Goal: Task Accomplishment & Management: Manage account settings

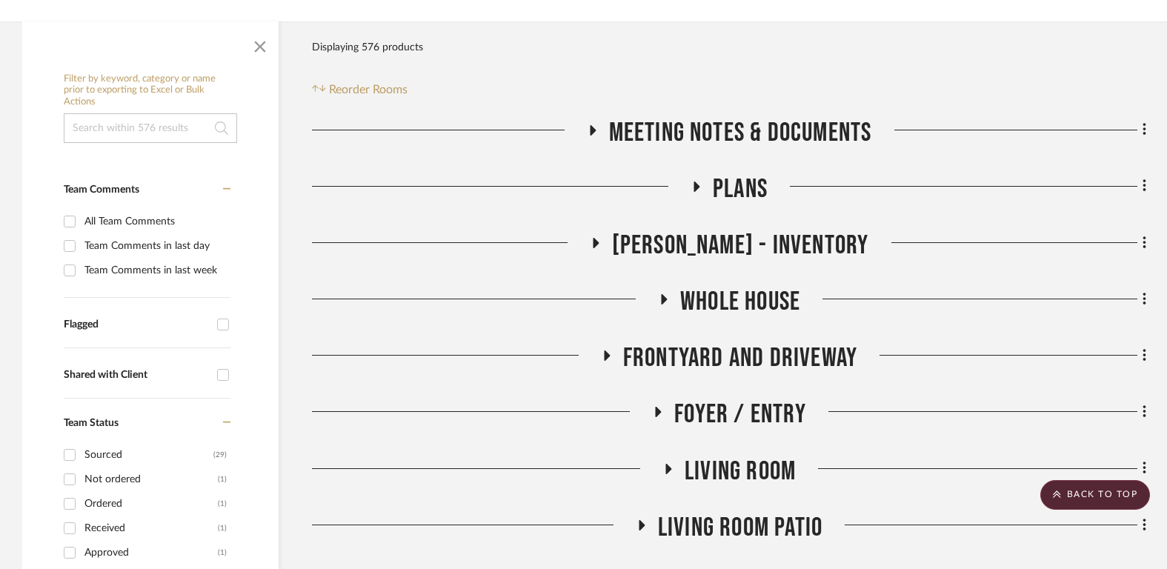
scroll to position [218, 0]
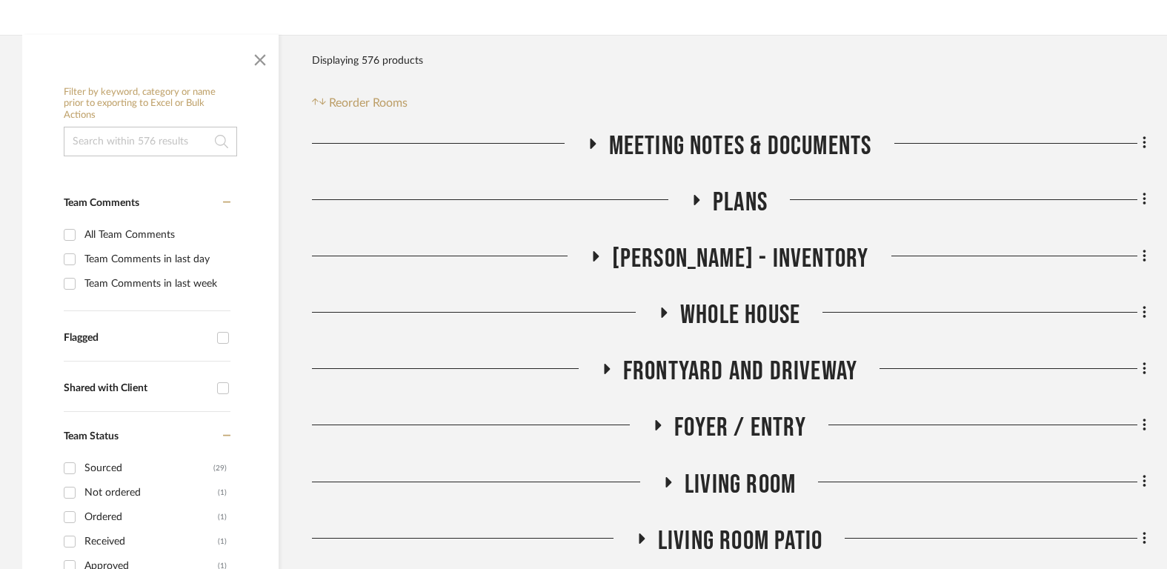
click at [732, 141] on span "Meeting notes & Documents" at bounding box center [740, 146] width 263 height 32
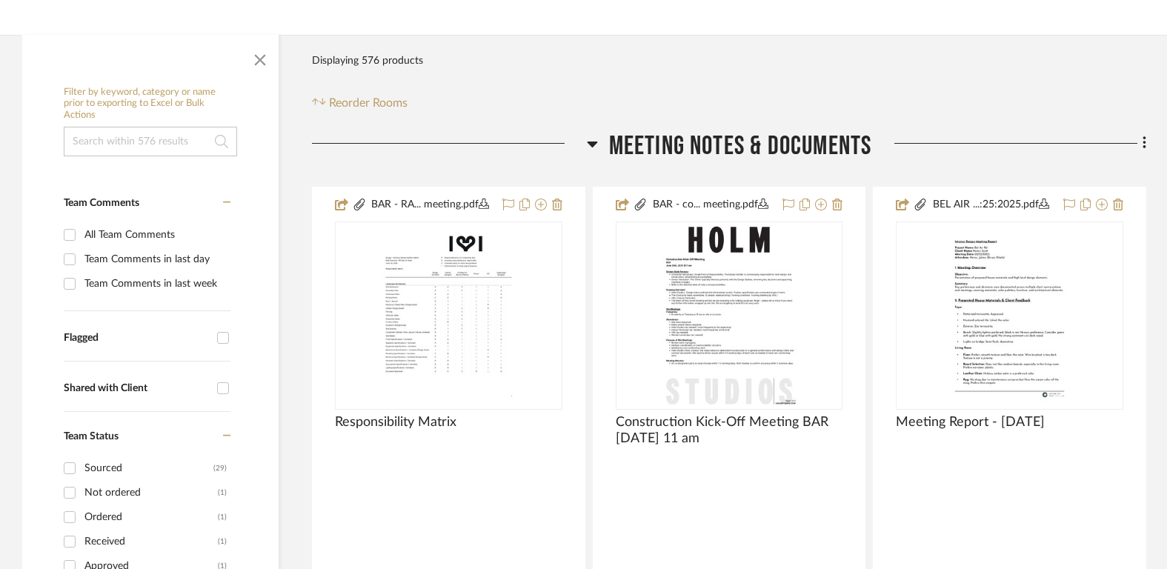
click at [732, 141] on span "Meeting notes & Documents" at bounding box center [740, 146] width 263 height 32
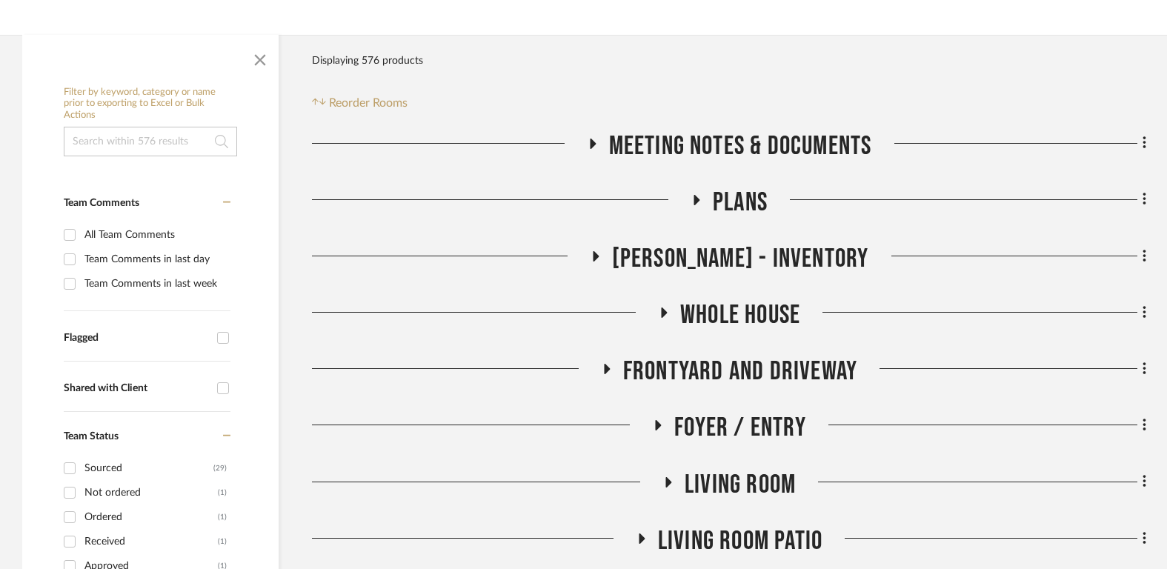
click at [733, 211] on span "Plans" at bounding box center [740, 203] width 55 height 32
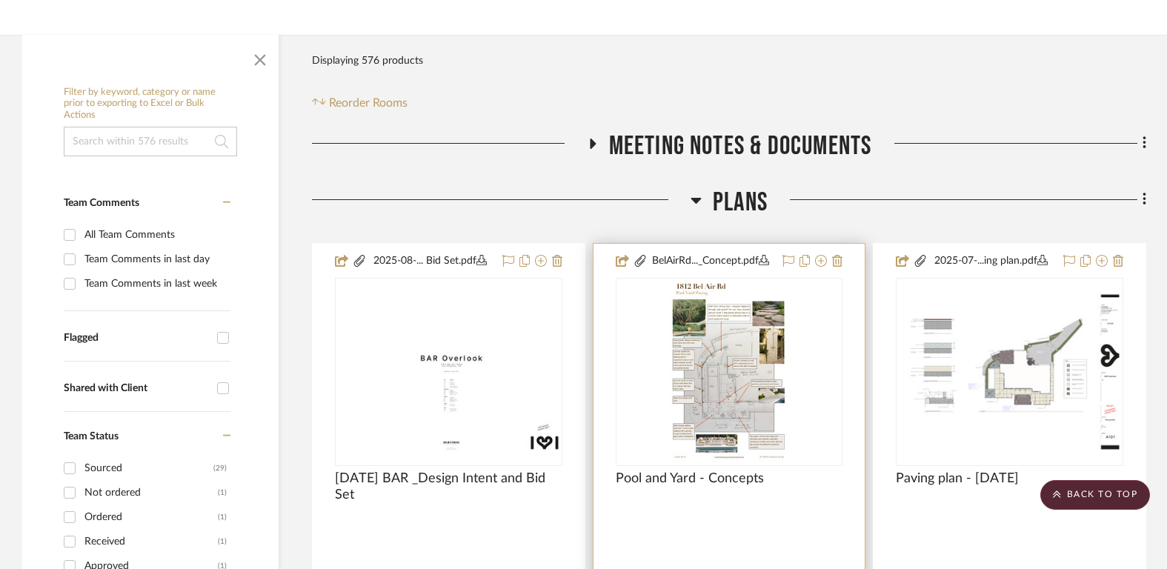
scroll to position [361, 0]
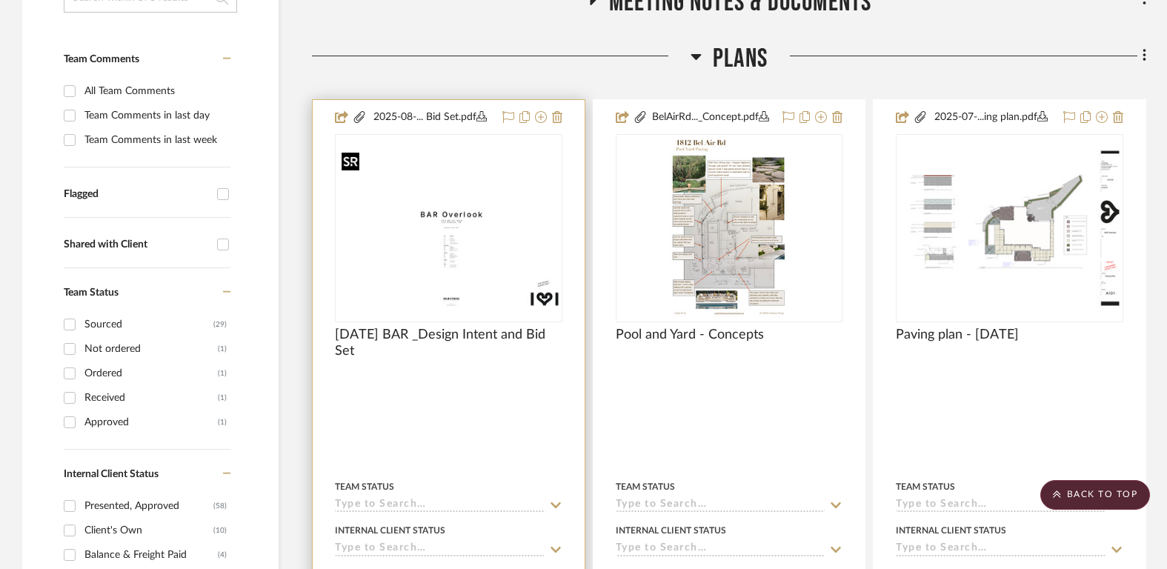
click at [427, 217] on img "0" at bounding box center [448, 228] width 224 height 160
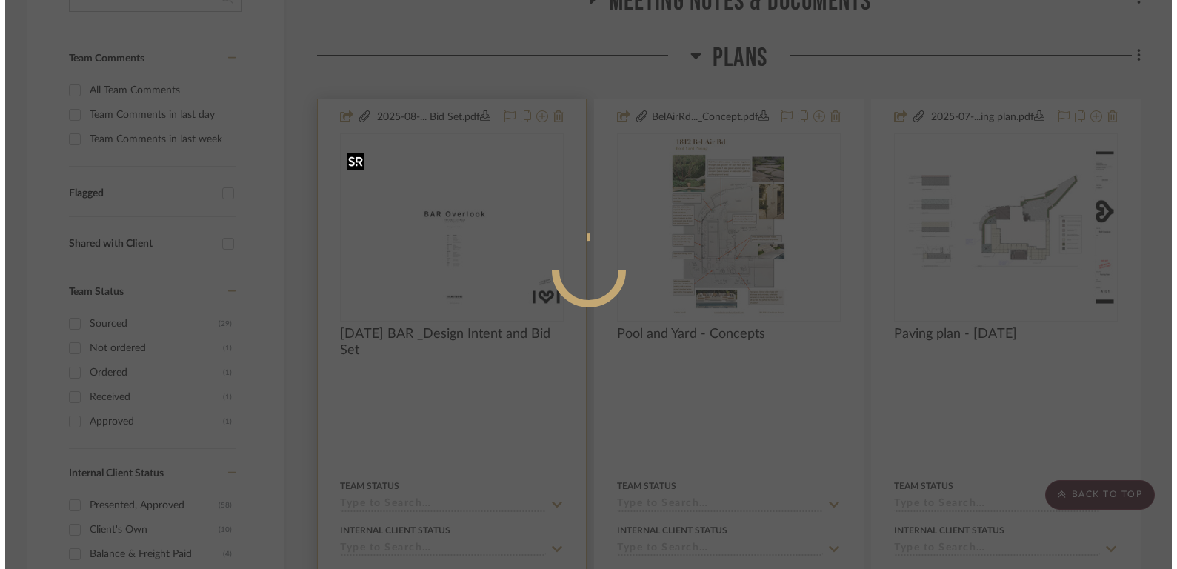
scroll to position [0, 0]
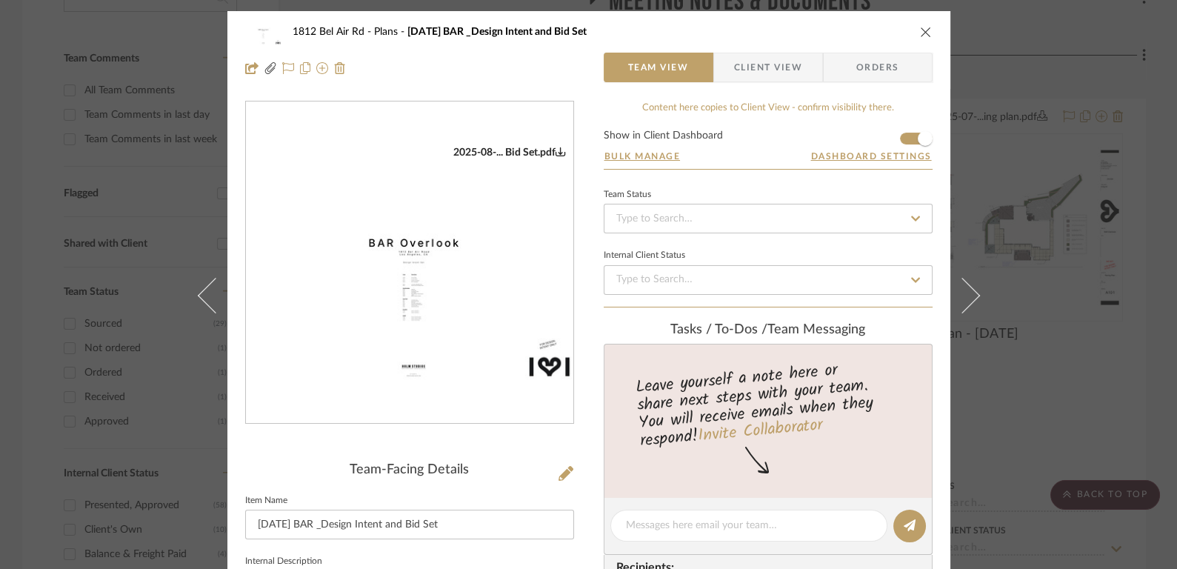
click at [459, 259] on img "0" at bounding box center [409, 262] width 327 height 233
click at [922, 17] on div "1812 Bel Air Rd Plans 2025-08-01 BAR _Design Intent and Bid Set" at bounding box center [588, 32] width 687 height 30
click at [920, 27] on icon "close" at bounding box center [926, 32] width 12 height 12
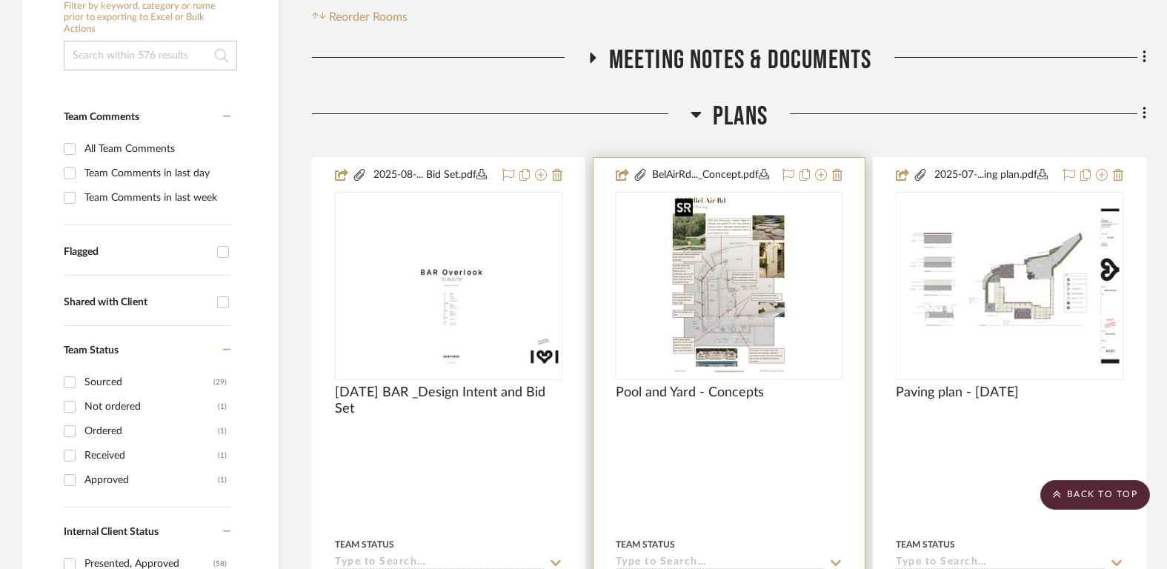
scroll to position [295, 0]
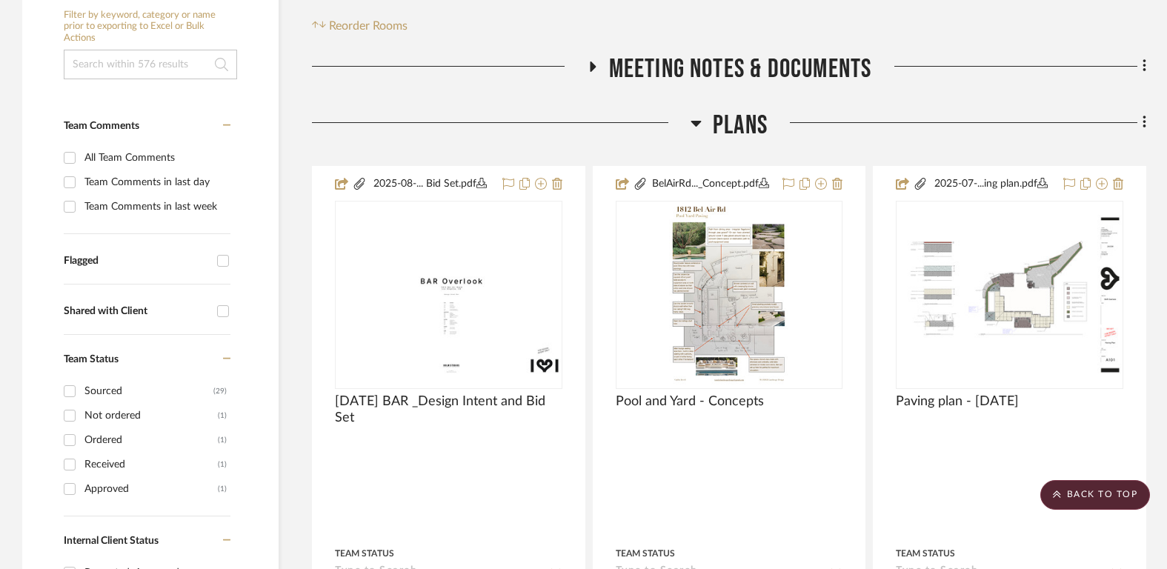
click at [733, 119] on span "Plans" at bounding box center [740, 126] width 55 height 32
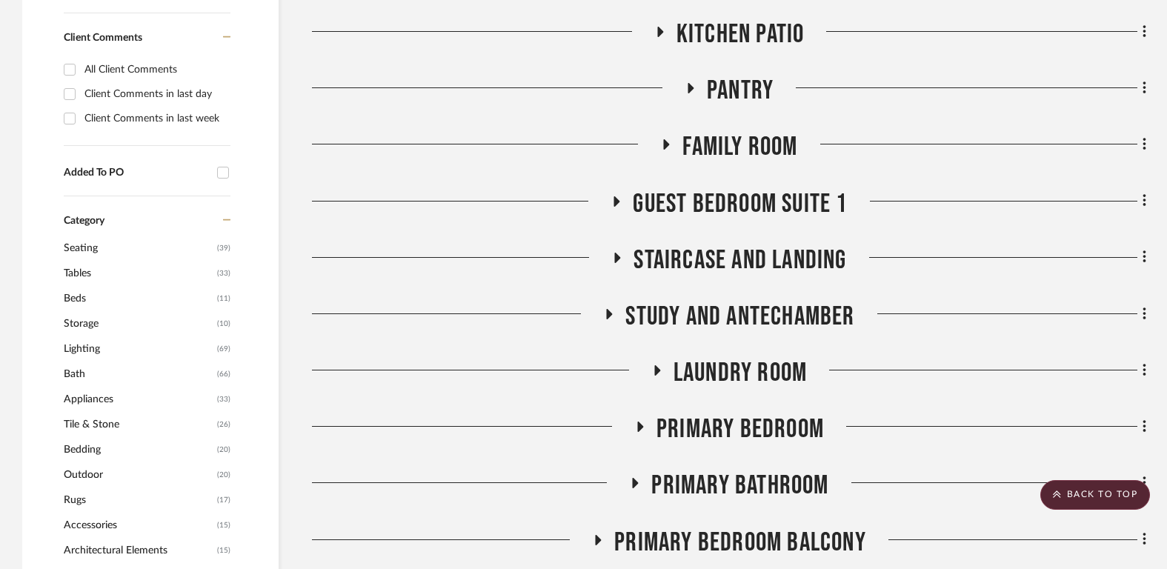
scroll to position [1067, 0]
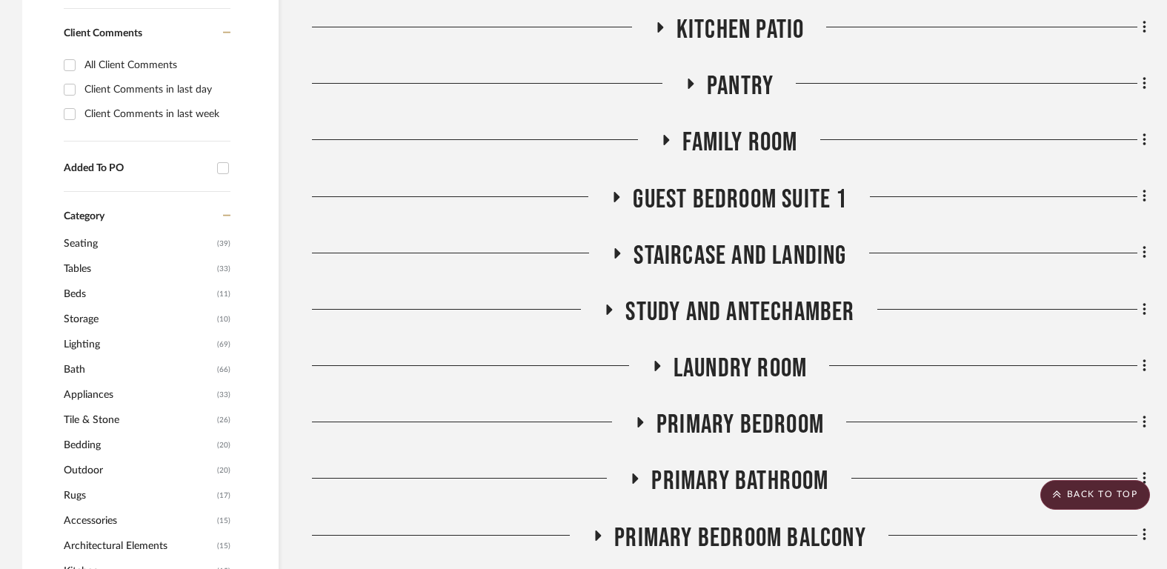
click at [732, 186] on span "Guest Bedroom Suite 1" at bounding box center [740, 200] width 214 height 32
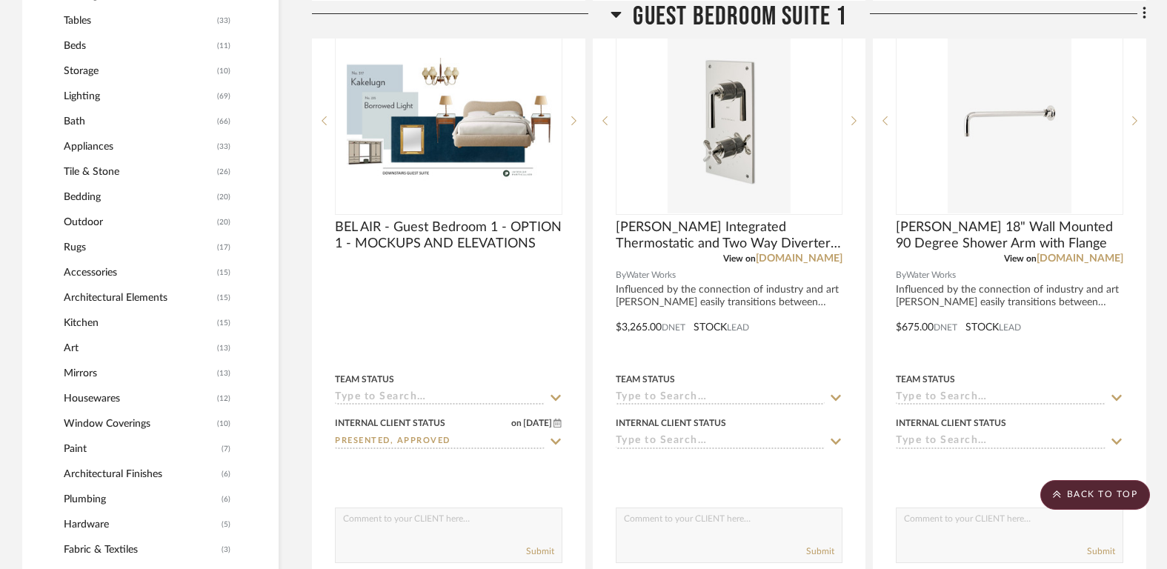
scroll to position [1424, 0]
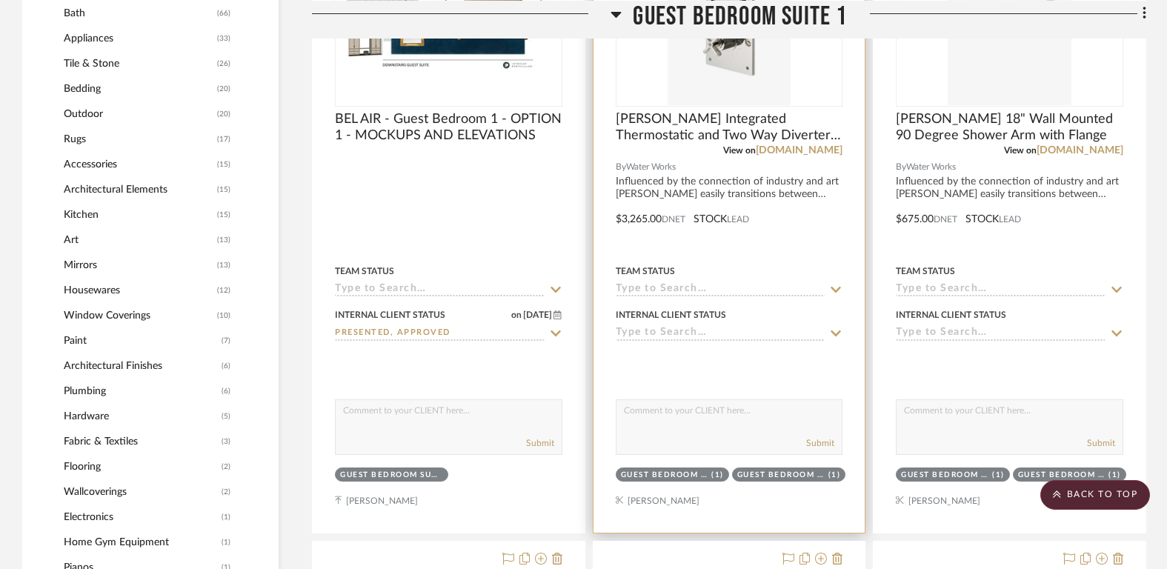
click at [727, 332] on input at bounding box center [721, 334] width 210 height 14
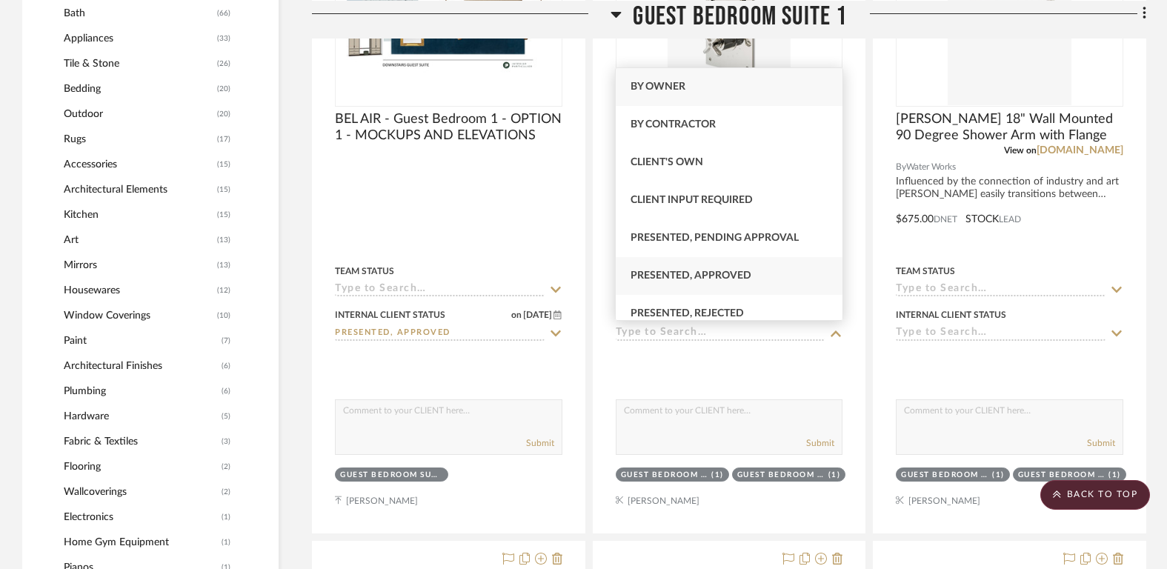
click at [726, 282] on div "Presented, Approved" at bounding box center [729, 276] width 227 height 38
type input "8/11/2025"
type input "Presented, Approved"
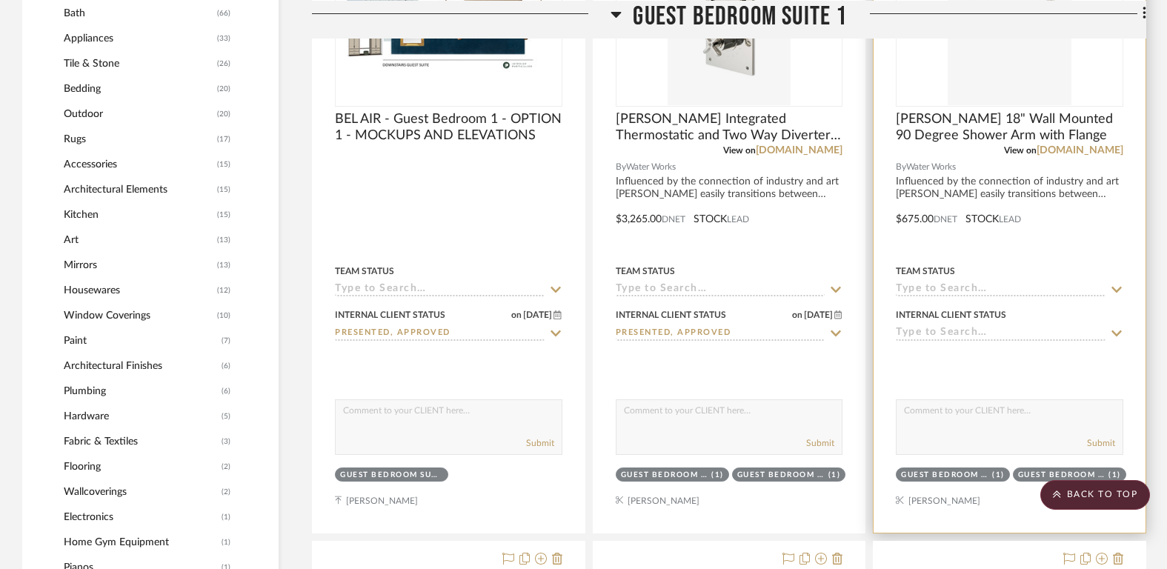
click at [964, 328] on input at bounding box center [1001, 334] width 210 height 14
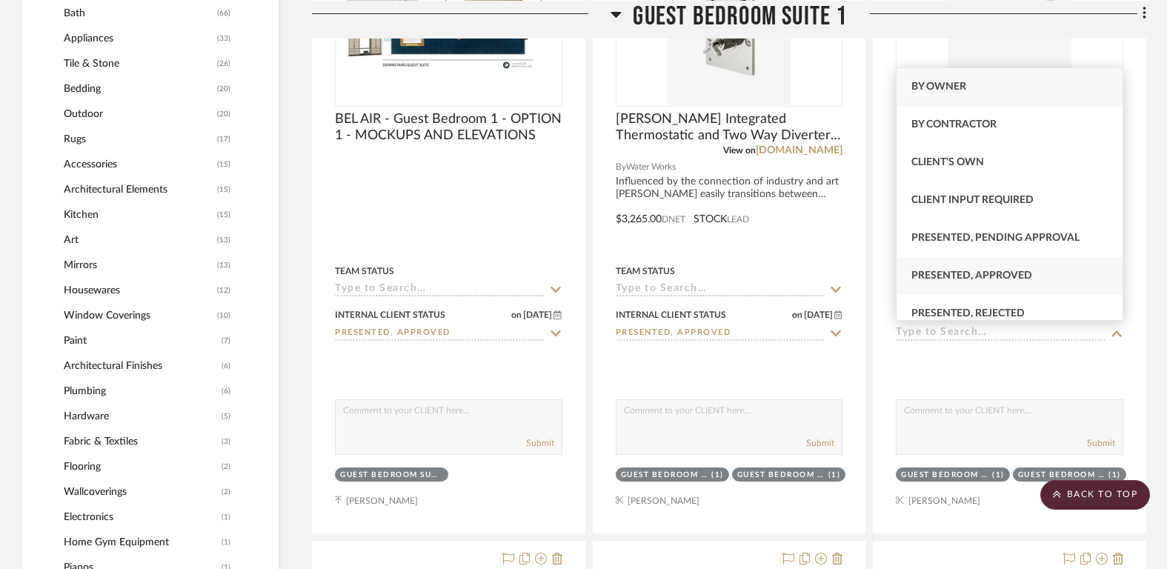
click at [979, 281] on div "Presented, Approved" at bounding box center [1009, 276] width 227 height 38
type input "8/11/2025"
type input "Presented, Approved"
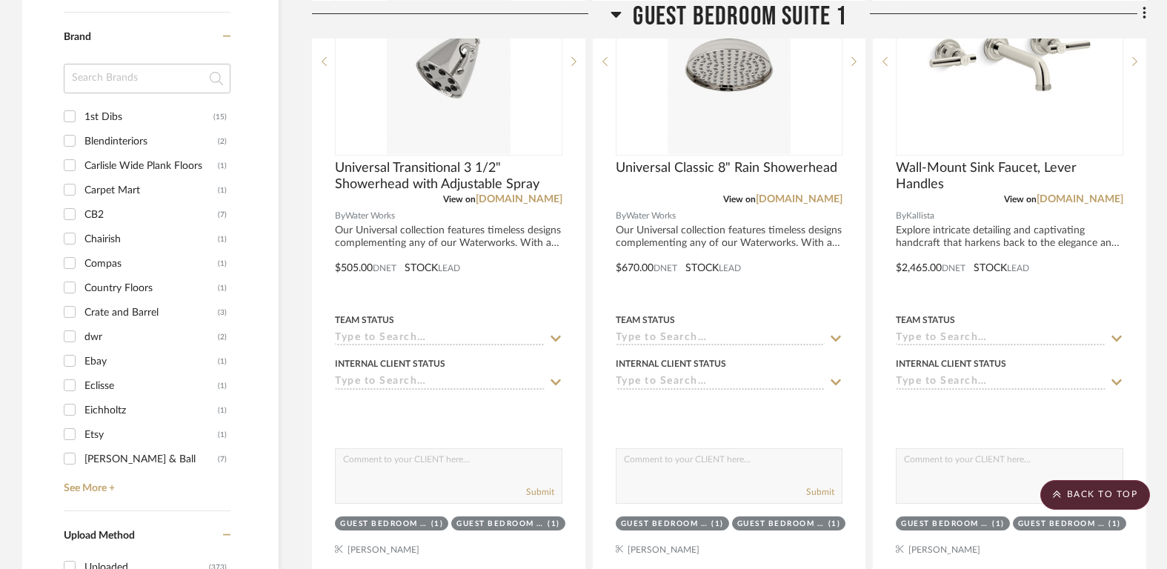
scroll to position [2034, 0]
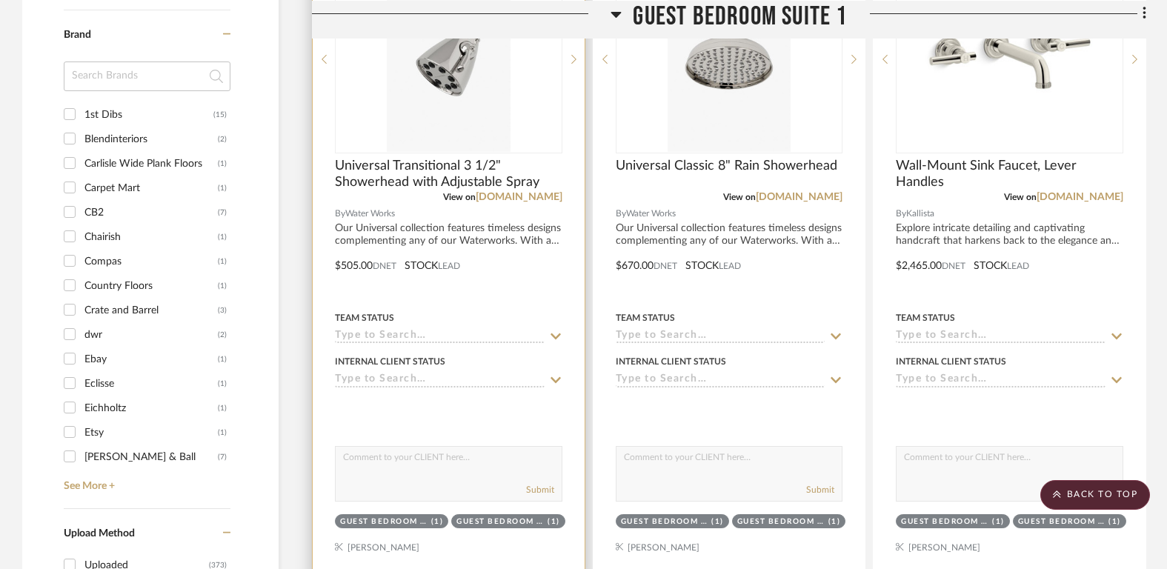
click at [448, 379] on input at bounding box center [440, 380] width 210 height 14
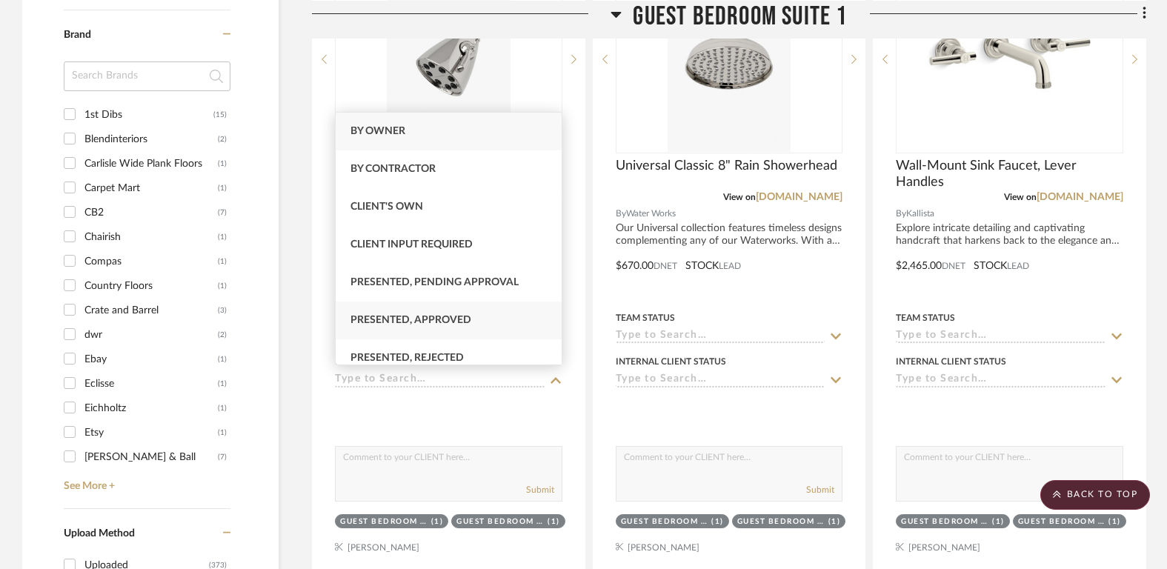
click at [441, 327] on div "Presented, Approved" at bounding box center [449, 320] width 227 height 38
type input "8/11/2025"
type input "Presented, Approved"
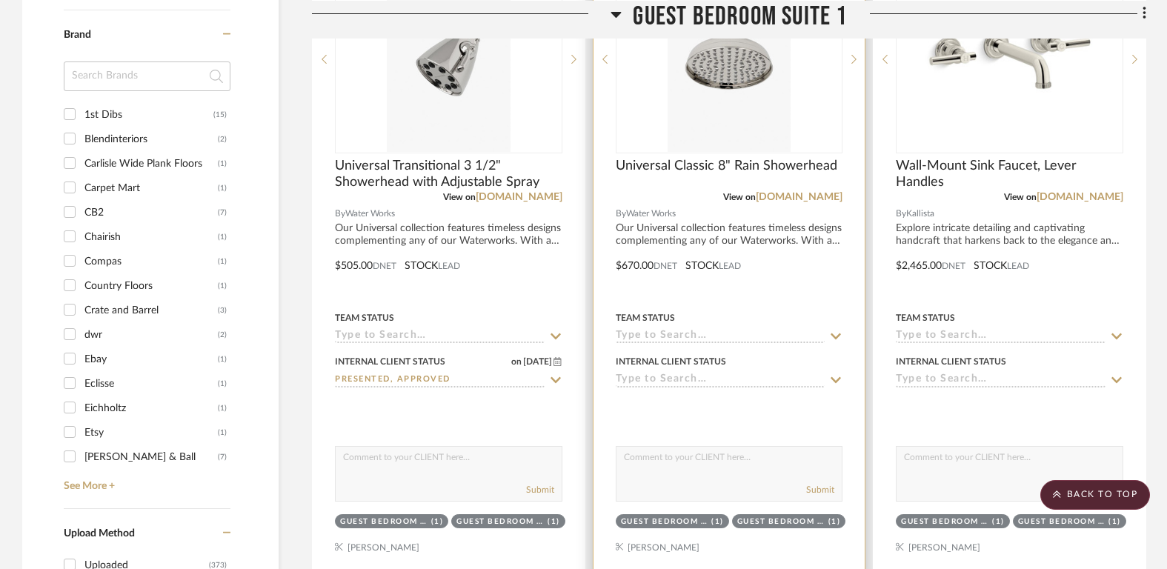
click at [713, 380] on input at bounding box center [721, 380] width 210 height 14
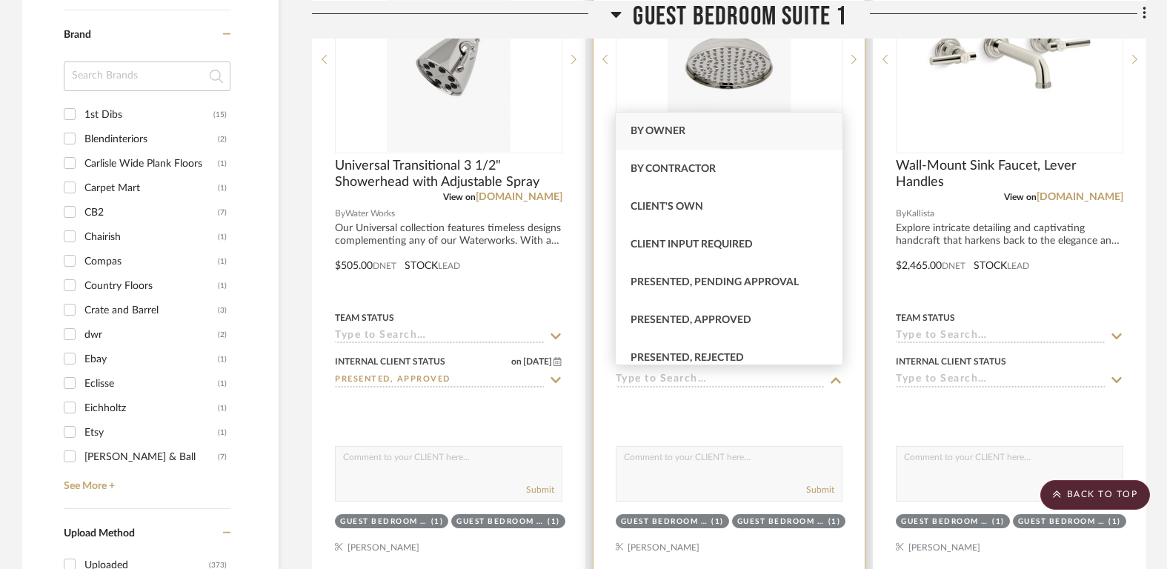
click at [822, 423] on div at bounding box center [729, 255] width 272 height 648
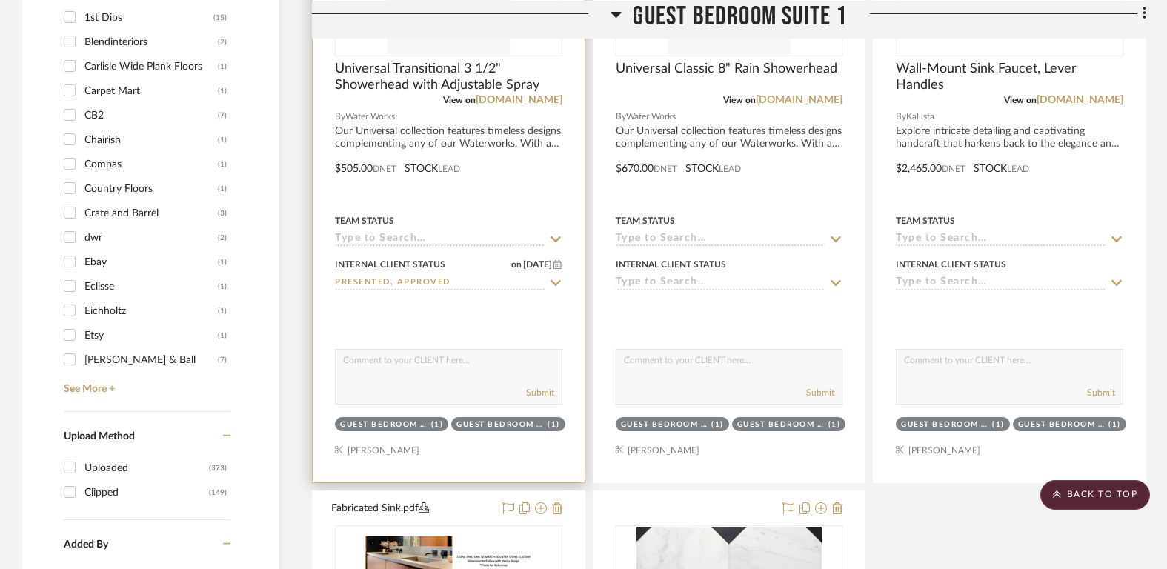
scroll to position [2144, 0]
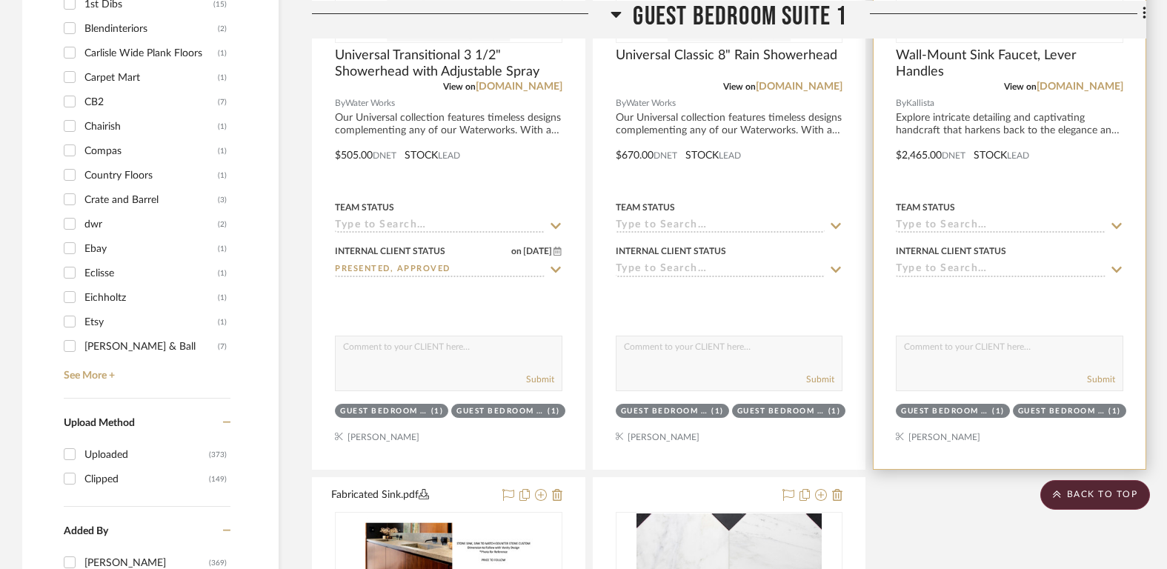
click at [1029, 266] on input at bounding box center [1001, 270] width 210 height 14
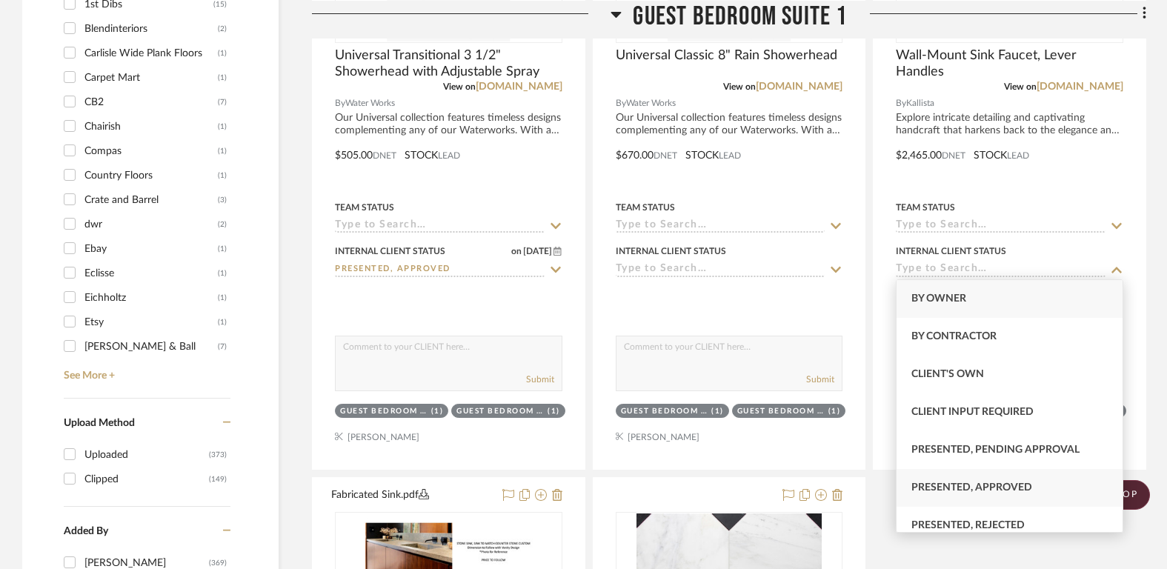
click at [1014, 489] on span "Presented, Approved" at bounding box center [971, 487] width 121 height 10
type input "8/11/2025"
type input "Presented, Approved"
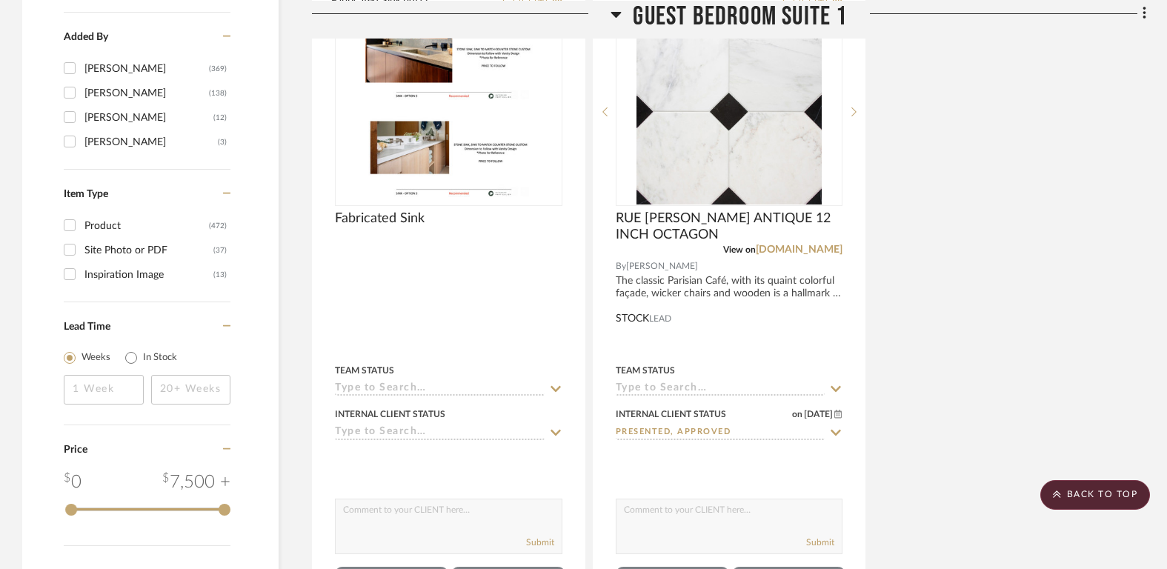
scroll to position [2641, 0]
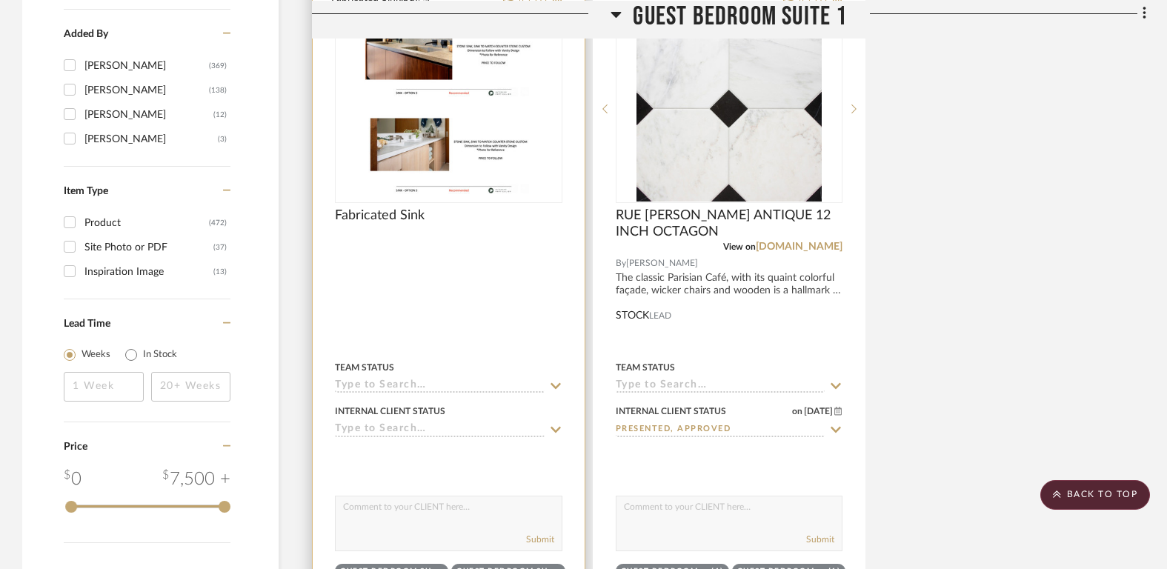
click at [551, 427] on icon at bounding box center [555, 430] width 10 height 6
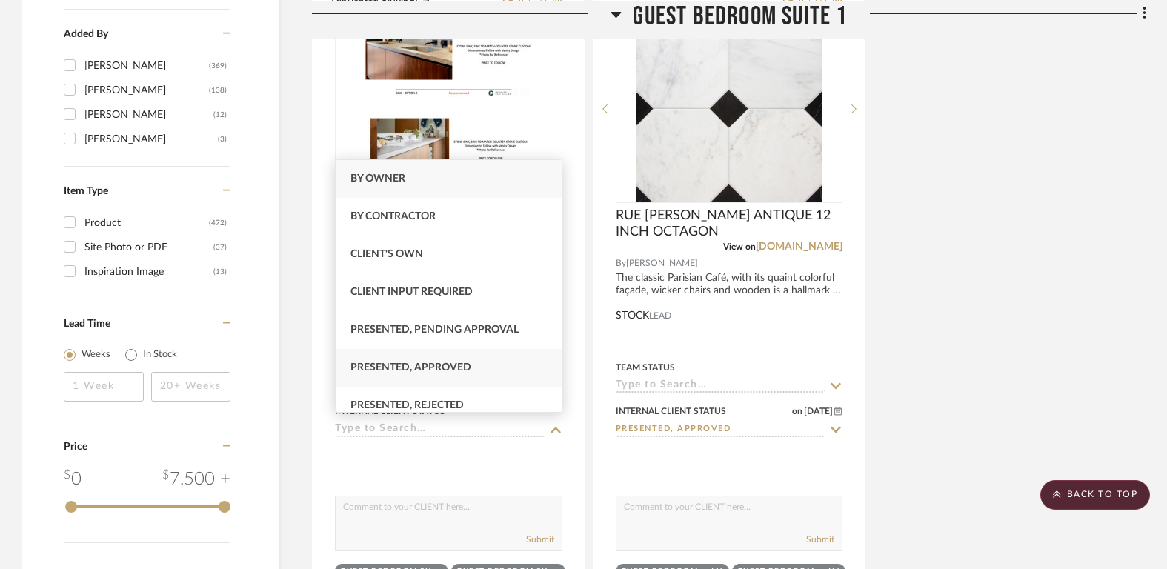
click at [530, 361] on div "Presented, Approved" at bounding box center [449, 368] width 227 height 38
type input "8/11/2025"
type input "Presented, Approved"
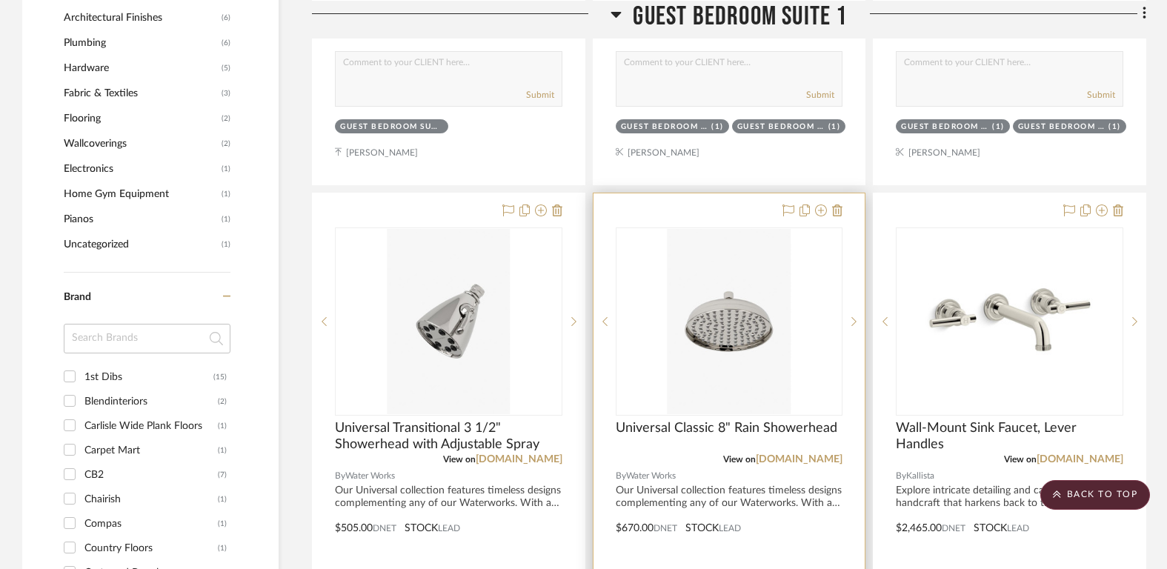
scroll to position [1773, 0]
click at [731, 297] on img "0" at bounding box center [728, 320] width 123 height 185
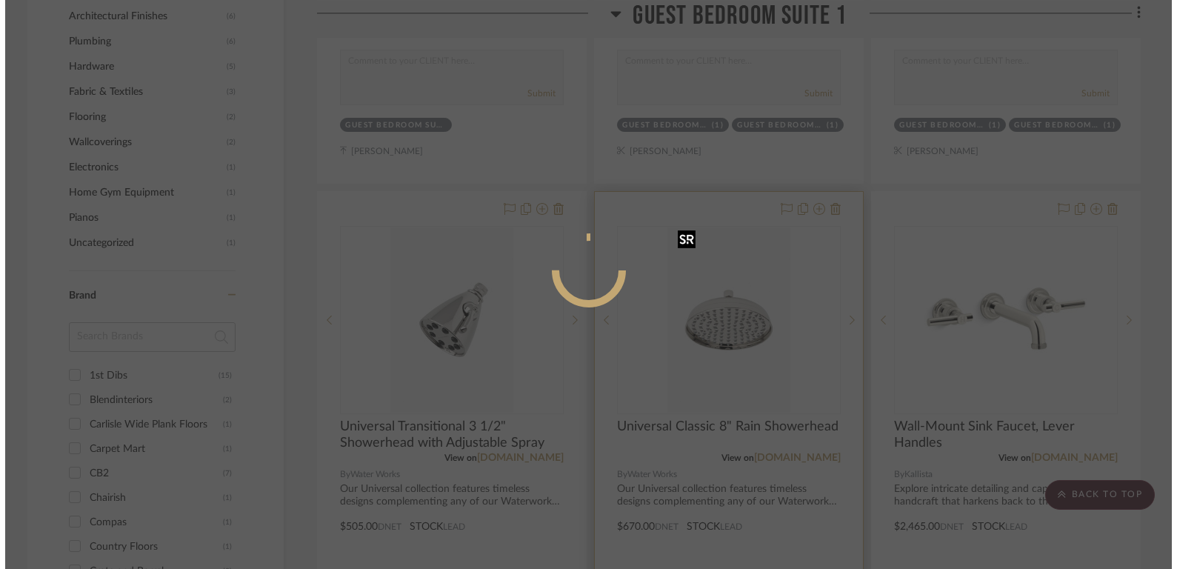
scroll to position [0, 0]
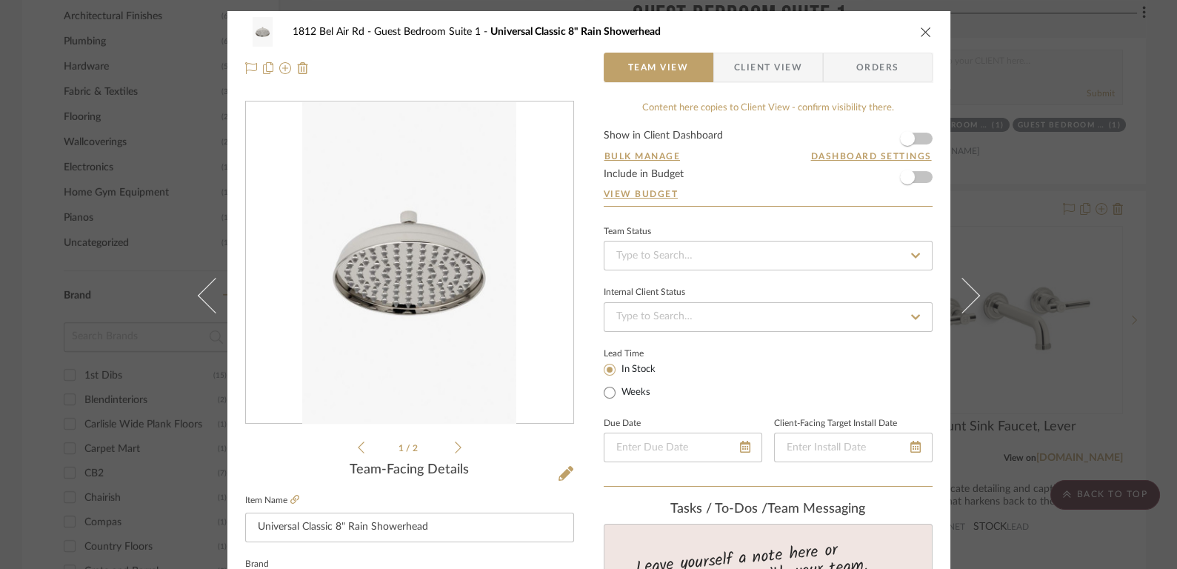
click at [764, 65] on span "Client View" at bounding box center [768, 68] width 68 height 30
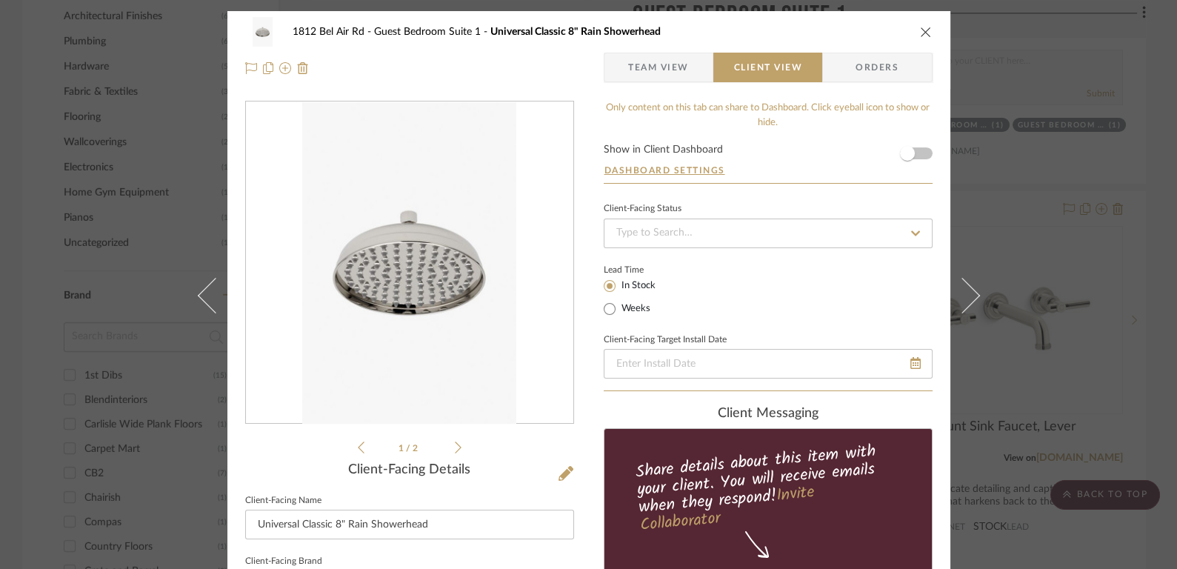
click at [657, 59] on span "Team View" at bounding box center [658, 68] width 61 height 30
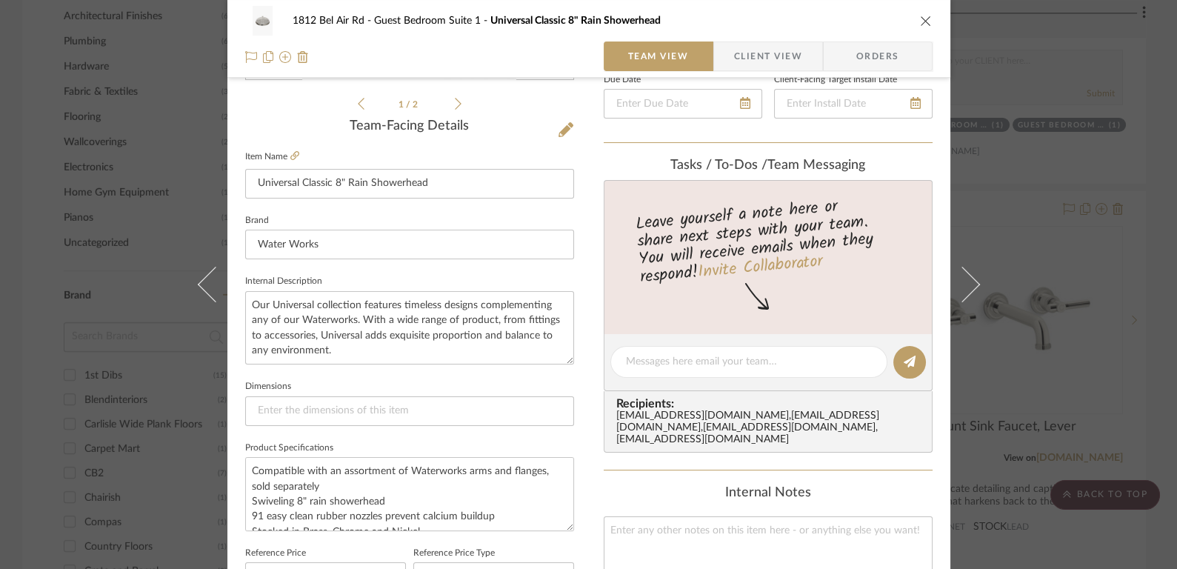
scroll to position [350, 0]
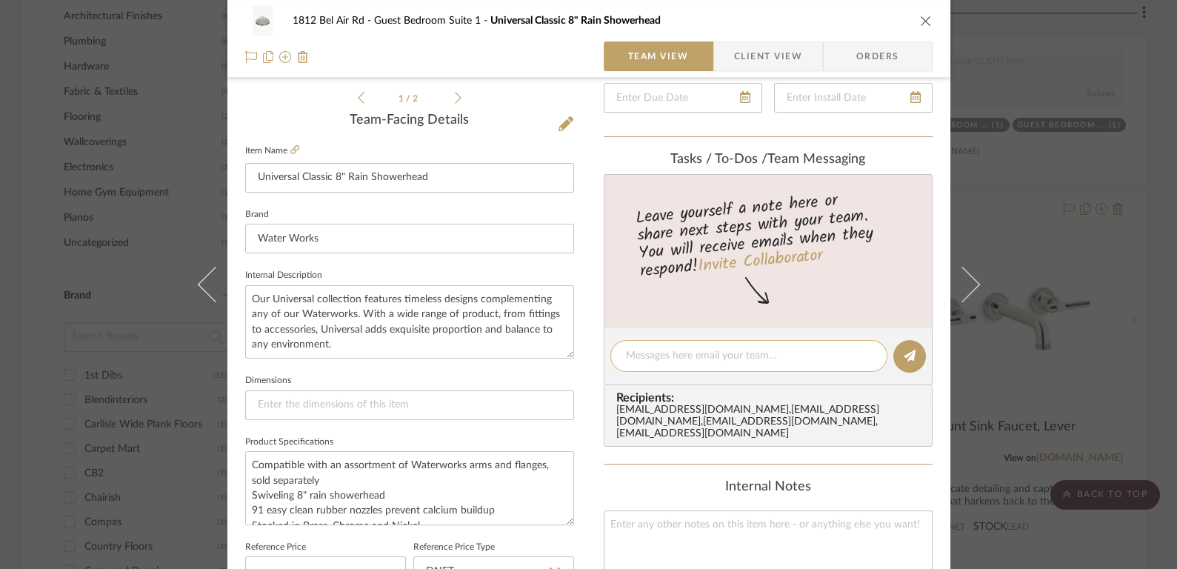
click at [670, 359] on textarea at bounding box center [749, 356] width 246 height 16
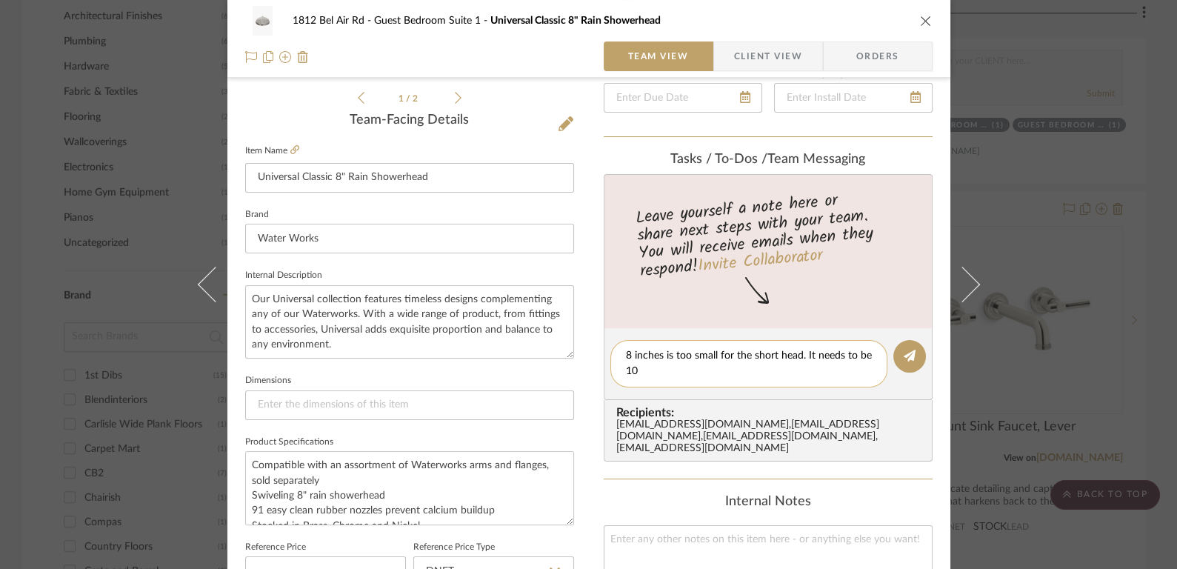
scroll to position [0, 0]
type textarea "8 inches is too small for the short head. It needs to be 10/12."
click at [913, 359] on button at bounding box center [909, 356] width 33 height 33
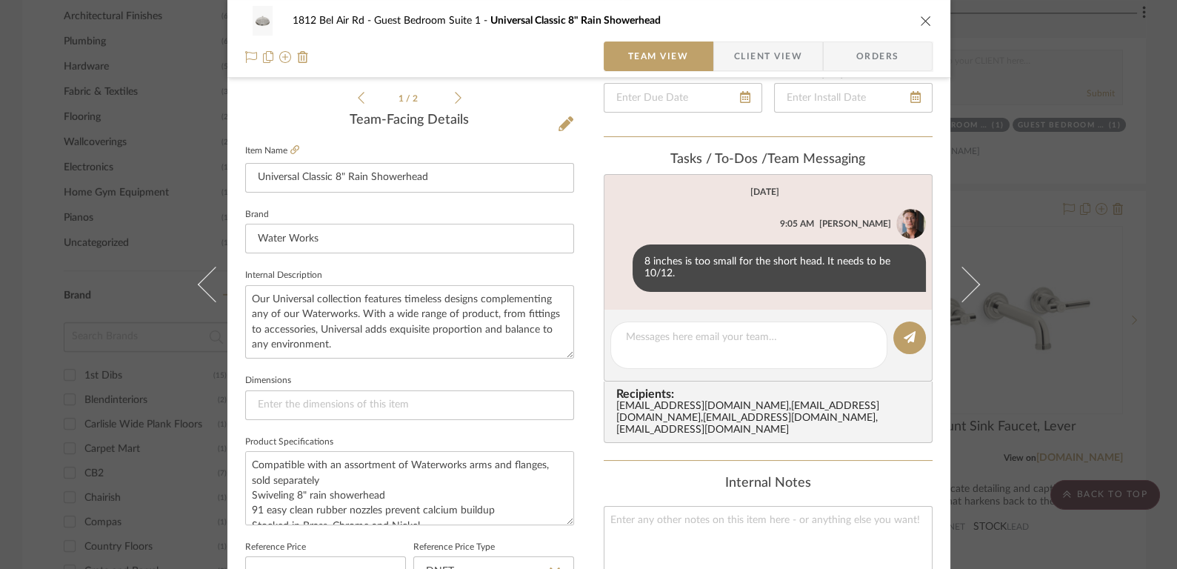
click at [925, 23] on icon "close" at bounding box center [926, 21] width 12 height 12
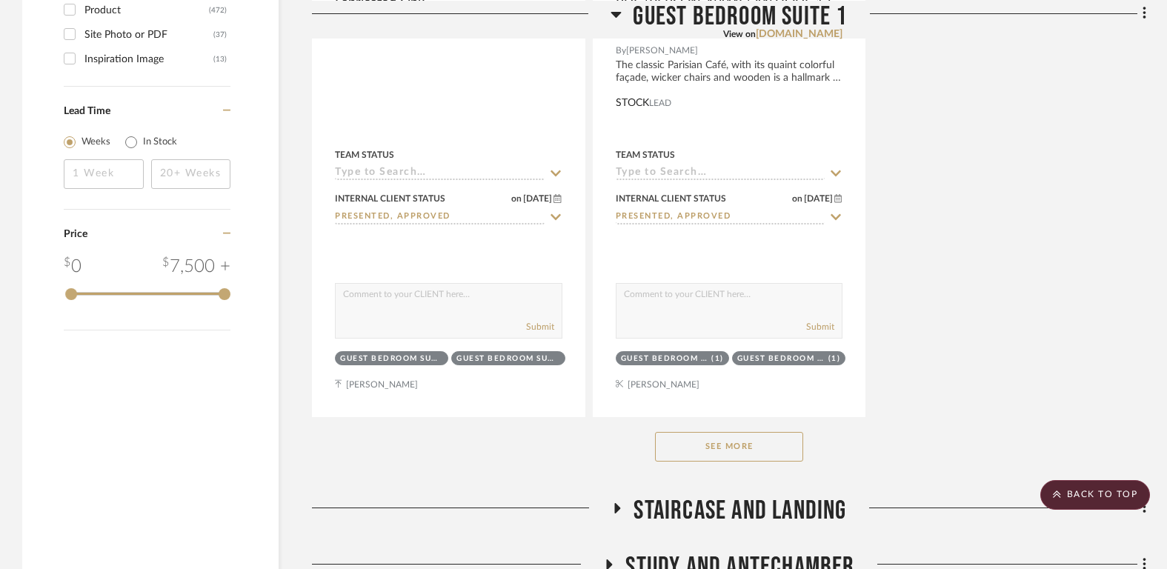
scroll to position [2856, 0]
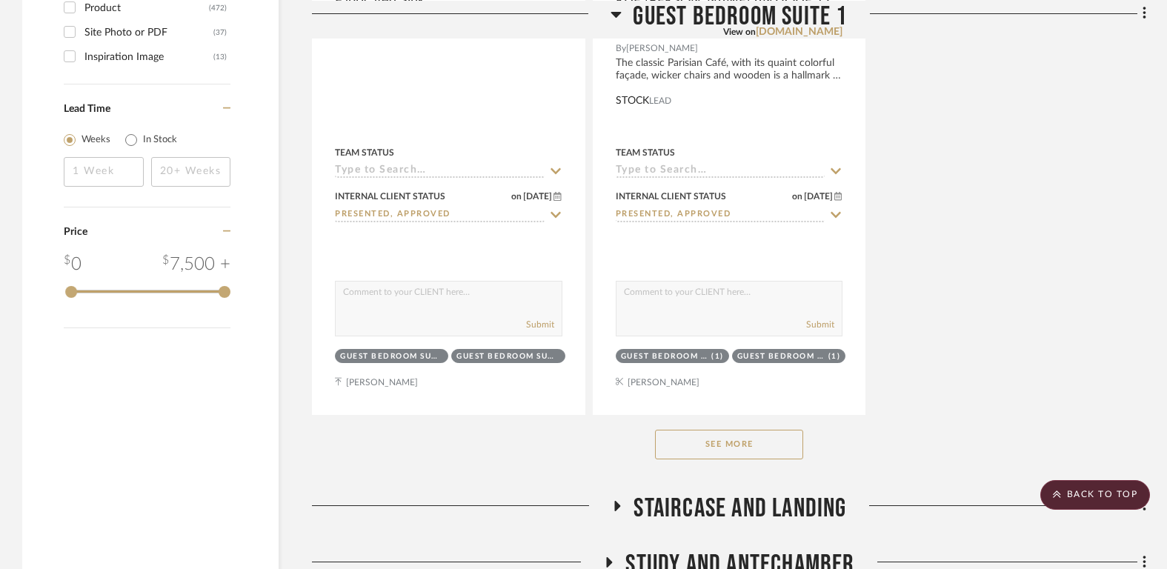
click at [733, 440] on button "See More" at bounding box center [729, 445] width 148 height 30
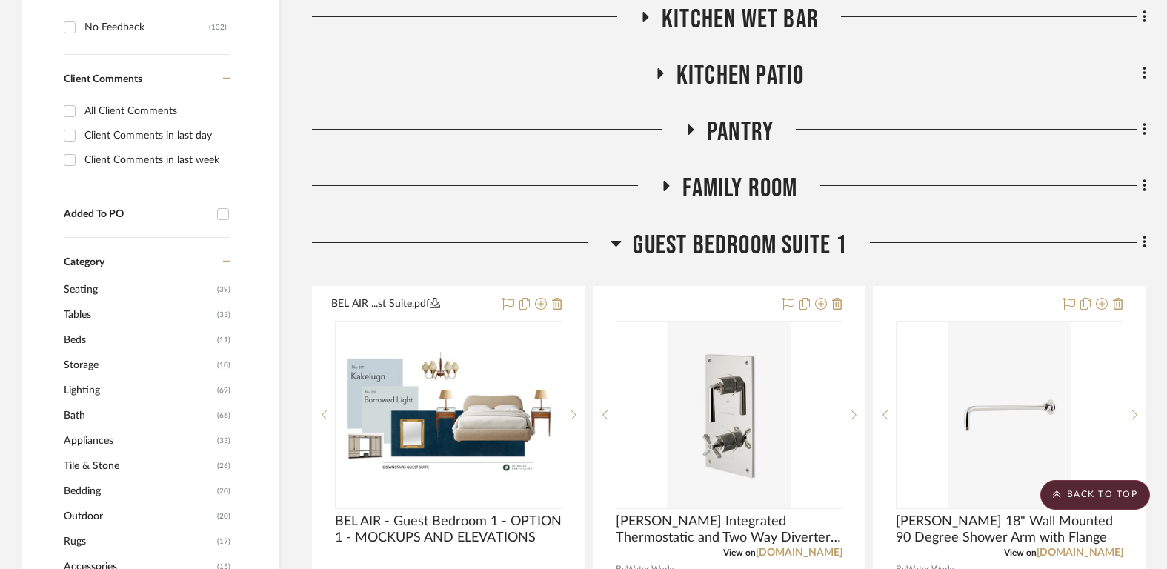
scroll to position [975, 0]
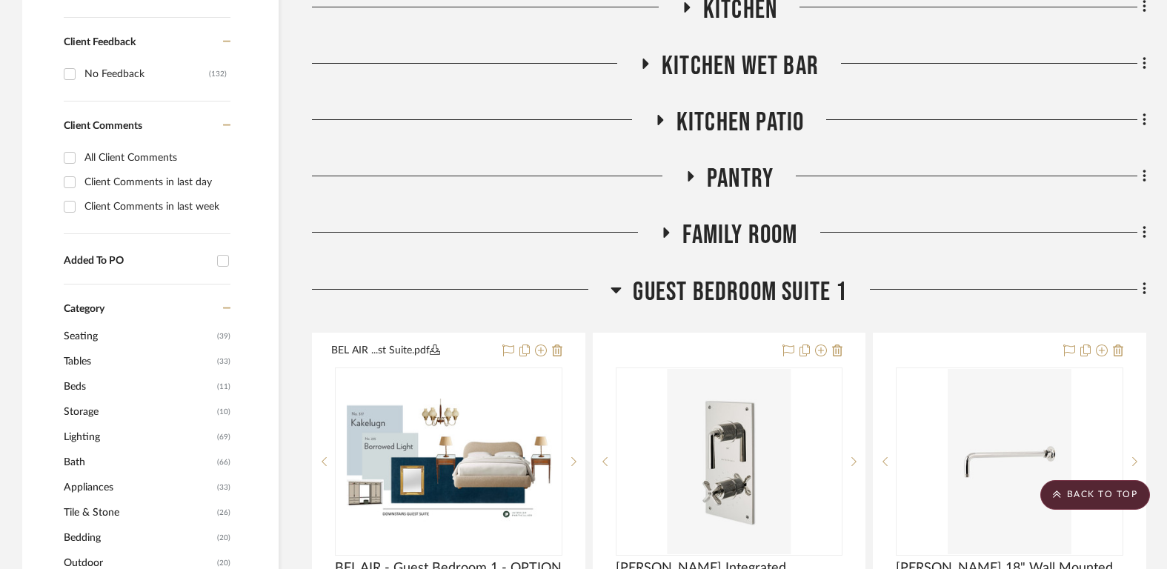
click at [741, 277] on span "Guest Bedroom Suite 1" at bounding box center [740, 292] width 214 height 32
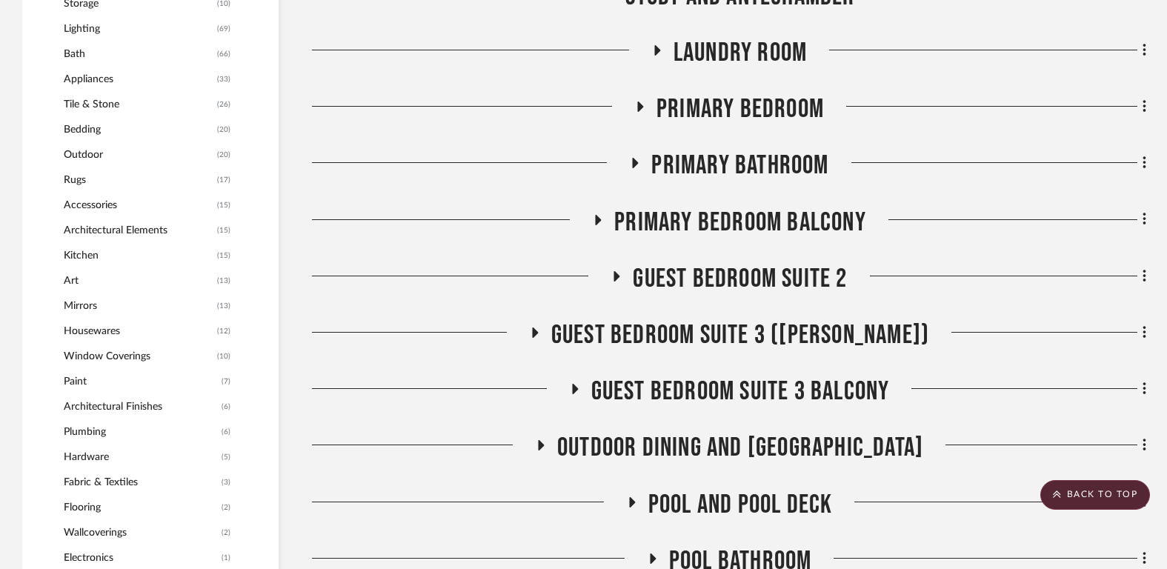
scroll to position [1499, 0]
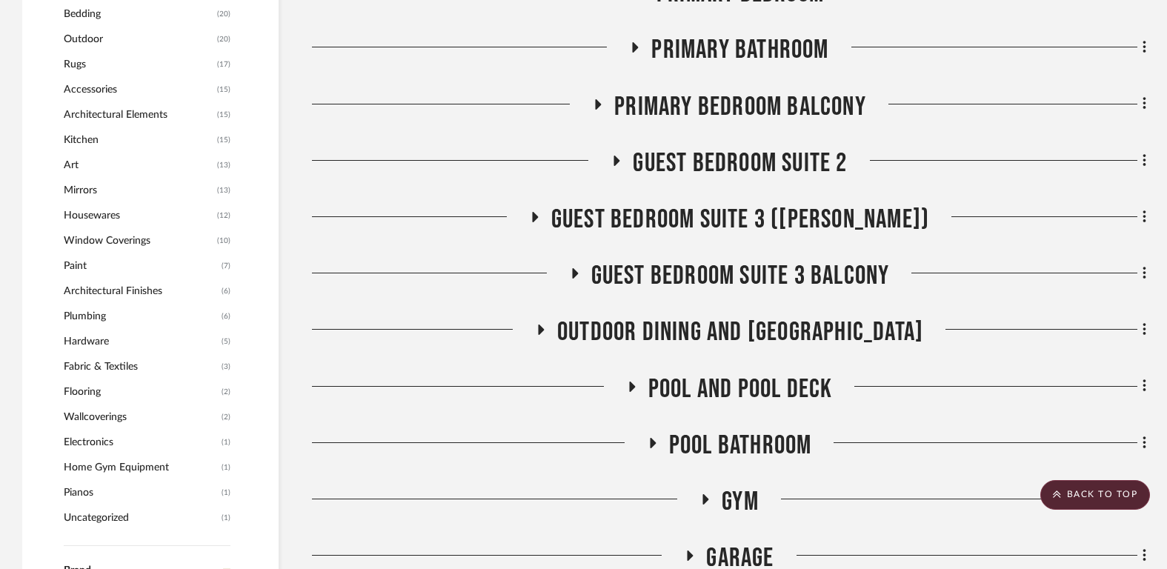
click at [735, 211] on span "Guest Bedroom Suite 3 ([PERSON_NAME])" at bounding box center [740, 220] width 378 height 32
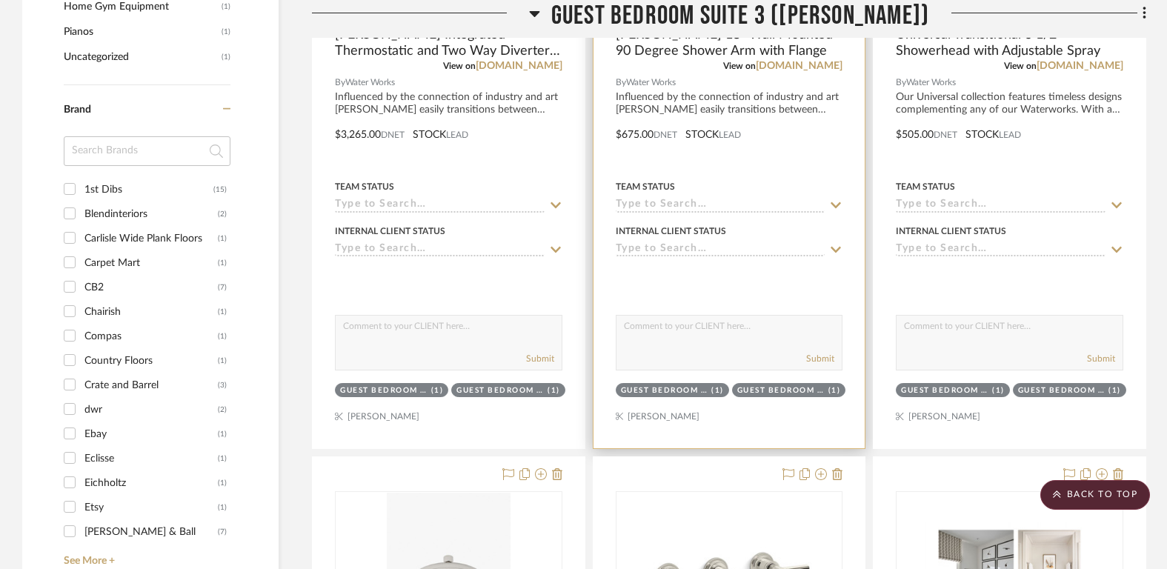
scroll to position [2024, 0]
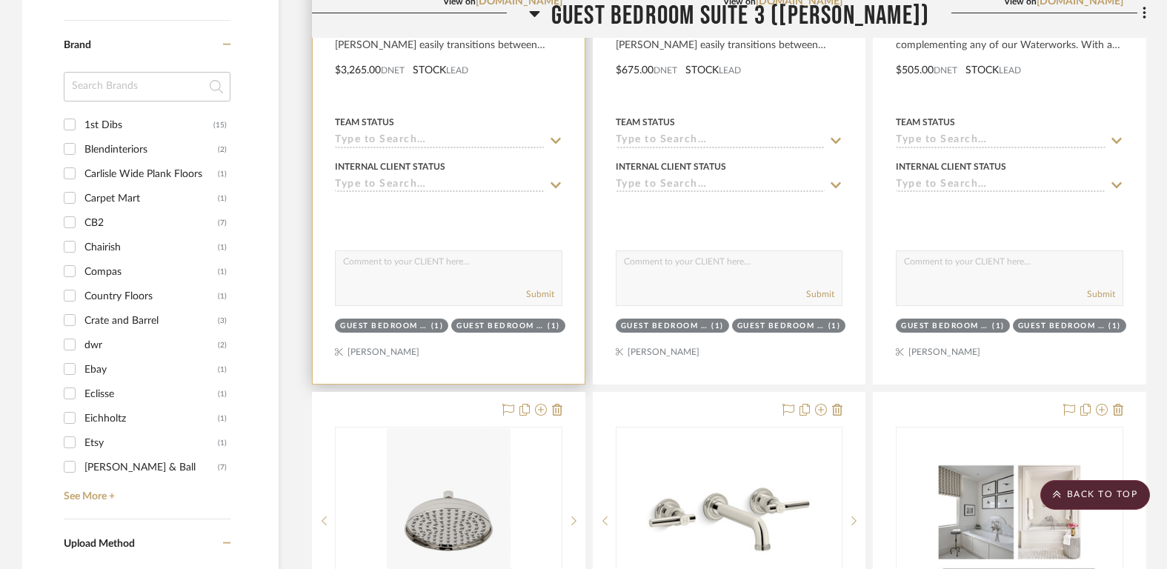
click at [510, 199] on div at bounding box center [448, 214] width 227 height 30
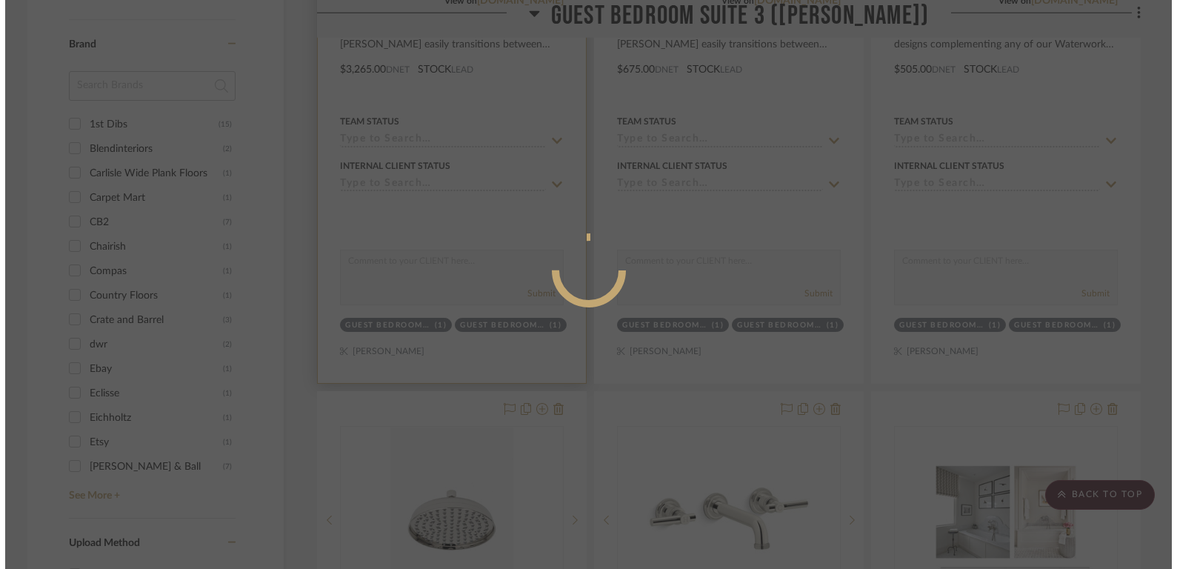
scroll to position [0, 0]
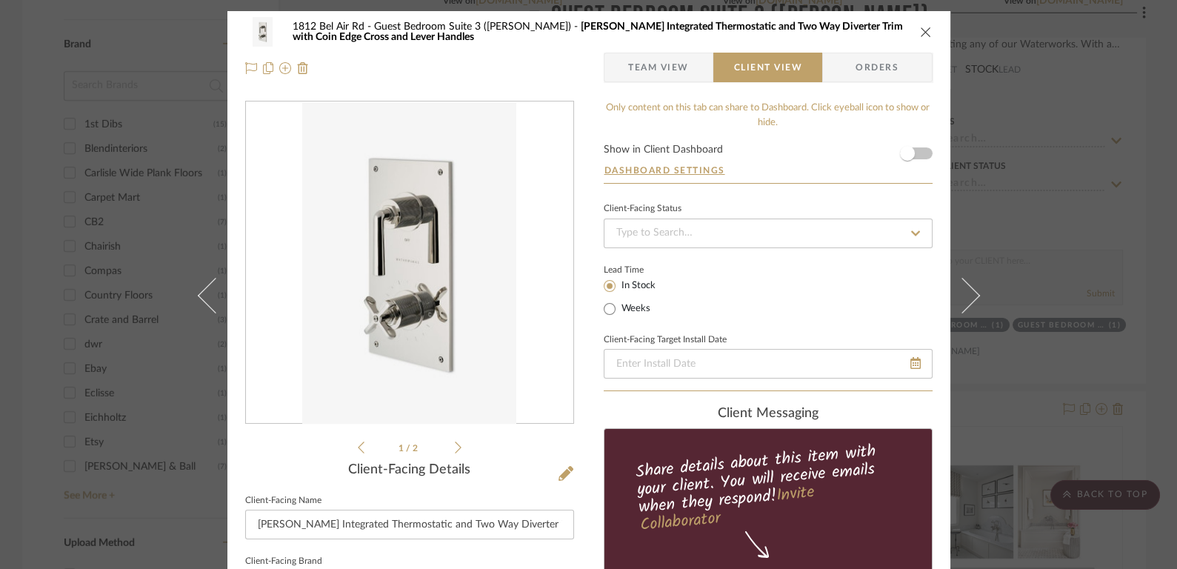
click at [924, 26] on icon "close" at bounding box center [926, 32] width 12 height 12
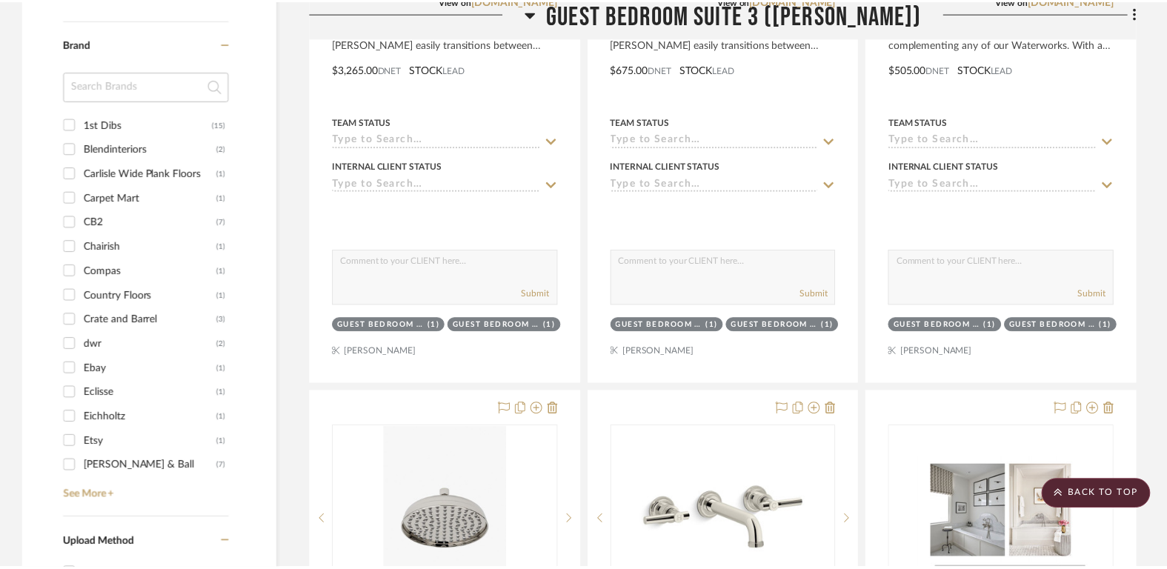
scroll to position [2024, 0]
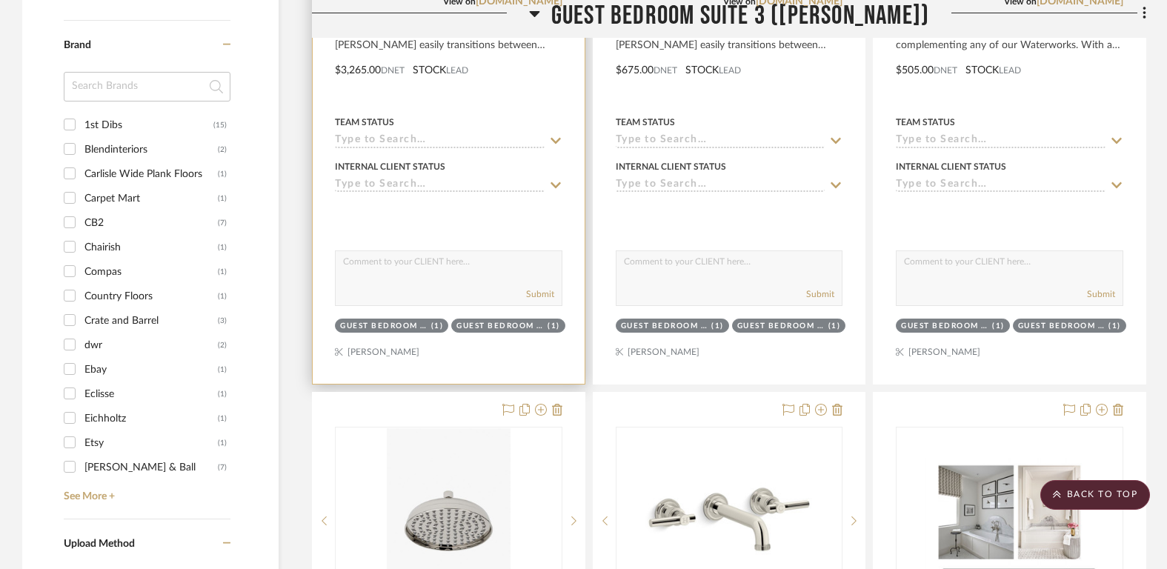
click at [440, 184] on input at bounding box center [440, 186] width 210 height 14
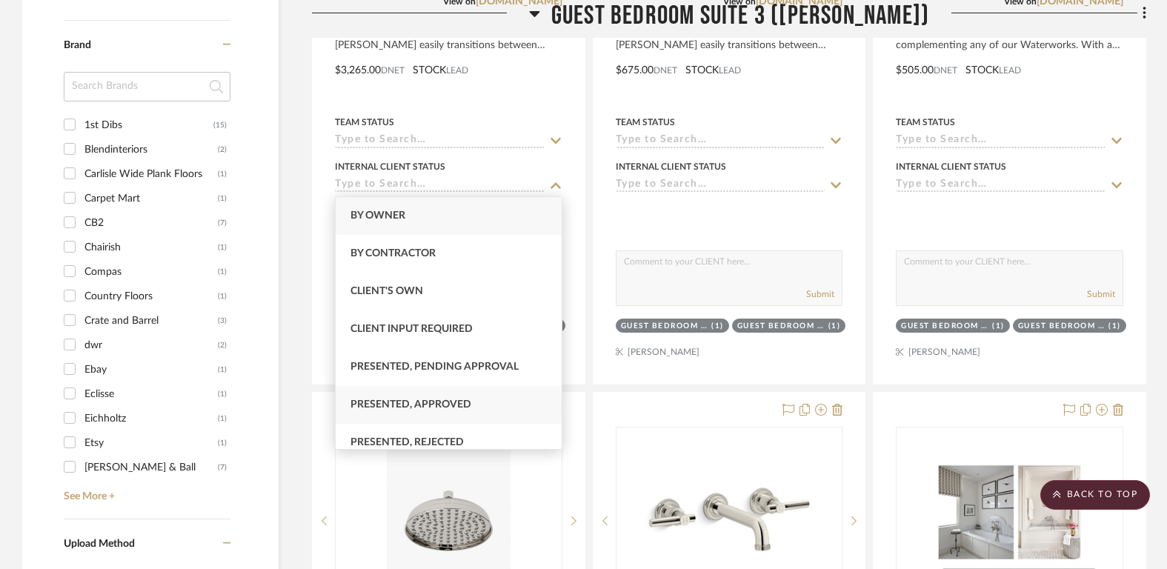
click at [441, 396] on div "Presented, Approved" at bounding box center [449, 405] width 227 height 38
type input "8/11/2025"
type input "Presented, Approved"
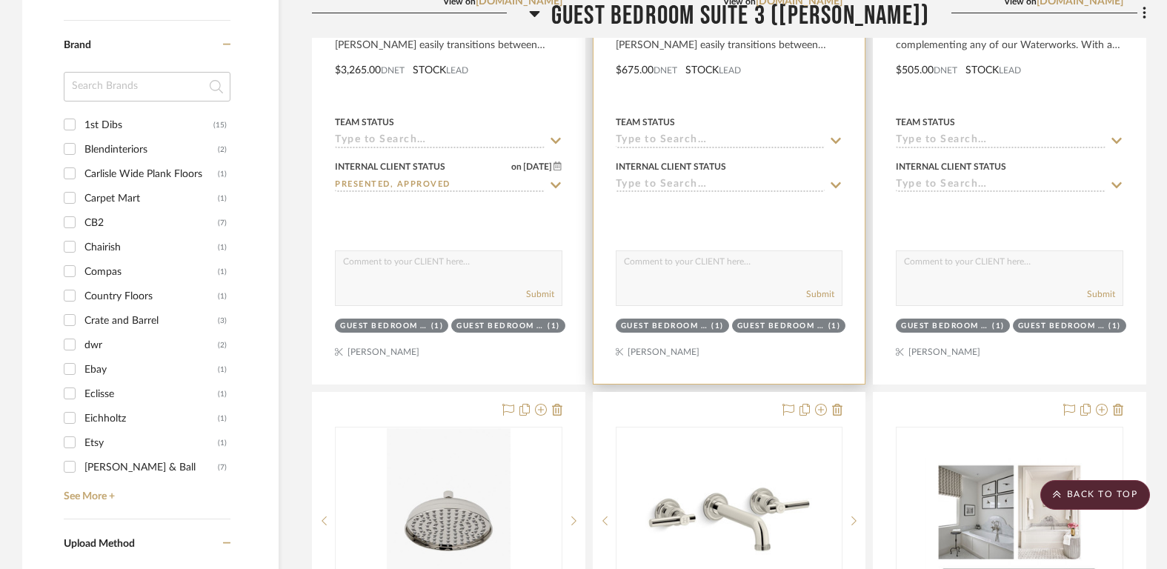
click at [715, 184] on input at bounding box center [721, 186] width 210 height 14
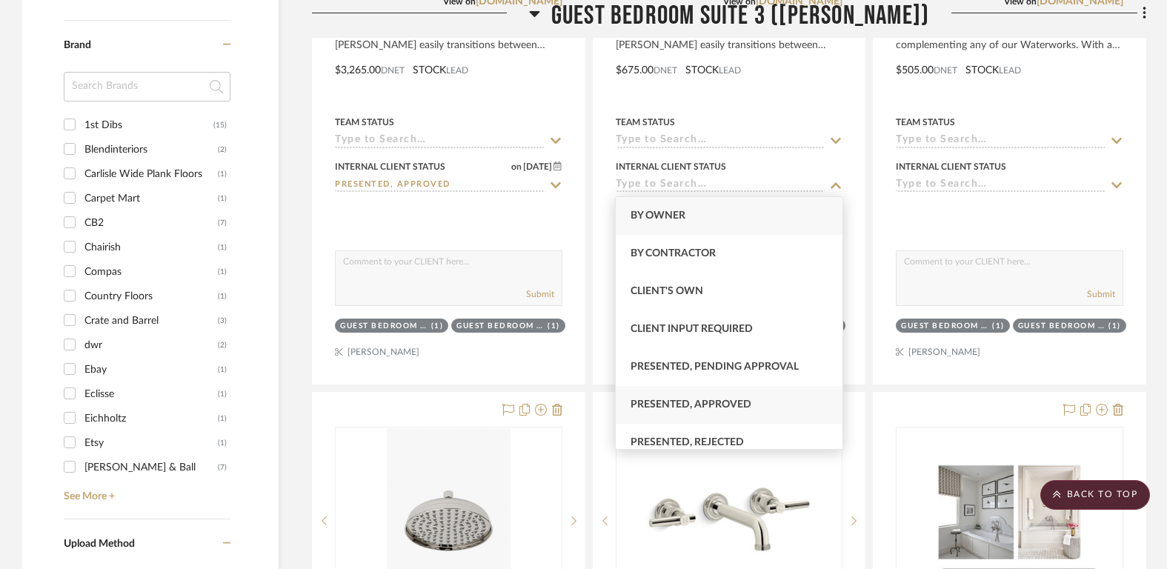
click at [705, 406] on span "Presented, Approved" at bounding box center [690, 404] width 121 height 10
type input "8/11/2025"
type input "Presented, Approved"
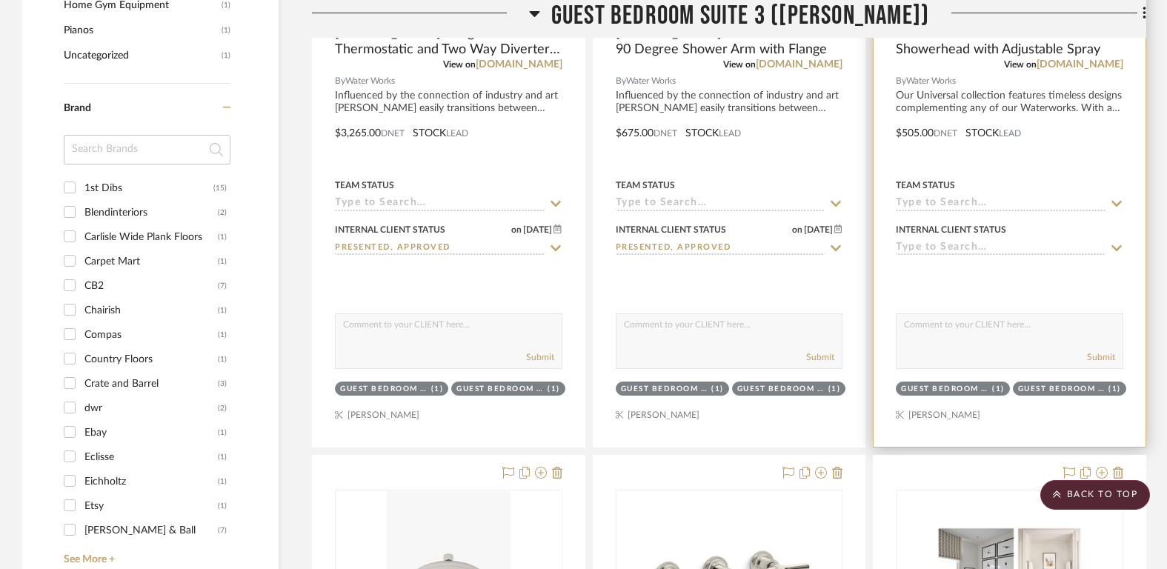
scroll to position [1961, 0]
click at [972, 243] on input at bounding box center [1001, 248] width 210 height 14
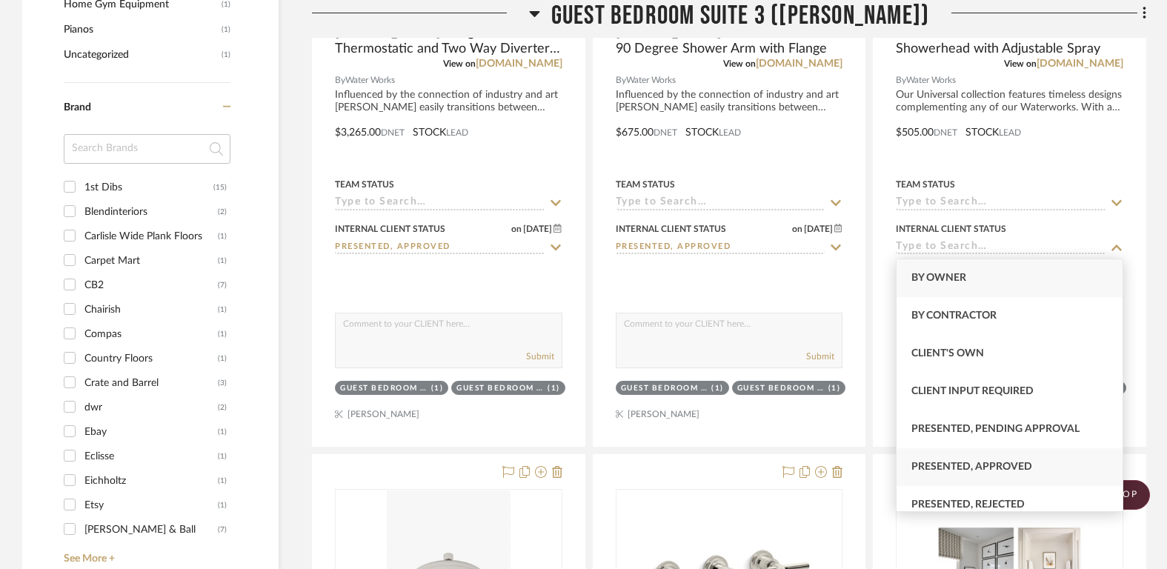
click at [994, 471] on span "Presented, Approved" at bounding box center [971, 466] width 121 height 10
type input "8/11/2025"
type input "Presented, Approved"
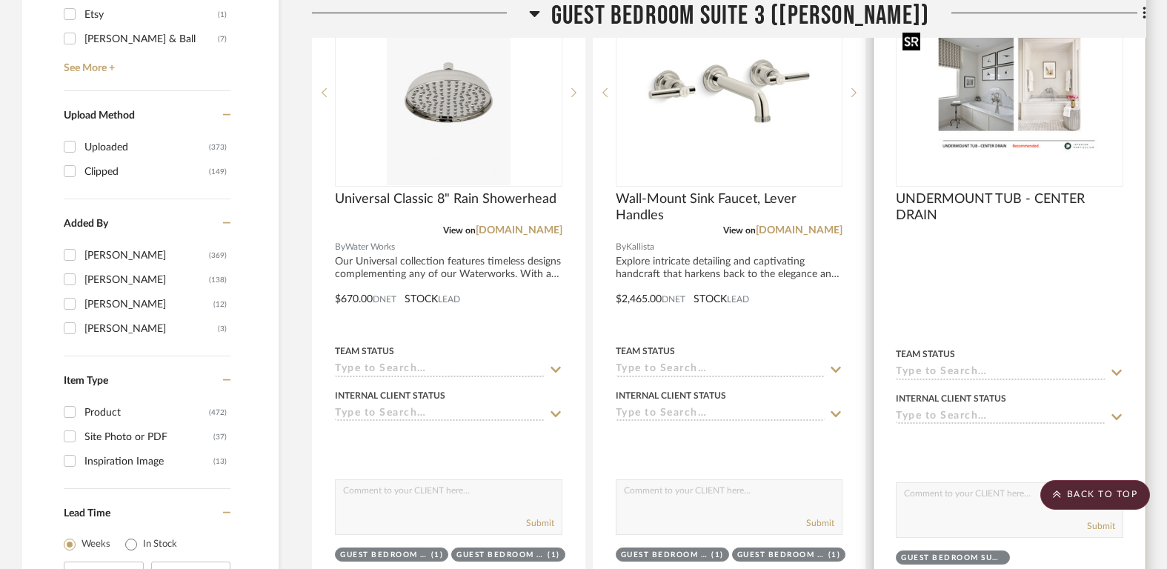
scroll to position [2453, 0]
click at [976, 410] on input at bounding box center [1001, 417] width 210 height 14
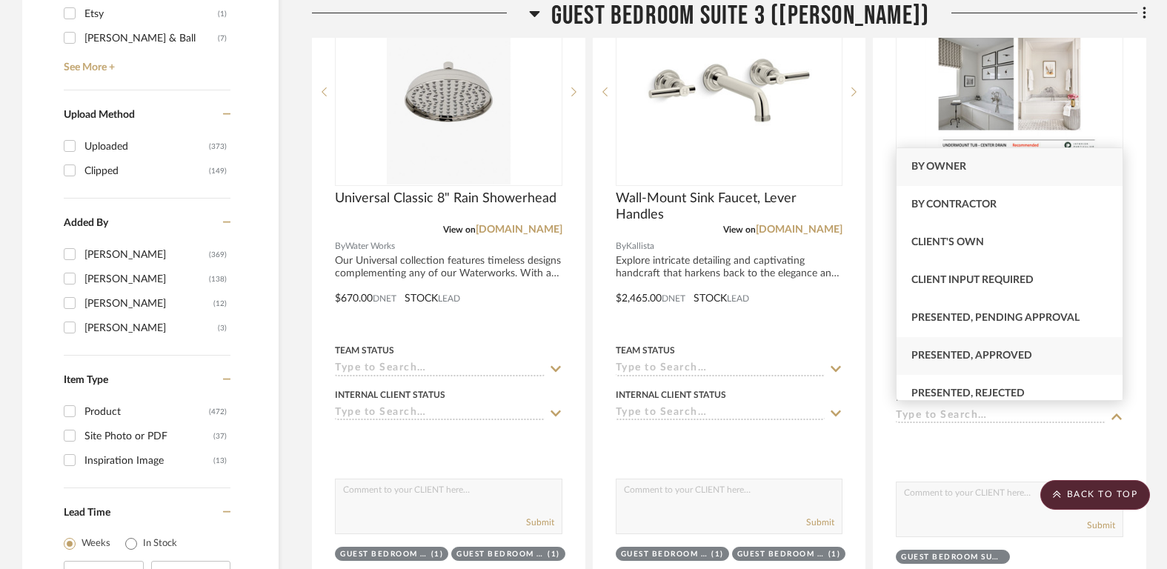
click at [971, 363] on div "Presented, Approved" at bounding box center [1009, 356] width 227 height 38
type input "8/11/2025"
type input "Presented, Approved"
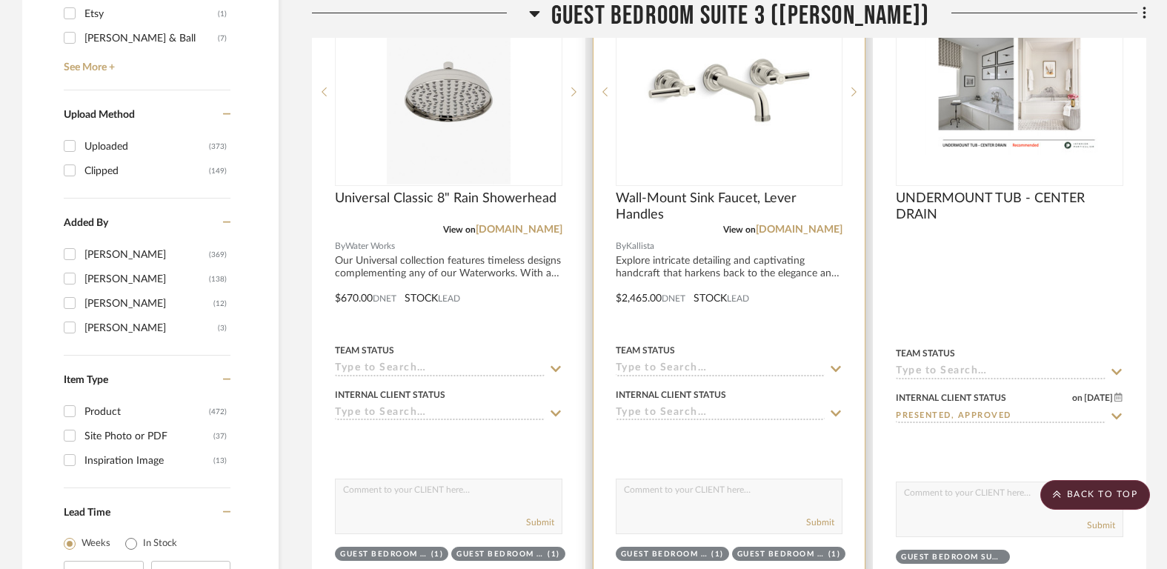
click at [771, 393] on div "Internal Client Status" at bounding box center [729, 394] width 227 height 13
click at [736, 413] on input at bounding box center [721, 414] width 210 height 14
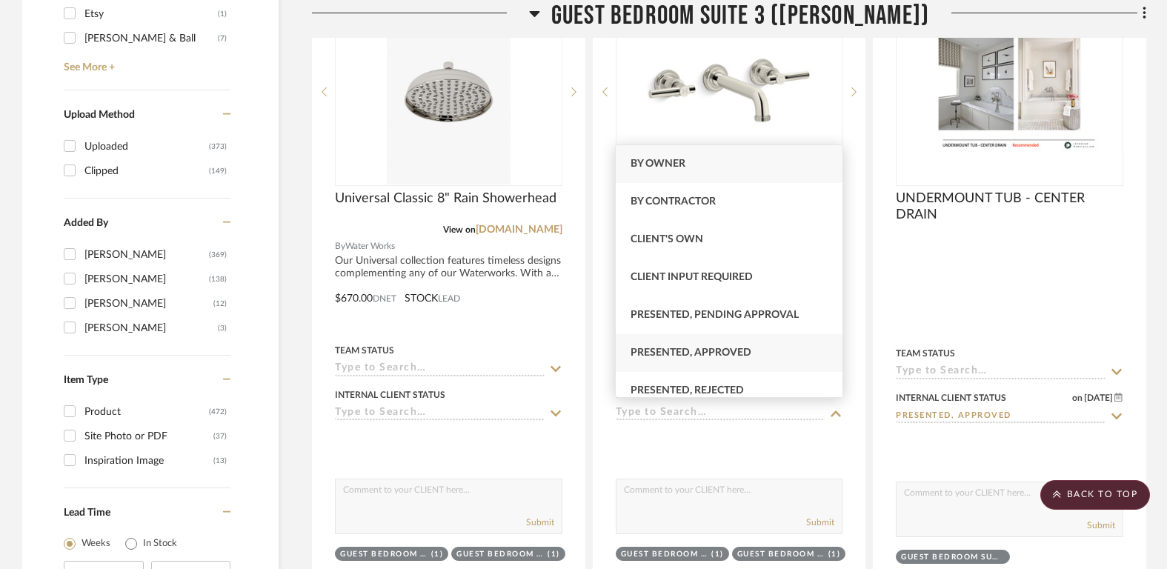
click at [730, 358] on span "Presented, Approved" at bounding box center [690, 352] width 121 height 10
type input "8/11/2025"
type input "Presented, Approved"
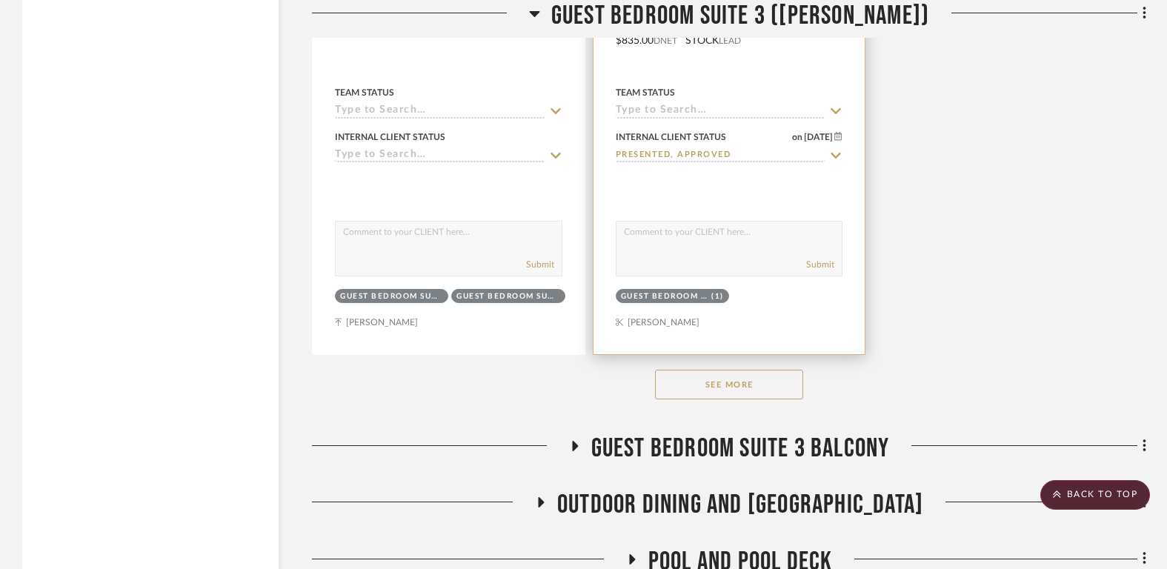
scroll to position [3374, 0]
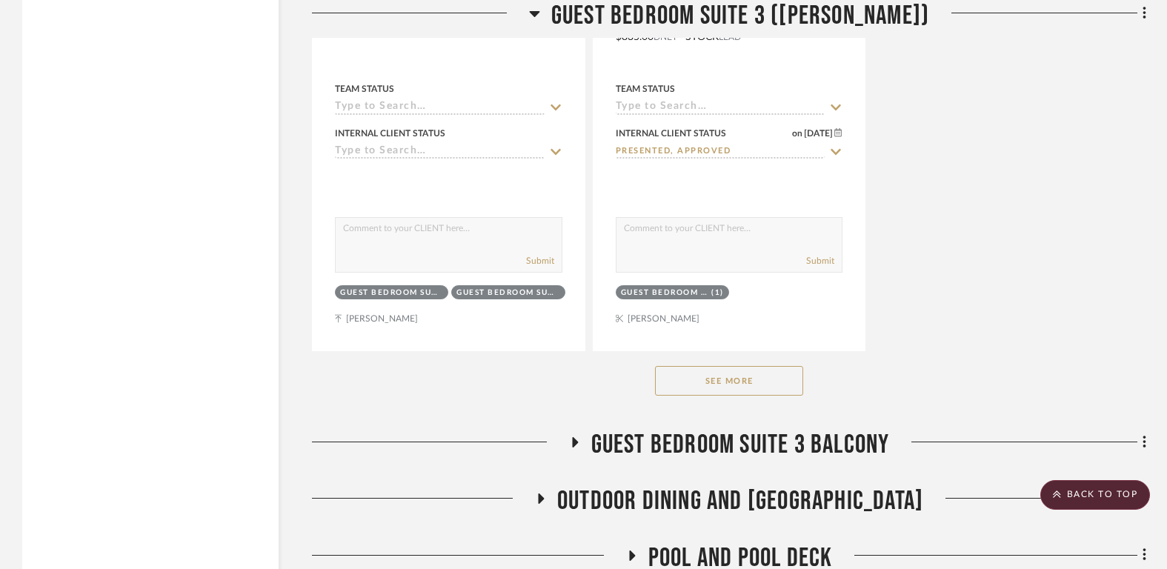
click at [735, 386] on button "See More" at bounding box center [729, 381] width 148 height 30
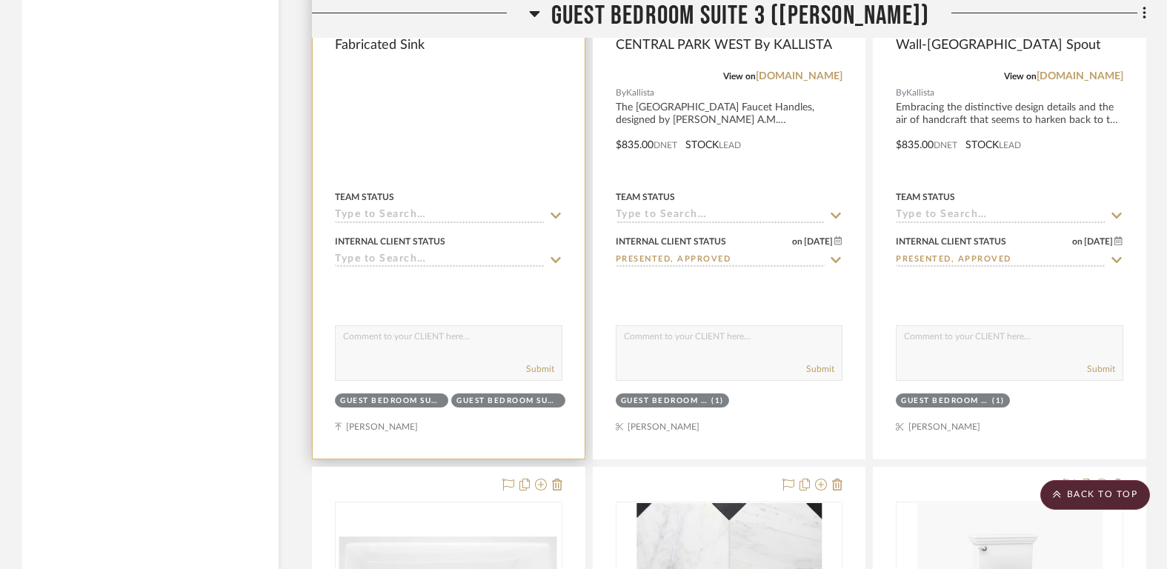
scroll to position [3301, 0]
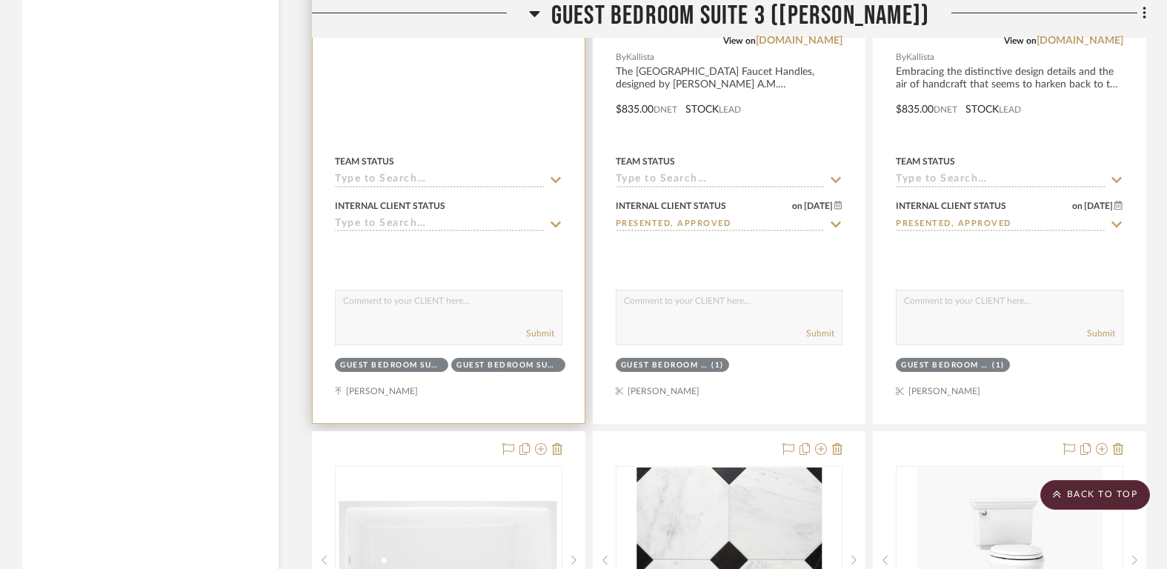
click at [469, 222] on input at bounding box center [440, 225] width 210 height 14
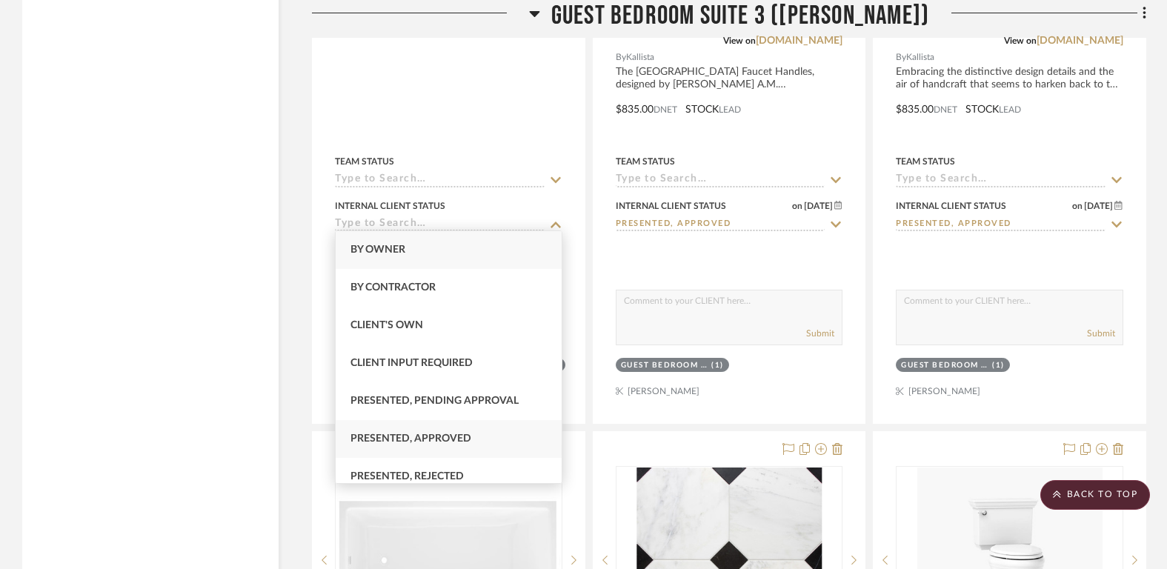
click at [499, 429] on div "Presented, Approved" at bounding box center [449, 439] width 227 height 38
type input "8/11/2025"
type input "Presented, Approved"
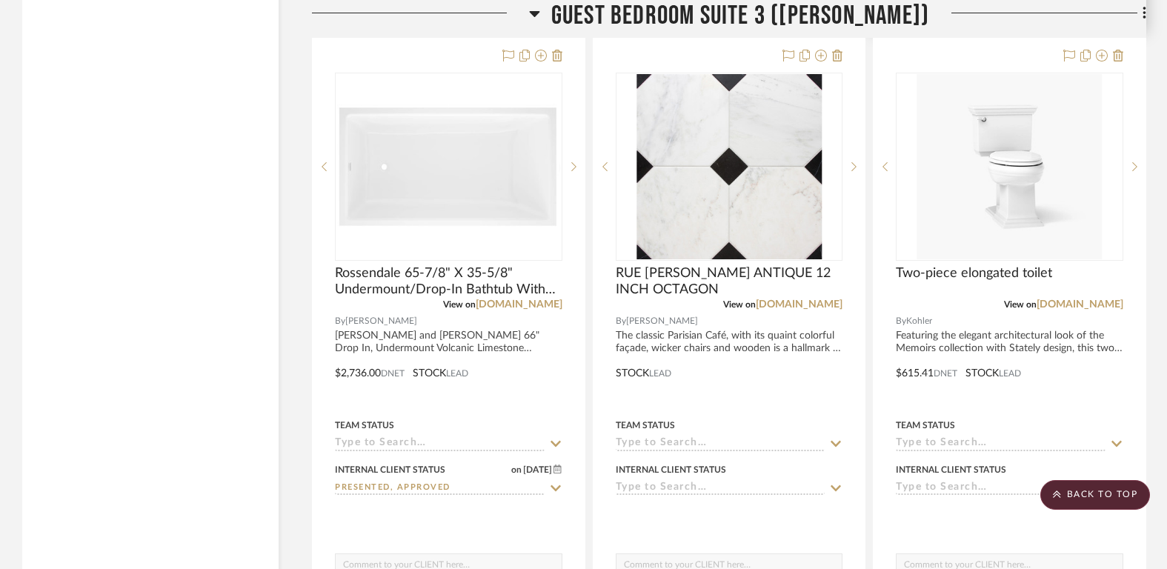
scroll to position [3696, 0]
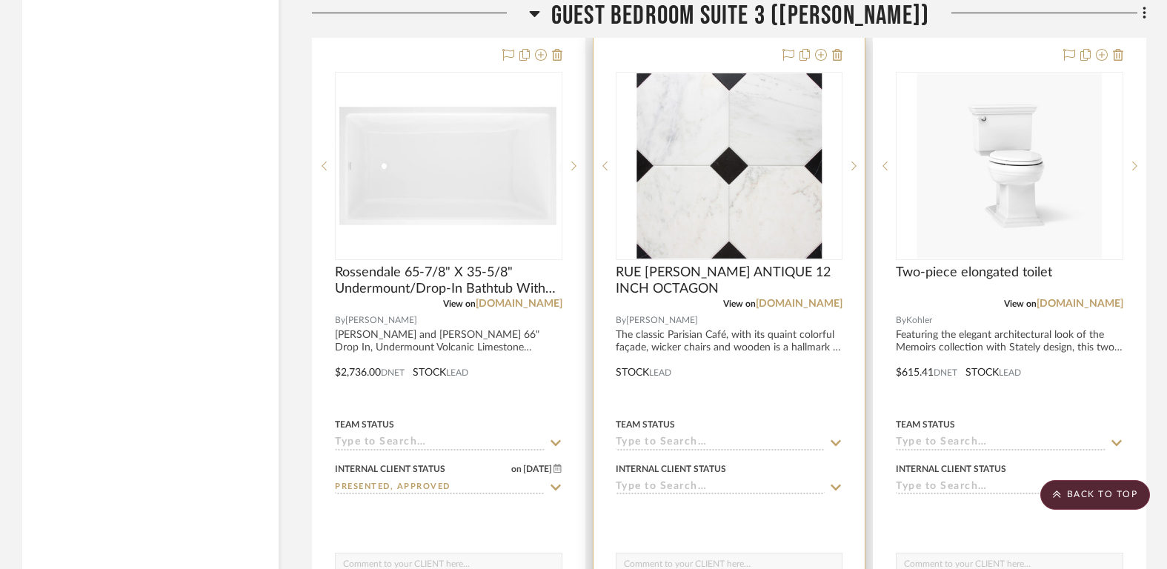
click at [823, 481] on input at bounding box center [721, 488] width 210 height 14
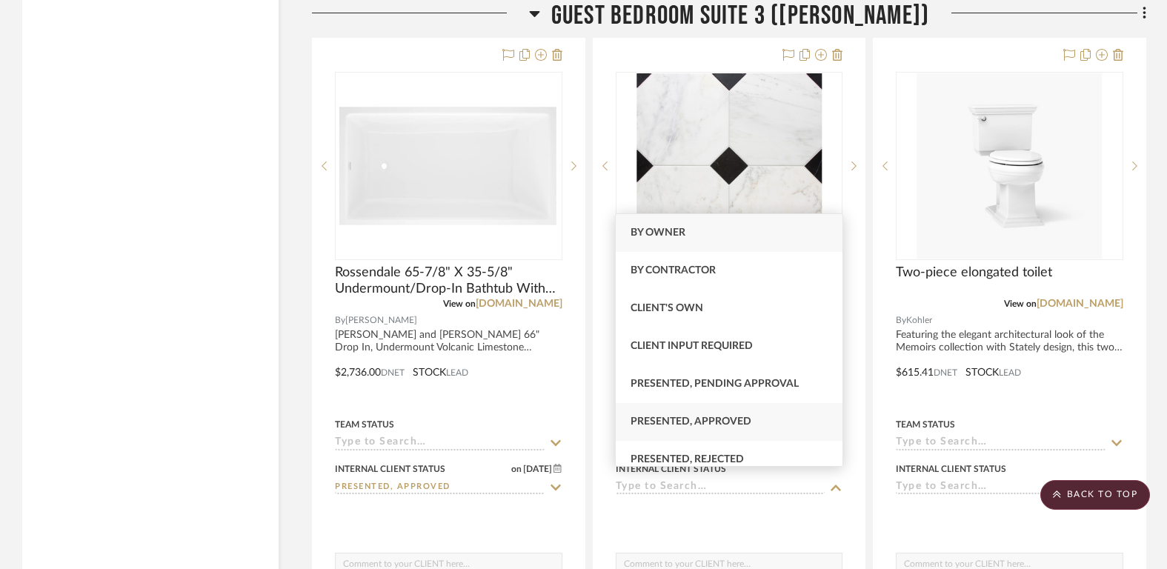
click at [776, 419] on div "Presented, Approved" at bounding box center [729, 422] width 227 height 38
type input "8/11/2025"
type input "Presented, Approved"
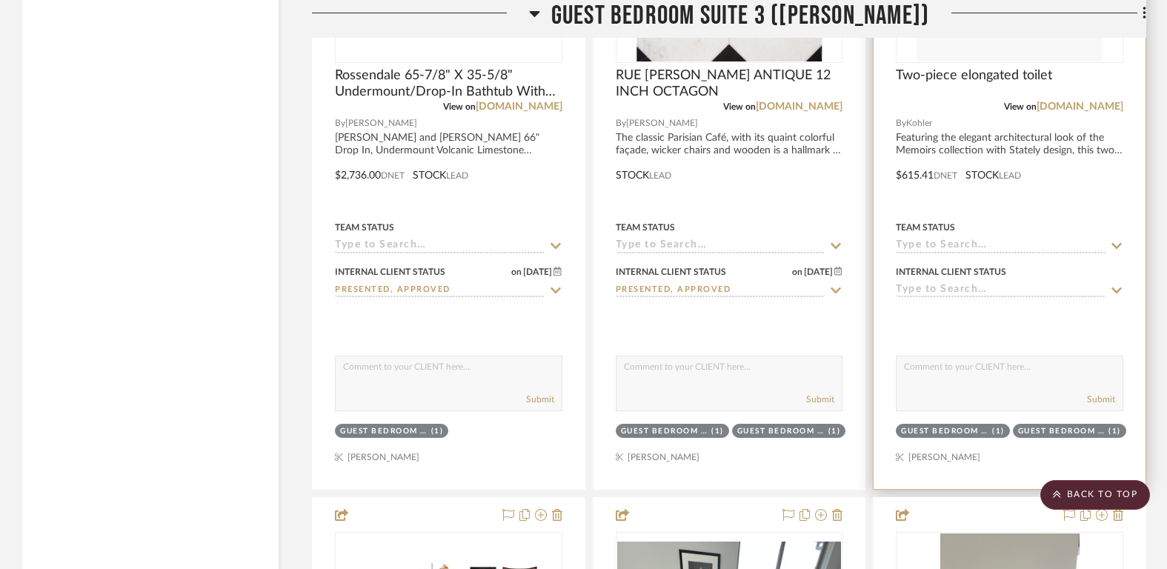
scroll to position [3894, 0]
click at [979, 282] on input at bounding box center [1001, 289] width 210 height 14
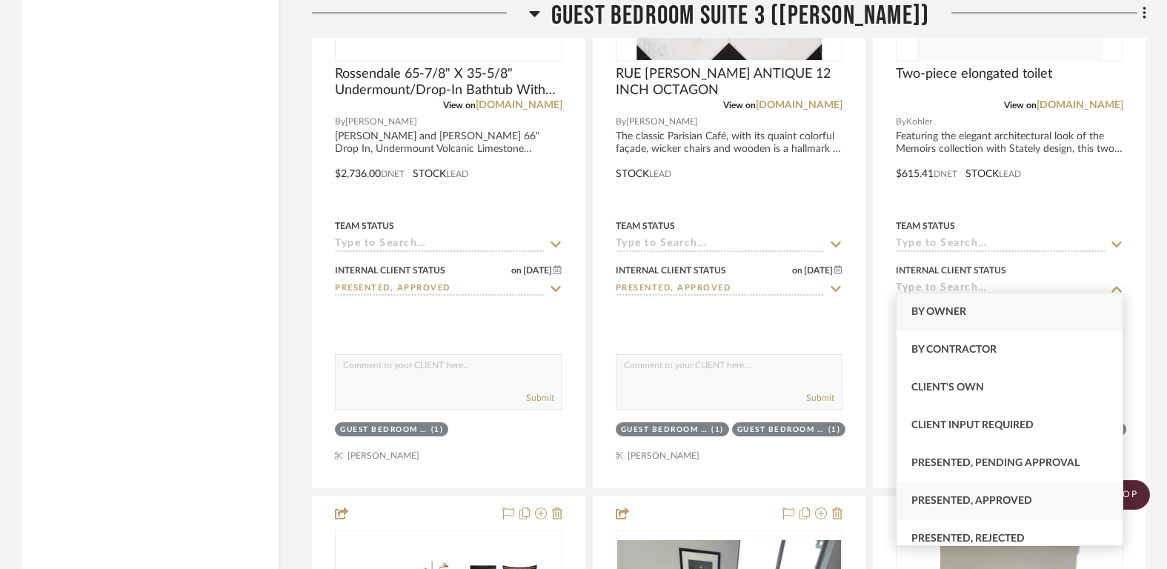
click at [992, 509] on div "Presented, Approved" at bounding box center [1009, 501] width 227 height 38
type input "8/11/2025"
type input "Presented, Approved"
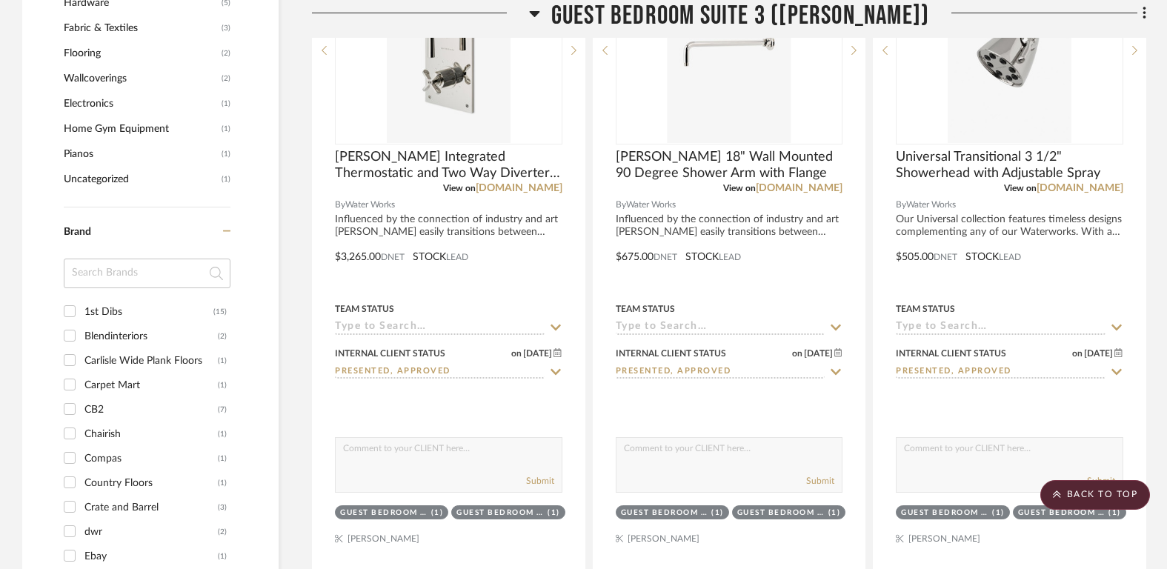
scroll to position [1548, 0]
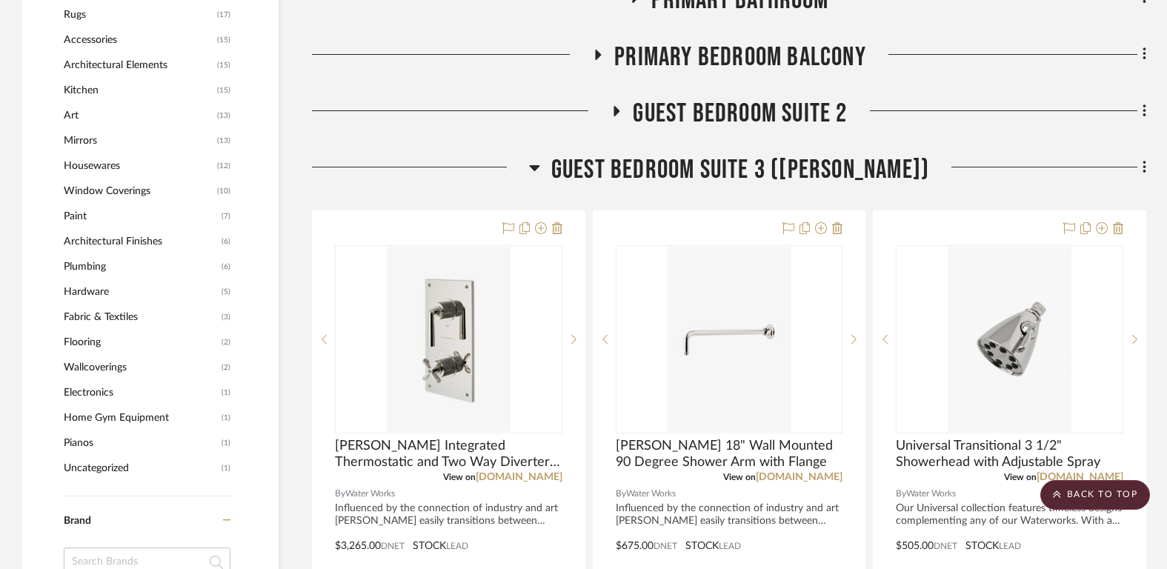
click at [730, 162] on span "Guest Bedroom Suite 3 ([PERSON_NAME])" at bounding box center [740, 170] width 378 height 32
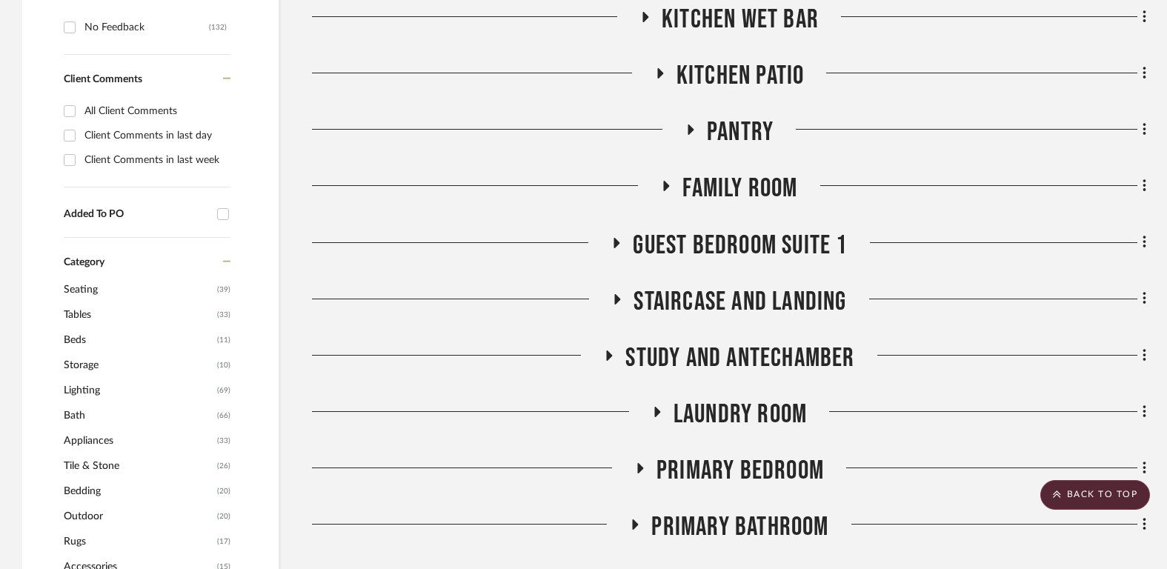
scroll to position [1022, 0]
click at [736, 242] on span "Guest Bedroom Suite 1" at bounding box center [740, 245] width 214 height 32
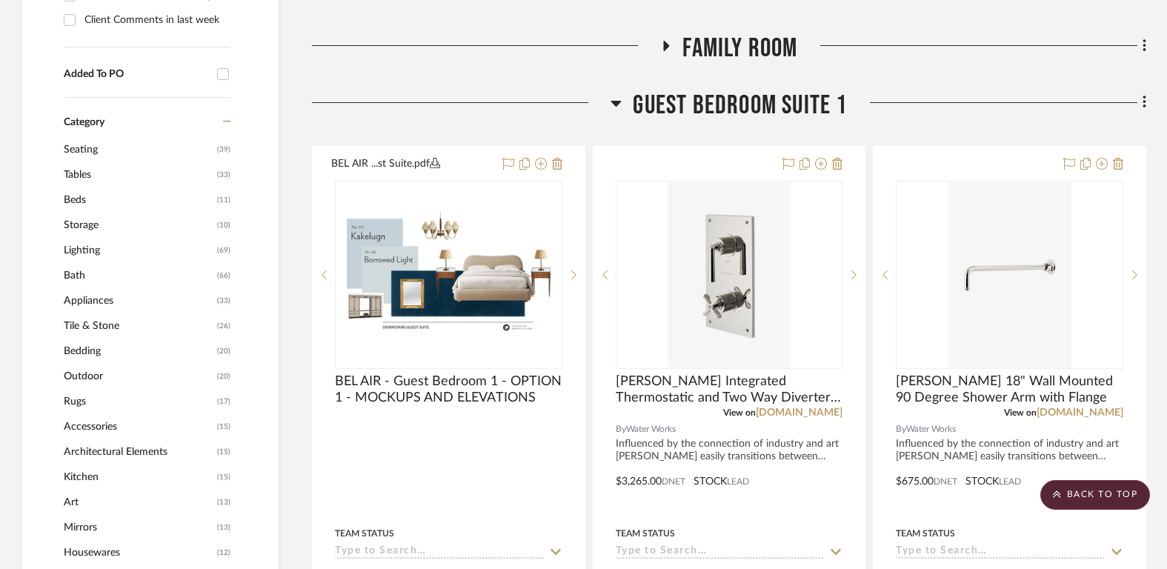
scroll to position [1089, 0]
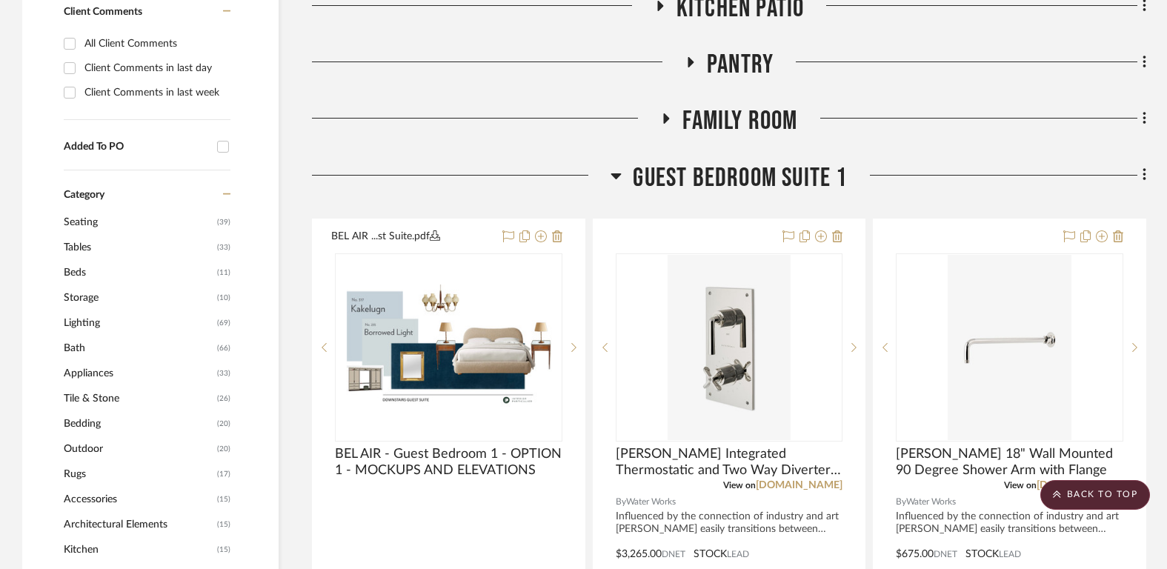
click at [741, 180] on span "Guest Bedroom Suite 1" at bounding box center [740, 178] width 214 height 32
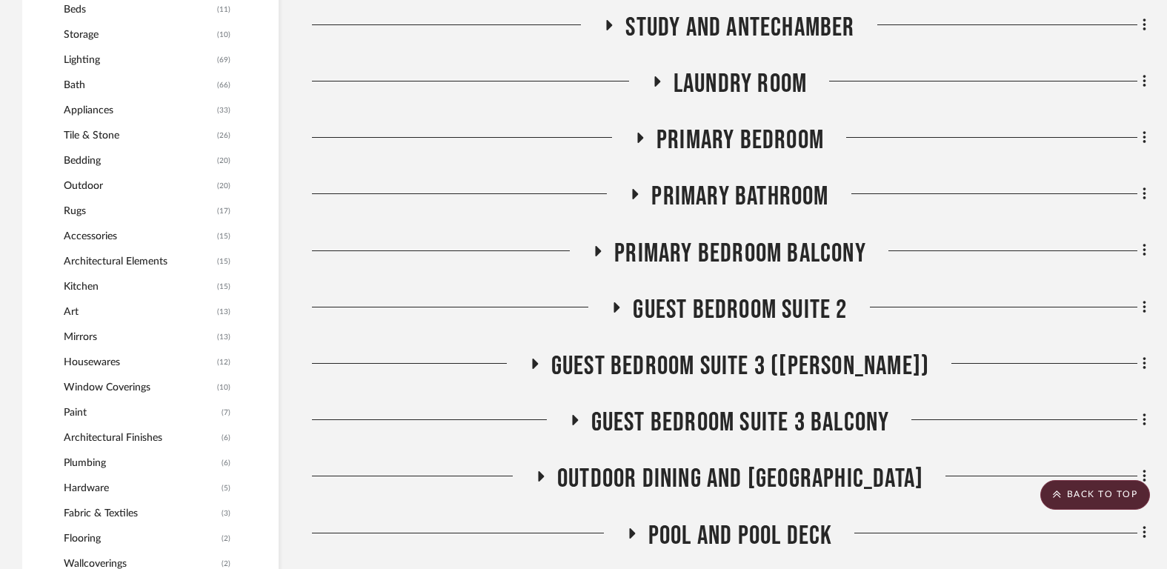
scroll to position [1353, 0]
click at [746, 439] on div "Guest Bedroom Suite 3 Balcony" at bounding box center [729, 425] width 834 height 38
click at [744, 306] on span "Guest Bedroom Suite 2" at bounding box center [740, 309] width 214 height 32
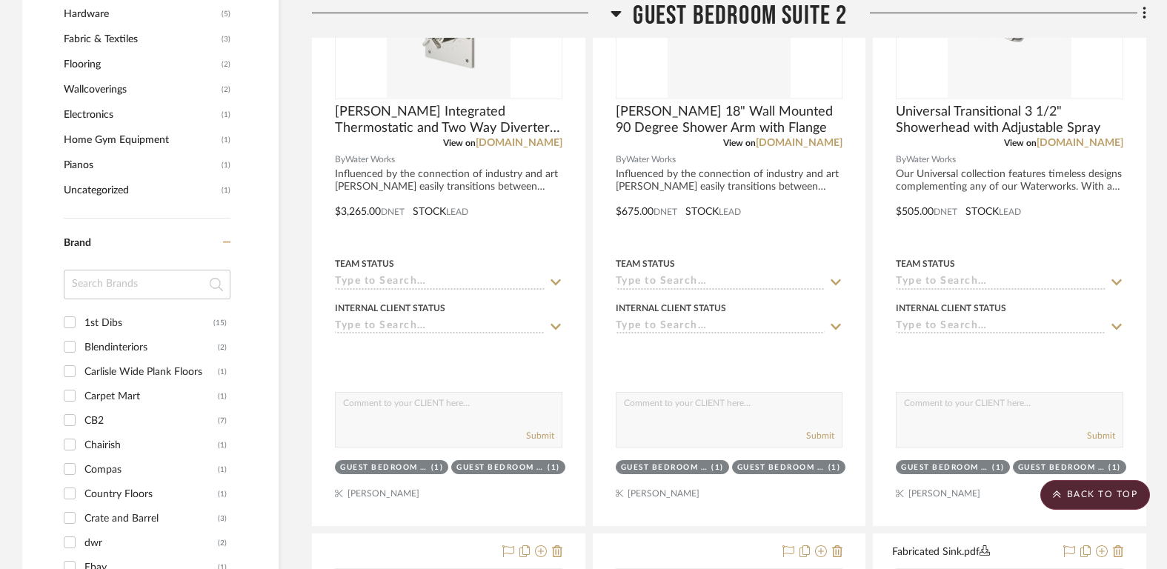
scroll to position [1833, 0]
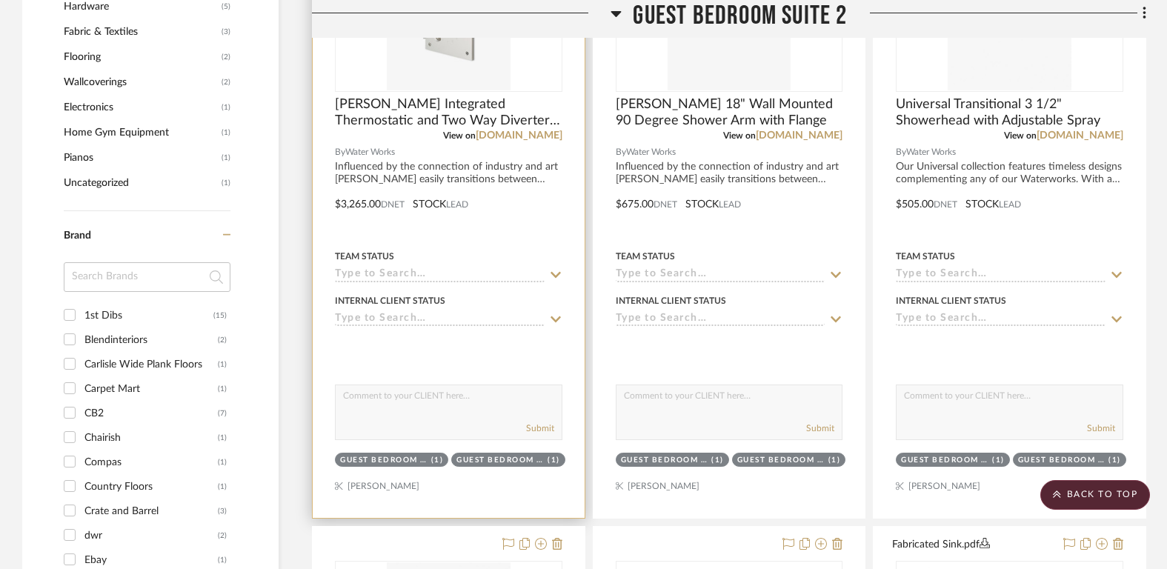
click at [504, 321] on input at bounding box center [440, 320] width 210 height 14
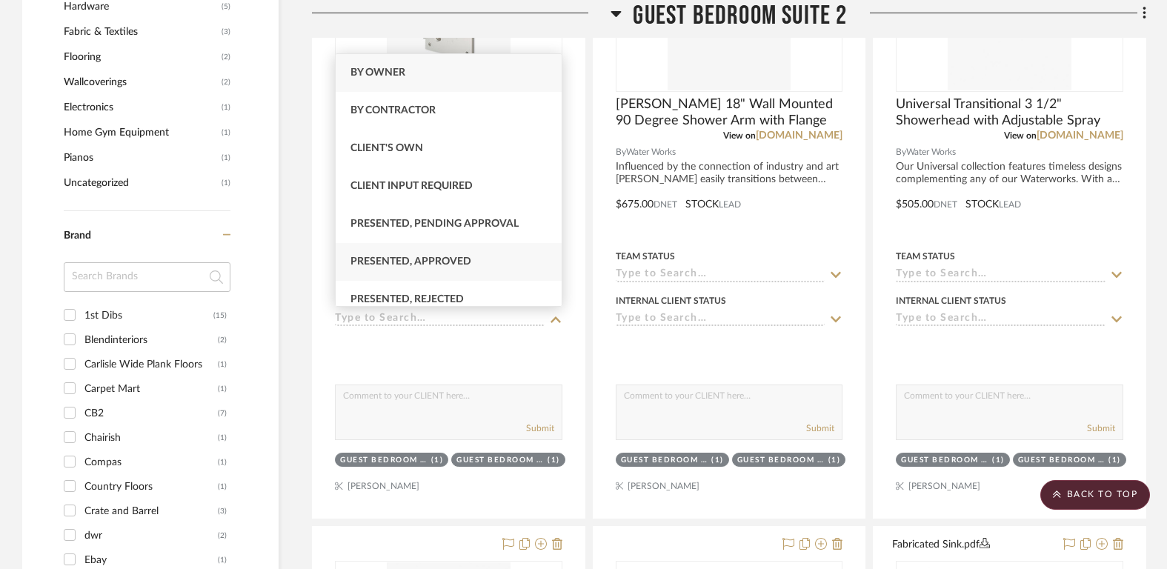
click at [484, 267] on div "Presented, Approved" at bounding box center [449, 262] width 227 height 38
type input "8/11/2025"
type input "Presented, Approved"
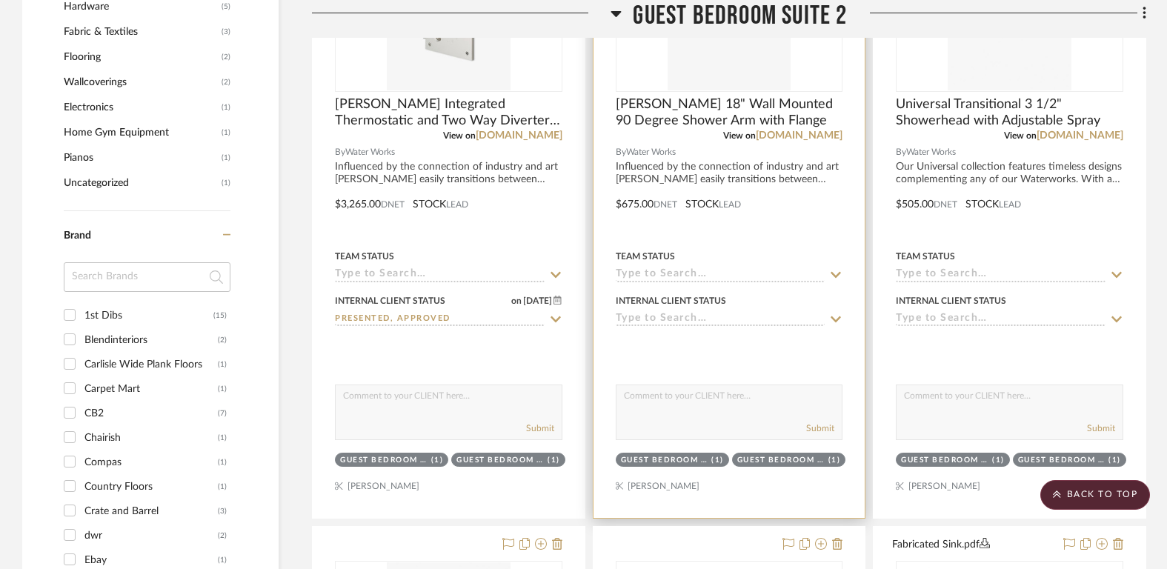
click at [674, 315] on input at bounding box center [721, 320] width 210 height 14
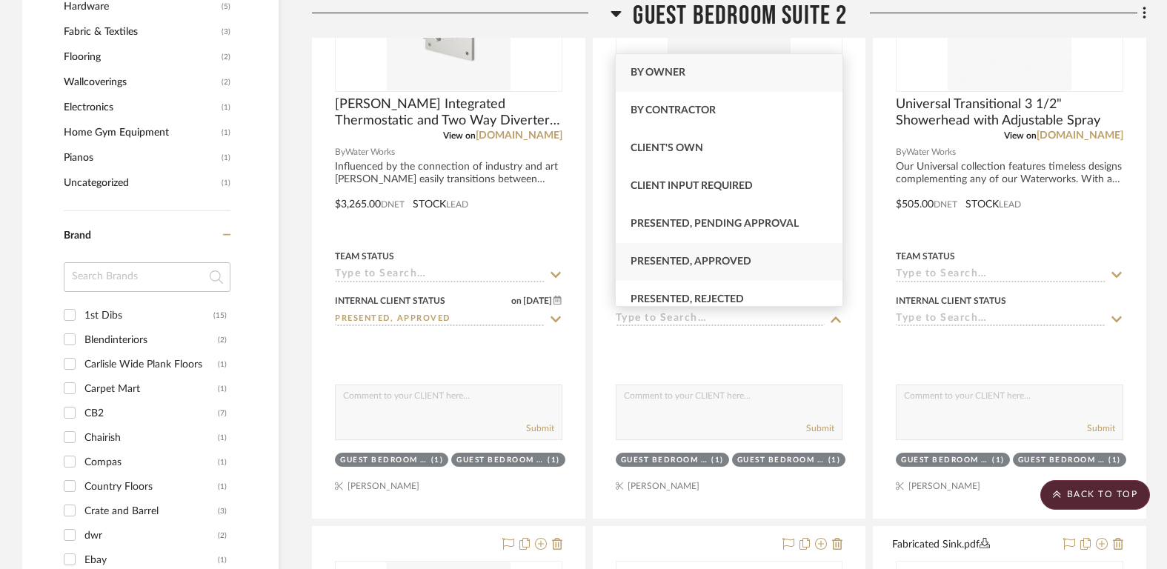
click at [679, 259] on span "Presented, Approved" at bounding box center [690, 261] width 121 height 10
type input "8/11/2025"
type input "Presented, Approved"
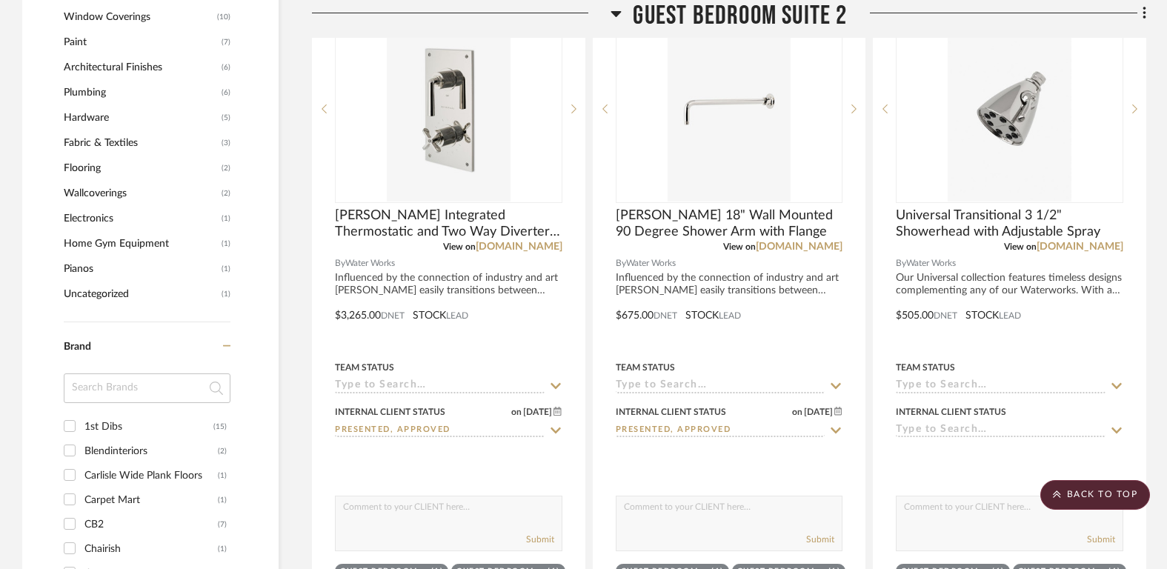
scroll to position [1712, 0]
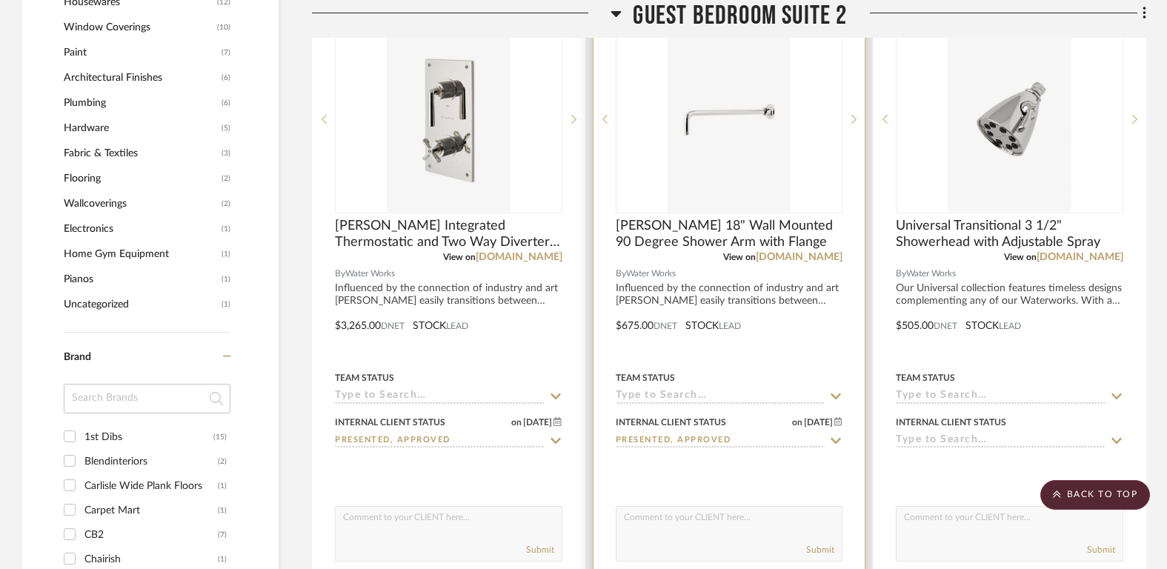
click at [685, 435] on input "Presented, Approved" at bounding box center [721, 441] width 210 height 14
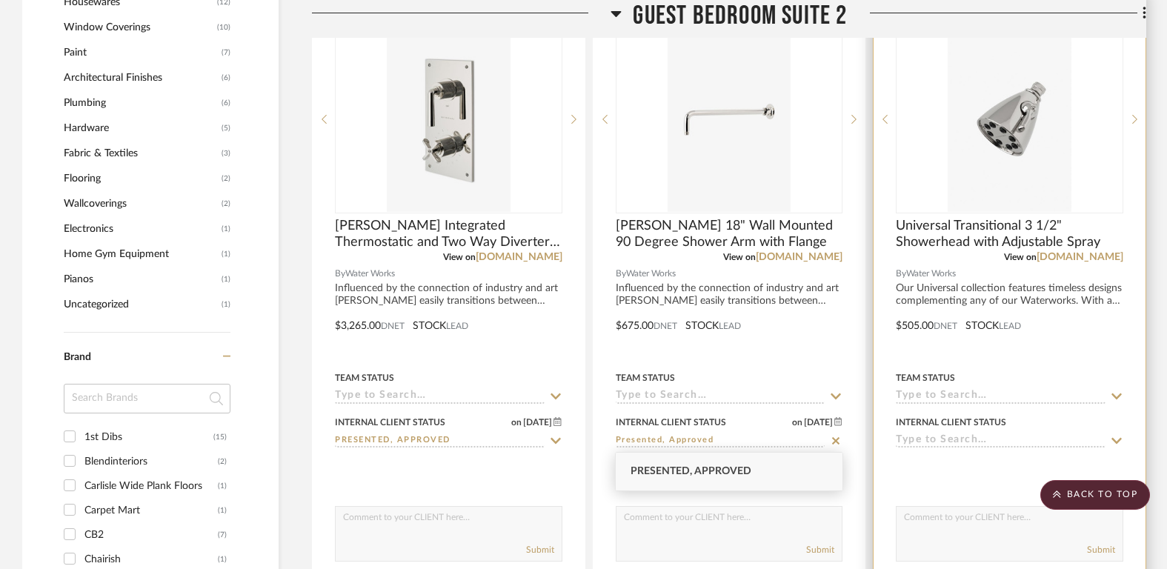
click at [1012, 439] on input at bounding box center [1001, 441] width 210 height 14
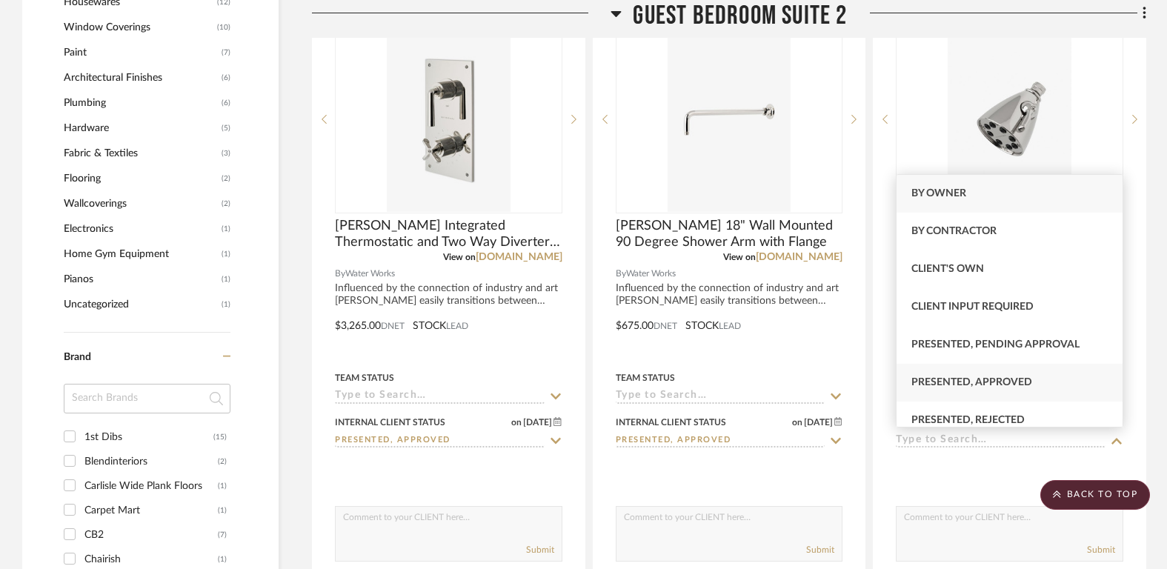
click at [1011, 384] on span "Presented, Approved" at bounding box center [971, 382] width 121 height 10
type input "8/11/2025"
type input "Presented, Approved"
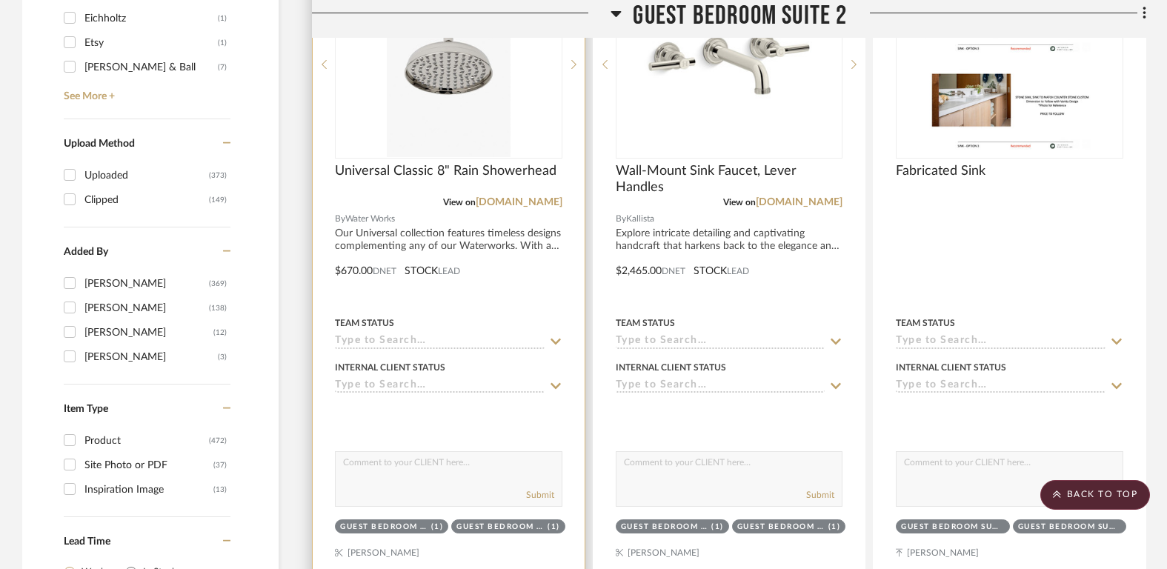
scroll to position [2429, 0]
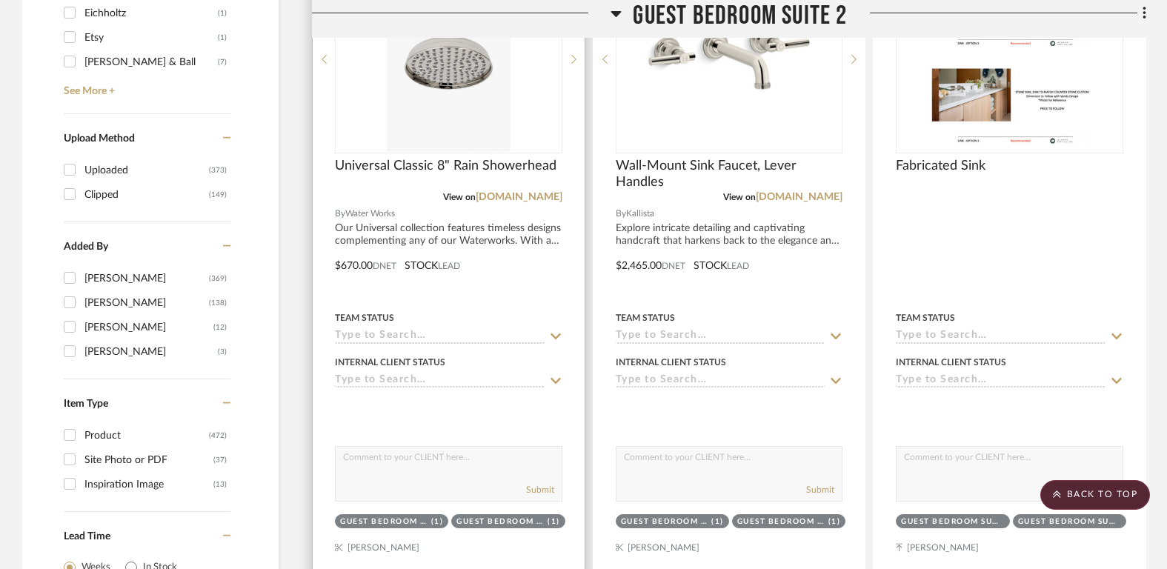
click at [435, 374] on input at bounding box center [440, 381] width 210 height 14
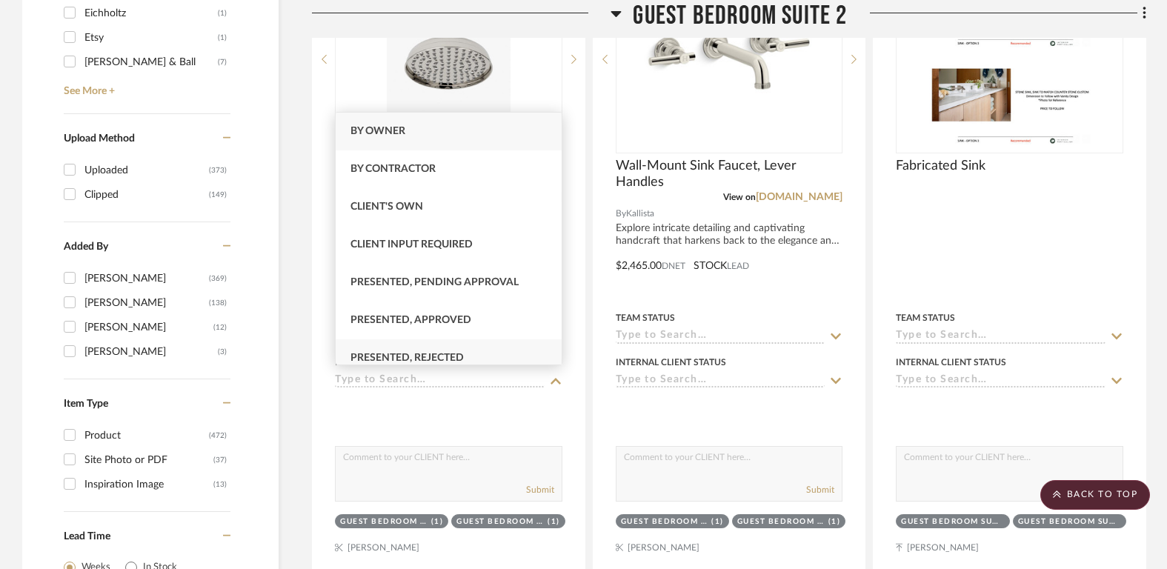
click at [445, 354] on span "Presented, Rejected" at bounding box center [406, 358] width 113 height 10
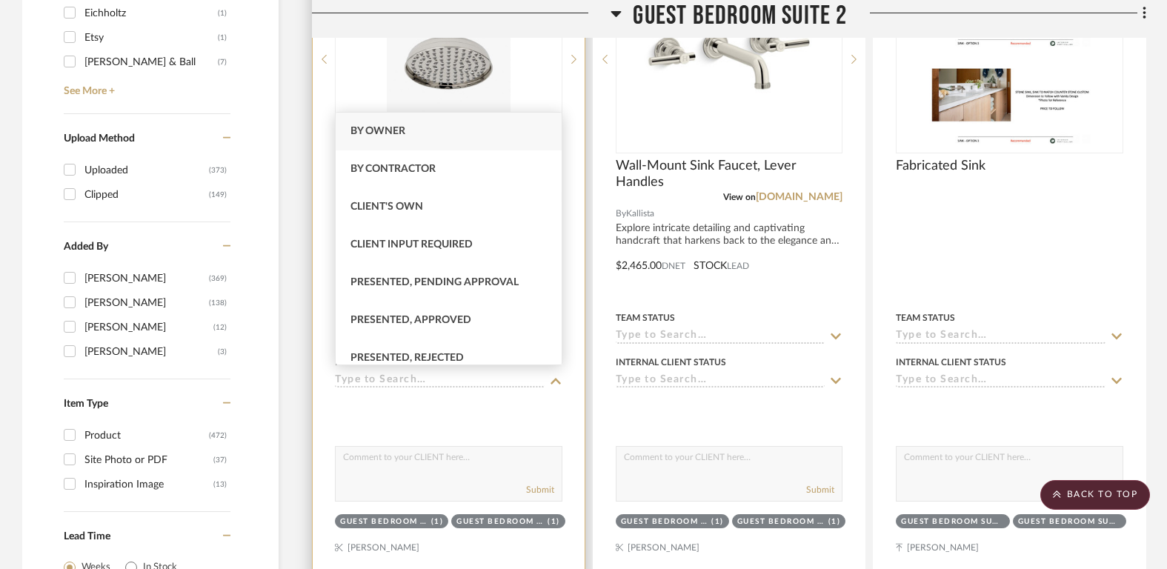
type input "8/11/2025"
type input "Presented, Rejected"
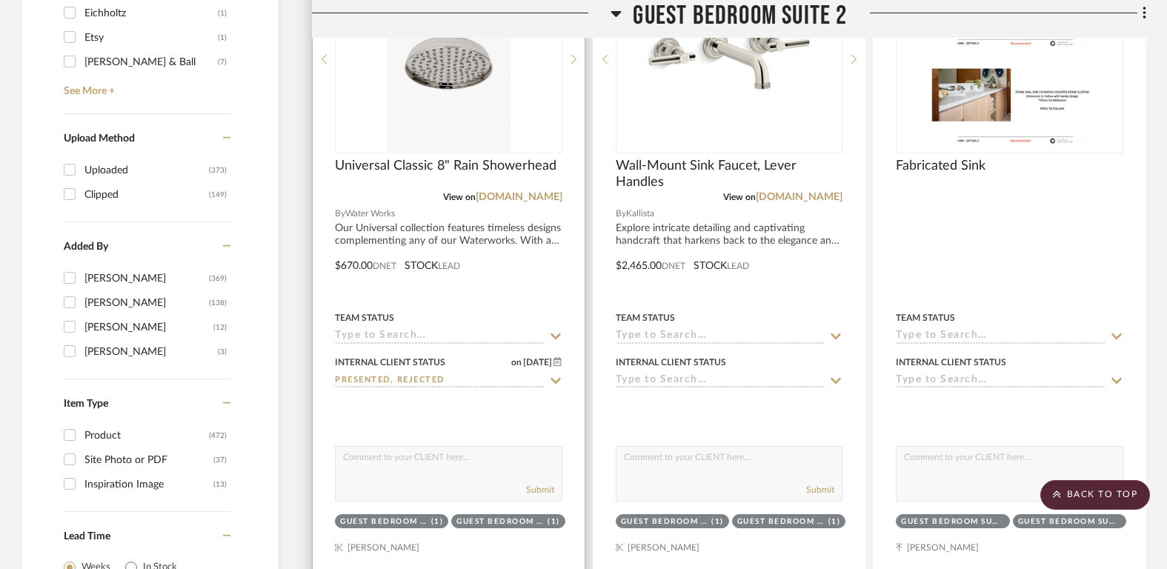
click at [441, 387] on div at bounding box center [449, 255] width 272 height 648
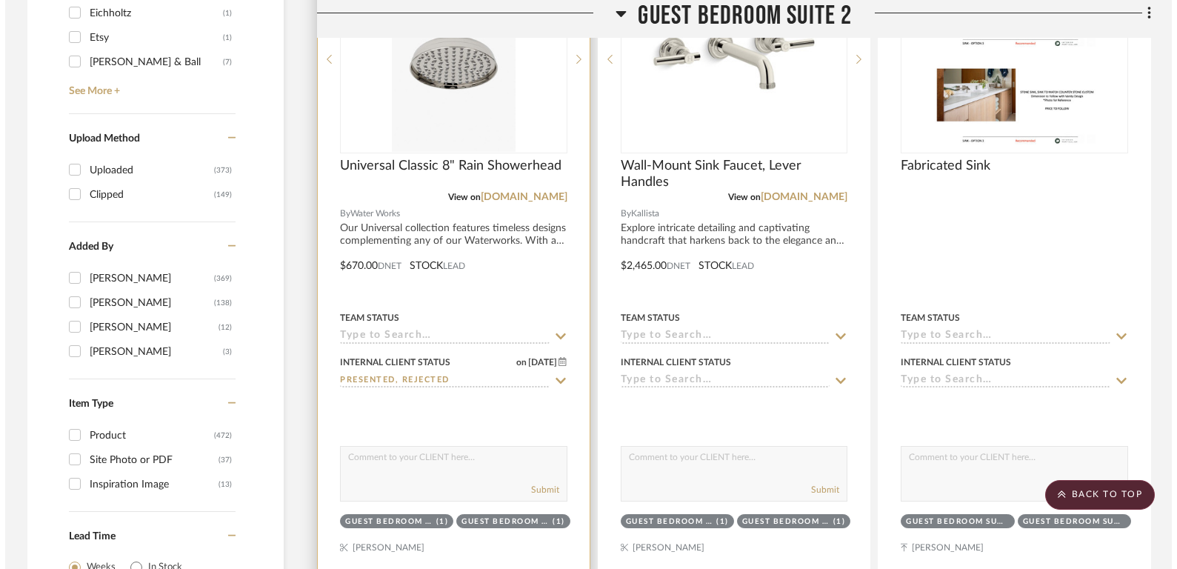
scroll to position [0, 0]
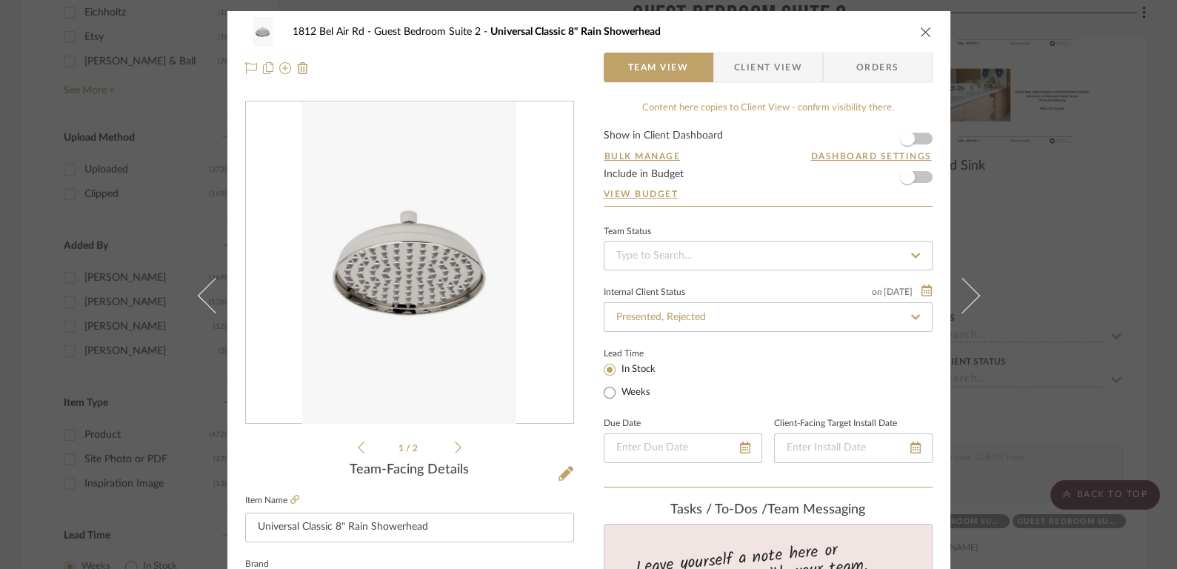
click at [921, 35] on icon "close" at bounding box center [926, 32] width 12 height 12
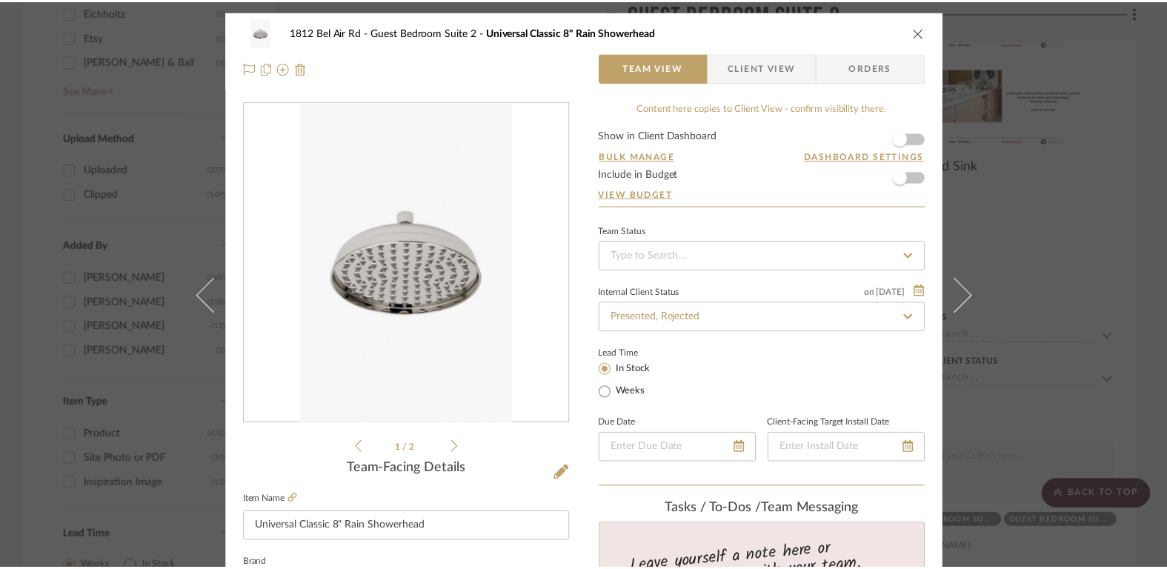
scroll to position [2429, 0]
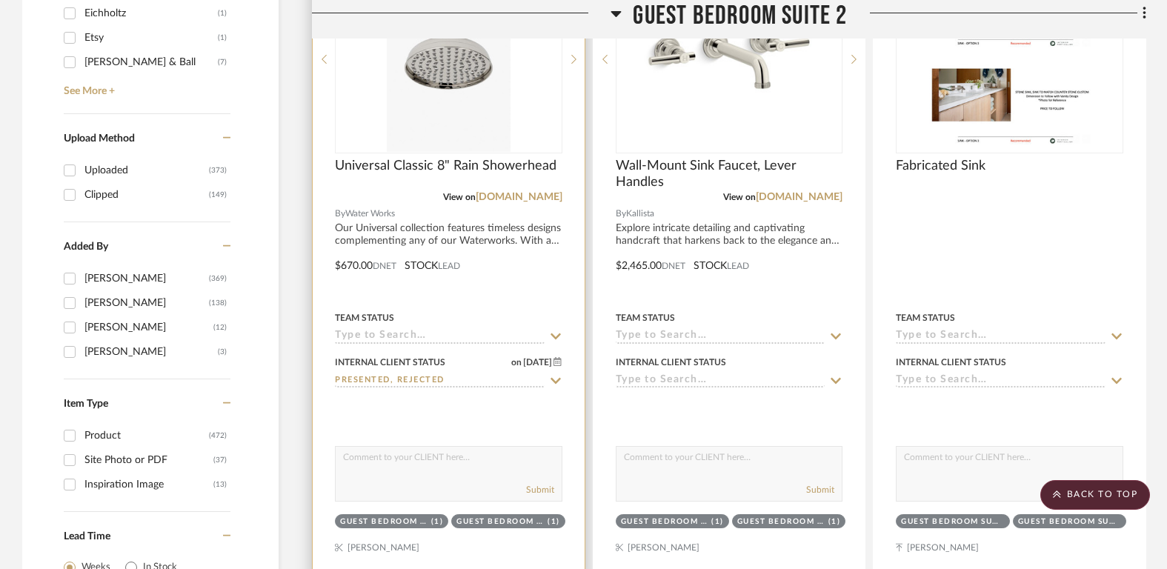
click at [557, 378] on icon at bounding box center [555, 381] width 10 height 6
click at [556, 378] on icon at bounding box center [555, 380] width 7 height 7
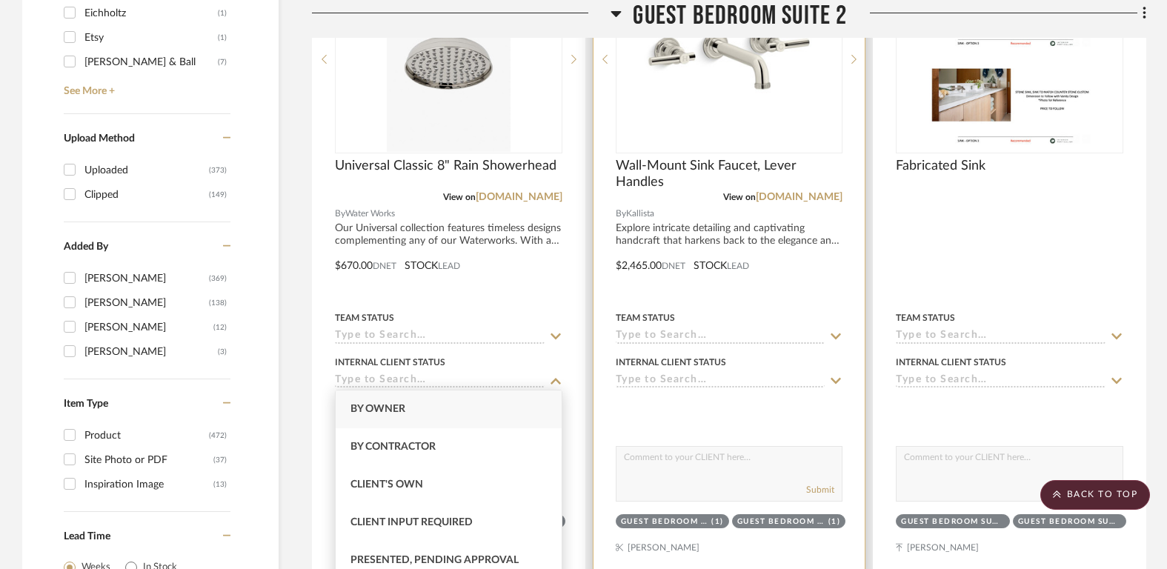
click at [713, 378] on input at bounding box center [721, 381] width 210 height 14
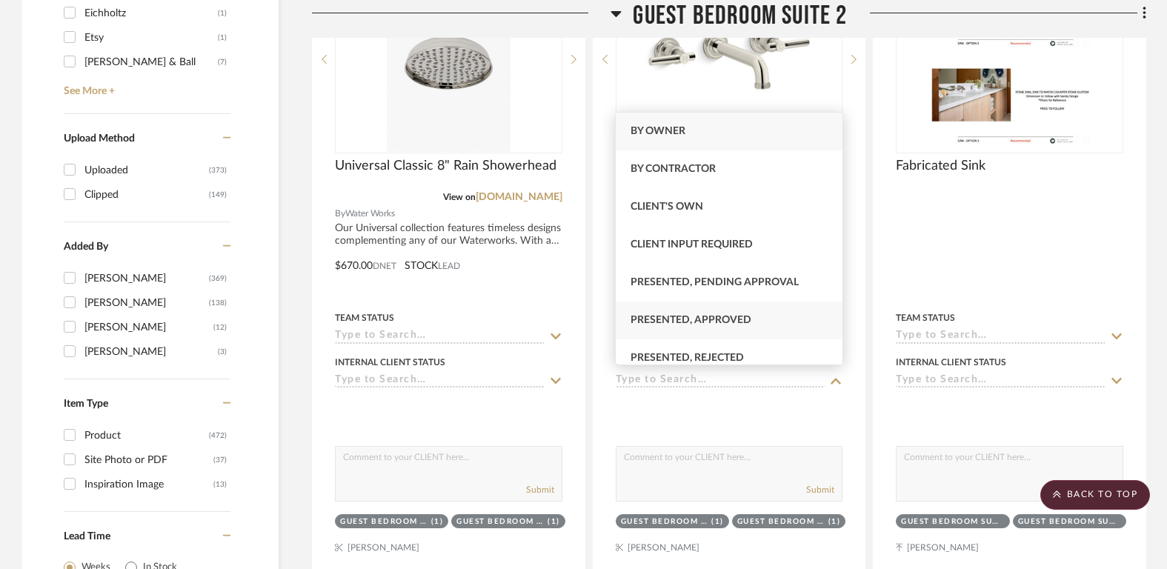
click at [725, 319] on span "Presented, Approved" at bounding box center [690, 320] width 121 height 10
type input "8/11/2025"
type input "Presented, Approved"
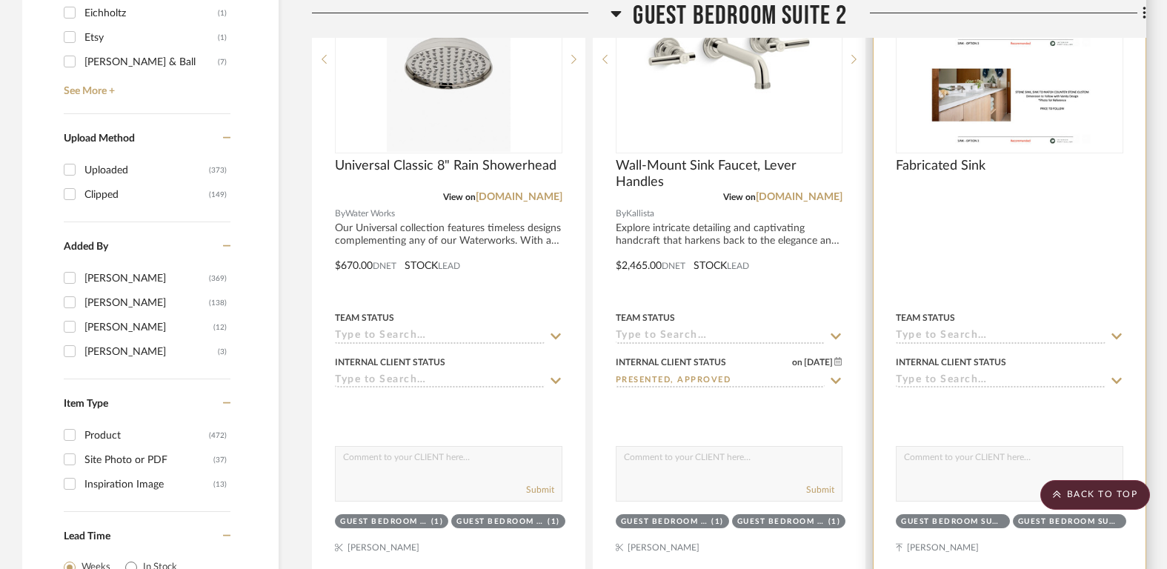
click at [973, 379] on input at bounding box center [1001, 381] width 210 height 14
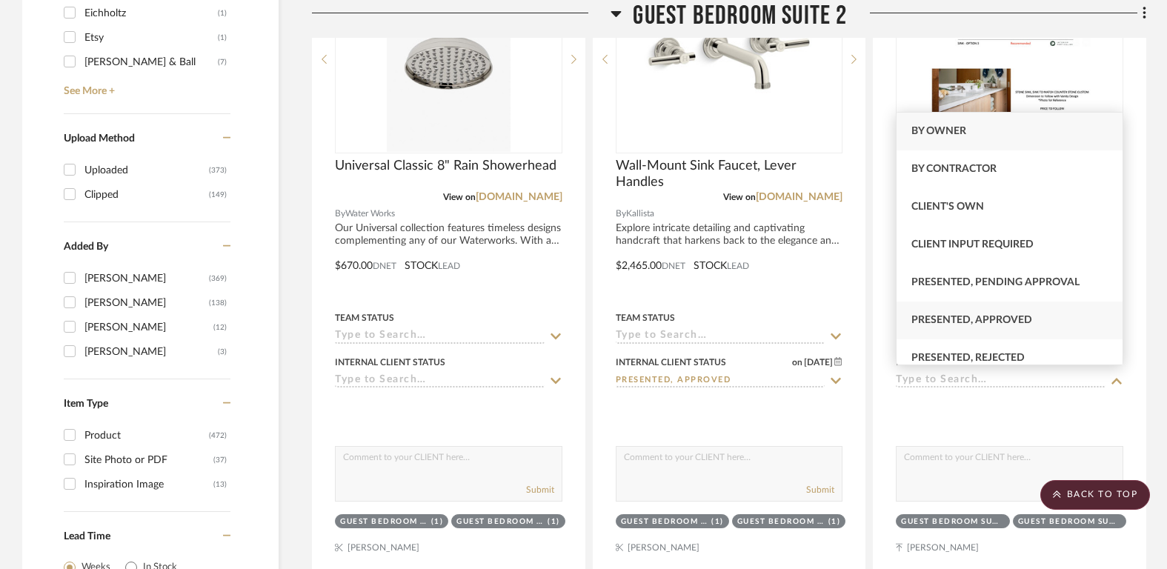
click at [996, 327] on div "Presented, Approved" at bounding box center [1009, 320] width 227 height 38
type input "8/11/2025"
type input "Presented, Approved"
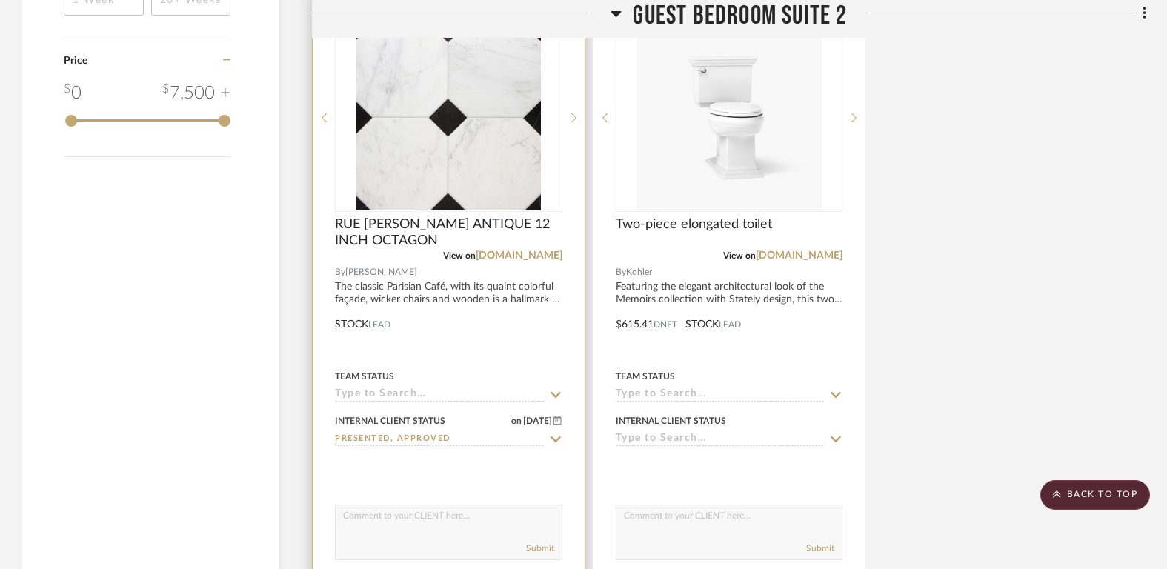
scroll to position [3028, 0]
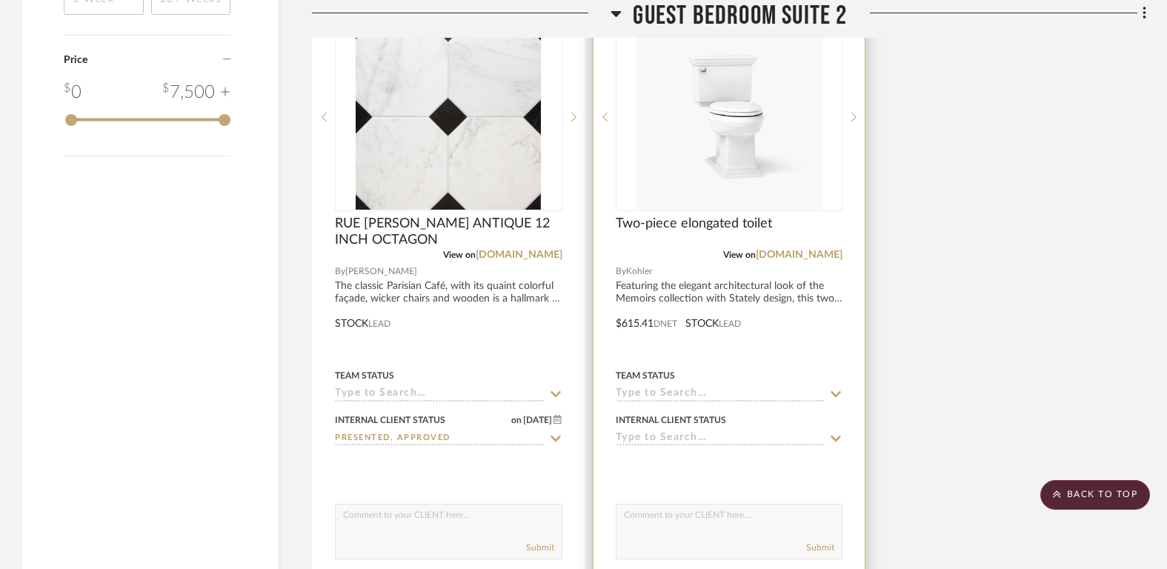
click at [691, 441] on div at bounding box center [729, 313] width 272 height 648
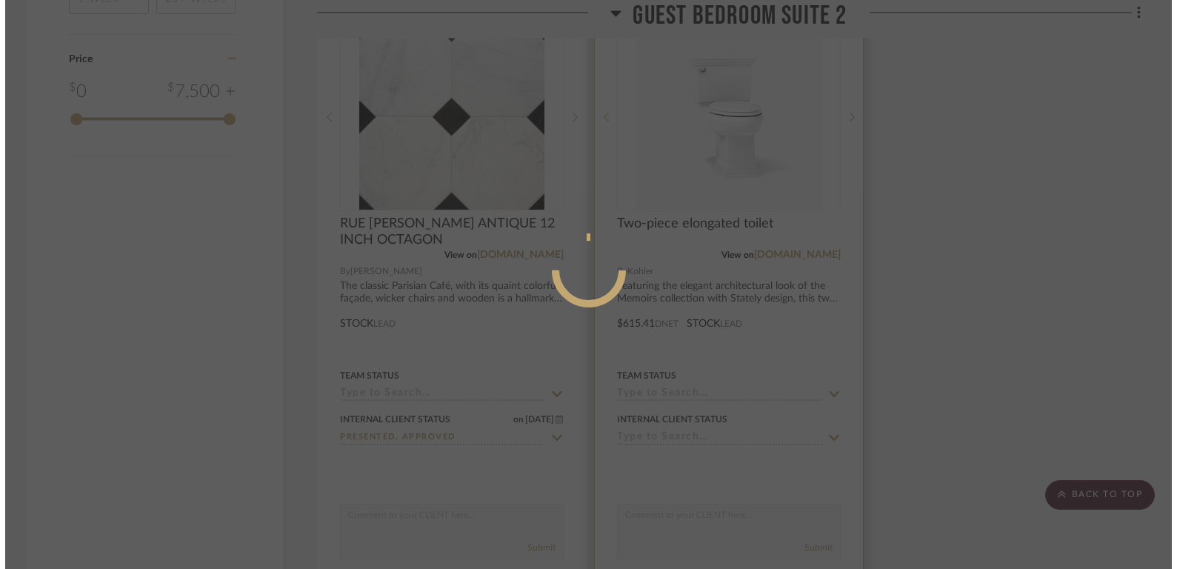
scroll to position [0, 0]
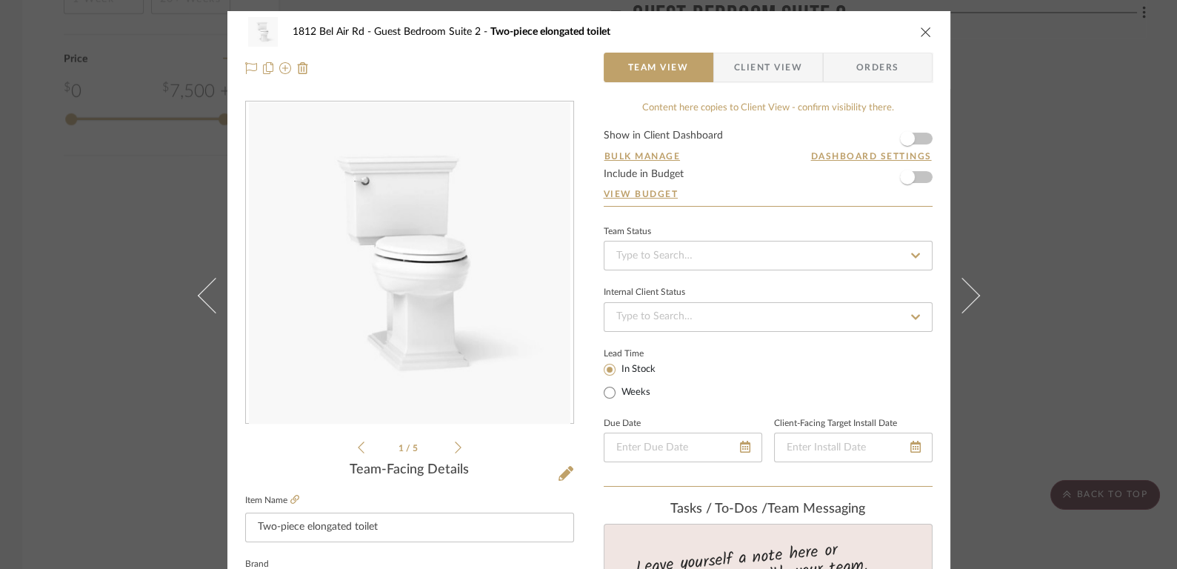
click at [922, 30] on icon "close" at bounding box center [926, 32] width 12 height 12
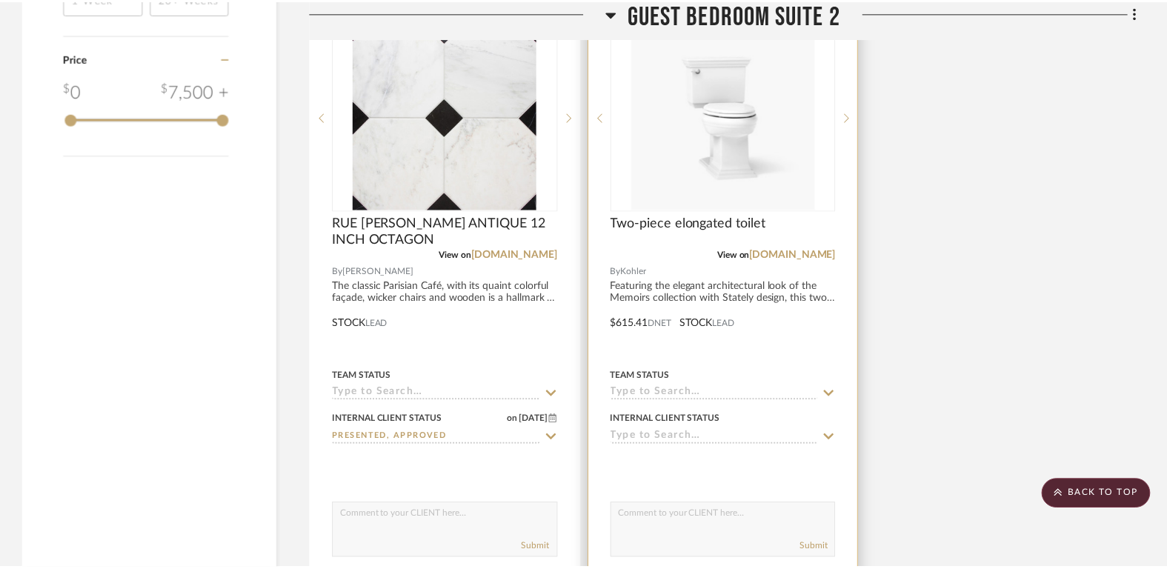
scroll to position [3028, 0]
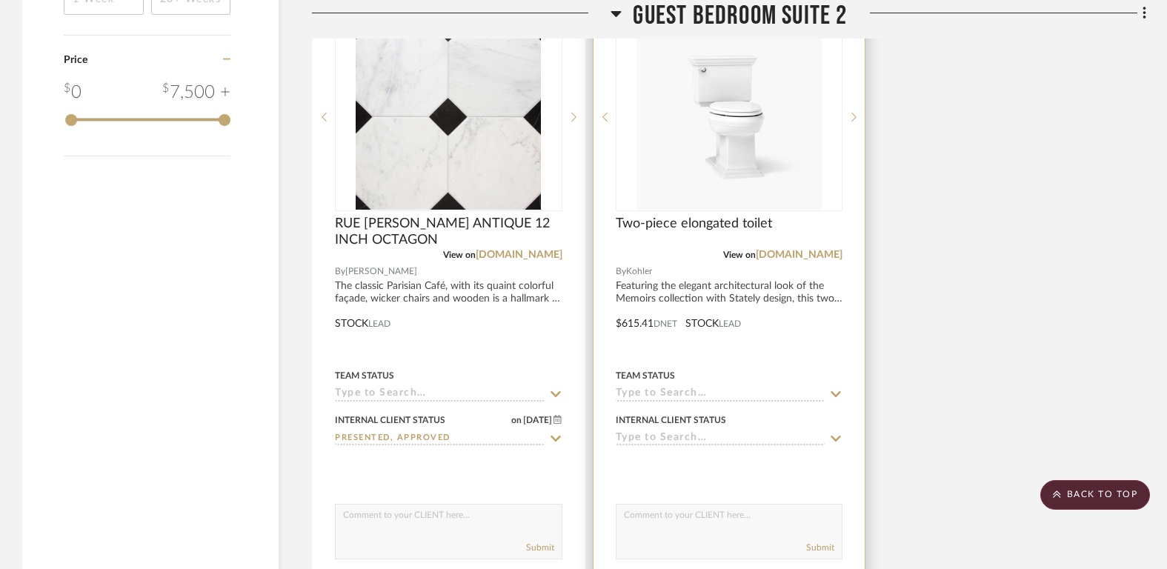
click at [650, 434] on input at bounding box center [721, 439] width 210 height 14
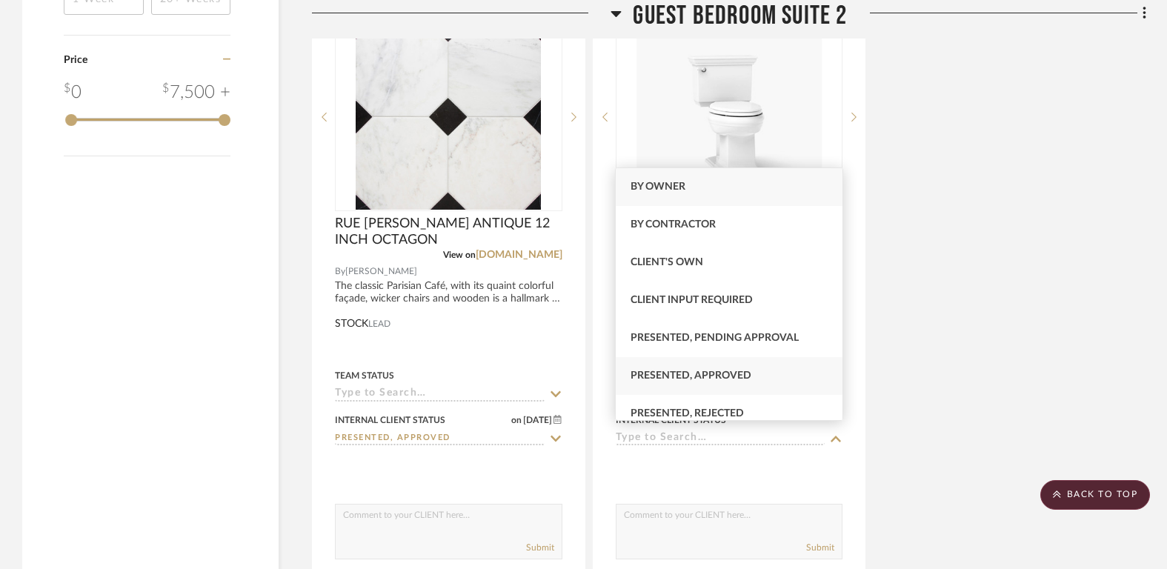
click at [685, 376] on span "Presented, Approved" at bounding box center [690, 375] width 121 height 10
type input "8/11/2025"
type input "Presented, Approved"
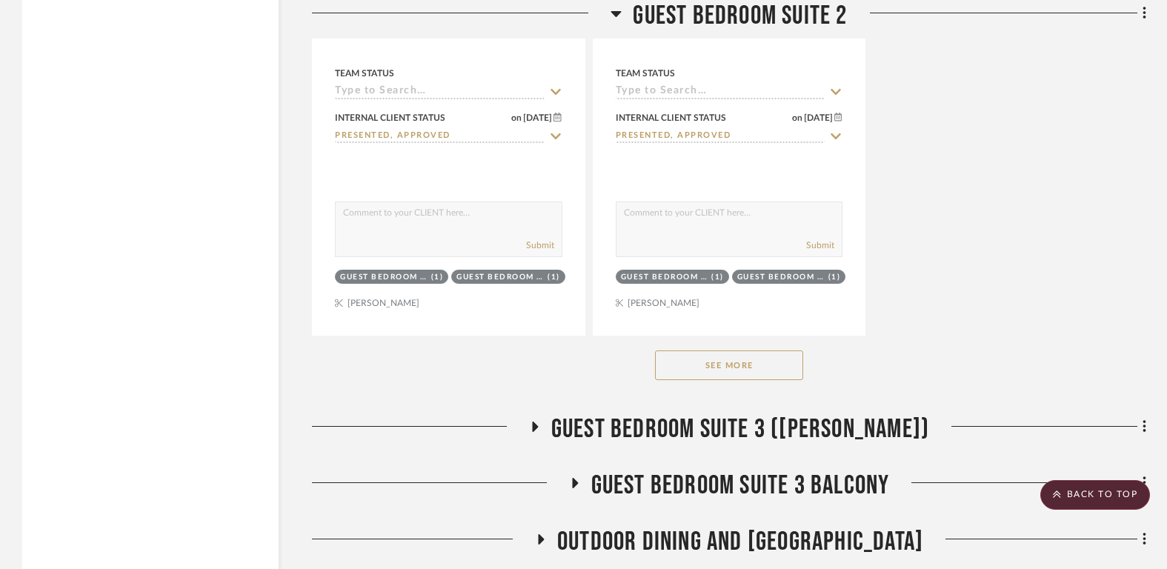
scroll to position [3331, 0]
click at [725, 363] on button "See More" at bounding box center [729, 365] width 148 height 30
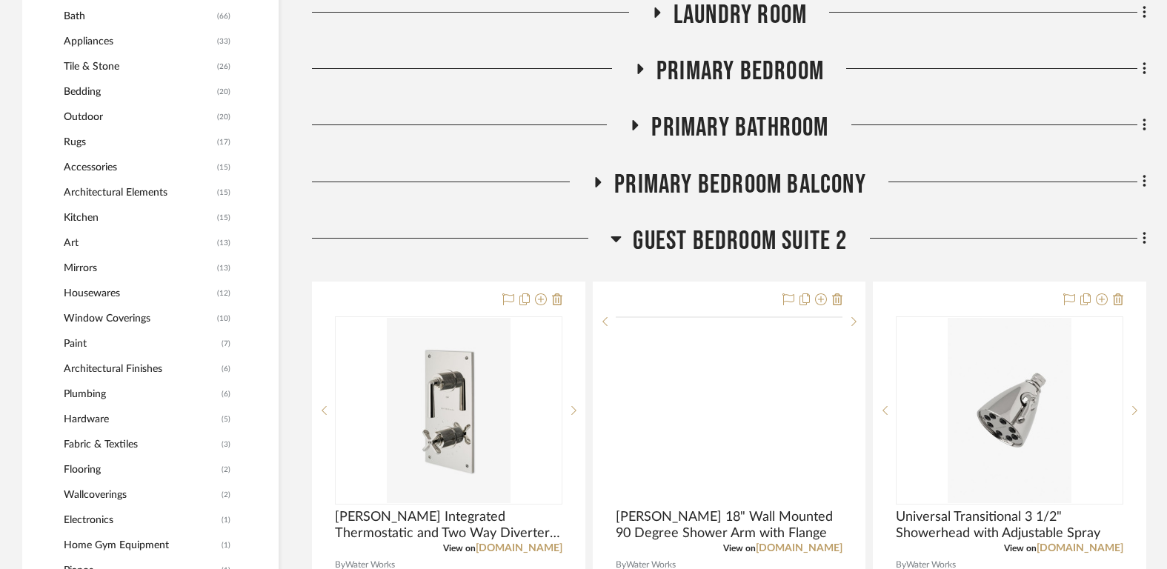
scroll to position [1444, 0]
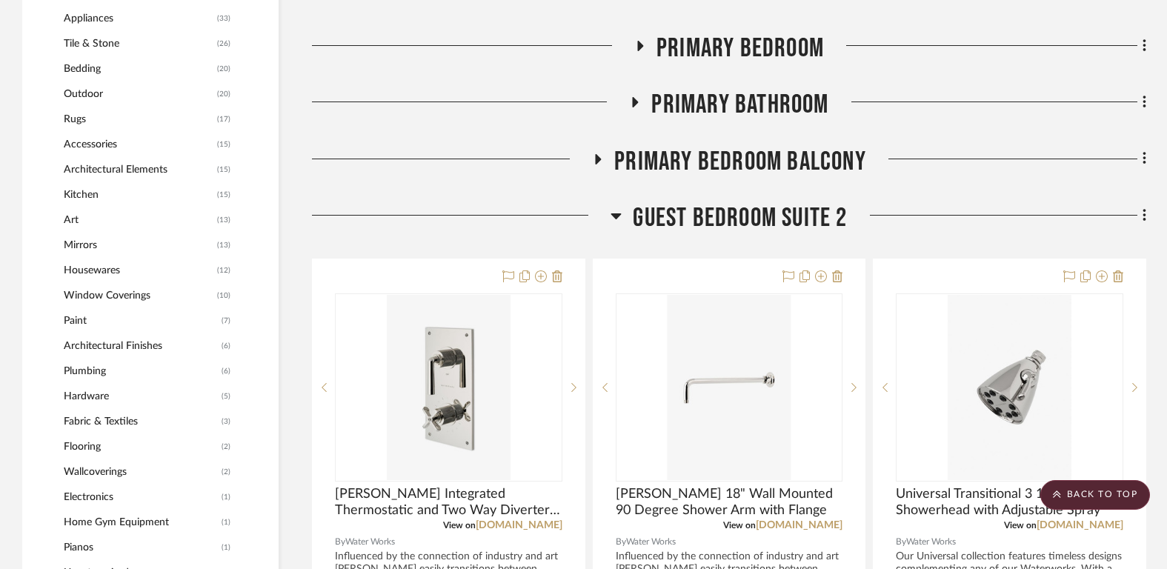
click at [731, 211] on span "Guest Bedroom Suite 2" at bounding box center [740, 218] width 214 height 32
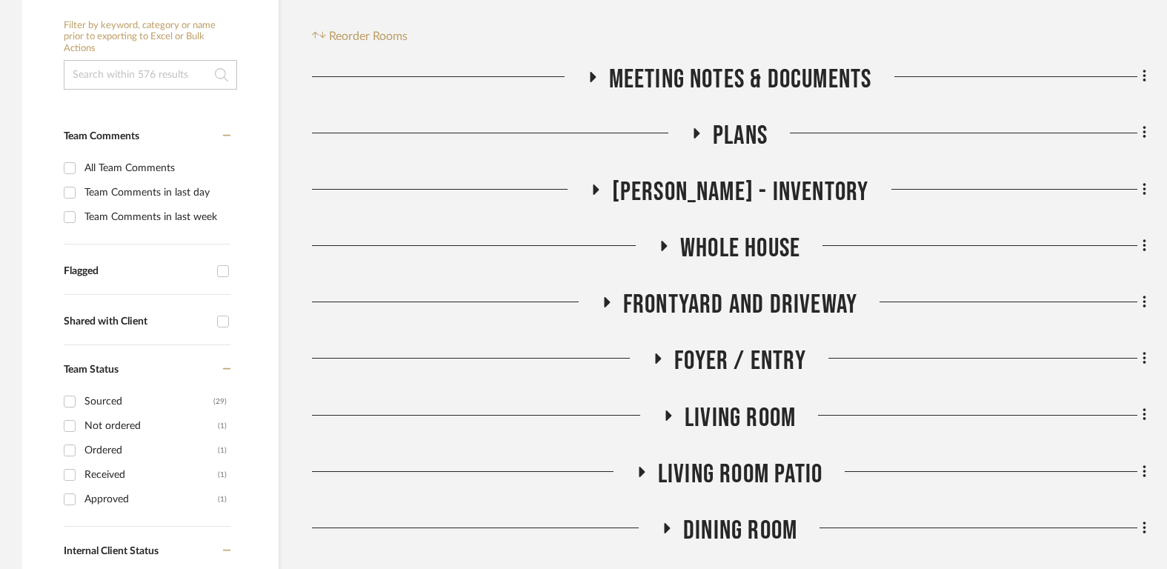
scroll to position [287, 0]
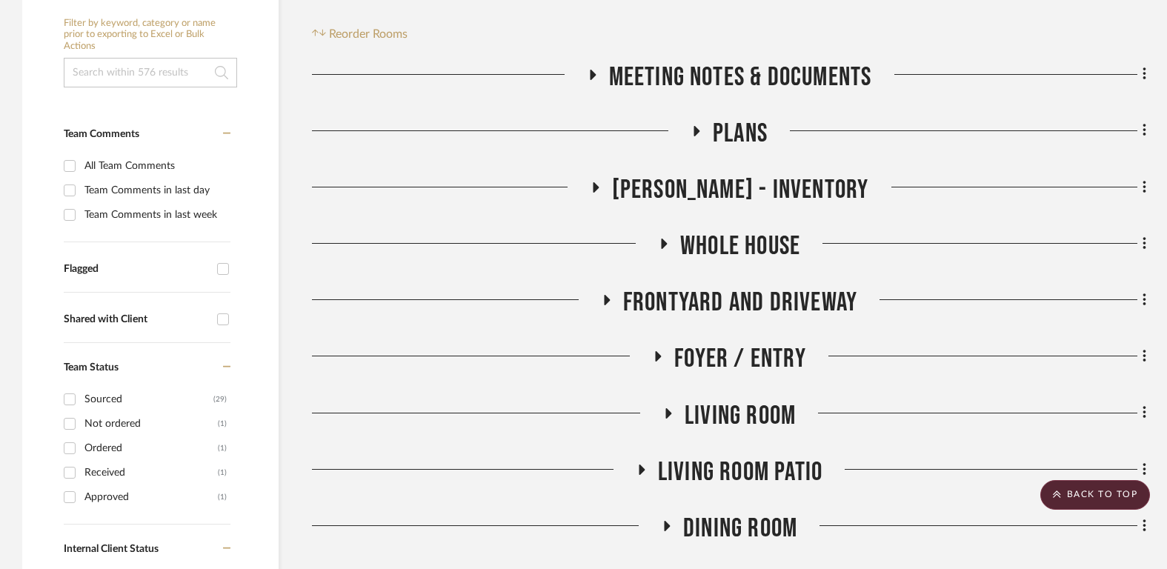
click at [733, 76] on span "Meeting notes & Documents" at bounding box center [740, 77] width 263 height 32
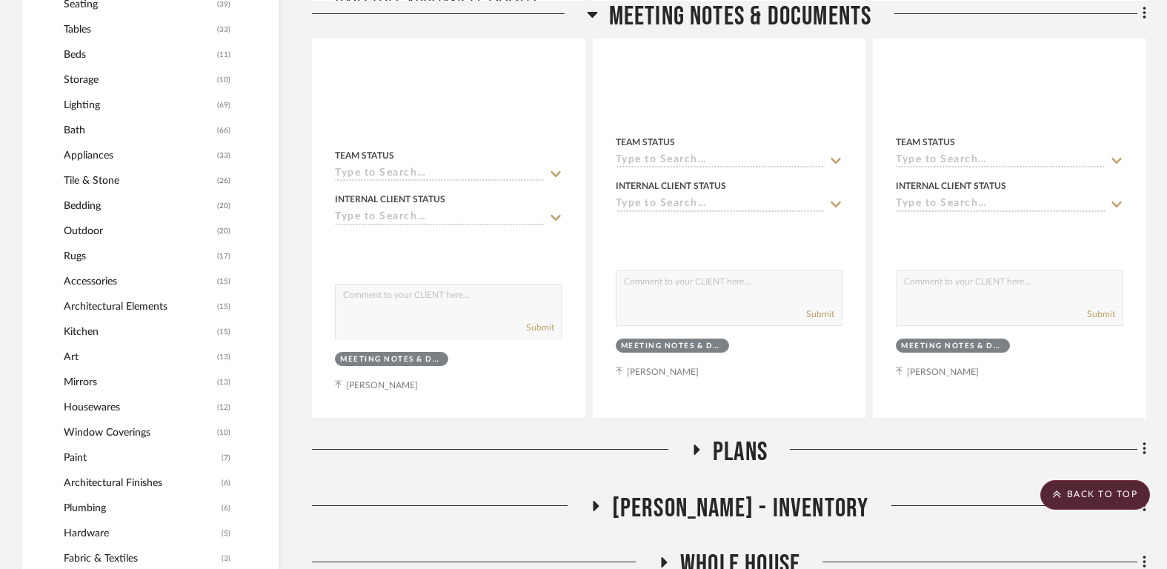
scroll to position [1390, 0]
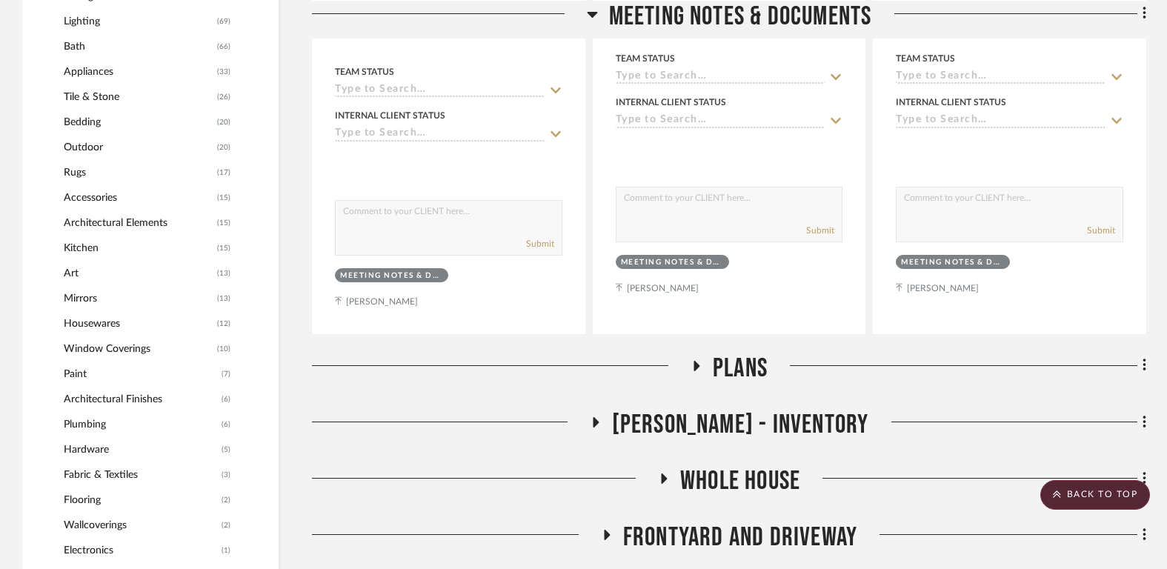
click at [735, 367] on span "Plans" at bounding box center [740, 369] width 55 height 32
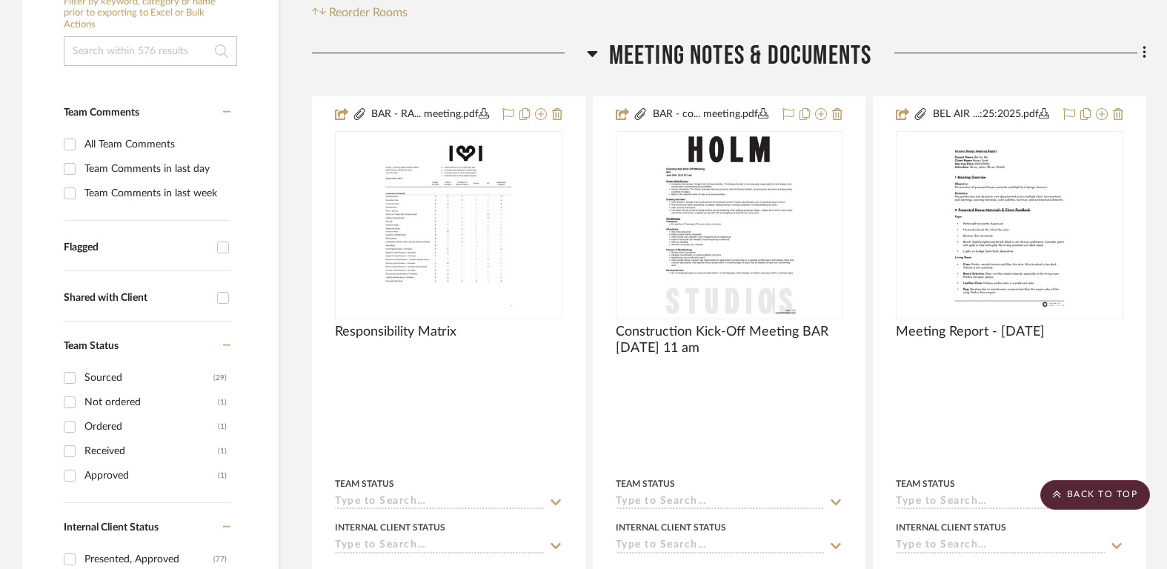
scroll to position [101, 0]
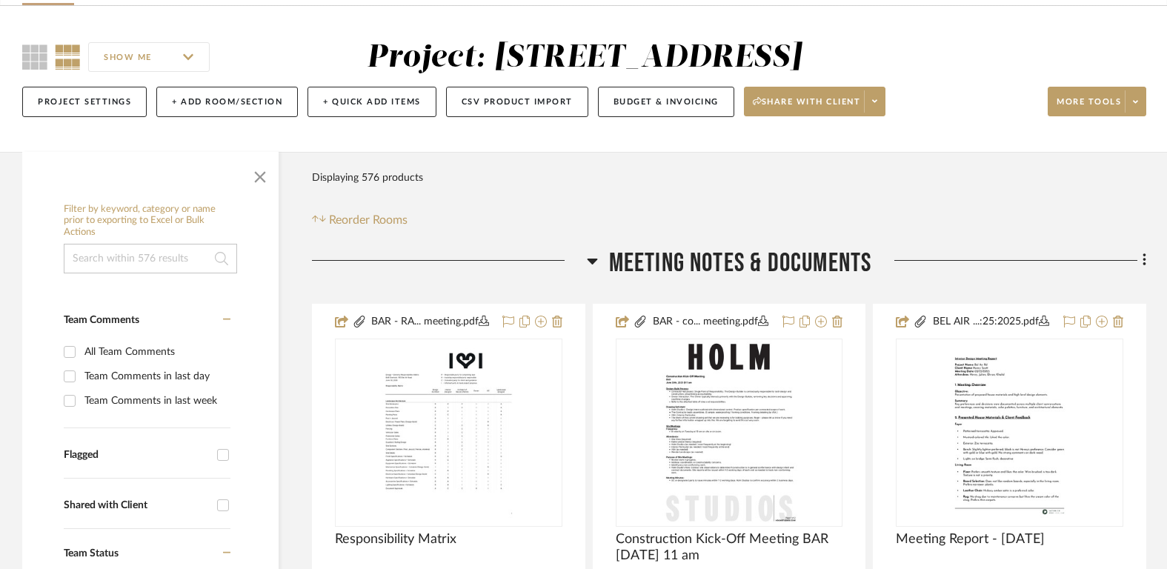
click at [733, 264] on span "Meeting notes & Documents" at bounding box center [740, 263] width 263 height 32
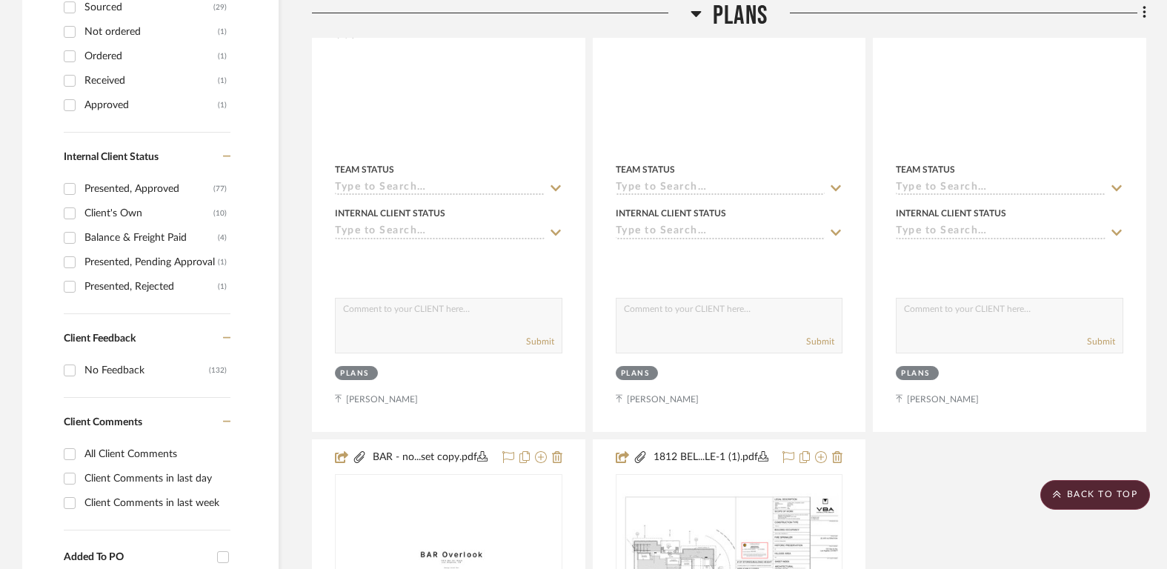
scroll to position [224, 0]
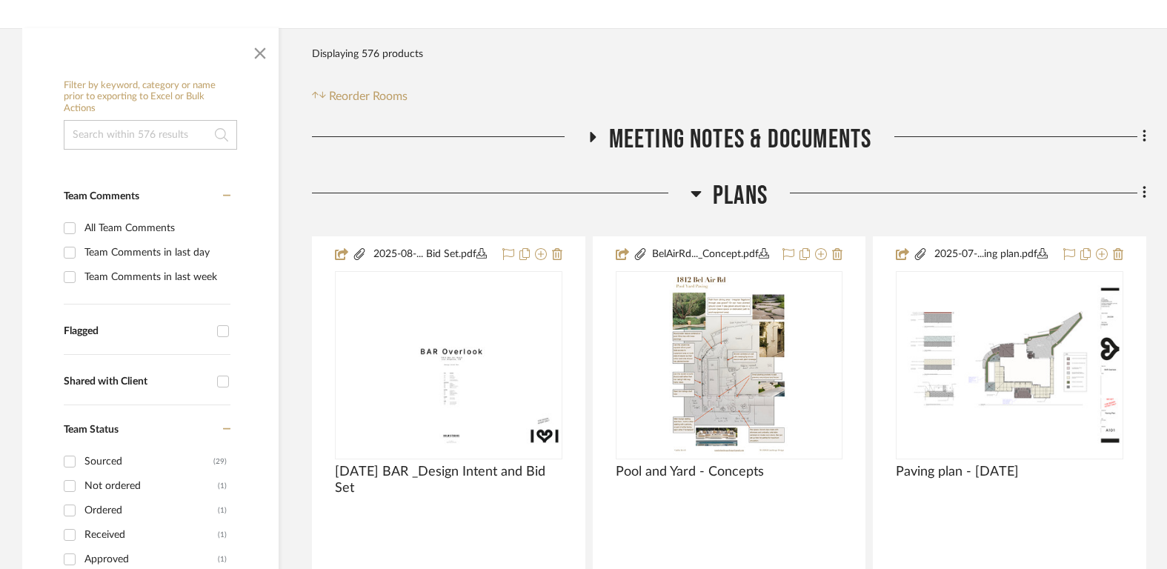
click at [737, 185] on span "Plans" at bounding box center [740, 196] width 55 height 32
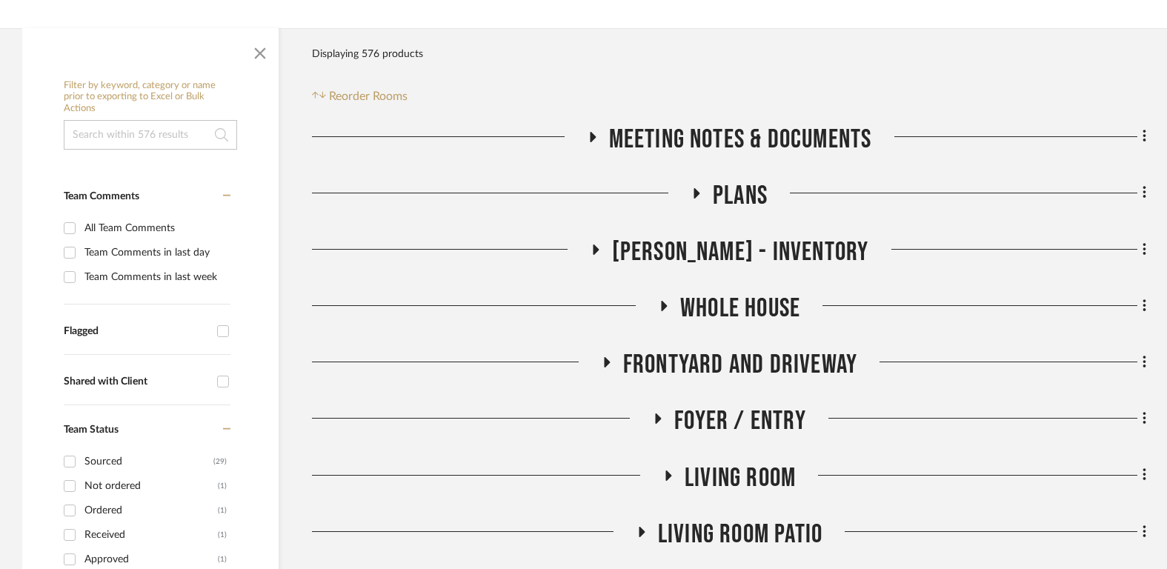
click at [737, 253] on span "[PERSON_NAME] - Inventory" at bounding box center [740, 252] width 257 height 32
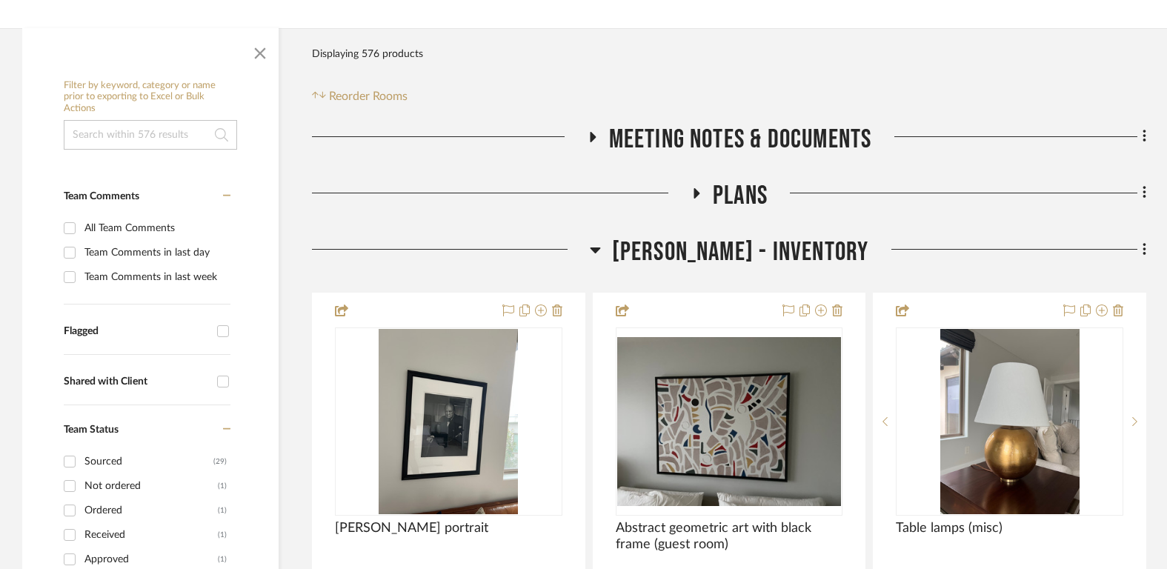
click at [737, 253] on span "[PERSON_NAME] - Inventory" at bounding box center [740, 252] width 257 height 32
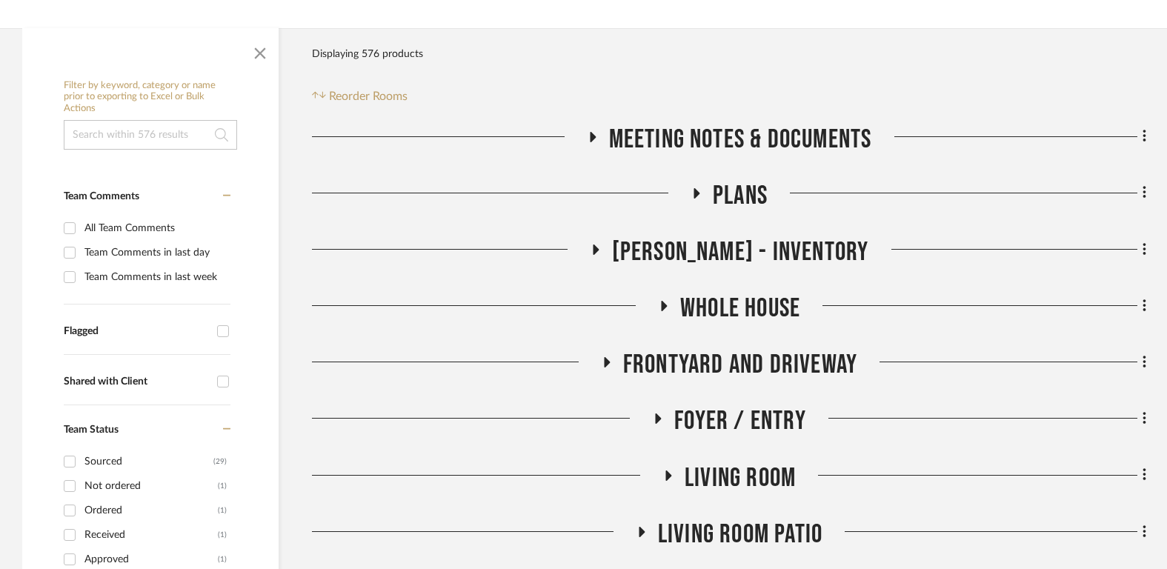
click at [736, 301] on span "Whole House" at bounding box center [740, 309] width 120 height 32
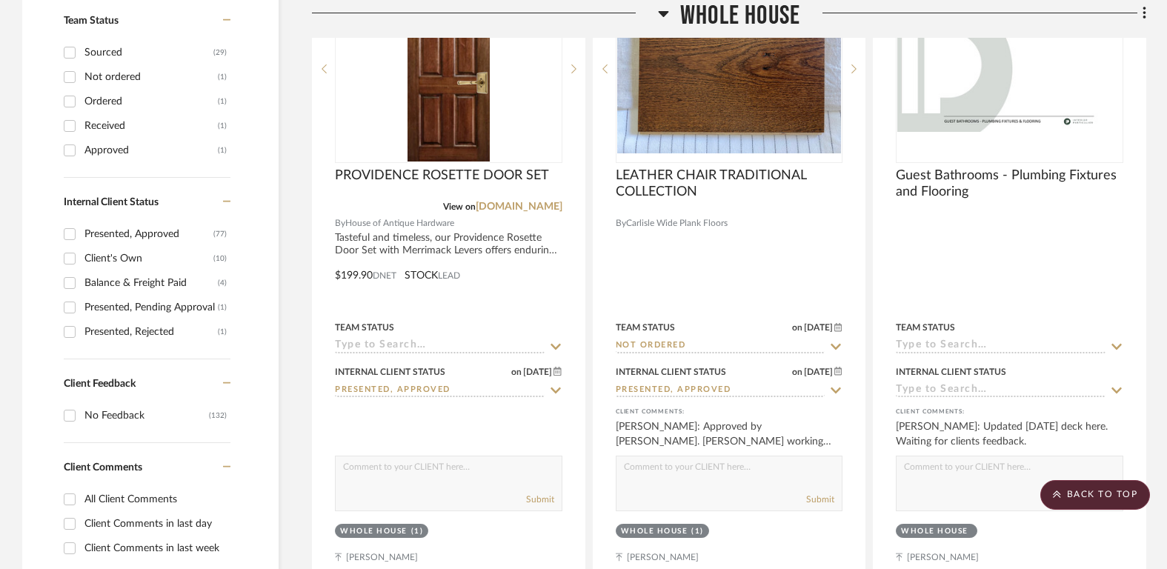
scroll to position [428, 0]
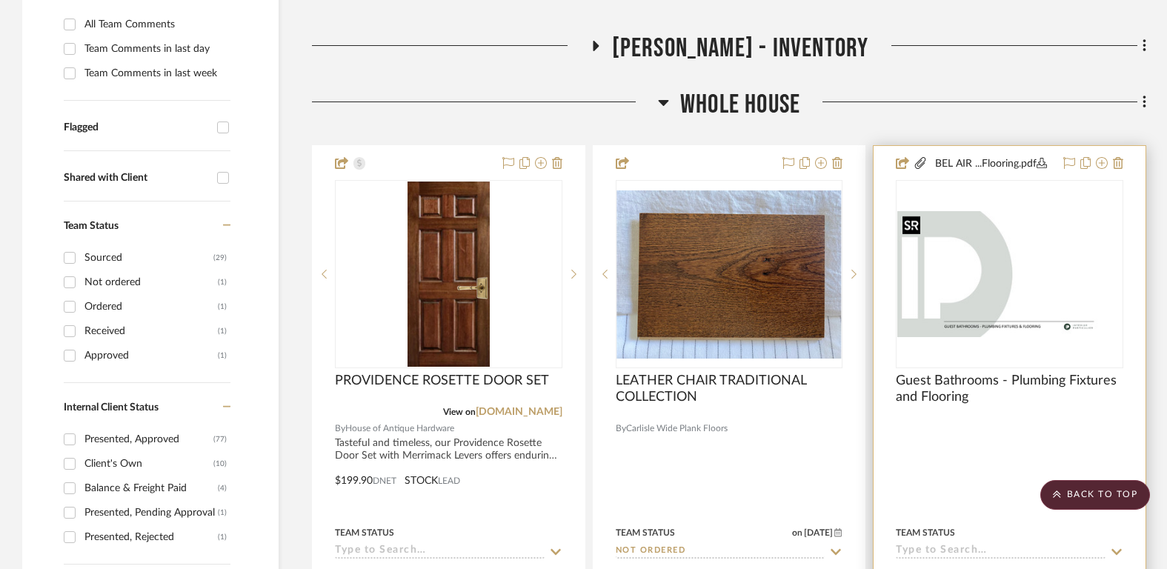
click at [0, 0] on img at bounding box center [0, 0] width 0 height 0
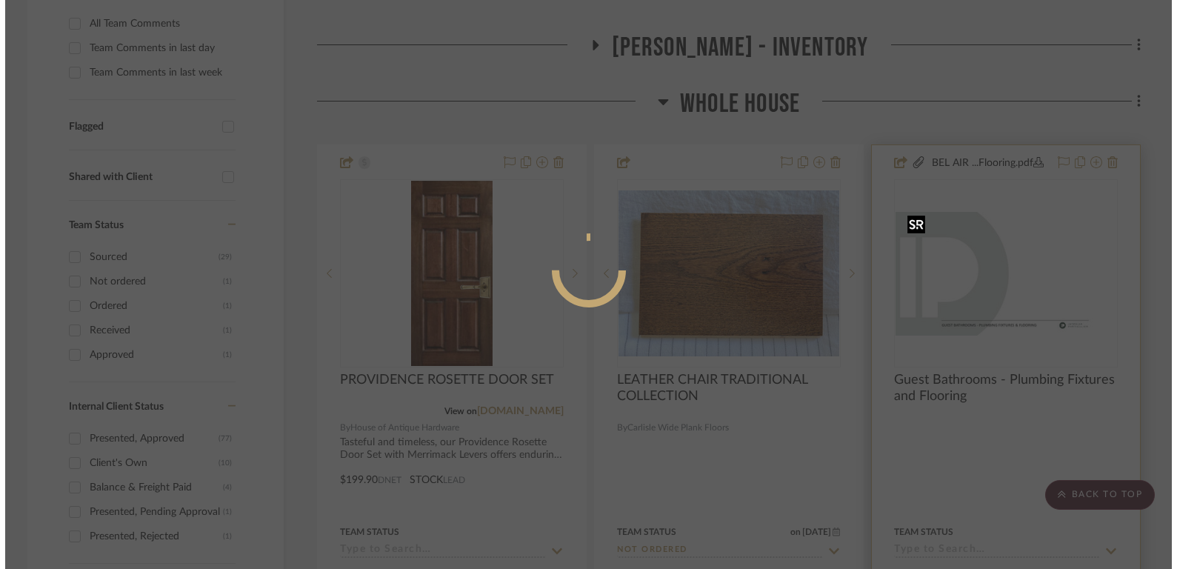
scroll to position [0, 0]
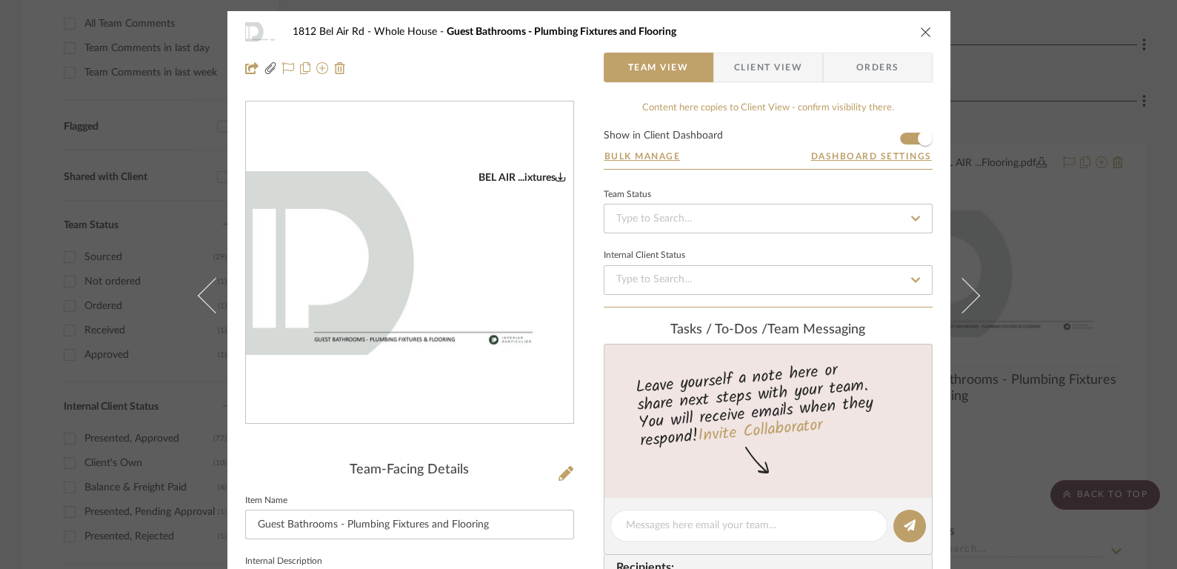
click at [922, 32] on icon "close" at bounding box center [926, 32] width 12 height 12
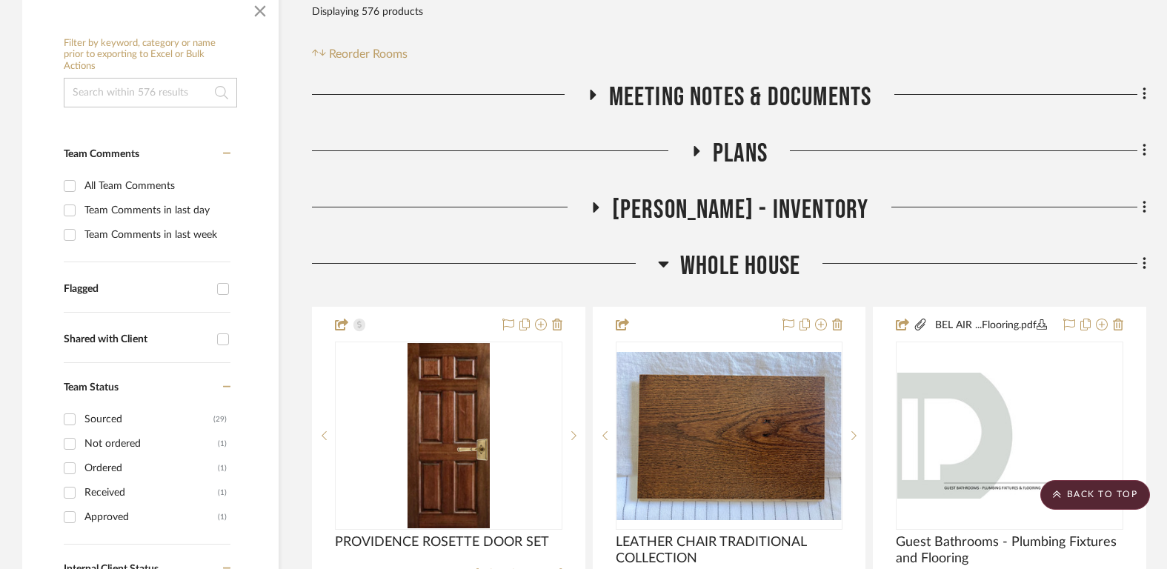
scroll to position [261, 0]
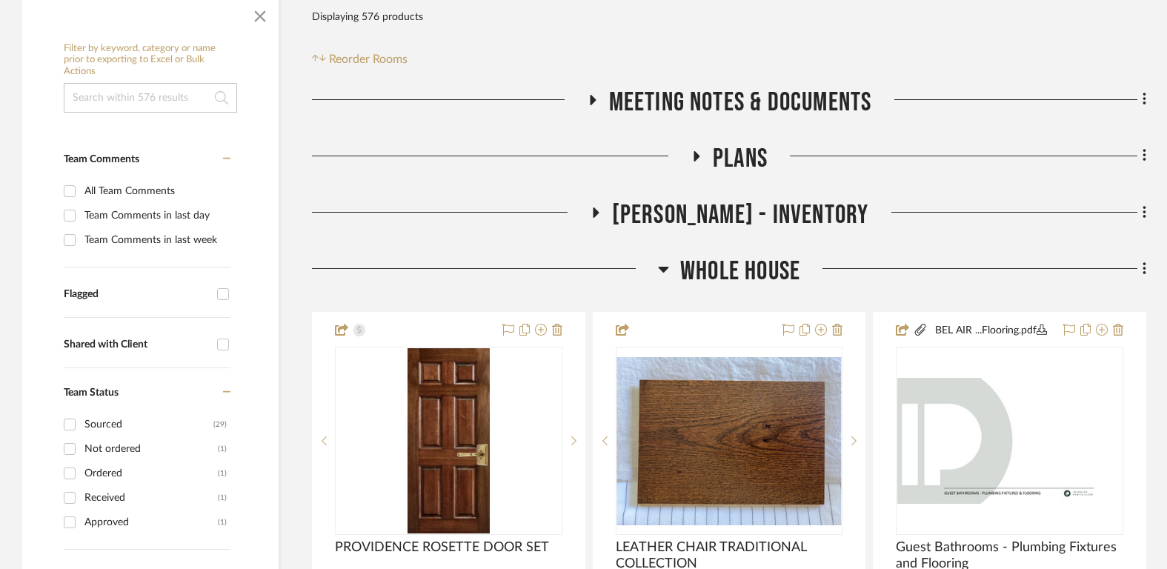
click at [736, 265] on span "Whole House" at bounding box center [740, 272] width 120 height 32
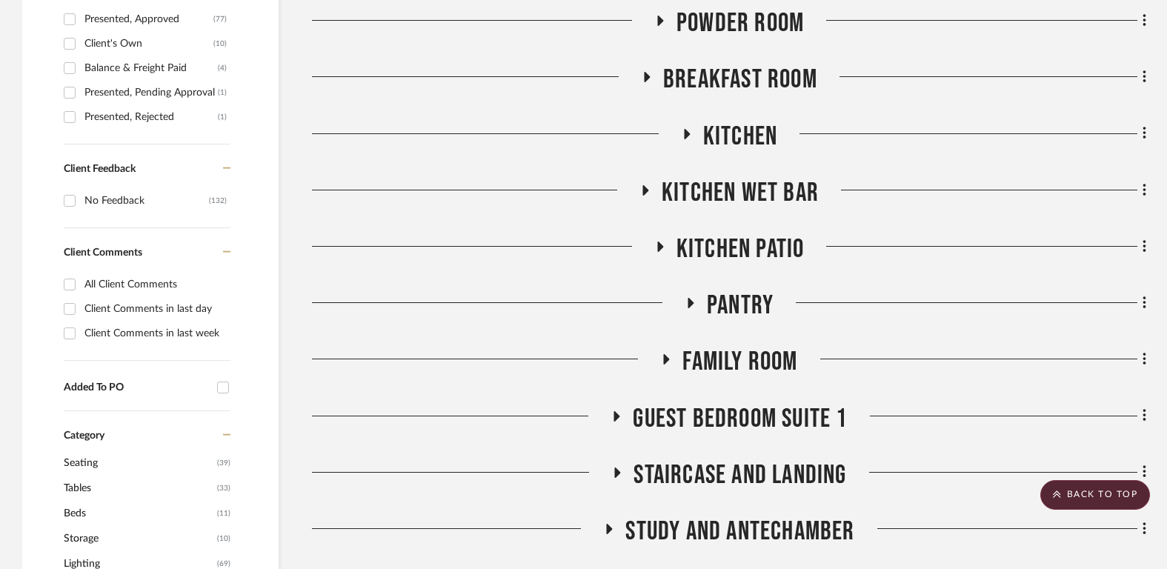
scroll to position [844, 0]
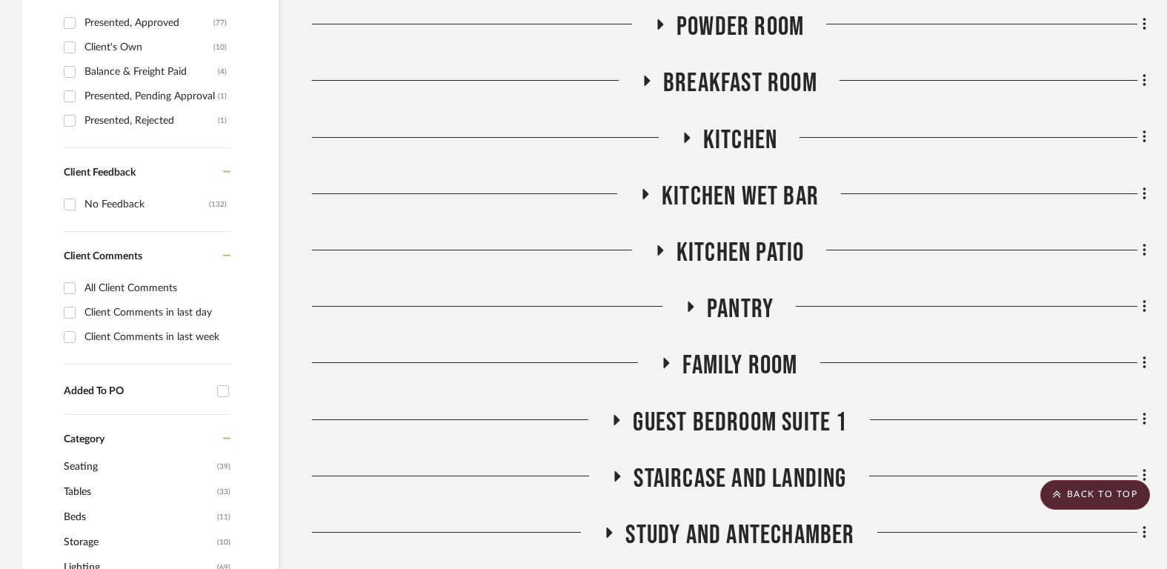
click at [753, 404] on div "Meeting notes & Documents Plans BONNIE HILL - Inventory Whole House Frontyard a…" at bounding box center [729, 408] width 834 height 1809
click at [744, 414] on span "Guest Bedroom Suite 1" at bounding box center [740, 423] width 214 height 32
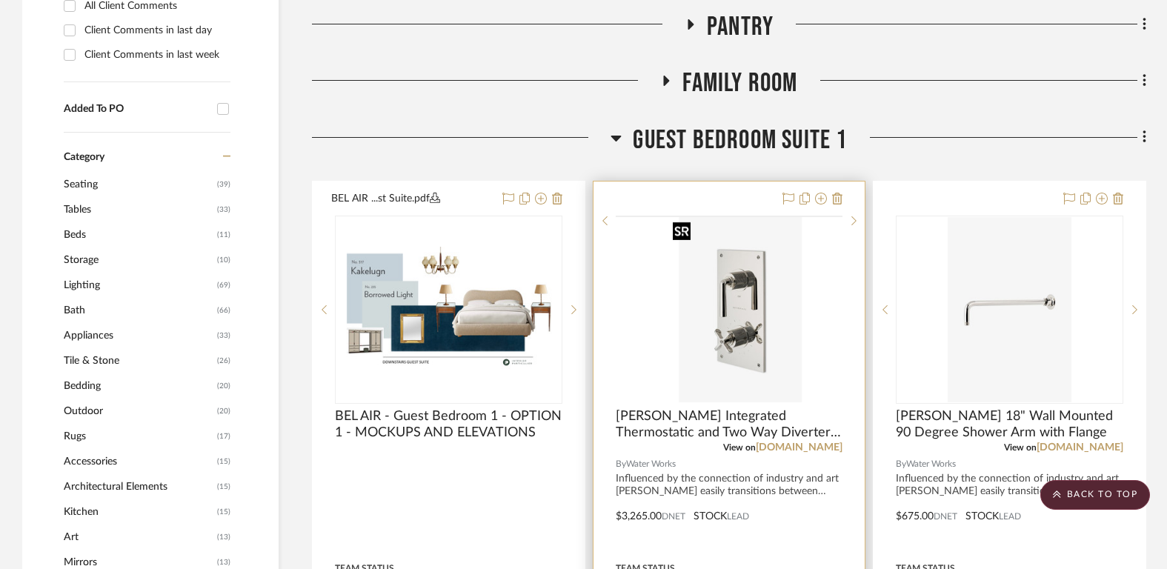
scroll to position [1130, 0]
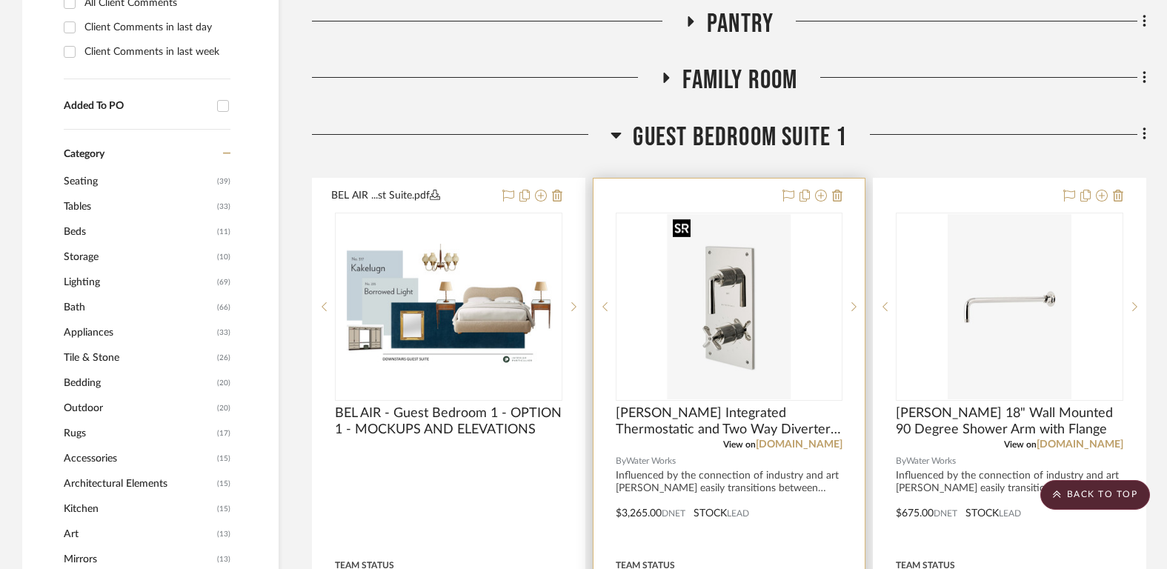
click at [0, 0] on img at bounding box center [0, 0] width 0 height 0
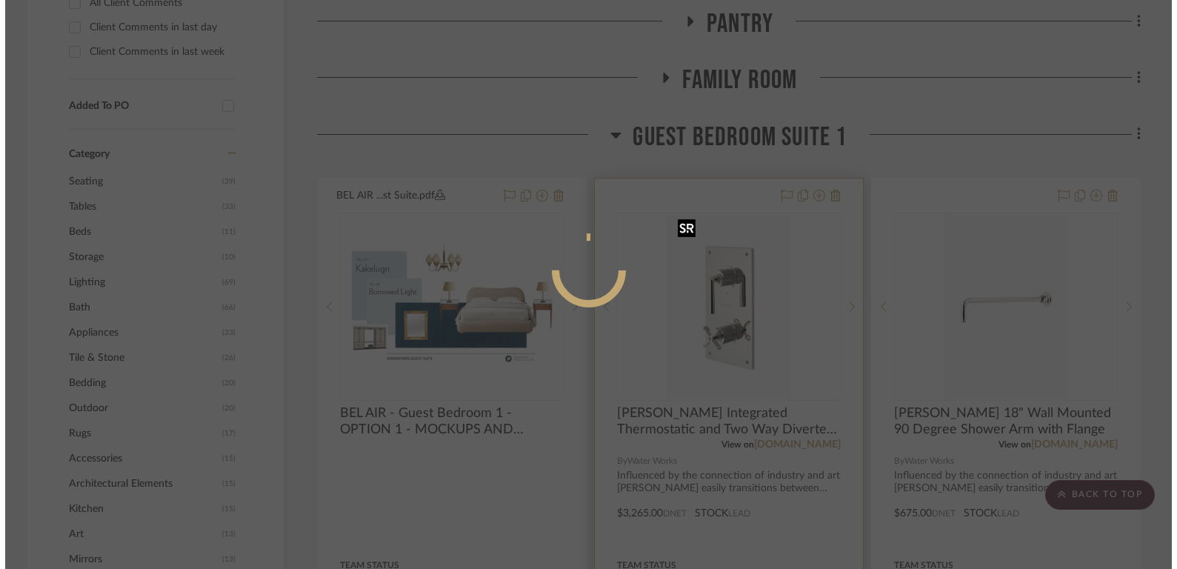
scroll to position [0, 0]
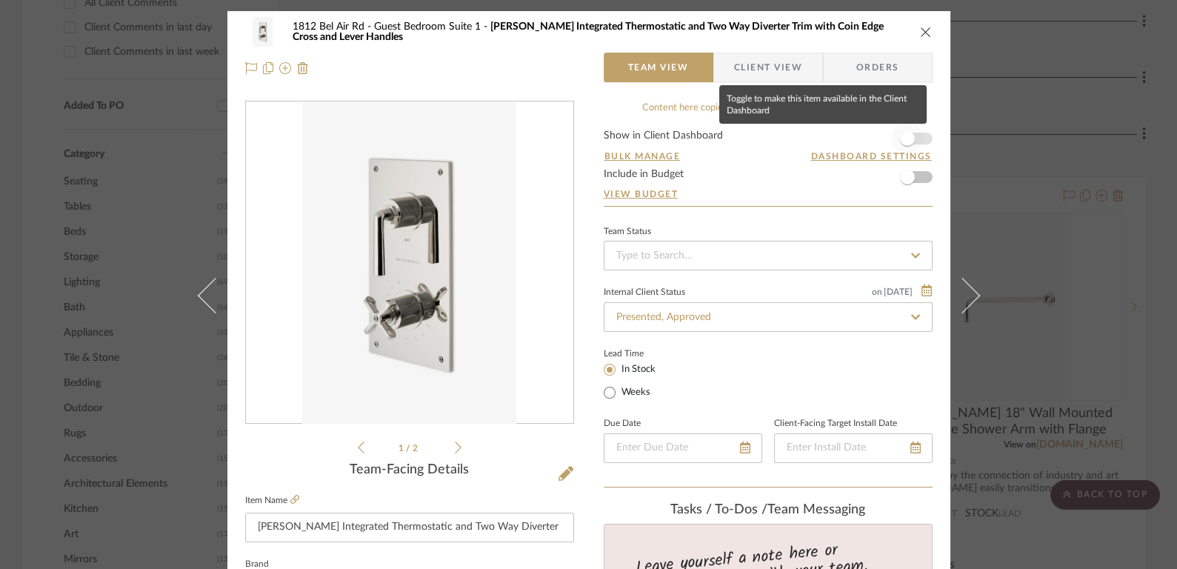
click at [909, 141] on span "button" at bounding box center [907, 138] width 33 height 33
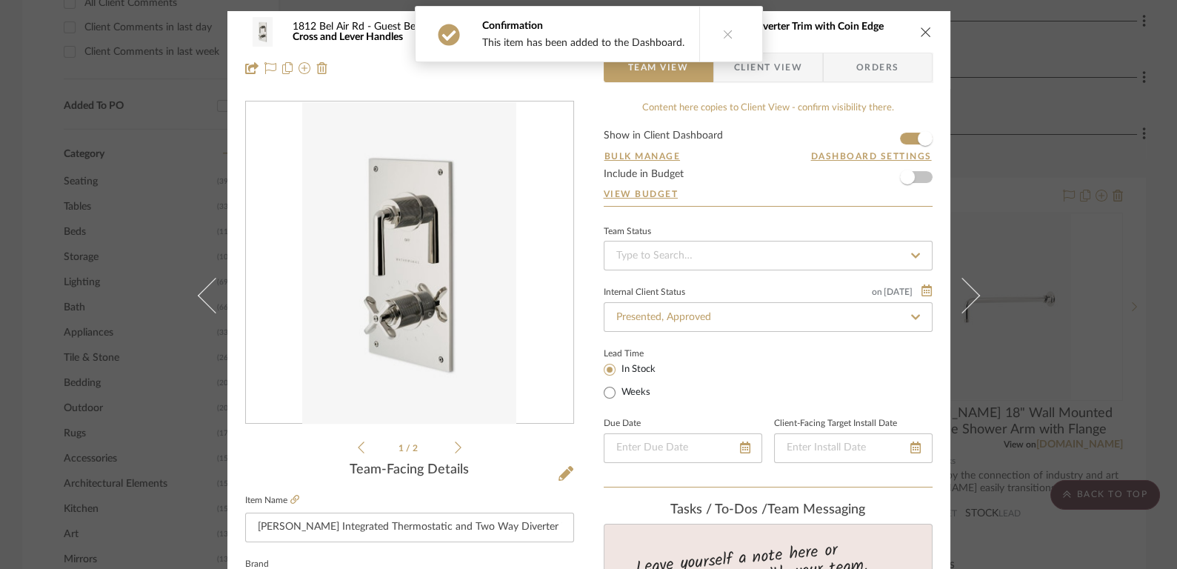
click at [923, 29] on icon "close" at bounding box center [926, 32] width 12 height 12
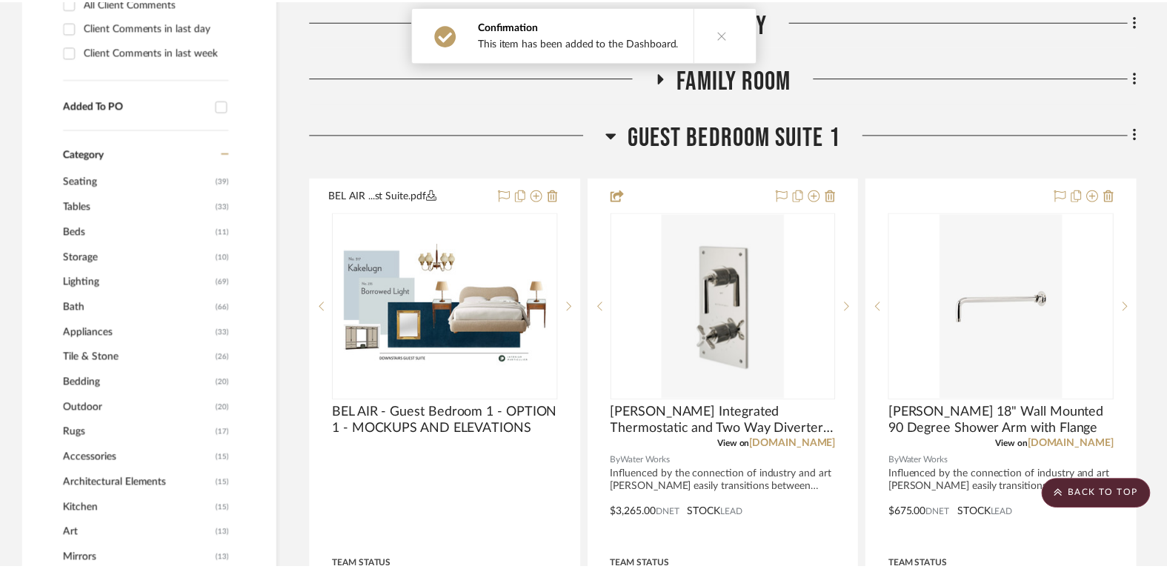
scroll to position [1130, 0]
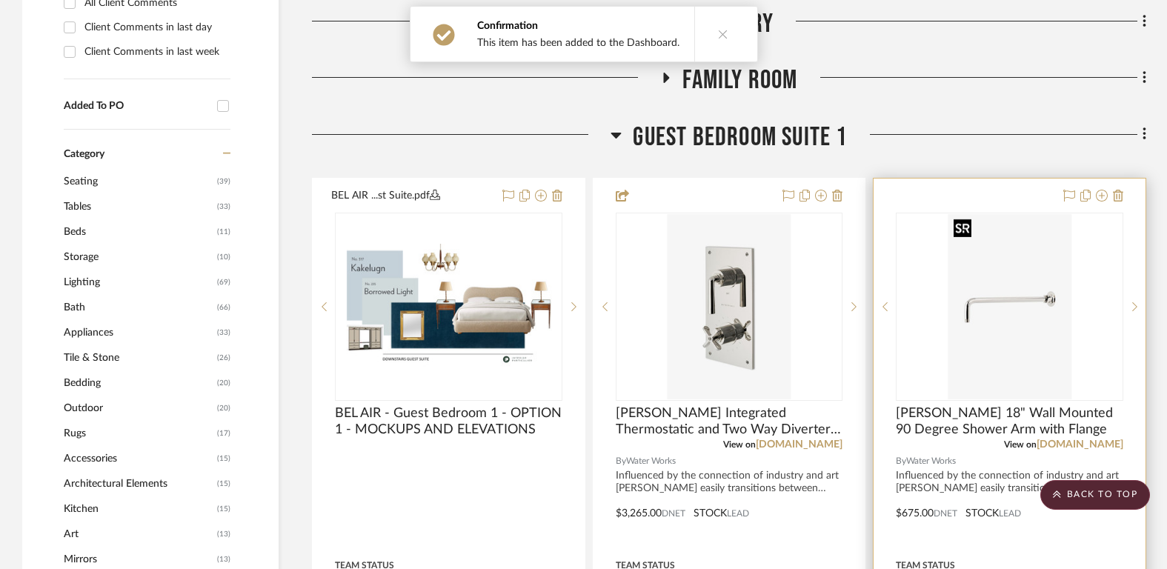
click at [1018, 311] on img "0" at bounding box center [1008, 306] width 123 height 185
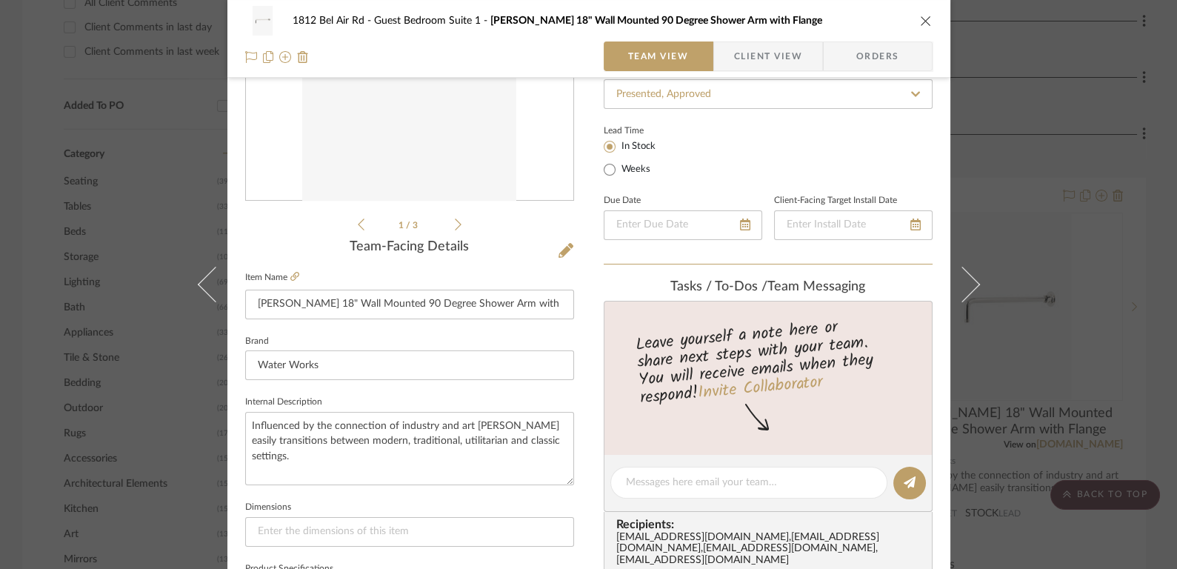
scroll to position [0, 0]
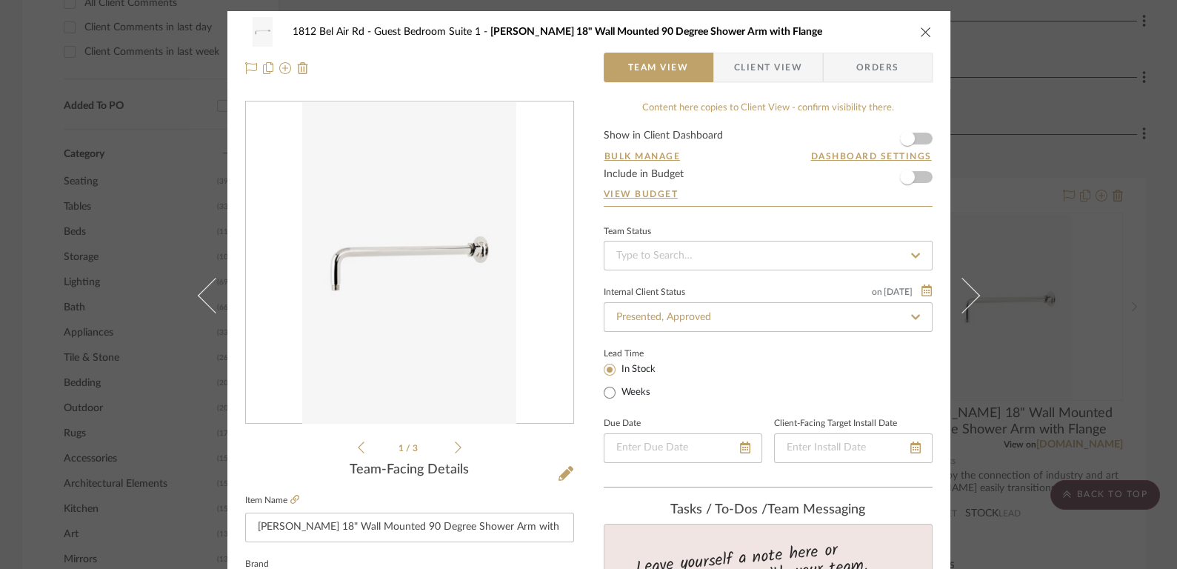
click at [919, 138] on form "Show in Client Dashboard Bulk Manage Dashboard Settings Include in Budget View …" at bounding box center [768, 168] width 329 height 76
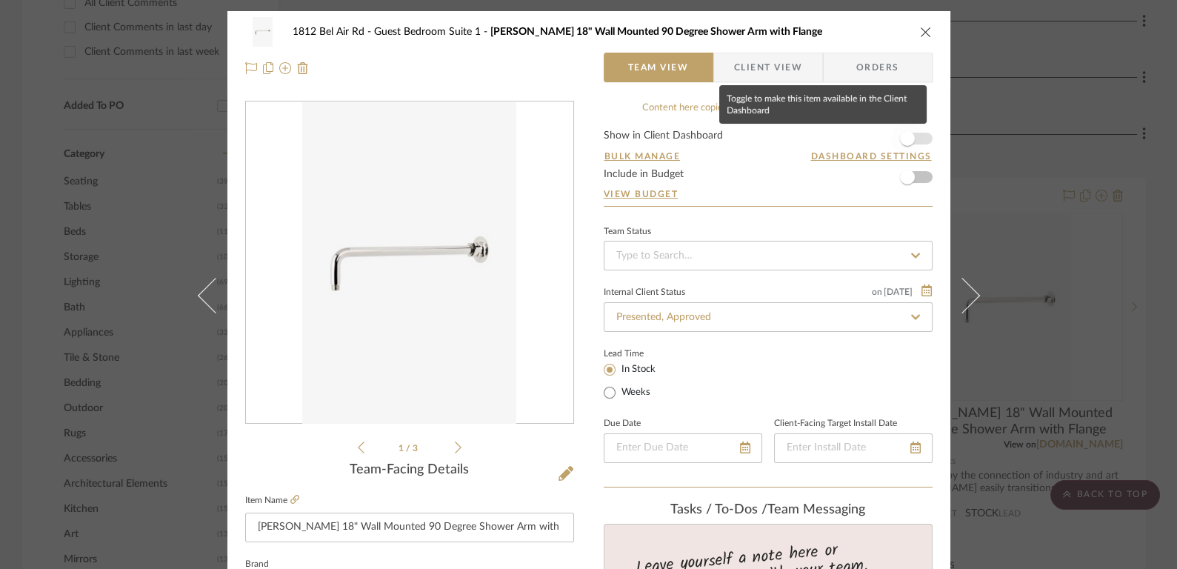
click at [913, 134] on span "button" at bounding box center [907, 138] width 33 height 33
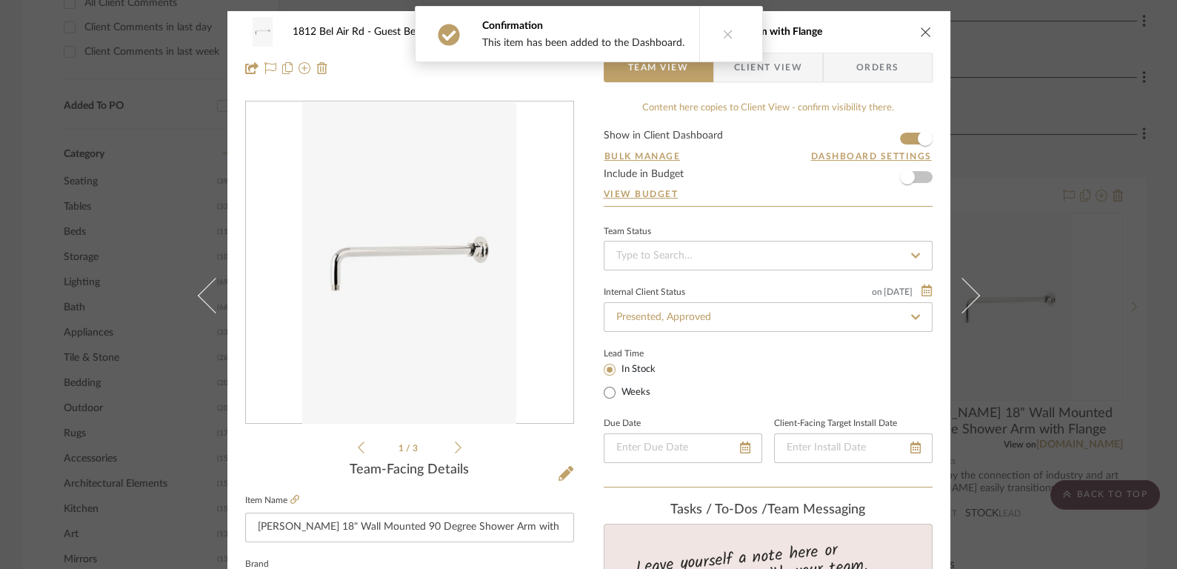
click at [919, 25] on button "close" at bounding box center [925, 31] width 13 height 13
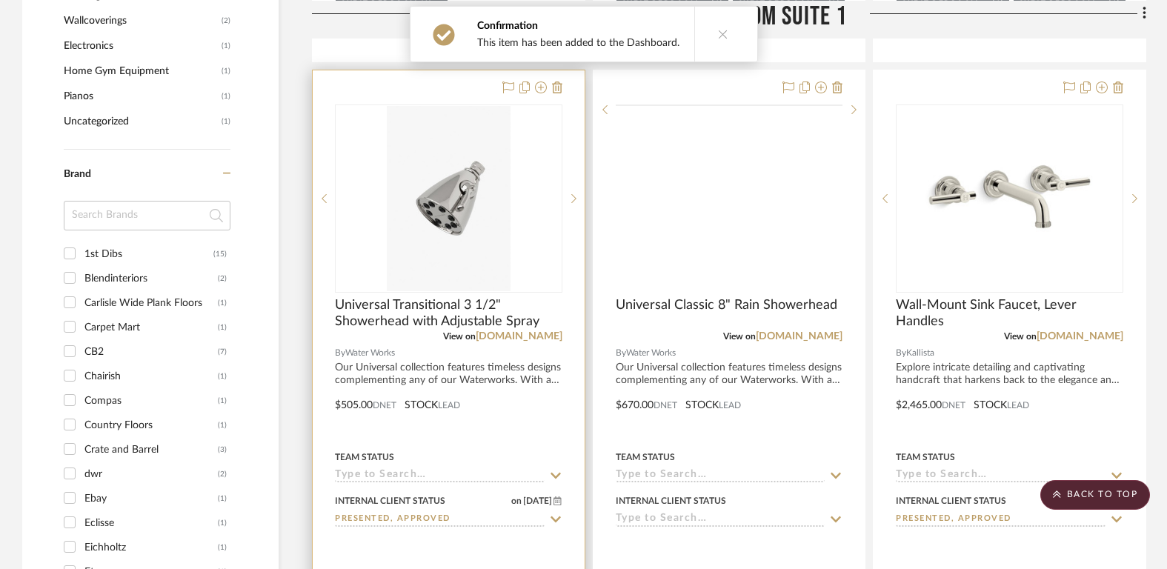
scroll to position [1913, 0]
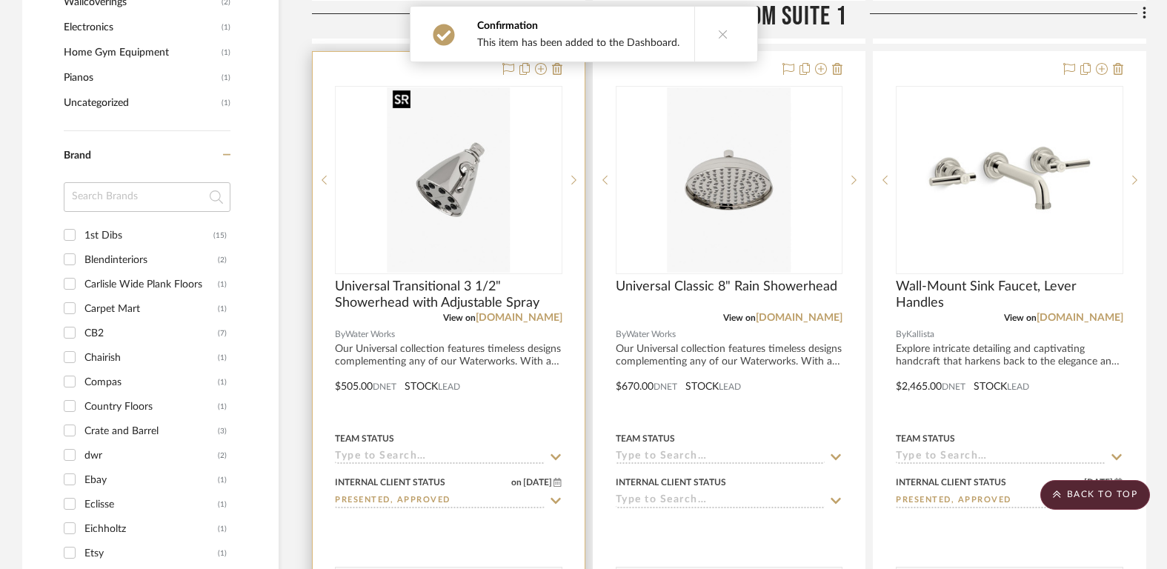
click at [0, 0] on img at bounding box center [0, 0] width 0 height 0
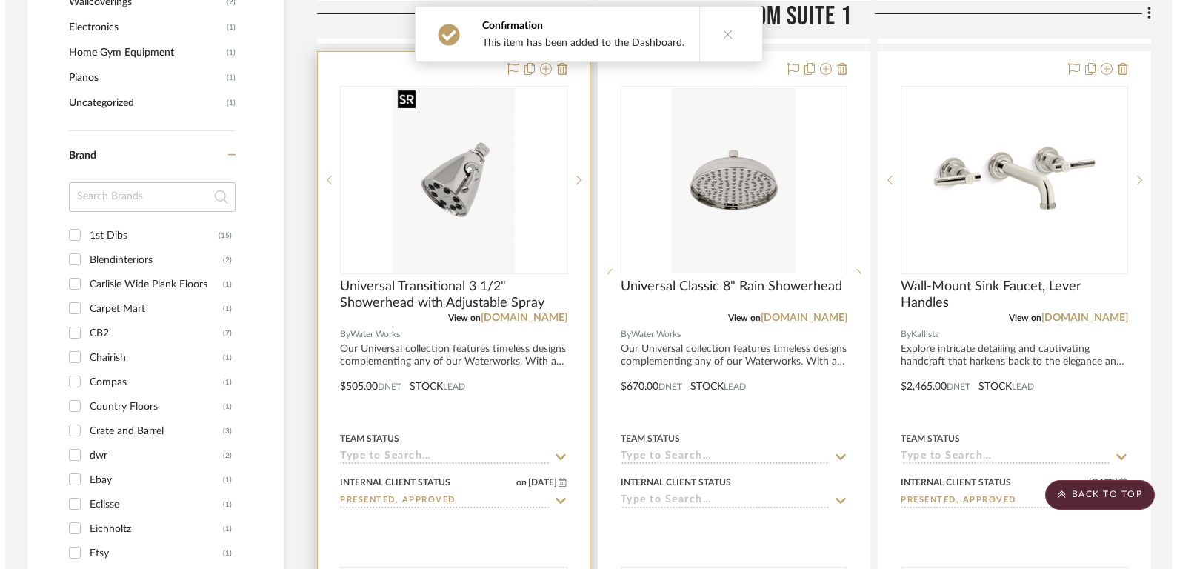
scroll to position [0, 0]
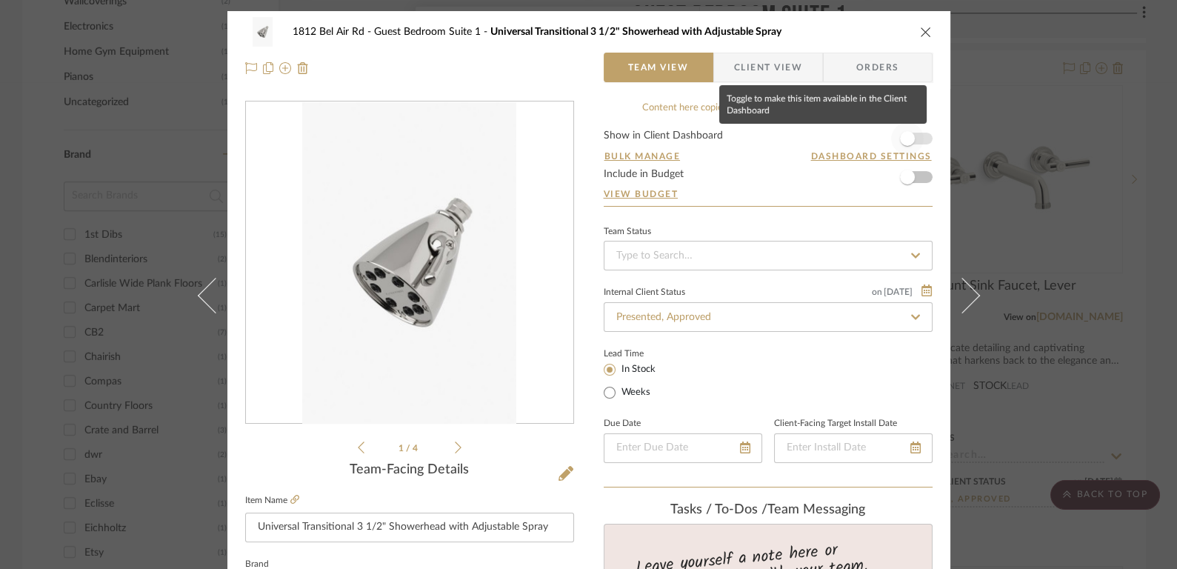
click at [913, 141] on span "button" at bounding box center [907, 138] width 33 height 33
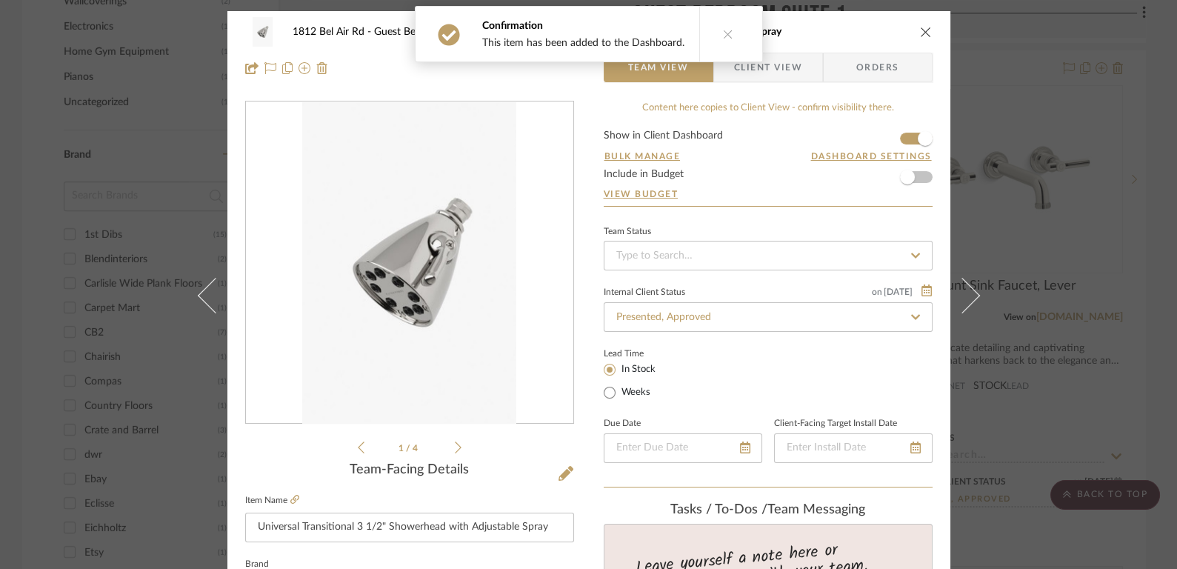
click at [922, 29] on icon "close" at bounding box center [926, 32] width 12 height 12
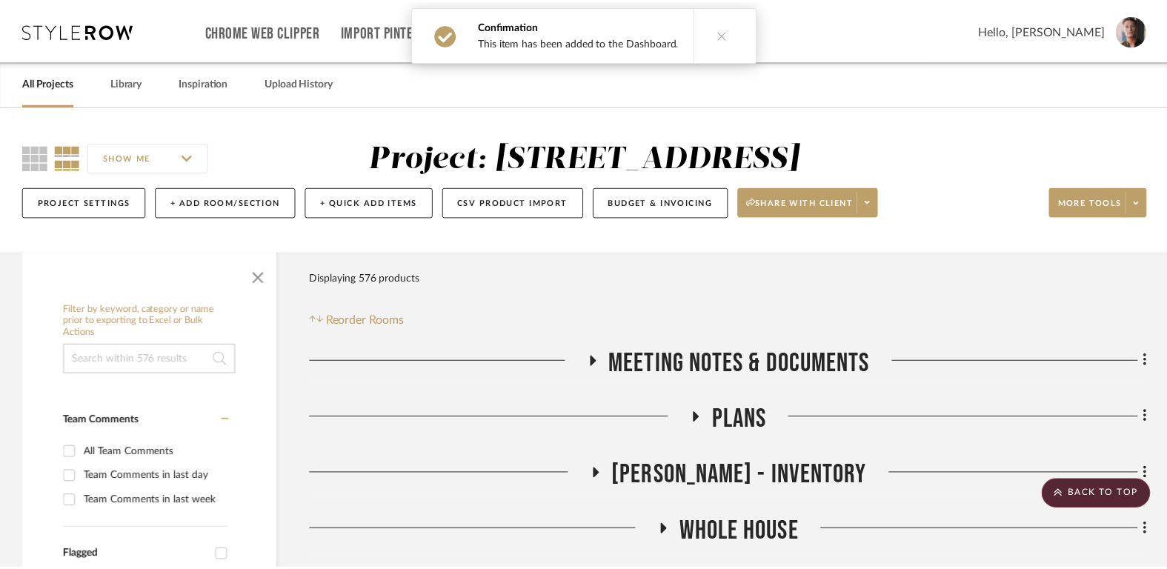
scroll to position [1913, 0]
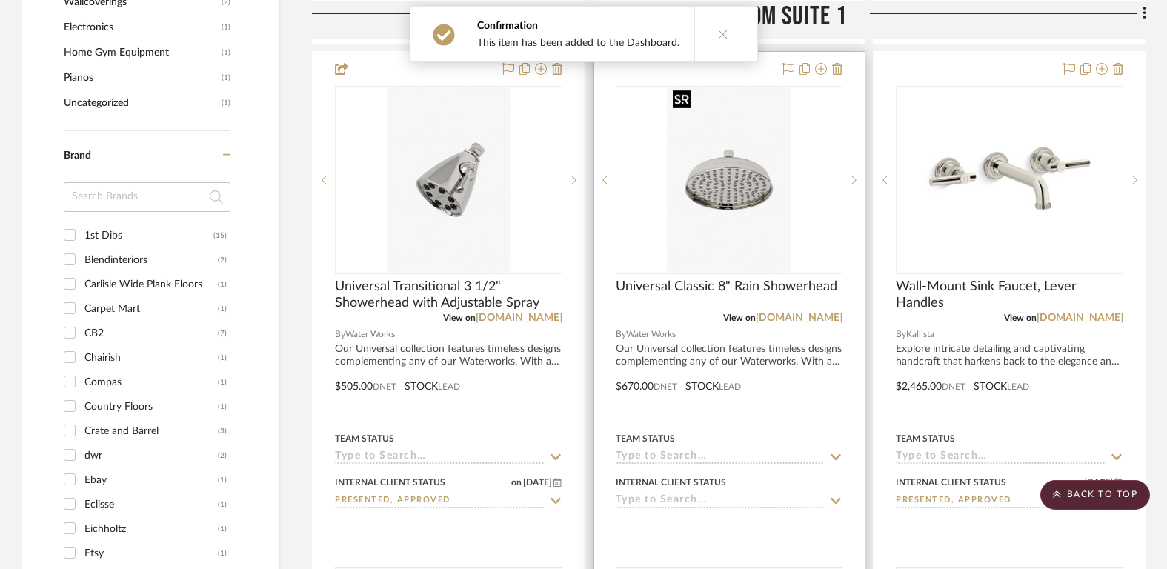
click at [757, 196] on img "0" at bounding box center [728, 179] width 123 height 185
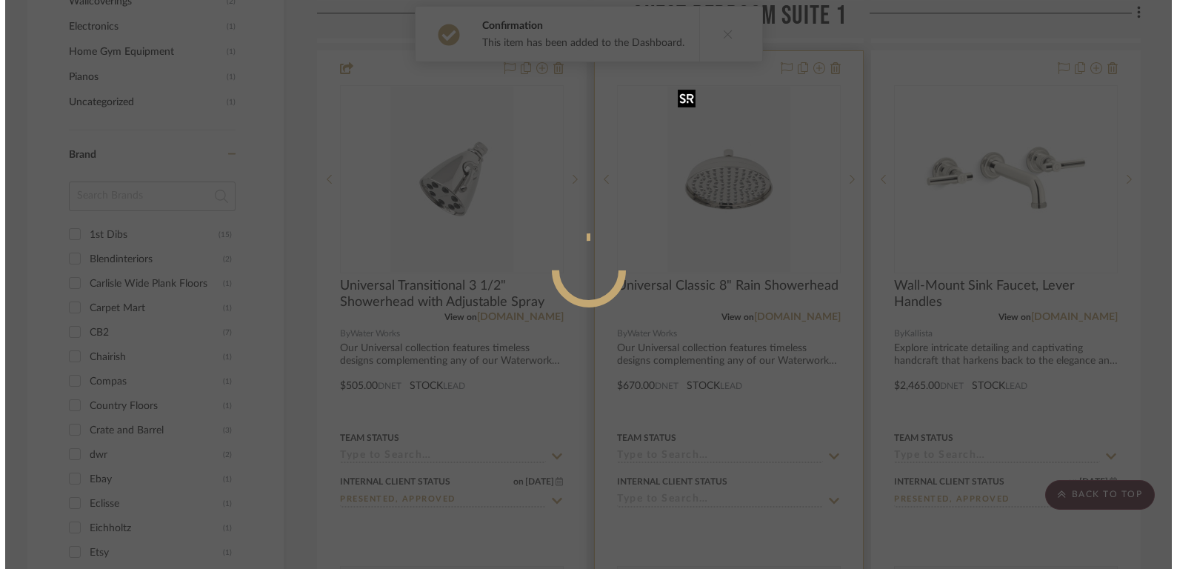
scroll to position [0, 0]
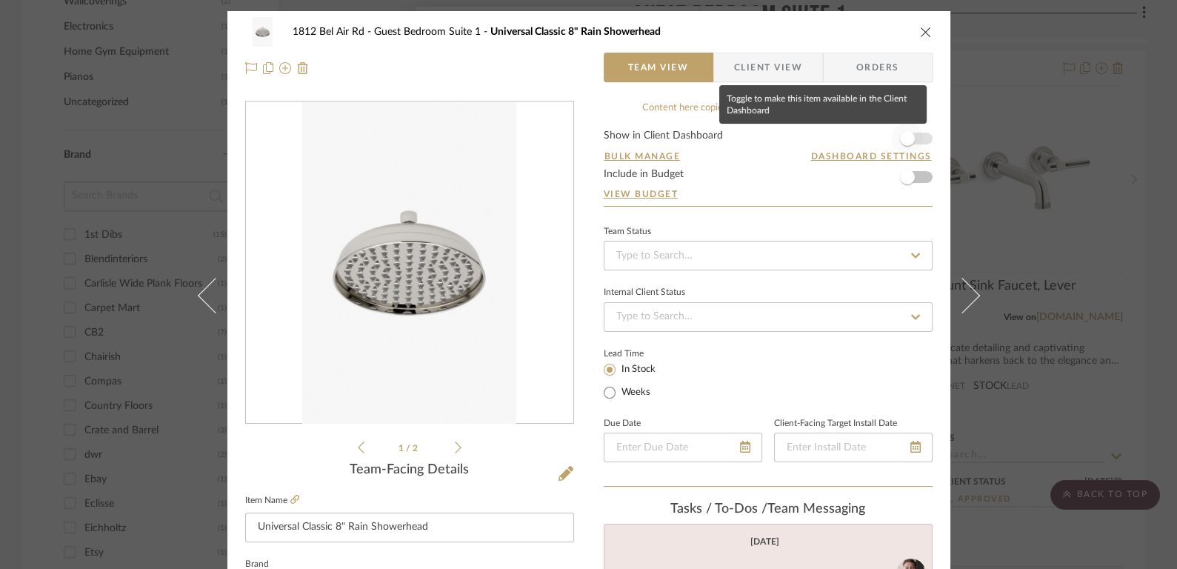
click at [901, 137] on span "button" at bounding box center [907, 138] width 15 height 15
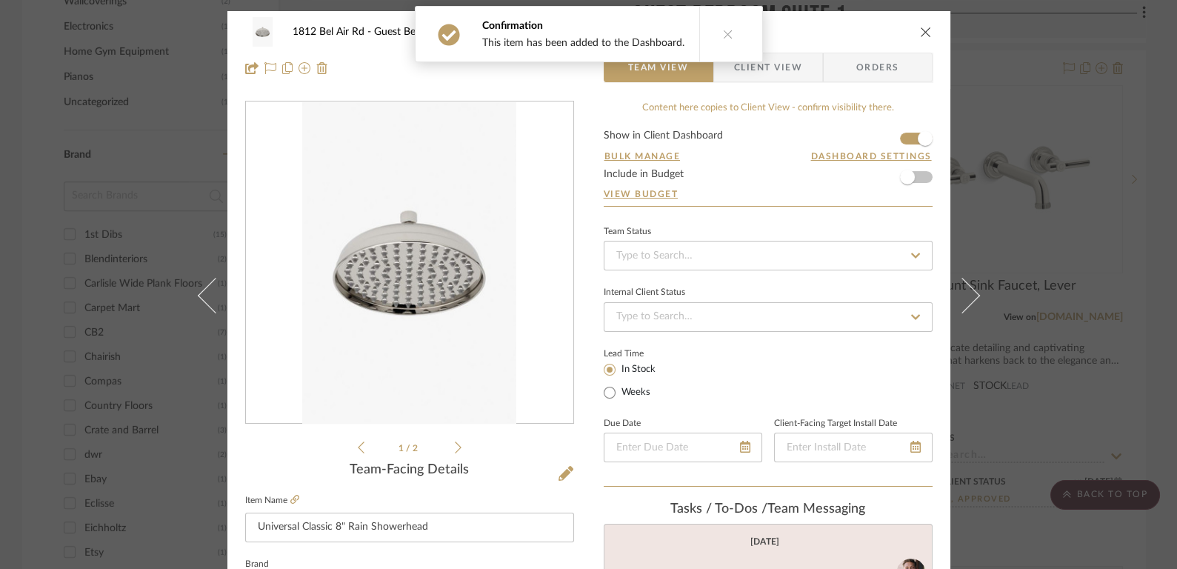
click at [920, 24] on div "1812 Bel Air Rd Guest Bedroom Suite 1 Universal Classic 8" Rain Showerhead" at bounding box center [588, 32] width 687 height 30
click at [920, 33] on icon "close" at bounding box center [926, 32] width 12 height 12
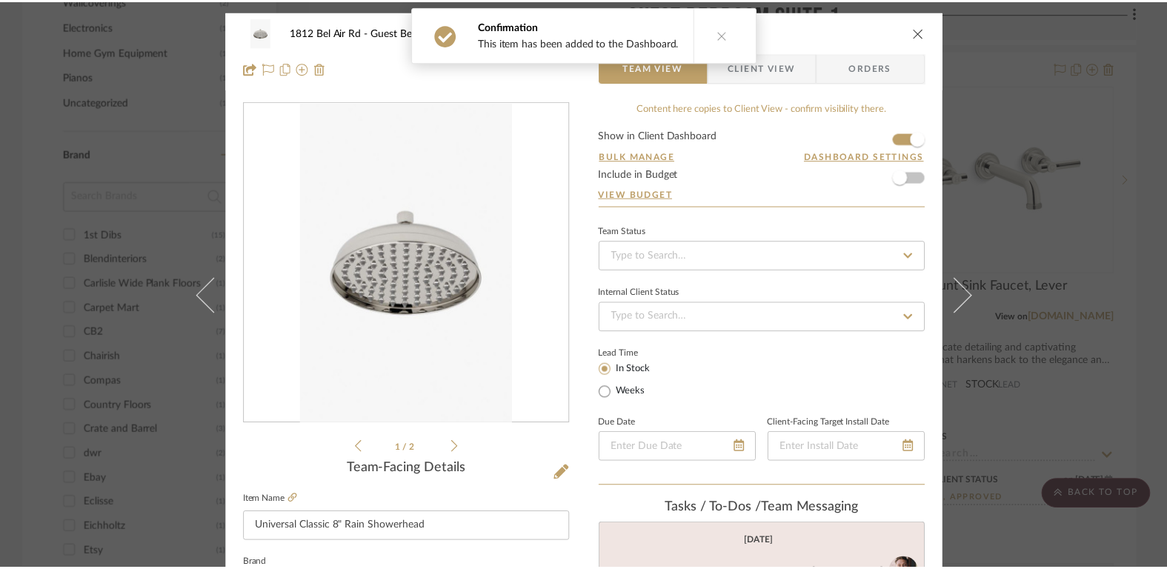
scroll to position [1913, 0]
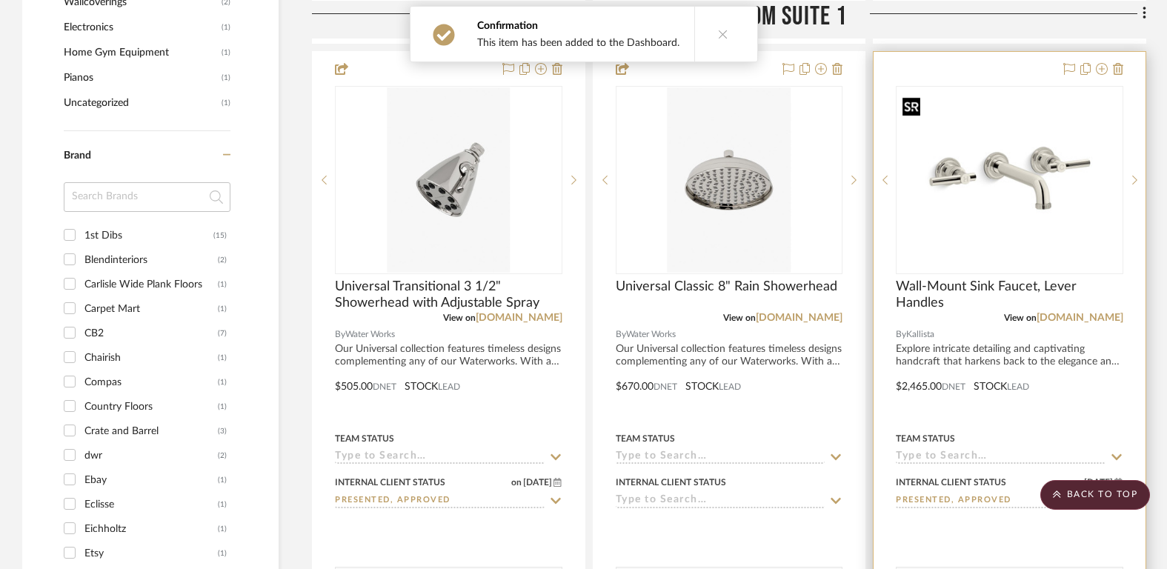
click at [0, 0] on img at bounding box center [0, 0] width 0 height 0
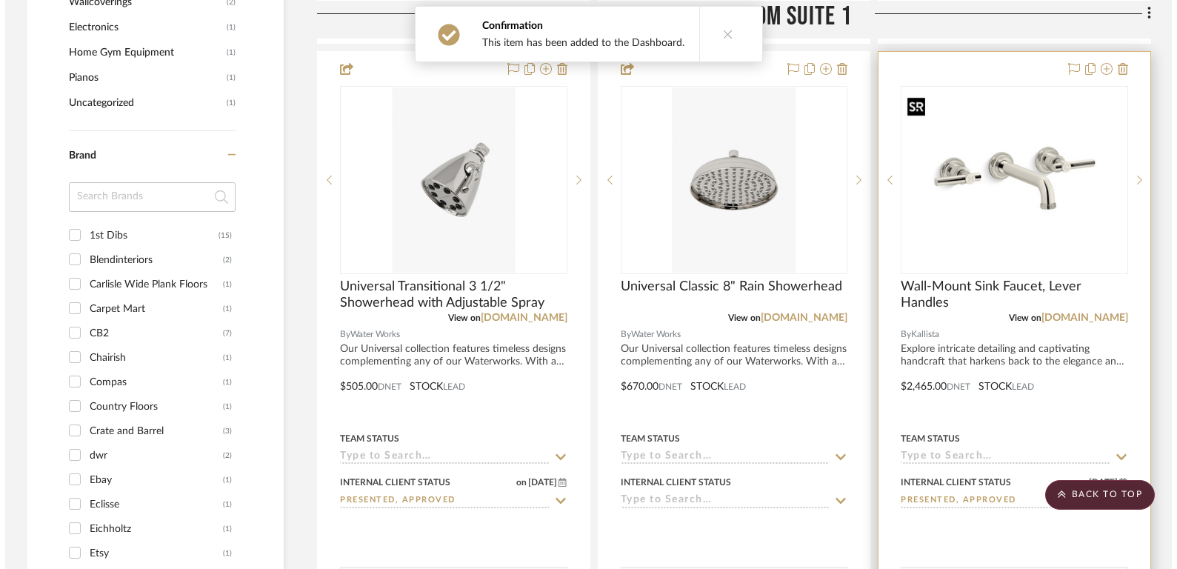
scroll to position [0, 0]
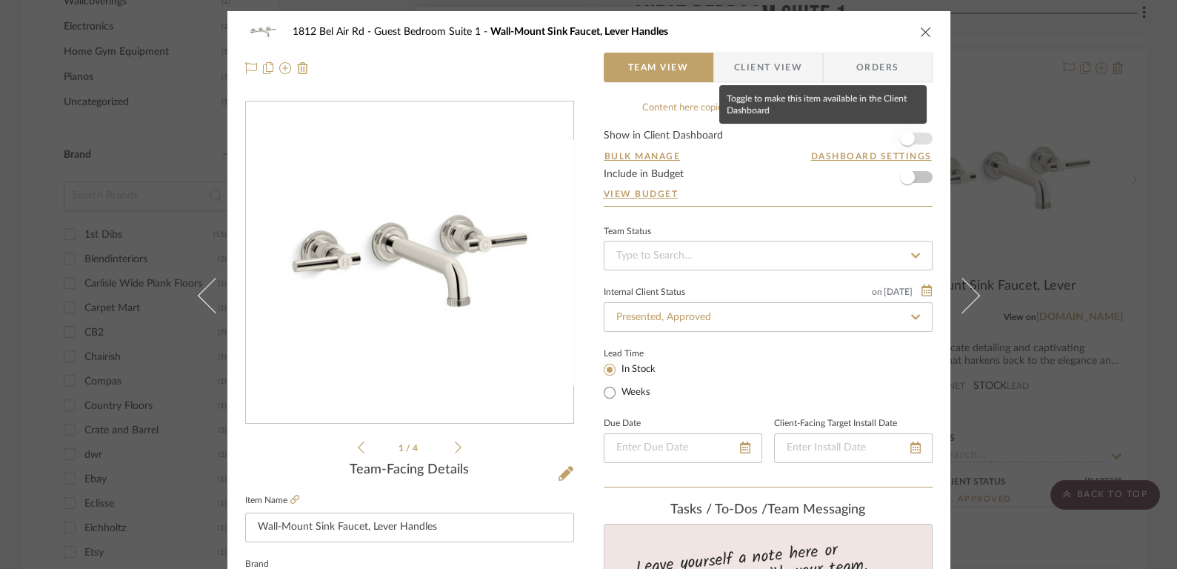
click at [913, 134] on span "button" at bounding box center [907, 138] width 33 height 33
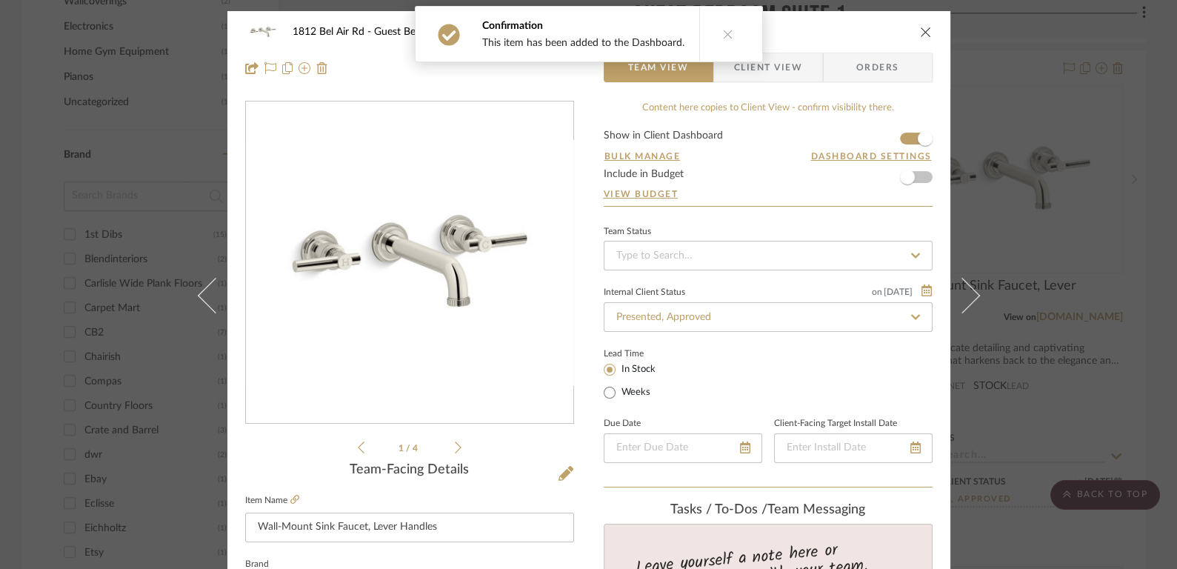
click at [920, 30] on icon "close" at bounding box center [926, 32] width 12 height 12
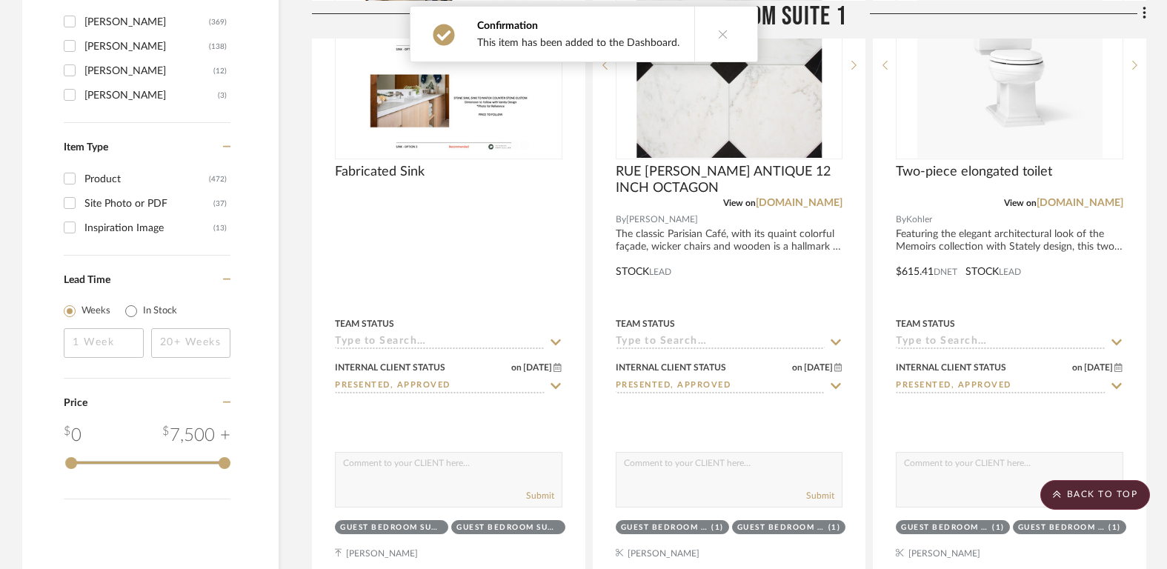
scroll to position [2496, 0]
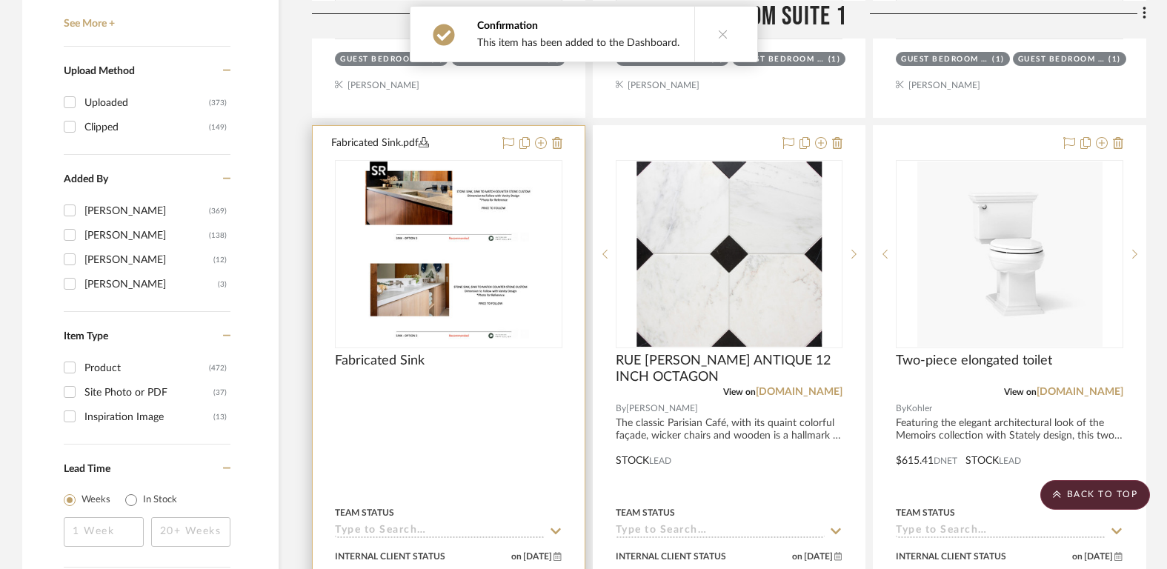
click at [0, 0] on img at bounding box center [0, 0] width 0 height 0
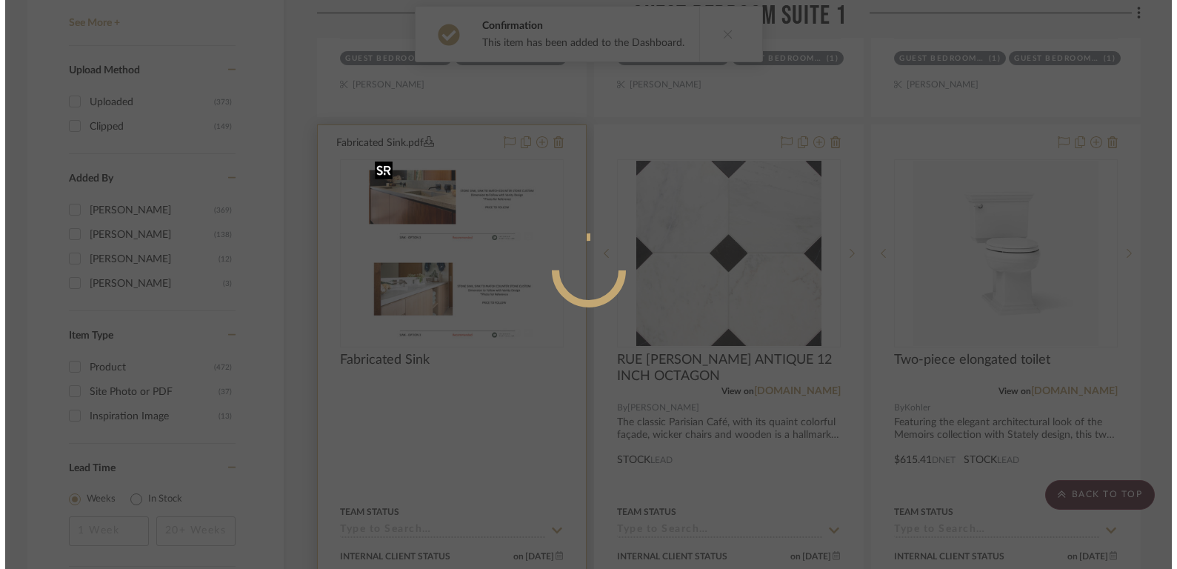
scroll to position [0, 0]
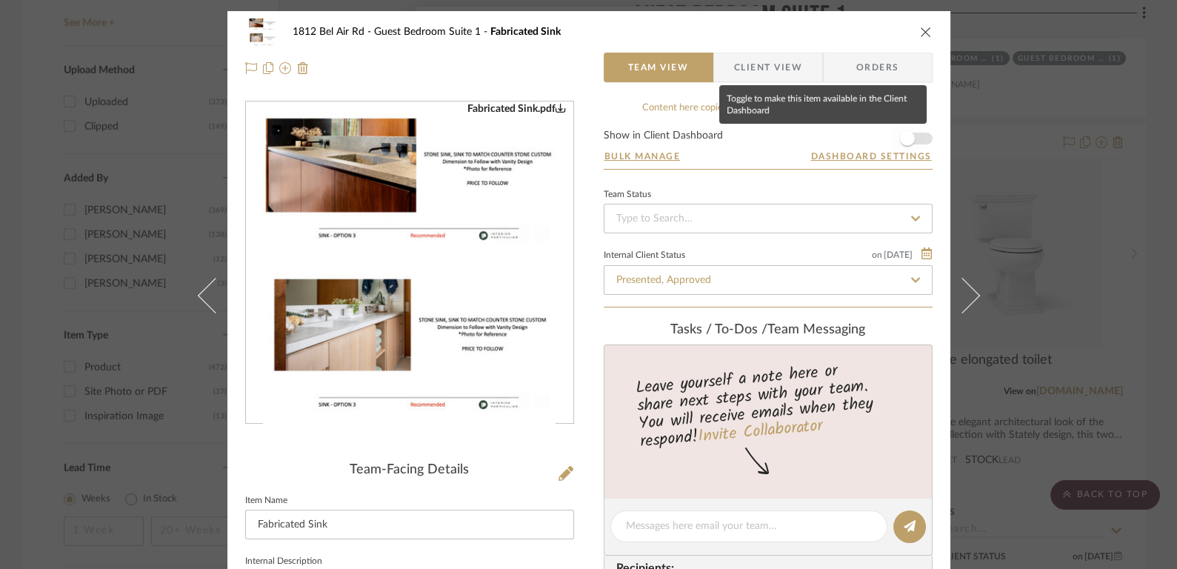
click at [911, 135] on span "button" at bounding box center [907, 138] width 33 height 33
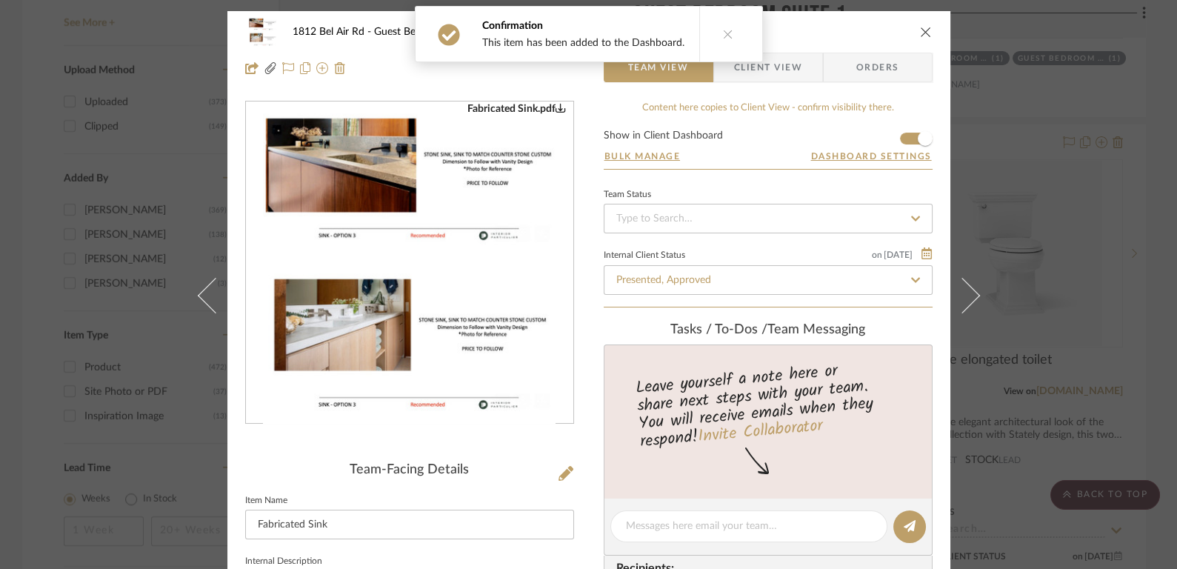
click at [921, 28] on icon "close" at bounding box center [926, 32] width 12 height 12
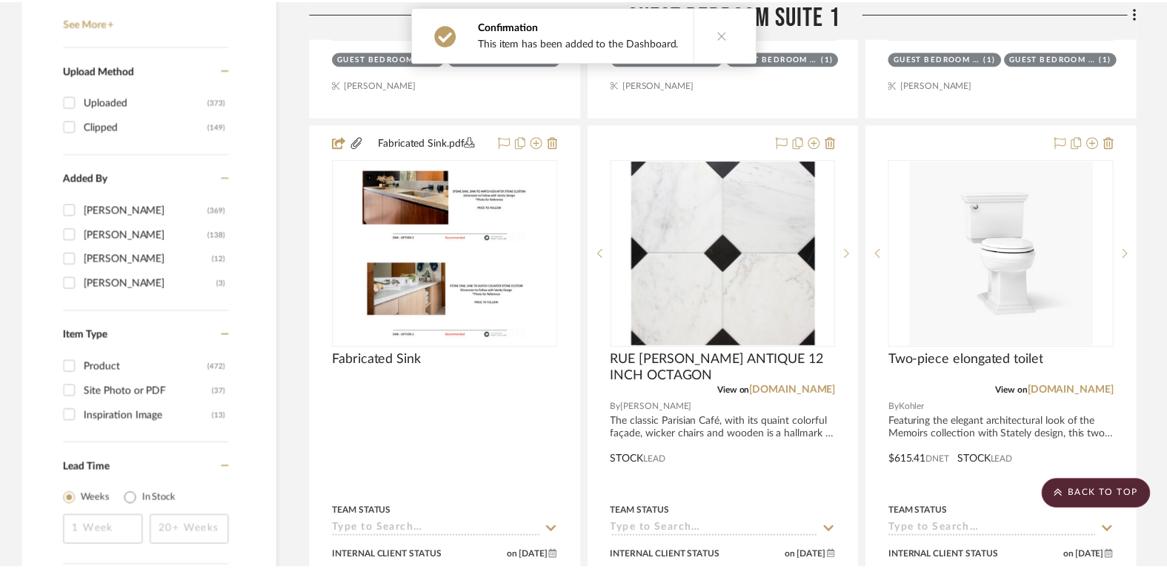
scroll to position [2496, 0]
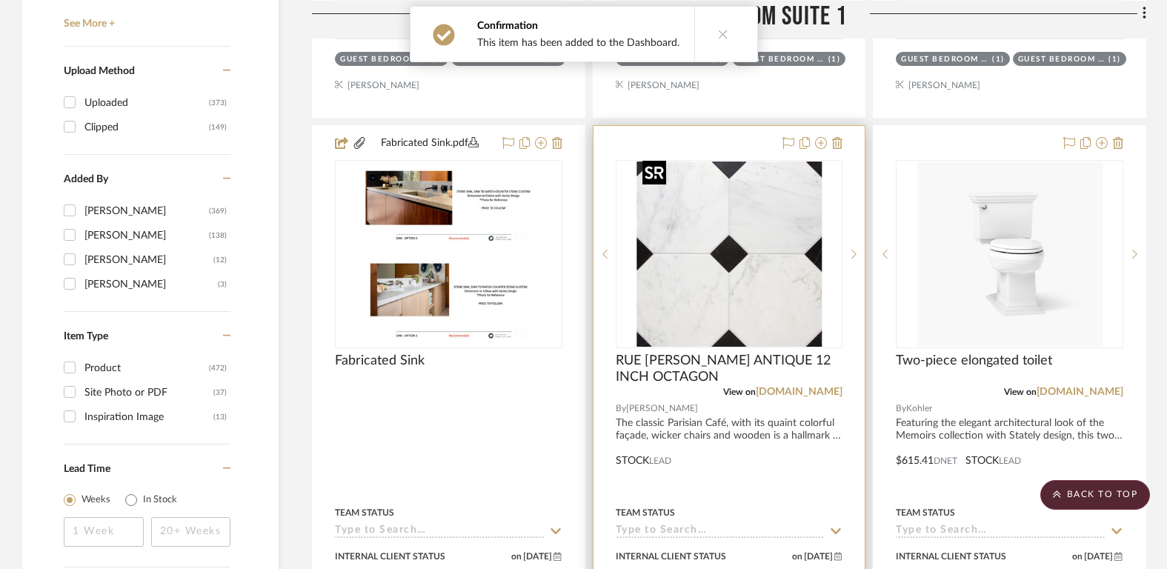
click at [744, 247] on img "0" at bounding box center [728, 253] width 185 height 185
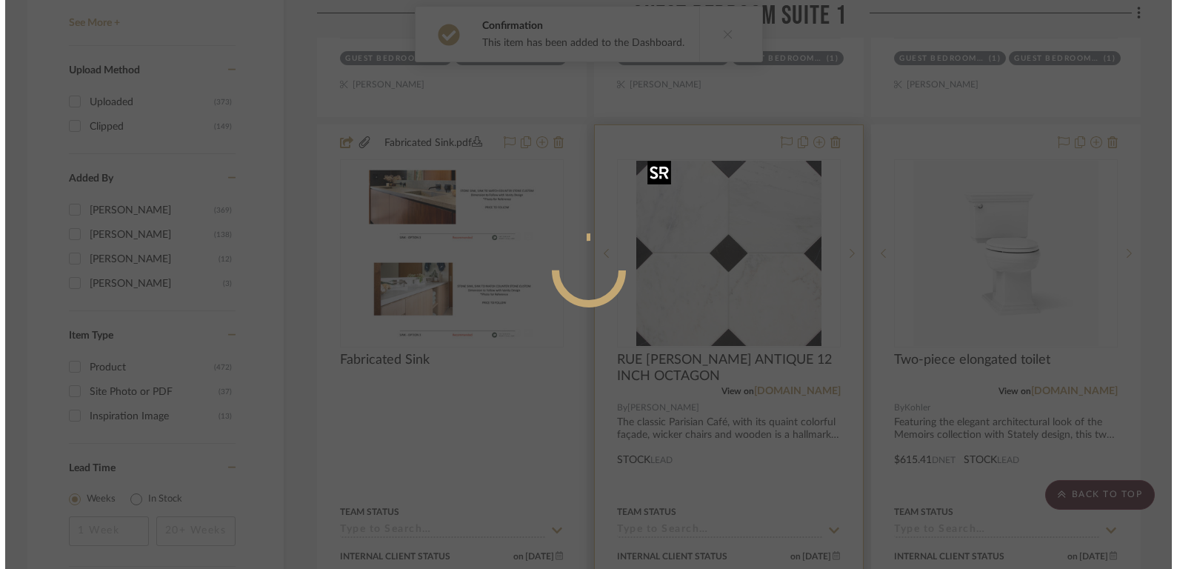
scroll to position [0, 0]
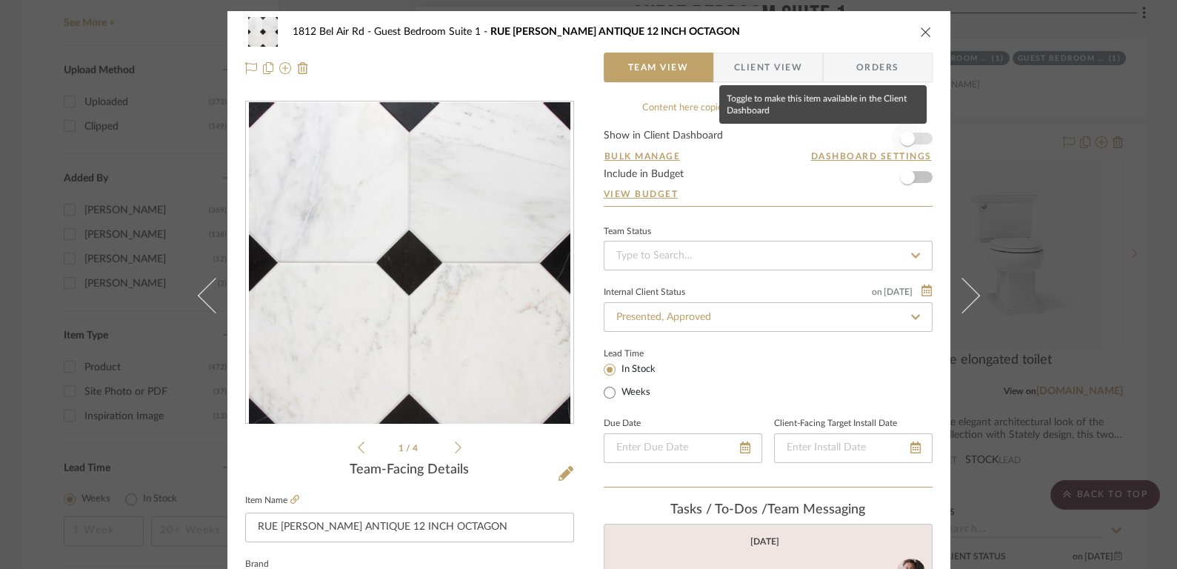
click at [906, 140] on span "button" at bounding box center [907, 138] width 15 height 15
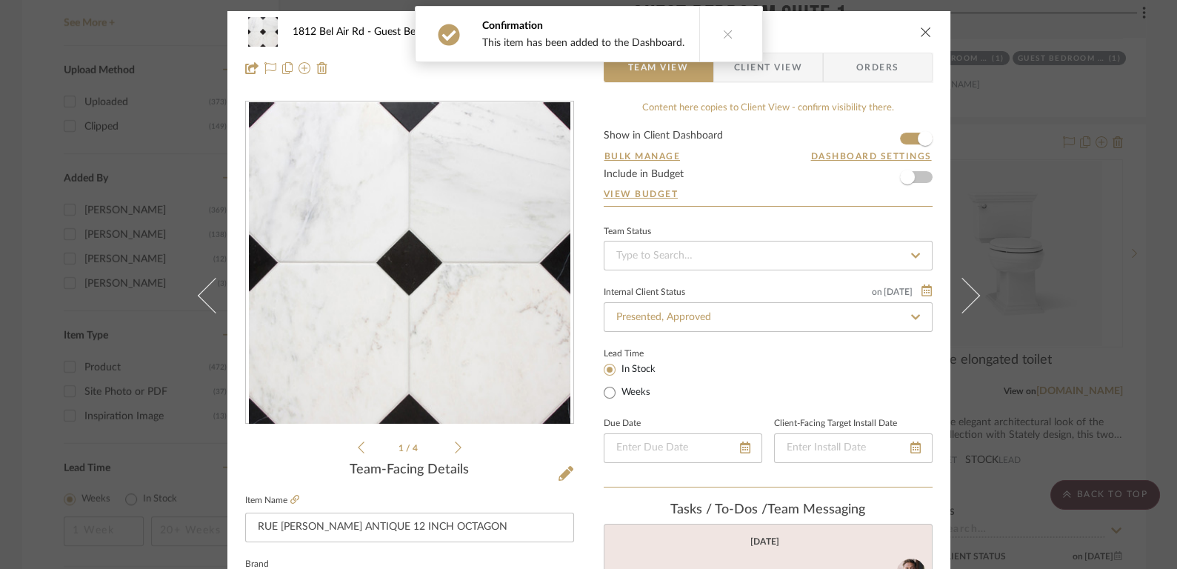
click at [921, 30] on icon "close" at bounding box center [926, 32] width 12 height 12
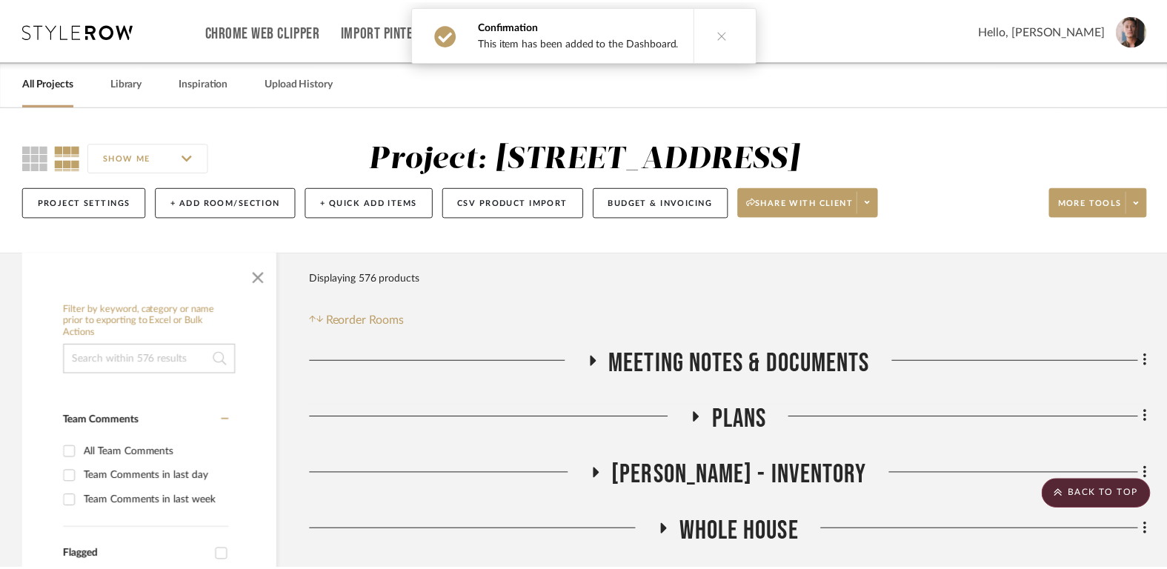
scroll to position [2496, 0]
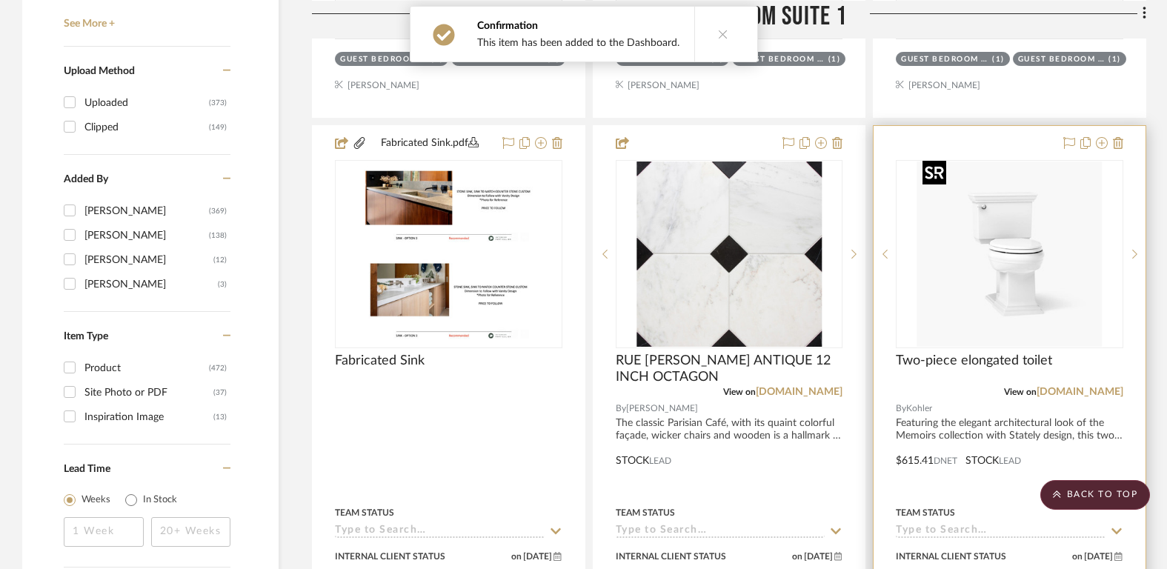
click at [0, 0] on img at bounding box center [0, 0] width 0 height 0
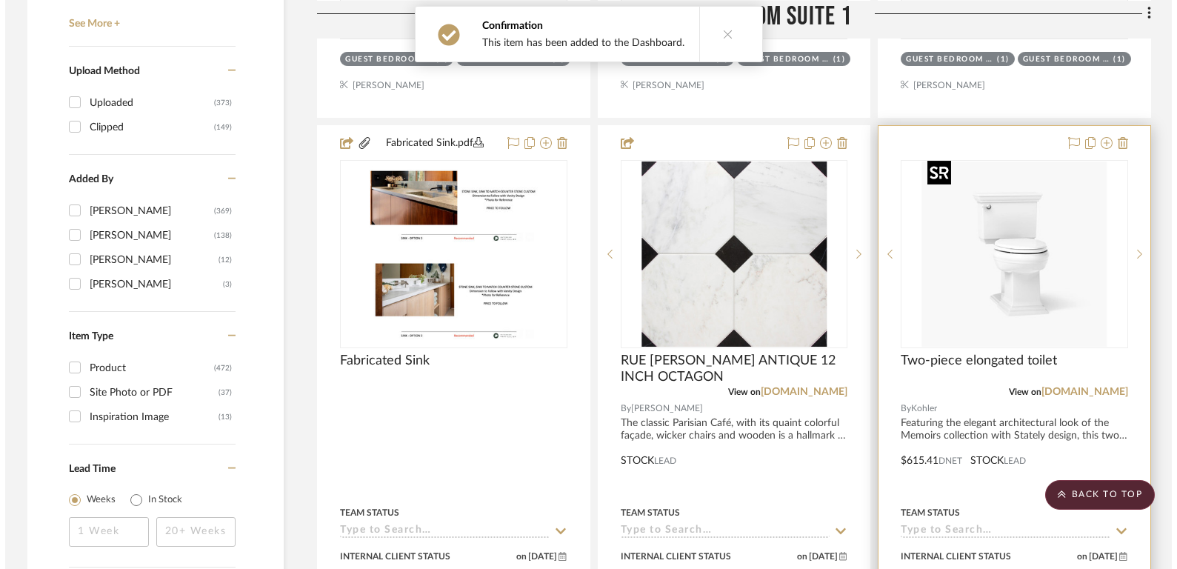
scroll to position [0, 0]
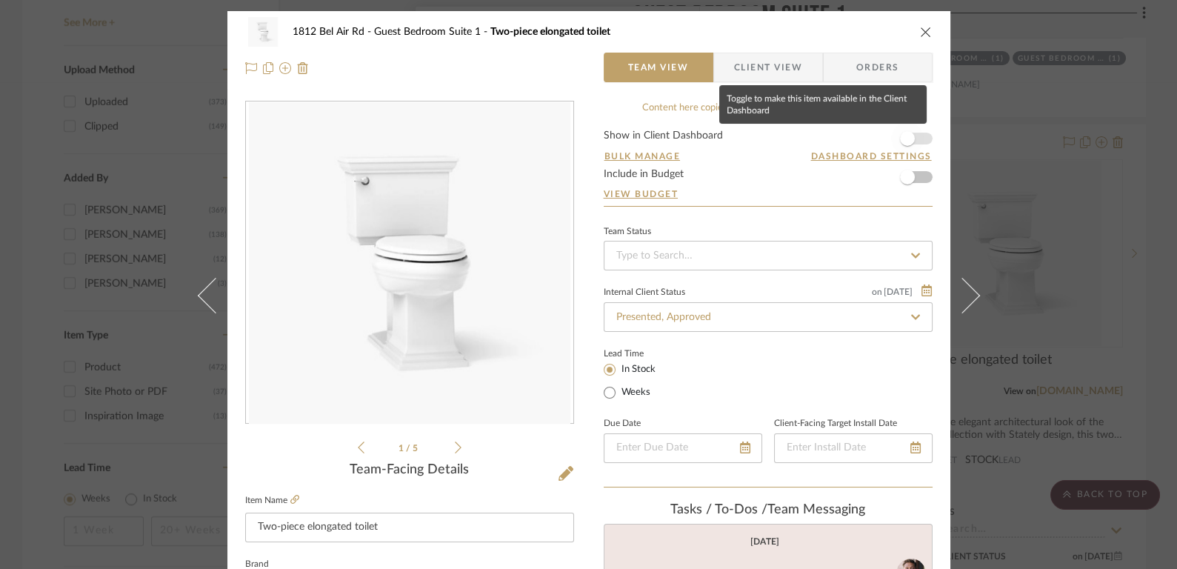
click at [910, 141] on span "button" at bounding box center [907, 138] width 33 height 33
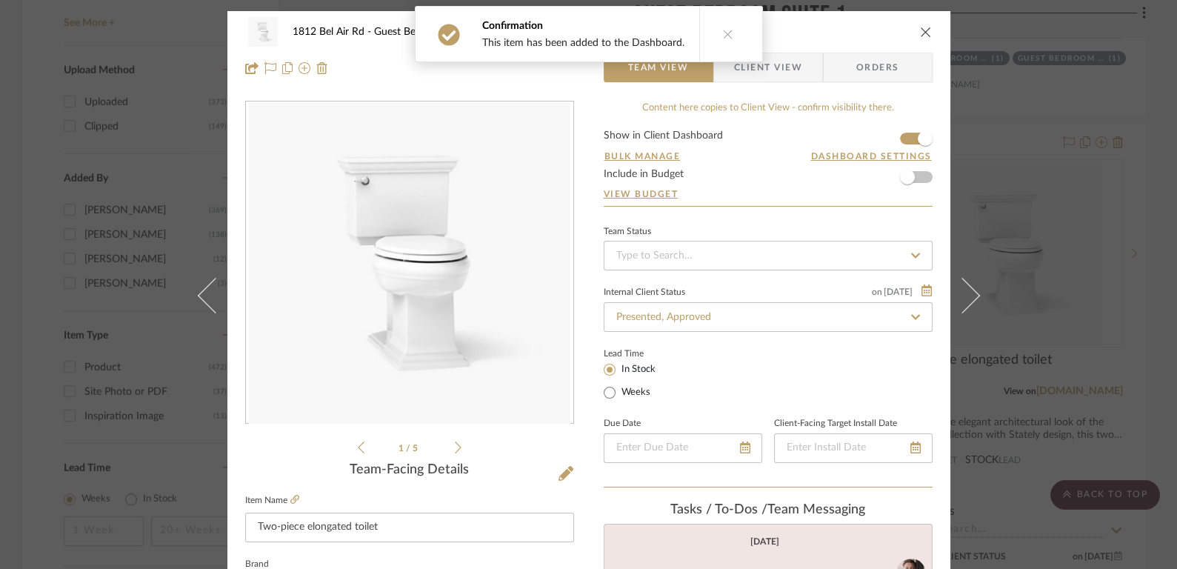
click at [924, 29] on icon "close" at bounding box center [926, 32] width 12 height 12
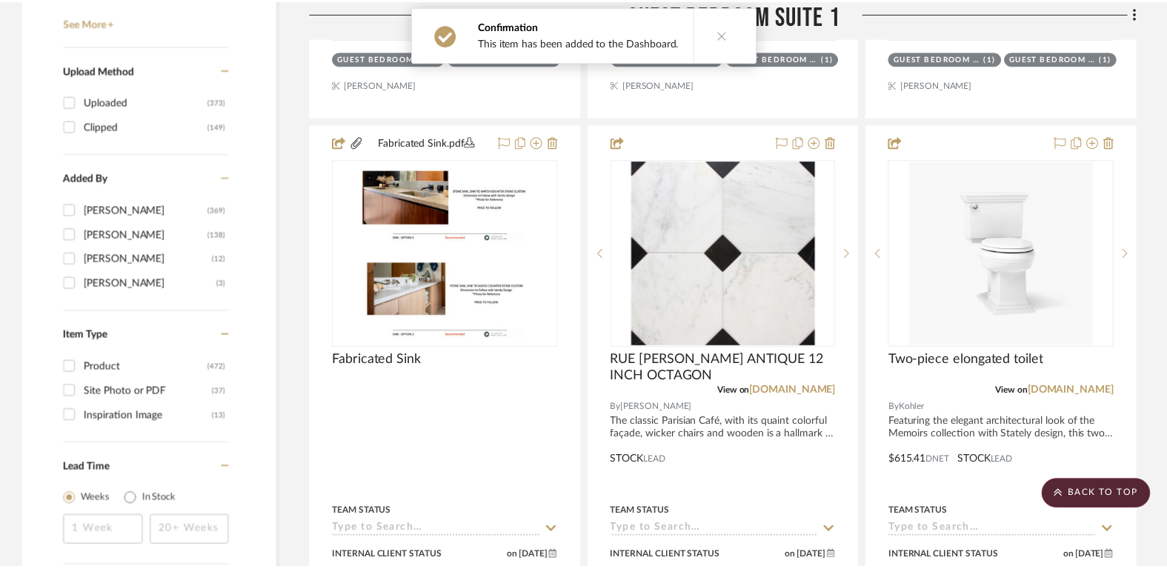
scroll to position [2496, 0]
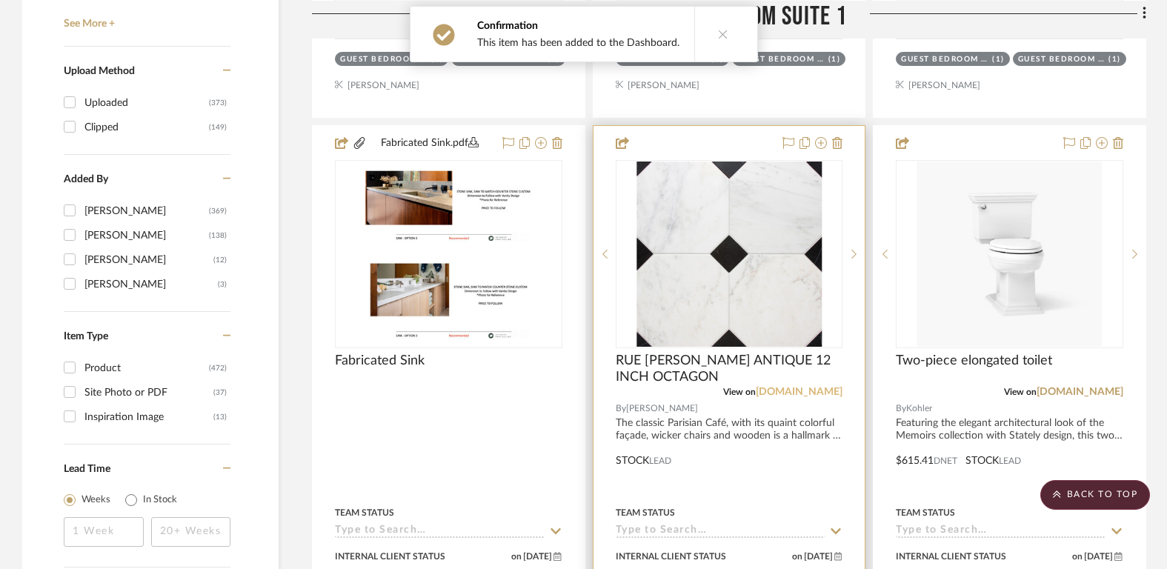
click at [798, 387] on link "walkerzanger.com" at bounding box center [799, 392] width 87 height 10
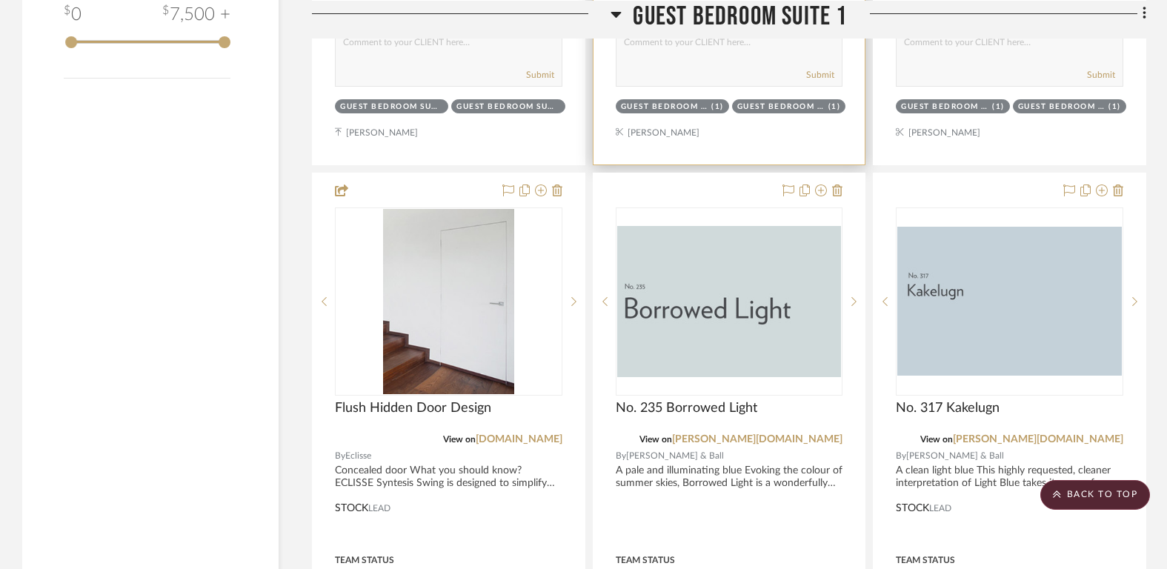
scroll to position [3108, 0]
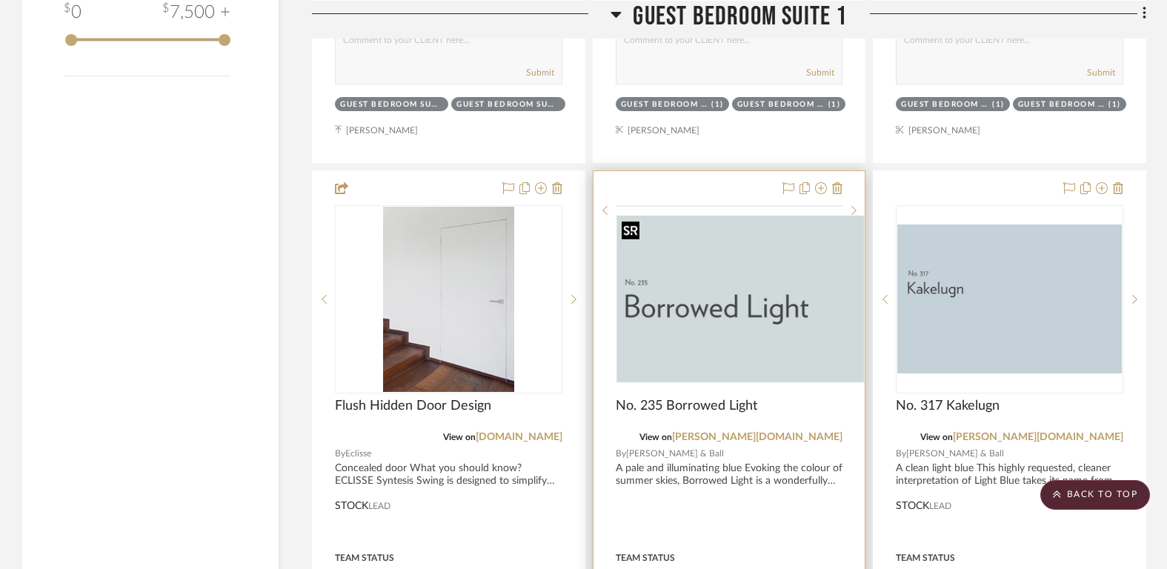
click at [0, 0] on img at bounding box center [0, 0] width 0 height 0
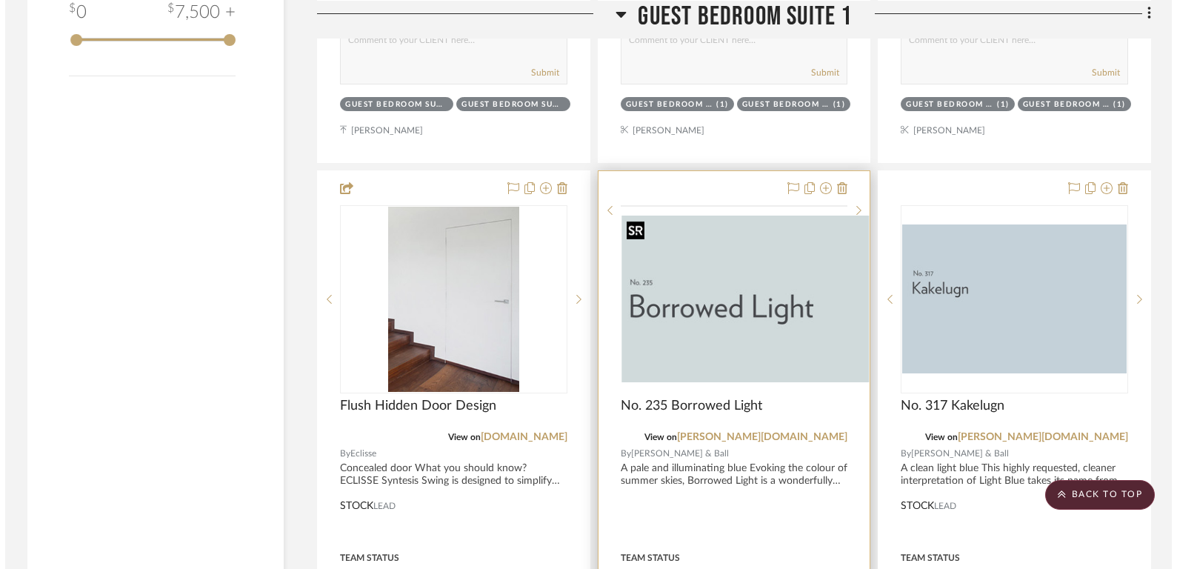
scroll to position [0, 0]
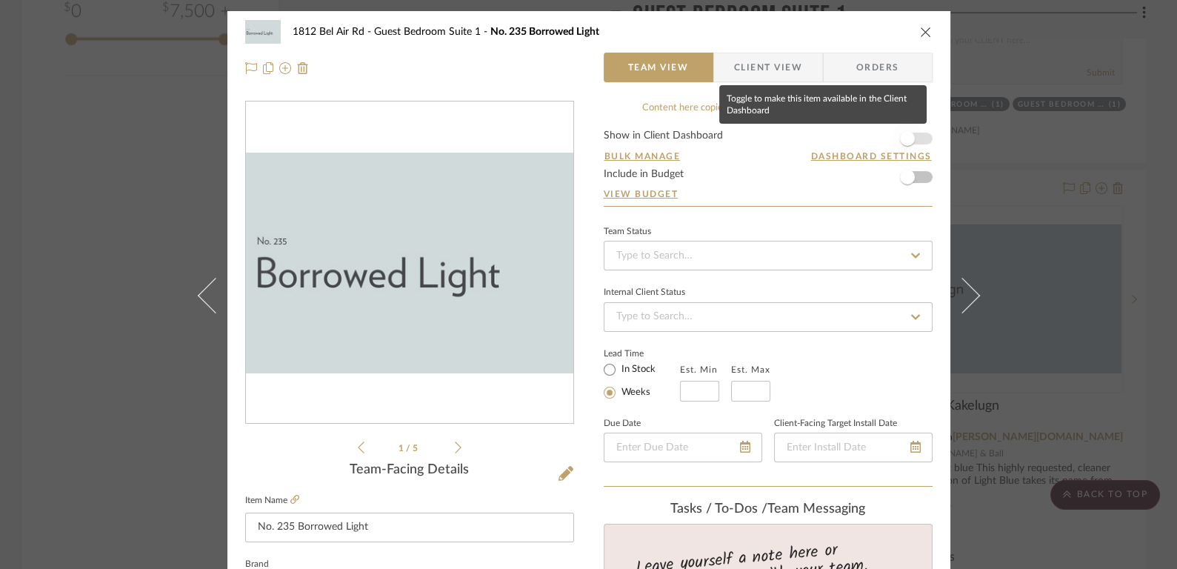
click at [905, 137] on span "button" at bounding box center [907, 138] width 15 height 15
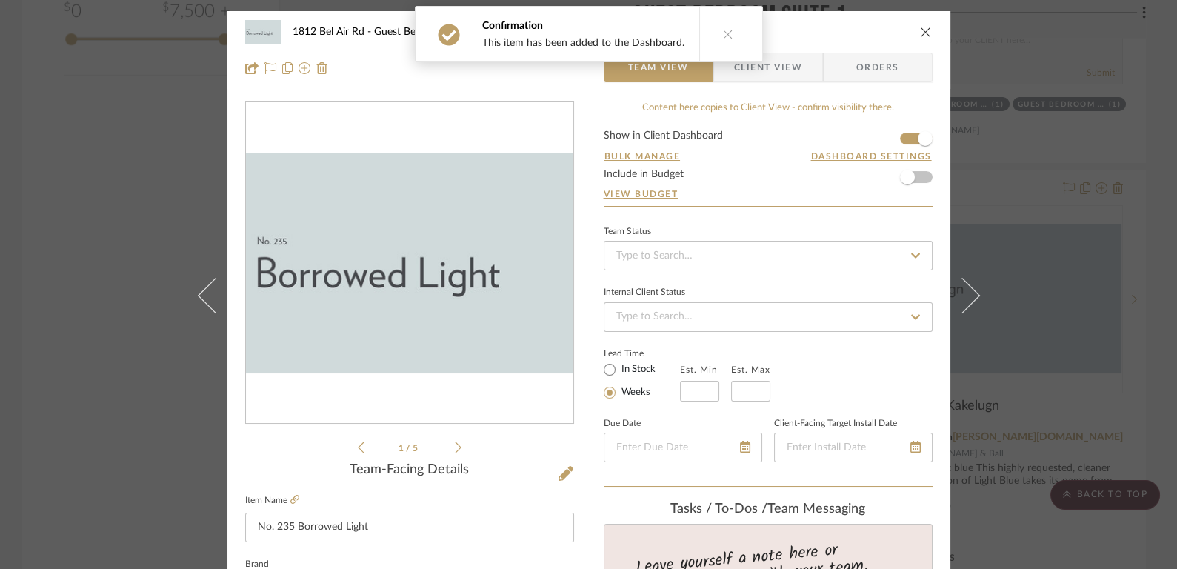
click at [925, 33] on icon "close" at bounding box center [926, 32] width 12 height 12
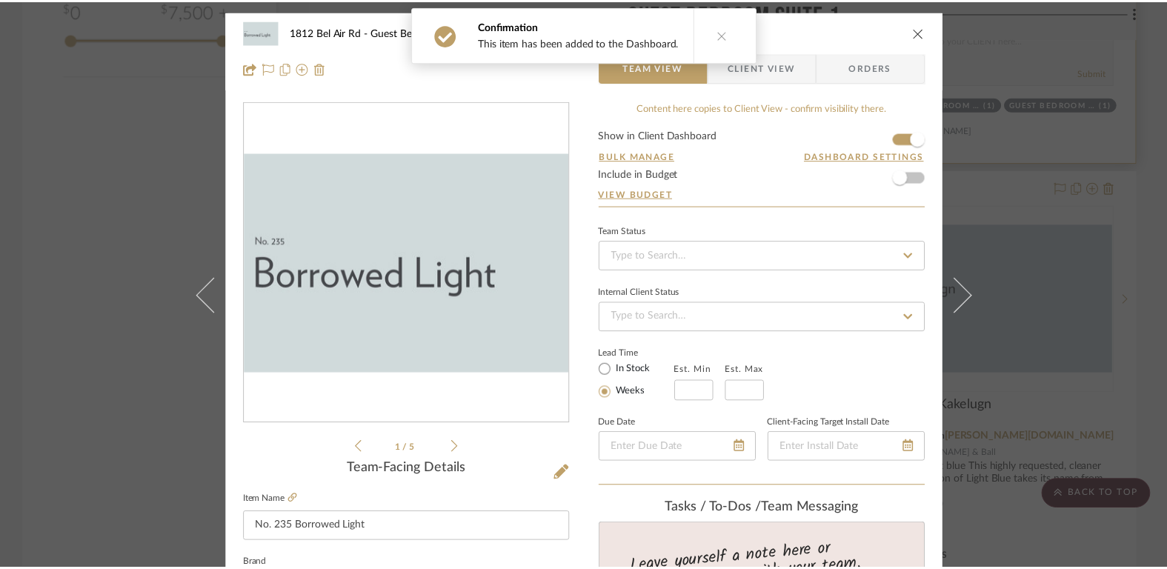
scroll to position [3108, 0]
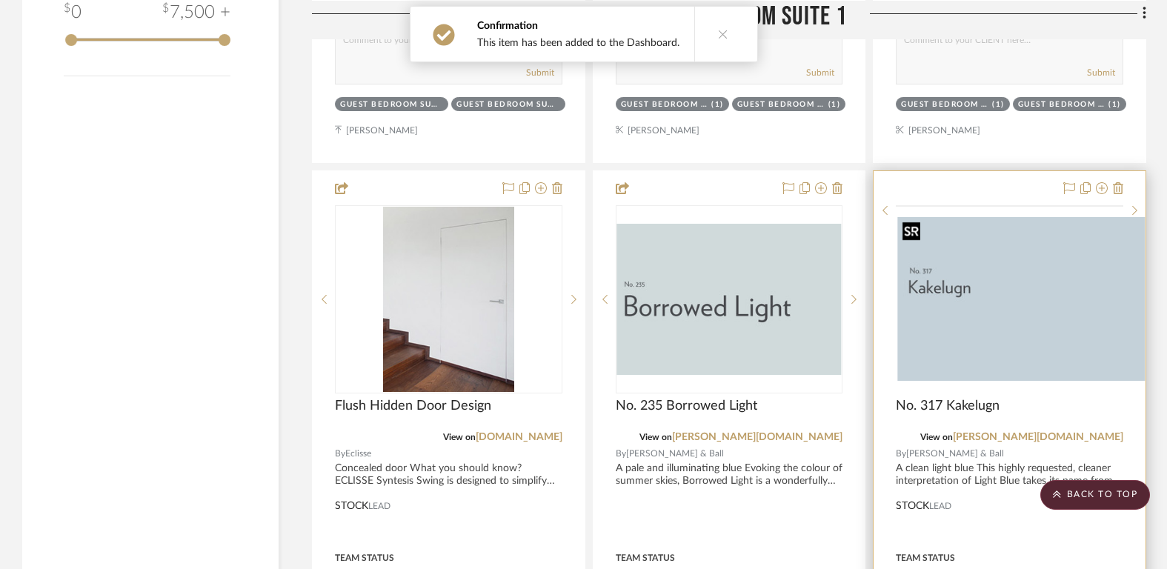
click at [0, 0] on img at bounding box center [0, 0] width 0 height 0
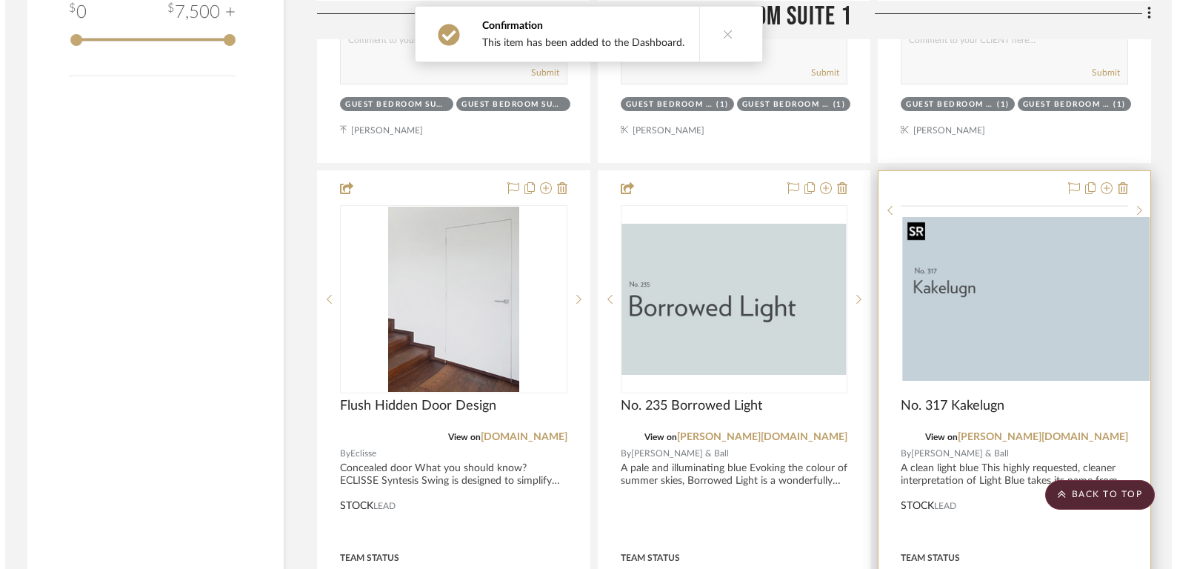
scroll to position [0, 0]
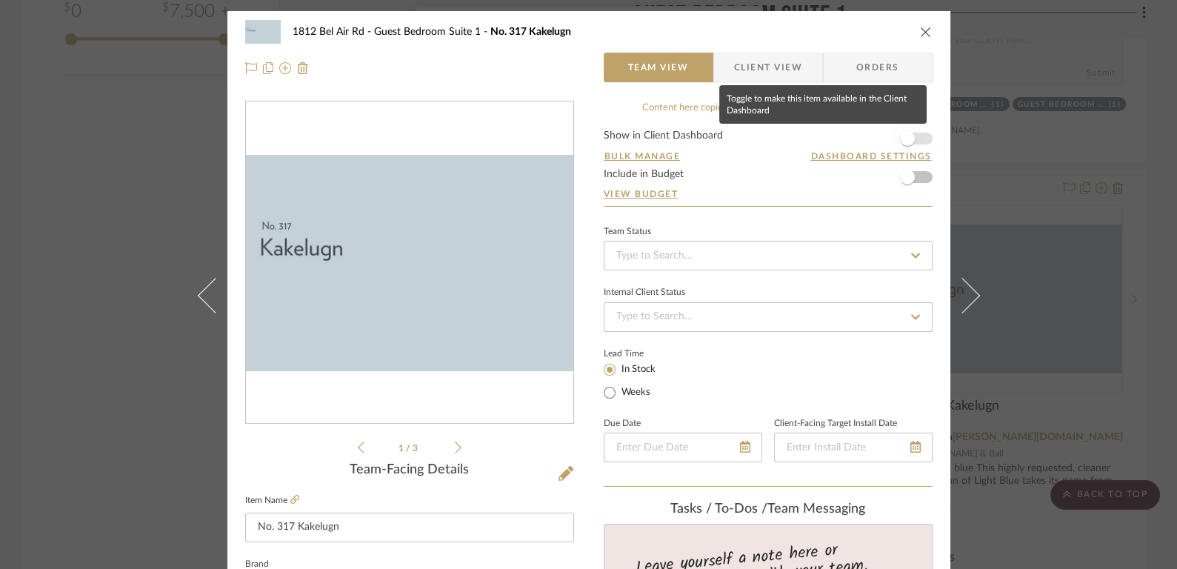
click at [907, 136] on span "button" at bounding box center [907, 138] width 15 height 15
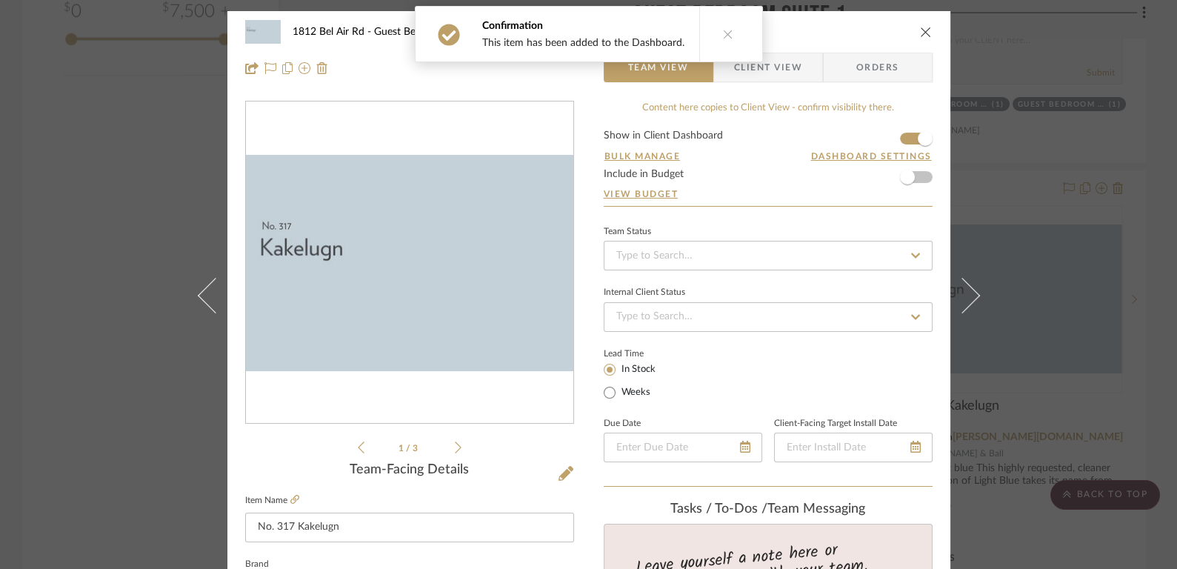
click at [923, 26] on icon "close" at bounding box center [926, 32] width 12 height 12
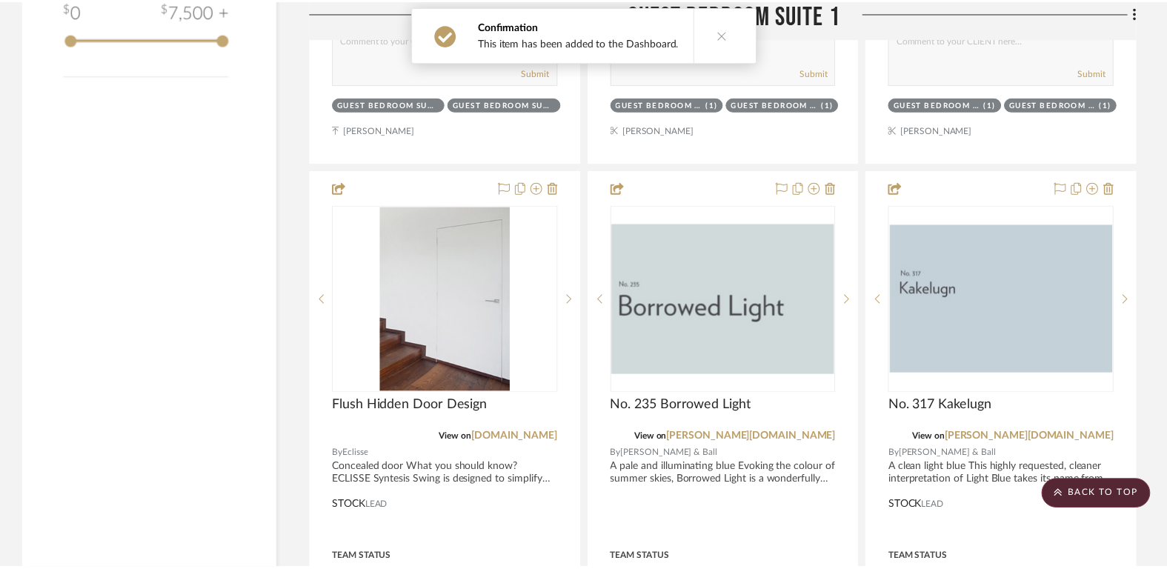
scroll to position [3108, 0]
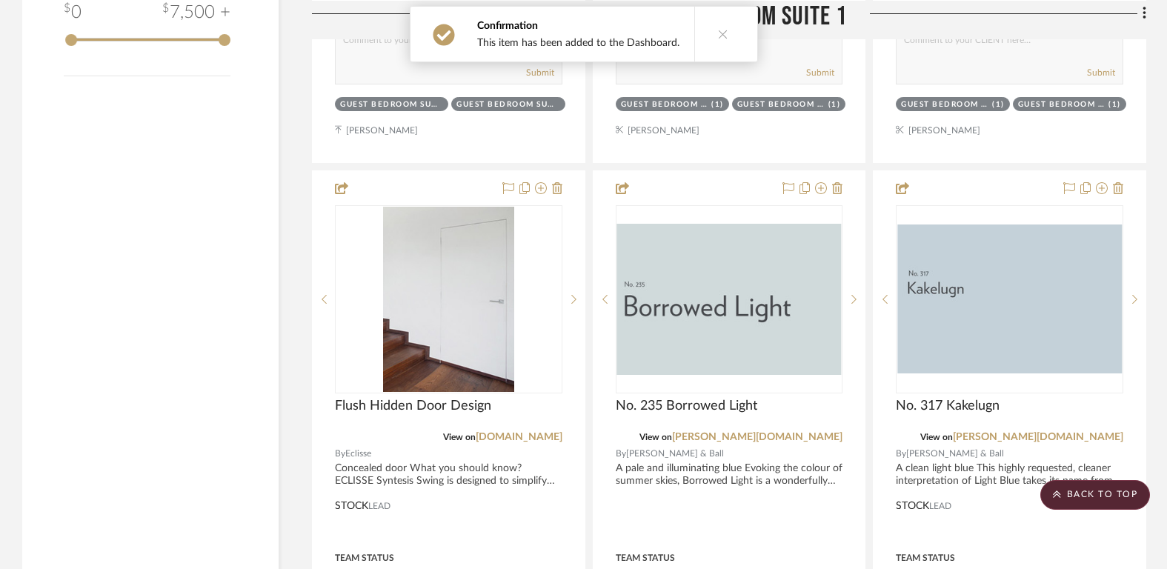
click at [719, 31] on icon at bounding box center [723, 34] width 10 height 10
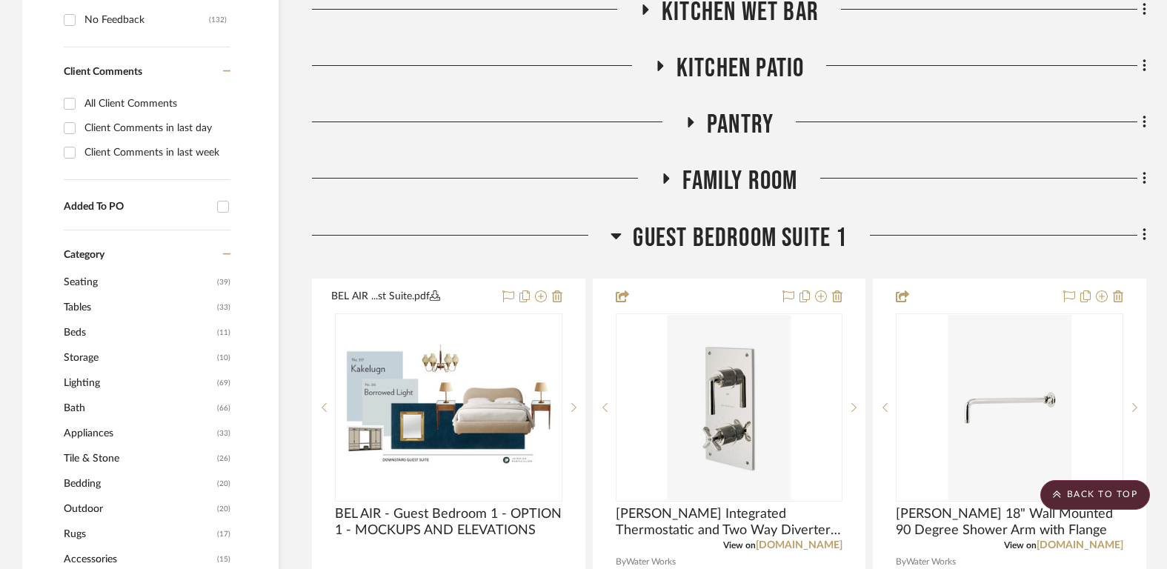
scroll to position [1027, 0]
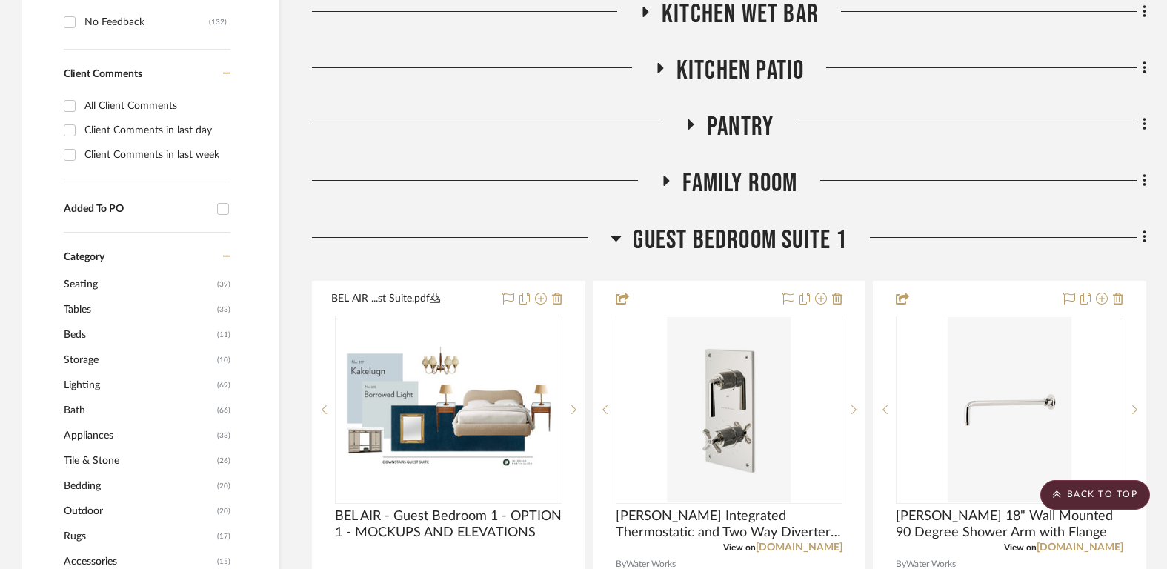
click at [738, 229] on span "Guest Bedroom Suite 1" at bounding box center [740, 240] width 214 height 32
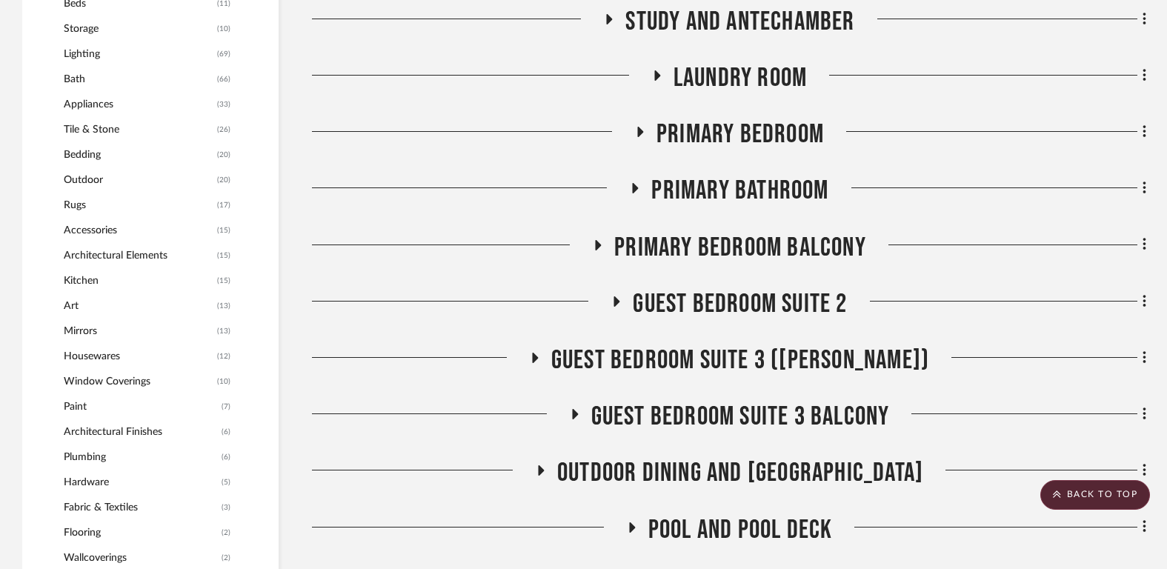
scroll to position [1362, 0]
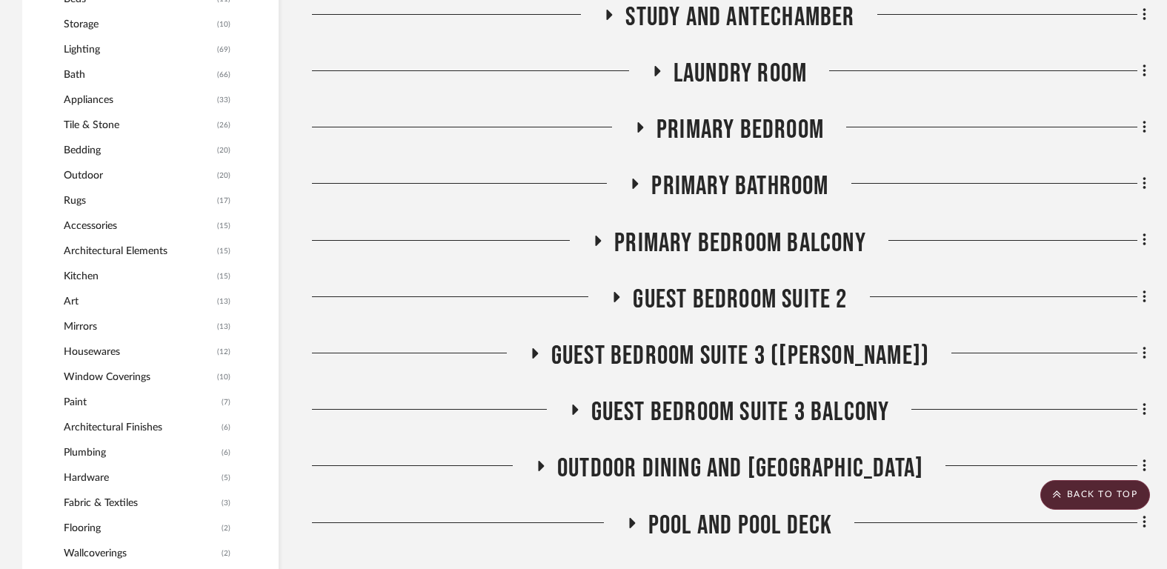
click at [736, 292] on span "Guest Bedroom Suite 2" at bounding box center [740, 300] width 214 height 32
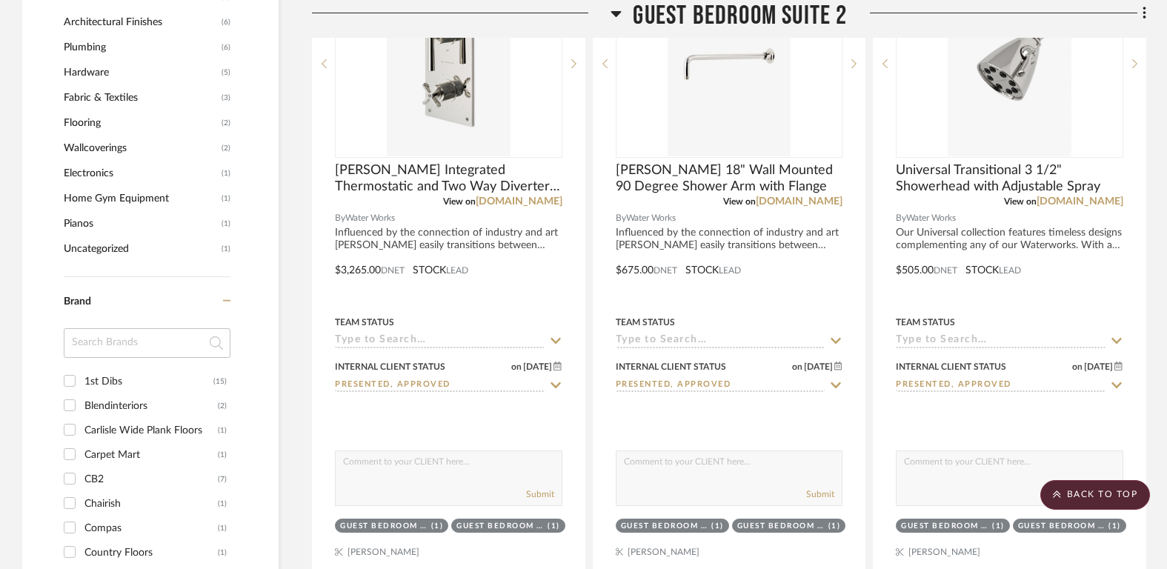
scroll to position [1763, 0]
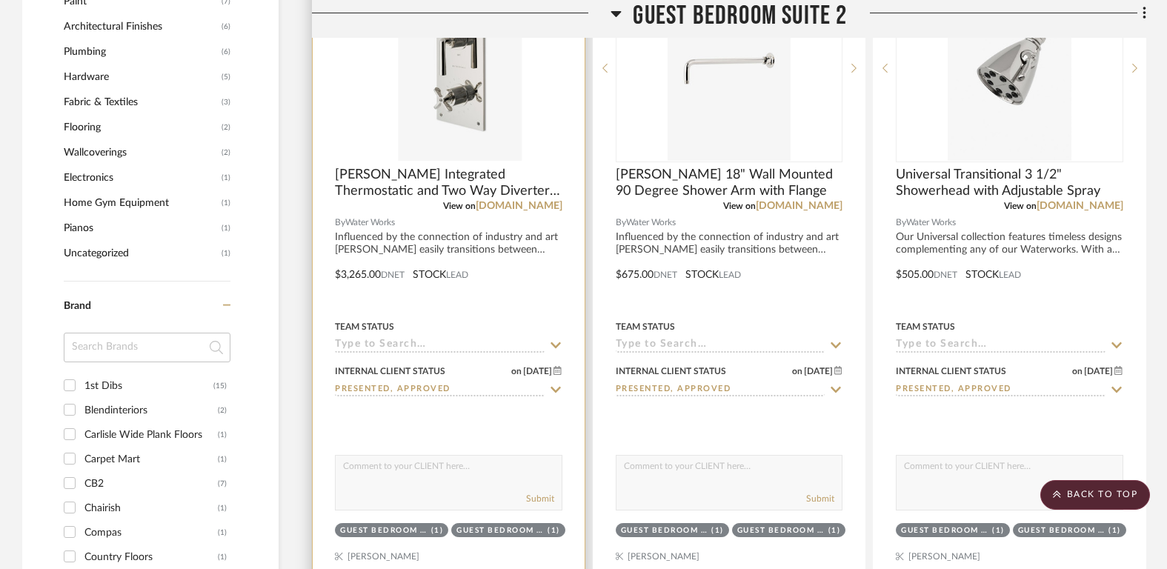
click at [0, 0] on img at bounding box center [0, 0] width 0 height 0
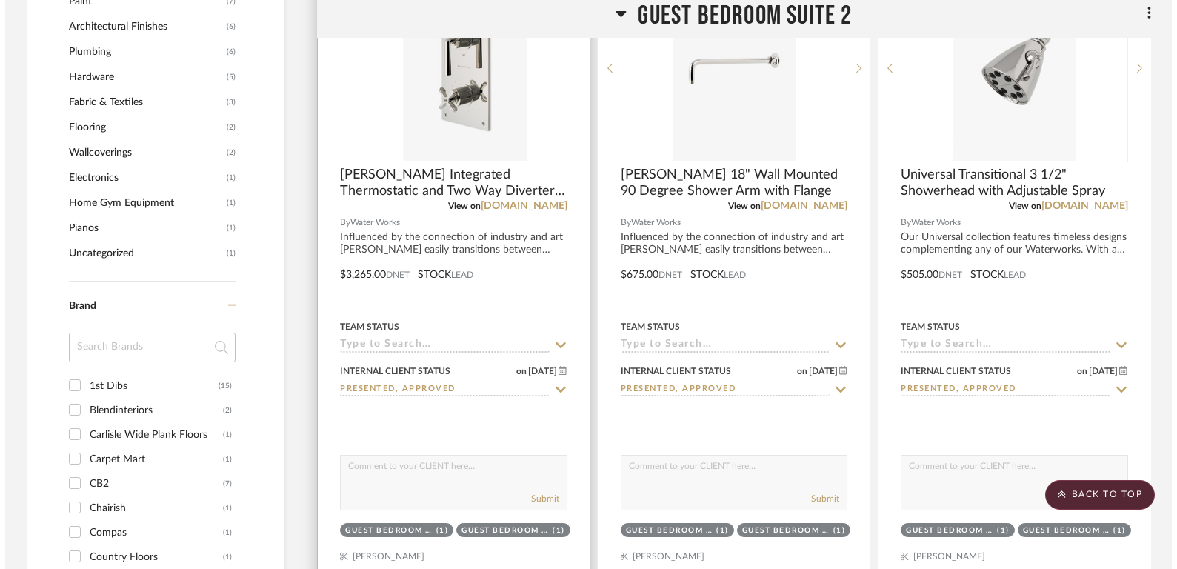
scroll to position [0, 0]
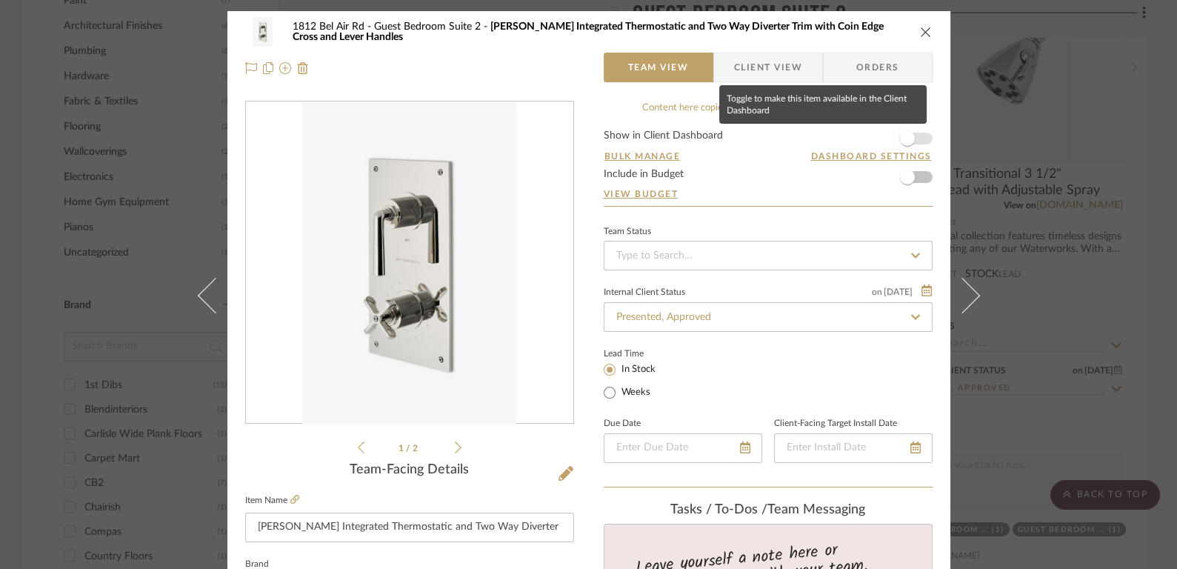
click at [917, 137] on span "button" at bounding box center [907, 138] width 33 height 33
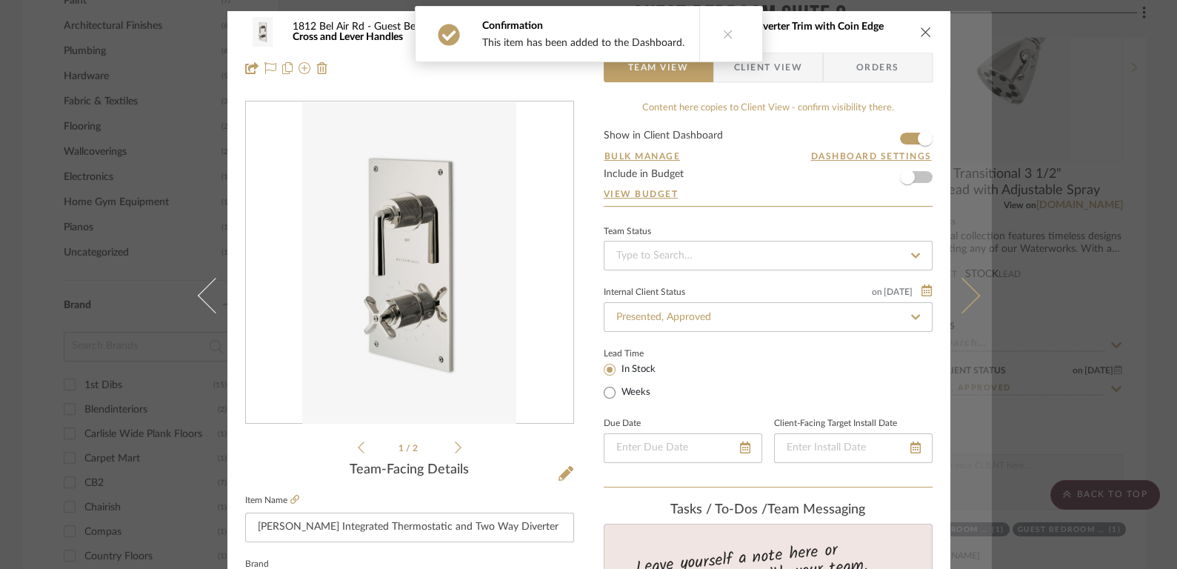
click at [963, 260] on button at bounding box center [970, 295] width 41 height 569
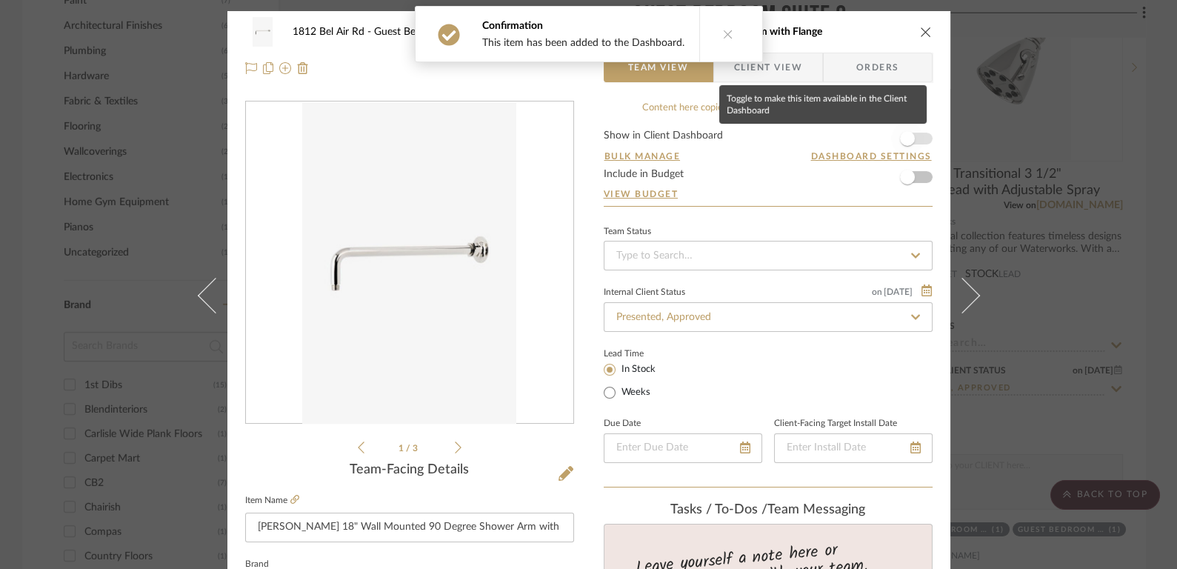
click at [908, 130] on span "button" at bounding box center [907, 138] width 33 height 33
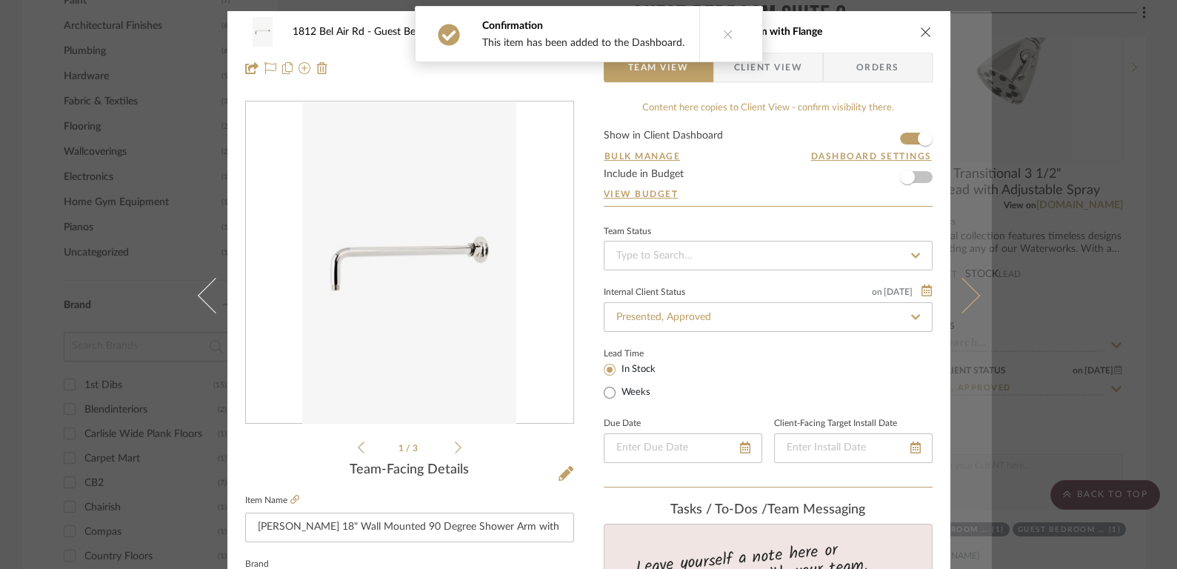
click at [964, 284] on icon at bounding box center [962, 296] width 36 height 36
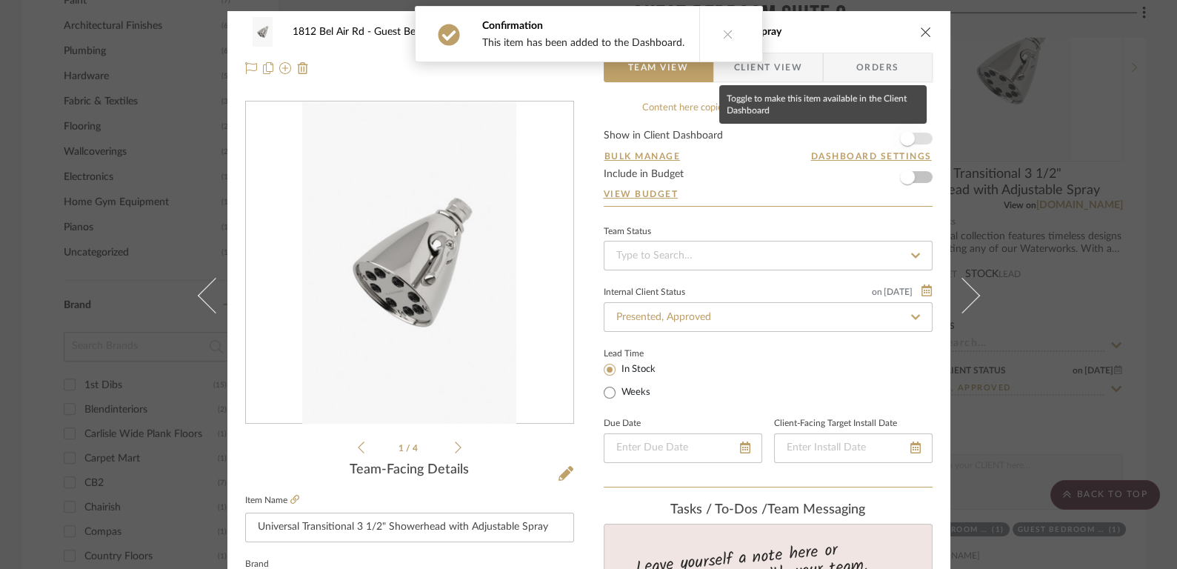
click at [912, 138] on span "button" at bounding box center [907, 138] width 33 height 33
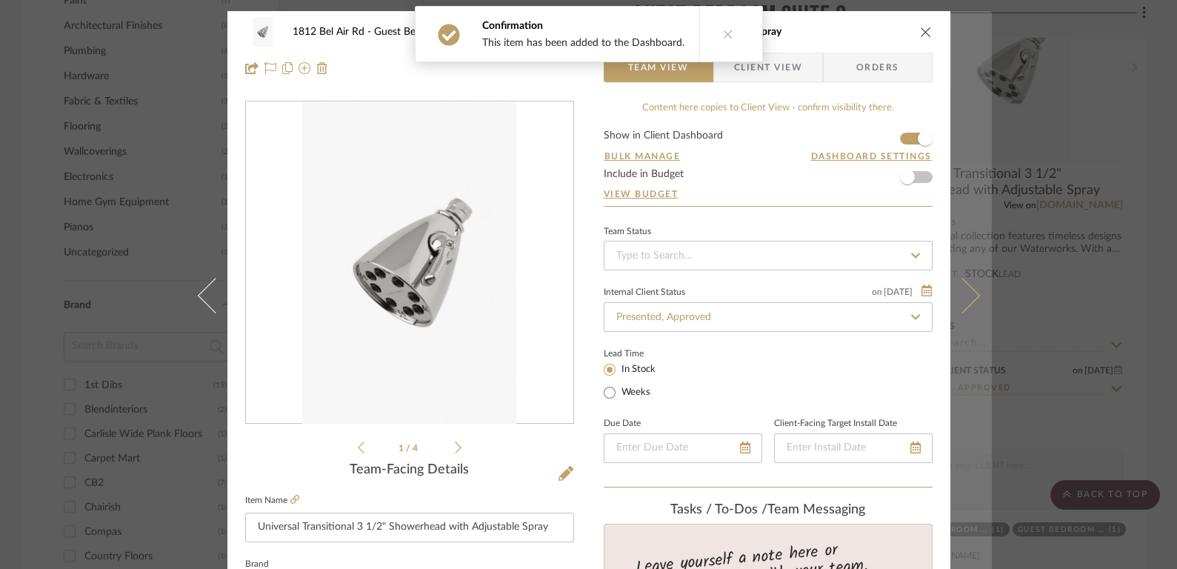
click at [968, 273] on button at bounding box center [970, 295] width 41 height 569
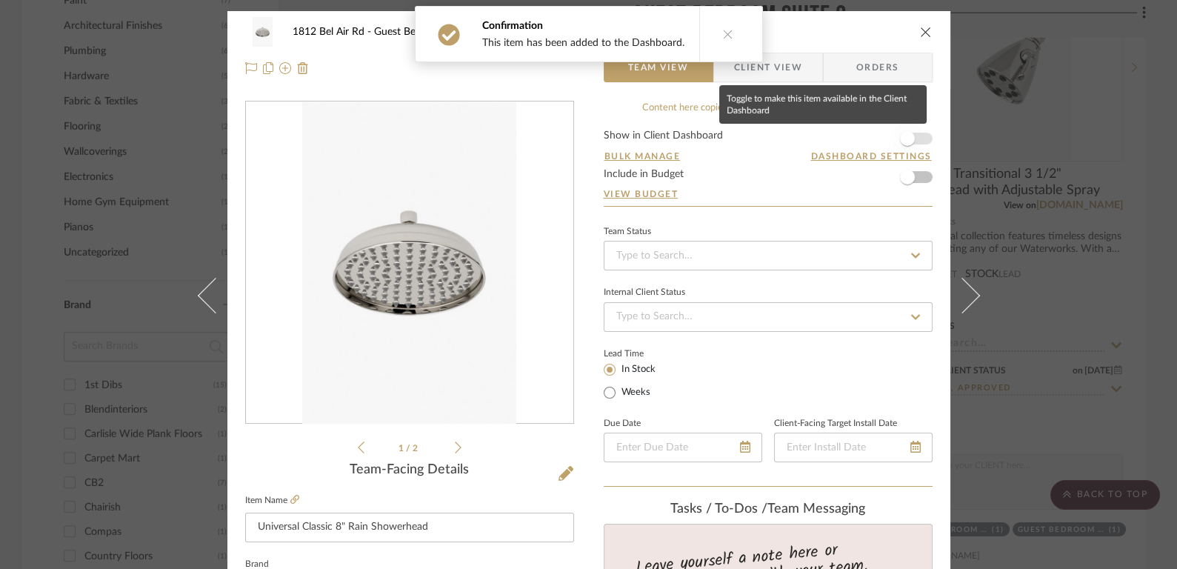
click at [896, 124] on span "button" at bounding box center [907, 138] width 33 height 33
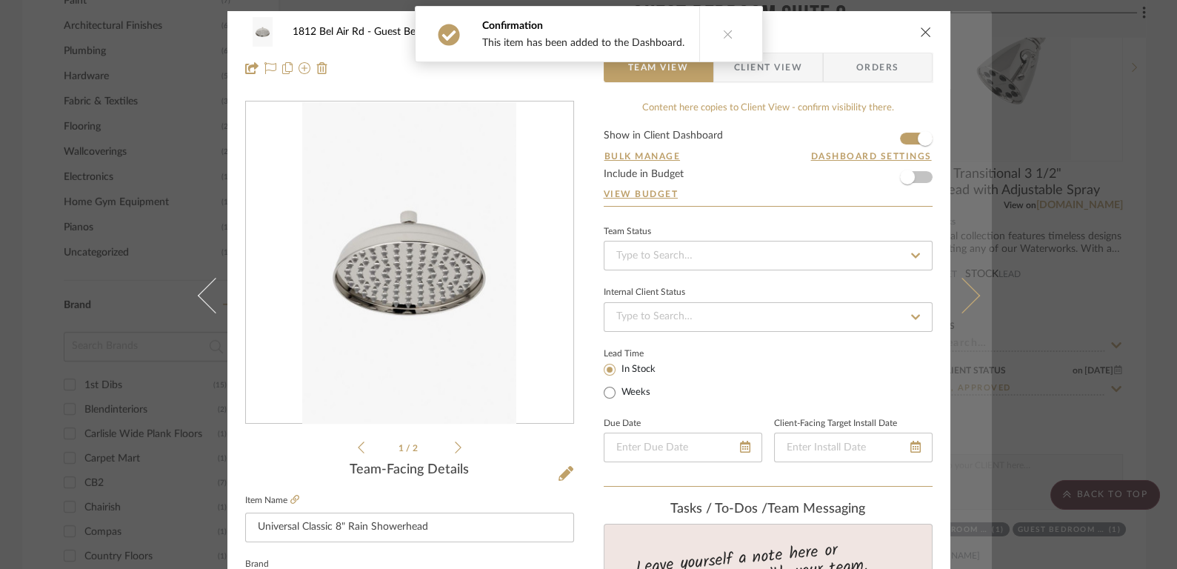
click at [960, 270] on button at bounding box center [970, 295] width 41 height 569
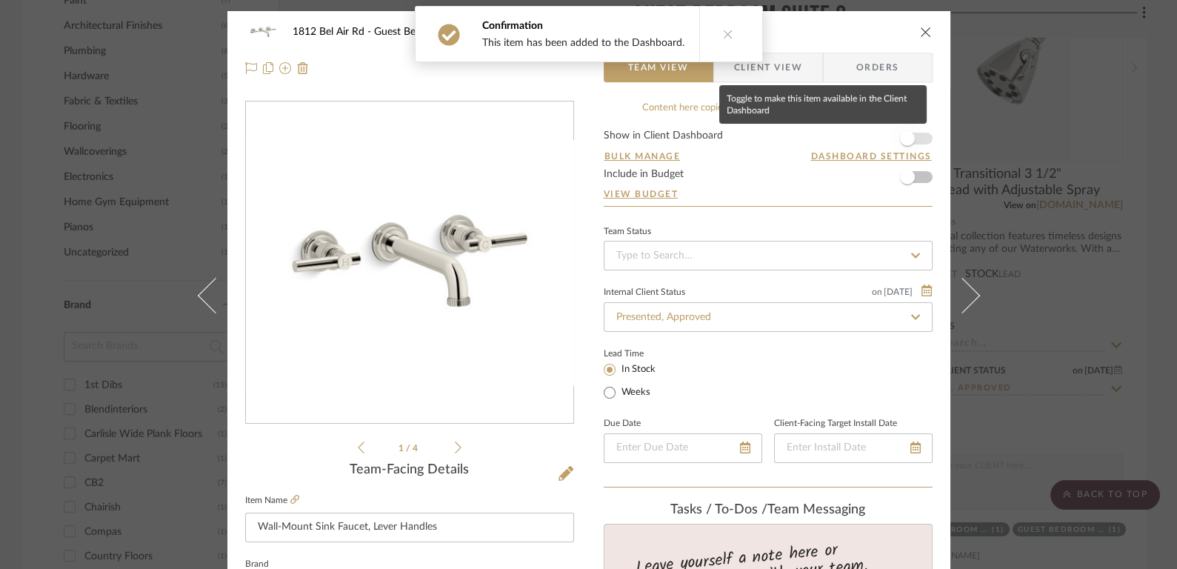
click at [910, 137] on span "button" at bounding box center [907, 138] width 33 height 33
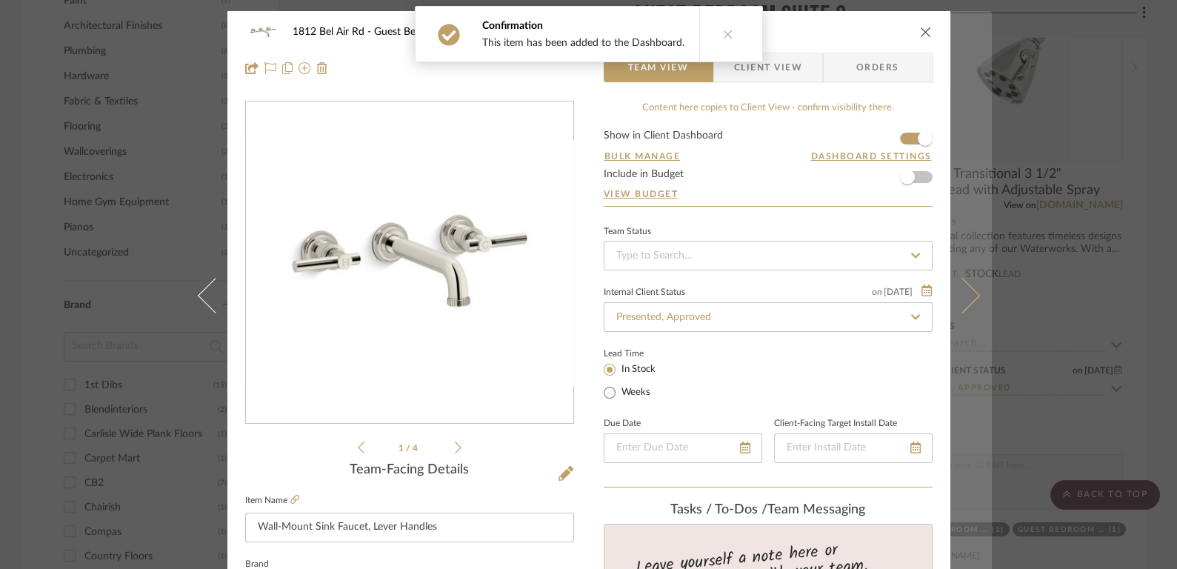
click at [968, 289] on icon at bounding box center [962, 296] width 36 height 36
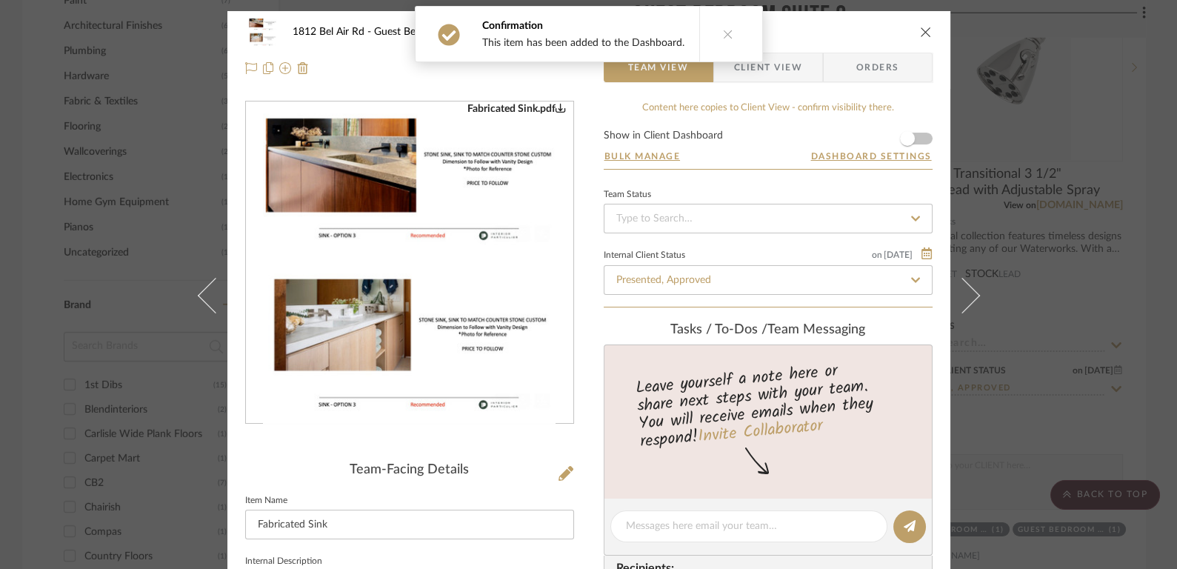
click at [920, 135] on form "Show in Client Dashboard Bulk Manage Dashboard Settings" at bounding box center [768, 149] width 329 height 39
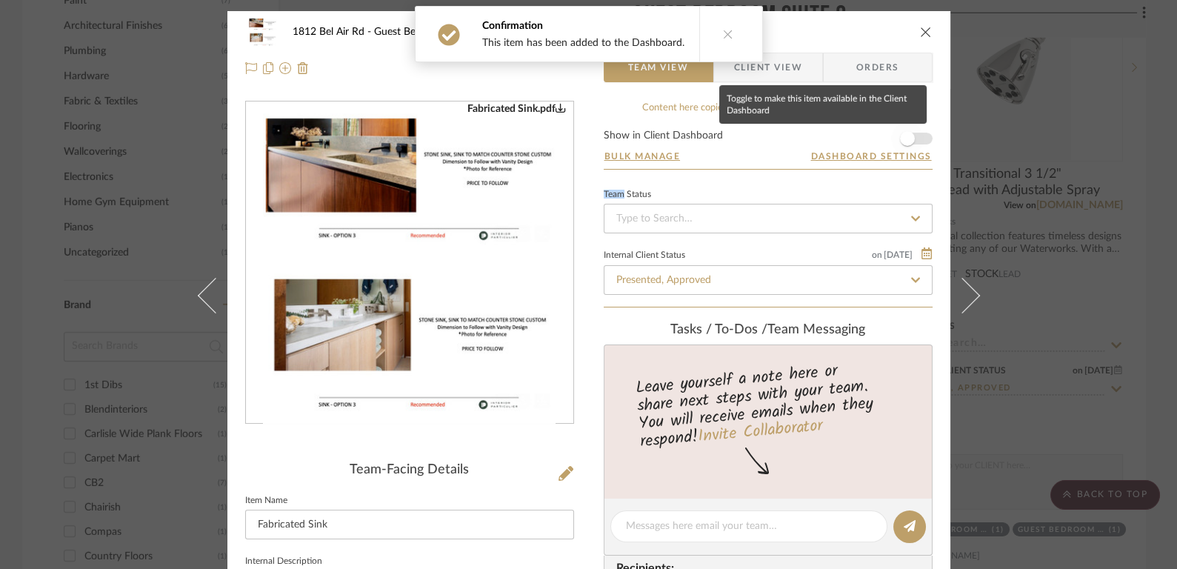
click at [911, 137] on span "button" at bounding box center [907, 138] width 33 height 33
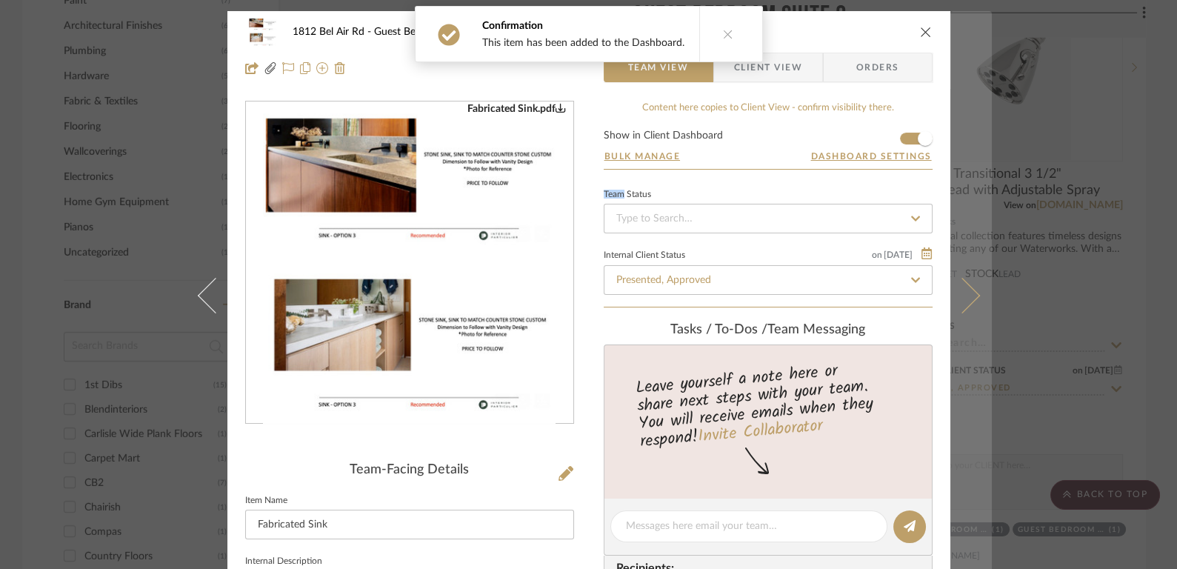
click at [965, 306] on button at bounding box center [970, 295] width 41 height 569
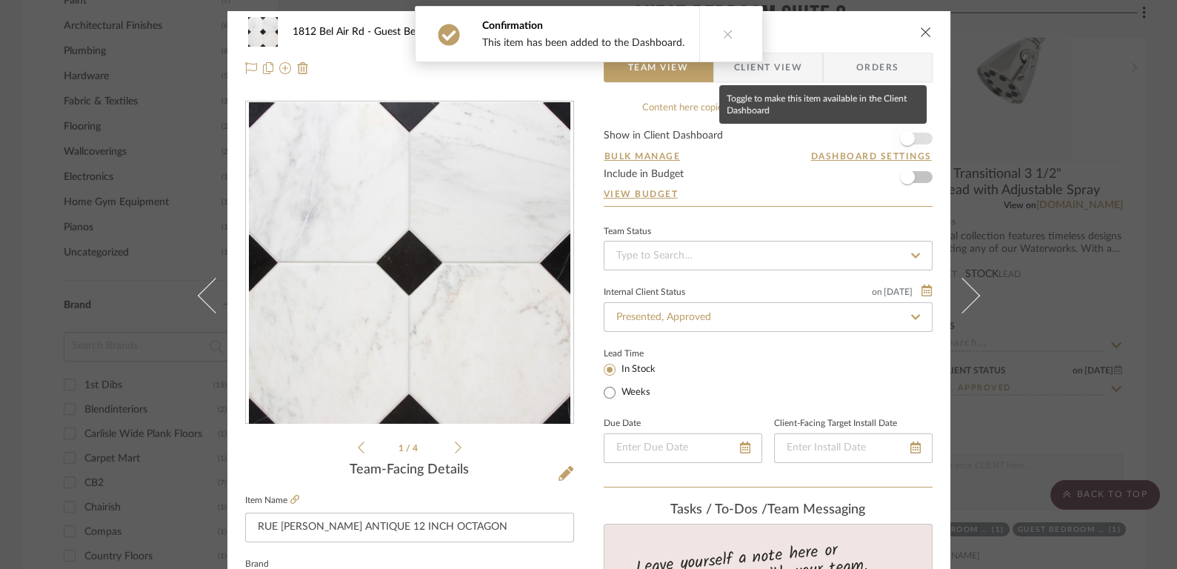
click at [914, 139] on span "button" at bounding box center [907, 138] width 33 height 33
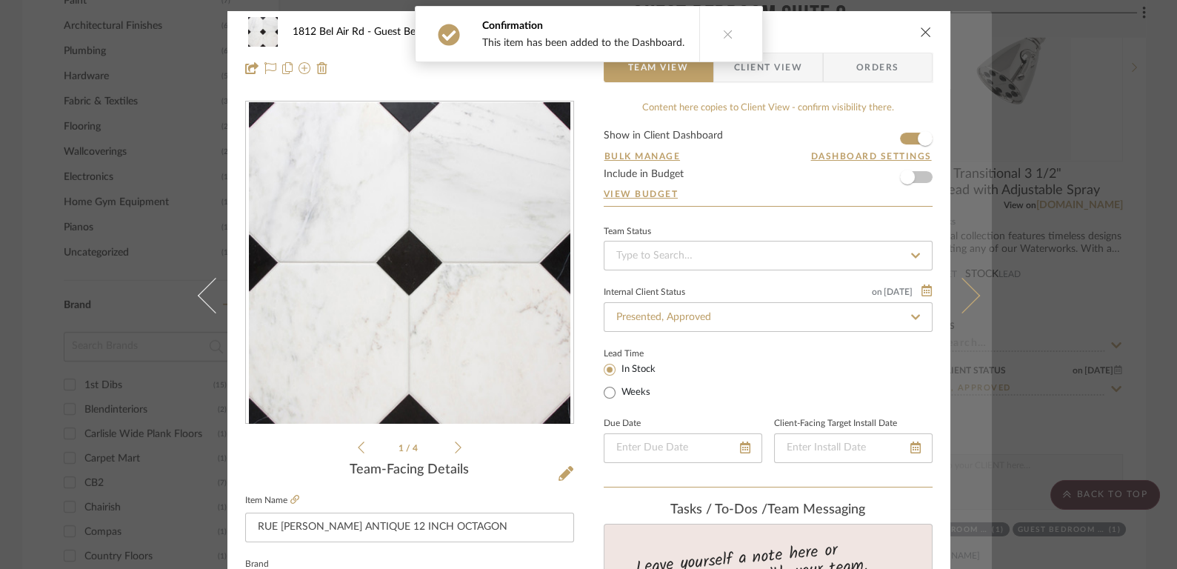
click at [969, 299] on icon at bounding box center [962, 296] width 36 height 36
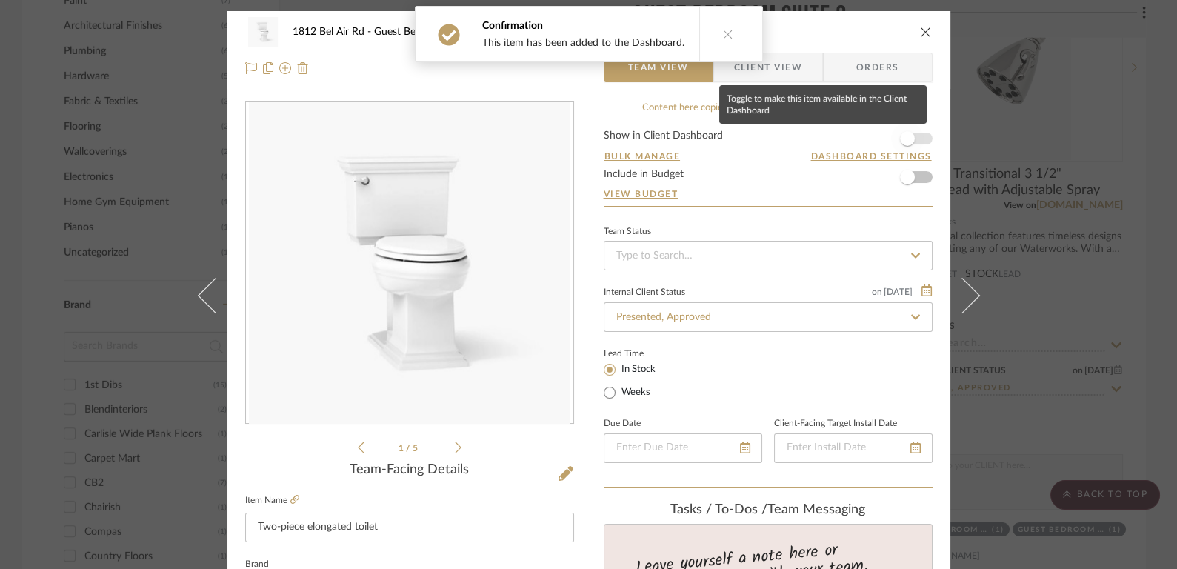
click at [917, 138] on span "button" at bounding box center [907, 138] width 33 height 33
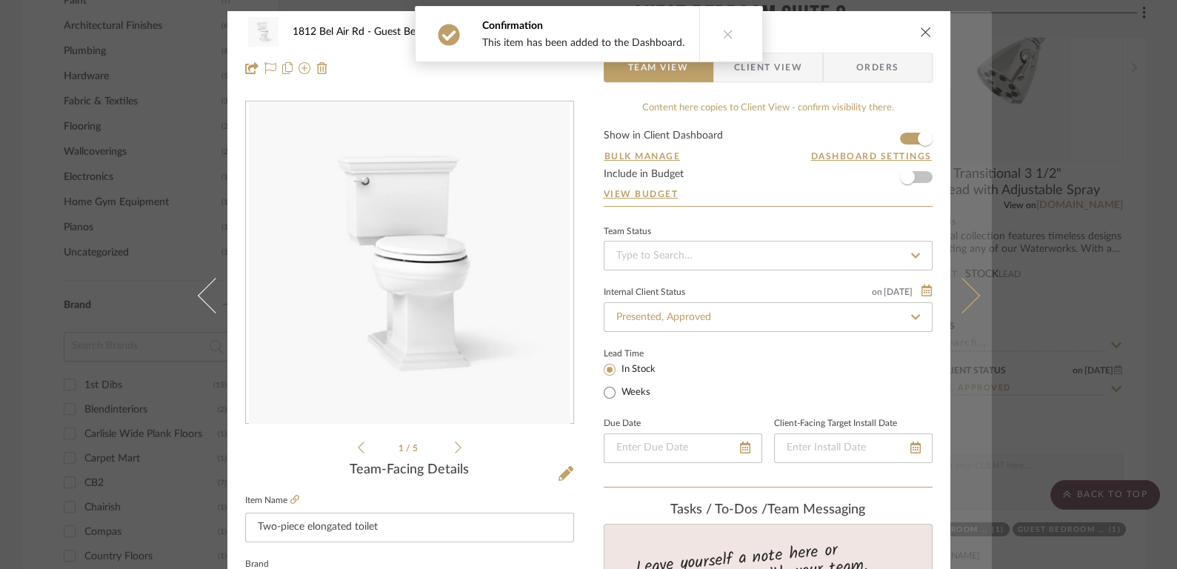
click at [962, 293] on icon at bounding box center [962, 296] width 36 height 36
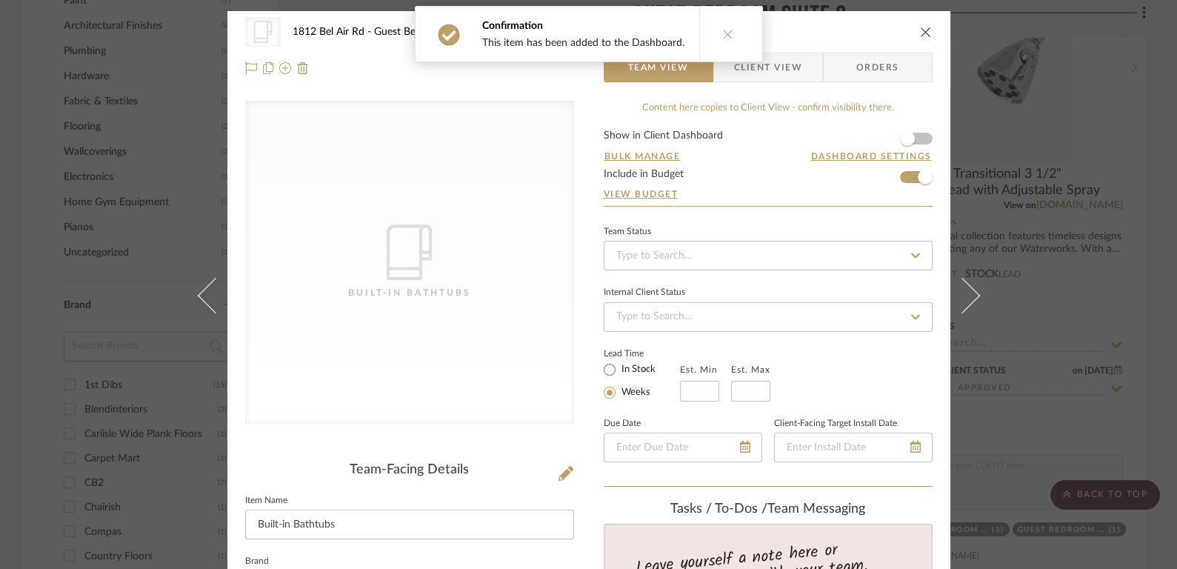
click at [921, 25] on button "close" at bounding box center [925, 31] width 13 height 13
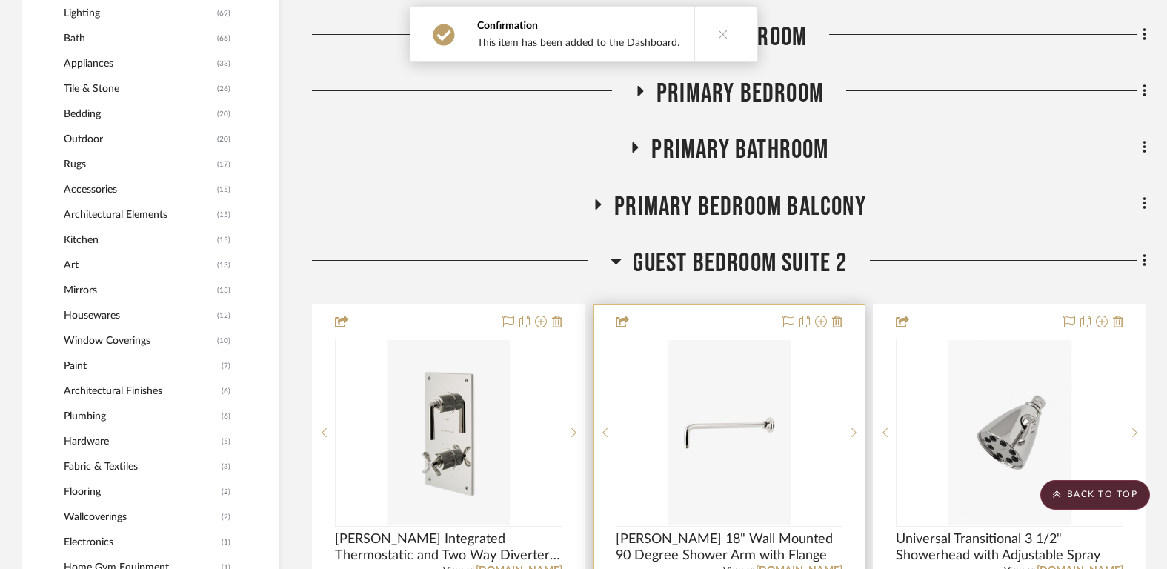
scroll to position [1328, 0]
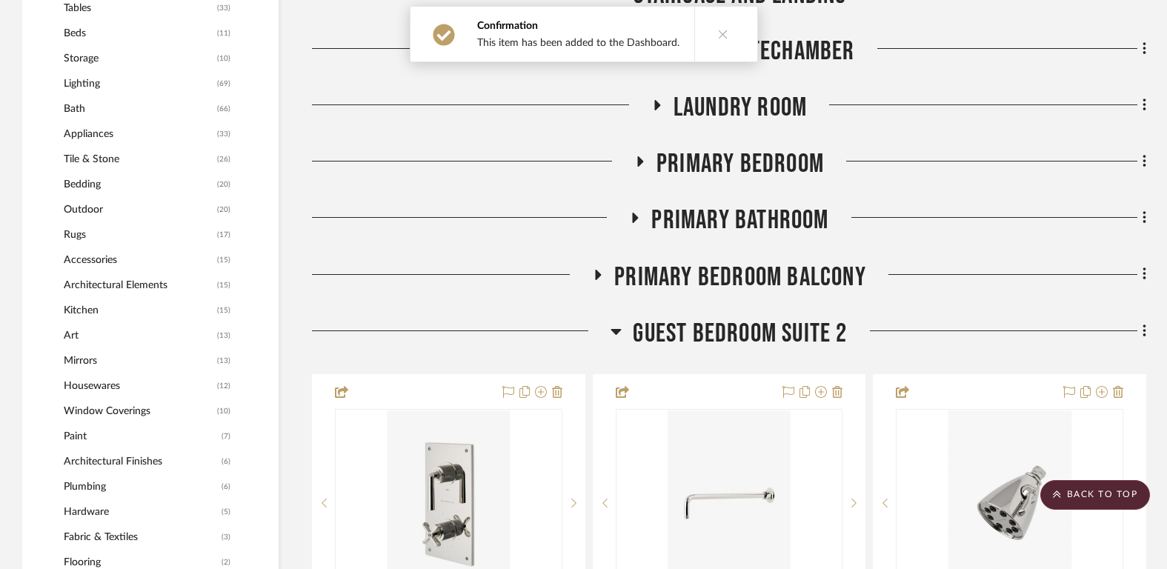
click at [747, 324] on span "Guest Bedroom Suite 2" at bounding box center [740, 334] width 214 height 32
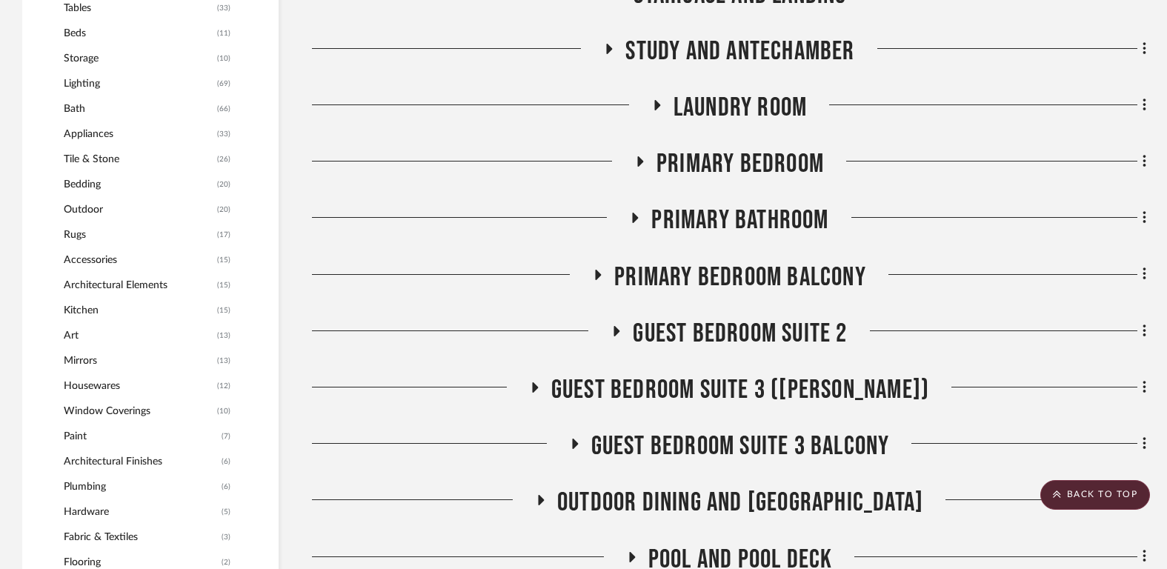
scroll to position [1490, 0]
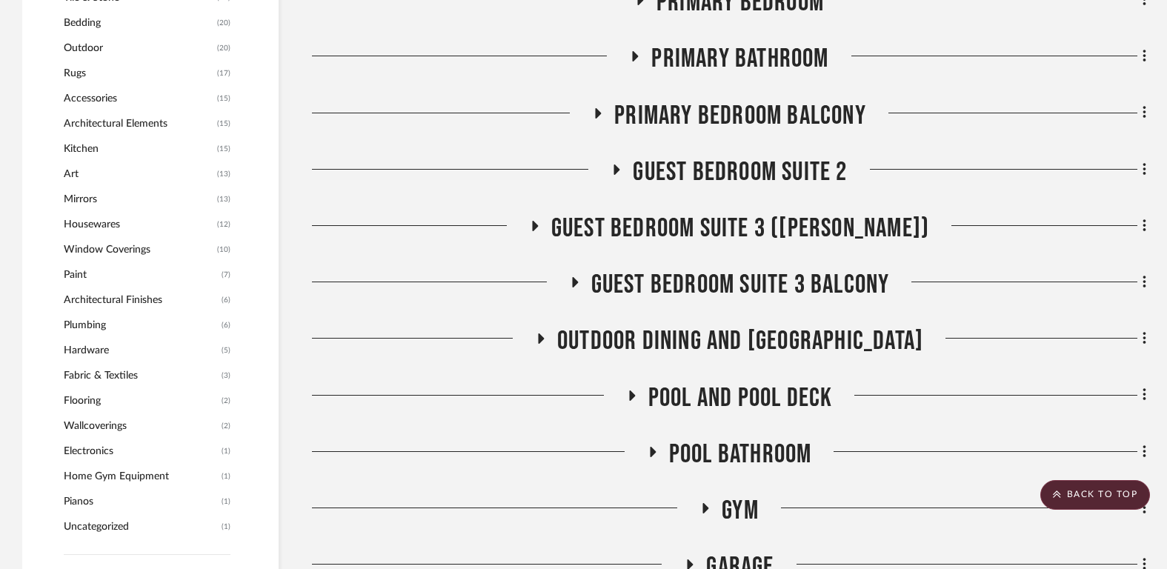
click at [739, 227] on span "Guest Bedroom Suite 3 ([PERSON_NAME])" at bounding box center [740, 229] width 378 height 32
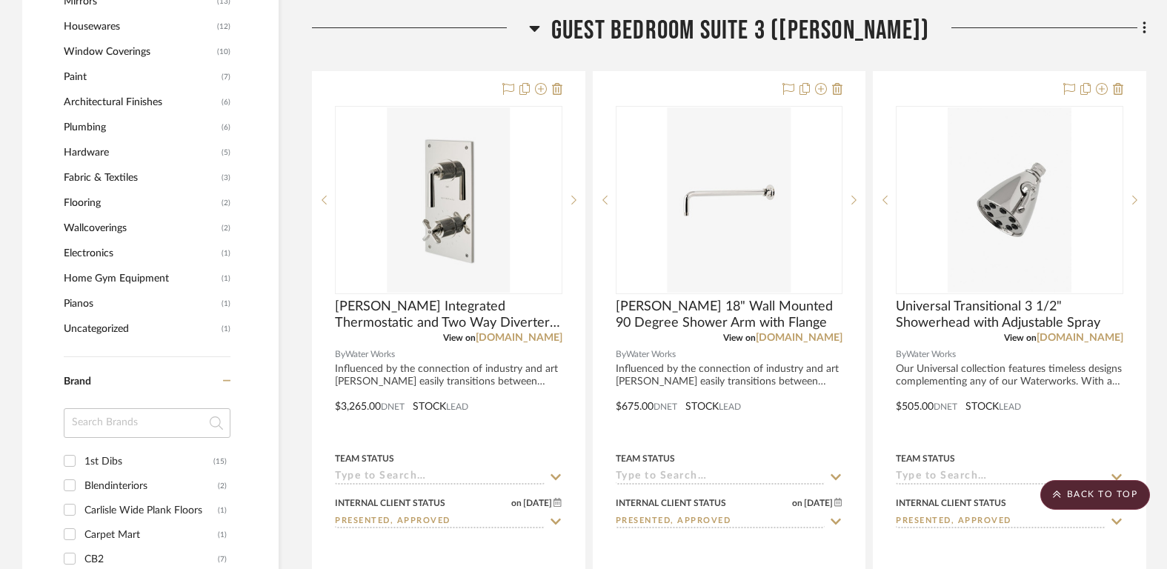
scroll to position [1579, 0]
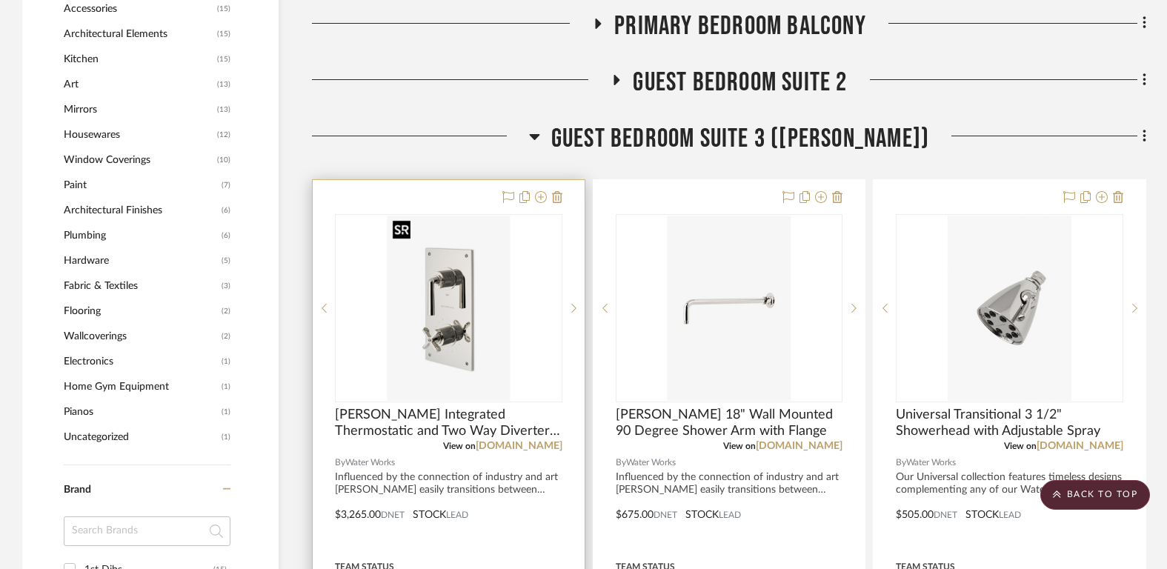
click at [430, 321] on img "0" at bounding box center [448, 308] width 123 height 185
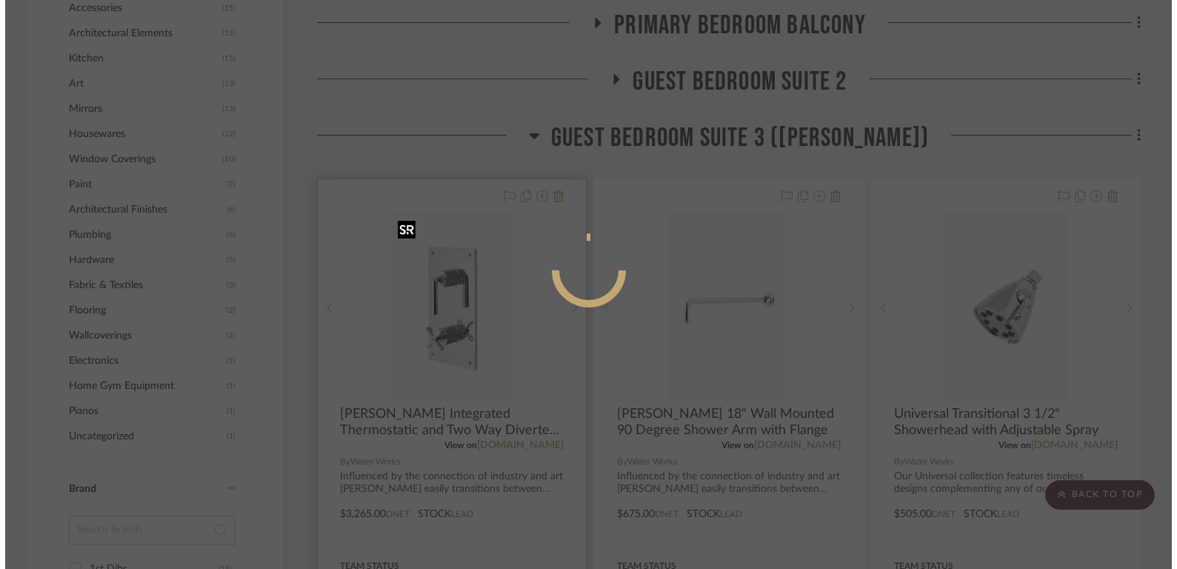
scroll to position [0, 0]
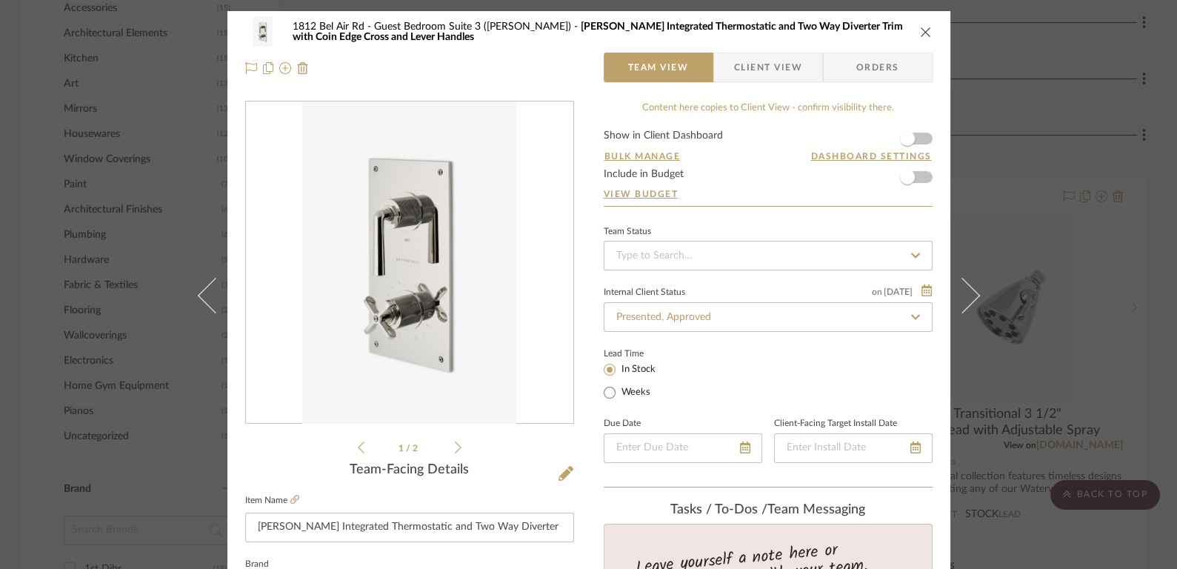
click at [919, 142] on form "Show in Client Dashboard Bulk Manage Dashboard Settings Include in Budget View …" at bounding box center [768, 168] width 329 height 76
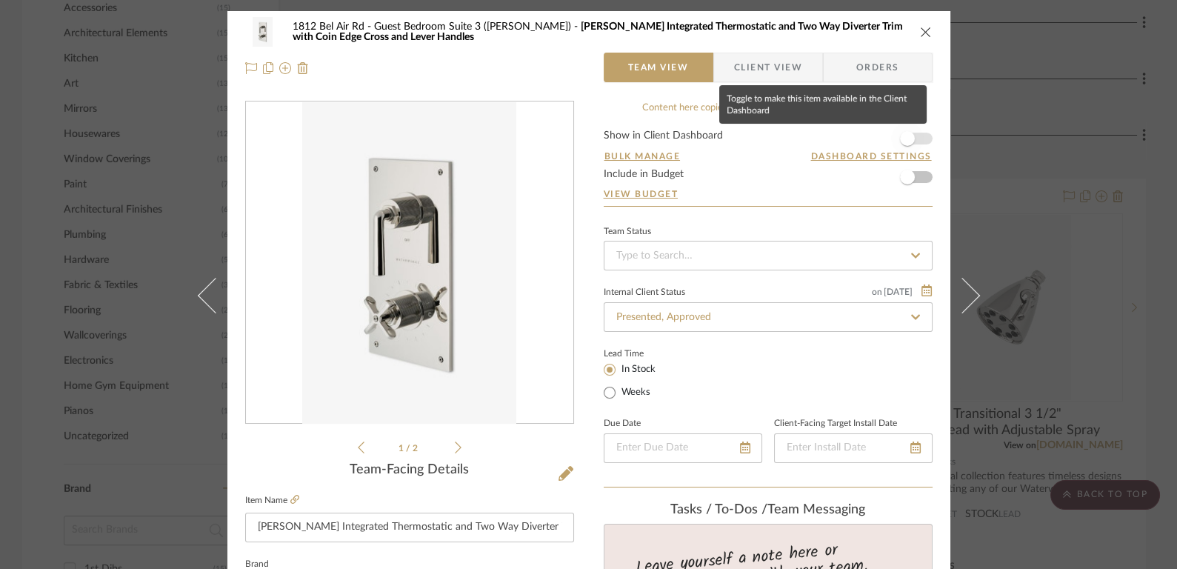
click at [910, 136] on span "button" at bounding box center [907, 138] width 33 height 33
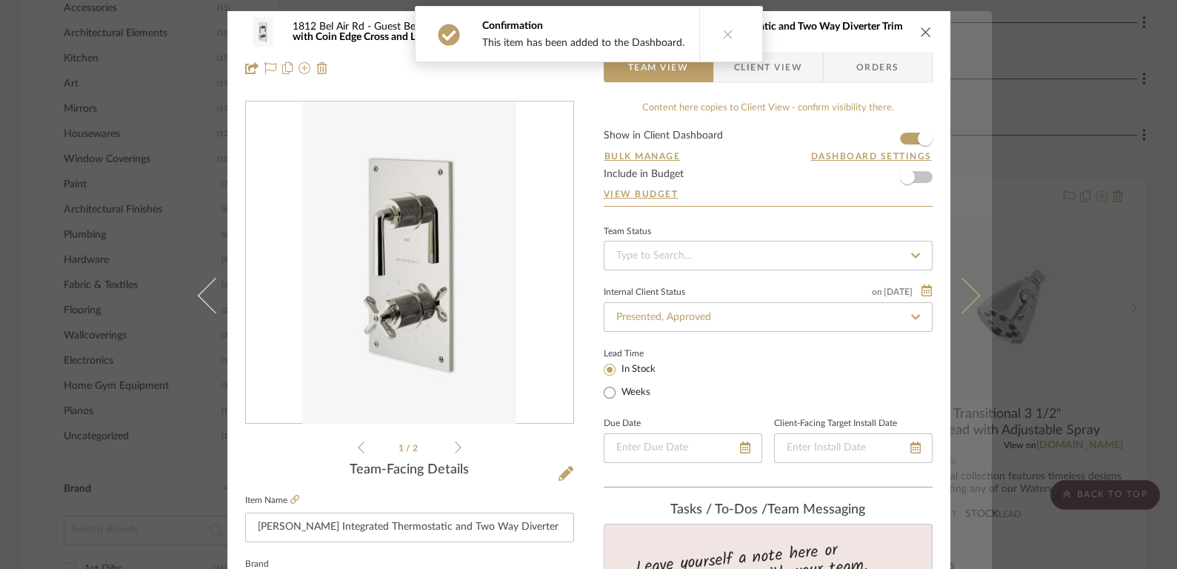
click at [971, 277] on button at bounding box center [970, 295] width 41 height 569
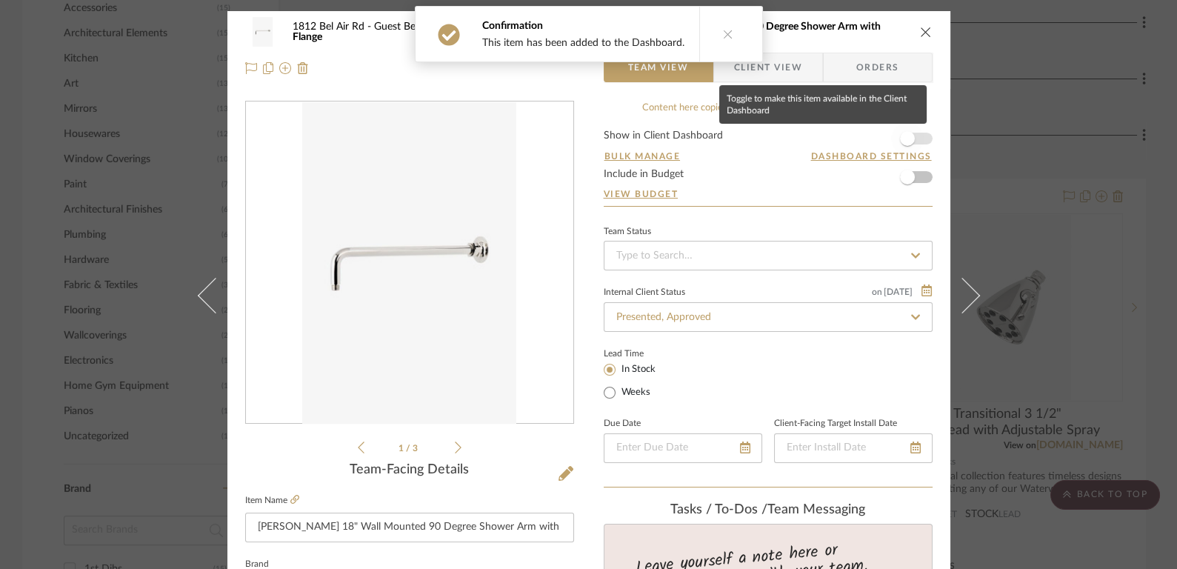
click at [900, 136] on span "button" at bounding box center [907, 138] width 15 height 15
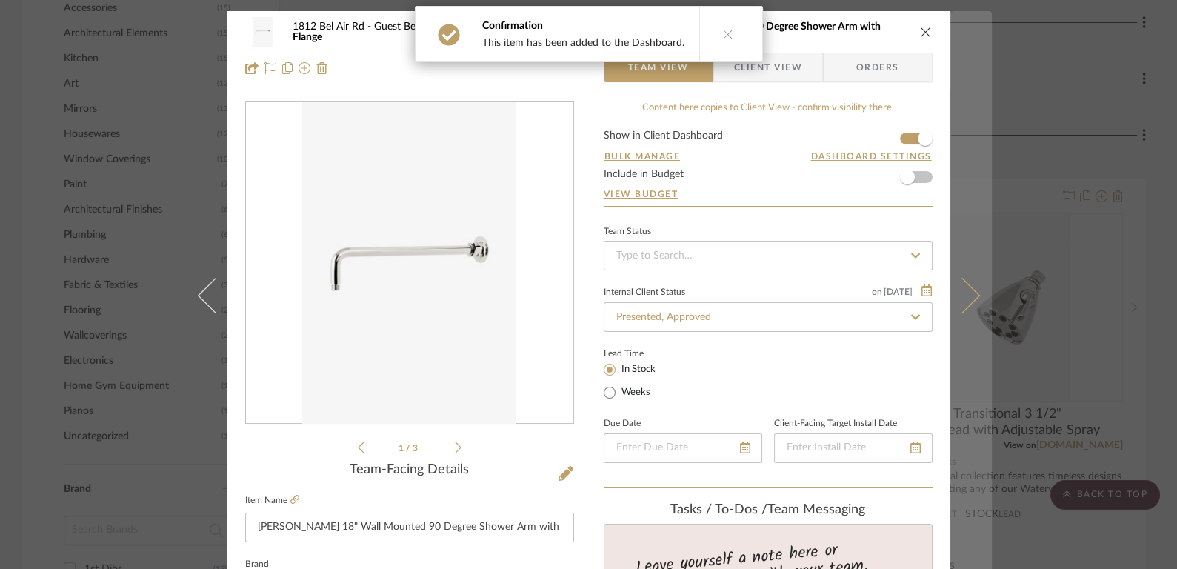
click at [976, 294] on button at bounding box center [970, 295] width 41 height 569
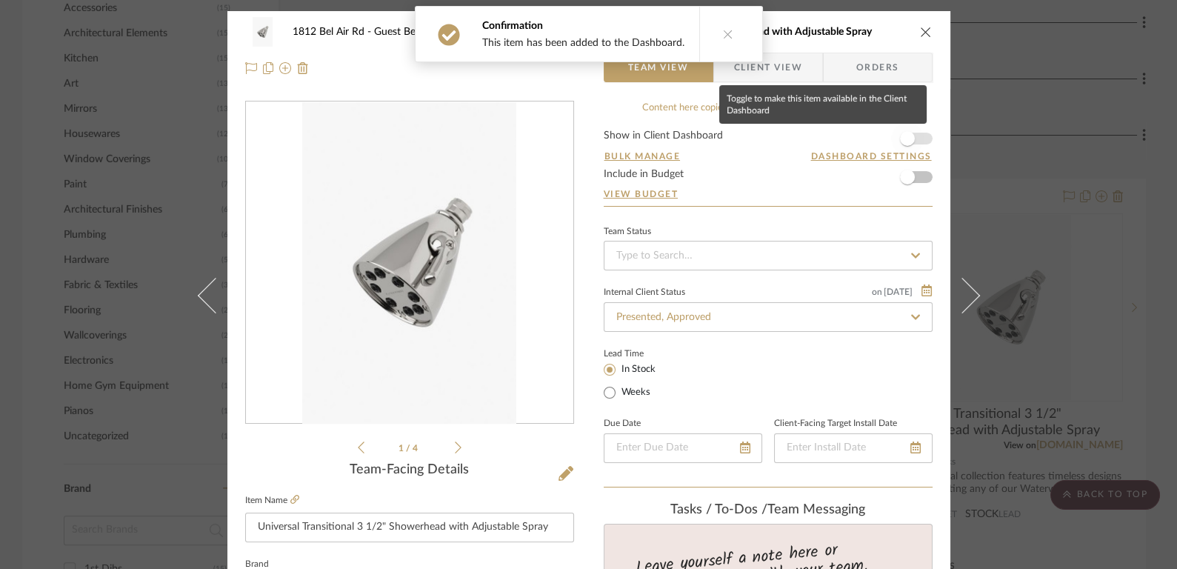
click at [915, 139] on span "button" at bounding box center [907, 138] width 33 height 33
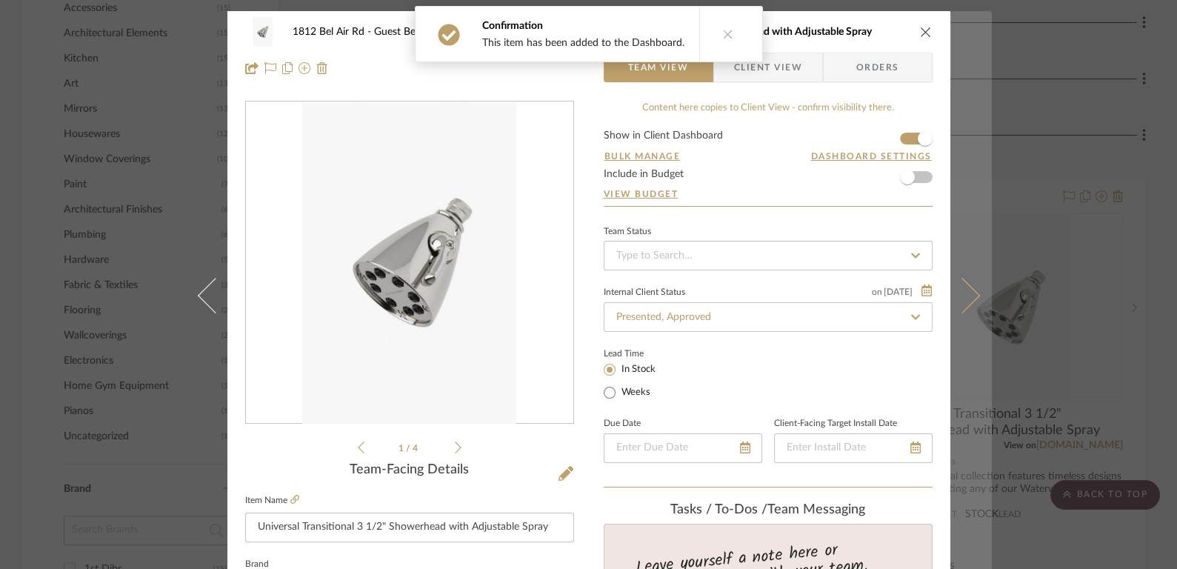
click at [959, 281] on icon at bounding box center [962, 296] width 36 height 36
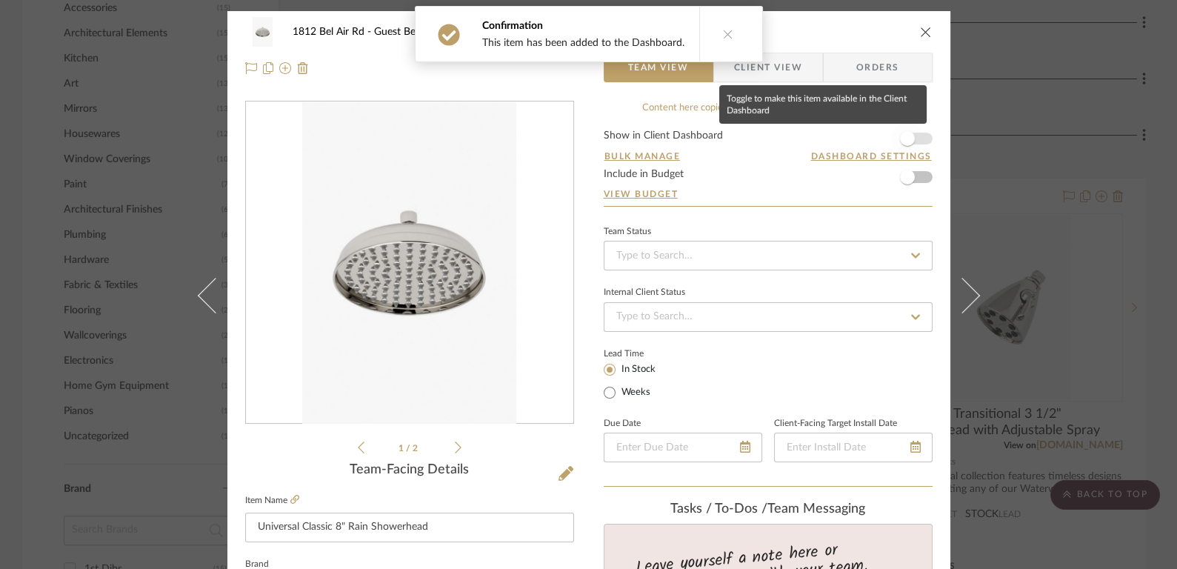
click at [912, 136] on span "button" at bounding box center [907, 138] width 33 height 33
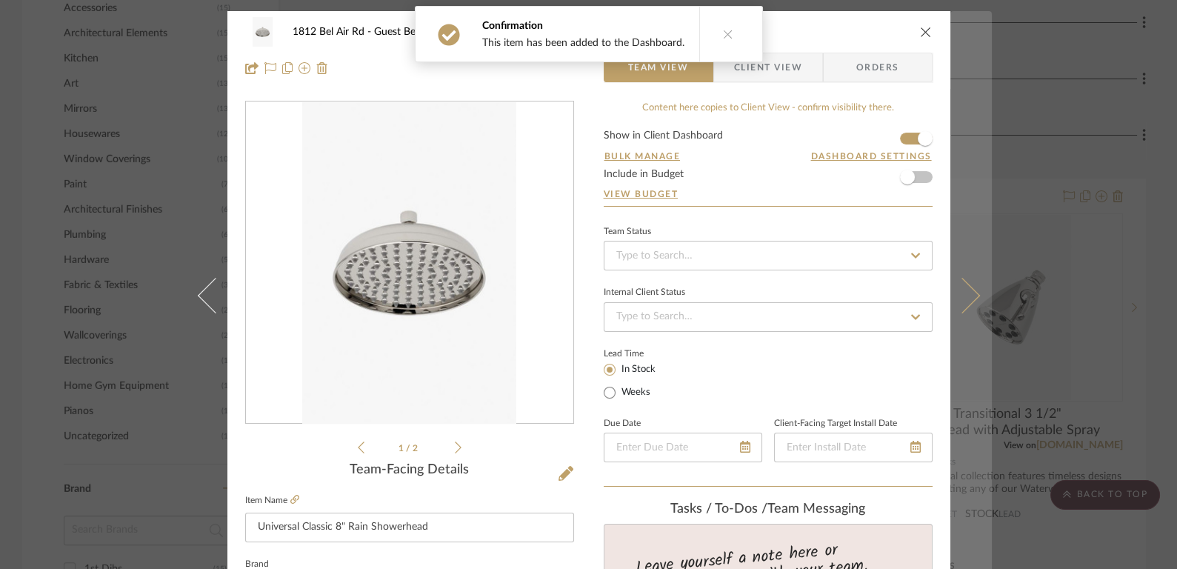
click at [972, 288] on button at bounding box center [970, 295] width 41 height 569
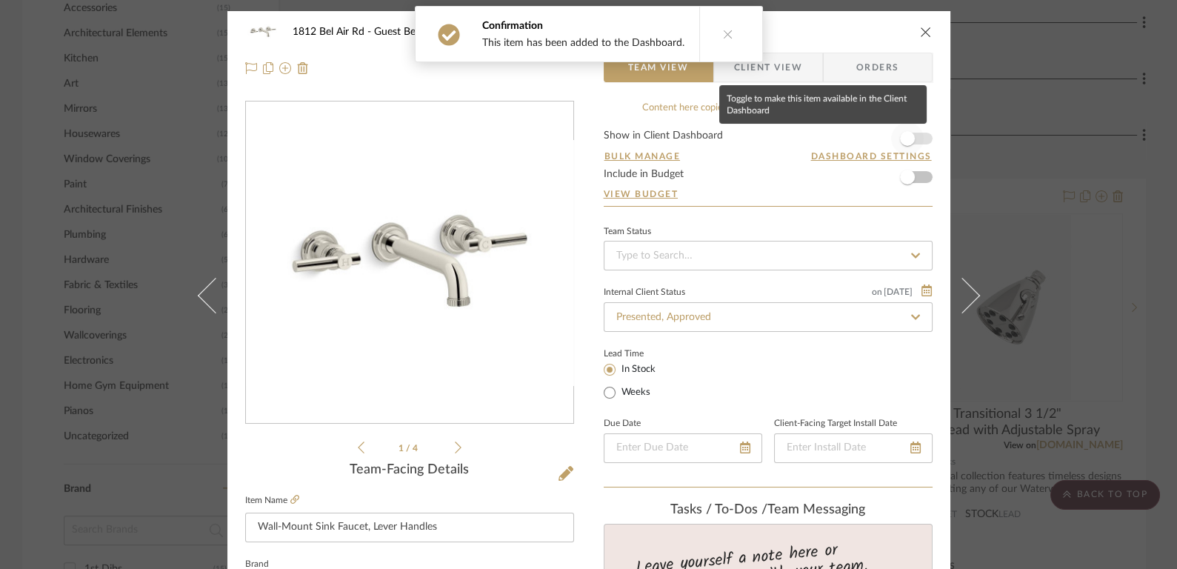
click at [912, 128] on span "button" at bounding box center [907, 138] width 33 height 33
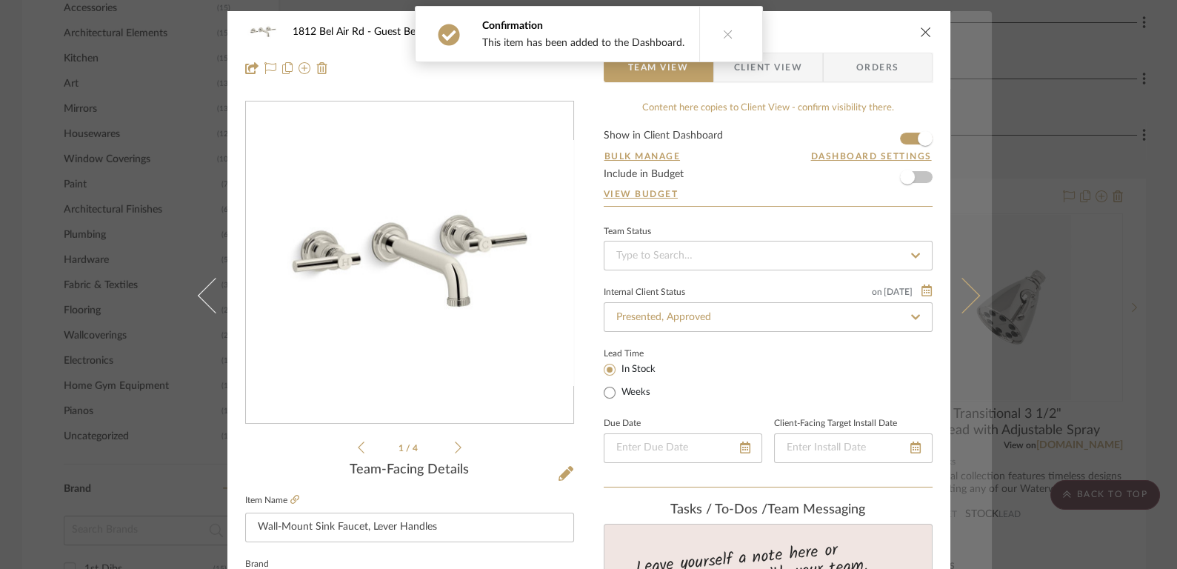
click at [956, 270] on button at bounding box center [970, 295] width 41 height 569
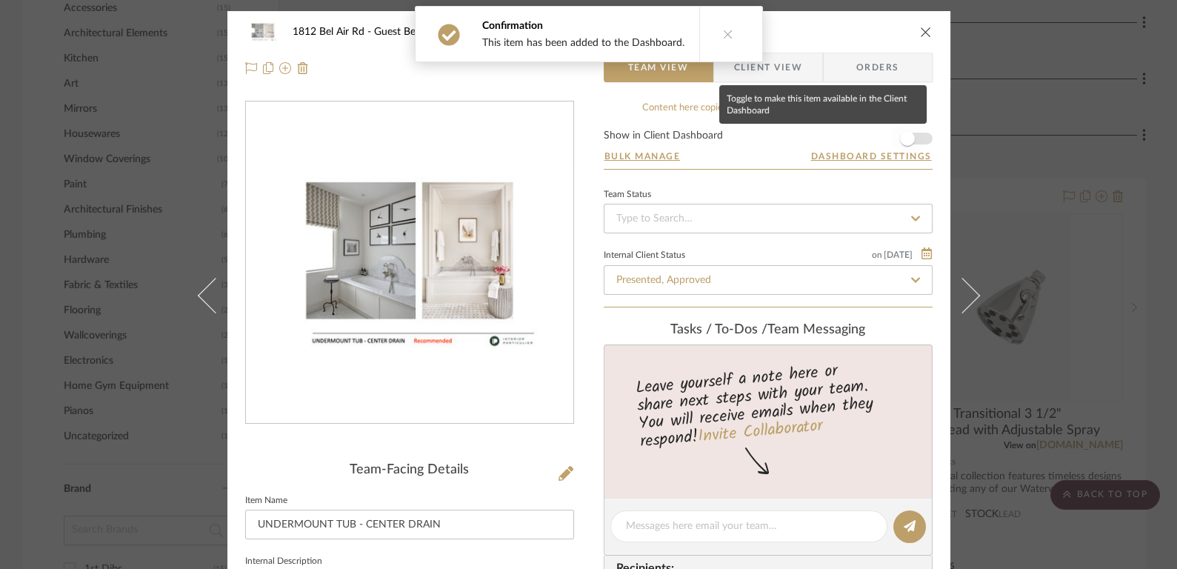
click at [916, 142] on span "button" at bounding box center [907, 138] width 33 height 33
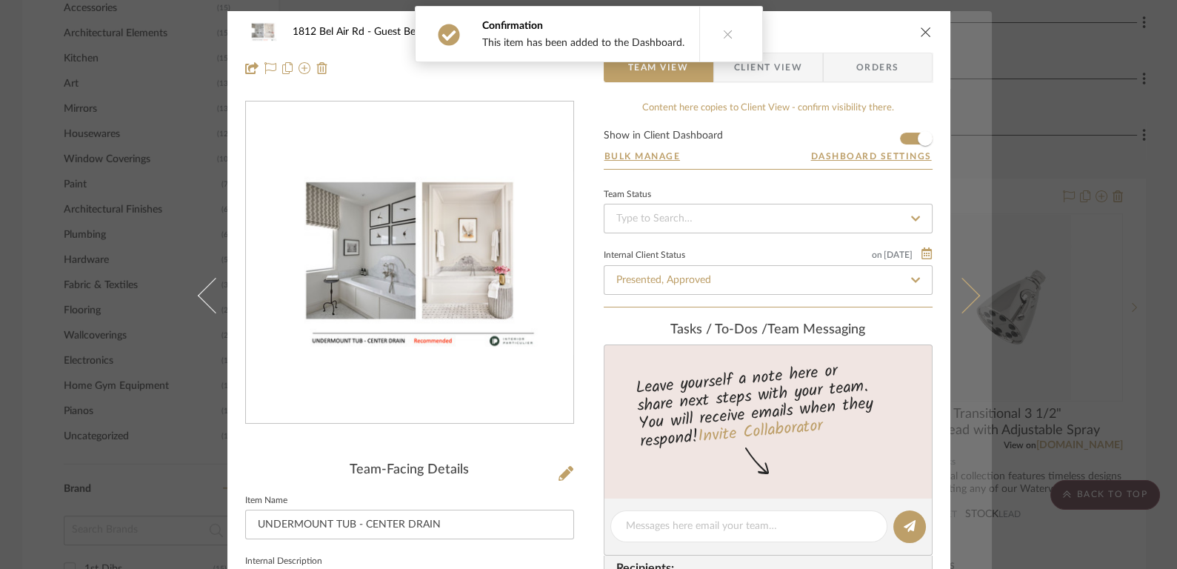
click at [966, 287] on button at bounding box center [970, 295] width 41 height 569
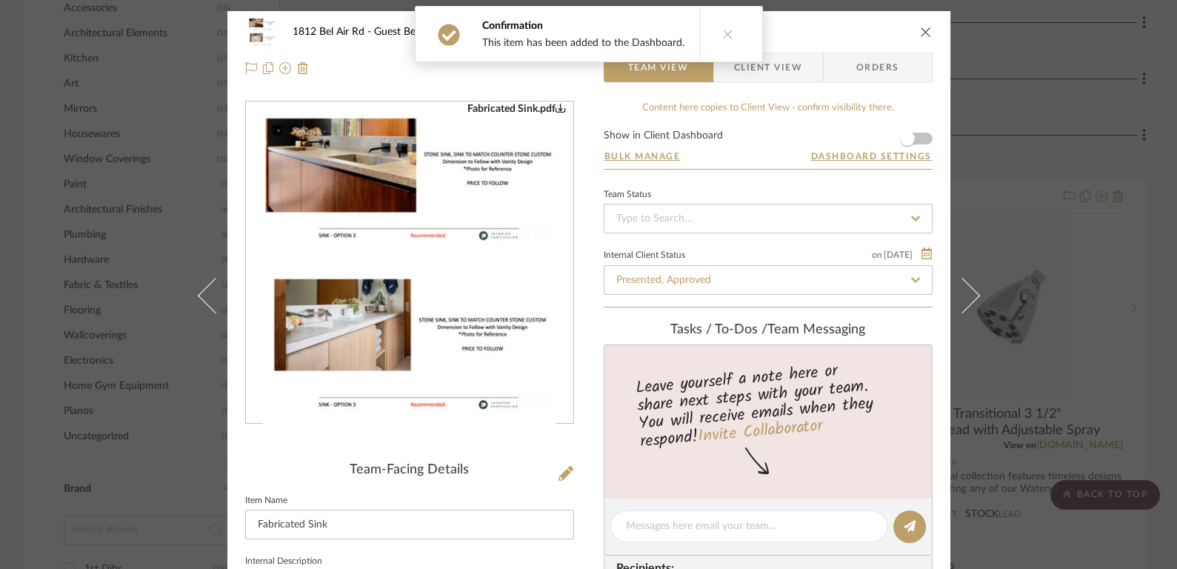
click at [919, 133] on form "Show in Client Dashboard Bulk Manage Dashboard Settings" at bounding box center [768, 149] width 329 height 39
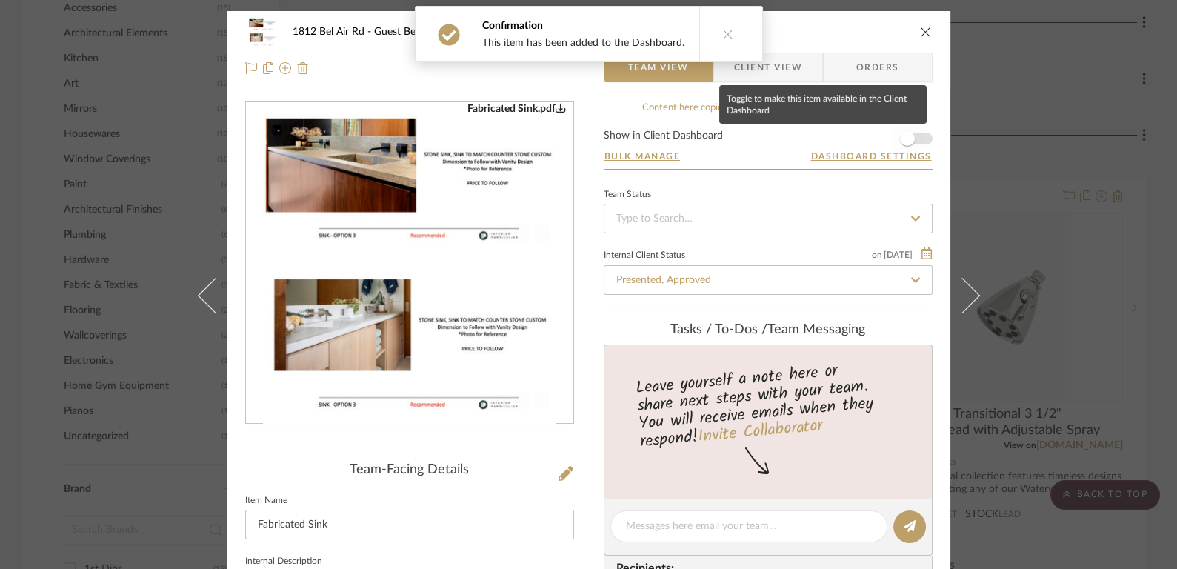
click at [910, 137] on span "button" at bounding box center [907, 138] width 33 height 33
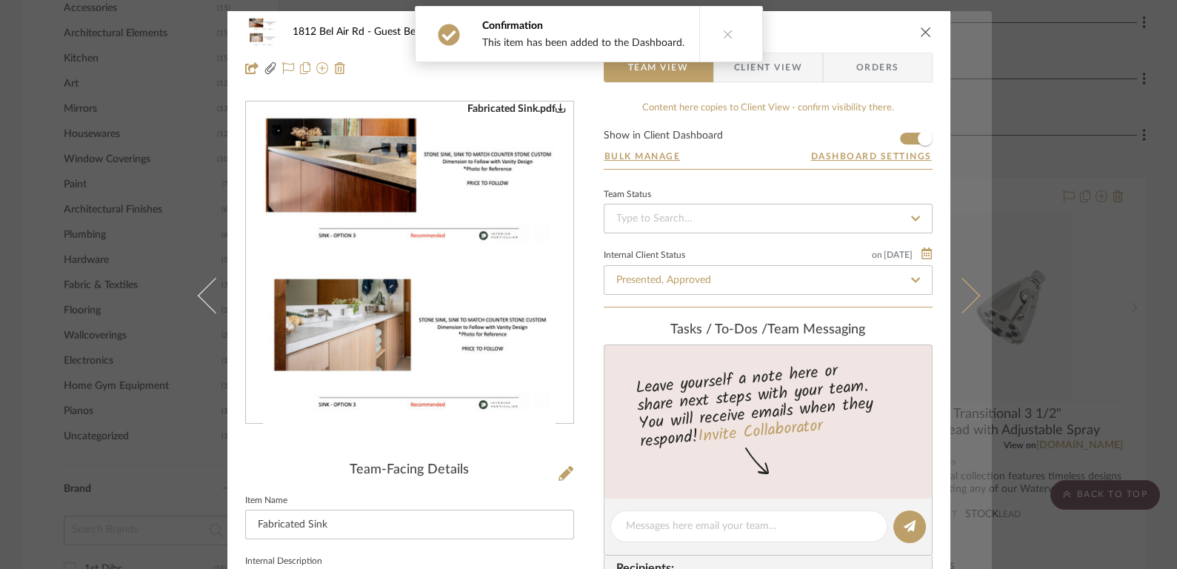
click at [958, 276] on button at bounding box center [970, 295] width 41 height 569
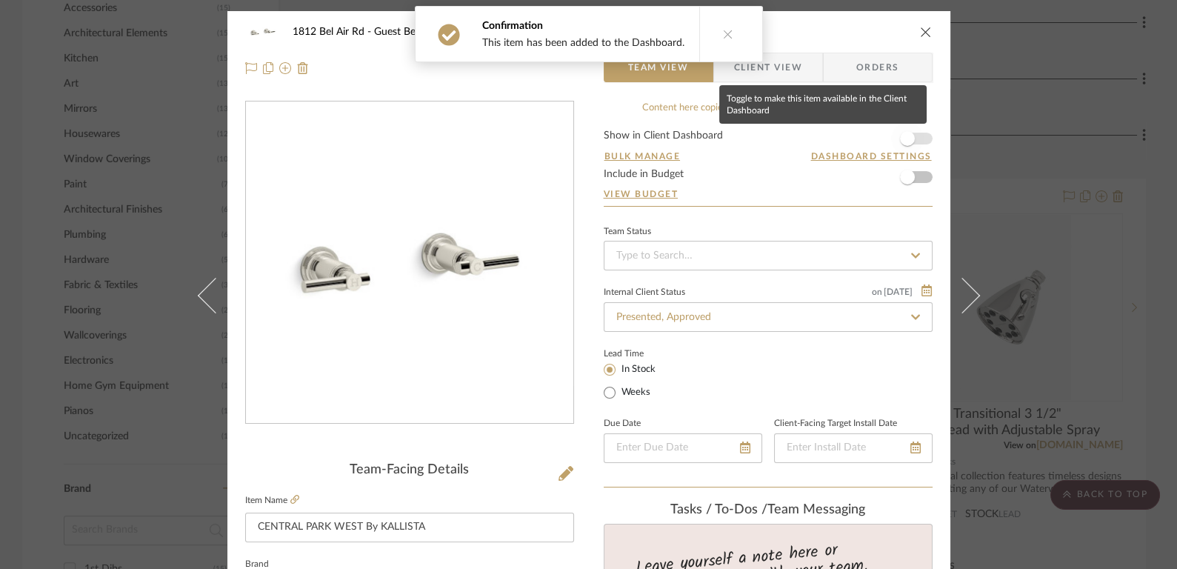
click at [912, 136] on span "button" at bounding box center [907, 138] width 33 height 33
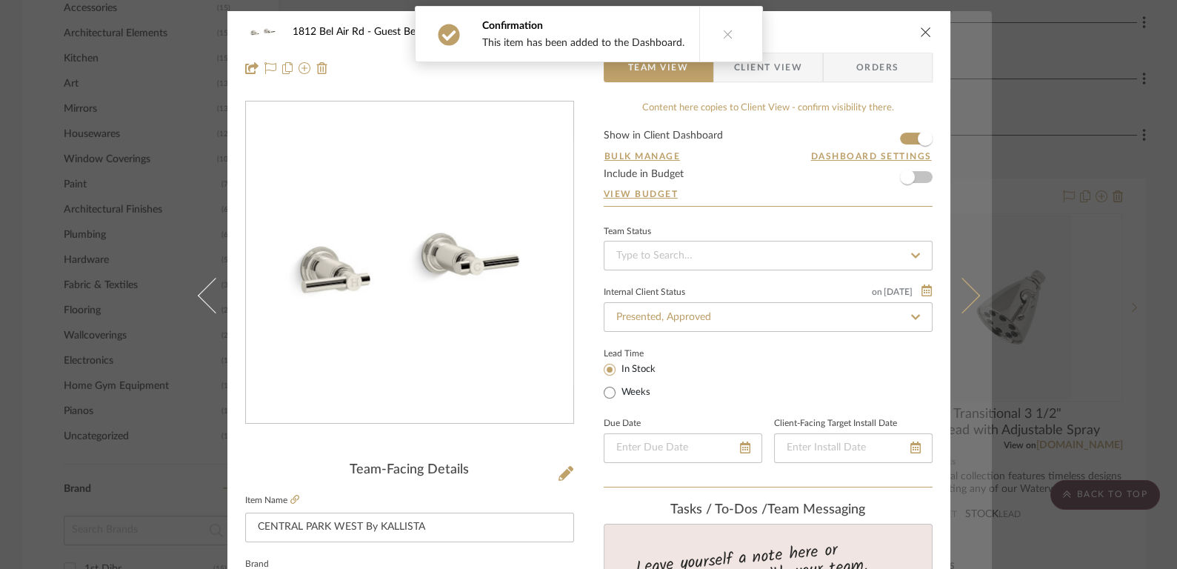
click at [974, 290] on button at bounding box center [970, 295] width 41 height 569
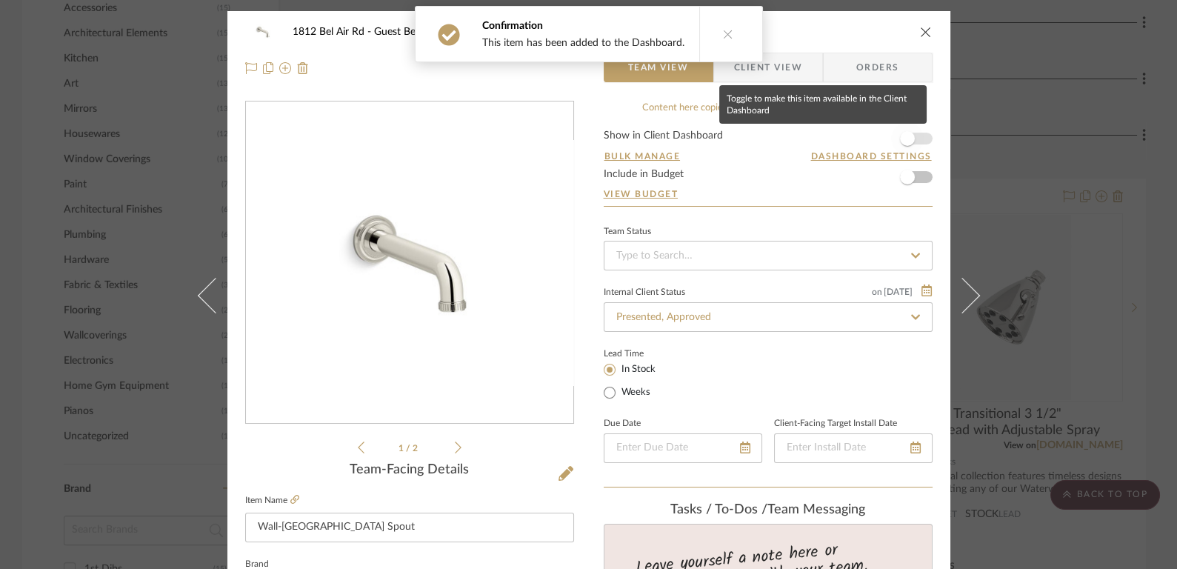
click at [911, 140] on span "button" at bounding box center [907, 138] width 33 height 33
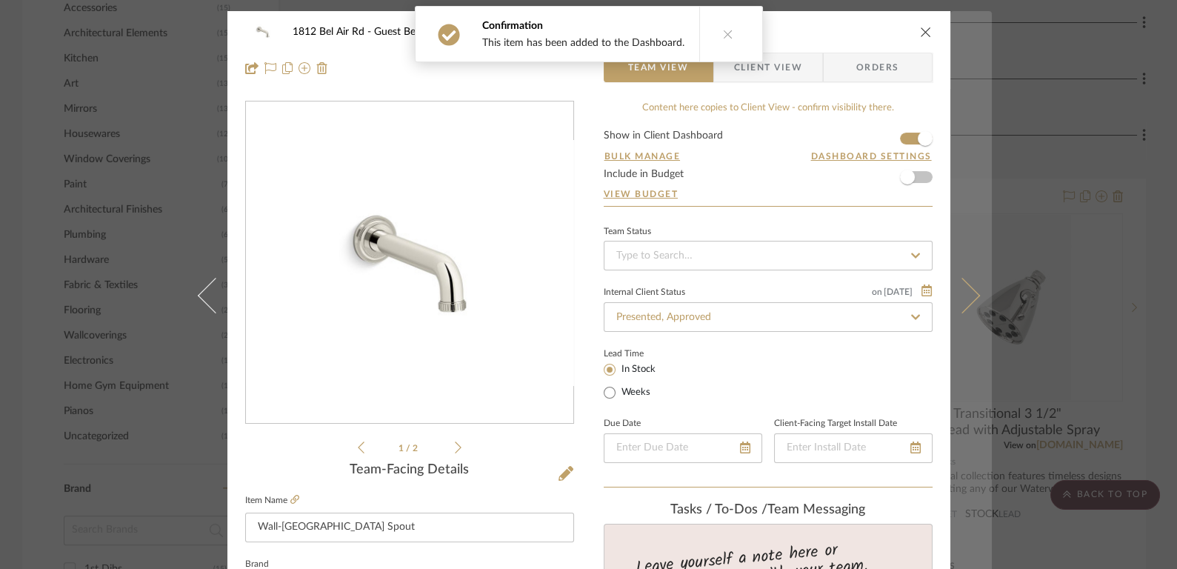
click at [964, 289] on icon at bounding box center [962, 296] width 36 height 36
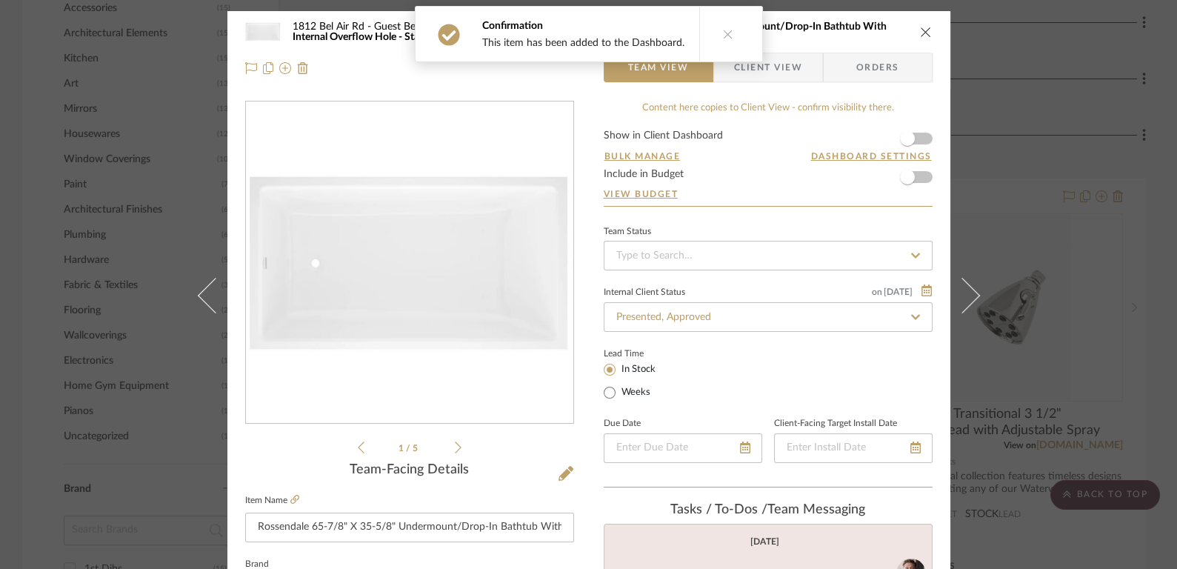
click at [723, 36] on icon at bounding box center [728, 34] width 10 height 10
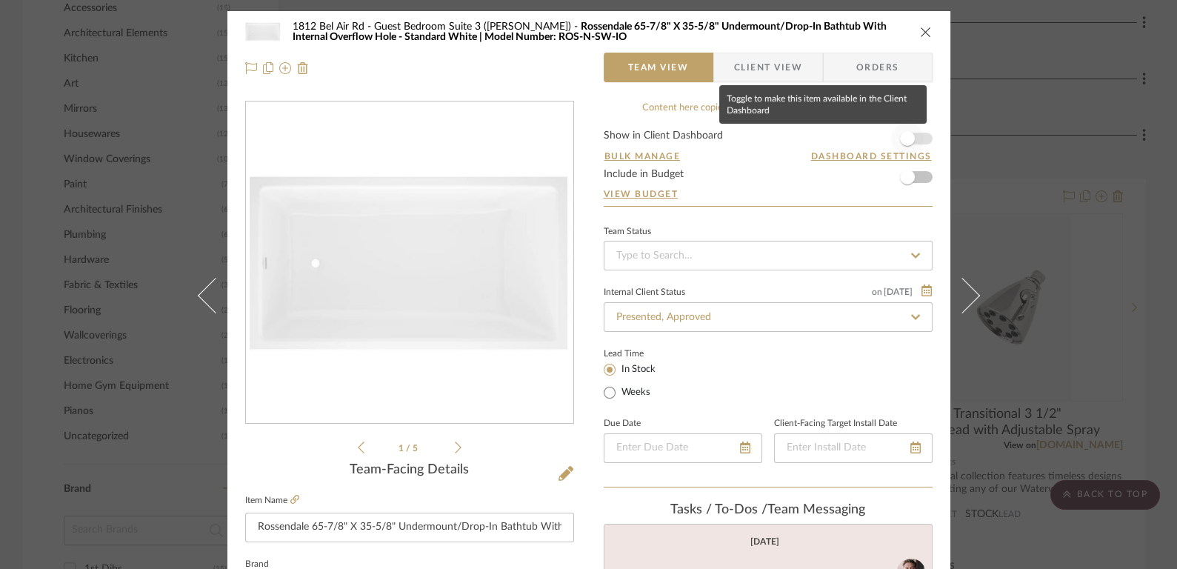
click at [893, 130] on span "button" at bounding box center [907, 138] width 33 height 33
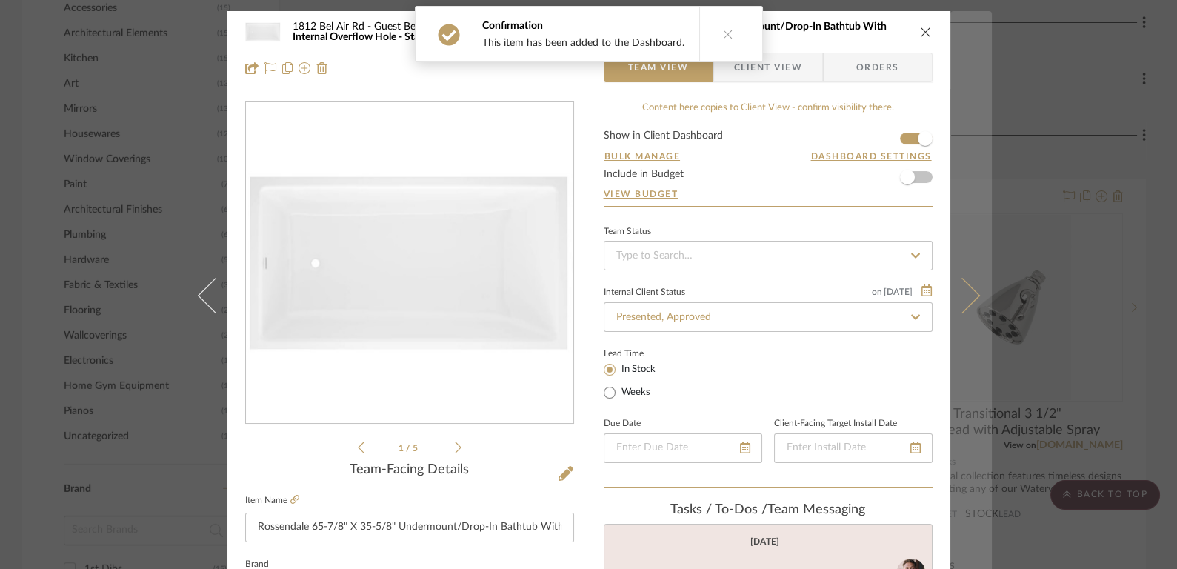
click at [963, 290] on icon at bounding box center [962, 296] width 36 height 36
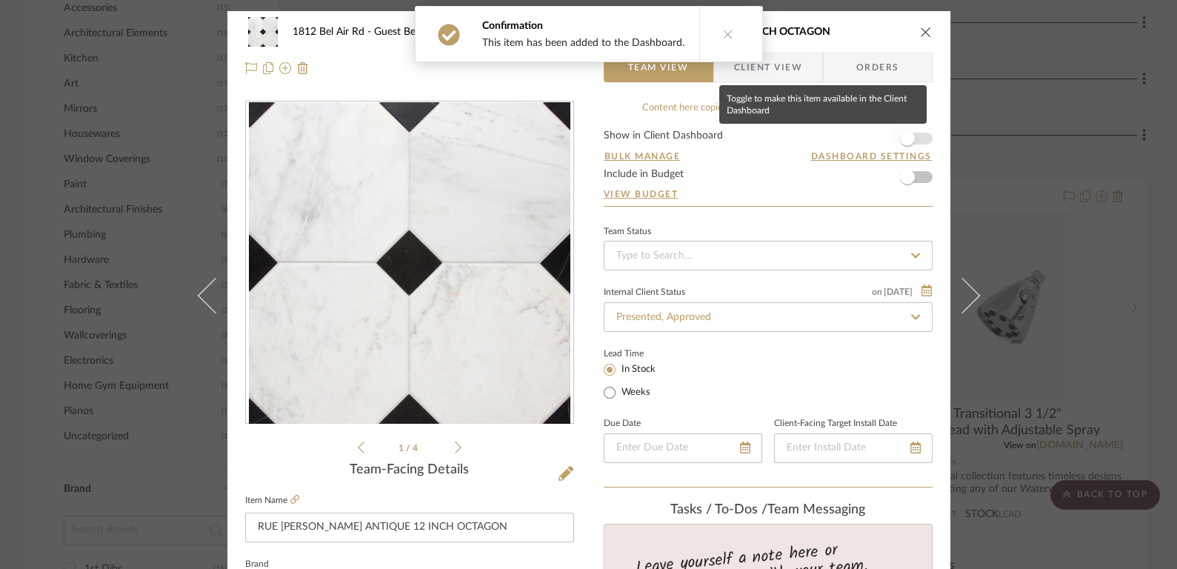
click at [905, 134] on span "button" at bounding box center [907, 138] width 15 height 15
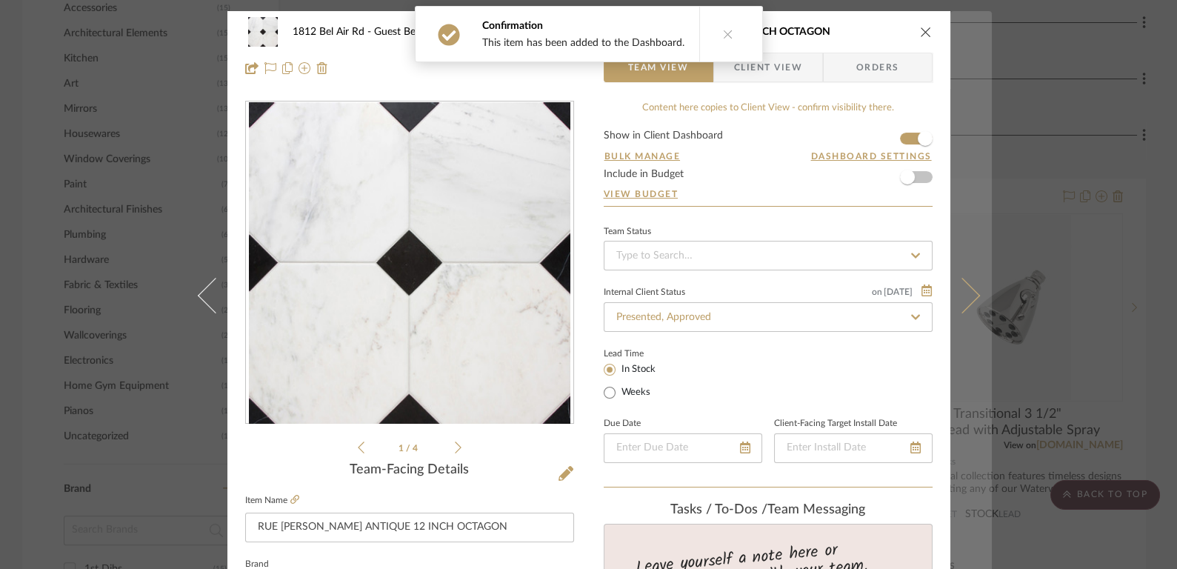
click at [968, 289] on button at bounding box center [970, 295] width 41 height 569
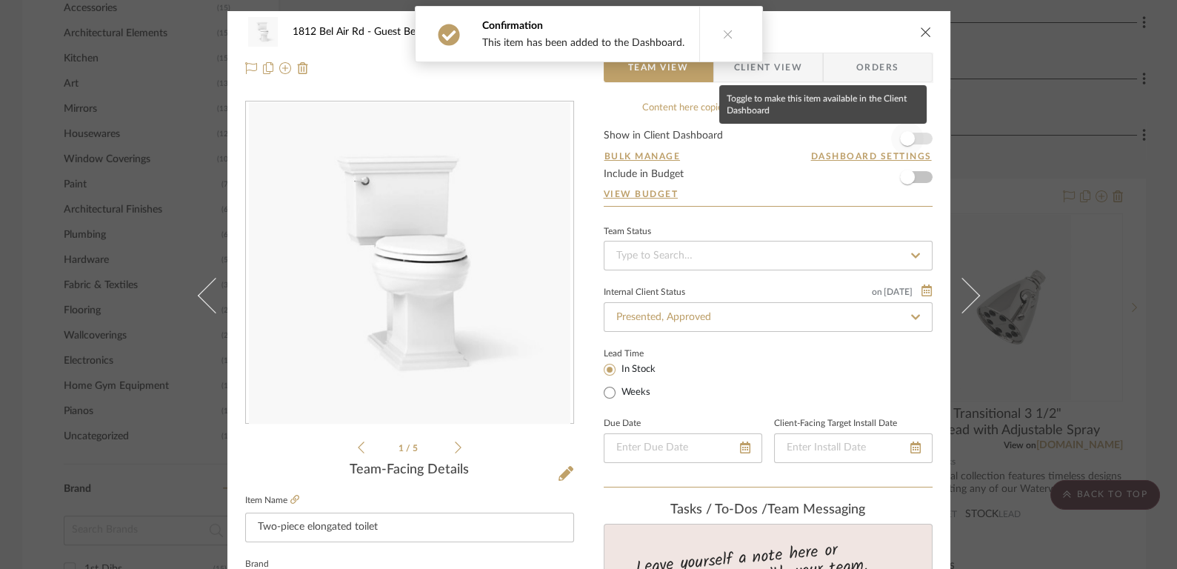
click at [916, 143] on span "button" at bounding box center [907, 138] width 33 height 33
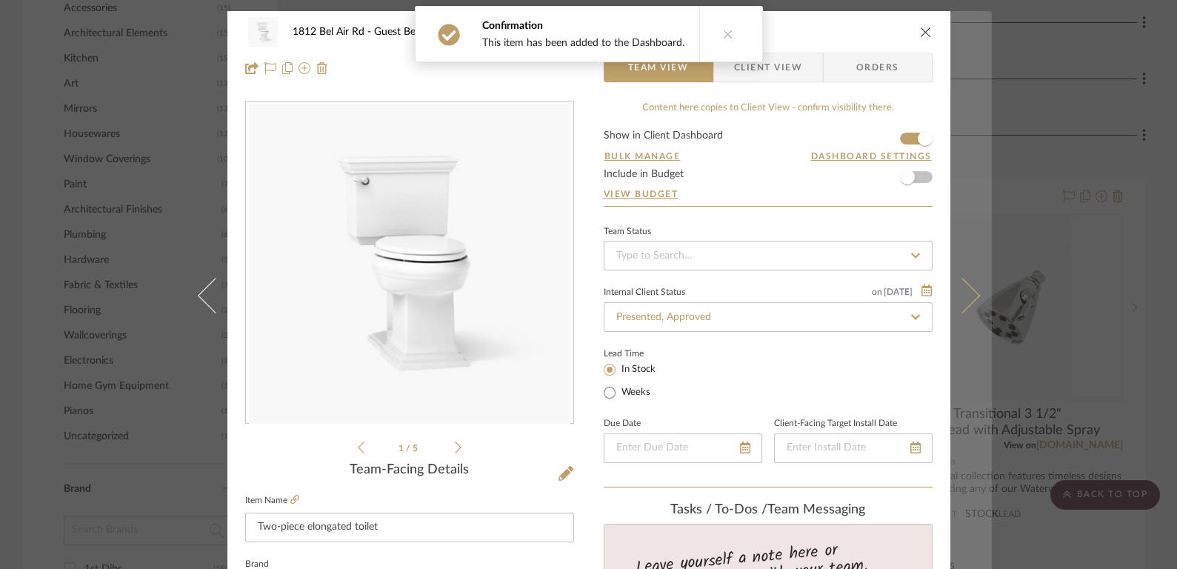
click at [971, 291] on button at bounding box center [970, 295] width 41 height 569
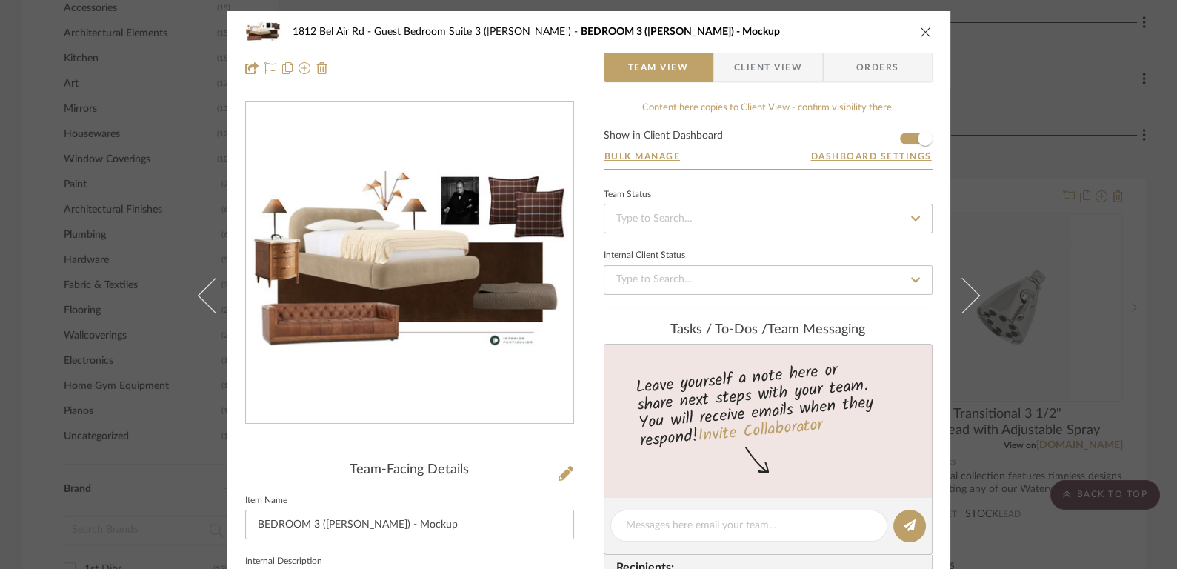
click at [921, 28] on icon "close" at bounding box center [926, 32] width 12 height 12
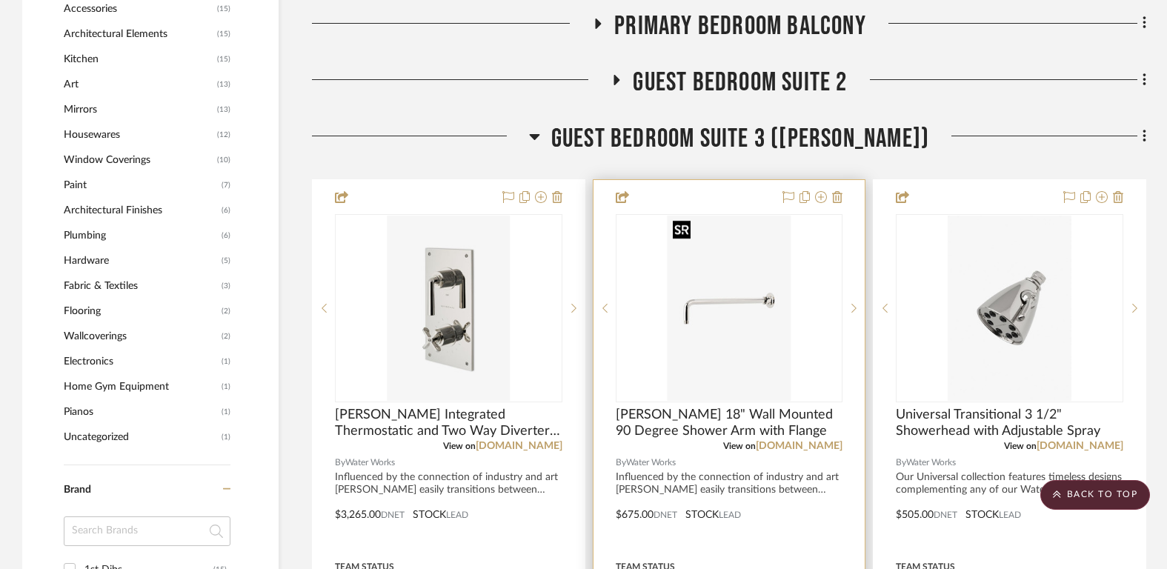
scroll to position [1506, 0]
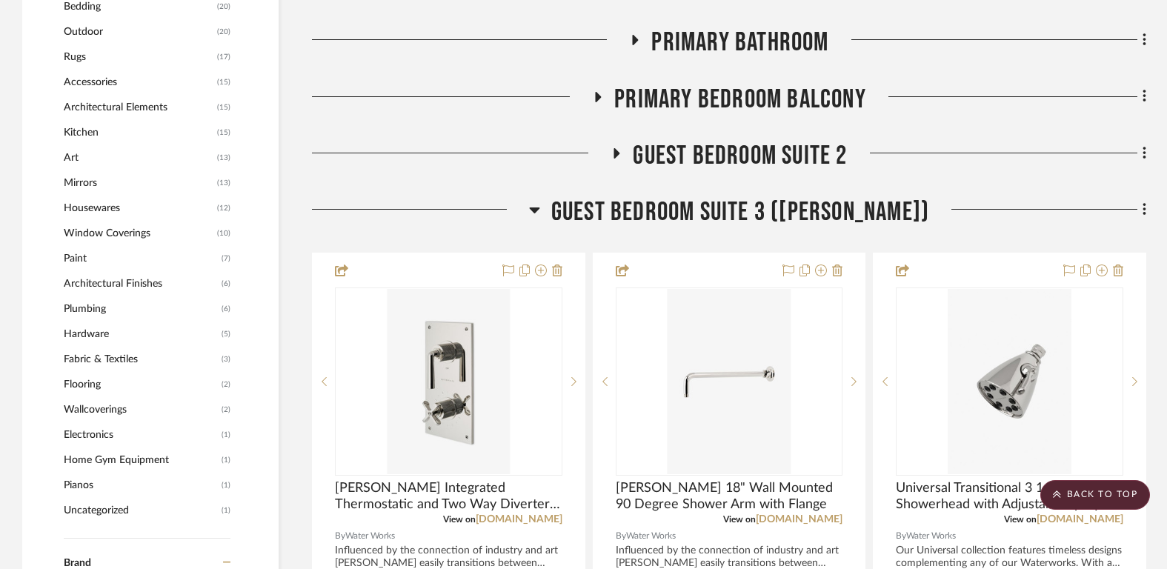
click at [745, 207] on span "Guest Bedroom Suite 3 ([PERSON_NAME])" at bounding box center [740, 212] width 378 height 32
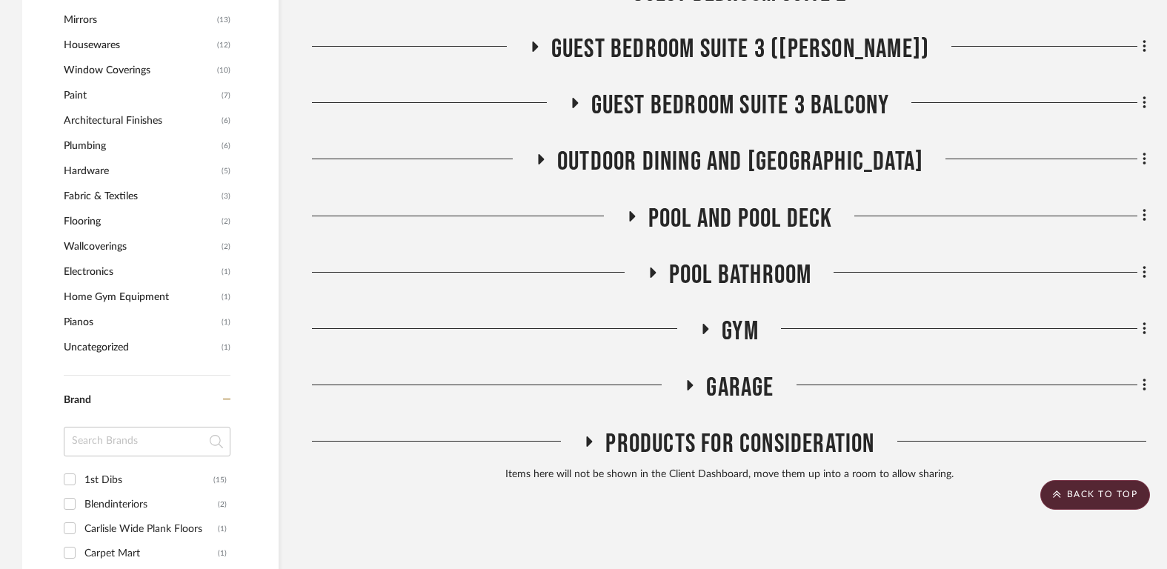
scroll to position [1713, 0]
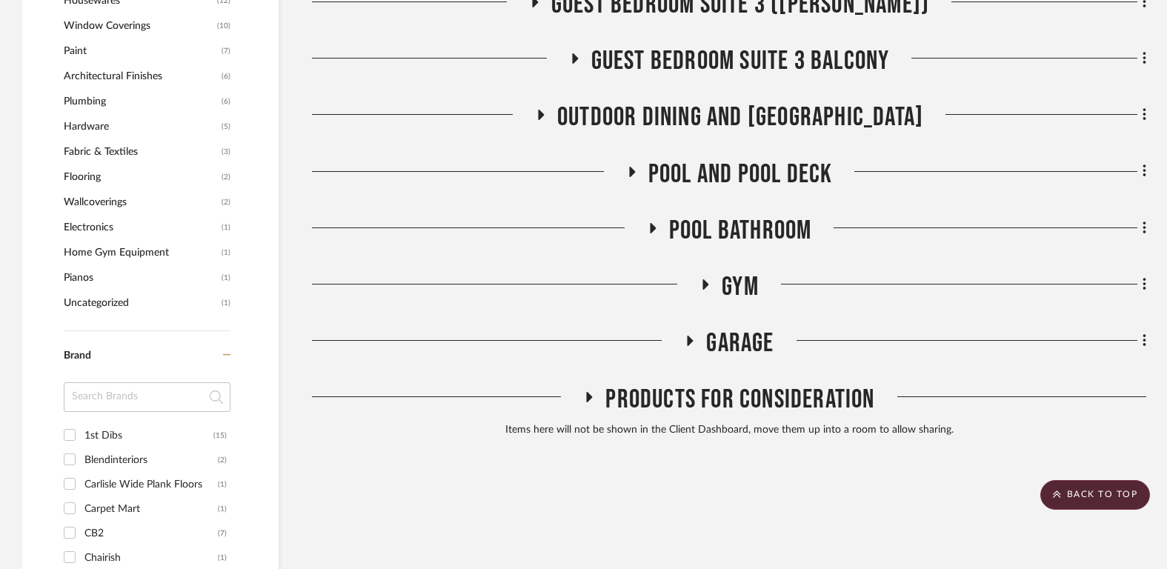
click at [735, 116] on span "Outdoor Dining and [GEOGRAPHIC_DATA]" at bounding box center [740, 117] width 366 height 32
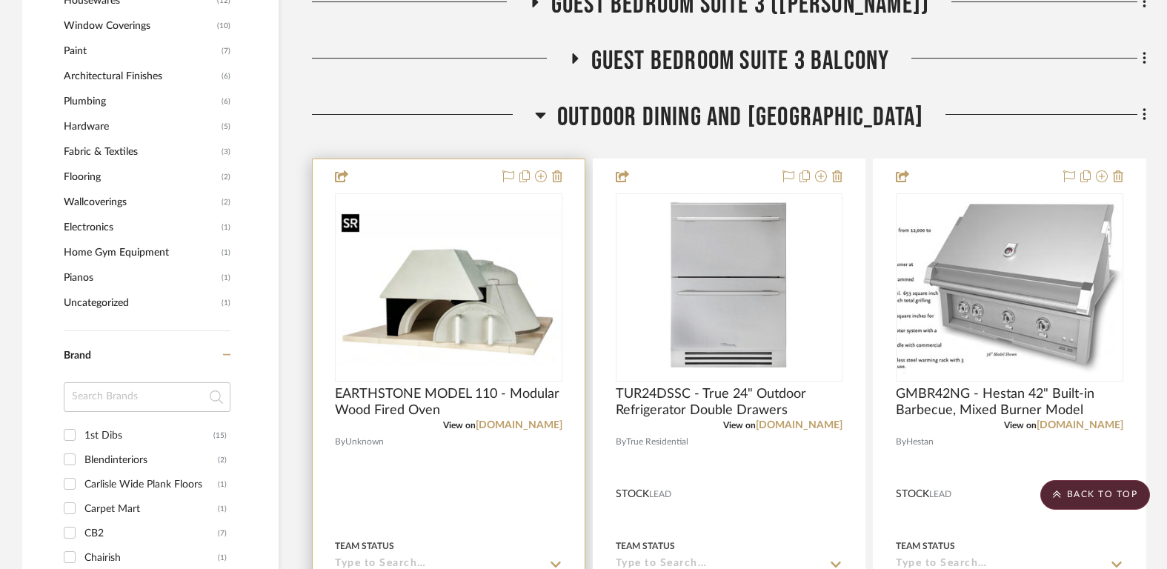
click at [504, 253] on img "0" at bounding box center [448, 288] width 224 height 156
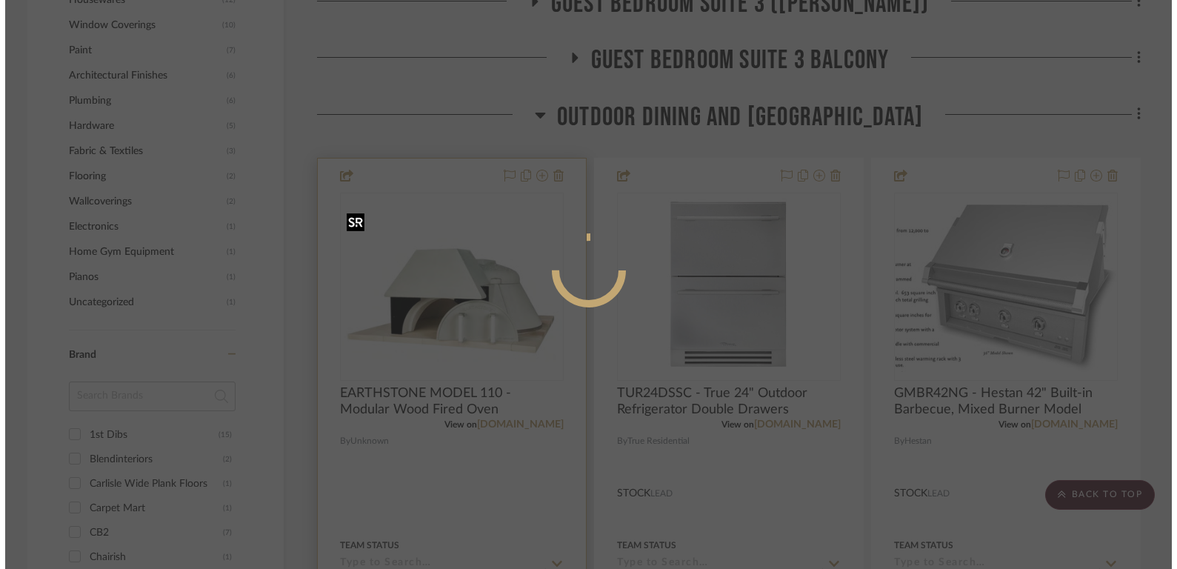
scroll to position [0, 0]
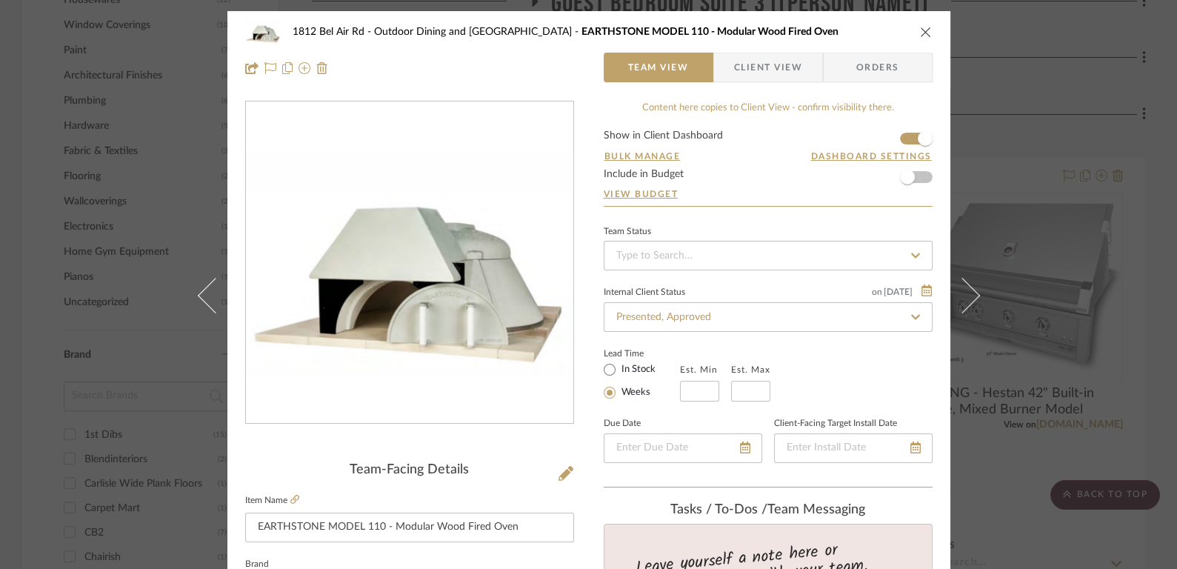
click at [920, 26] on icon "close" at bounding box center [926, 32] width 12 height 12
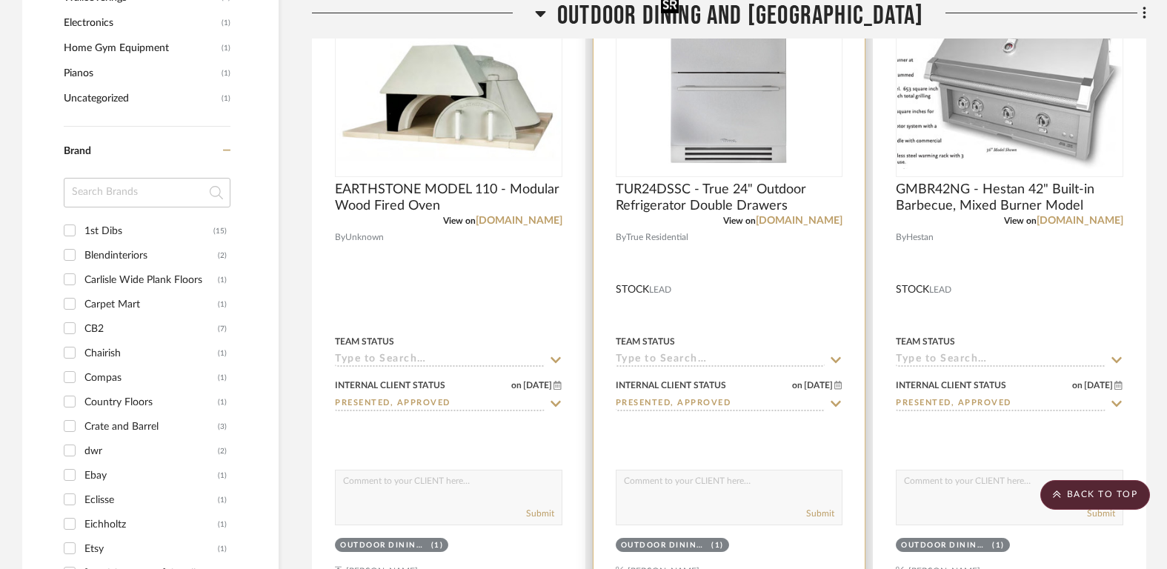
scroll to position [1921, 0]
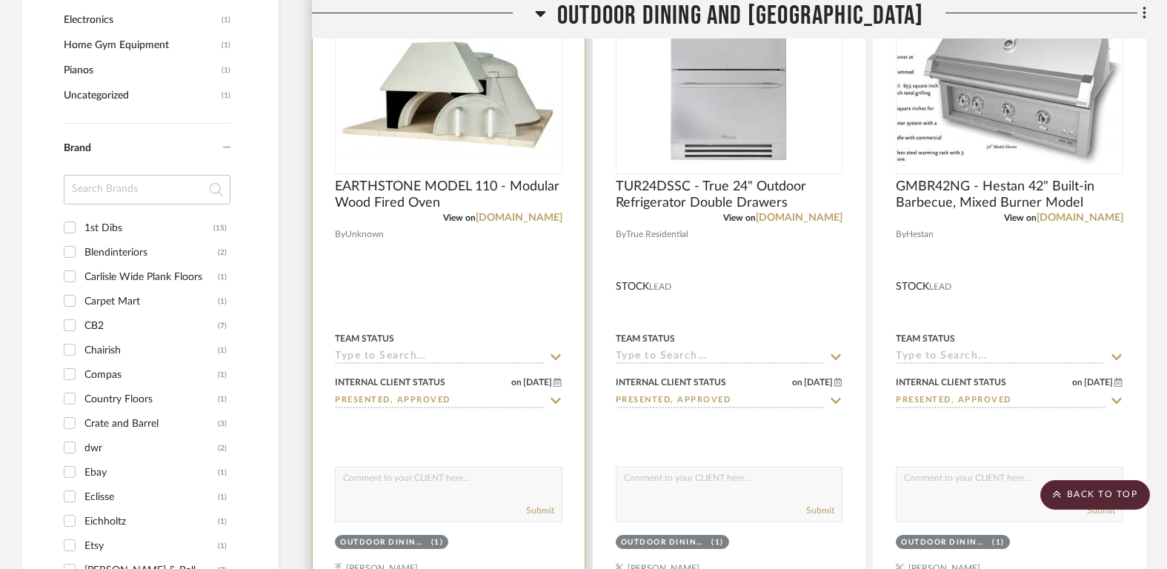
click at [524, 399] on input "Presented, Approved" at bounding box center [440, 401] width 210 height 14
click at [554, 399] on icon at bounding box center [555, 401] width 13 height 12
type input "8/11/2025"
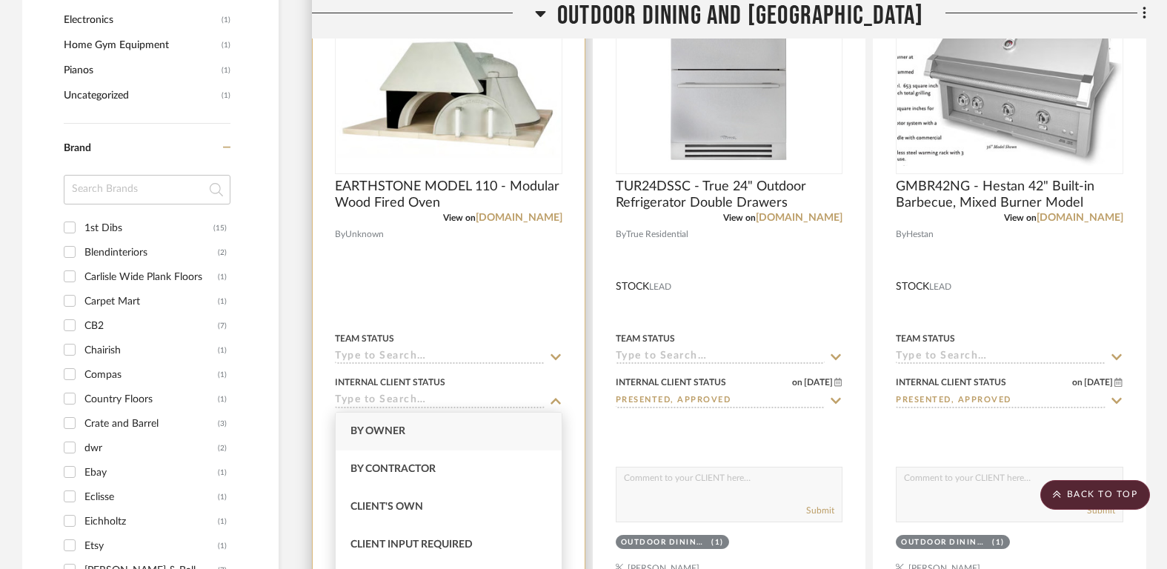
click at [554, 399] on icon at bounding box center [555, 401] width 10 height 6
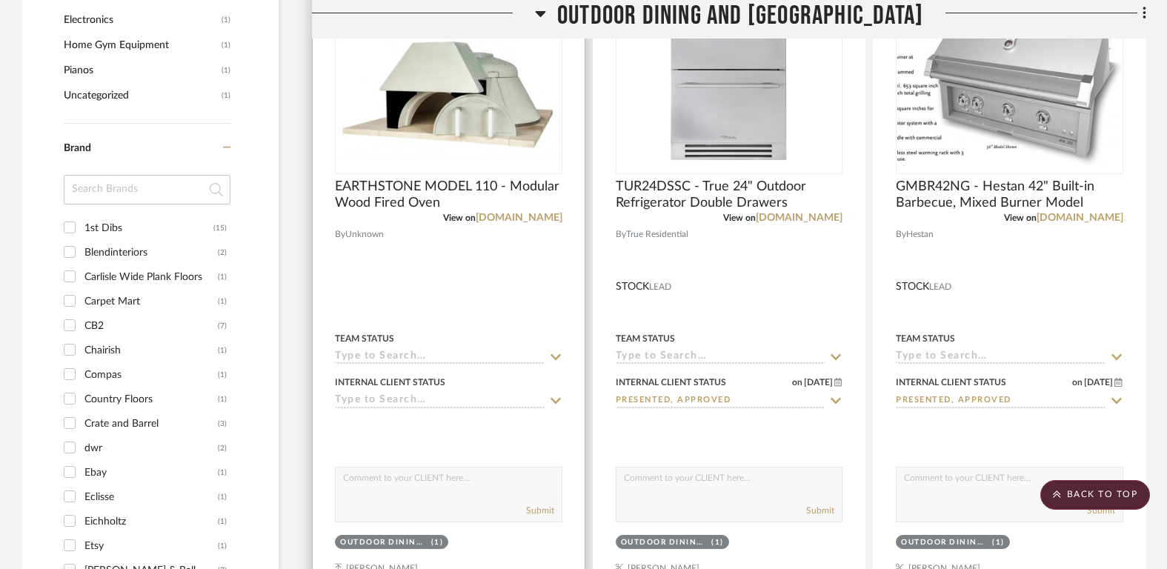
click at [554, 399] on icon at bounding box center [555, 401] width 10 height 6
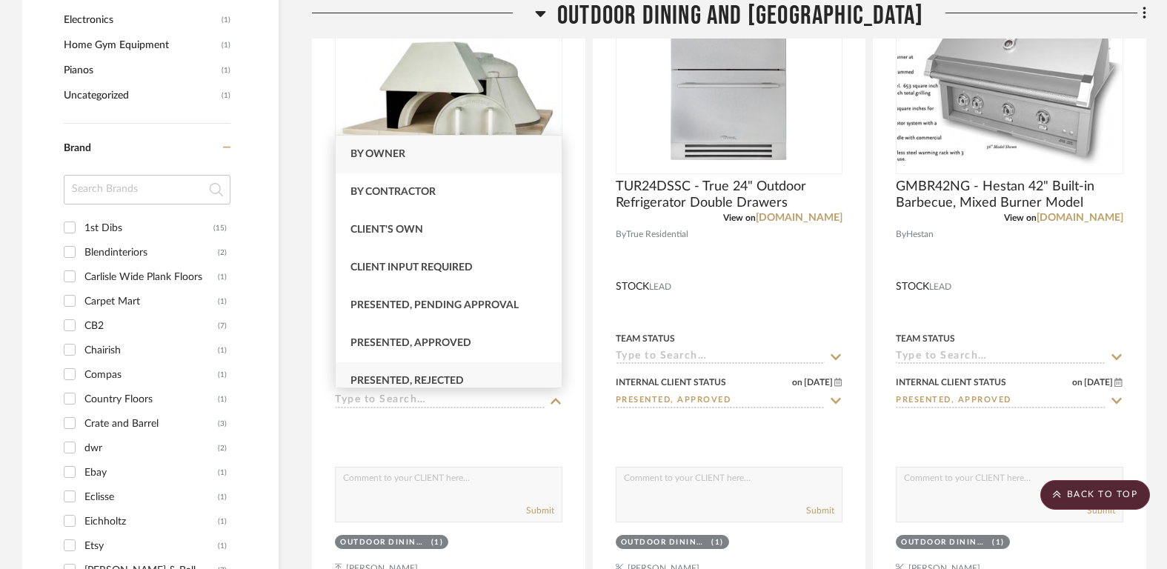
click at [510, 373] on div "Presented, Rejected" at bounding box center [449, 381] width 227 height 38
type input "Presented, Rejected"
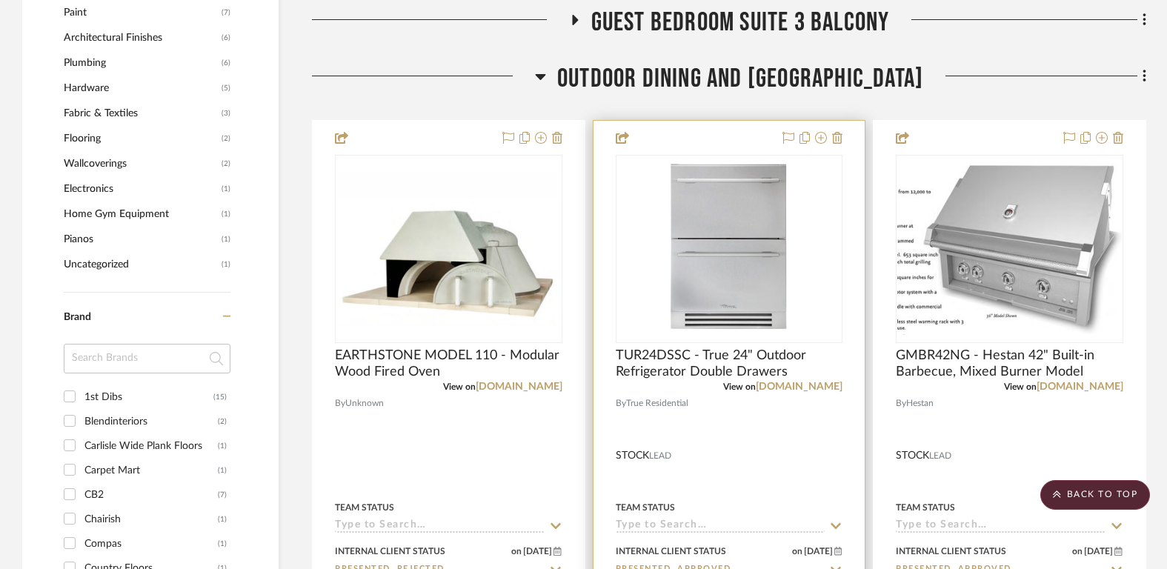
scroll to position [1716, 0]
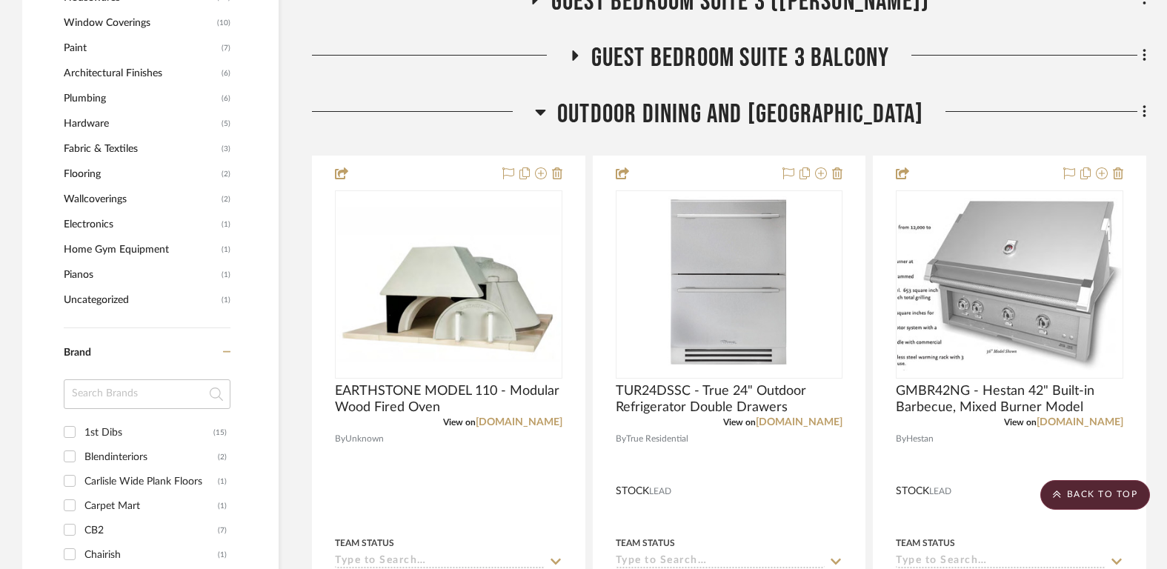
click at [747, 97] on div "Meeting notes & Documents Plans BONNIE HILL - Inventory Whole House Frontyard a…" at bounding box center [729, 557] width 834 height 3850
click at [740, 110] on span "Outdoor Dining and [GEOGRAPHIC_DATA]" at bounding box center [740, 115] width 366 height 32
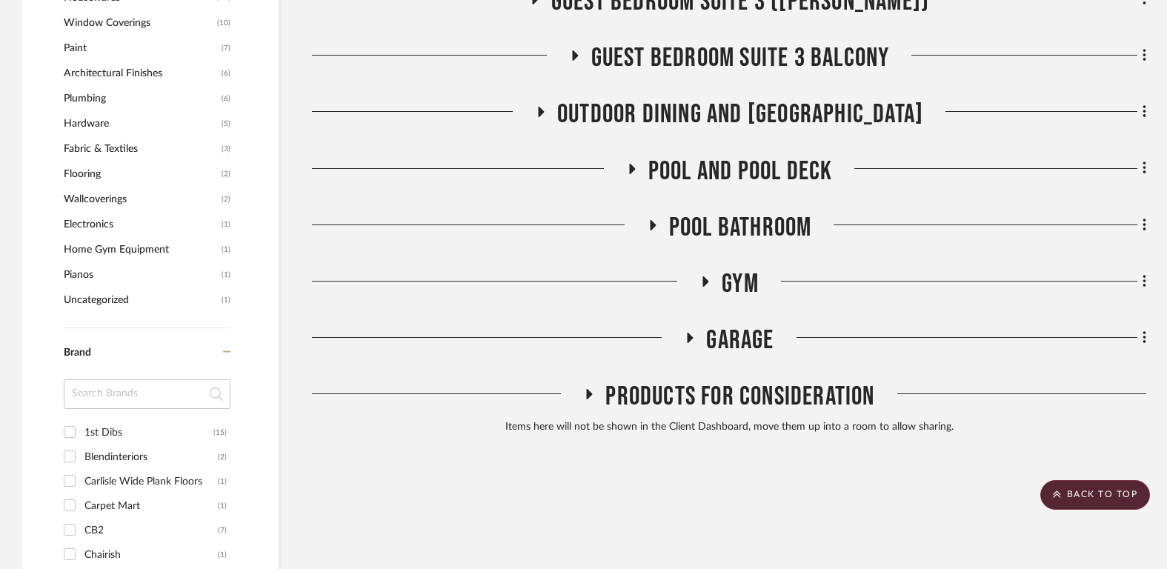
click at [734, 49] on span "Guest Bedroom Suite 3 Balcony" at bounding box center [740, 58] width 299 height 32
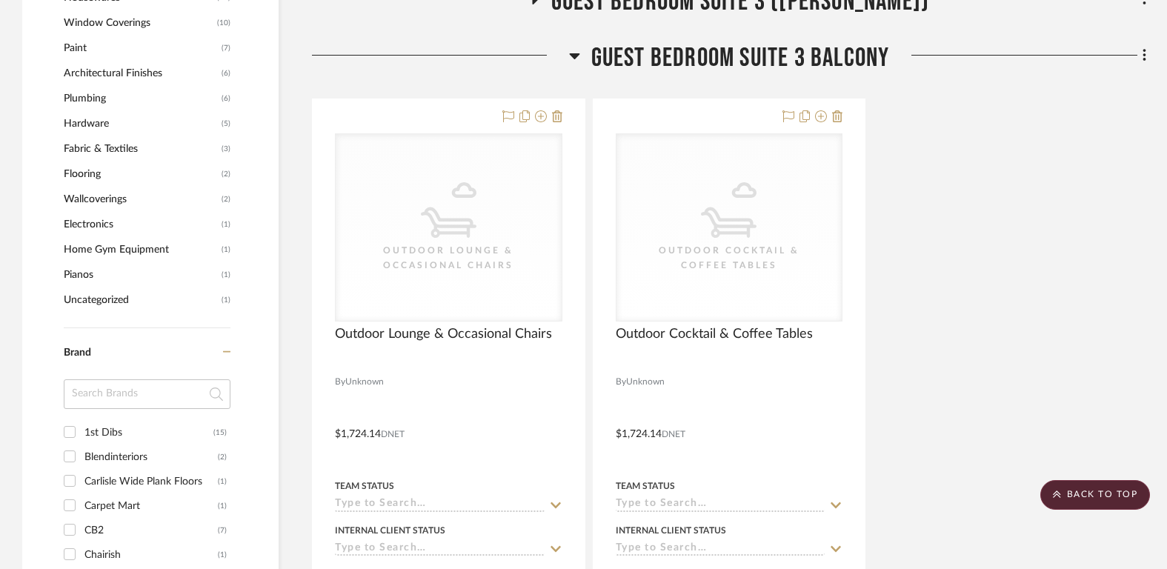
click at [734, 49] on span "Guest Bedroom Suite 3 Balcony" at bounding box center [740, 58] width 299 height 32
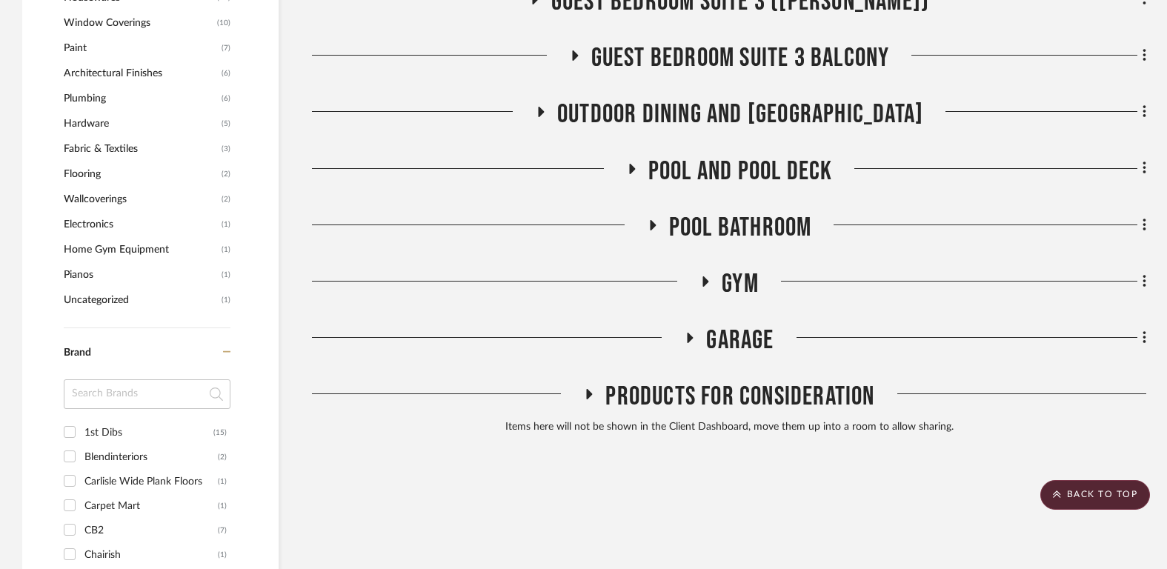
scroll to position [1916, 0]
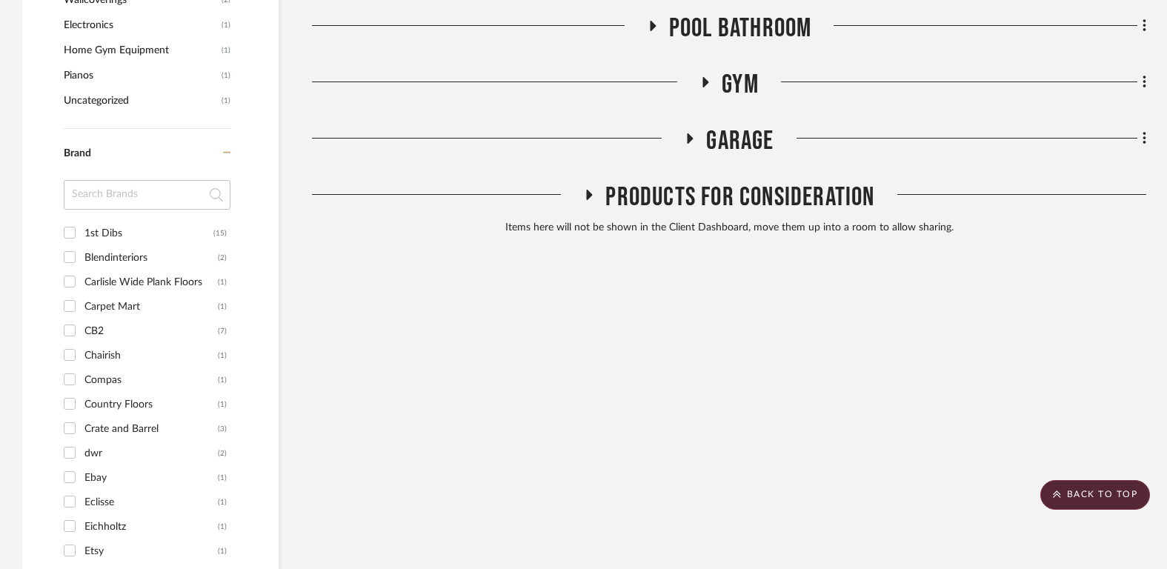
click at [744, 194] on span "Products For Consideration" at bounding box center [739, 197] width 269 height 32
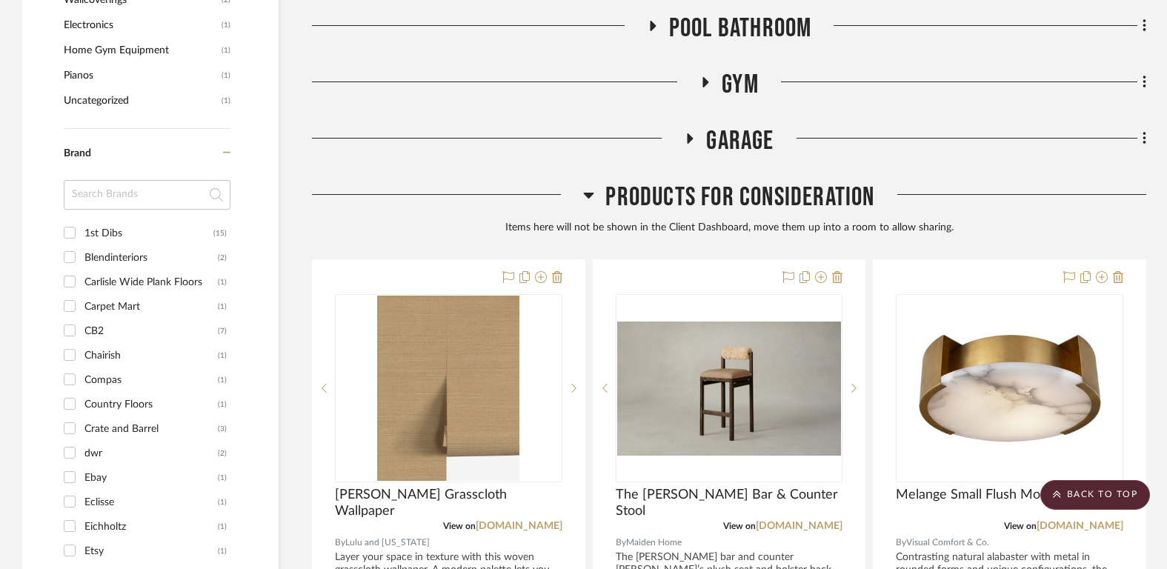
click at [733, 194] on span "Products For Consideration" at bounding box center [739, 197] width 269 height 32
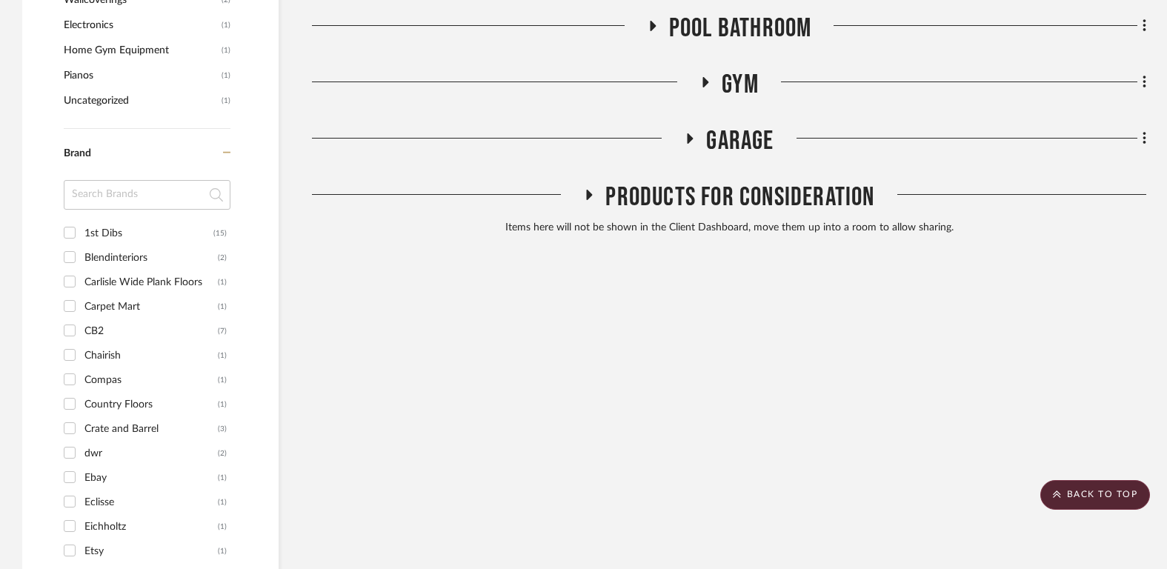
click at [728, 142] on span "Garage" at bounding box center [739, 141] width 67 height 32
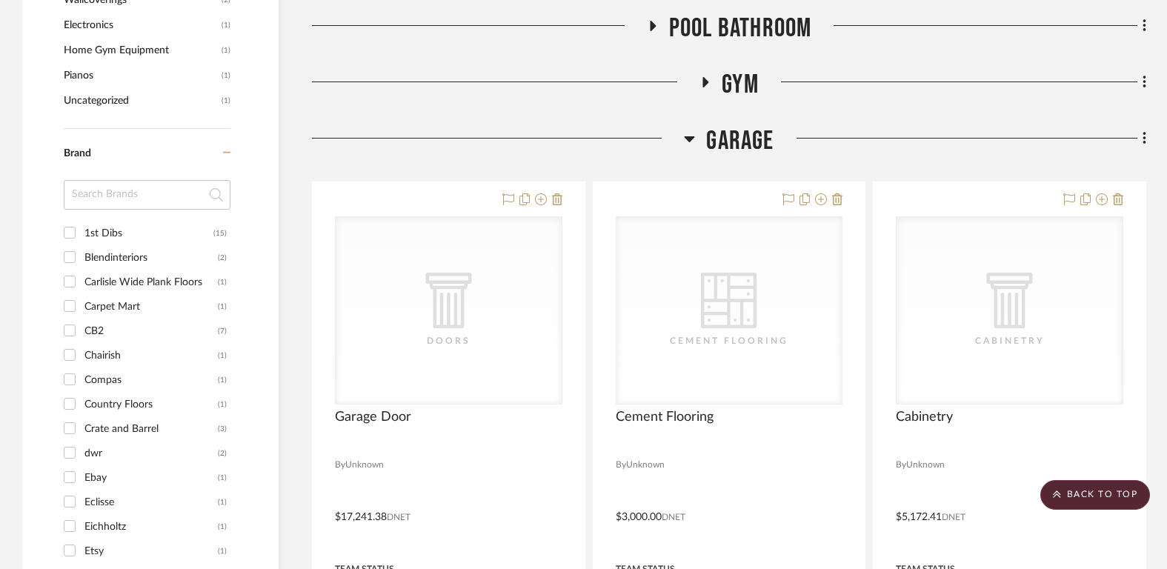
click at [728, 142] on span "Garage" at bounding box center [739, 141] width 67 height 32
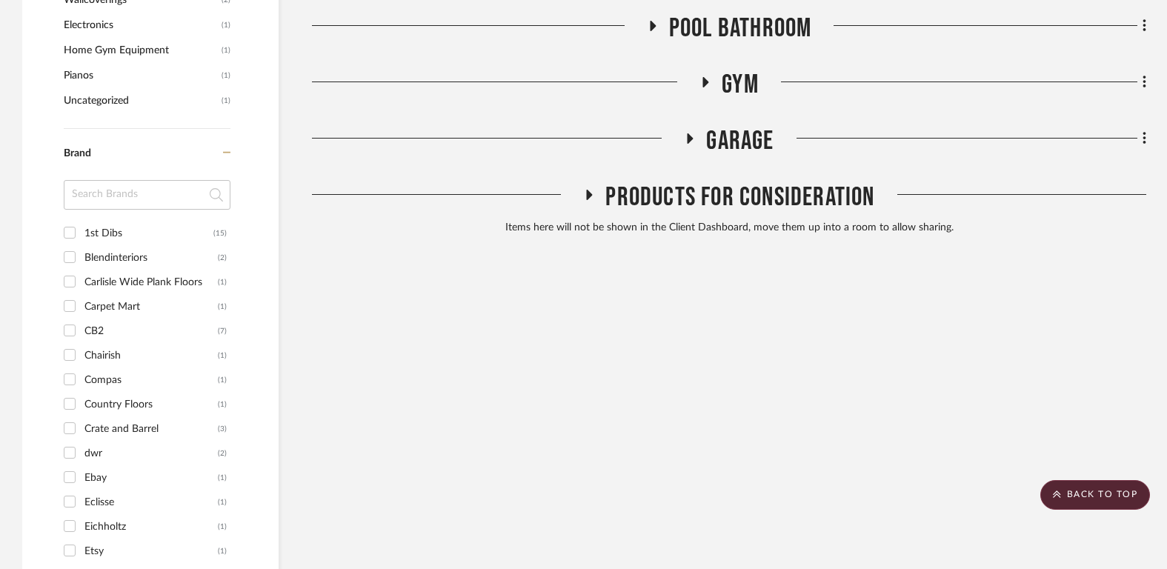
click at [730, 79] on span "Gym" at bounding box center [739, 85] width 37 height 32
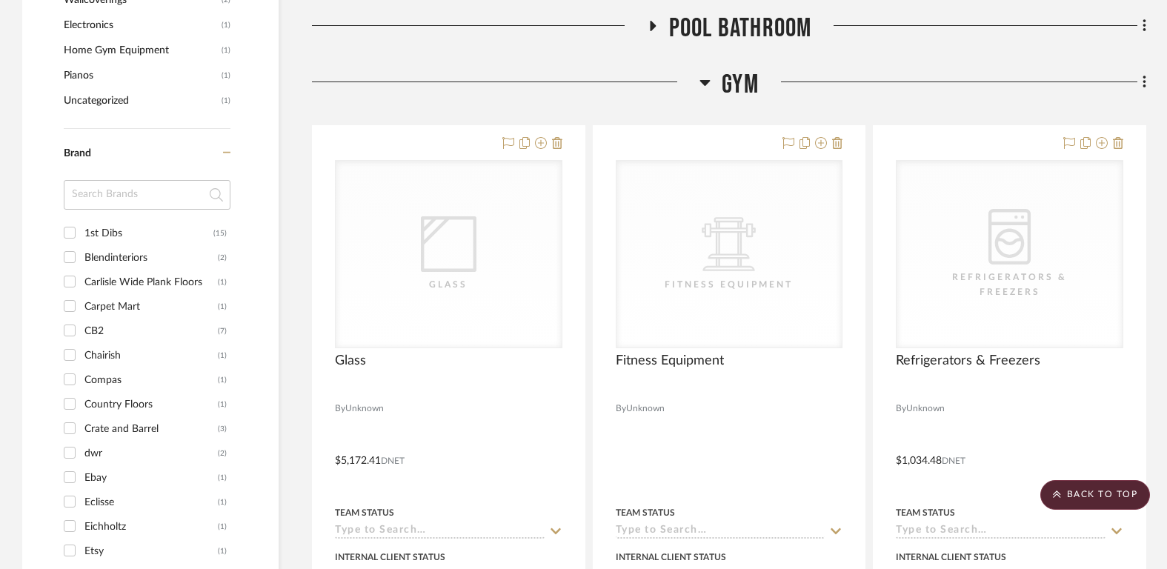
click at [730, 79] on span "Gym" at bounding box center [739, 85] width 37 height 32
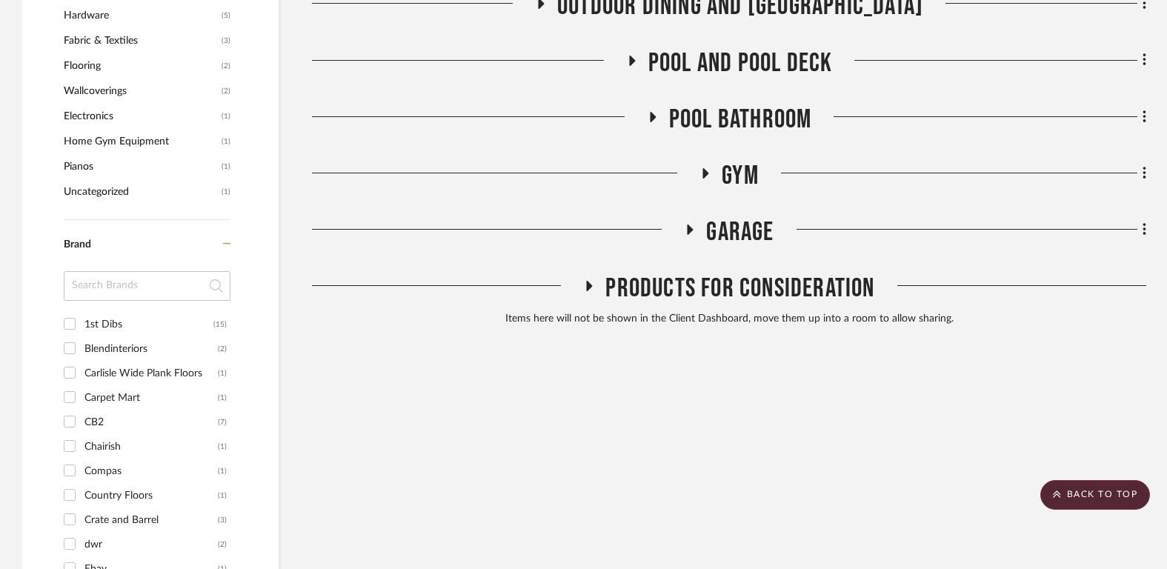
scroll to position [1804, 0]
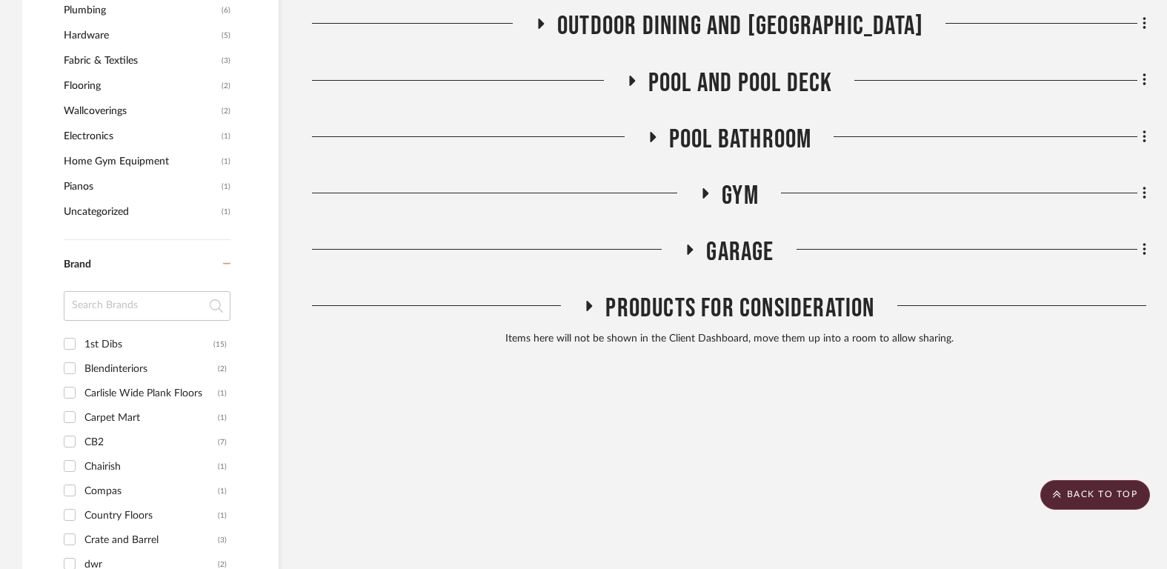
click at [733, 131] on span "Pool Bathroom" at bounding box center [740, 140] width 143 height 32
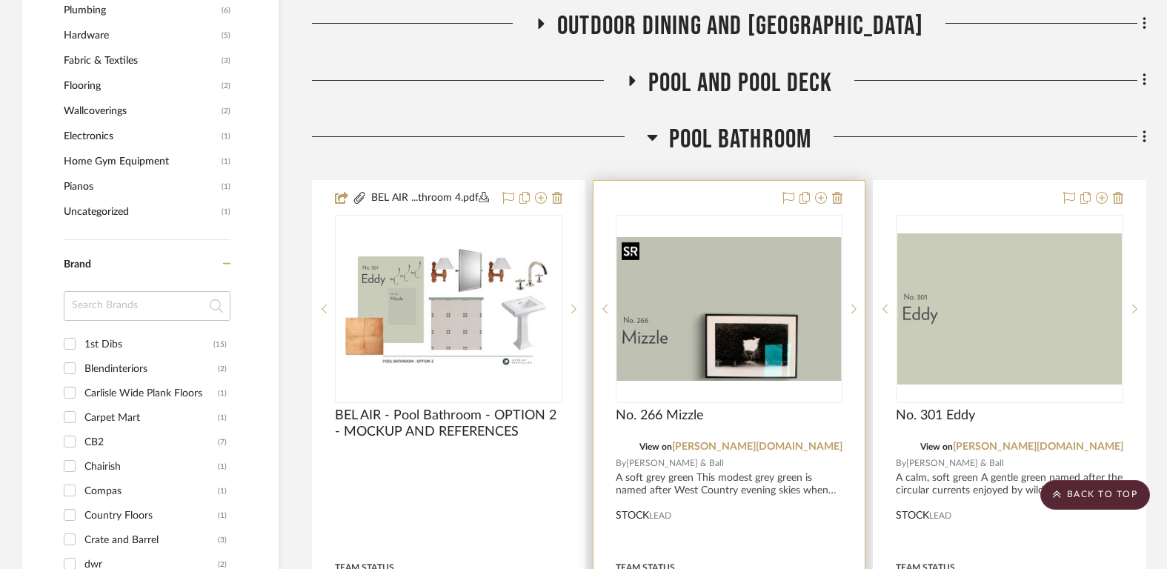
click at [741, 264] on img "0" at bounding box center [729, 309] width 224 height 144
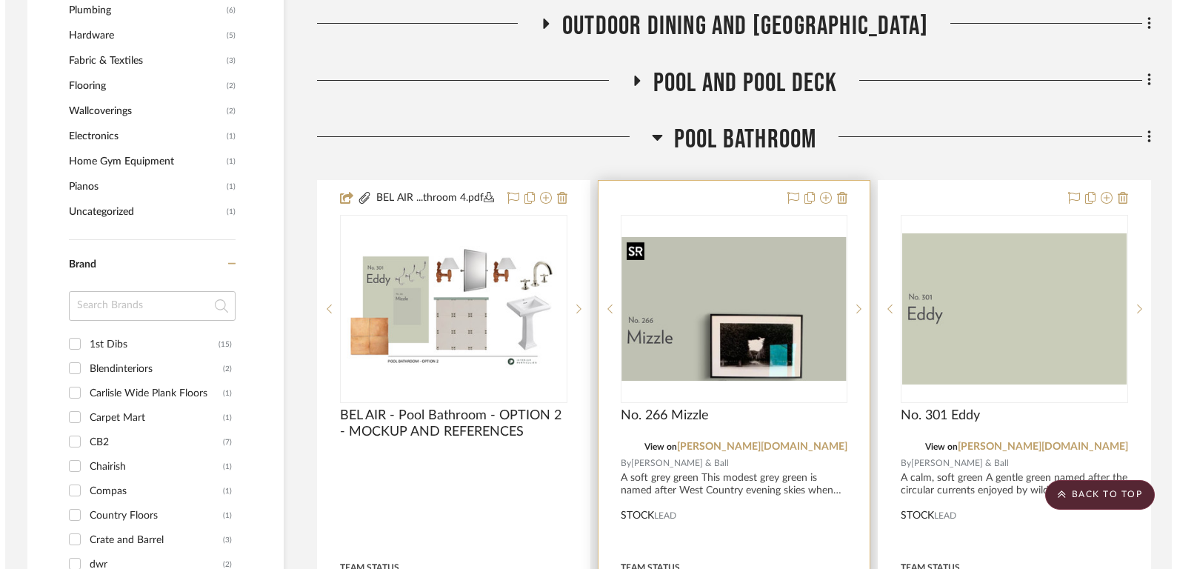
scroll to position [0, 0]
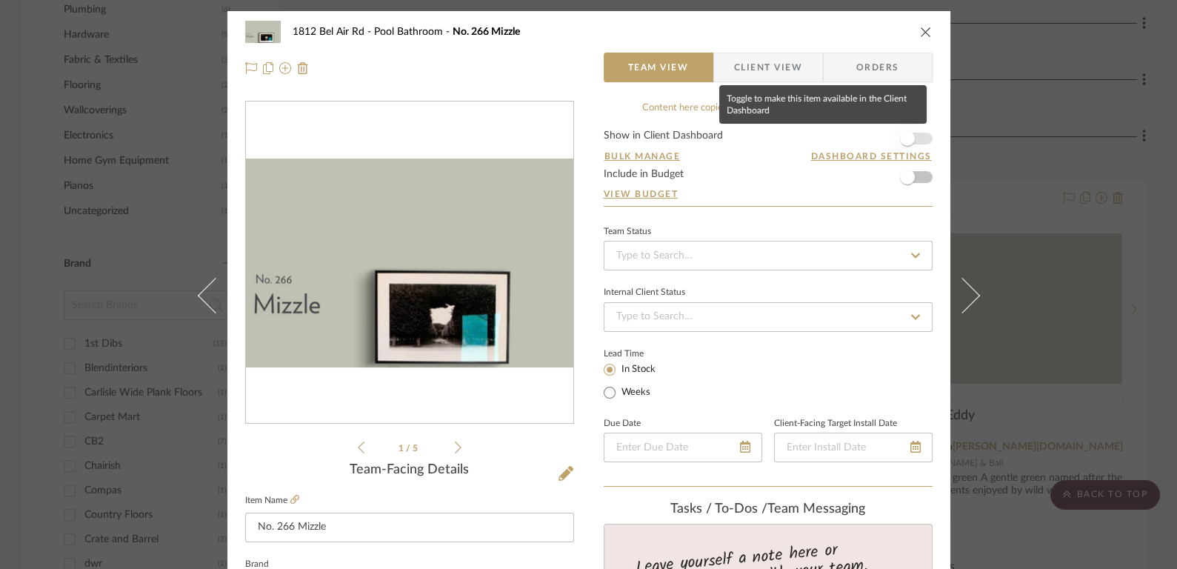
click at [911, 135] on span "button" at bounding box center [907, 138] width 33 height 33
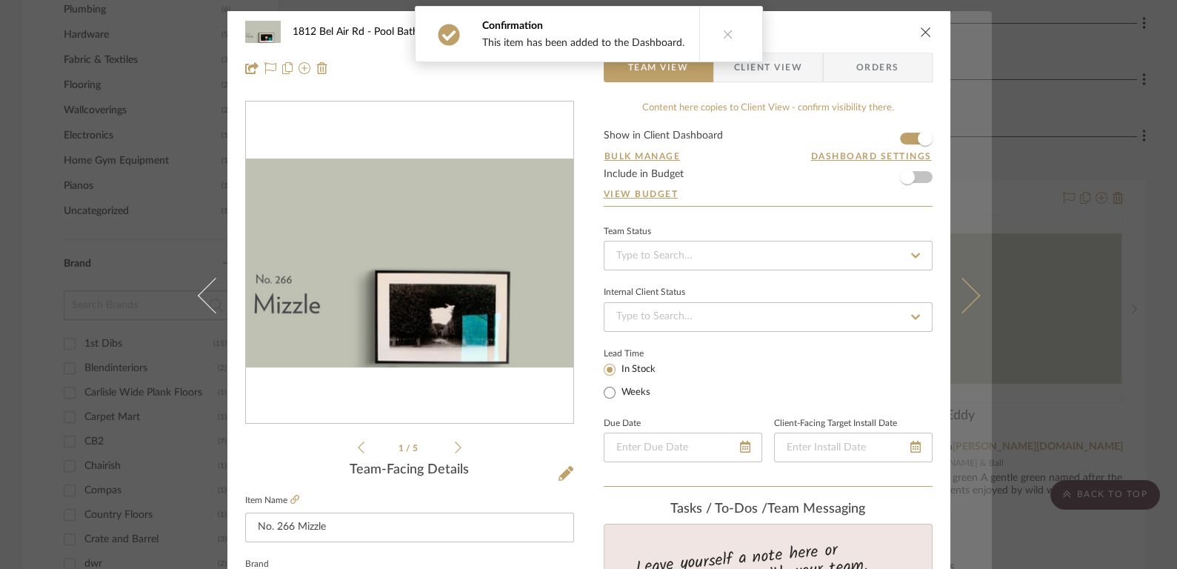
click at [967, 282] on button at bounding box center [970, 295] width 41 height 569
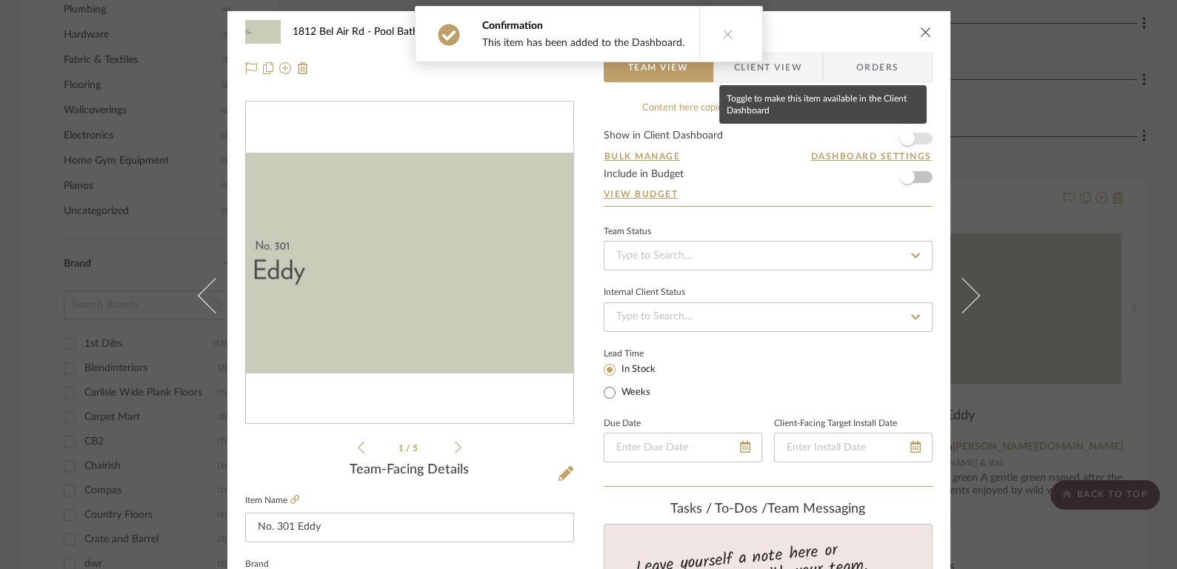
click at [904, 135] on span "button" at bounding box center [907, 138] width 15 height 15
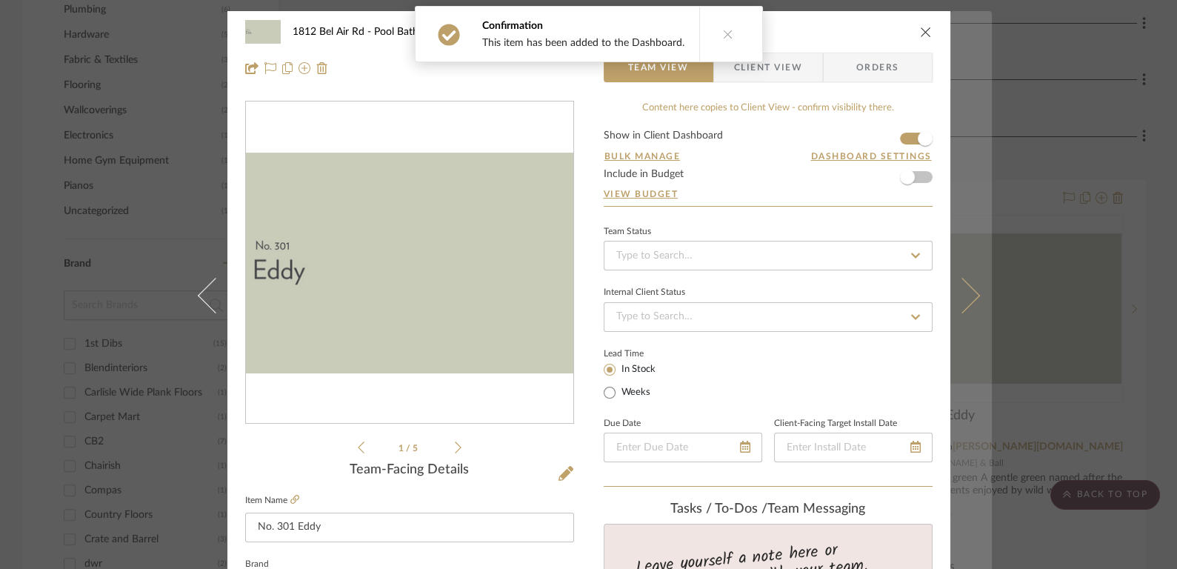
click at [970, 299] on button at bounding box center [970, 295] width 41 height 569
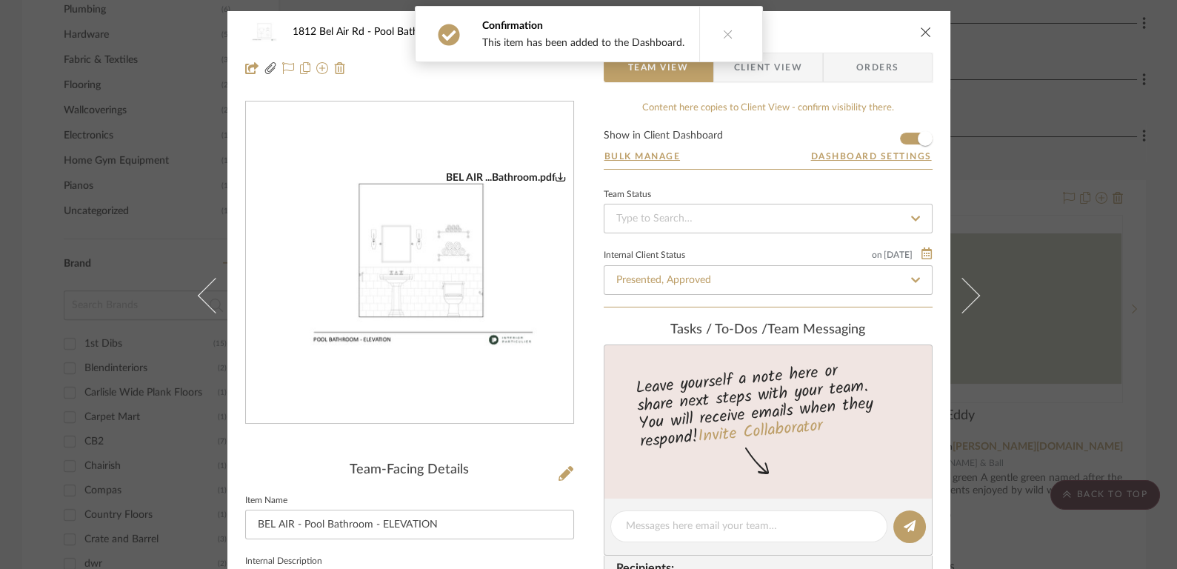
click at [723, 35] on icon at bounding box center [728, 34] width 10 height 10
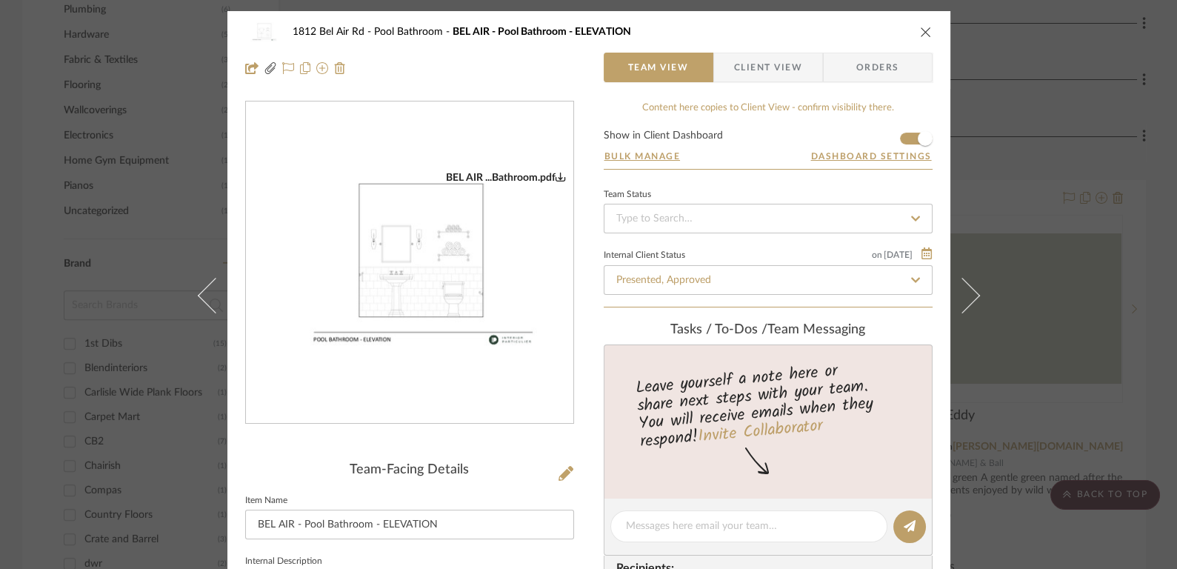
click at [924, 27] on icon "close" at bounding box center [926, 32] width 12 height 12
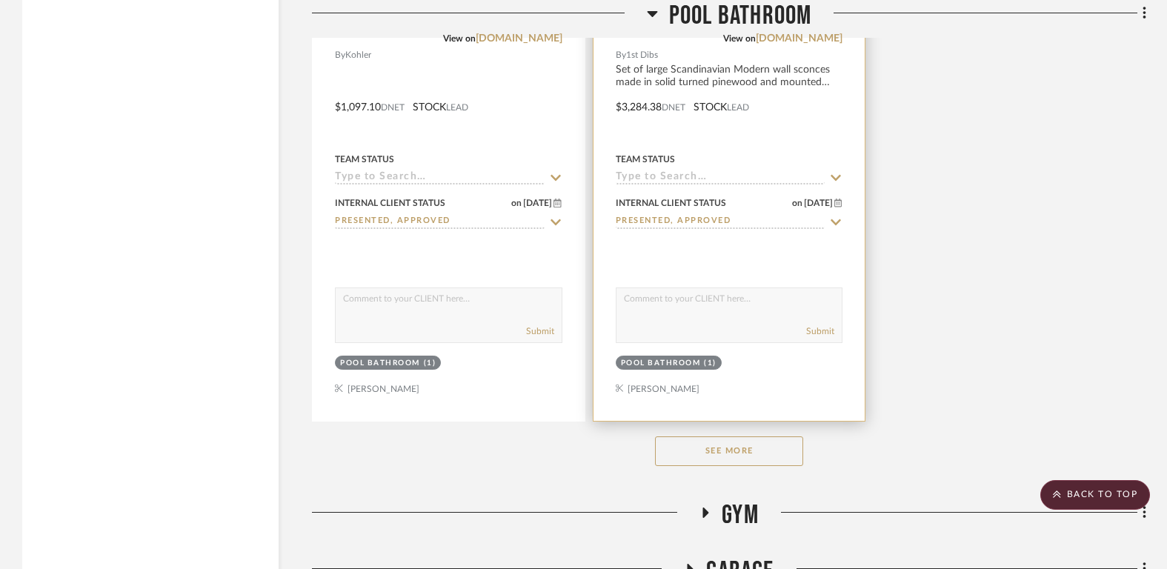
scroll to position [3543, 0]
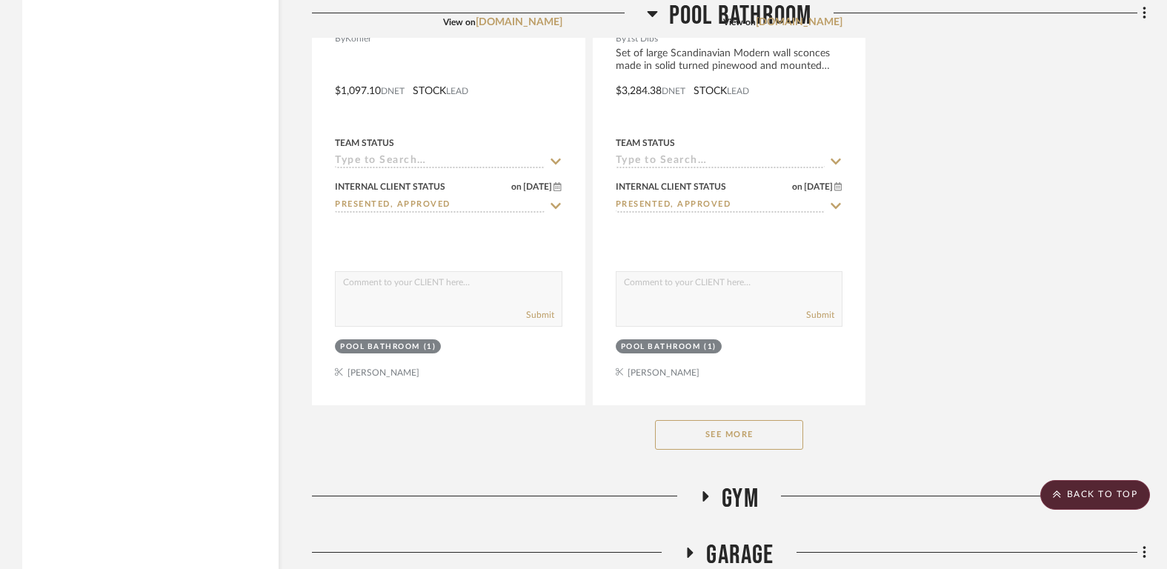
click at [741, 431] on button "See More" at bounding box center [729, 435] width 148 height 30
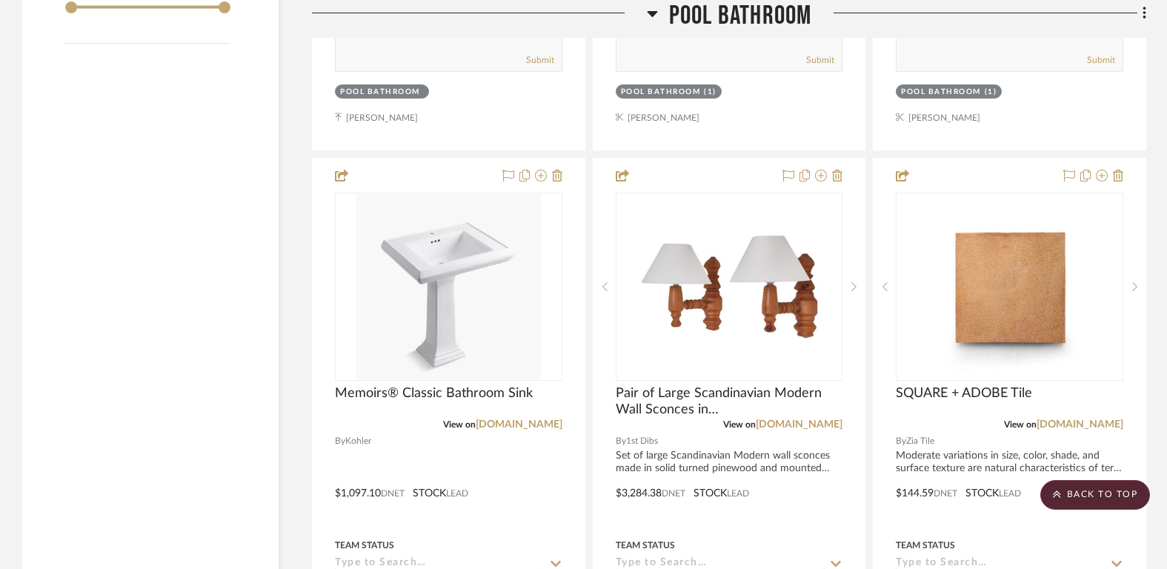
scroll to position [3139, 0]
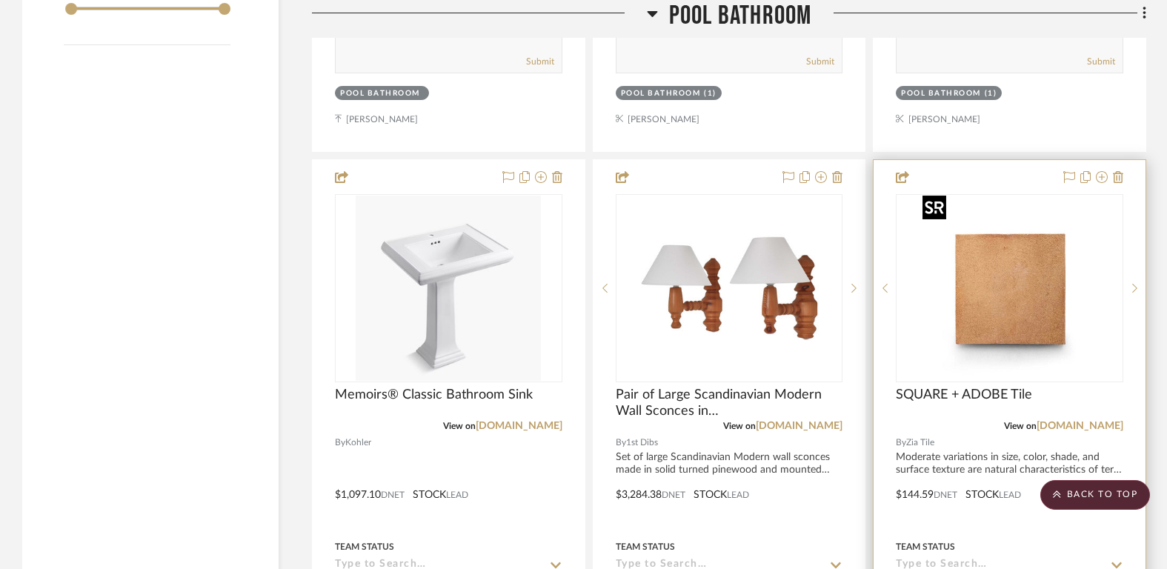
click at [1025, 279] on img "0" at bounding box center [1020, 288] width 185 height 185
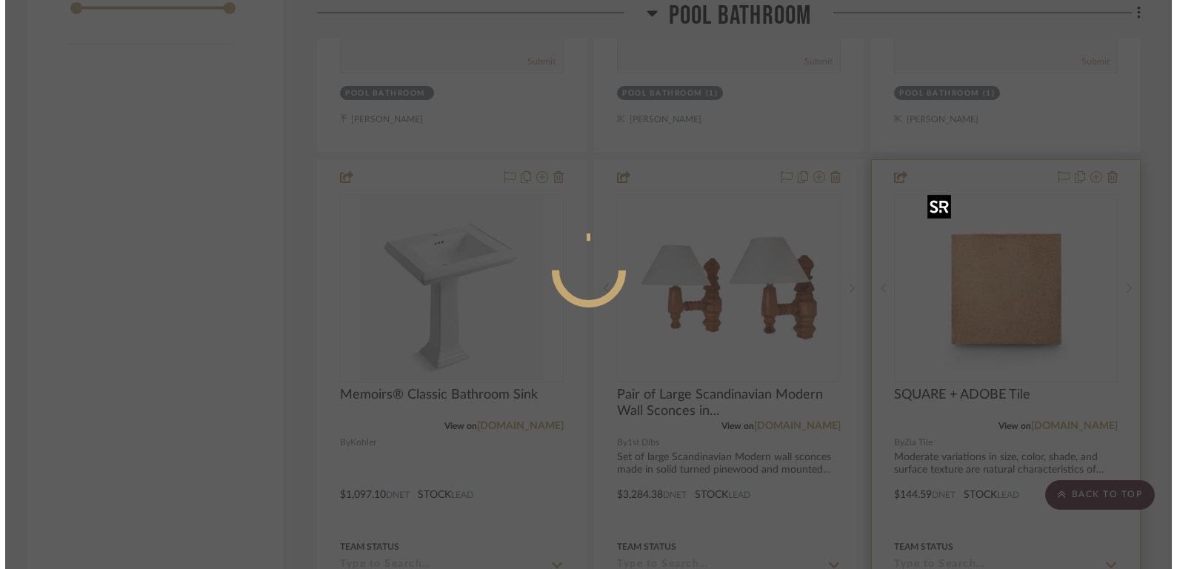
scroll to position [0, 0]
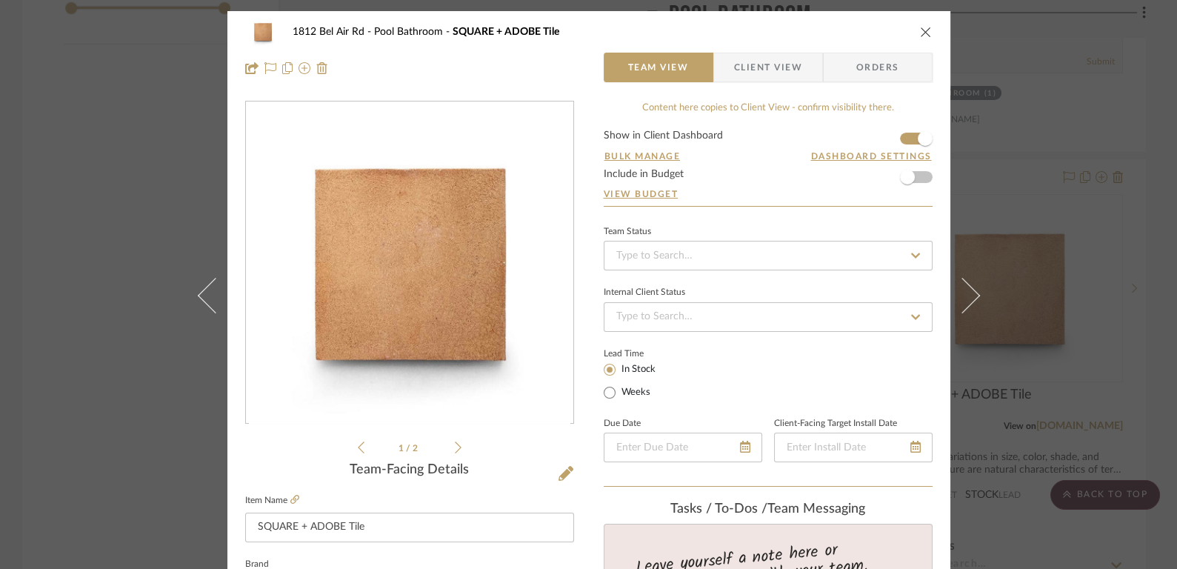
click at [920, 29] on icon "close" at bounding box center [926, 32] width 12 height 12
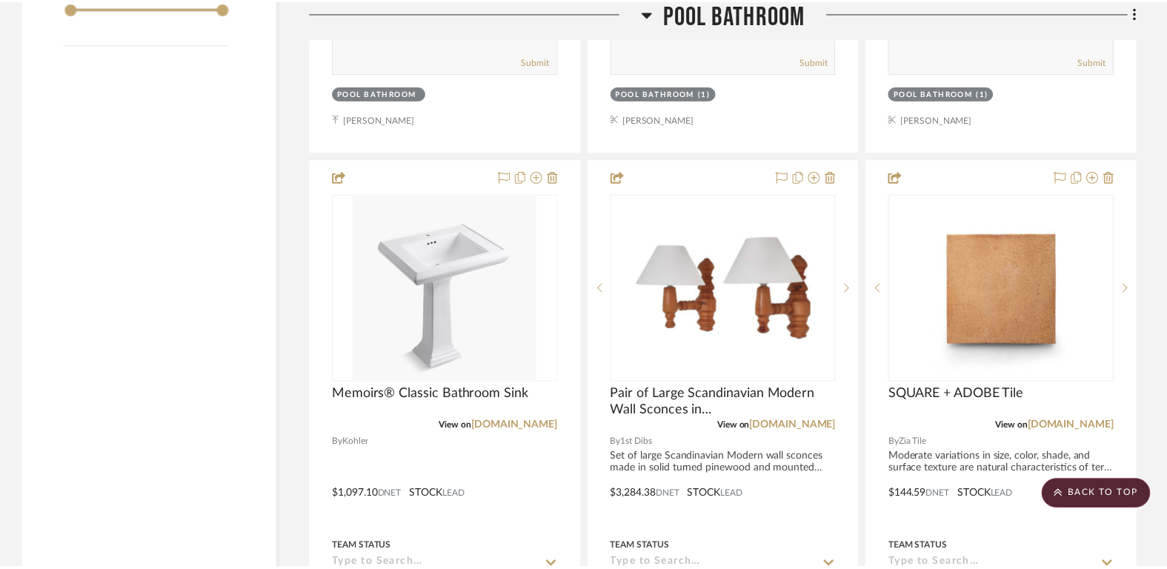
scroll to position [3139, 0]
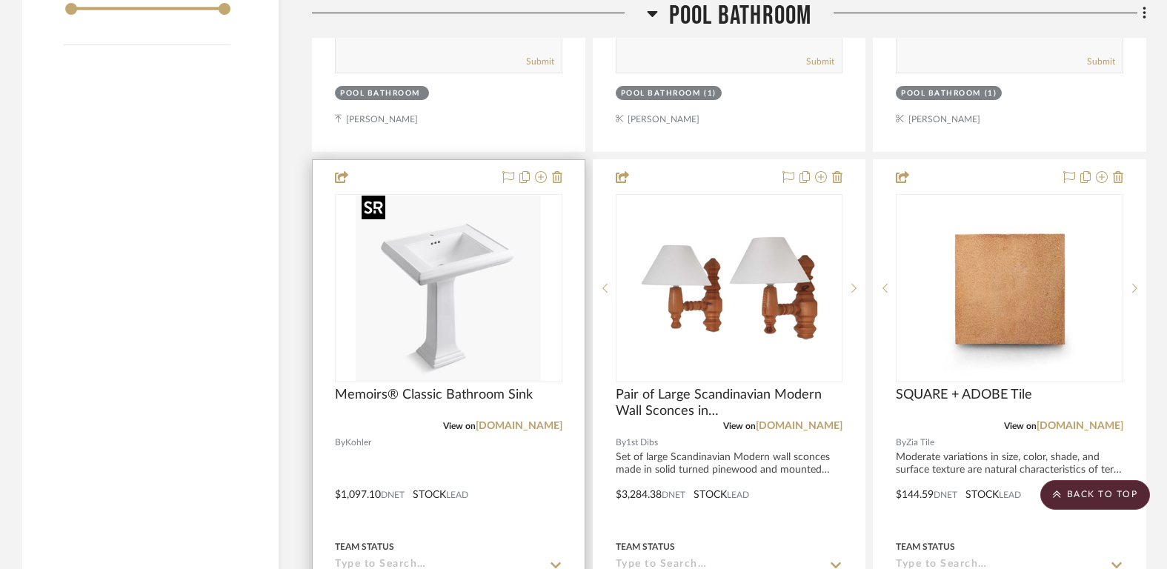
click at [451, 307] on img "0" at bounding box center [448, 288] width 185 height 185
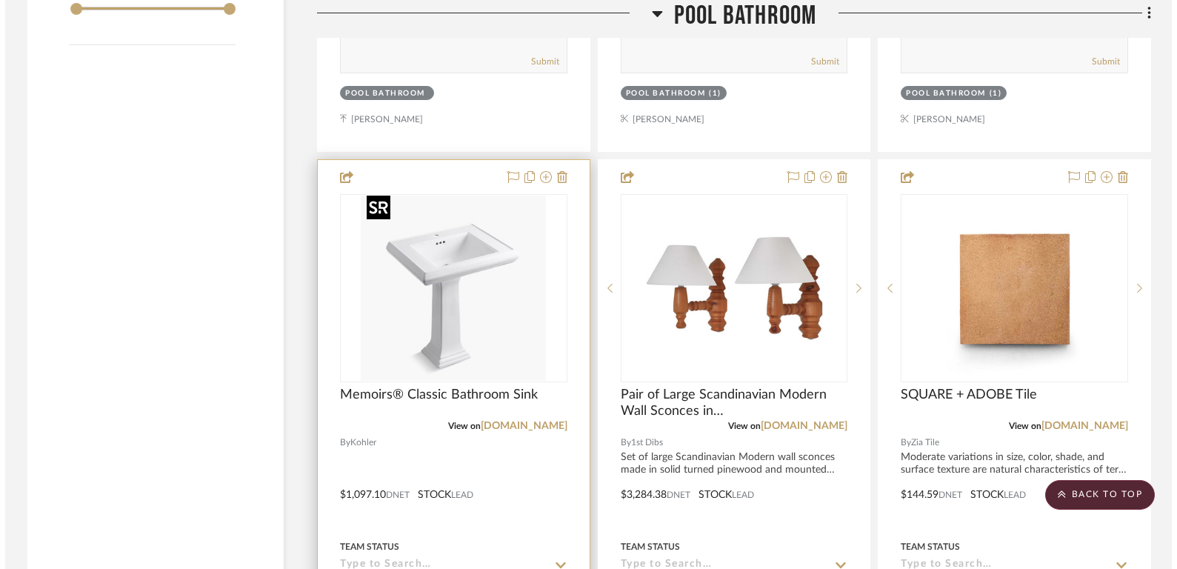
scroll to position [0, 0]
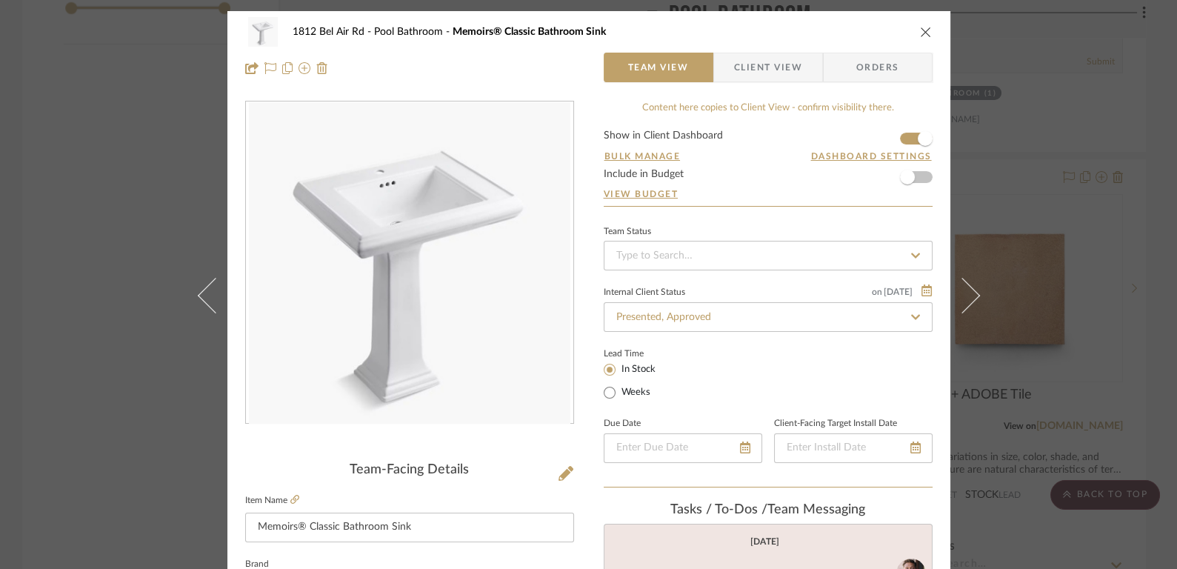
click at [920, 28] on icon "close" at bounding box center [926, 32] width 12 height 12
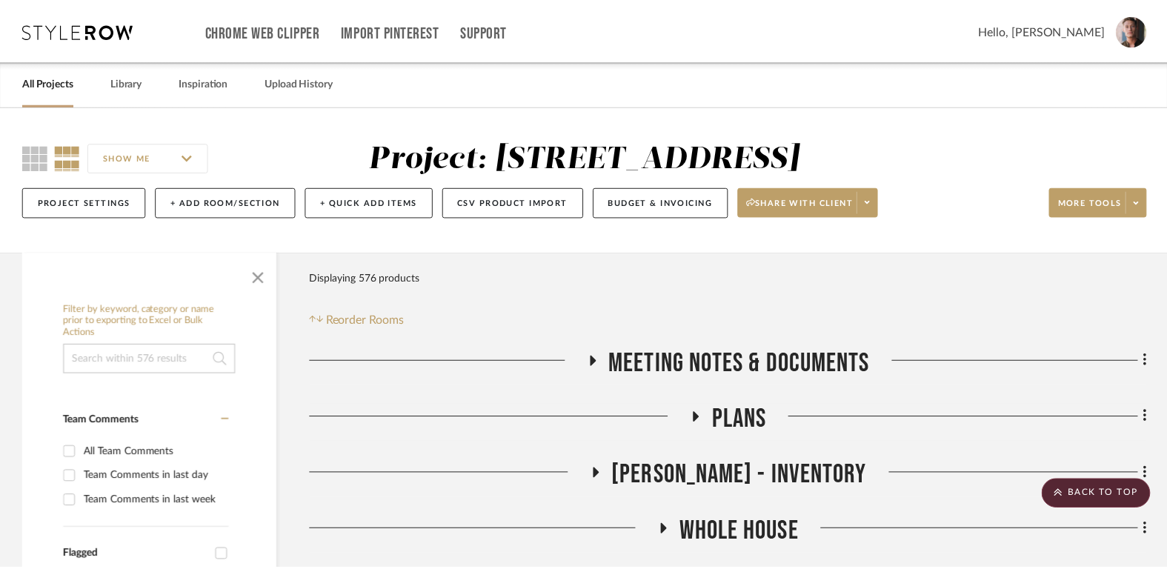
scroll to position [3139, 0]
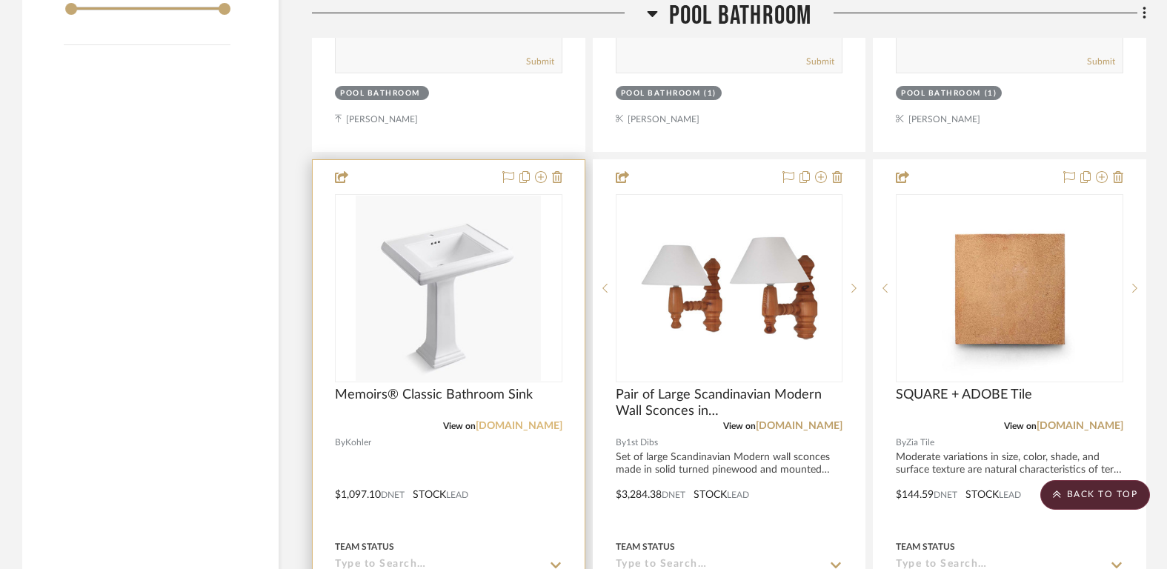
click at [542, 422] on link "[DOMAIN_NAME]" at bounding box center [519, 426] width 87 height 10
click at [524, 210] on img "0" at bounding box center [448, 288] width 185 height 185
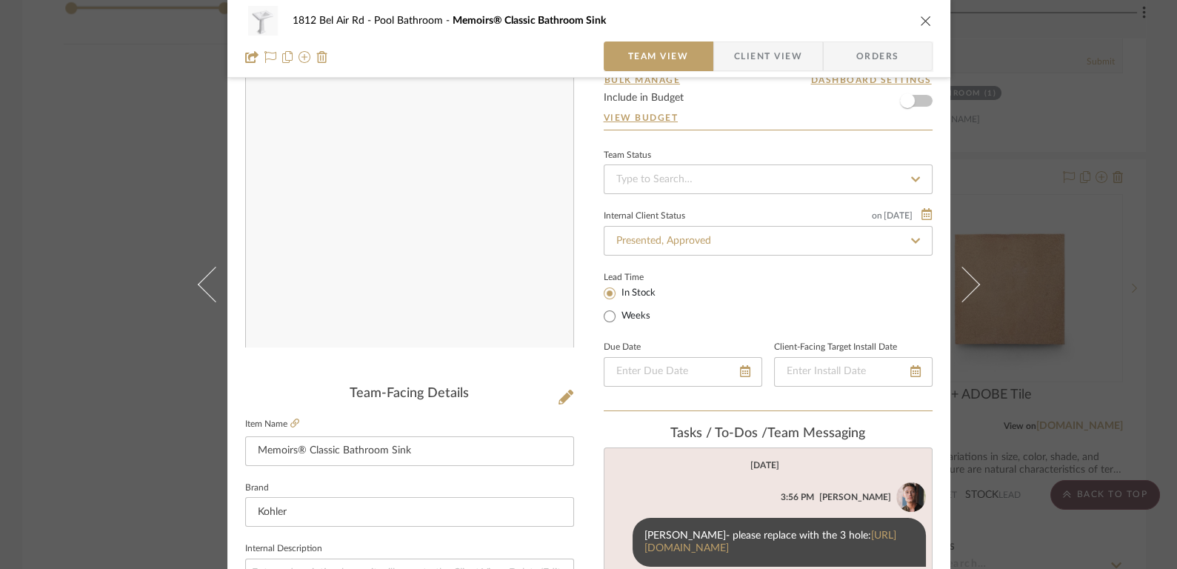
scroll to position [81, 0]
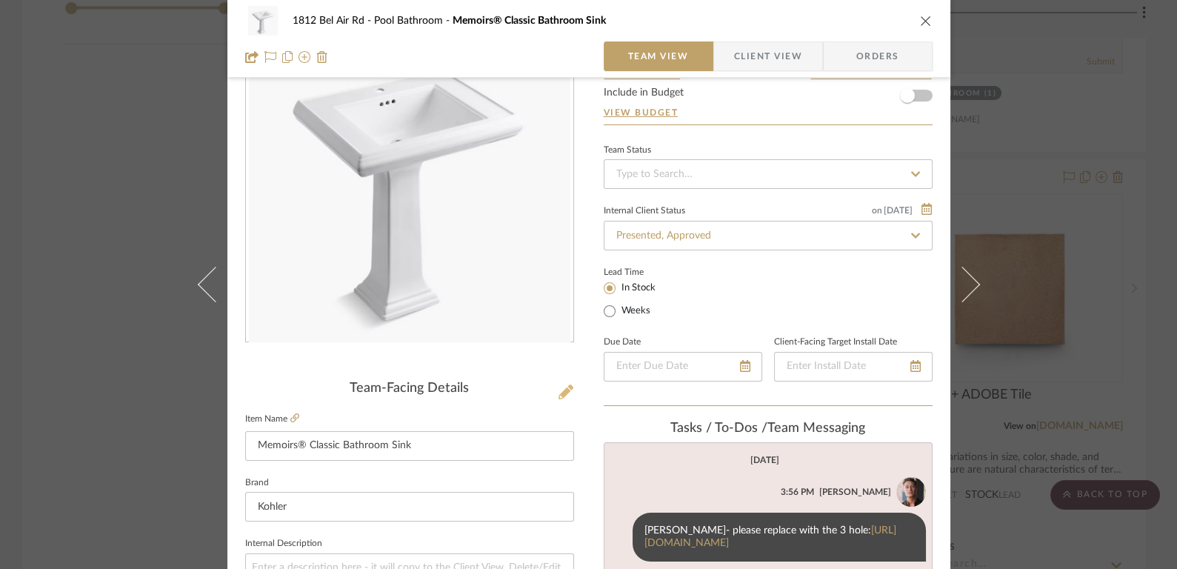
click at [561, 391] on icon at bounding box center [566, 391] width 15 height 15
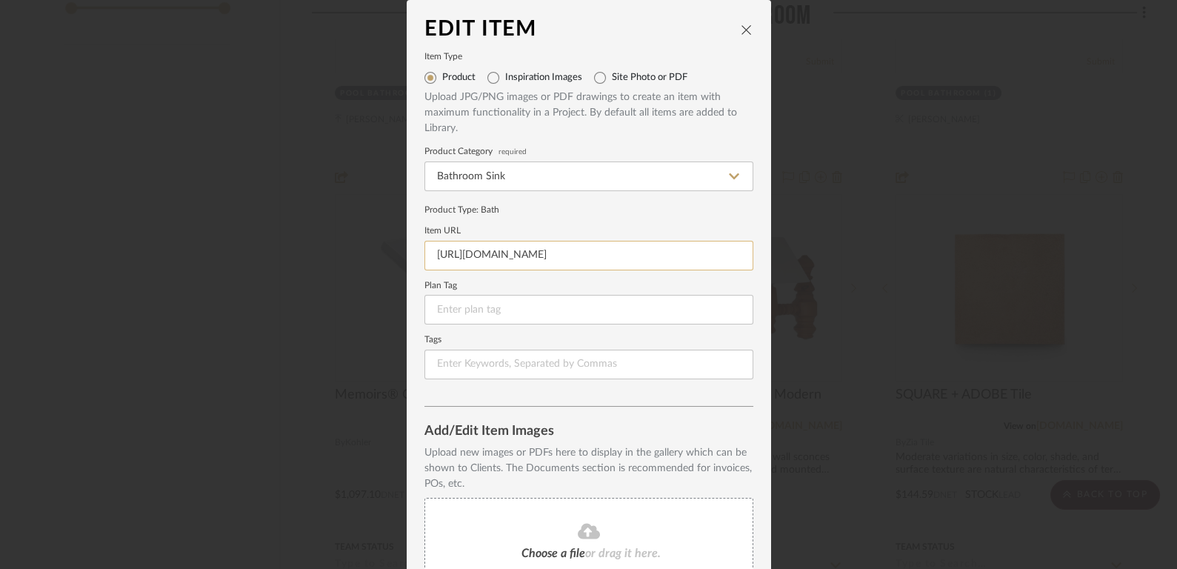
click at [571, 262] on input "https://www.kohler.com/en/products/bathroom-sinks/shop-bathroom-sinks/memoirs-c…" at bounding box center [588, 256] width 329 height 30
paste input "8-2258-8?skuId=2258-8"
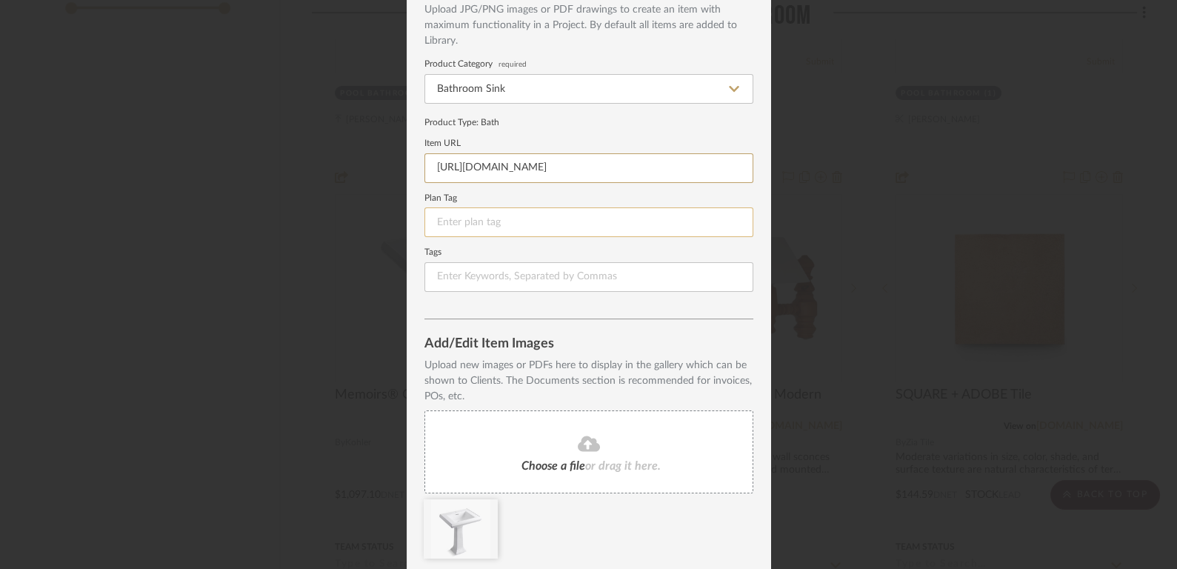
scroll to position [136, 0]
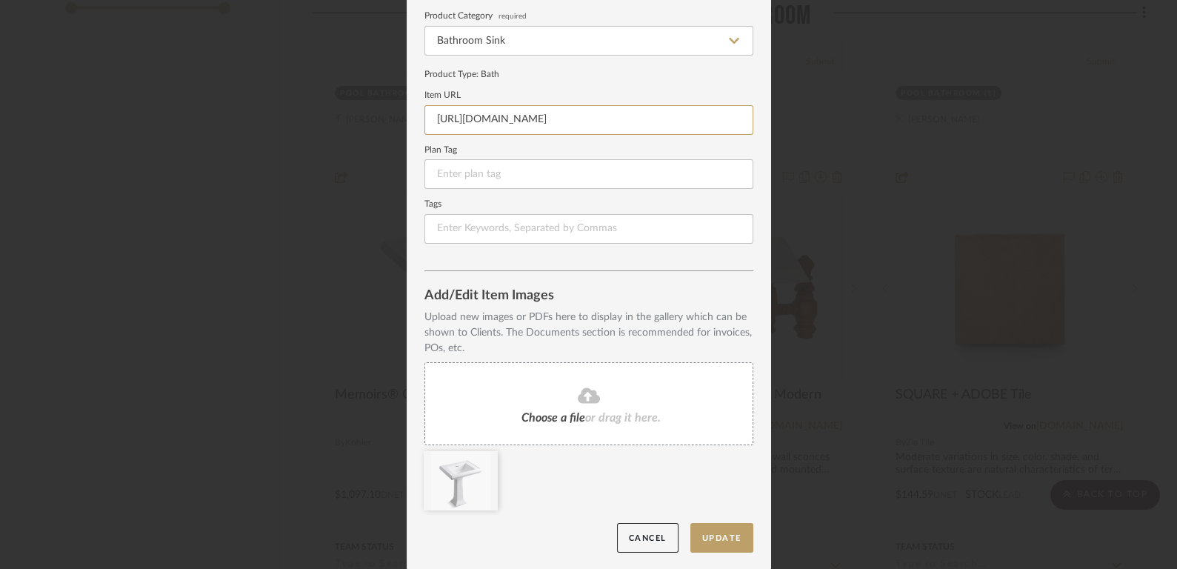
type input "https://www.kohler.com/en/products/bathroom-sinks/shop-bathroom-sinks/memoirs-c…"
click at [581, 484] on div at bounding box center [593, 484] width 339 height 67
click at [452, 490] on div at bounding box center [461, 480] width 74 height 59
click at [481, 459] on icon at bounding box center [486, 461] width 10 height 12
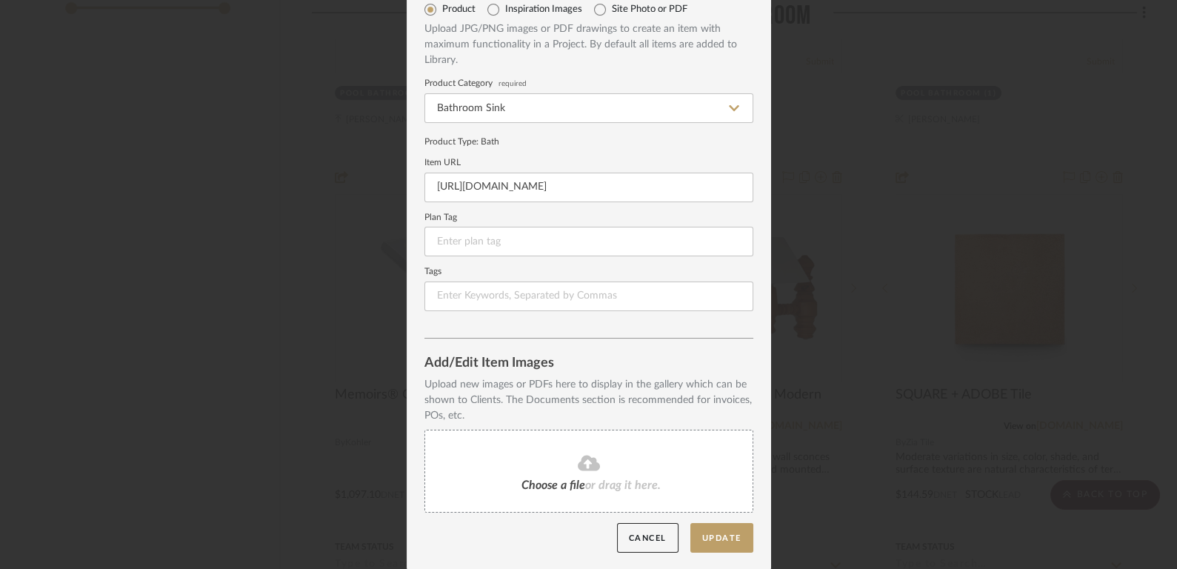
scroll to position [136, 0]
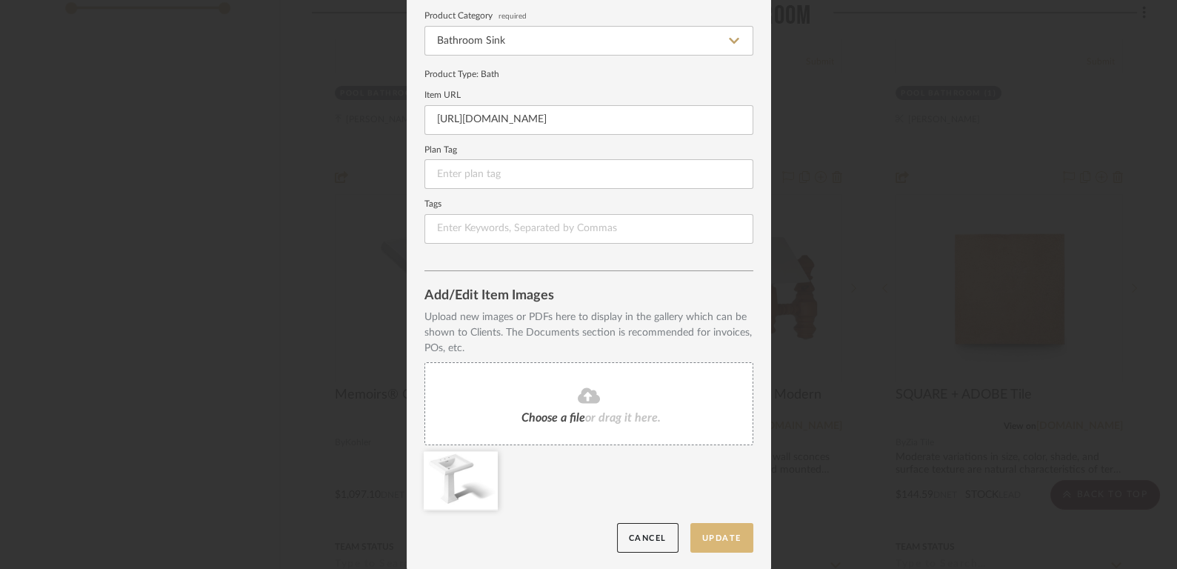
click at [713, 535] on button "Update" at bounding box center [721, 538] width 63 height 30
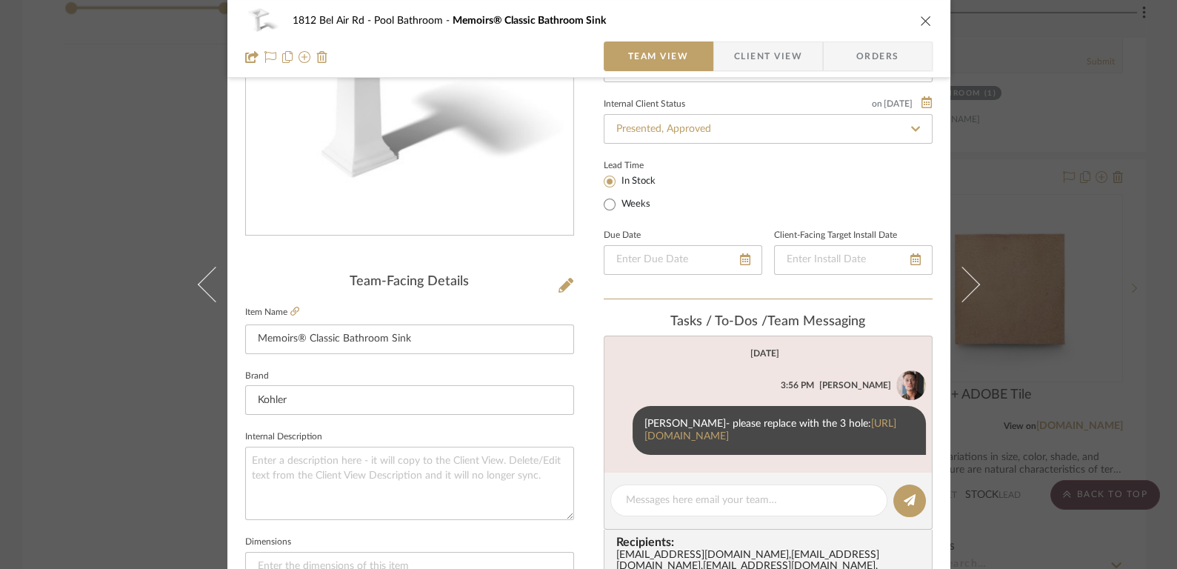
scroll to position [283, 0]
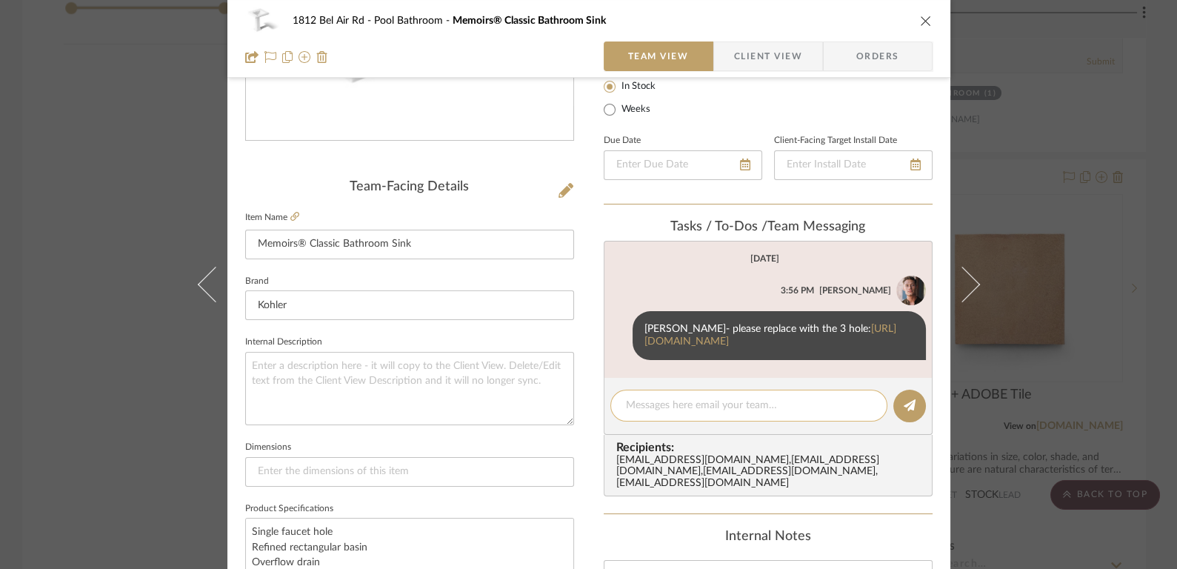
click at [729, 413] on textarea at bounding box center [749, 406] width 246 height 16
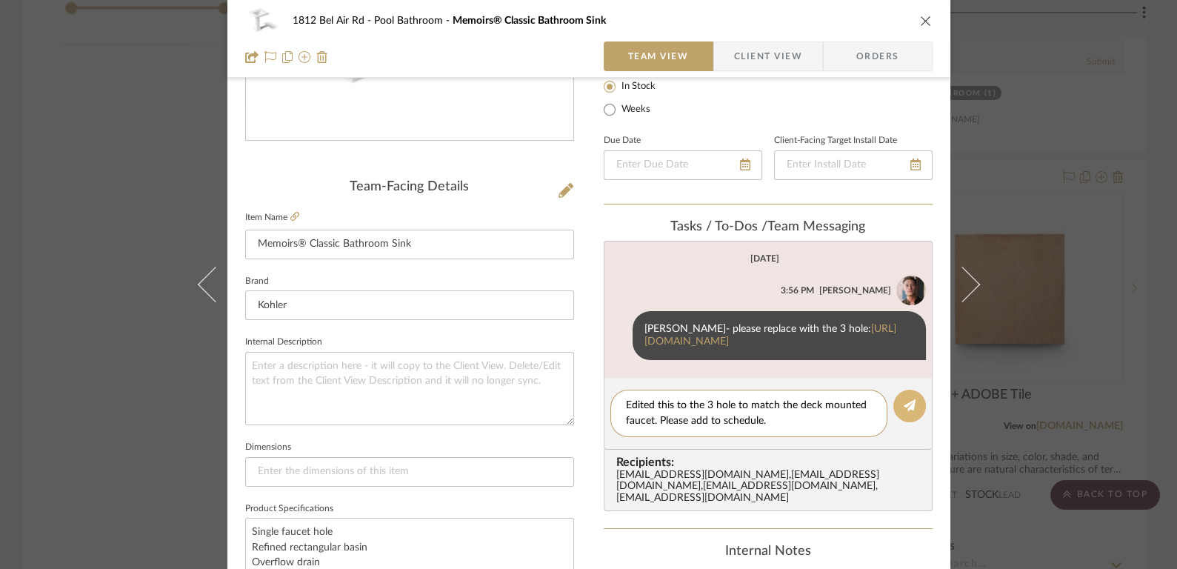
type textarea "Edited this to the 3 hole to match the deck mounted faucet. Please add to sched…"
click at [910, 422] on button at bounding box center [909, 406] width 33 height 33
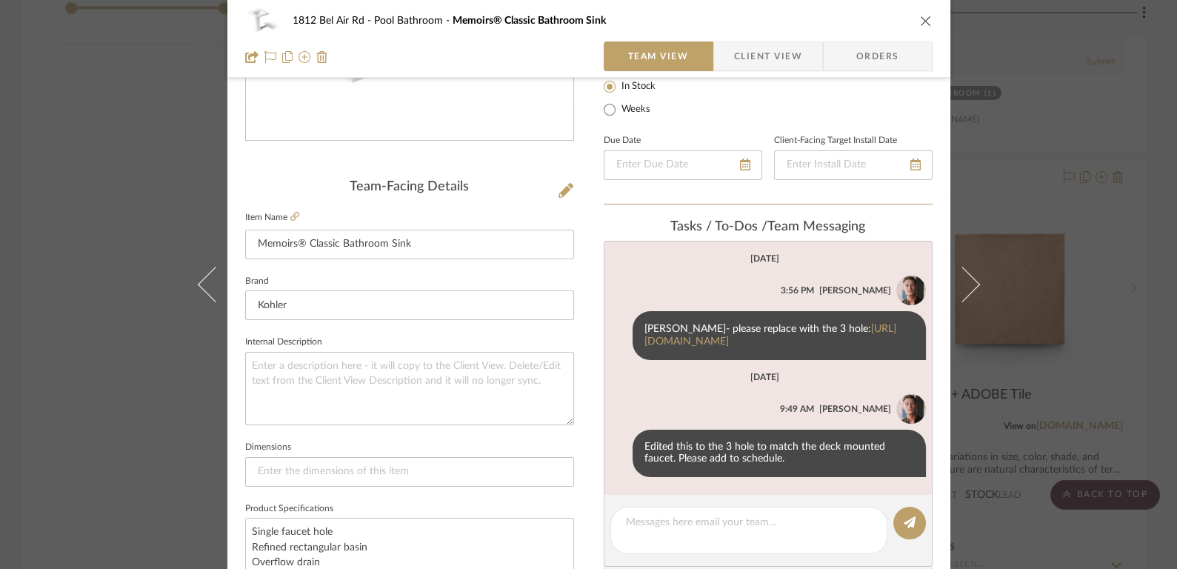
click at [920, 22] on icon "close" at bounding box center [926, 21] width 12 height 12
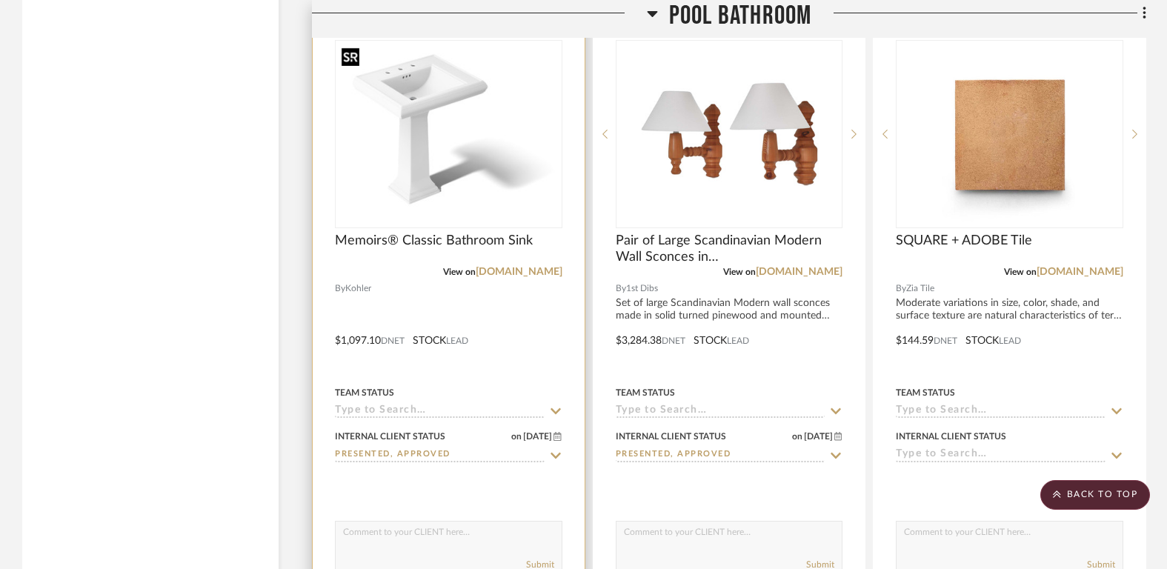
scroll to position [3296, 0]
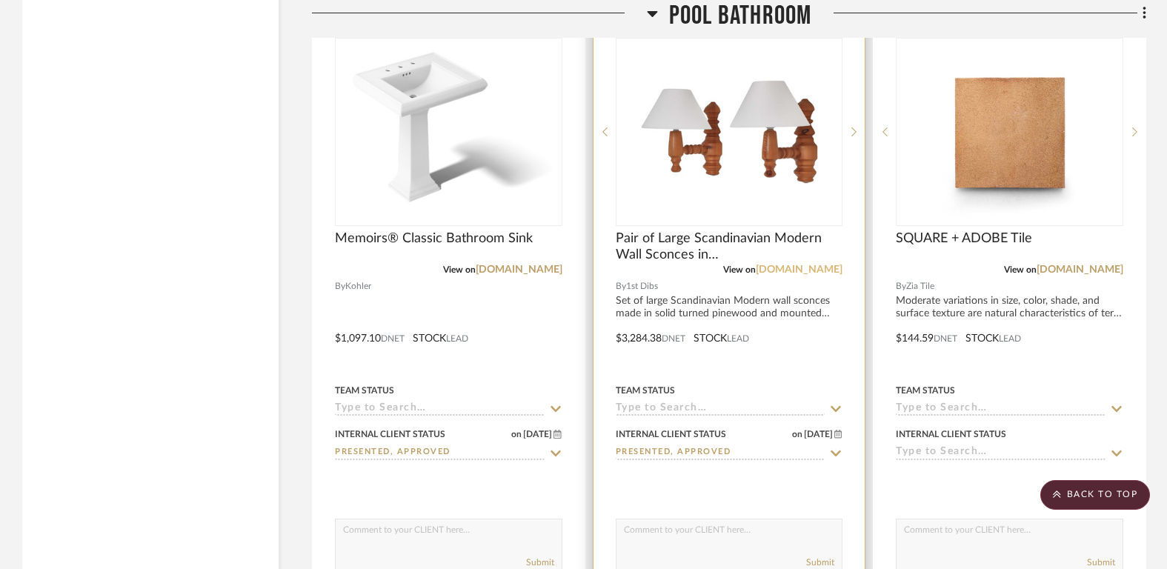
click at [835, 264] on link "1stdibs.com" at bounding box center [799, 269] width 87 height 10
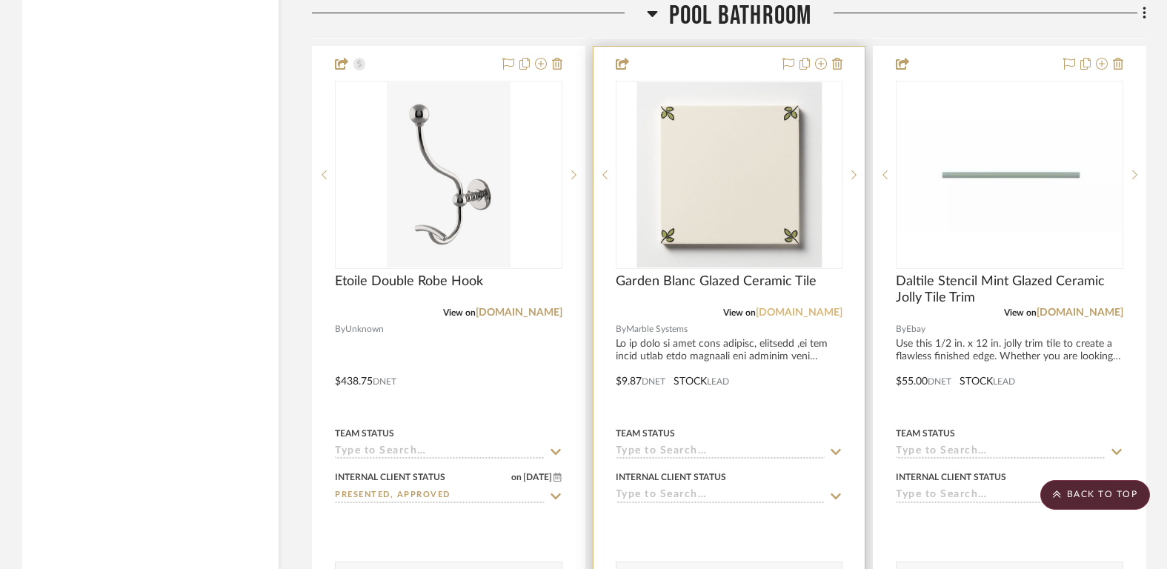
scroll to position [3910, 0]
click at [792, 307] on link "marblesystems.com" at bounding box center [799, 312] width 87 height 10
click at [787, 307] on link "marblesystems.com" at bounding box center [799, 312] width 87 height 10
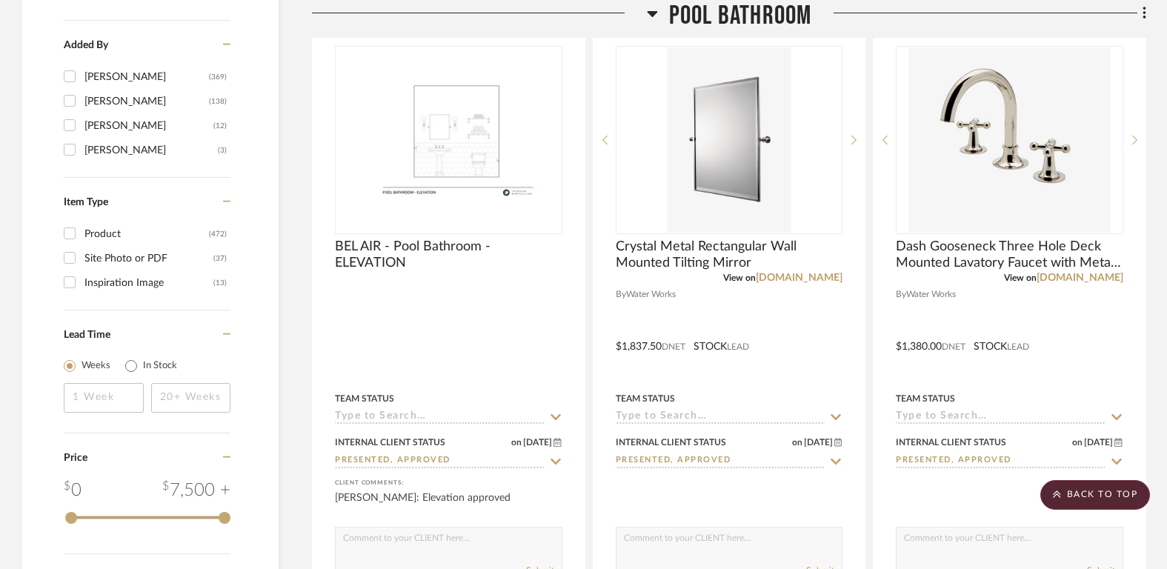
scroll to position [2632, 0]
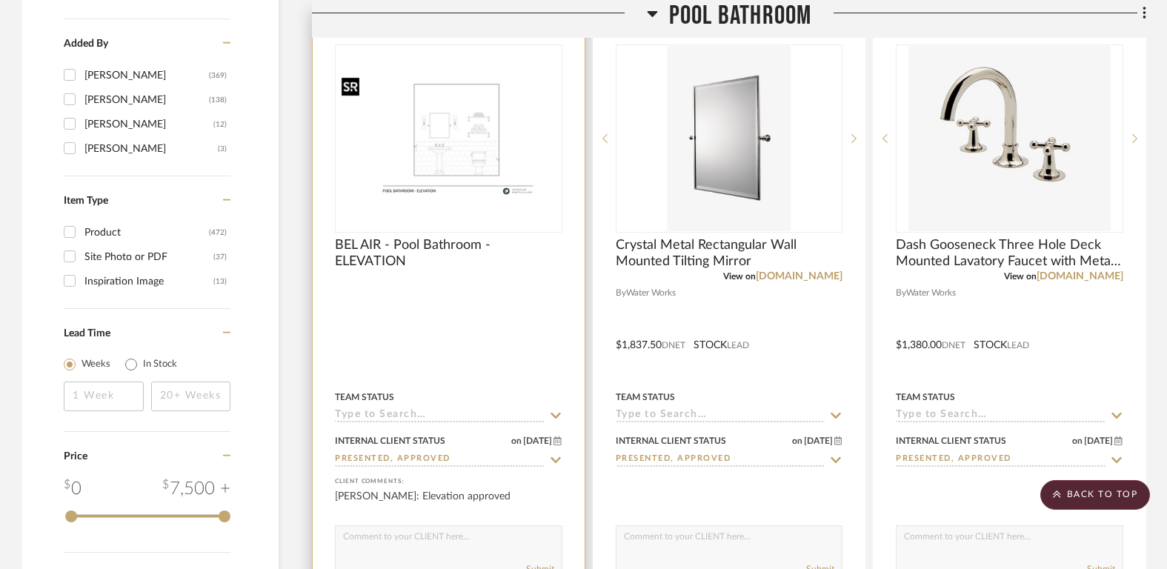
click at [0, 0] on img at bounding box center [0, 0] width 0 height 0
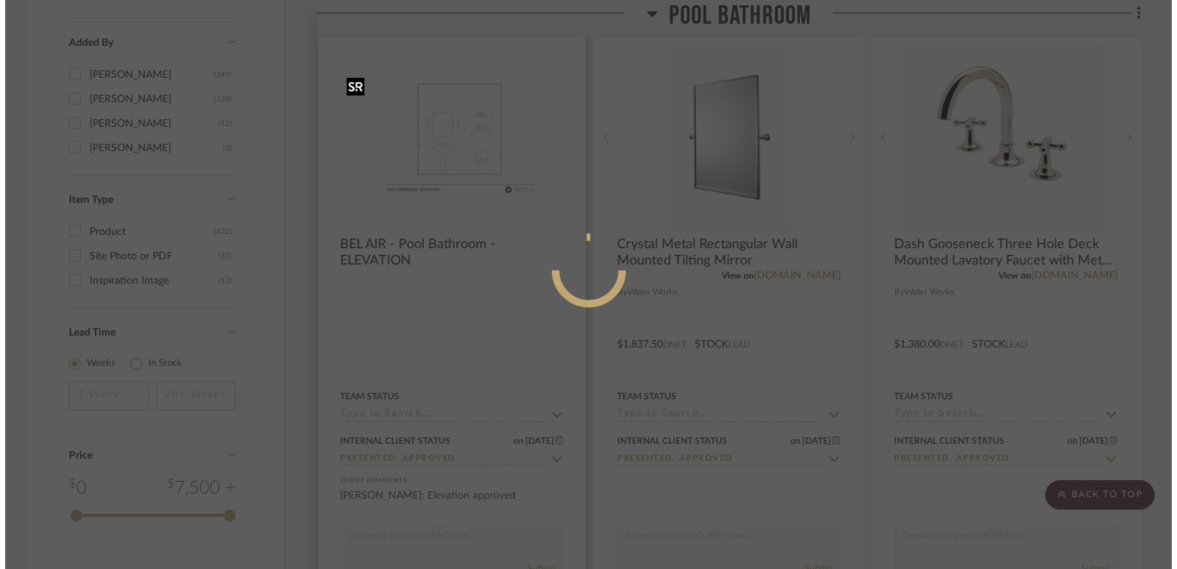
scroll to position [0, 0]
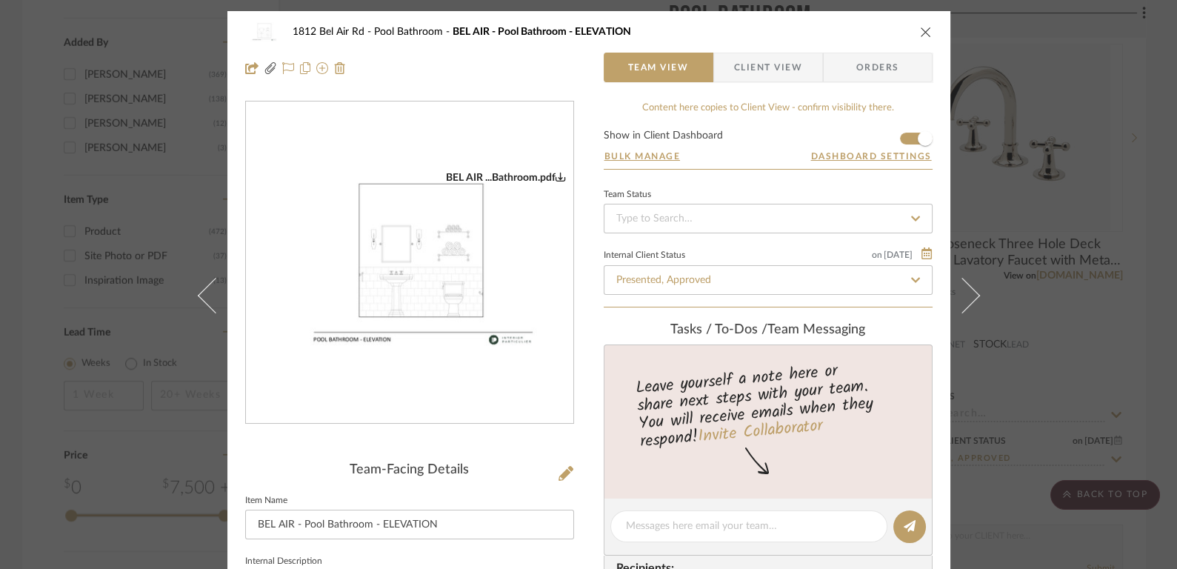
click at [422, 283] on img "0" at bounding box center [409, 263] width 327 height 184
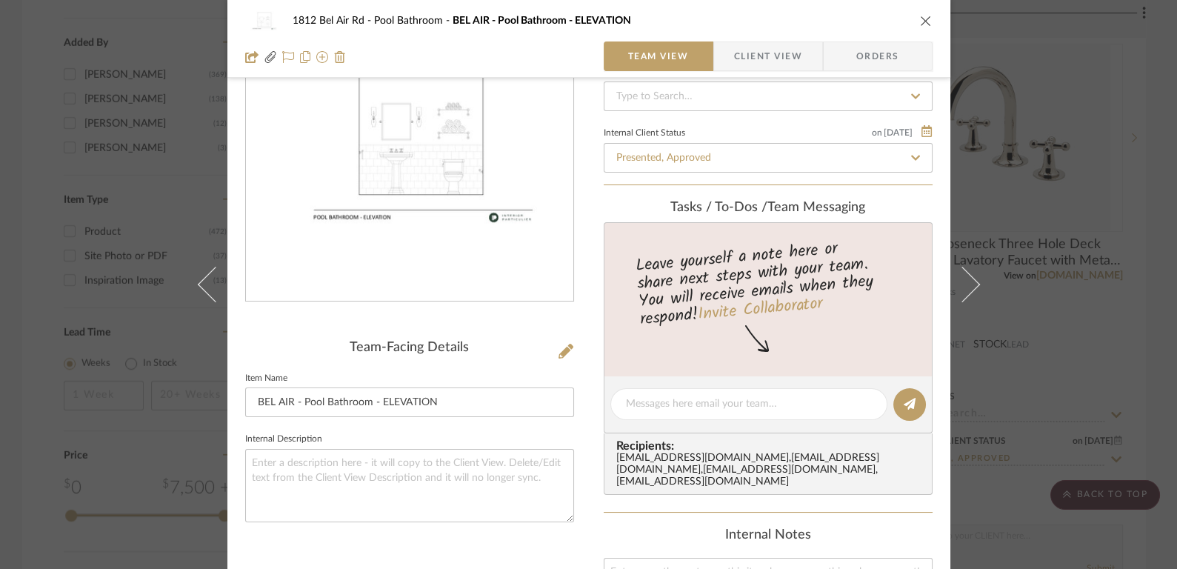
scroll to position [174, 0]
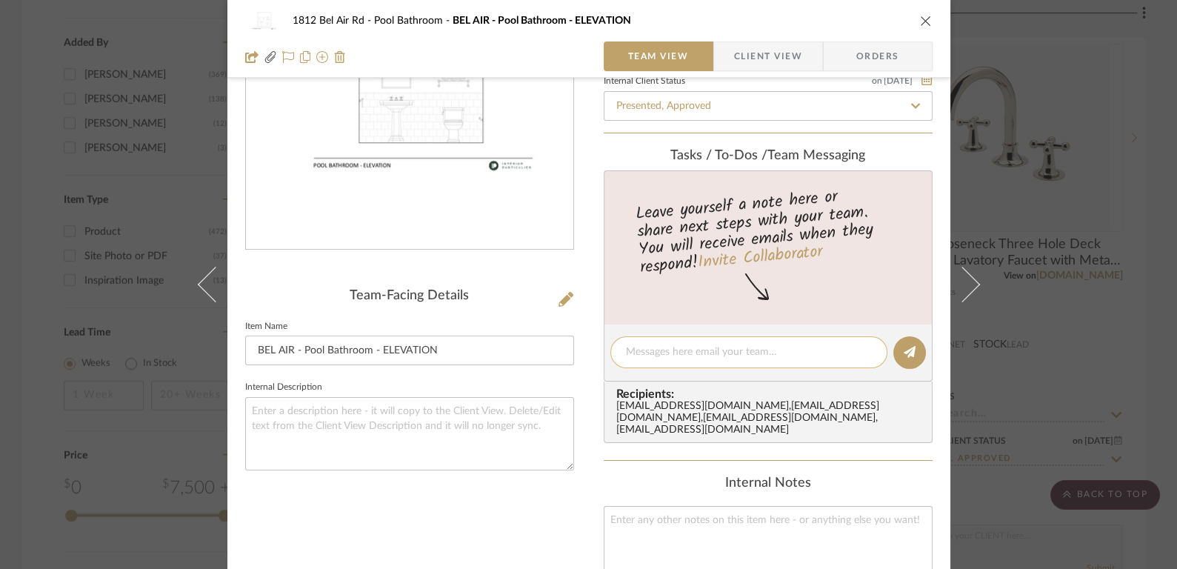
click at [704, 352] on textarea at bounding box center [749, 352] width 246 height 16
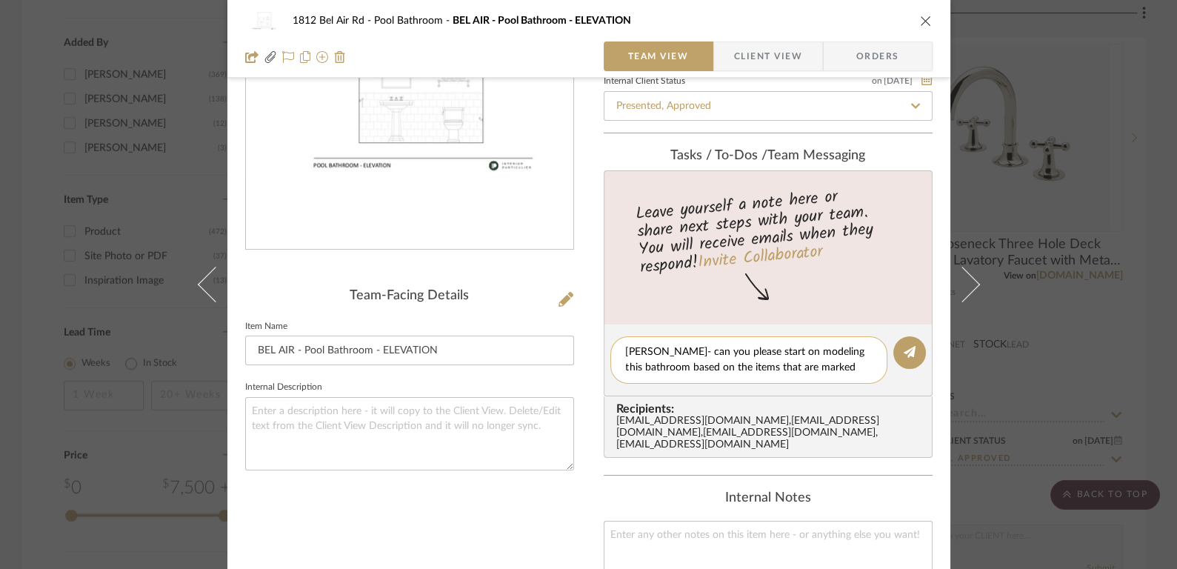
scroll to position [0, 0]
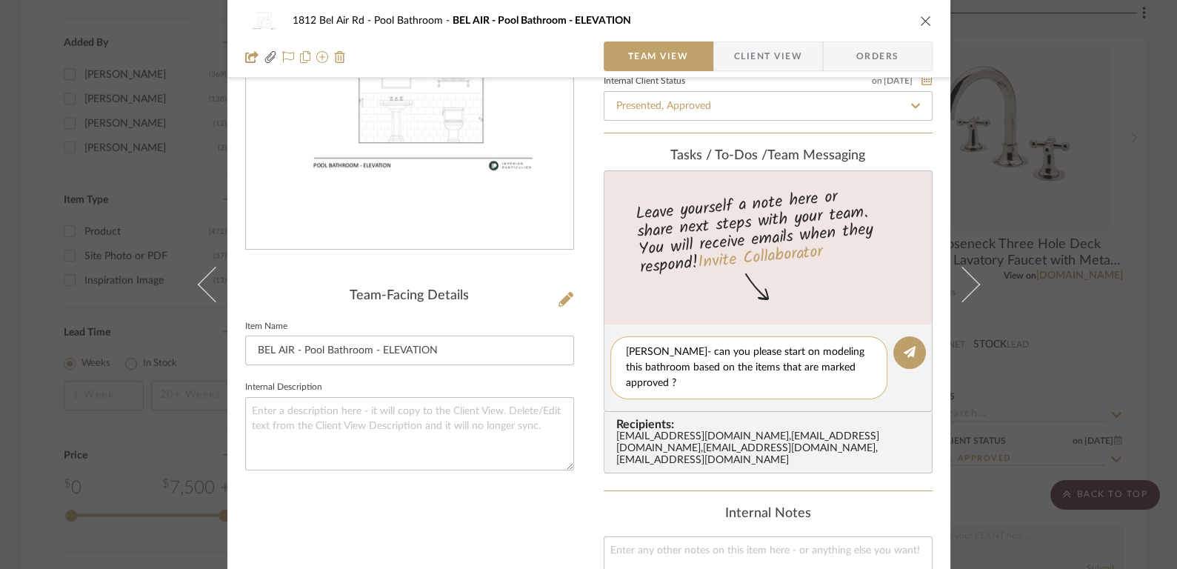
type textarea "Daniyal- can you please start on modeling this bathroom based on the items that…"
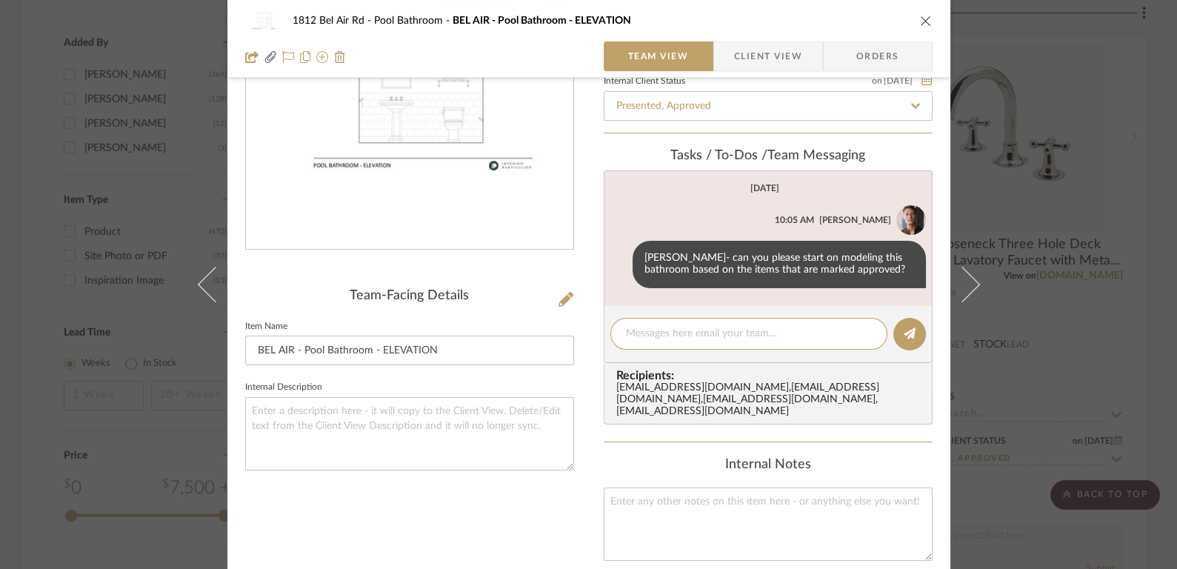
click at [1127, 250] on div "1812 Bel Air Rd Pool Bathroom BEL AIR - Pool Bathroom - ELEVATION Team View Cli…" at bounding box center [588, 284] width 1177 height 569
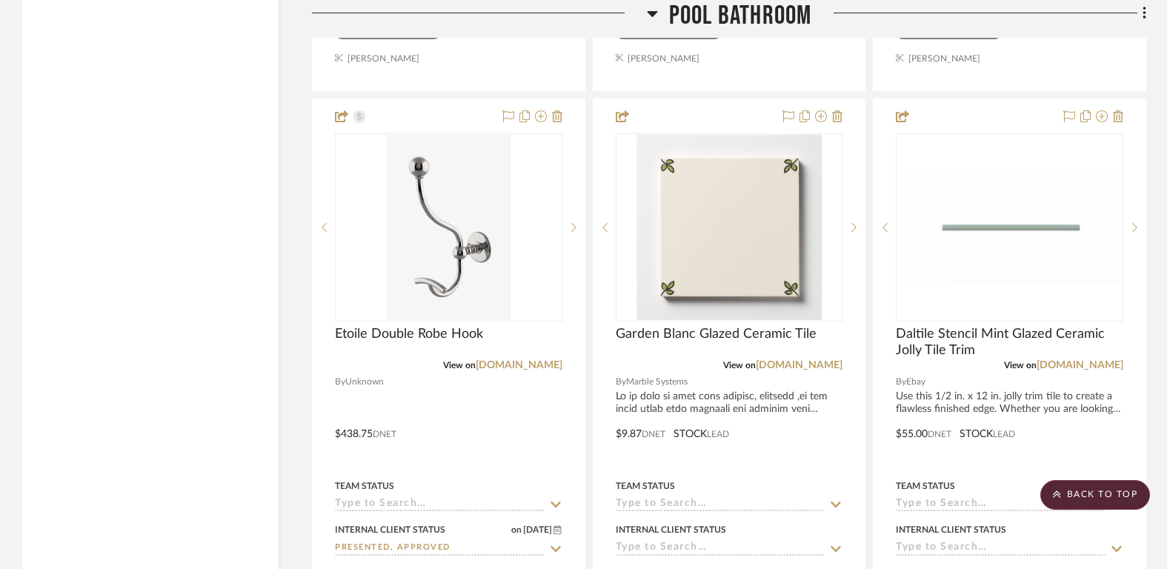
scroll to position [3919, 0]
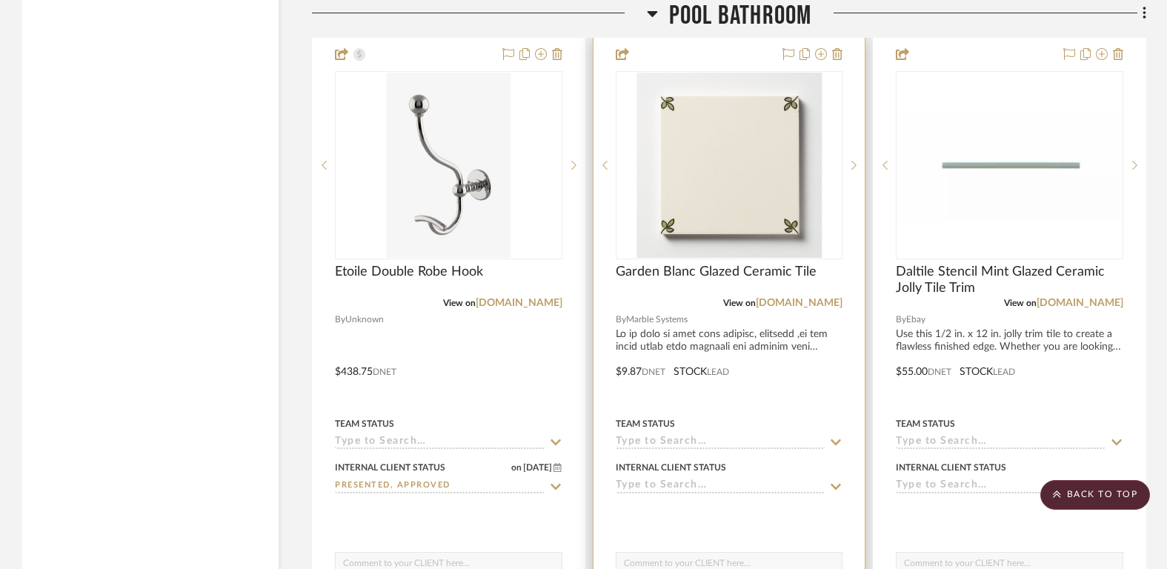
click at [703, 479] on input at bounding box center [721, 486] width 210 height 14
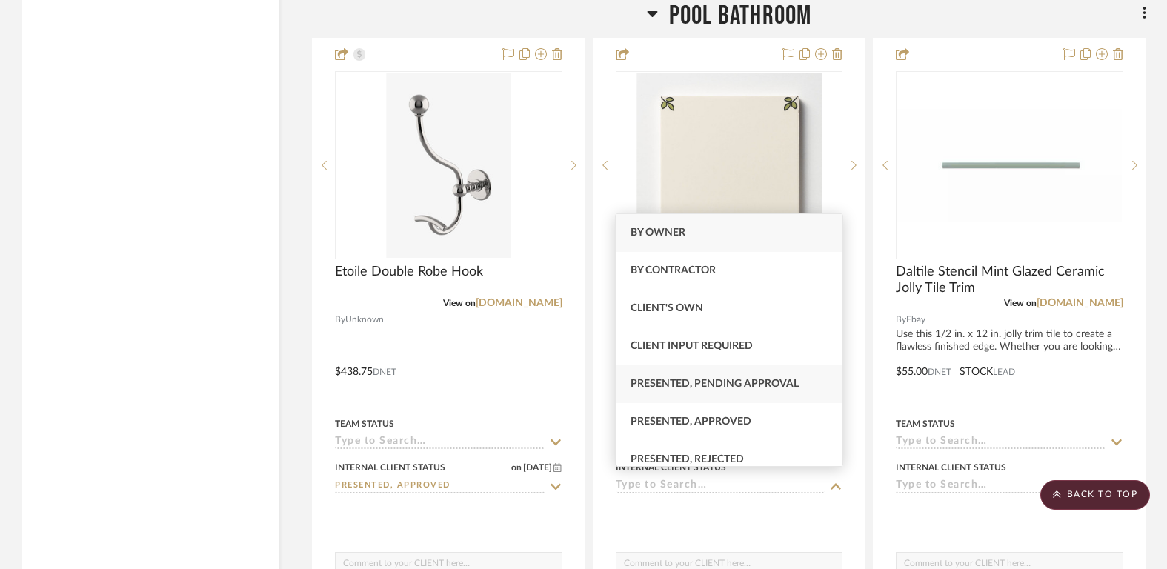
click at [715, 387] on span "Presented, Pending Approval" at bounding box center [714, 384] width 168 height 10
type input "8/11/2025"
type input "Presented, Pending Approval"
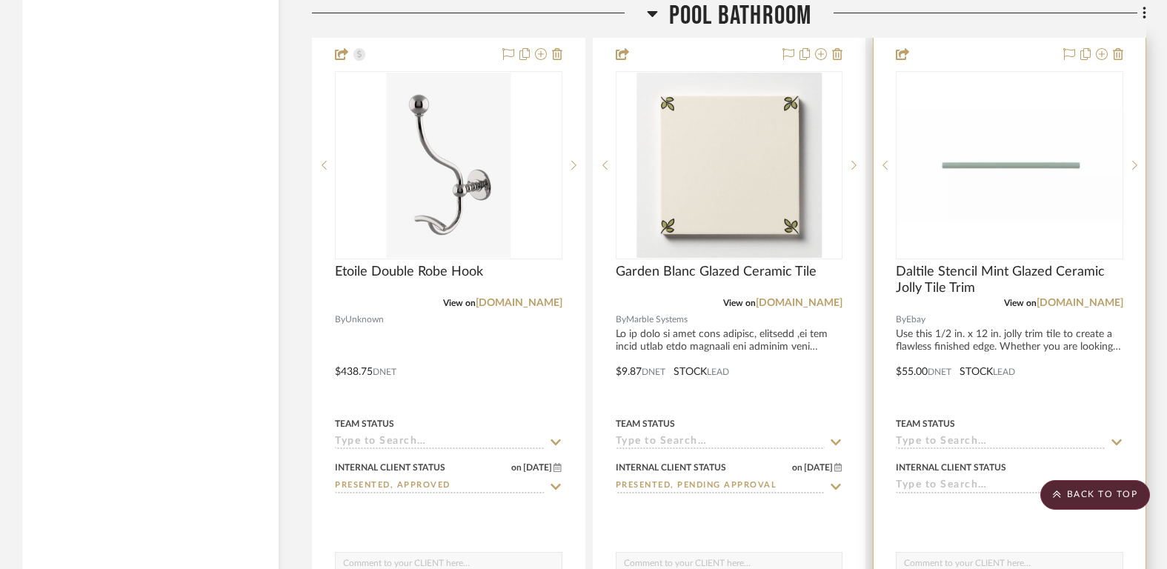
click at [973, 480] on input at bounding box center [1001, 486] width 210 height 14
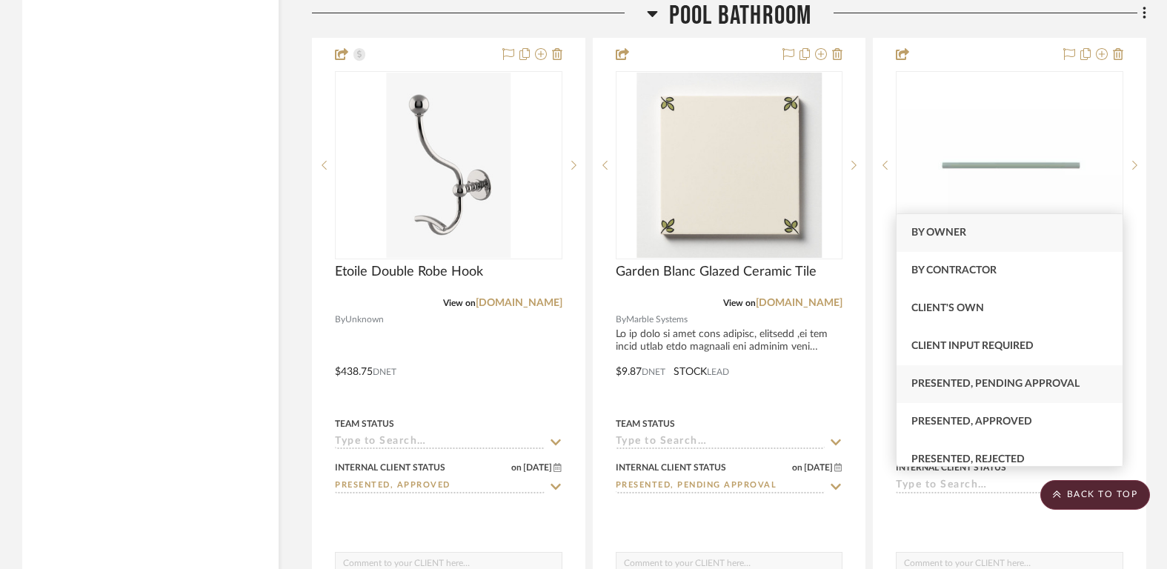
click at [965, 384] on span "Presented, Pending Approval" at bounding box center [995, 384] width 168 height 10
type input "8/11/2025"
type input "Presented, Pending Approval"
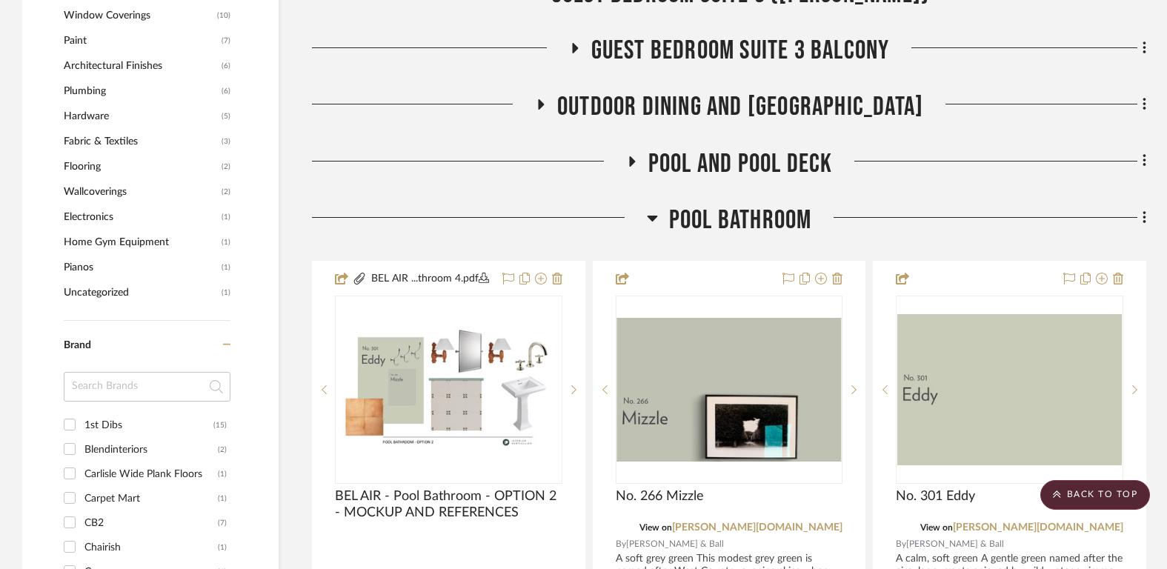
scroll to position [1664, 0]
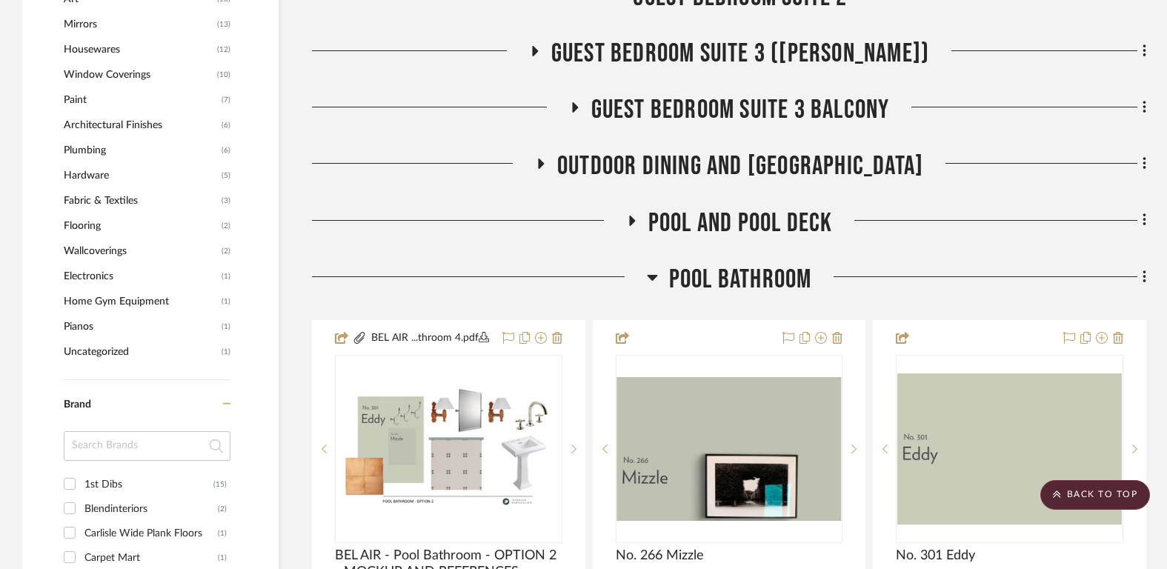
click at [753, 272] on span "Pool Bathroom" at bounding box center [740, 280] width 143 height 32
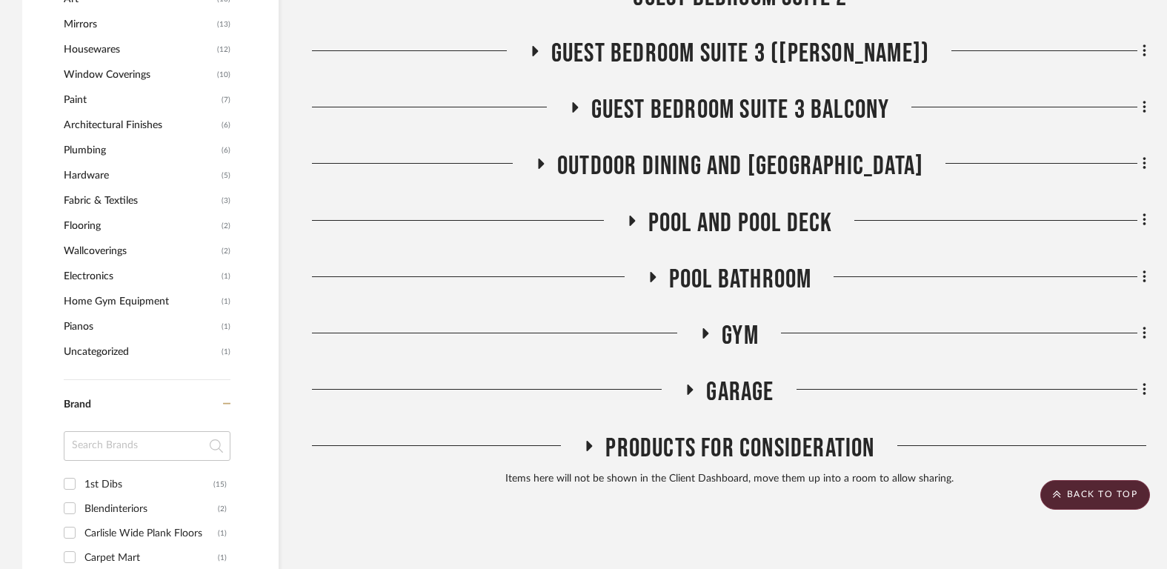
click at [742, 336] on span "Gym" at bounding box center [739, 336] width 37 height 32
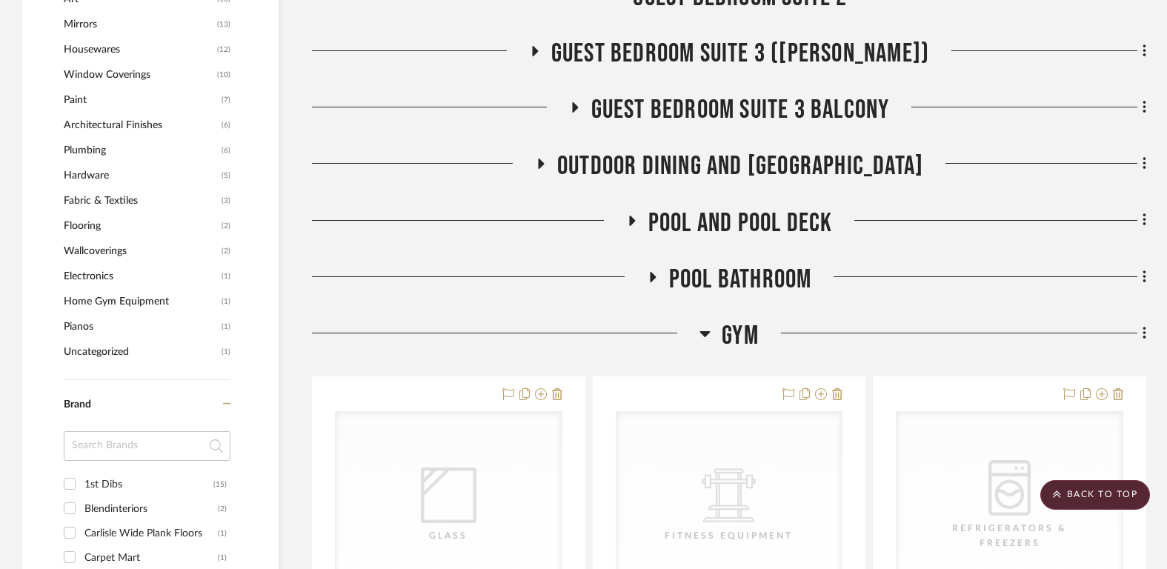
click at [742, 336] on span "Gym" at bounding box center [739, 336] width 37 height 32
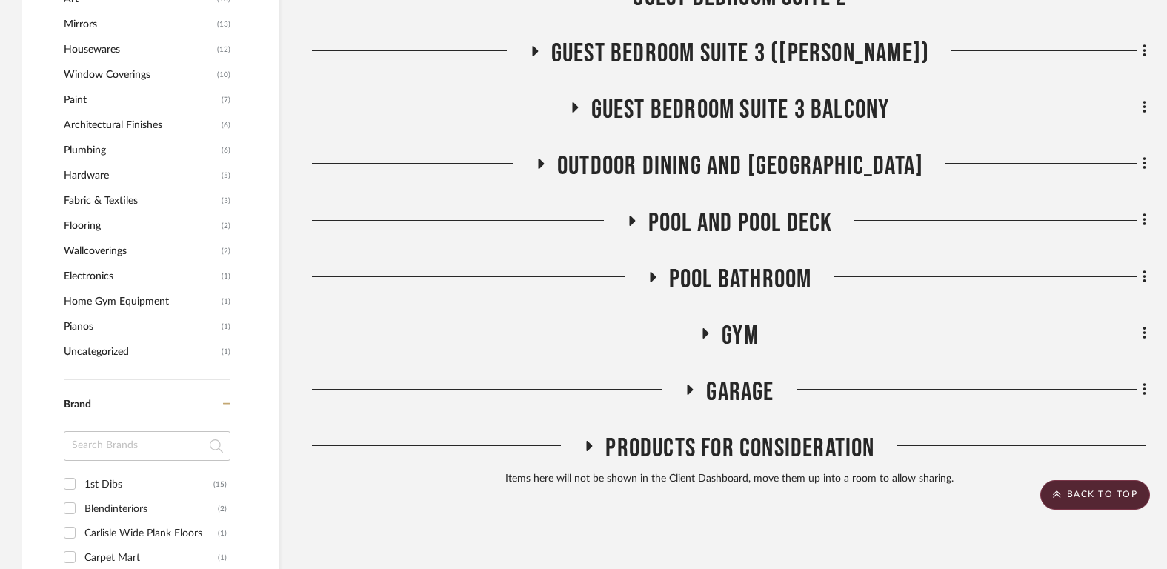
click at [731, 216] on span "Pool and Pool Deck" at bounding box center [740, 223] width 184 height 32
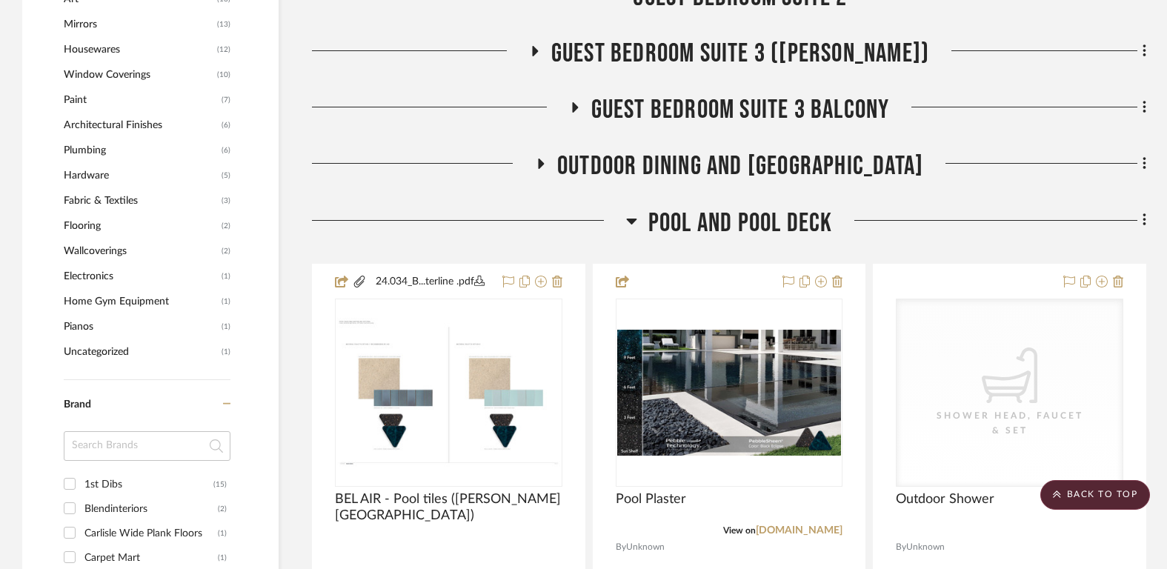
click at [731, 216] on span "Pool and Pool Deck" at bounding box center [740, 223] width 184 height 32
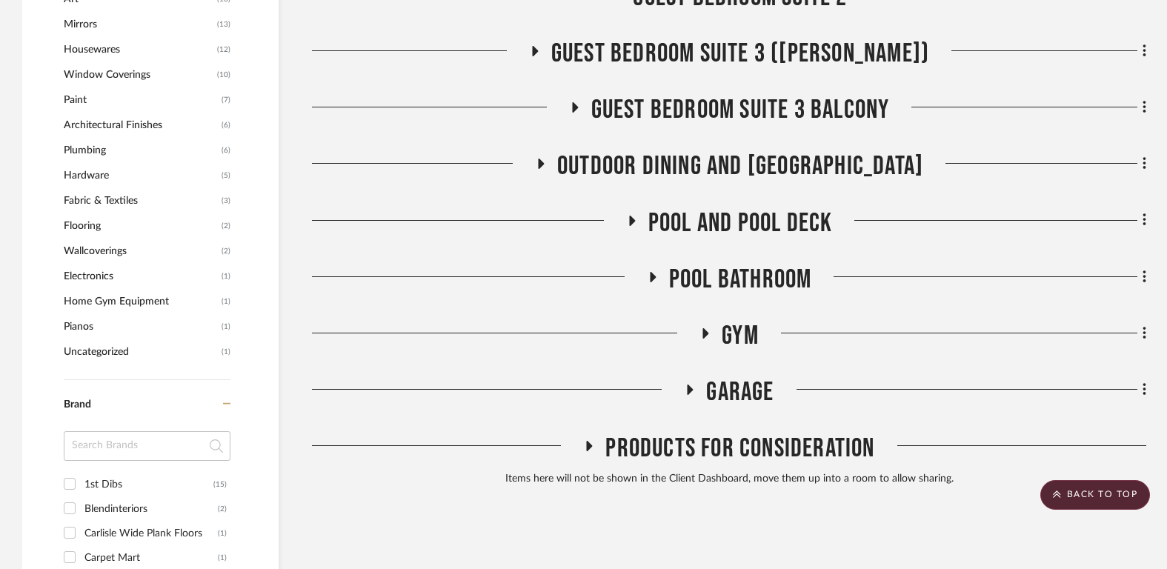
click at [731, 216] on span "Pool and Pool Deck" at bounding box center [740, 223] width 184 height 32
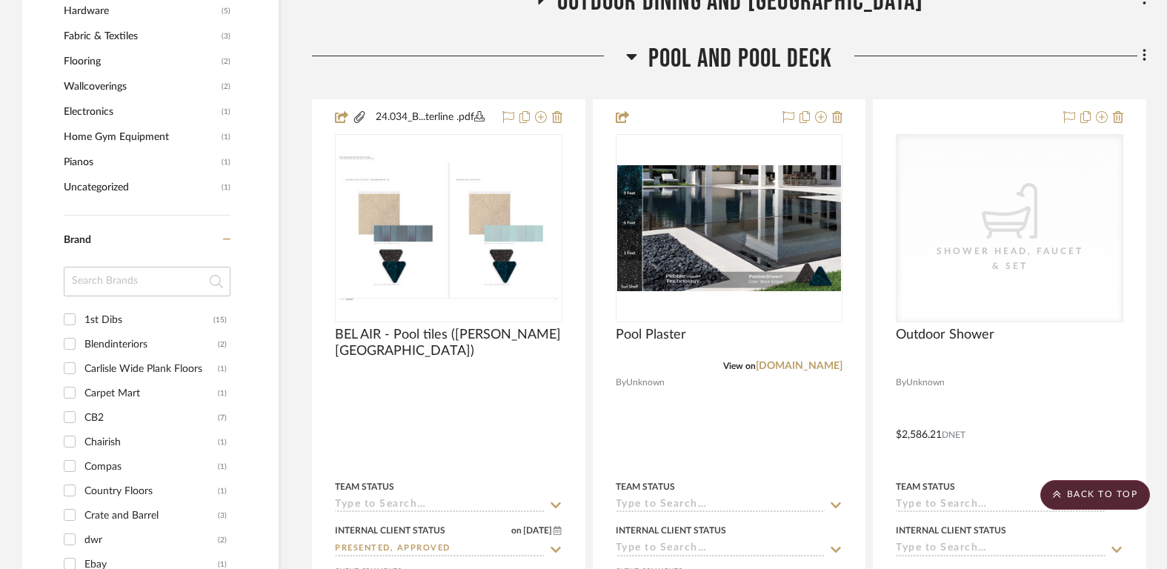
scroll to position [1746, 0]
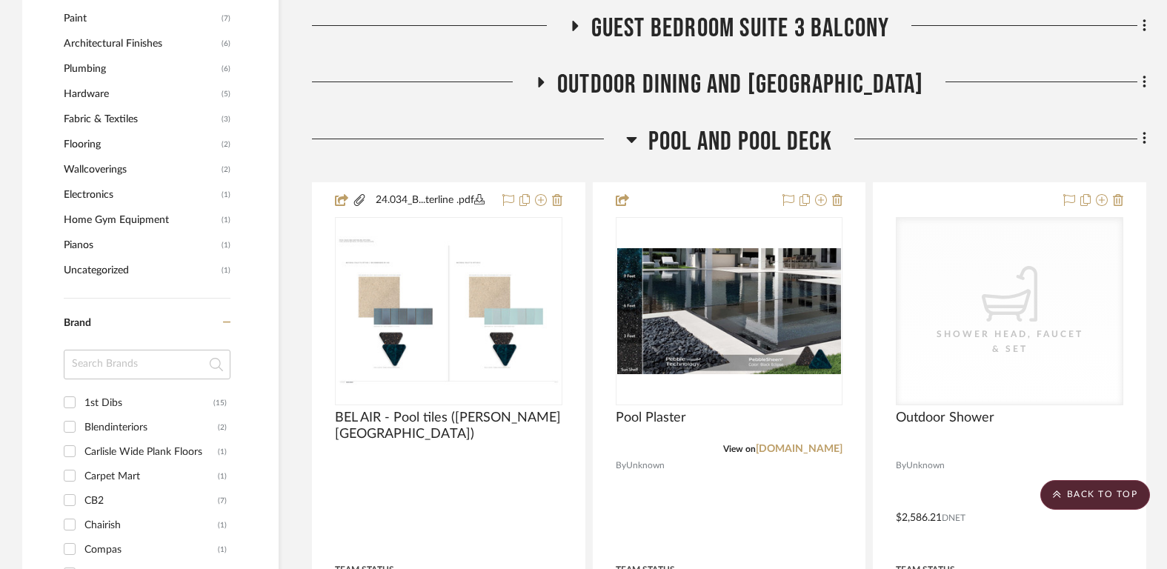
click at [731, 136] on span "Pool and Pool Deck" at bounding box center [740, 142] width 184 height 32
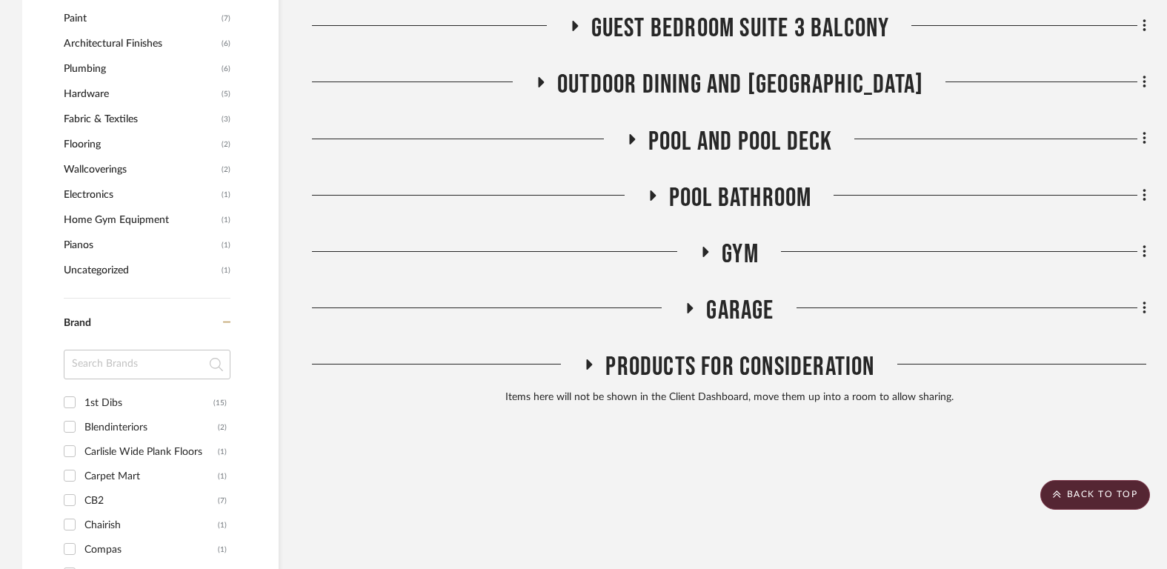
click at [731, 86] on span "Outdoor Dining and [GEOGRAPHIC_DATA]" at bounding box center [740, 85] width 366 height 32
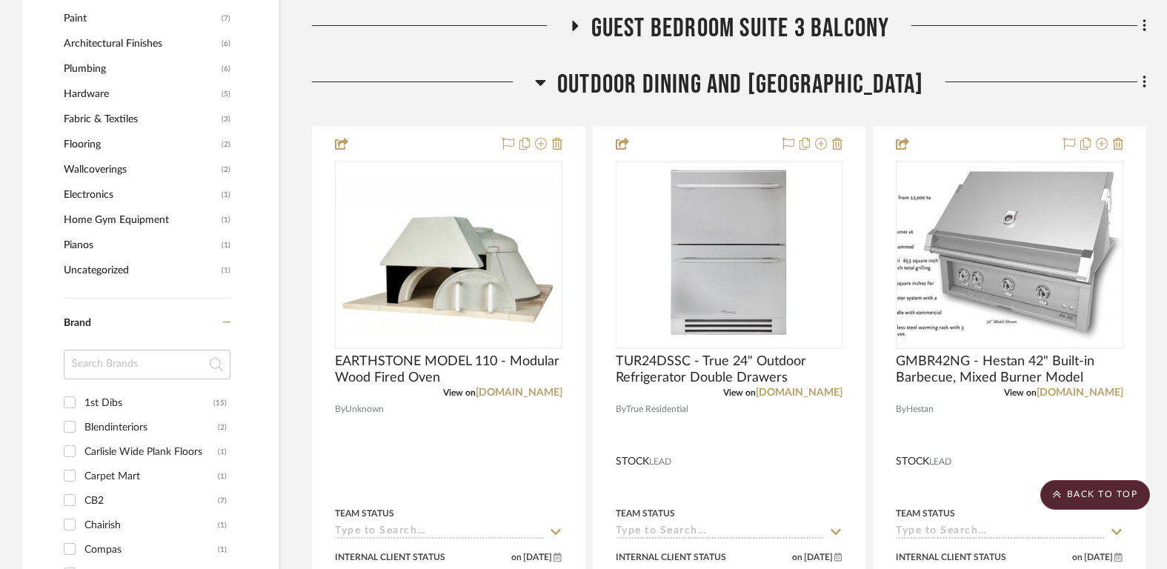
click at [731, 85] on span "Outdoor Dining and [GEOGRAPHIC_DATA]" at bounding box center [740, 85] width 366 height 32
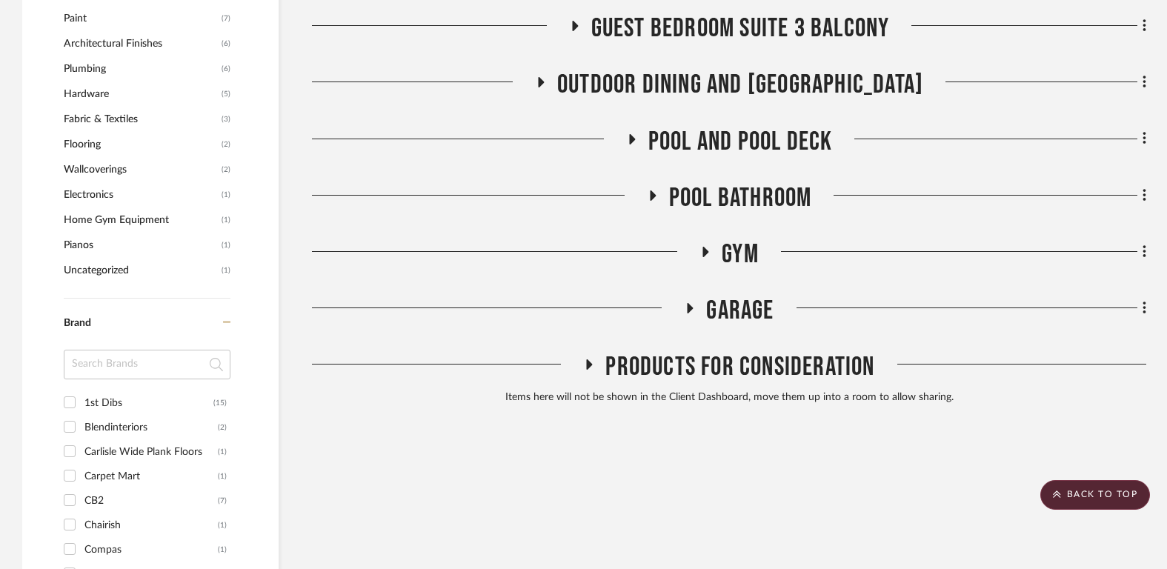
scroll to position [1653, 0]
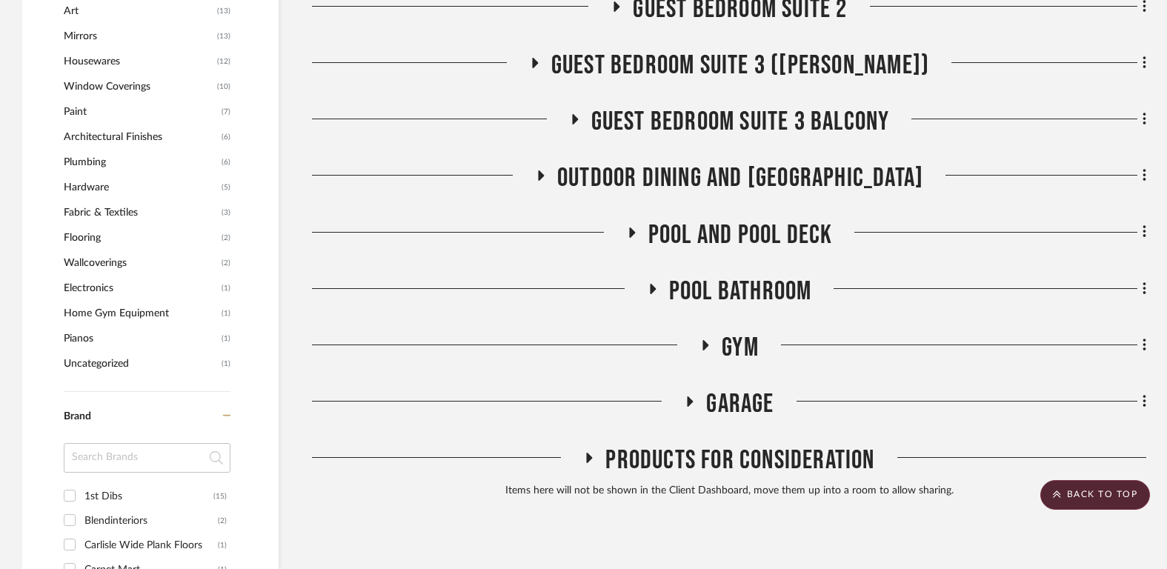
click at [733, 114] on span "Guest Bedroom Suite 3 Balcony" at bounding box center [740, 122] width 299 height 32
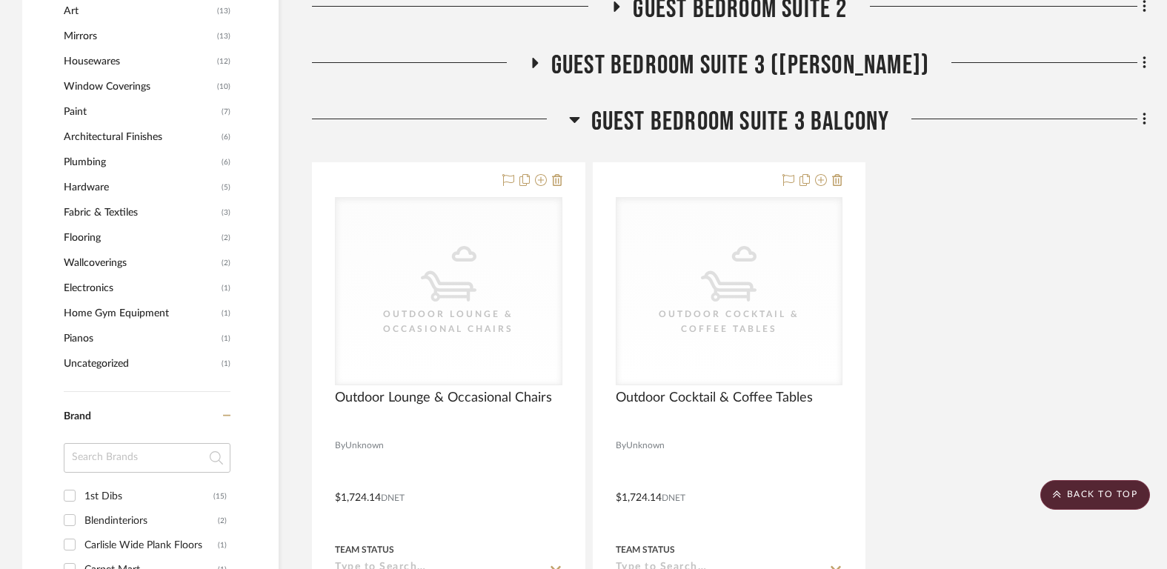
click at [733, 114] on span "Guest Bedroom Suite 3 Balcony" at bounding box center [740, 122] width 299 height 32
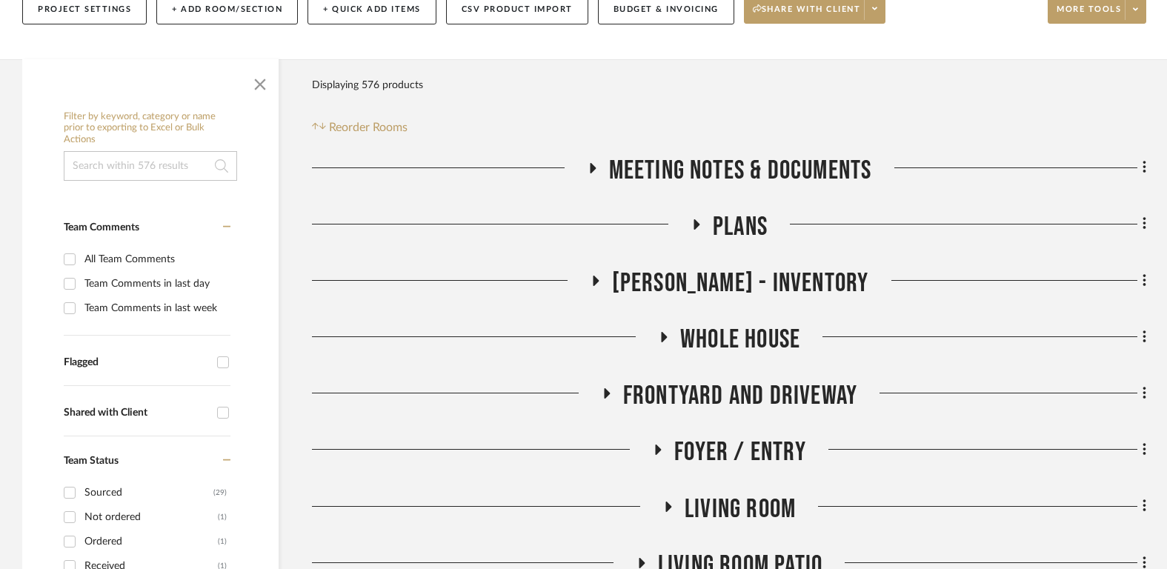
scroll to position [222, 0]
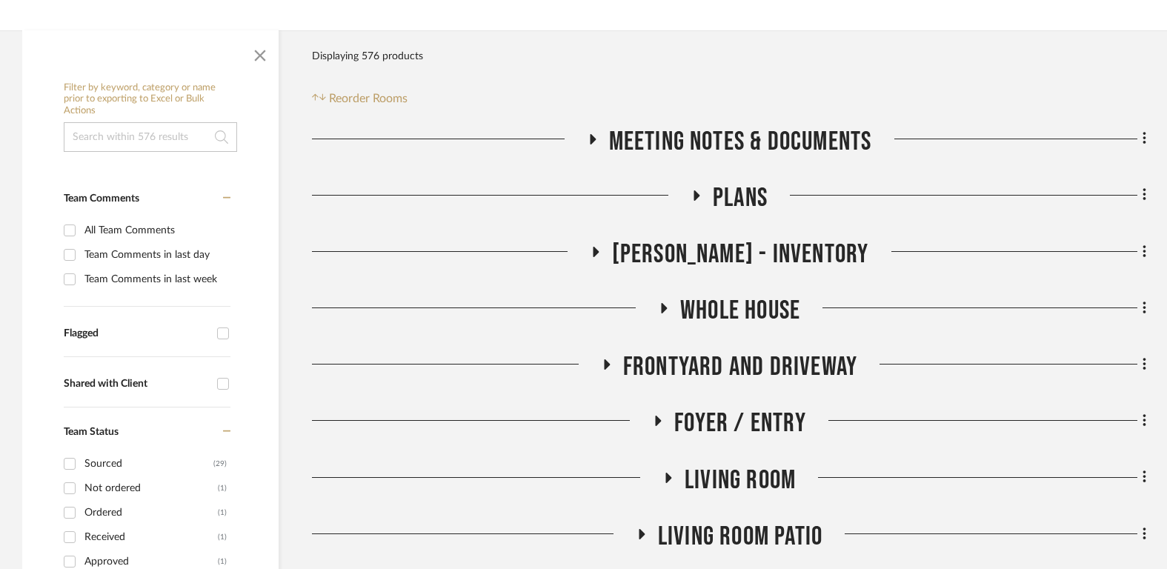
click at [736, 187] on span "Plans" at bounding box center [740, 198] width 55 height 32
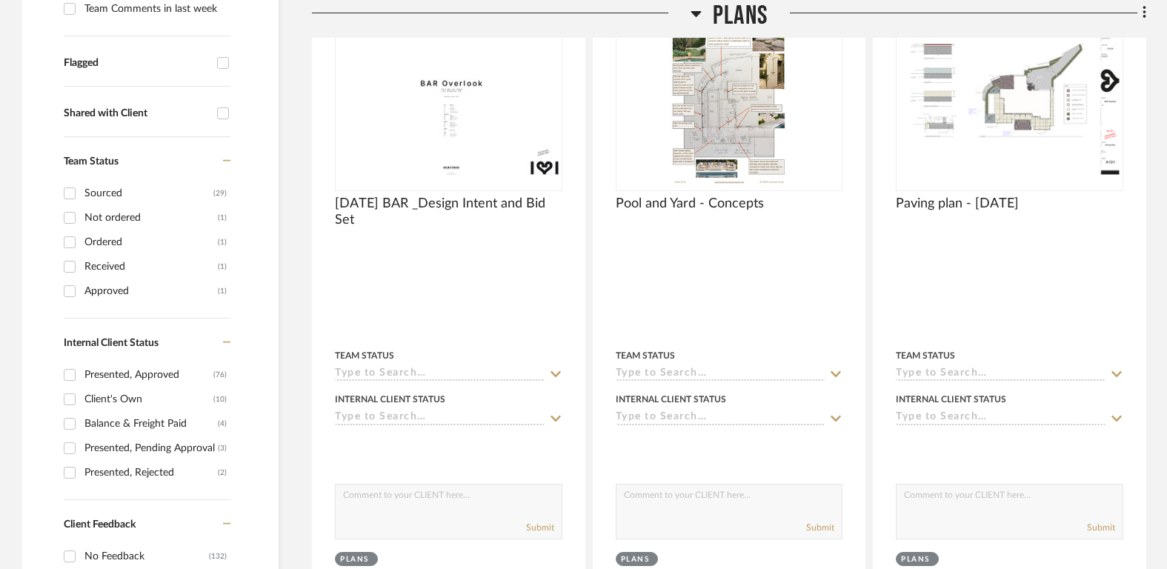
scroll to position [514, 0]
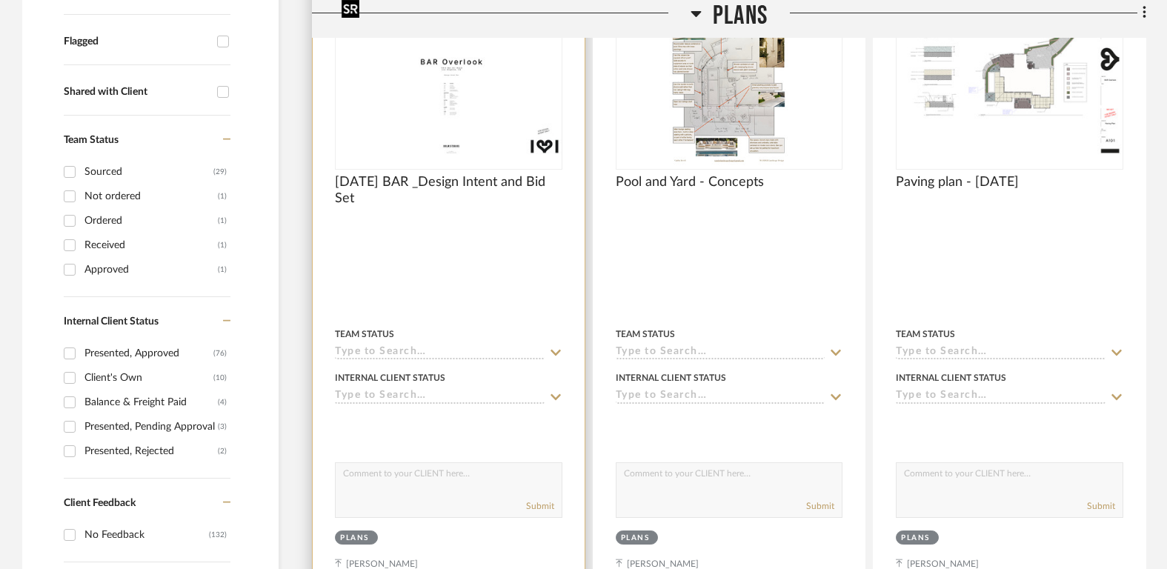
click at [450, 99] on img "0" at bounding box center [448, 75] width 225 height 161
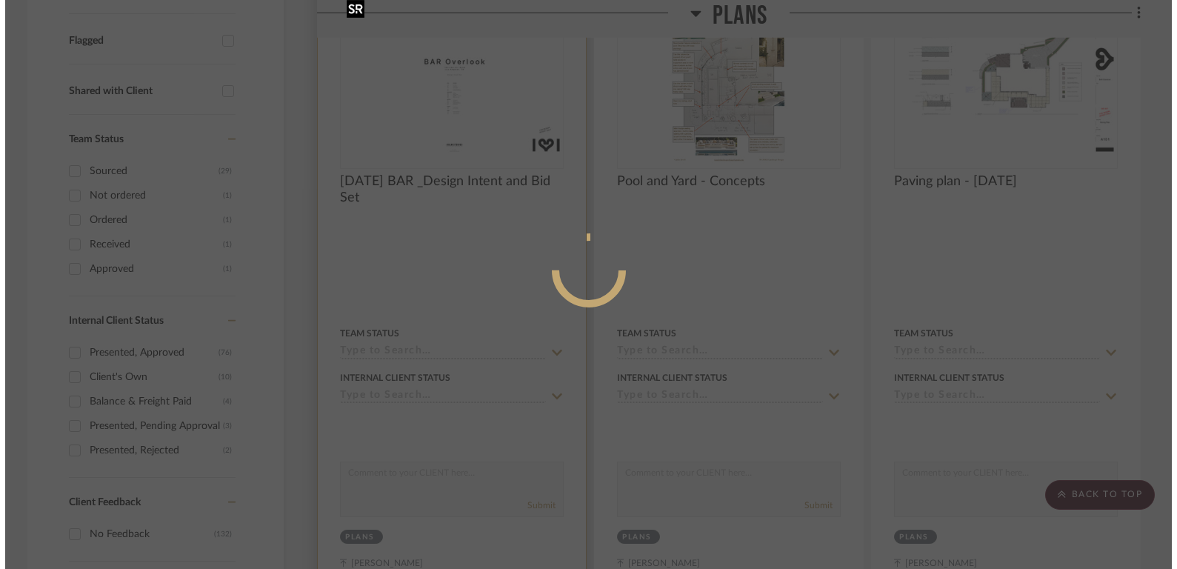
scroll to position [0, 0]
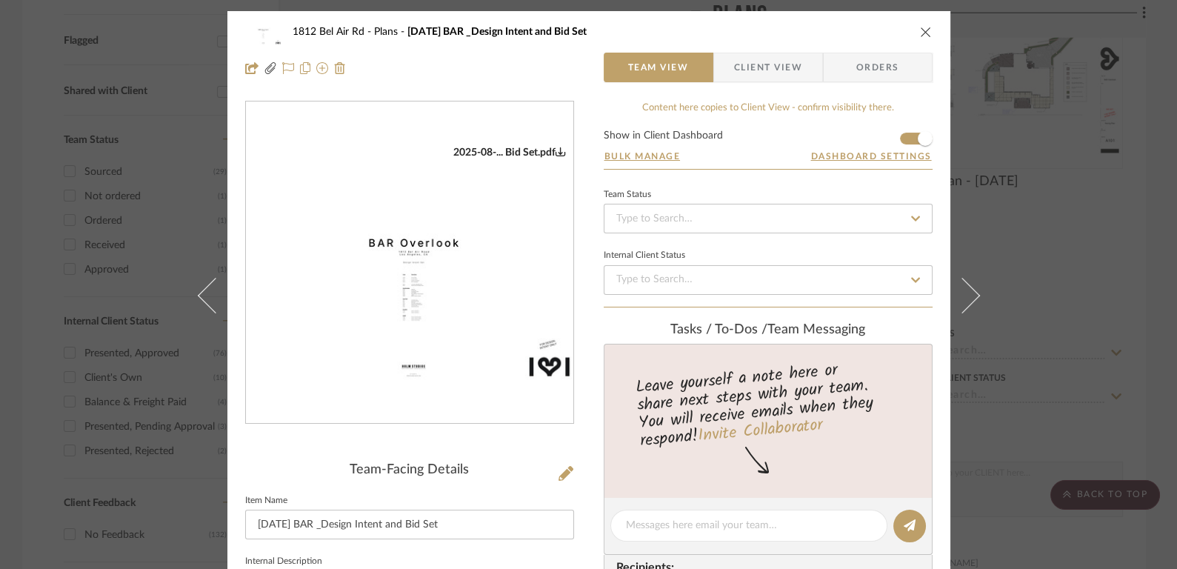
click at [344, 264] on img "0" at bounding box center [409, 262] width 327 height 233
click at [922, 34] on icon "close" at bounding box center [926, 32] width 12 height 12
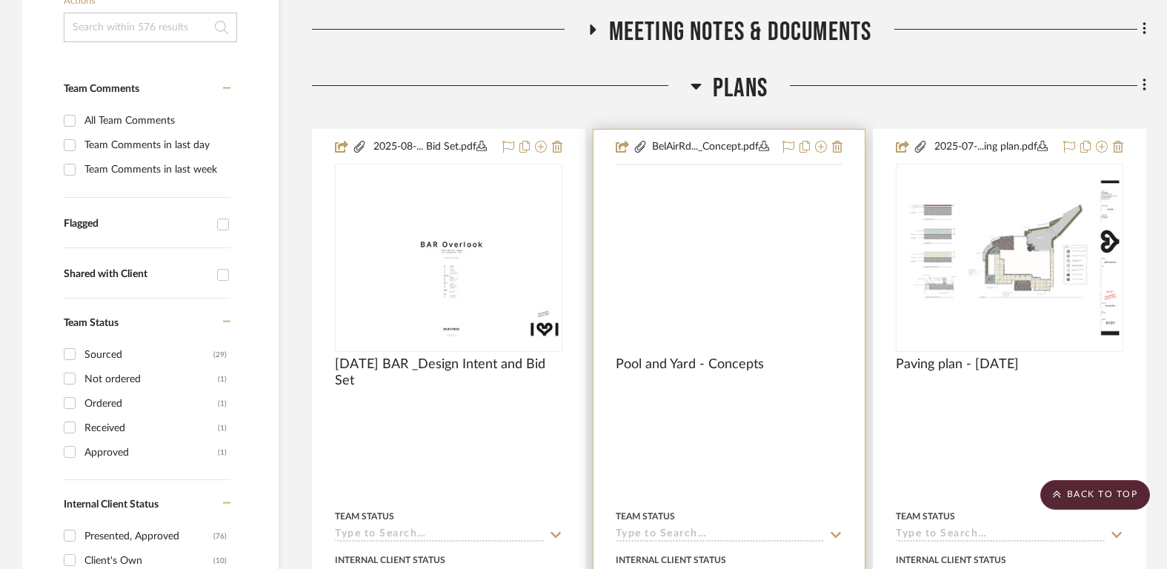
scroll to position [299, 0]
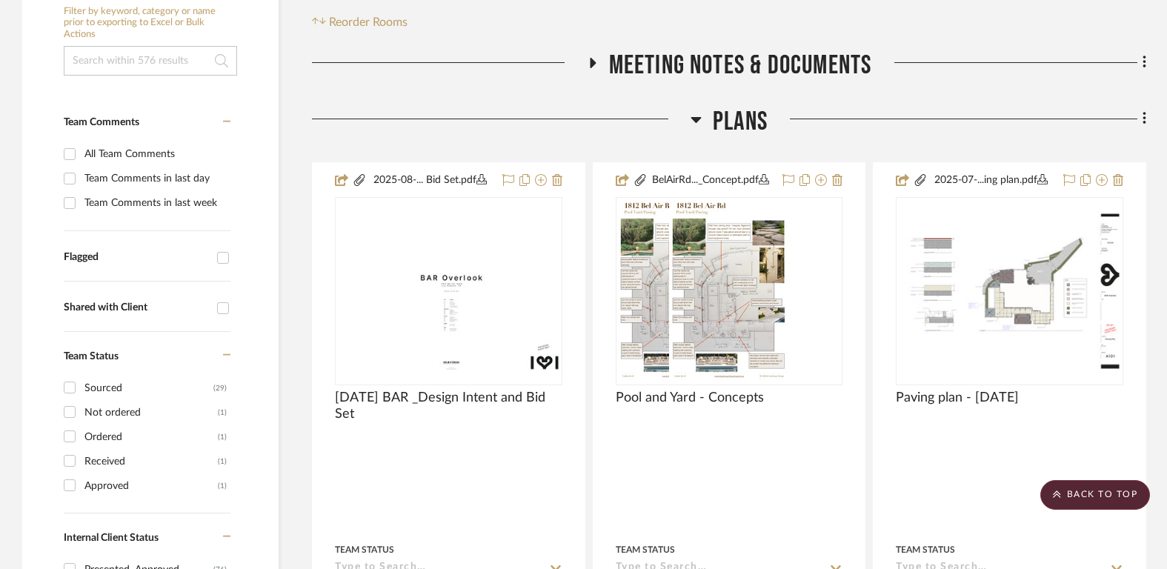
click at [733, 121] on span "Plans" at bounding box center [740, 122] width 55 height 32
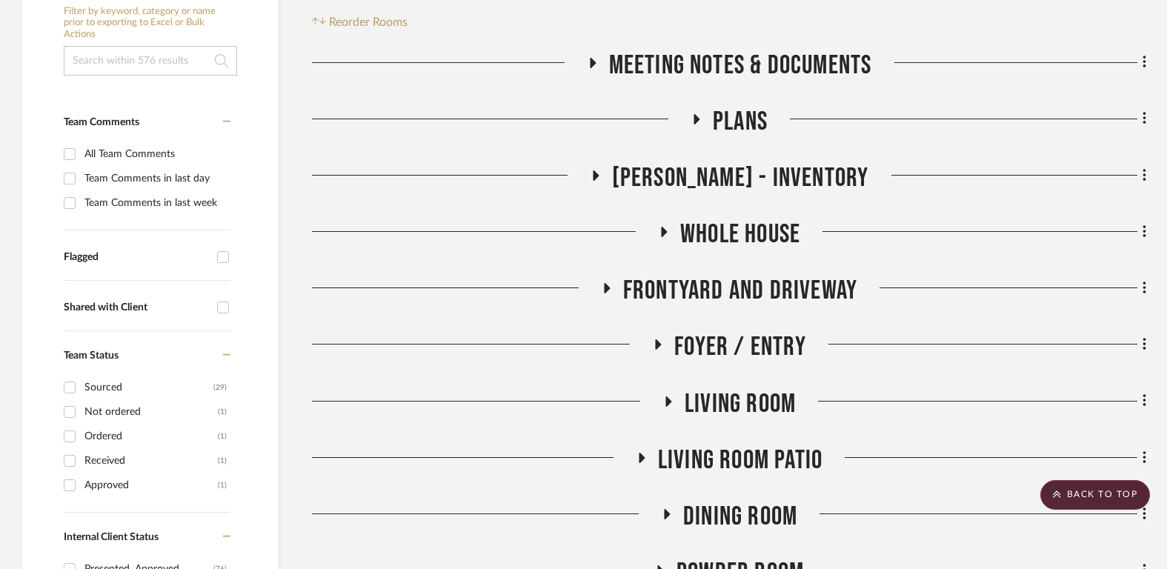
scroll to position [0, 0]
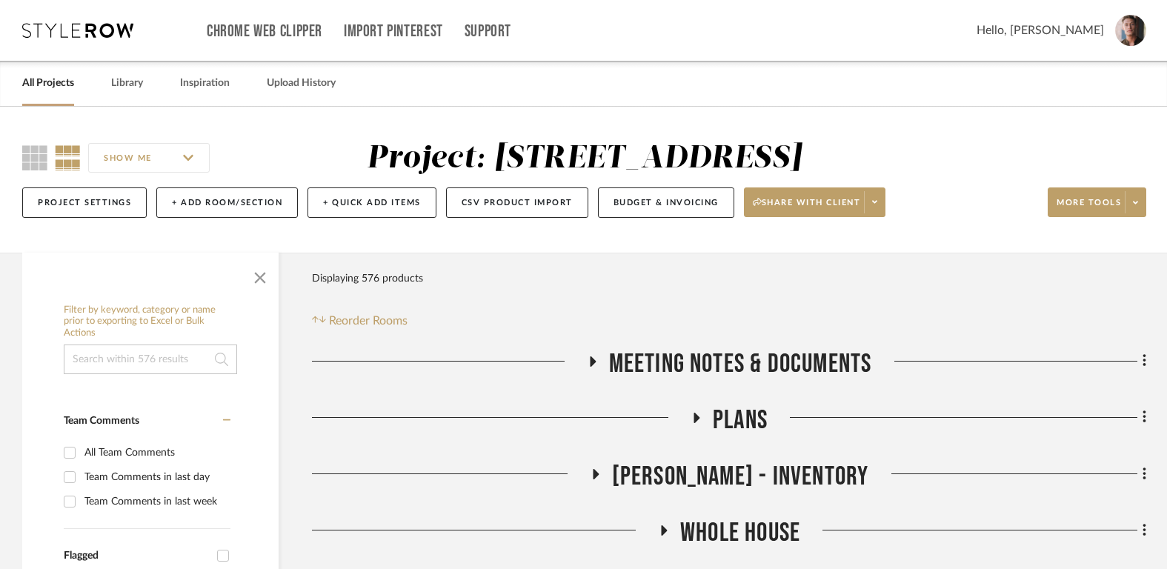
click at [52, 87] on link "All Projects" at bounding box center [48, 83] width 52 height 20
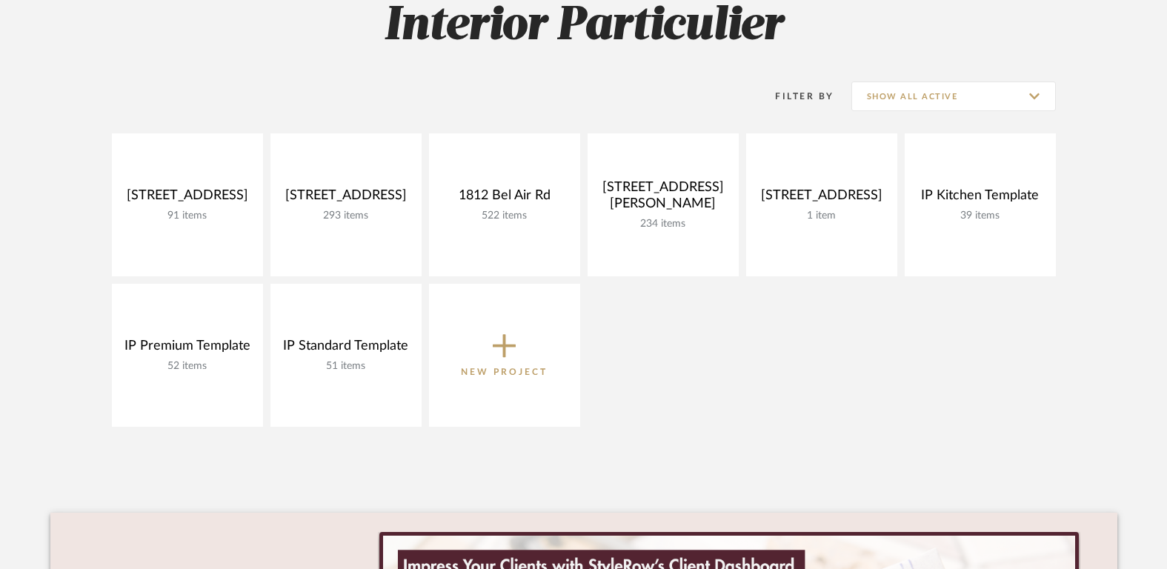
scroll to position [238, 0]
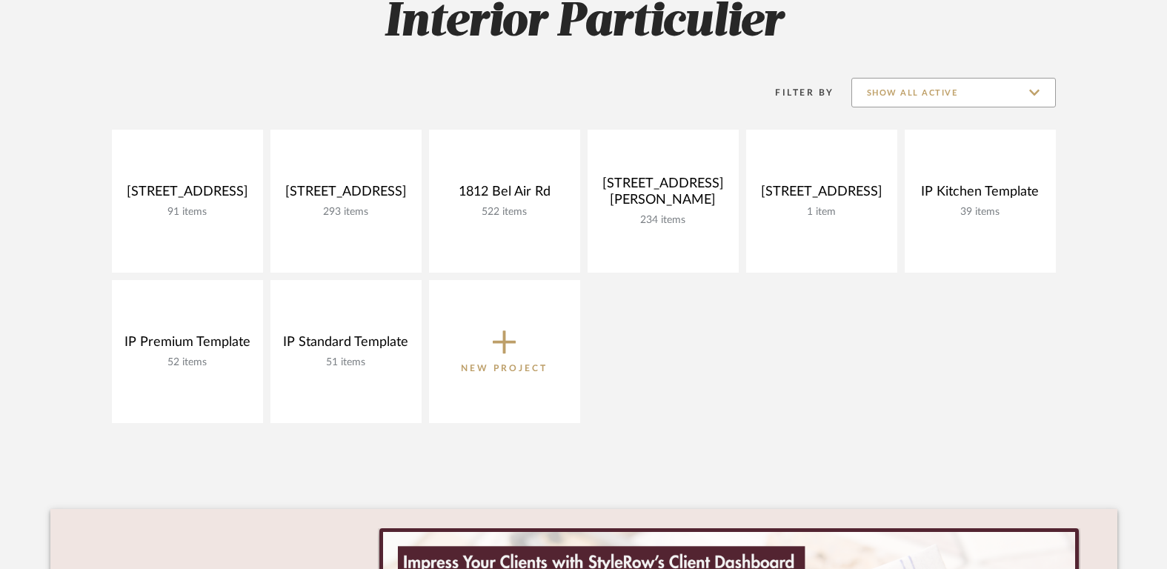
click at [959, 87] on input "Show All Active" at bounding box center [953, 93] width 204 height 30
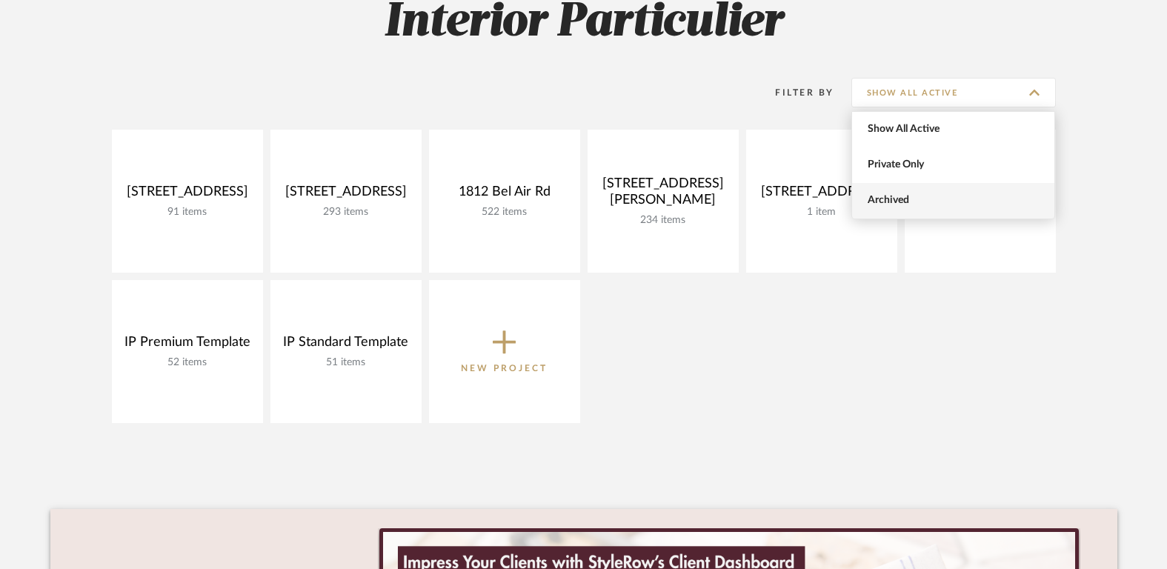
click at [939, 204] on span "Archived" at bounding box center [955, 200] width 176 height 13
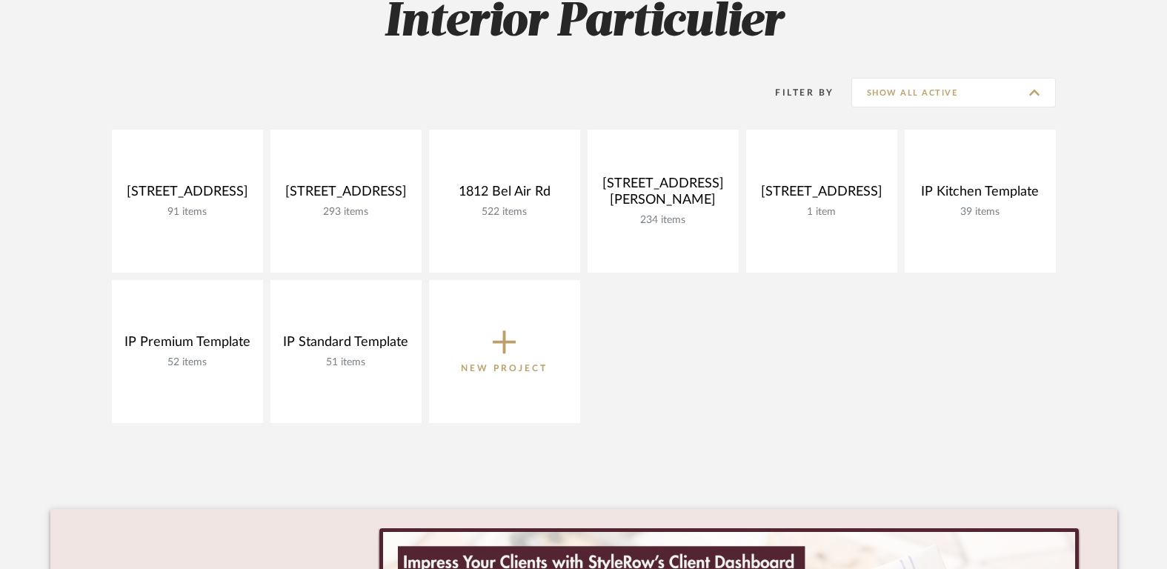
type input "Archived"
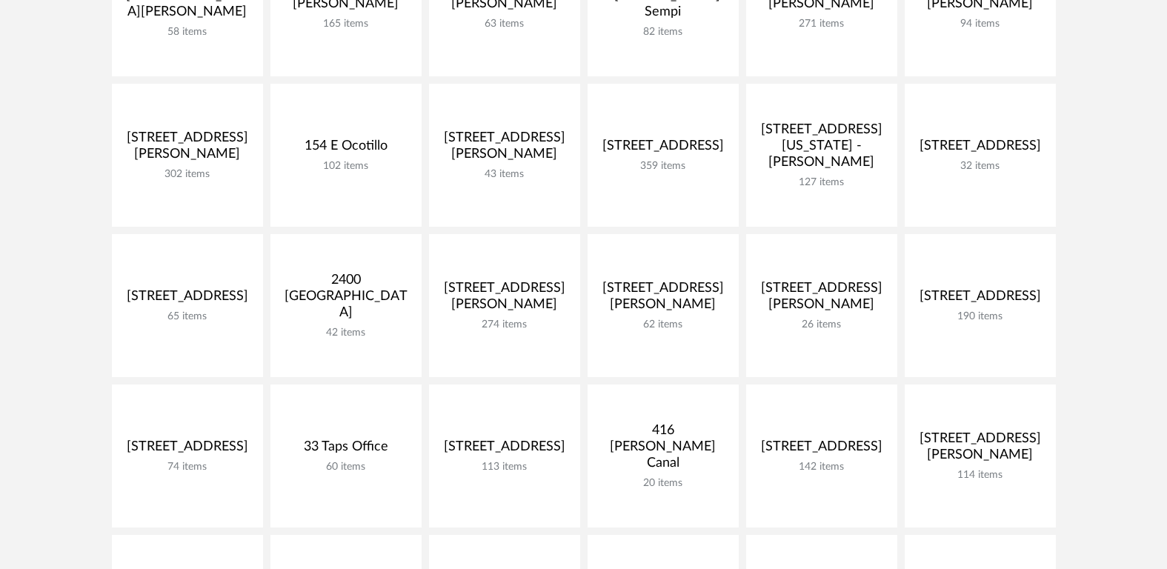
scroll to position [439, 0]
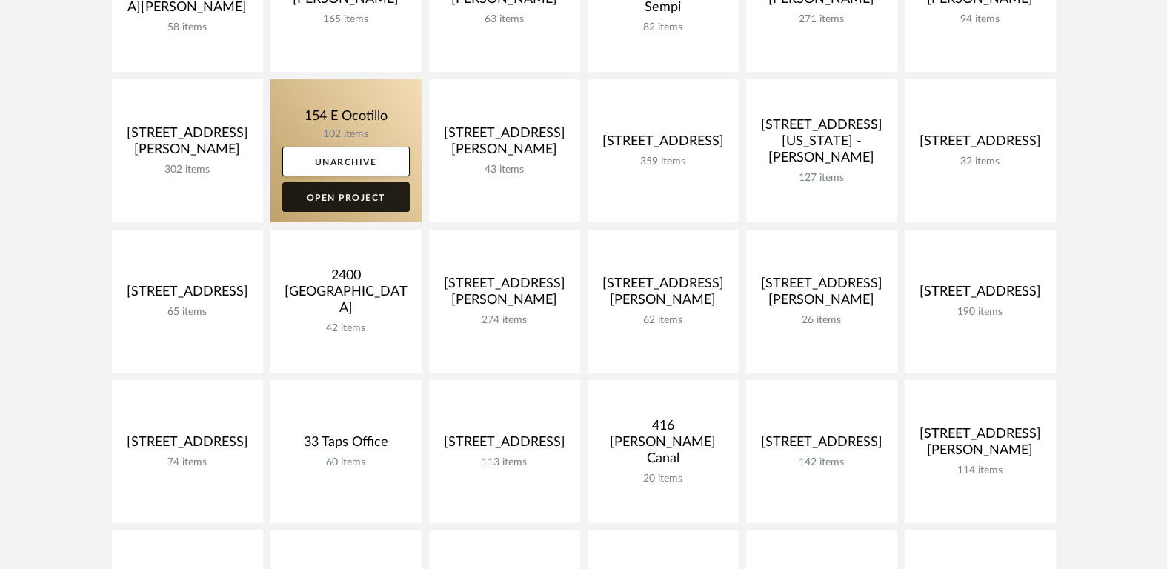
click at [349, 197] on link "Open Project" at bounding box center [345, 197] width 127 height 30
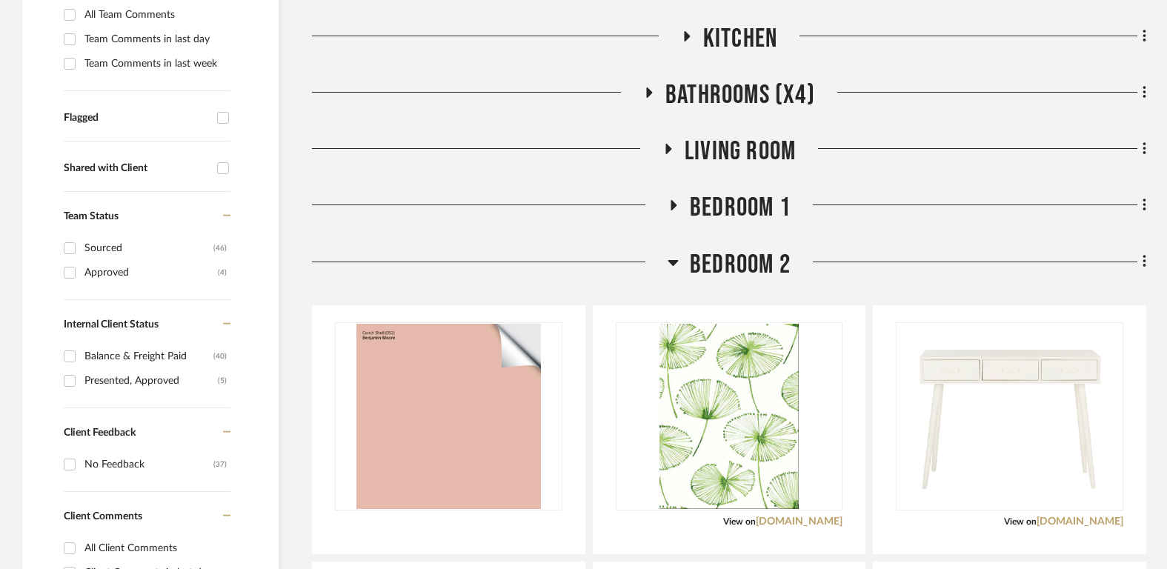
scroll to position [489, 0]
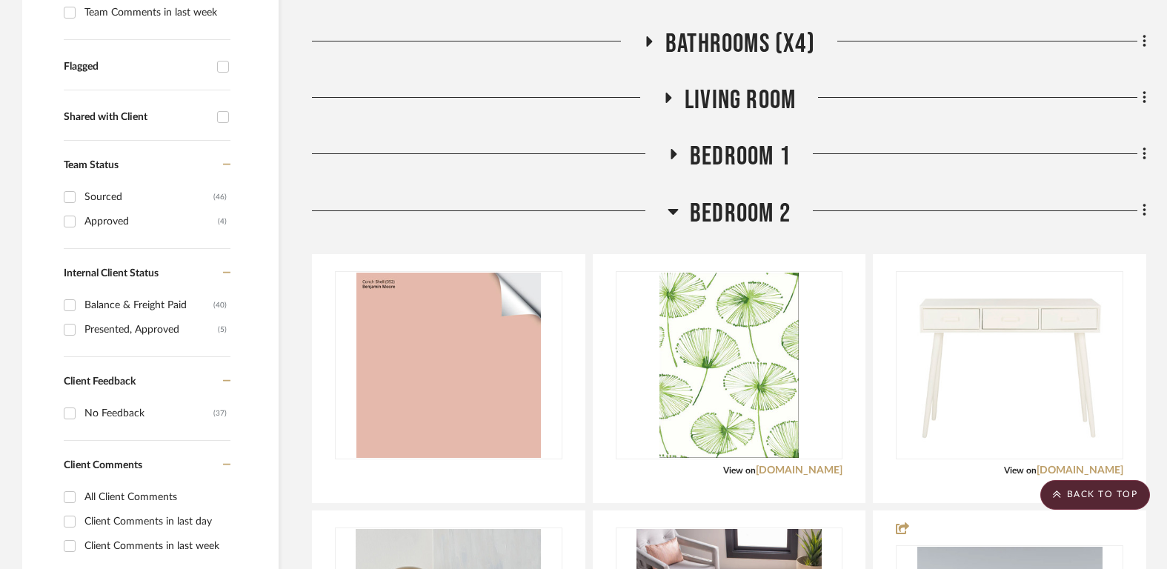
click at [738, 207] on span "Bedroom 2" at bounding box center [740, 214] width 101 height 32
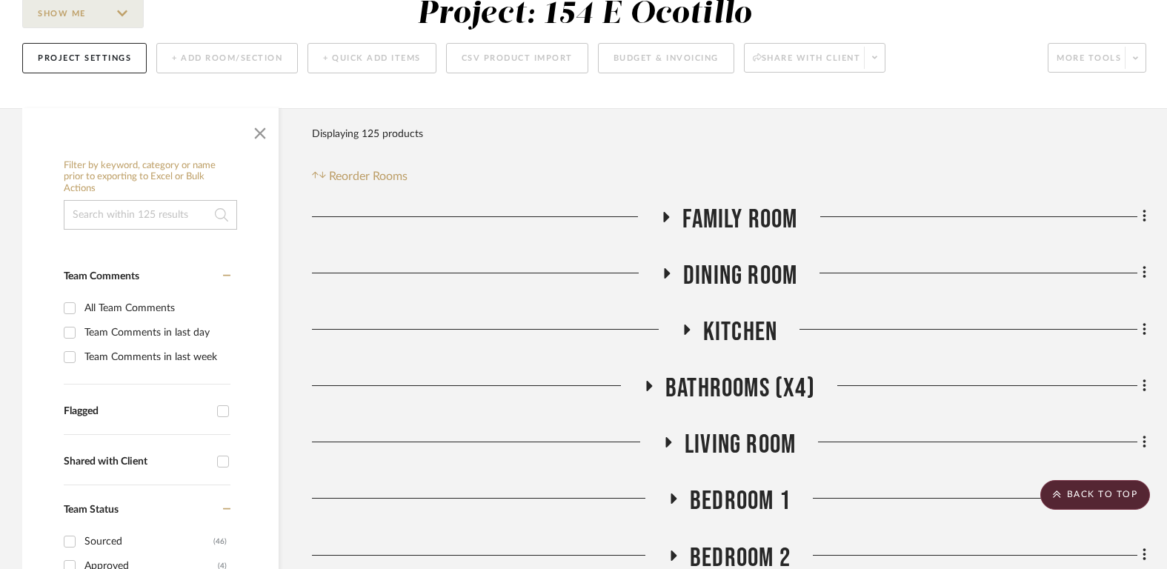
scroll to position [619, 0]
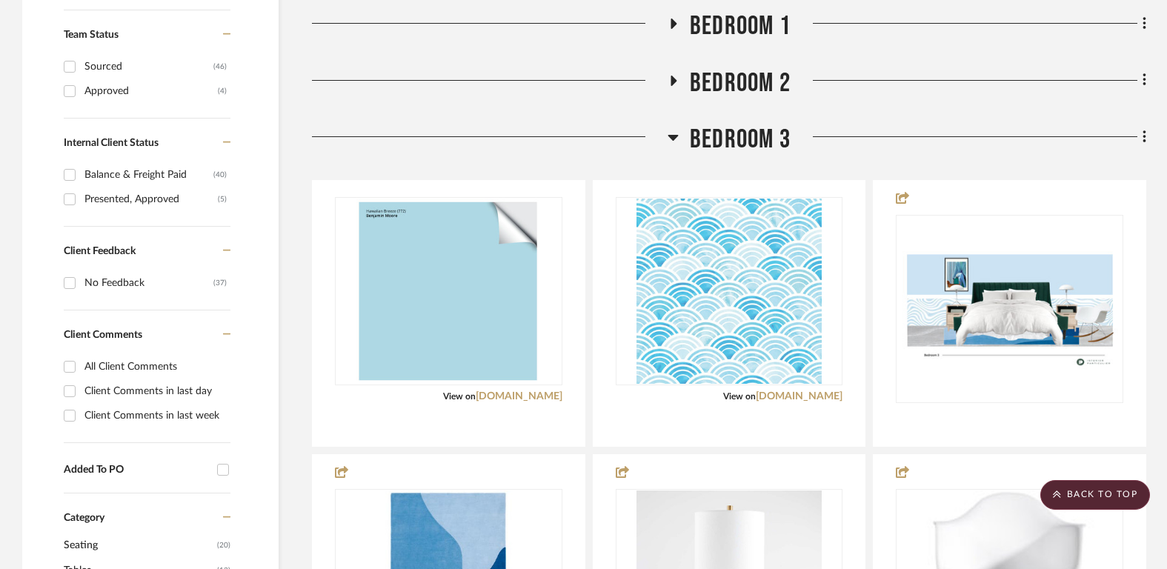
click at [730, 134] on span "Bedroom 3" at bounding box center [740, 140] width 101 height 32
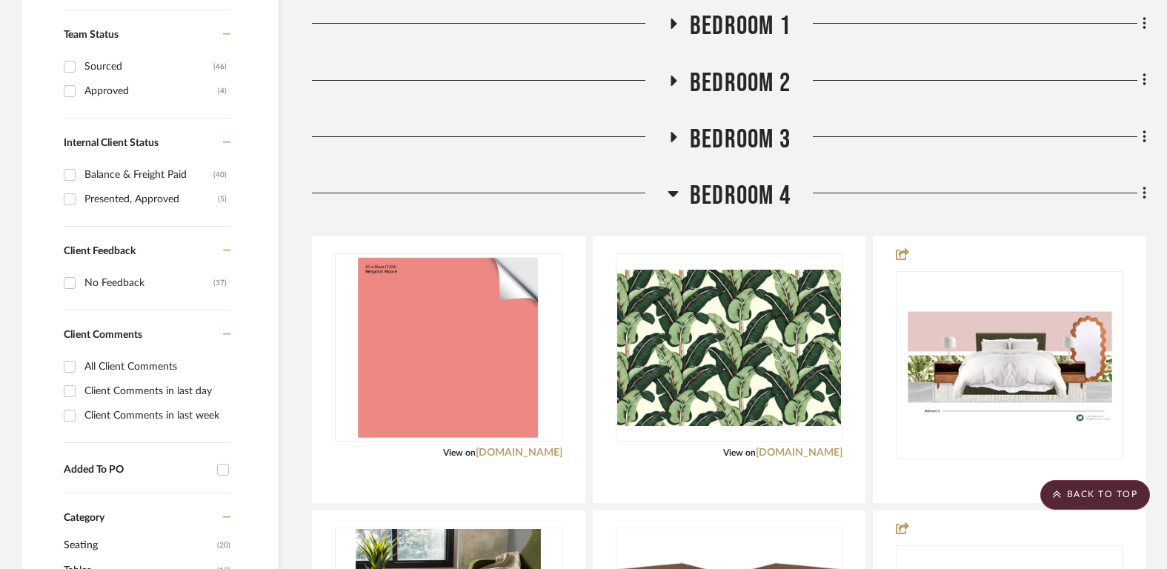
click at [730, 199] on span "Bedroom 4" at bounding box center [740, 196] width 101 height 32
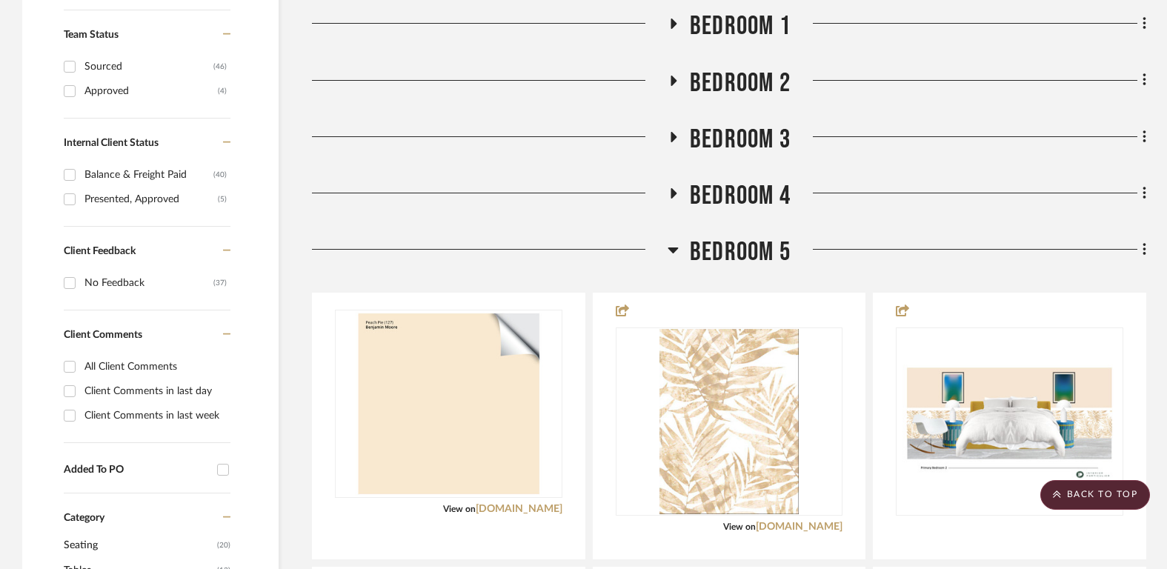
click at [733, 239] on span "Bedroom 5" at bounding box center [740, 252] width 101 height 32
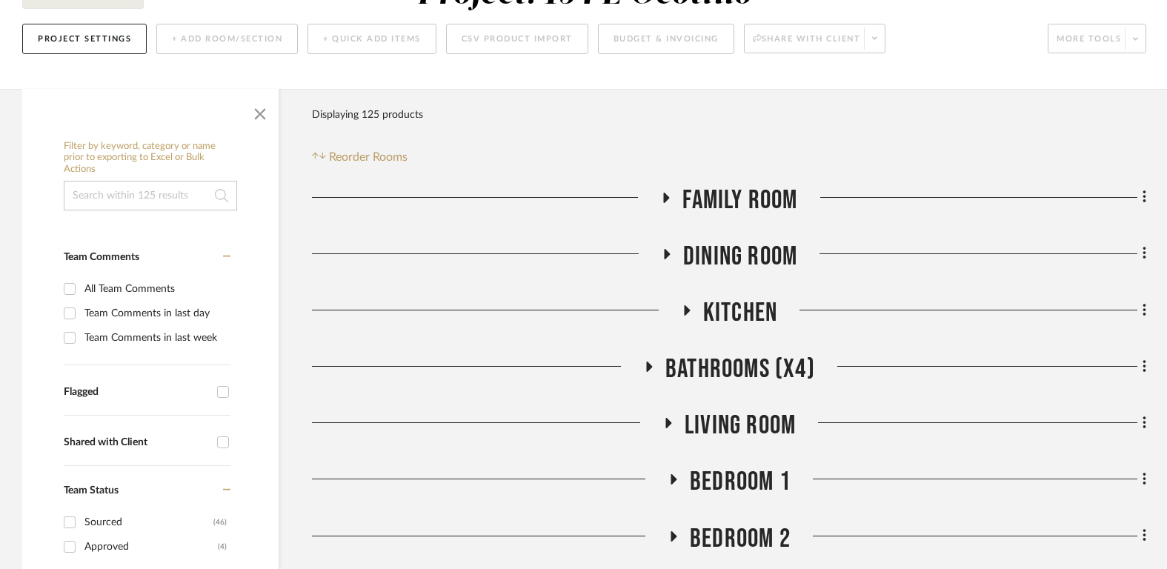
scroll to position [202, 0]
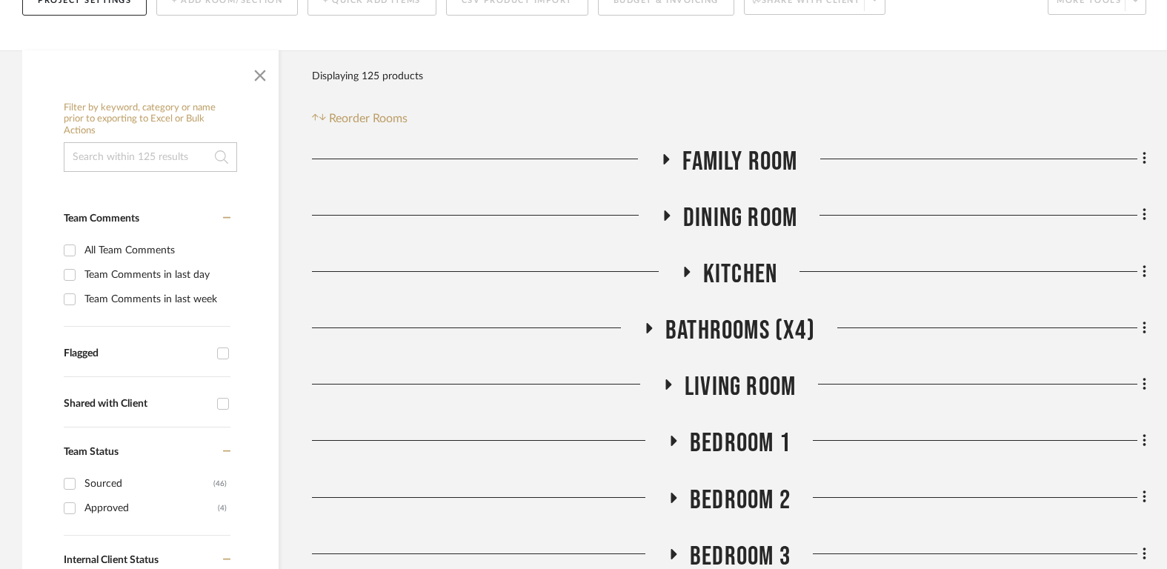
click at [733, 162] on span "Family Room" at bounding box center [739, 162] width 115 height 32
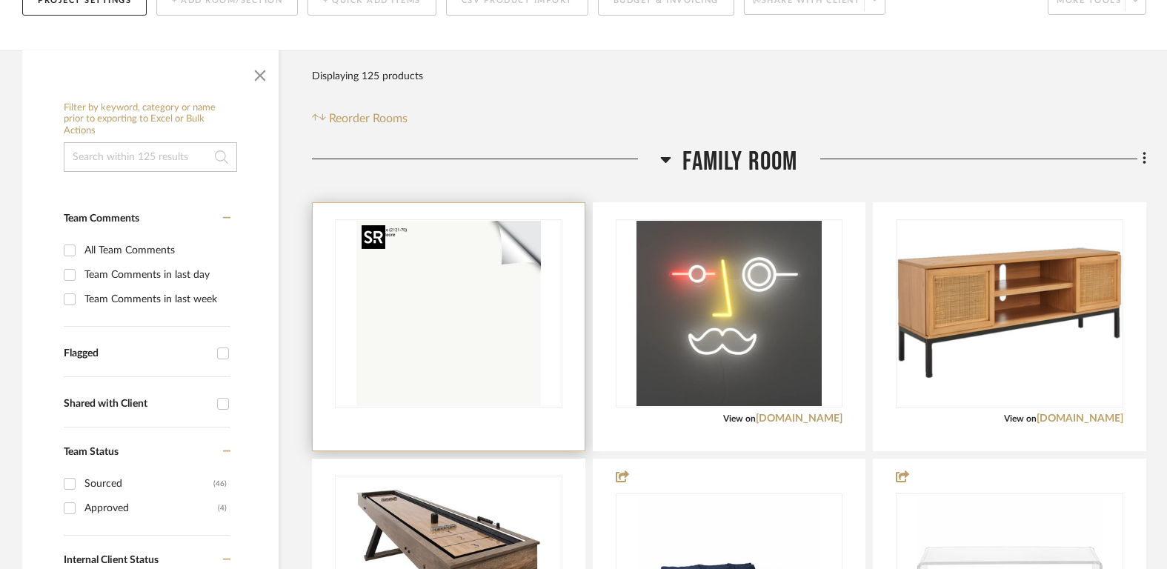
click at [0, 0] on img at bounding box center [0, 0] width 0 height 0
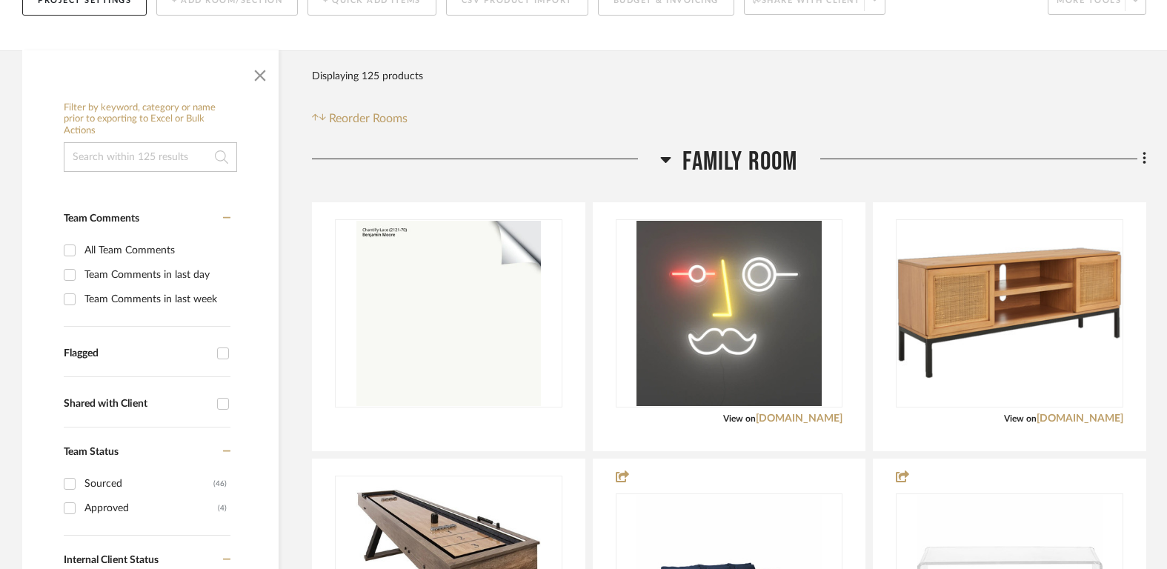
click at [736, 150] on span "Family Room" at bounding box center [739, 162] width 115 height 32
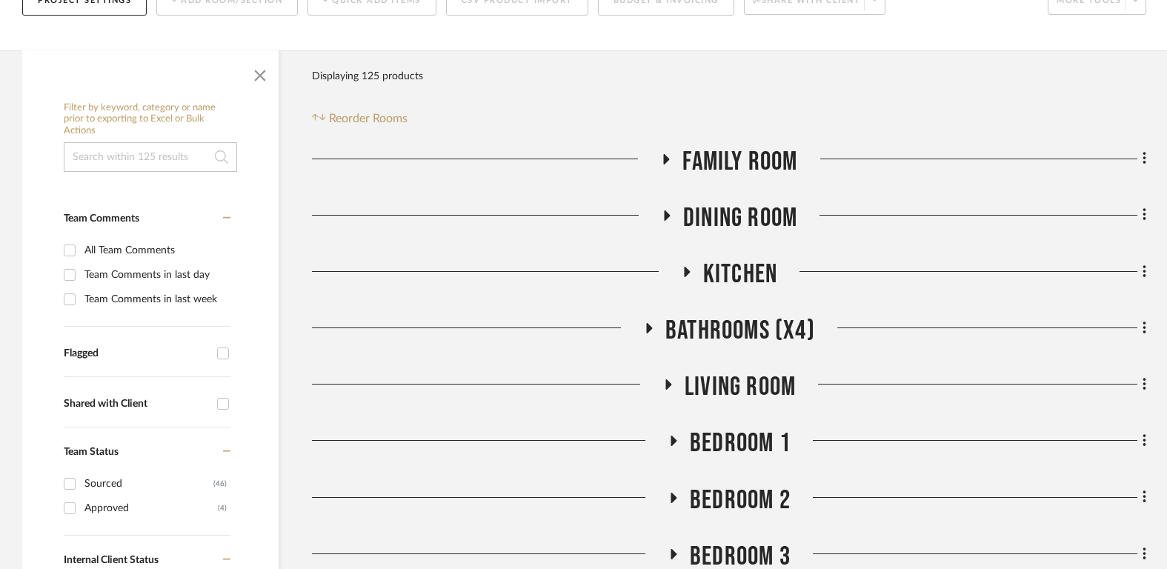
click at [730, 207] on span "Dining Room" at bounding box center [740, 218] width 114 height 32
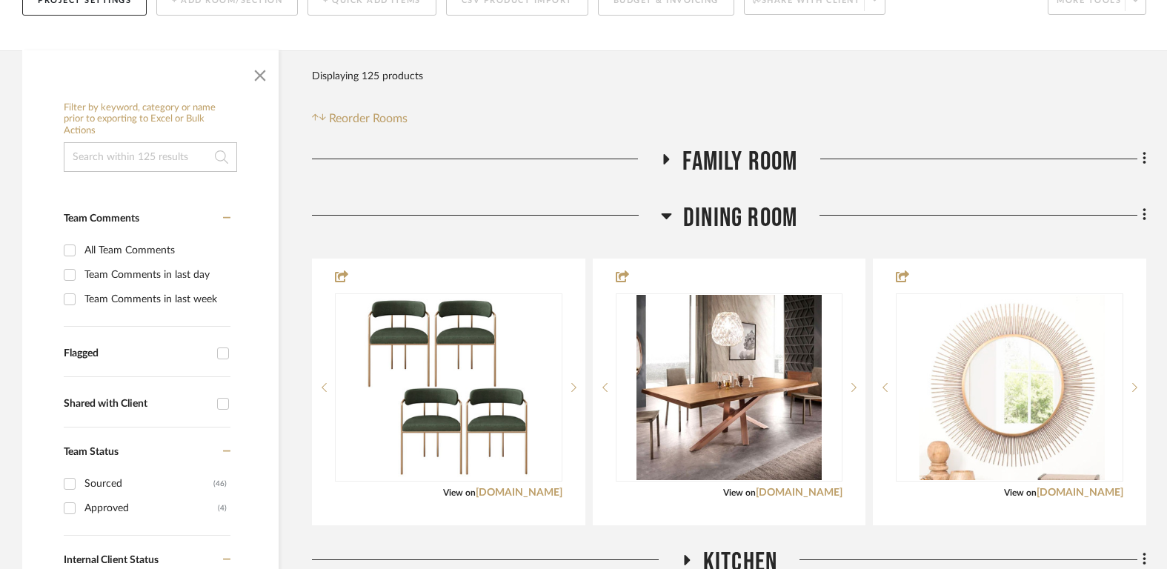
click at [738, 159] on span "Family Room" at bounding box center [739, 162] width 115 height 32
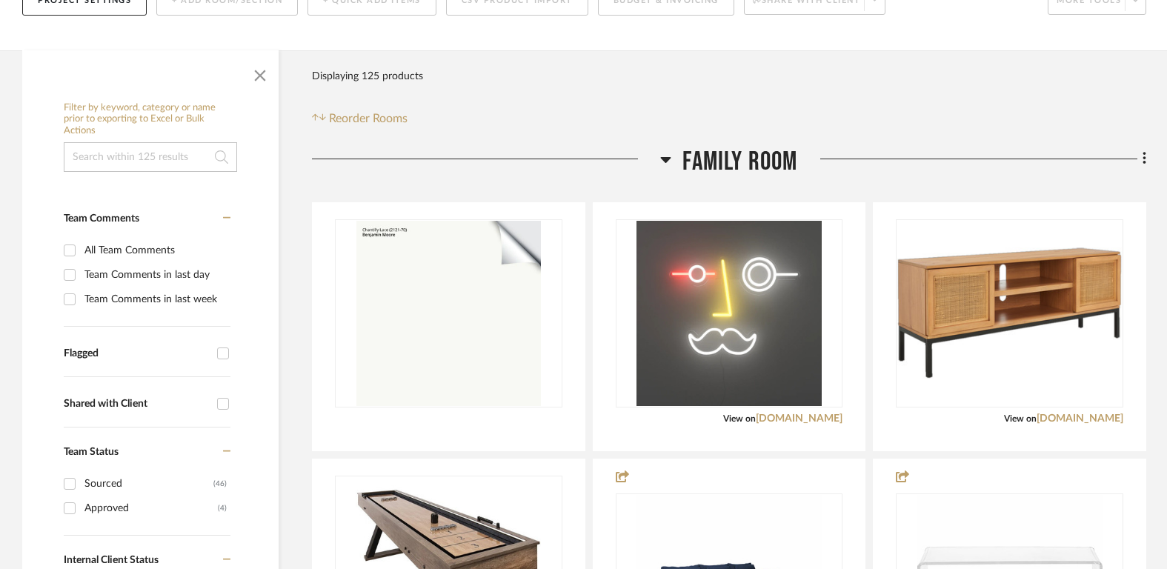
click at [725, 174] on span "Family Room" at bounding box center [739, 162] width 115 height 32
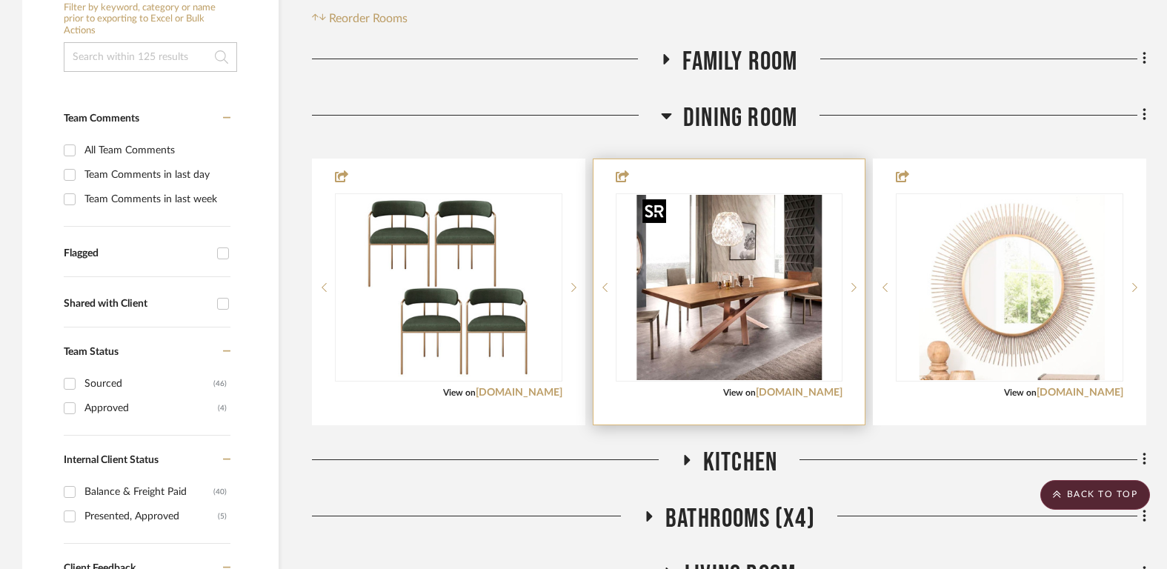
scroll to position [270, 0]
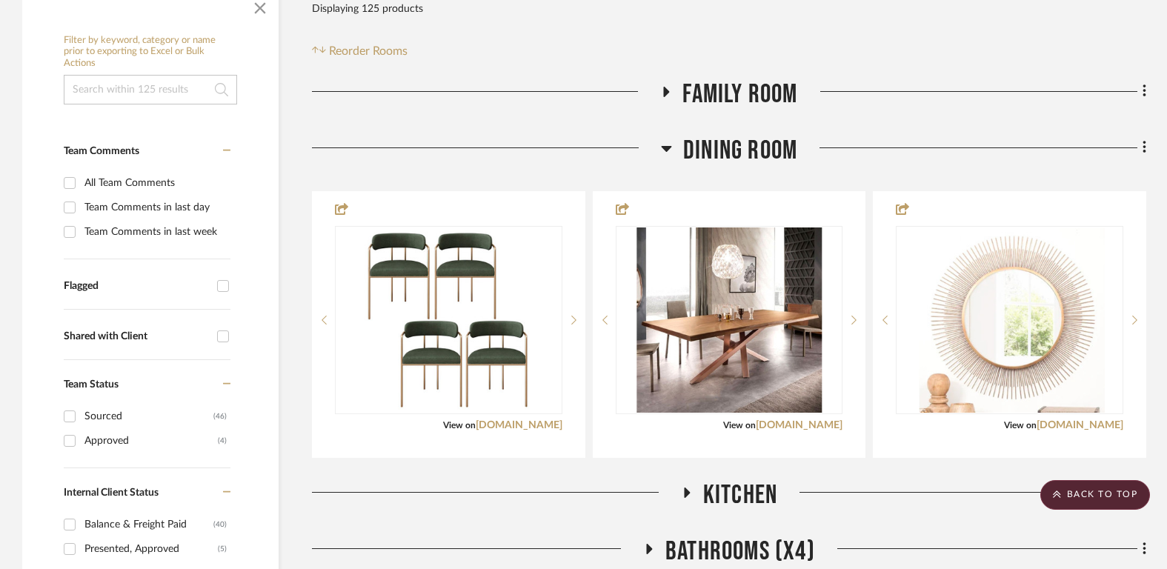
click at [733, 153] on span "Dining Room" at bounding box center [740, 151] width 114 height 32
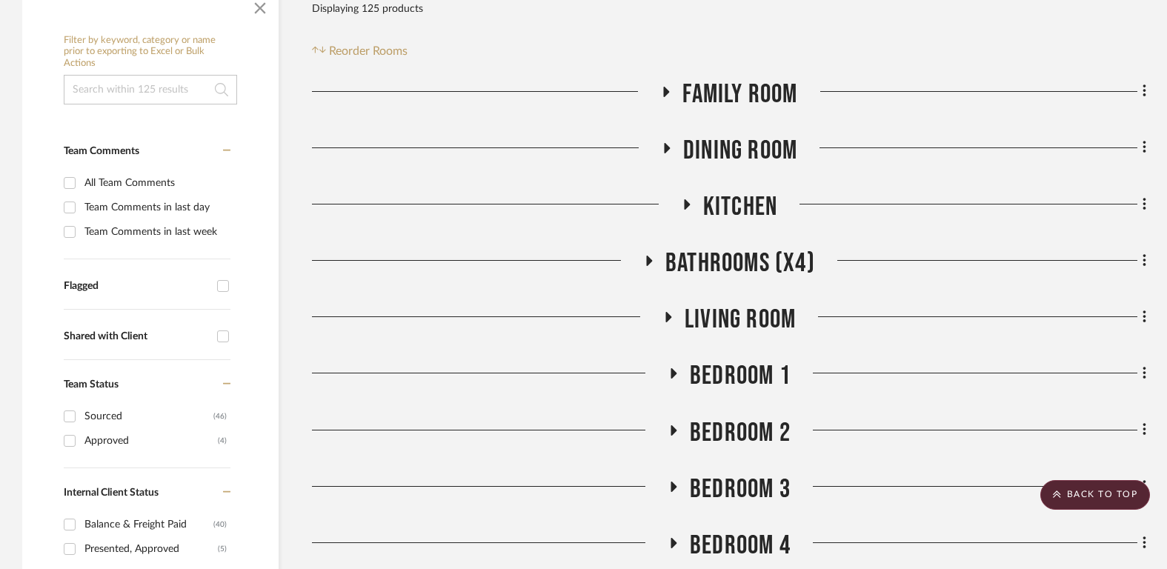
click at [730, 210] on span "Kitchen" at bounding box center [740, 207] width 74 height 32
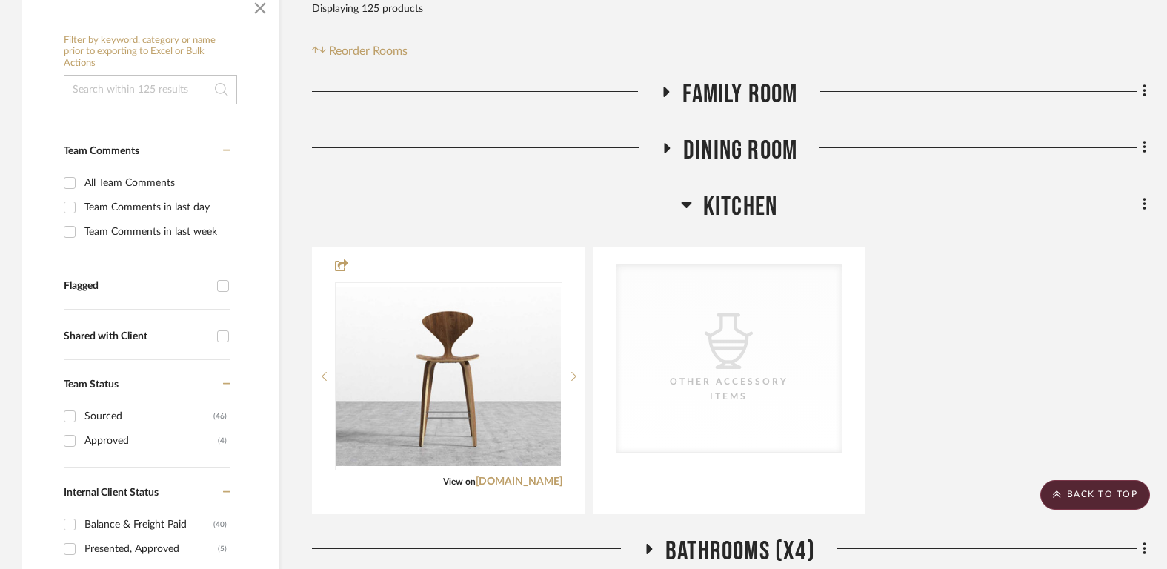
click at [730, 210] on span "Kitchen" at bounding box center [740, 207] width 74 height 32
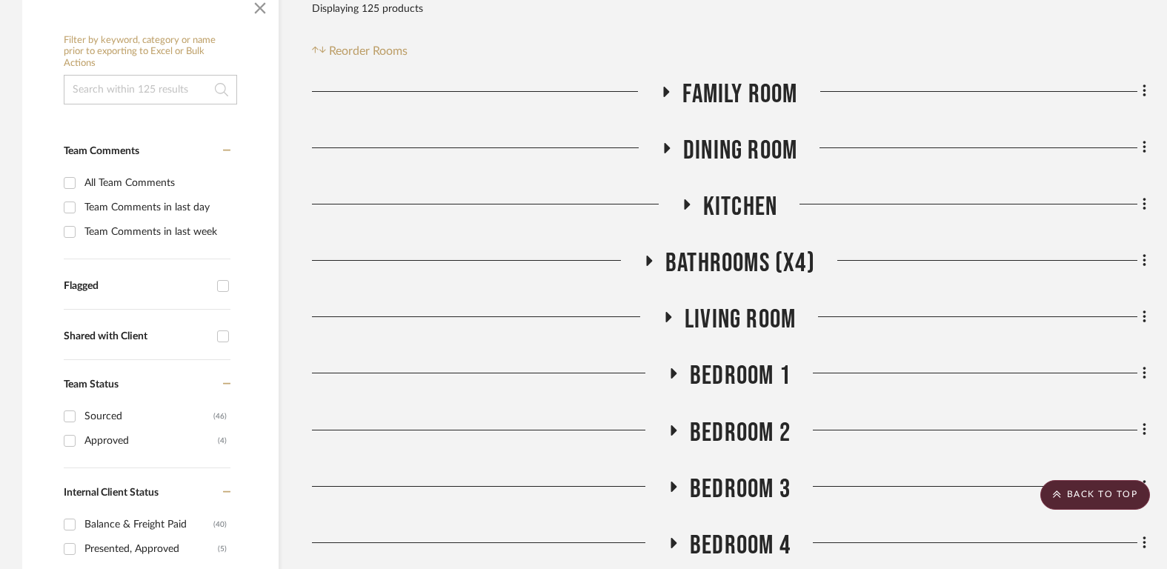
click at [731, 260] on span "Bathrooms (x4)" at bounding box center [740, 263] width 150 height 32
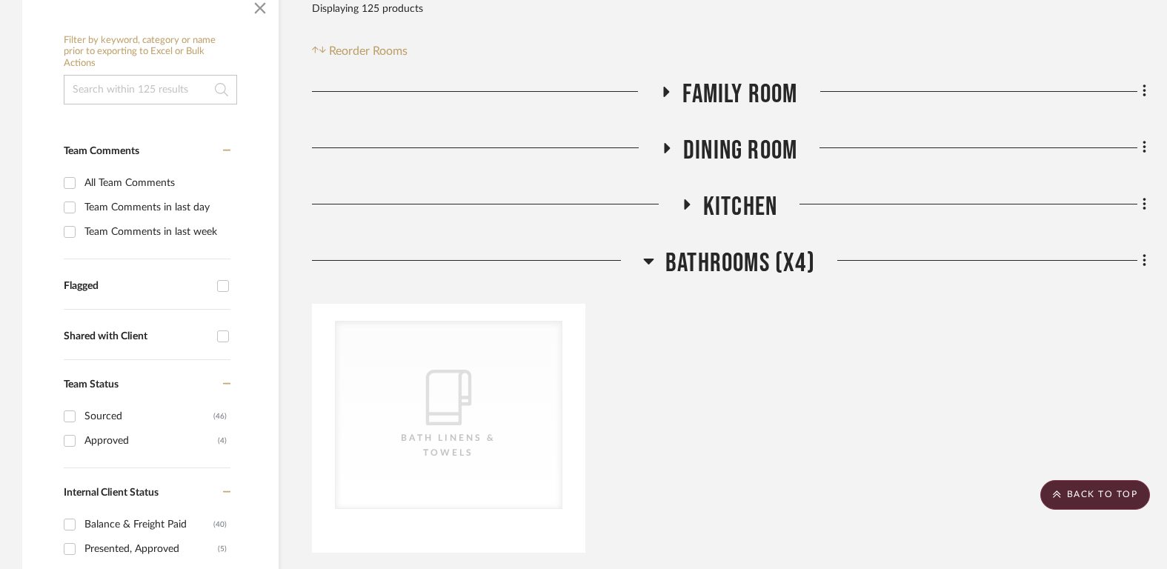
click at [731, 260] on span "Bathrooms (x4)" at bounding box center [740, 263] width 150 height 32
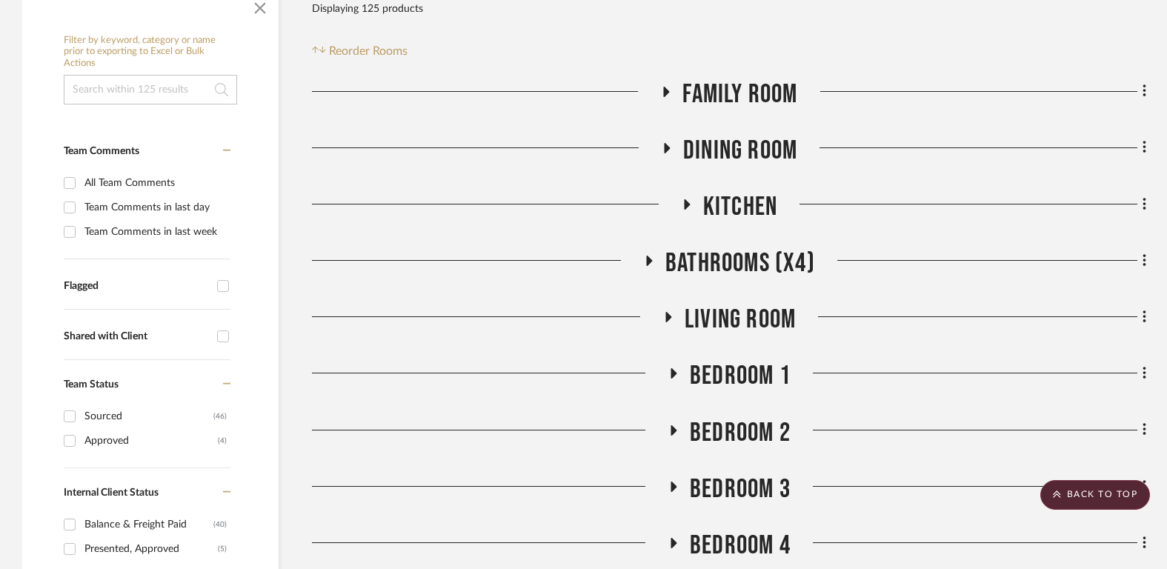
click at [728, 334] on span "Living Room" at bounding box center [739, 320] width 111 height 32
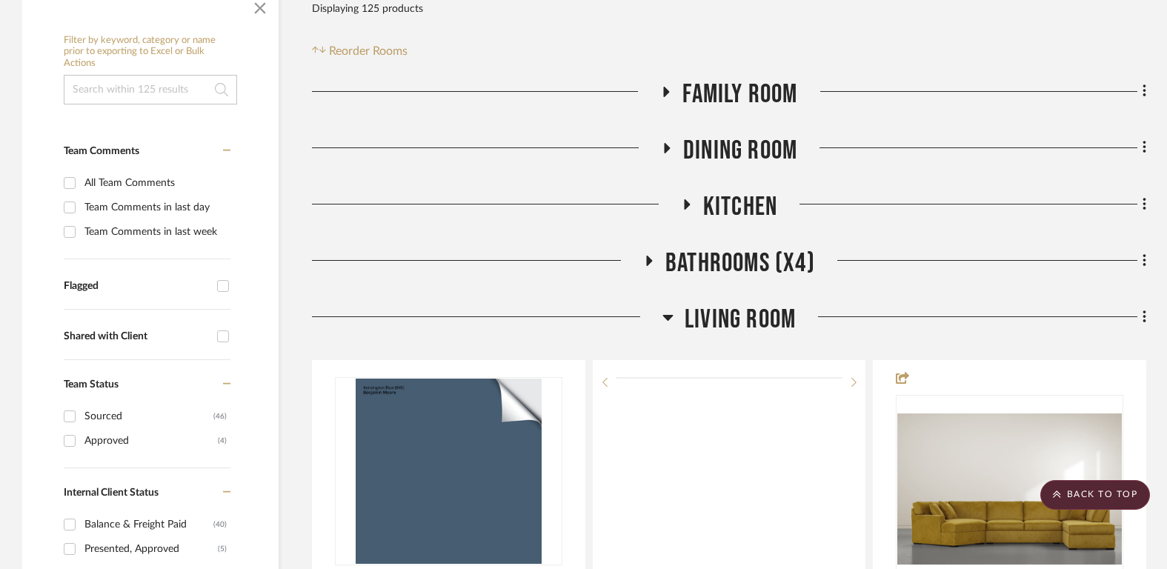
scroll to position [564, 0]
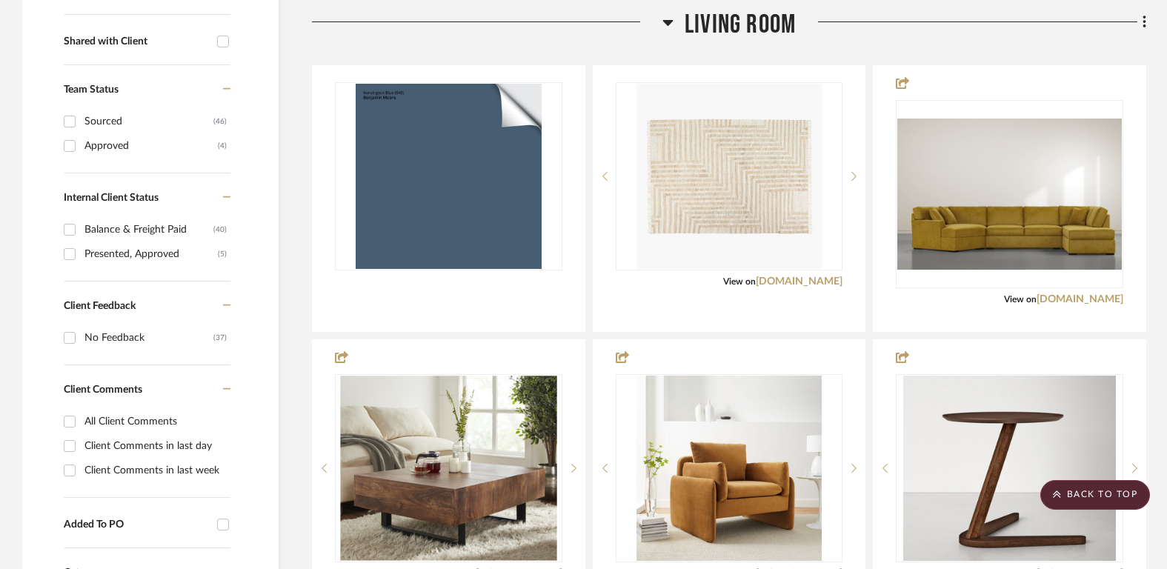
click at [735, 27] on span "Living Room" at bounding box center [739, 25] width 111 height 32
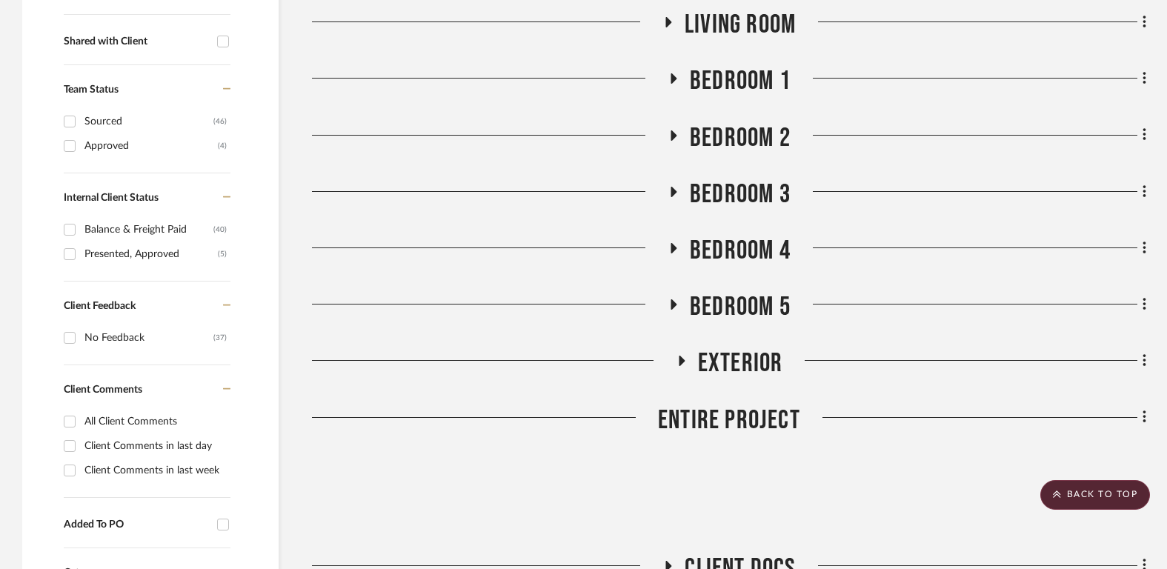
click at [735, 27] on span "Living Room" at bounding box center [739, 25] width 111 height 32
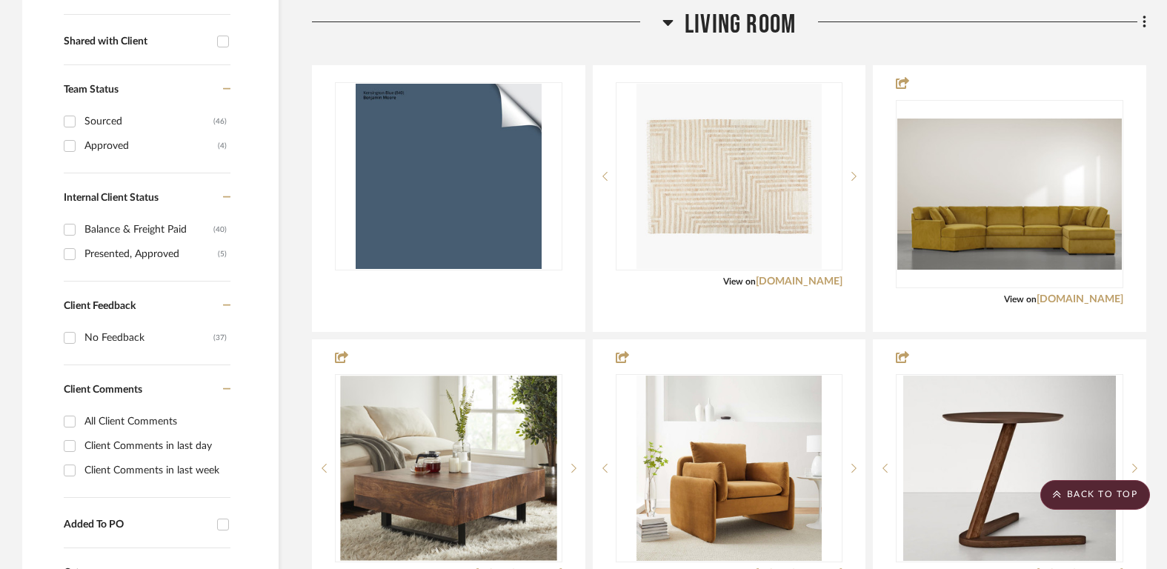
click at [735, 27] on span "Living Room" at bounding box center [739, 25] width 111 height 32
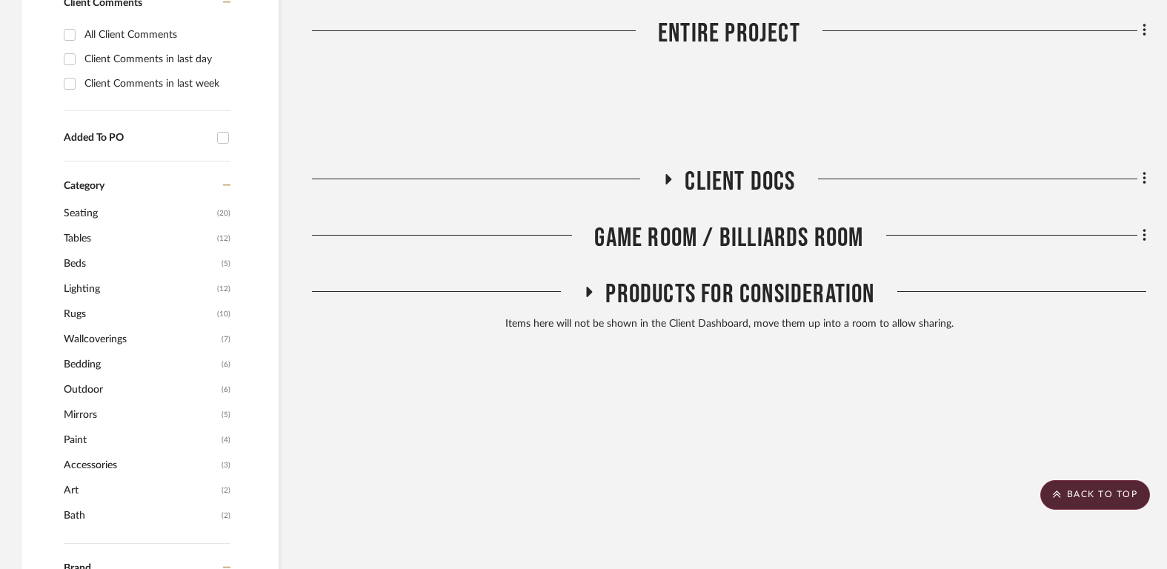
scroll to position [848, 0]
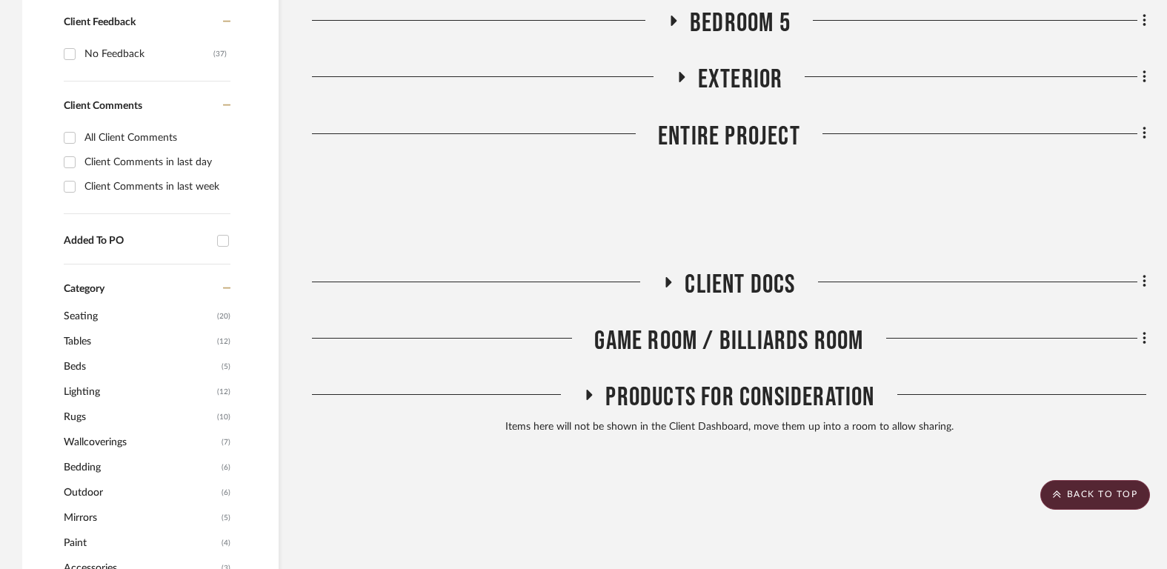
click at [730, 289] on span "Client Docs" at bounding box center [739, 285] width 110 height 32
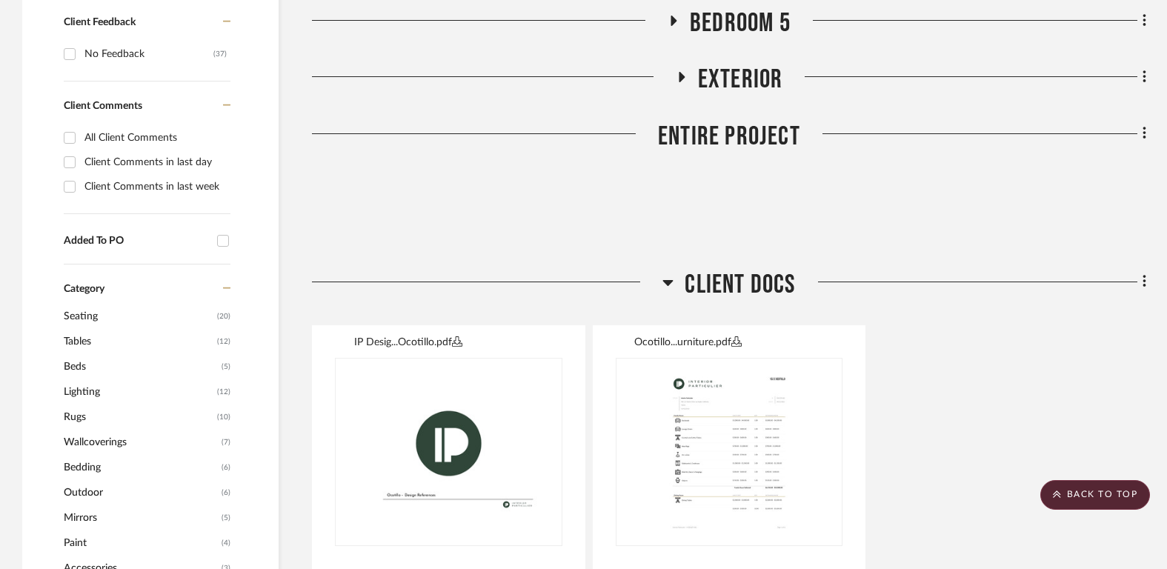
click at [730, 288] on span "Client Docs" at bounding box center [739, 285] width 110 height 32
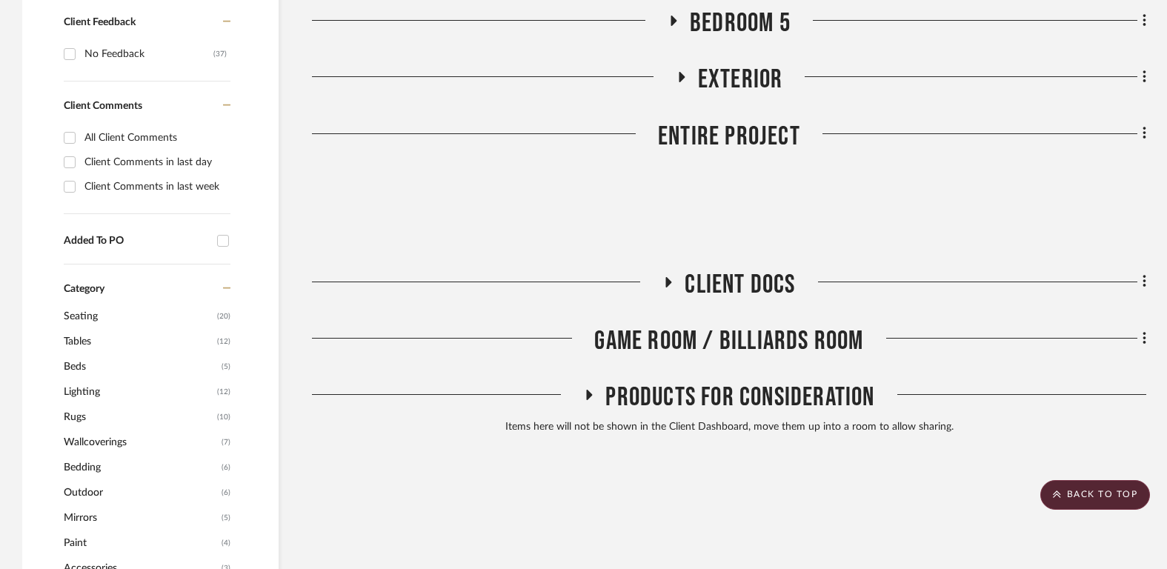
click at [729, 341] on div "Game Room / Billiards Room" at bounding box center [729, 344] width 834 height 38
click at [728, 402] on span "Products For Consideration" at bounding box center [739, 397] width 269 height 32
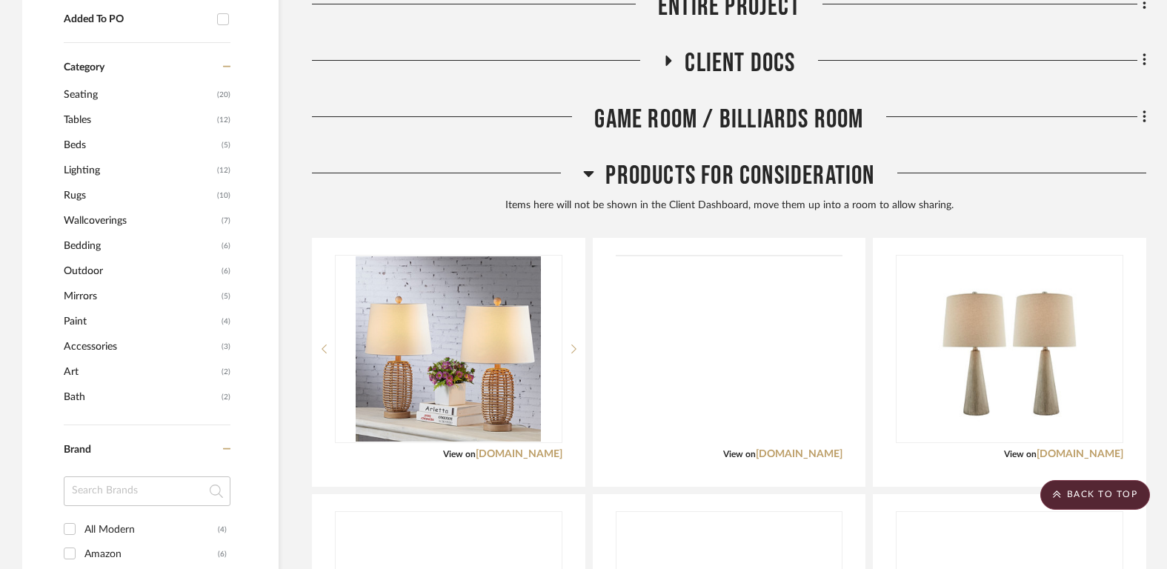
scroll to position [1085, 0]
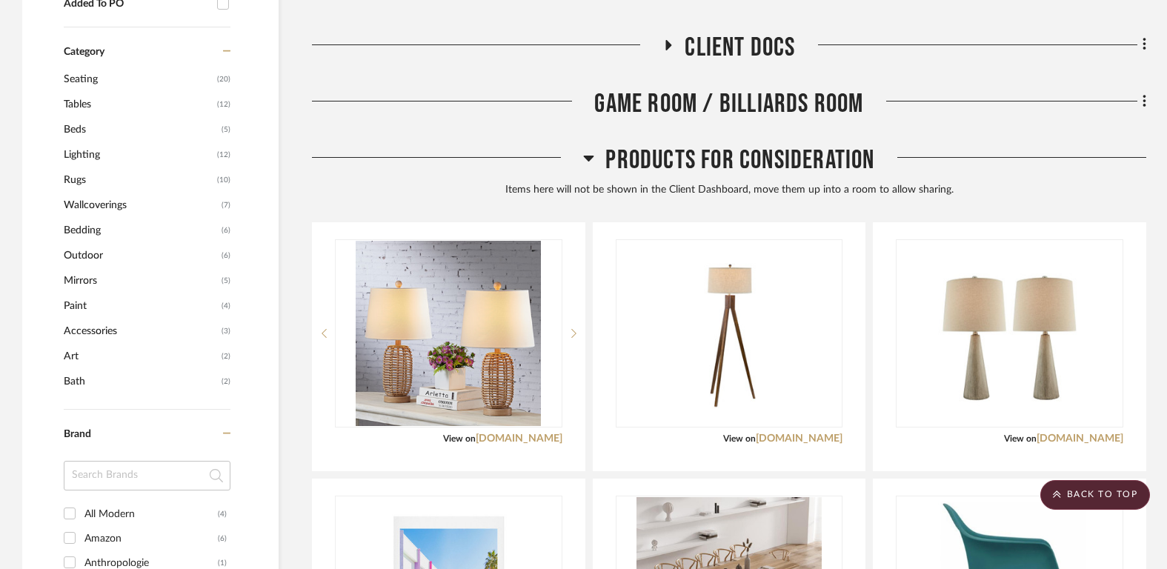
click at [735, 164] on span "Products For Consideration" at bounding box center [739, 160] width 269 height 32
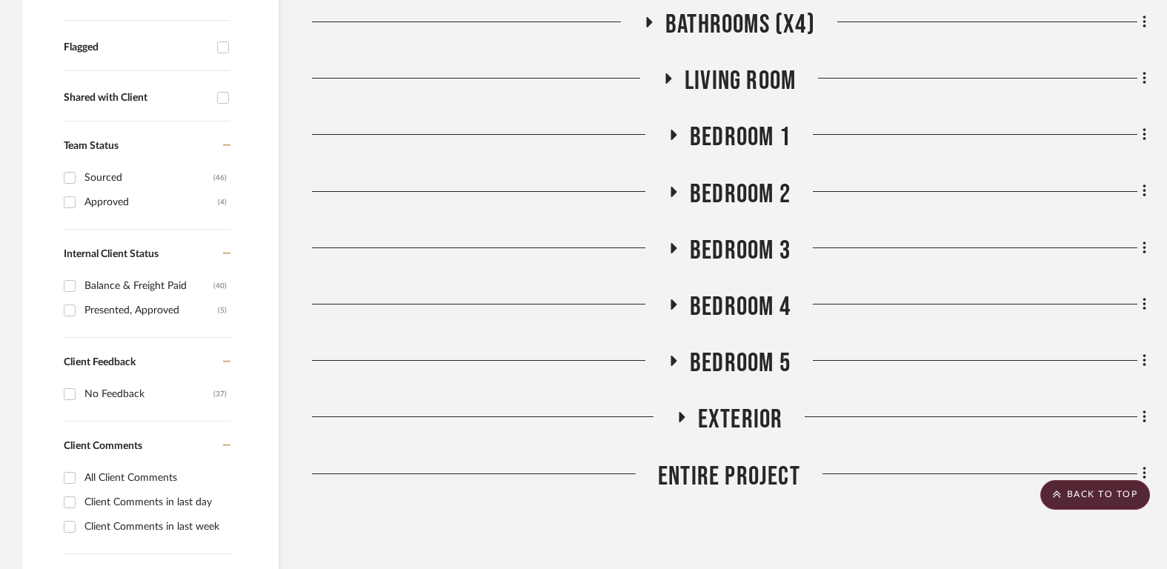
scroll to position [0, 0]
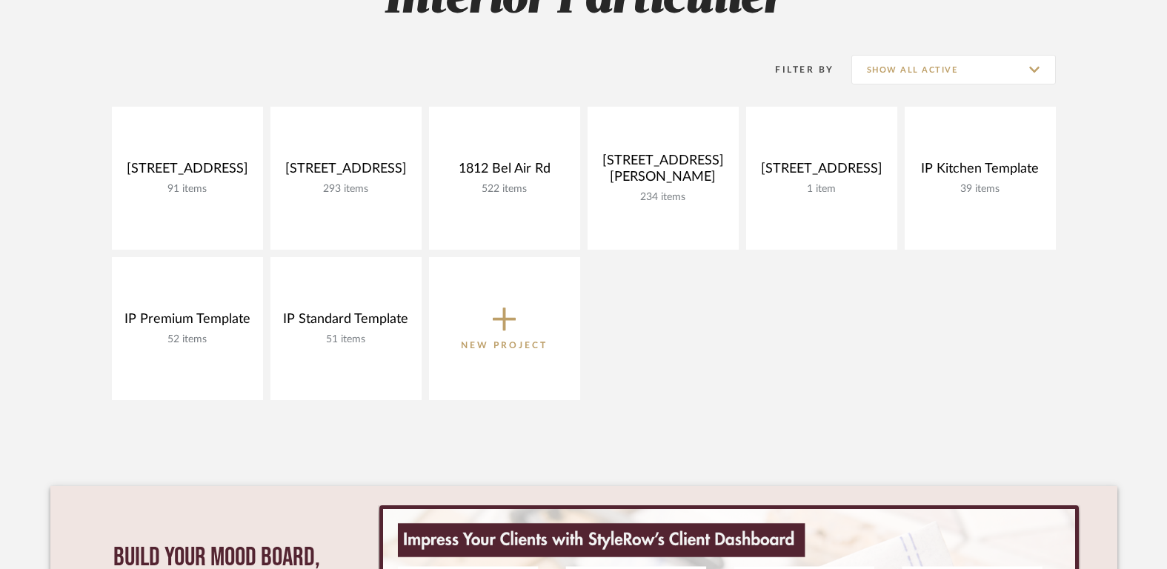
scroll to position [160, 0]
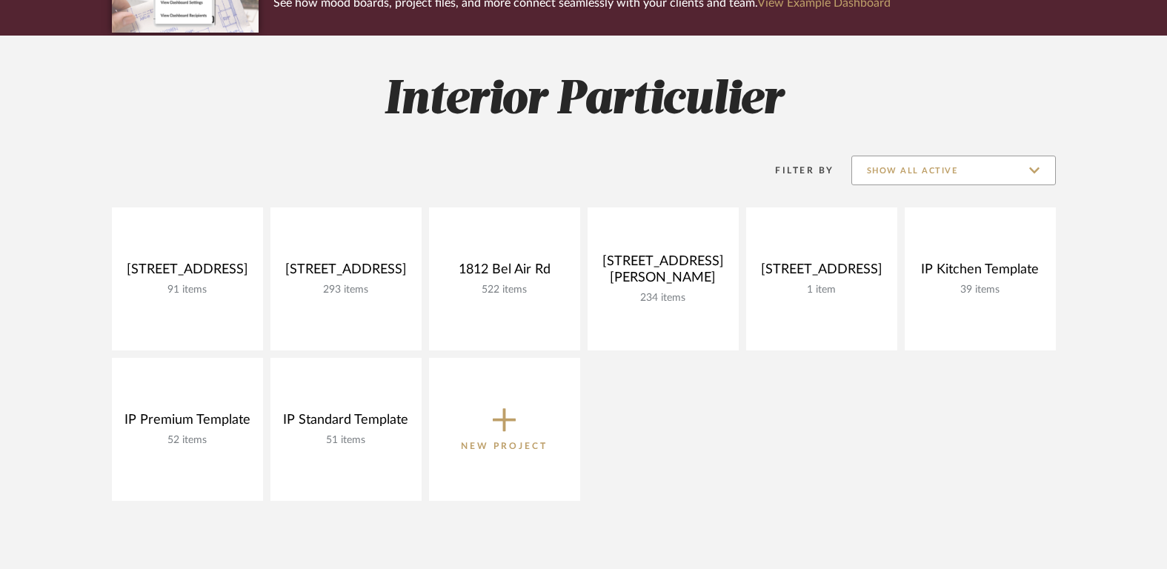
click at [996, 168] on input "Show All Active" at bounding box center [953, 171] width 204 height 30
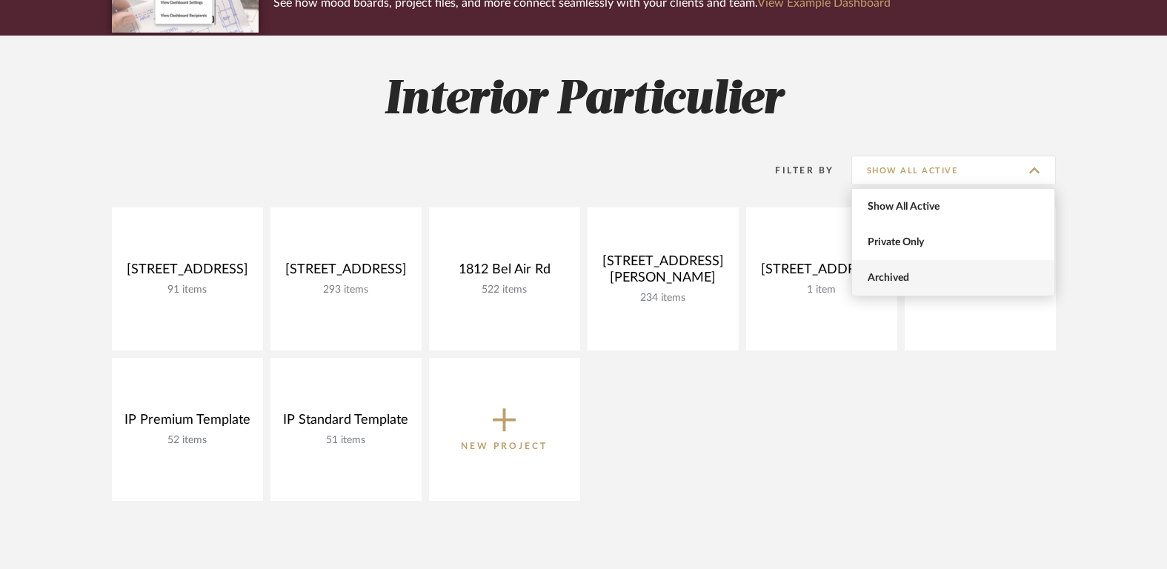
click at [959, 276] on span "Archived" at bounding box center [955, 278] width 176 height 13
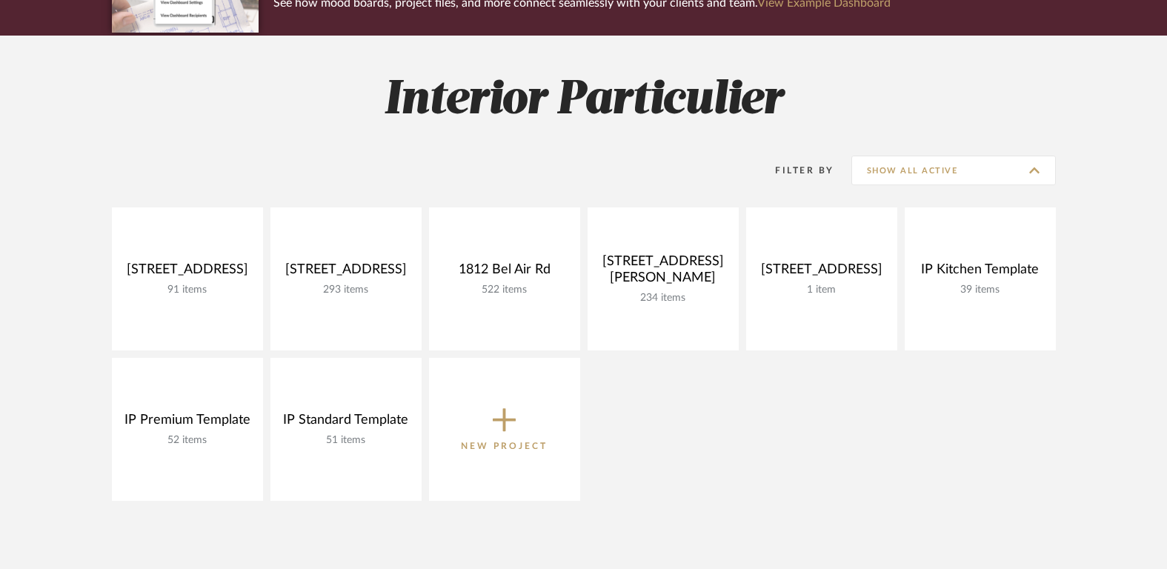
type input "Archived"
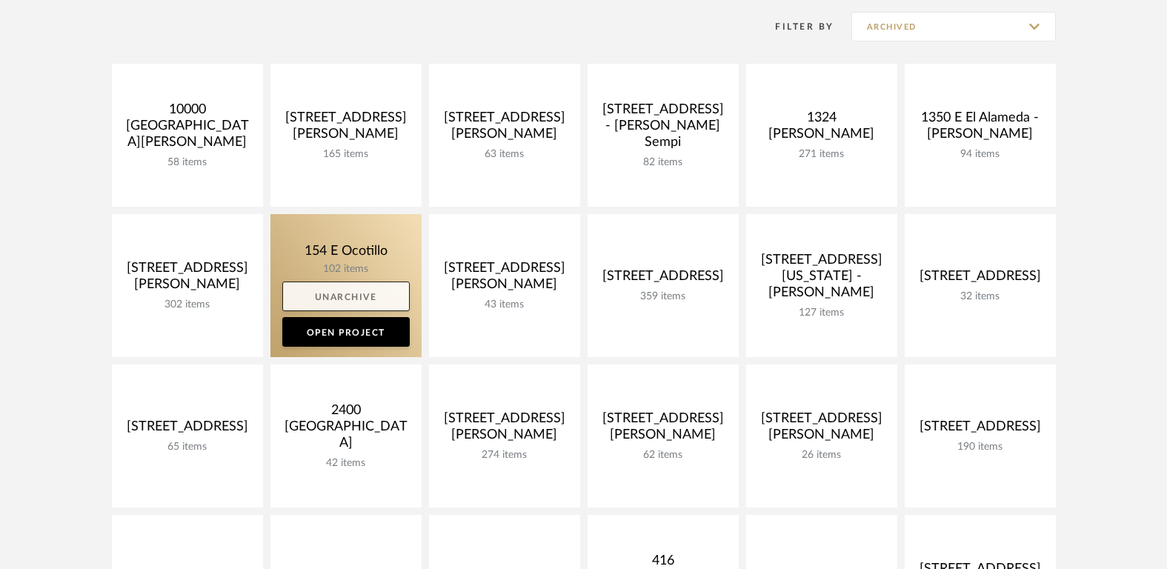
scroll to position [307, 0]
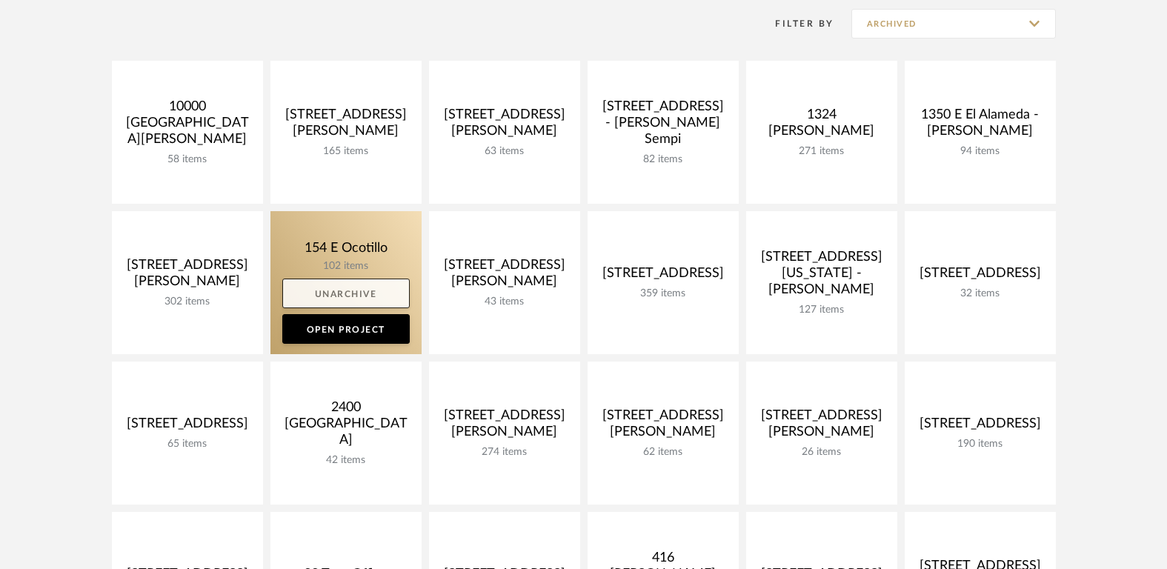
click at [347, 299] on link "Unarchive" at bounding box center [345, 294] width 127 height 30
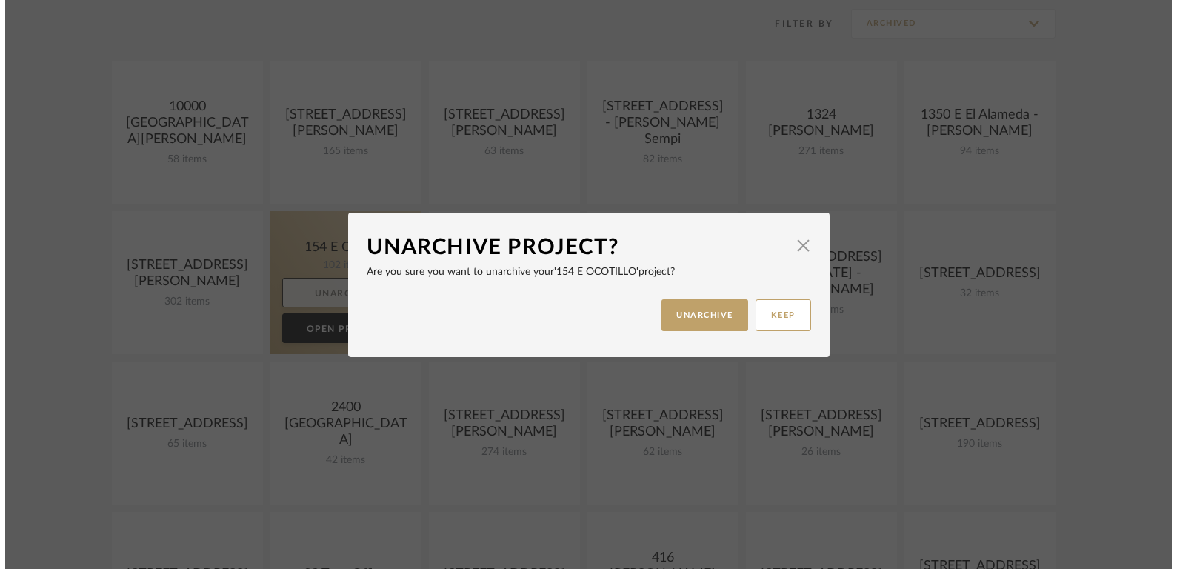
scroll to position [0, 0]
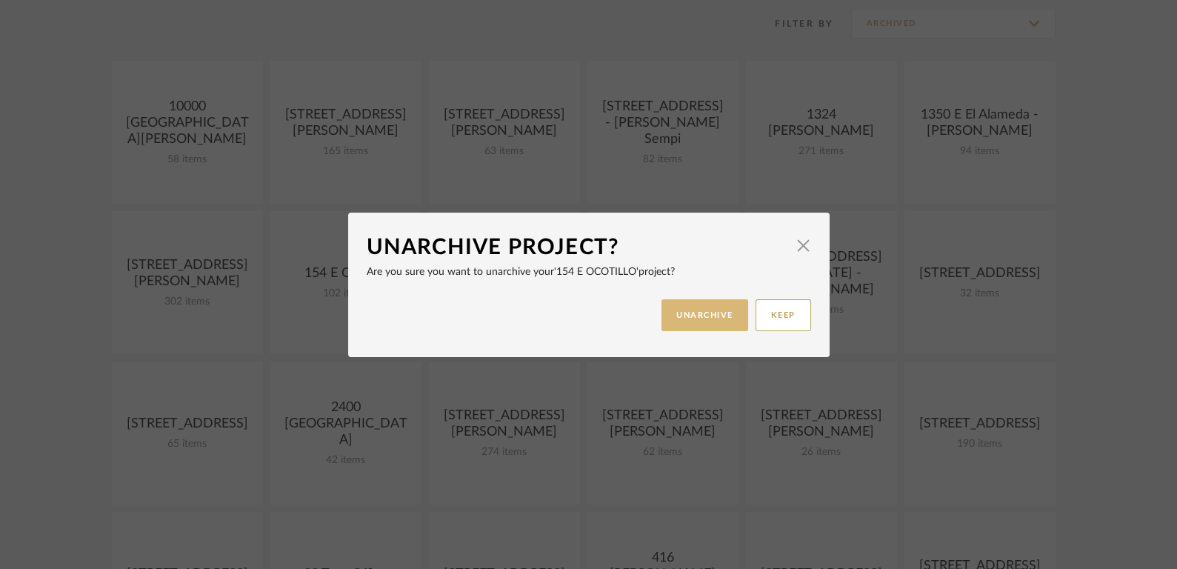
click at [703, 324] on button "UNARCHIVE" at bounding box center [704, 315] width 87 height 32
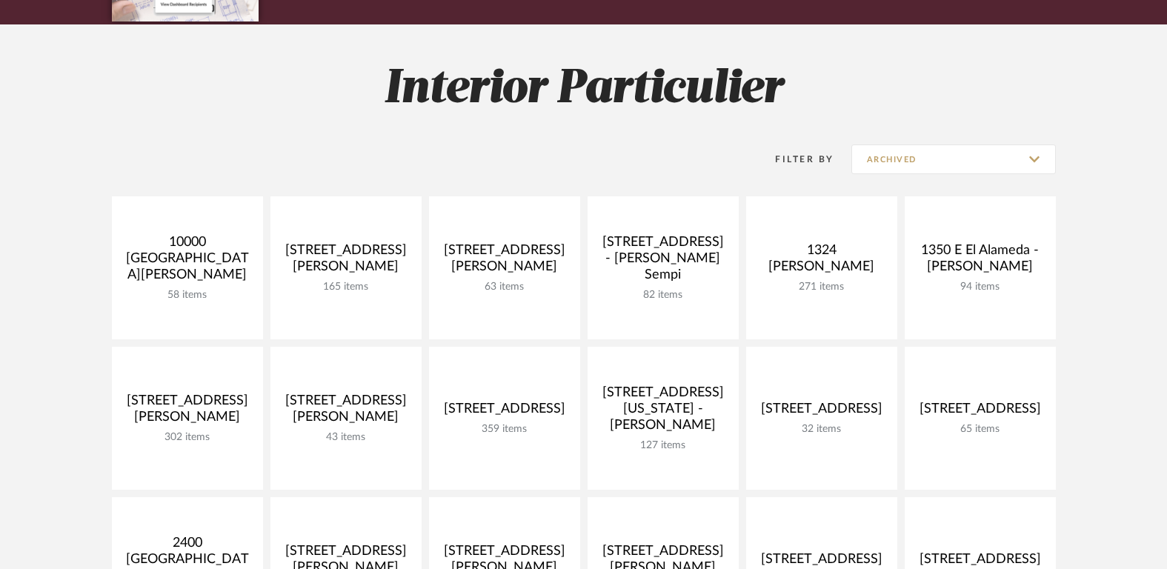
scroll to position [57, 0]
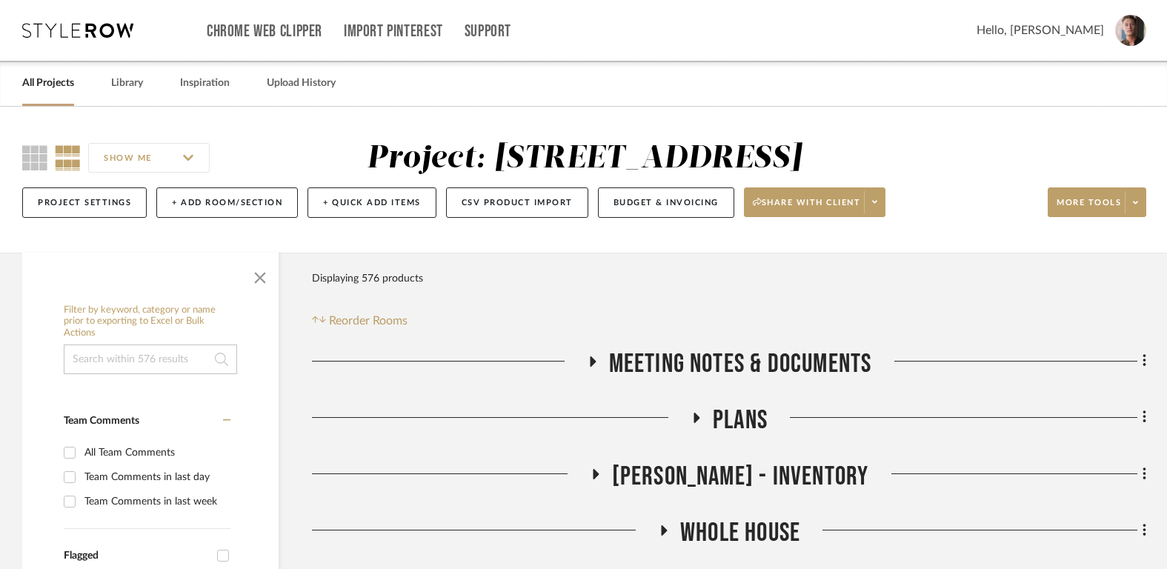
click at [43, 76] on link "All Projects" at bounding box center [48, 83] width 52 height 20
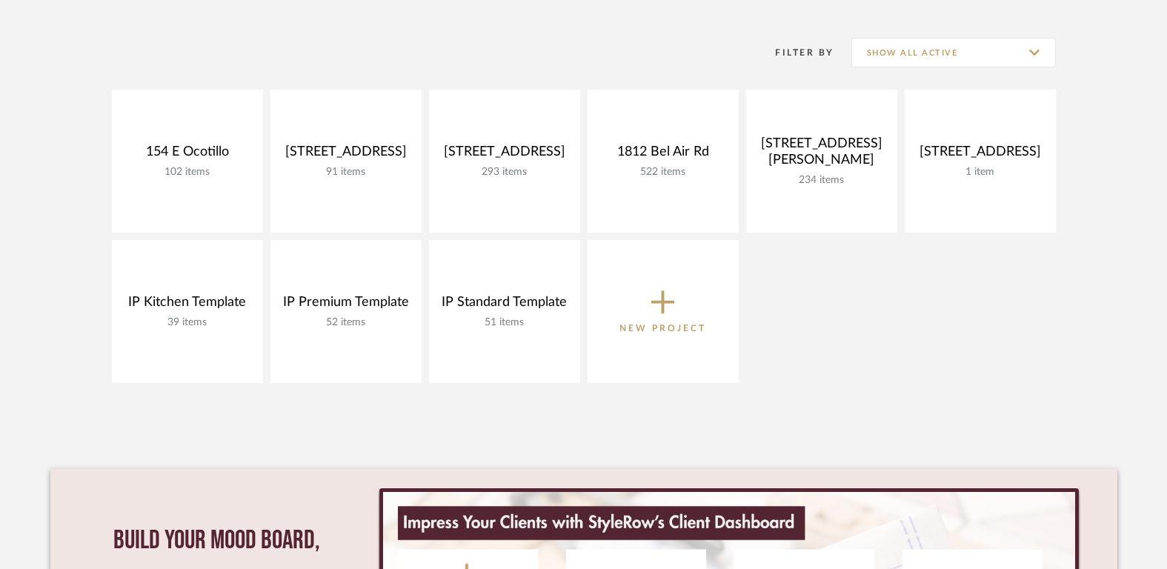
scroll to position [279, 0]
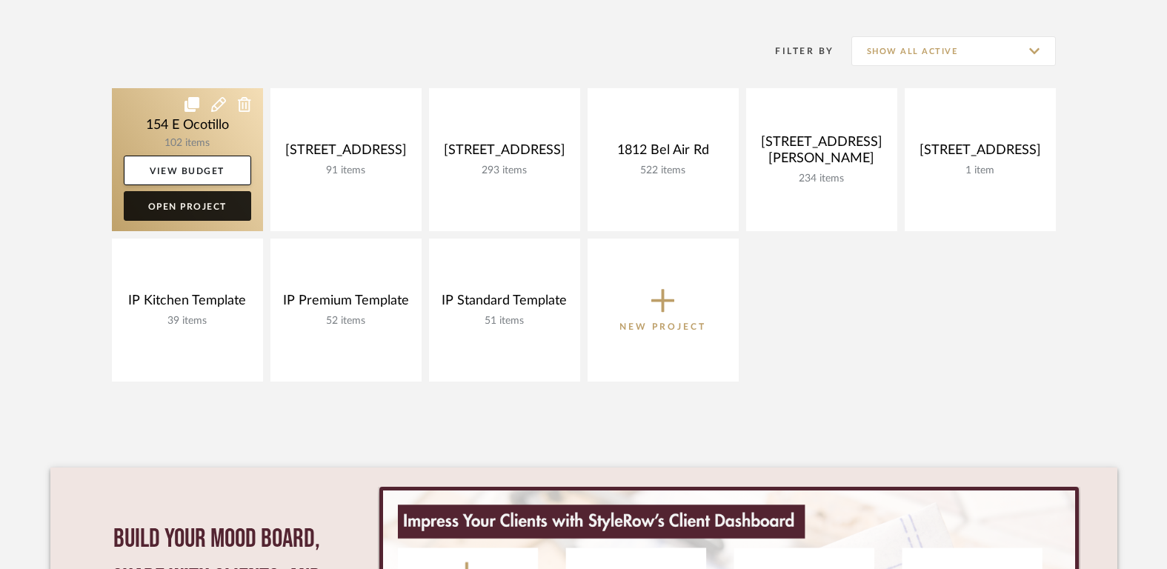
click at [190, 201] on link "Open Project" at bounding box center [187, 206] width 127 height 30
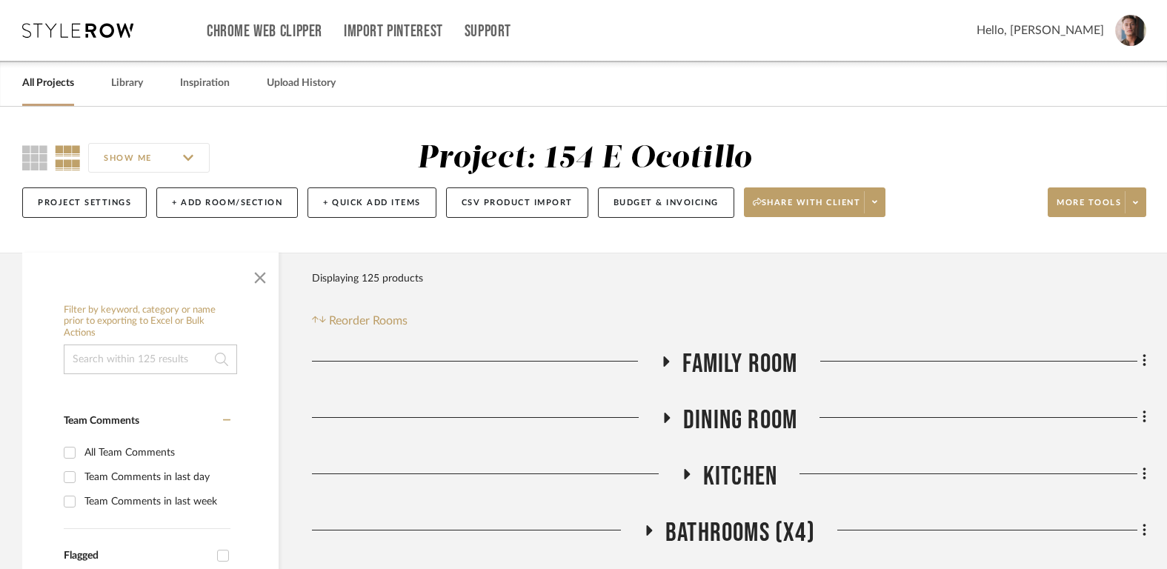
click at [769, 357] on span "Family Room" at bounding box center [739, 364] width 115 height 32
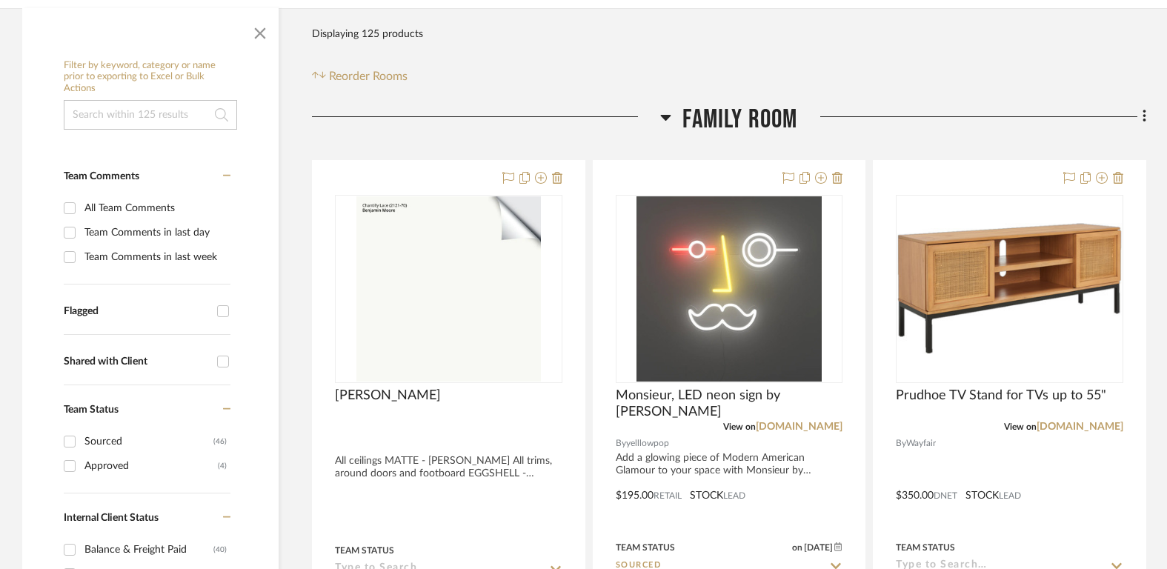
scroll to position [245, 0]
click at [0, 0] on img at bounding box center [0, 0] width 0 height 0
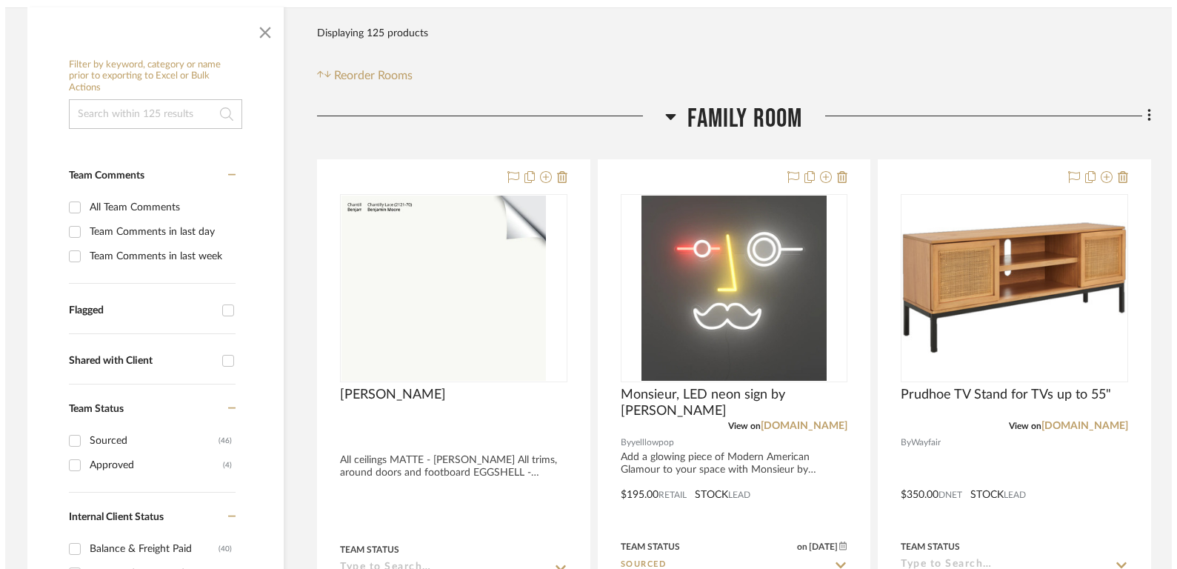
scroll to position [0, 0]
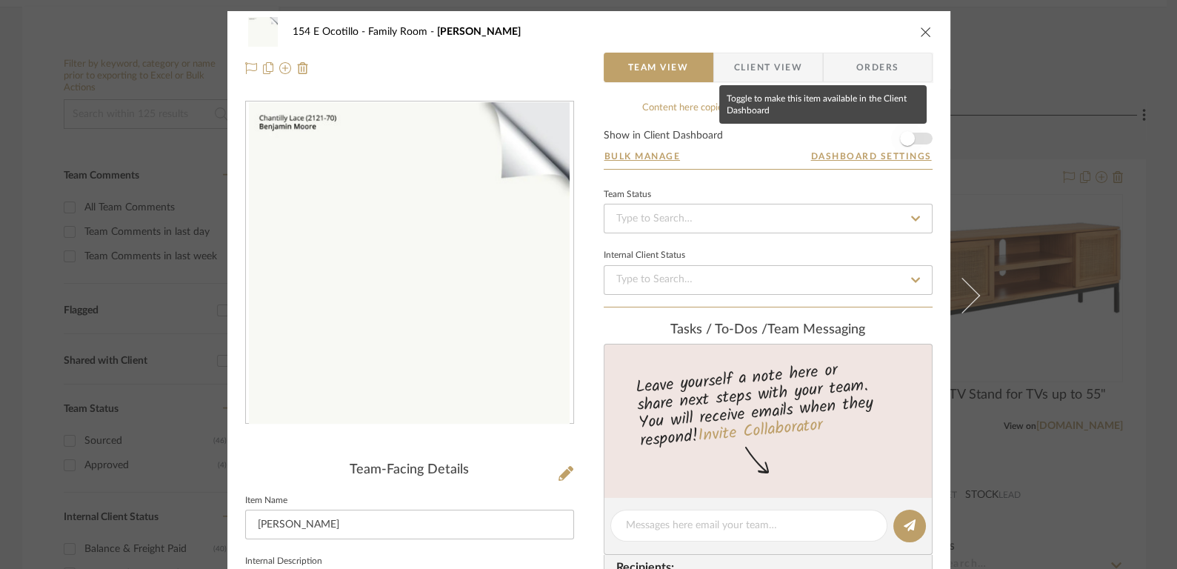
click at [912, 141] on span "button" at bounding box center [907, 138] width 33 height 33
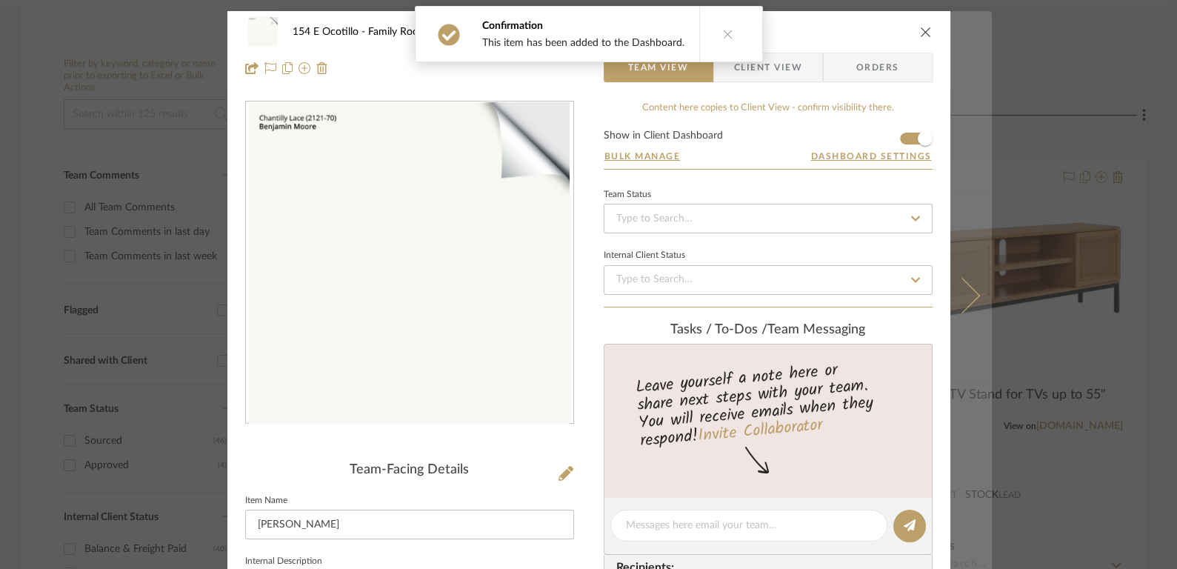
click at [958, 281] on icon at bounding box center [962, 296] width 36 height 36
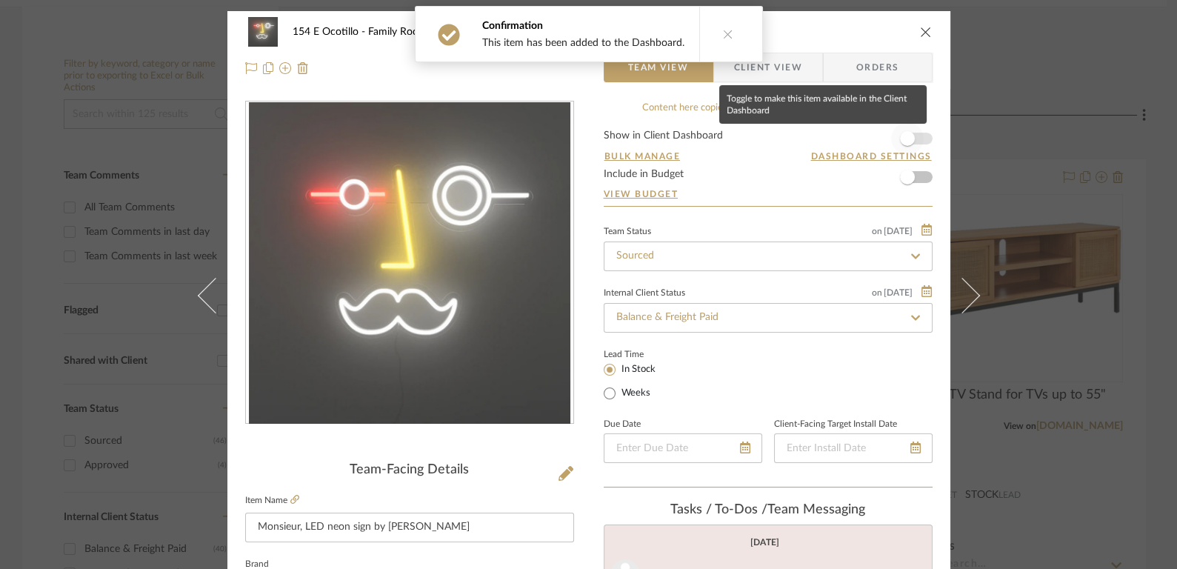
click at [907, 139] on span "button" at bounding box center [907, 138] width 15 height 15
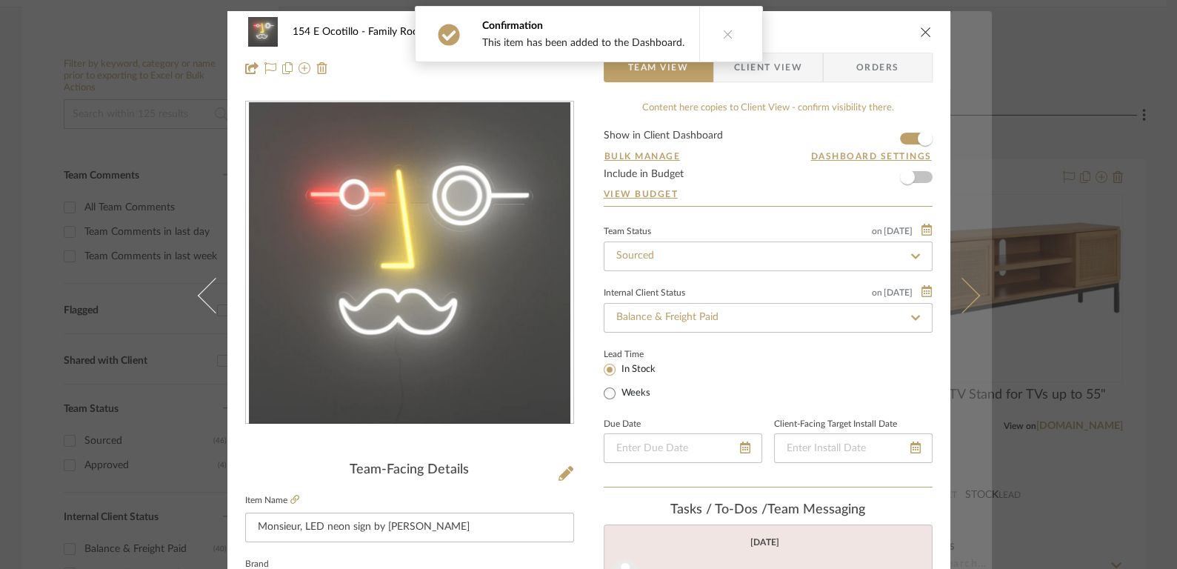
click at [951, 281] on button at bounding box center [970, 295] width 41 height 569
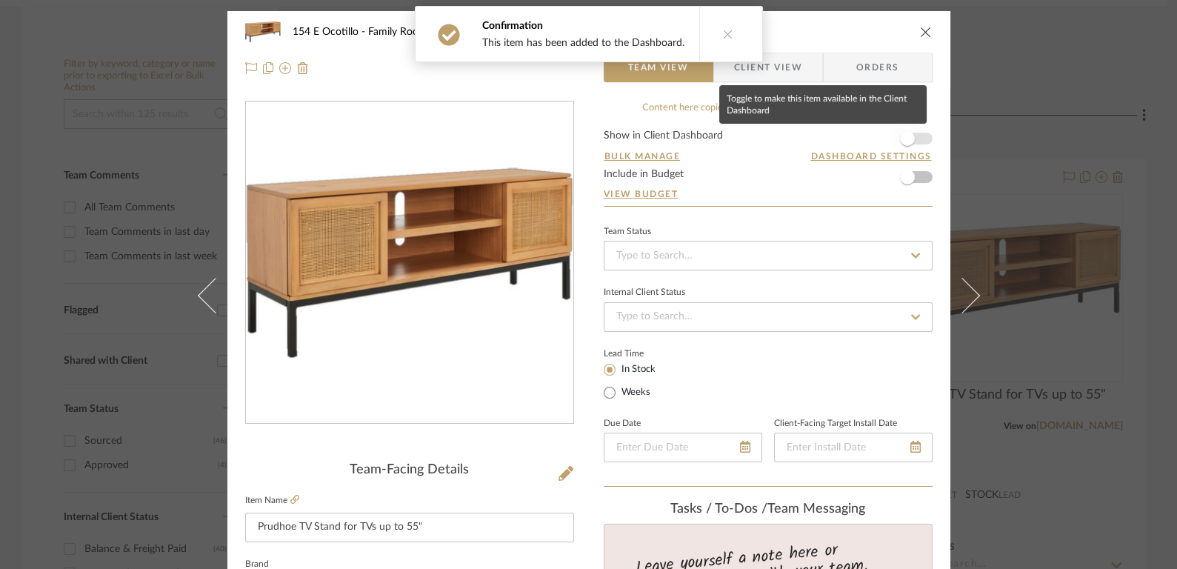
click at [917, 130] on span "button" at bounding box center [907, 138] width 33 height 33
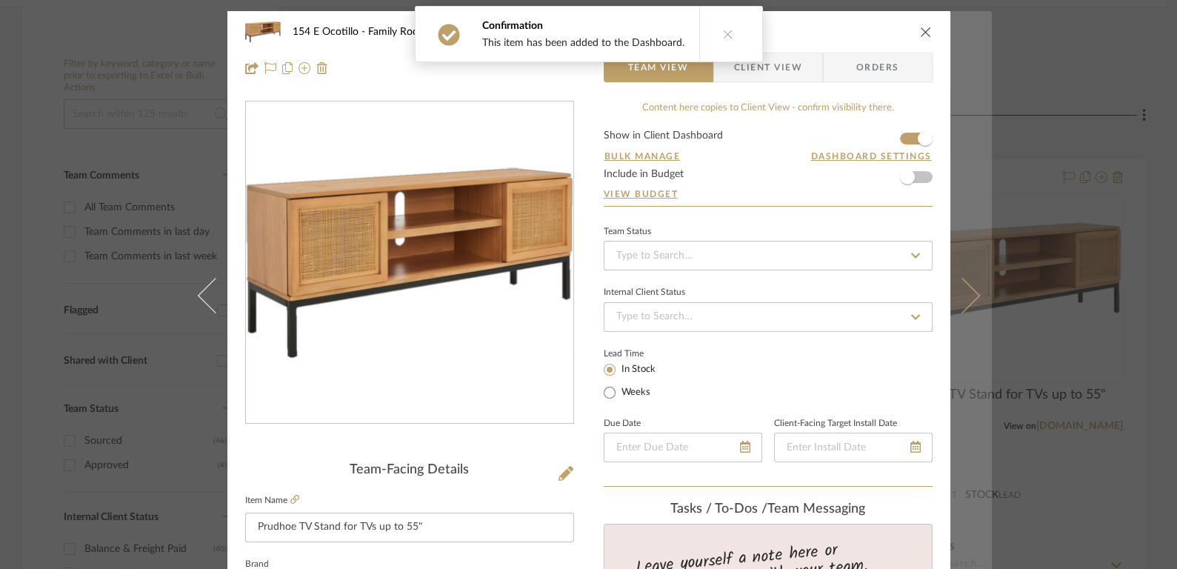
click at [973, 299] on button at bounding box center [970, 295] width 41 height 569
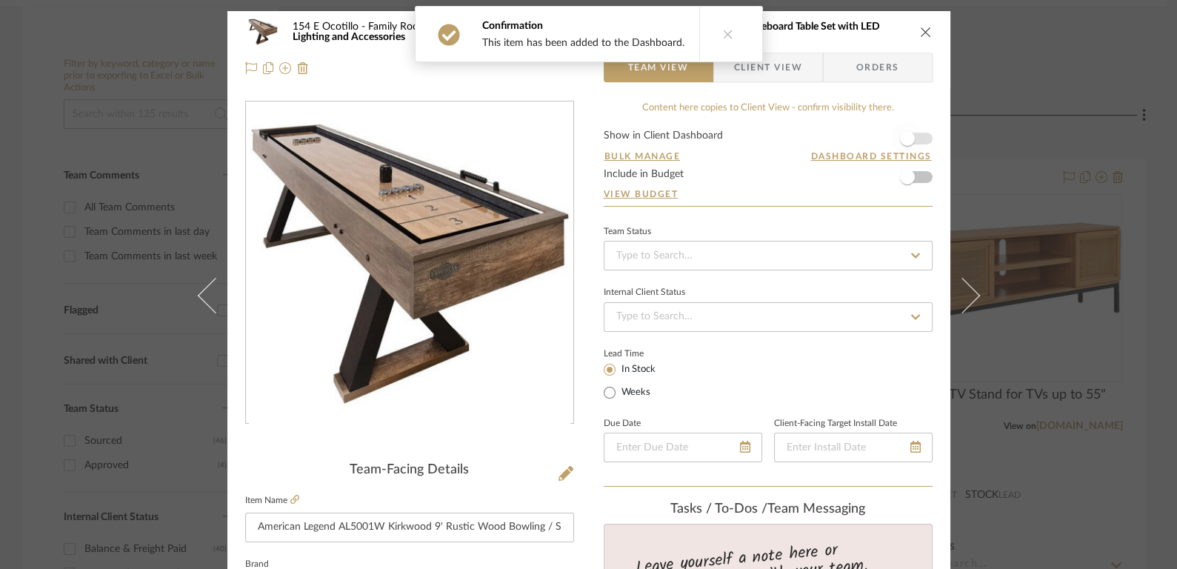
click at [913, 139] on span "button" at bounding box center [907, 138] width 33 height 33
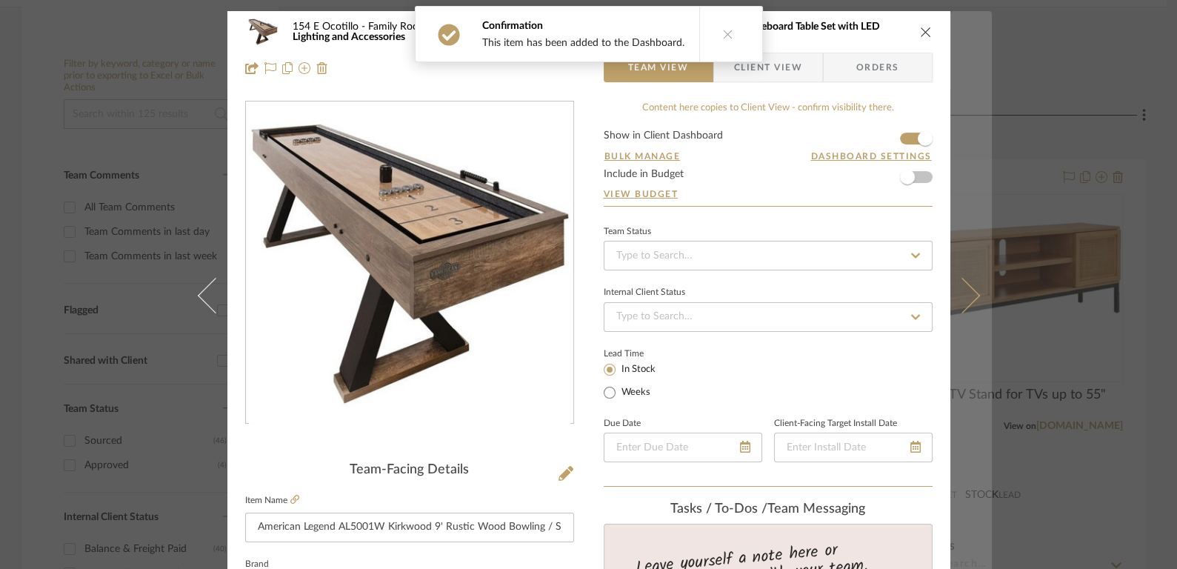
click at [965, 279] on button at bounding box center [970, 295] width 41 height 569
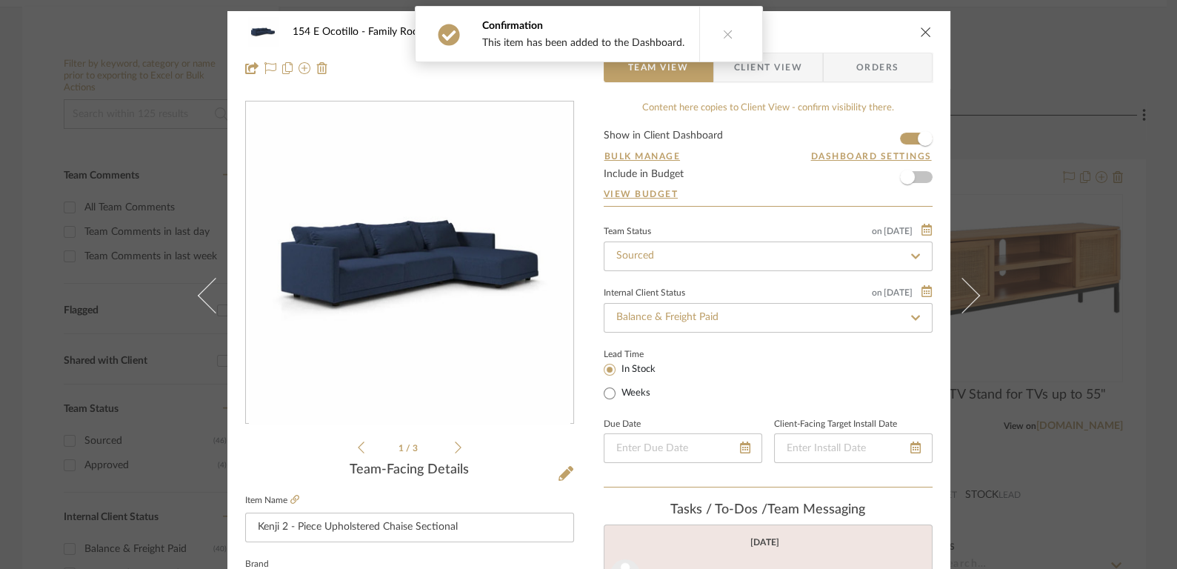
click at [723, 32] on icon at bounding box center [728, 34] width 10 height 10
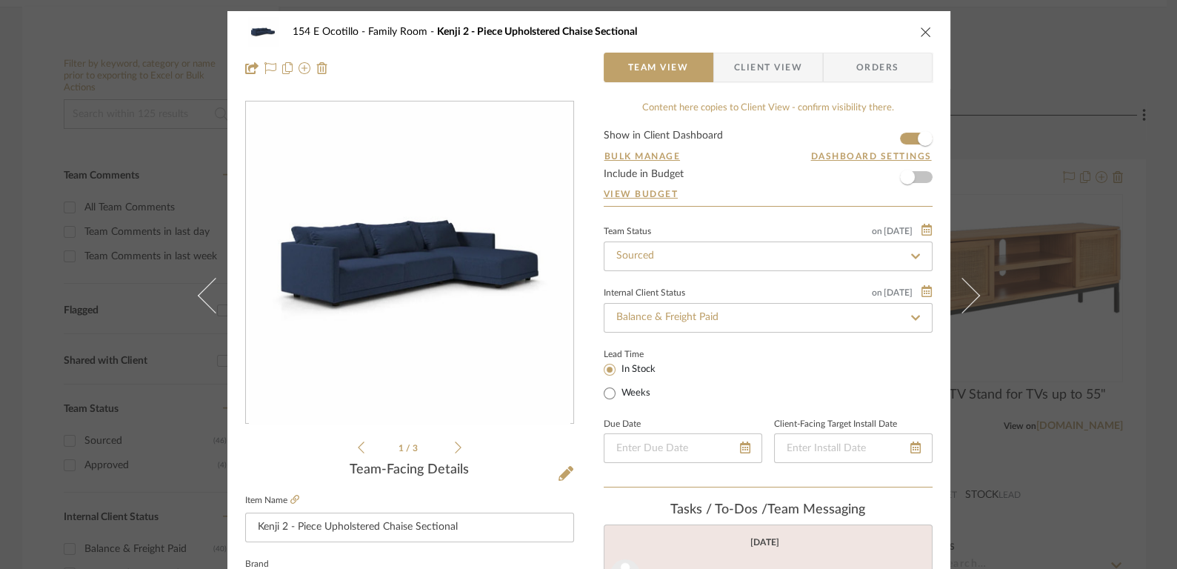
click at [920, 33] on icon "close" at bounding box center [926, 32] width 12 height 12
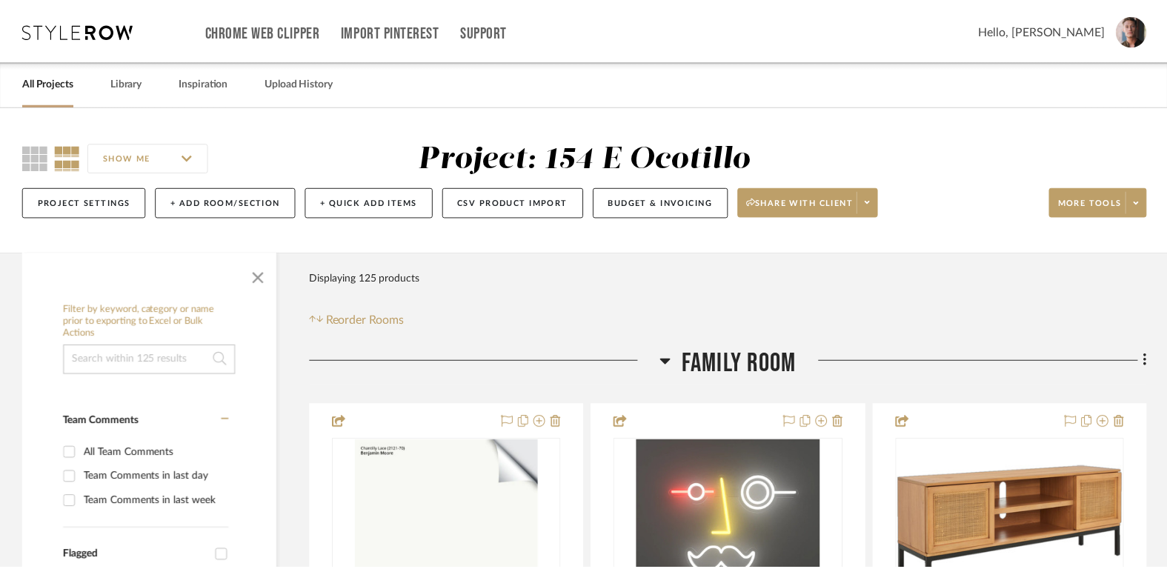
scroll to position [245, 0]
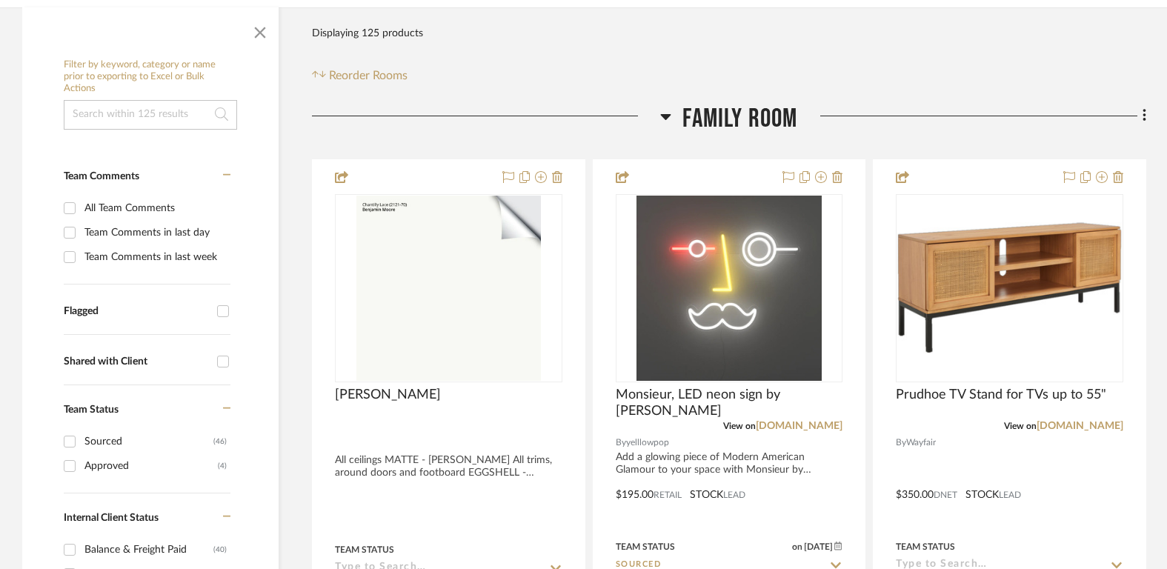
click at [748, 106] on span "Family Room" at bounding box center [739, 119] width 115 height 32
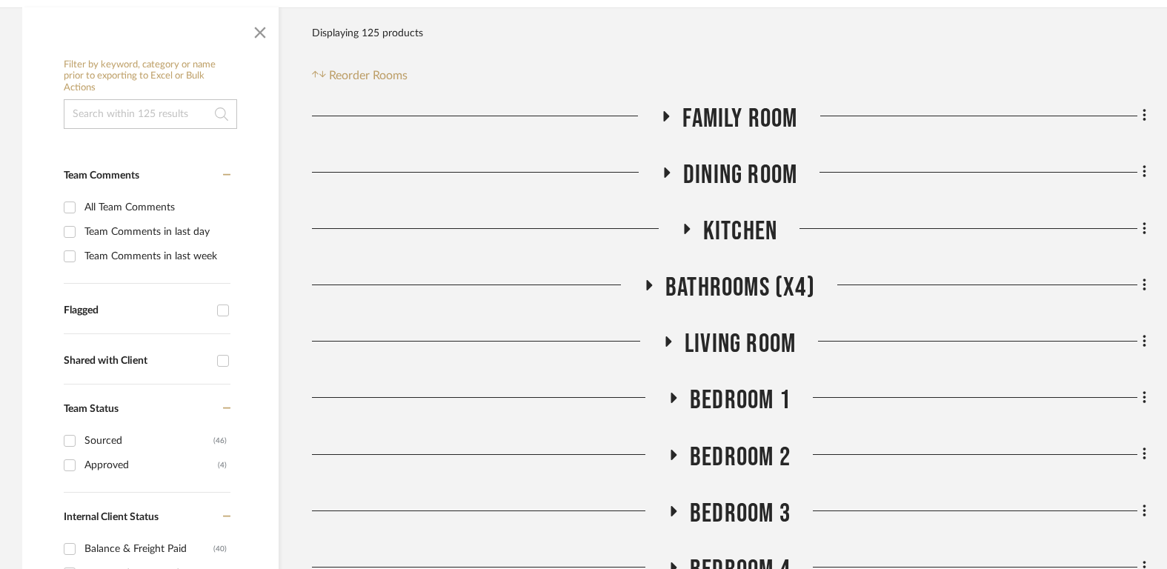
click at [735, 173] on span "Dining Room" at bounding box center [740, 175] width 114 height 32
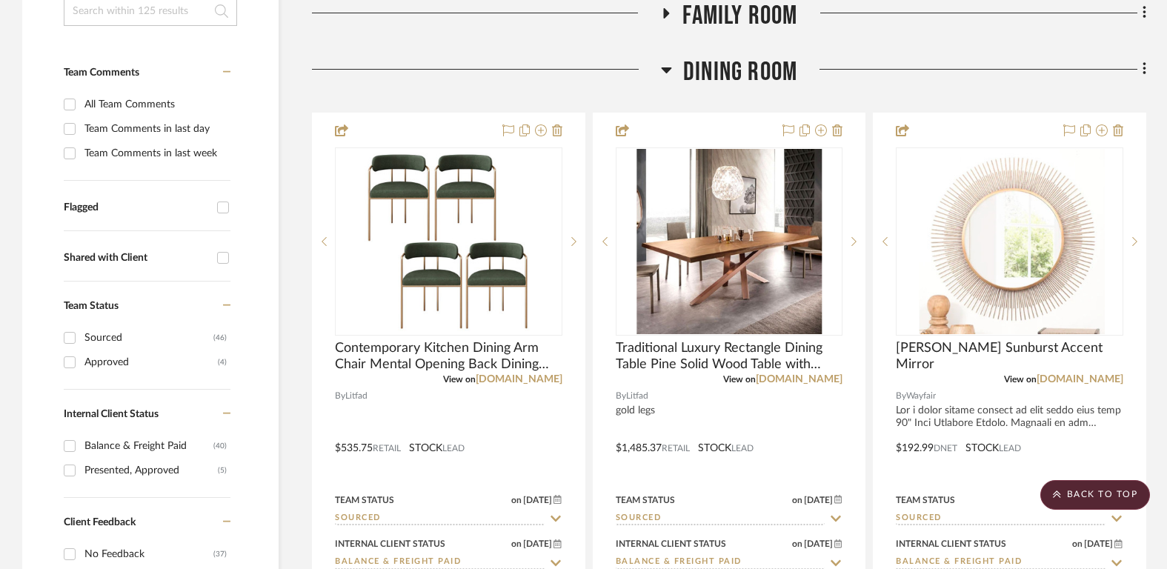
scroll to position [243, 0]
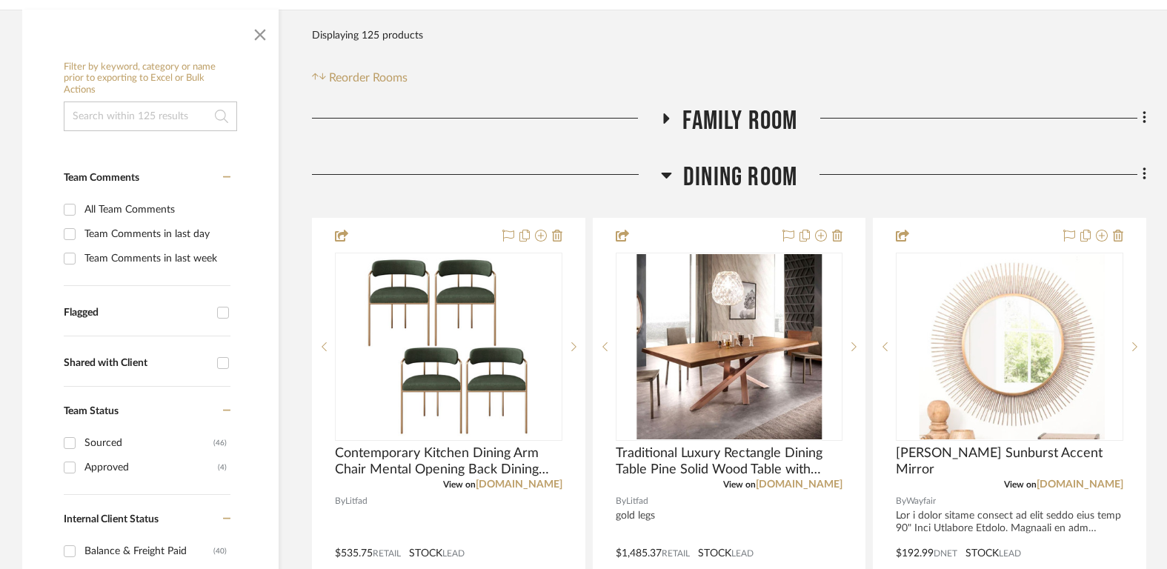
click at [729, 181] on span "Dining Room" at bounding box center [740, 177] width 114 height 32
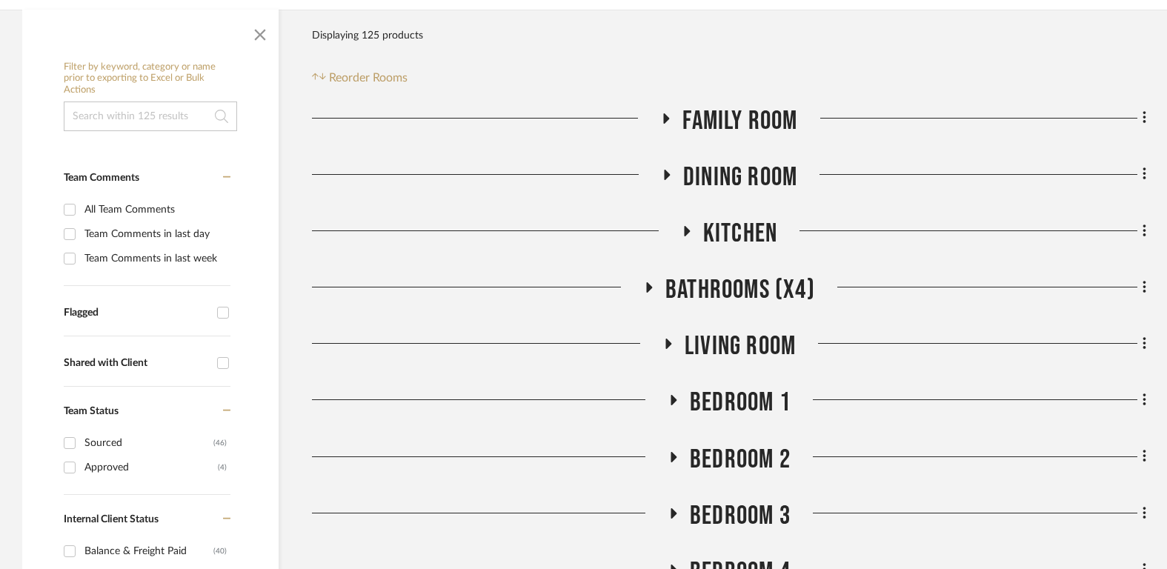
click at [730, 236] on span "Kitchen" at bounding box center [740, 234] width 74 height 32
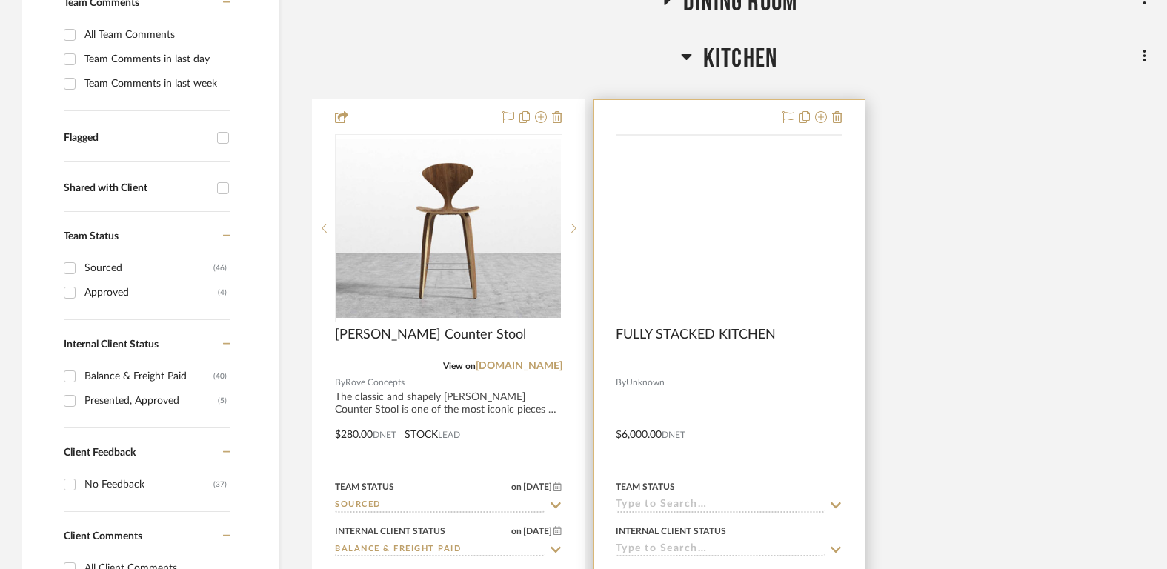
scroll to position [419, 0]
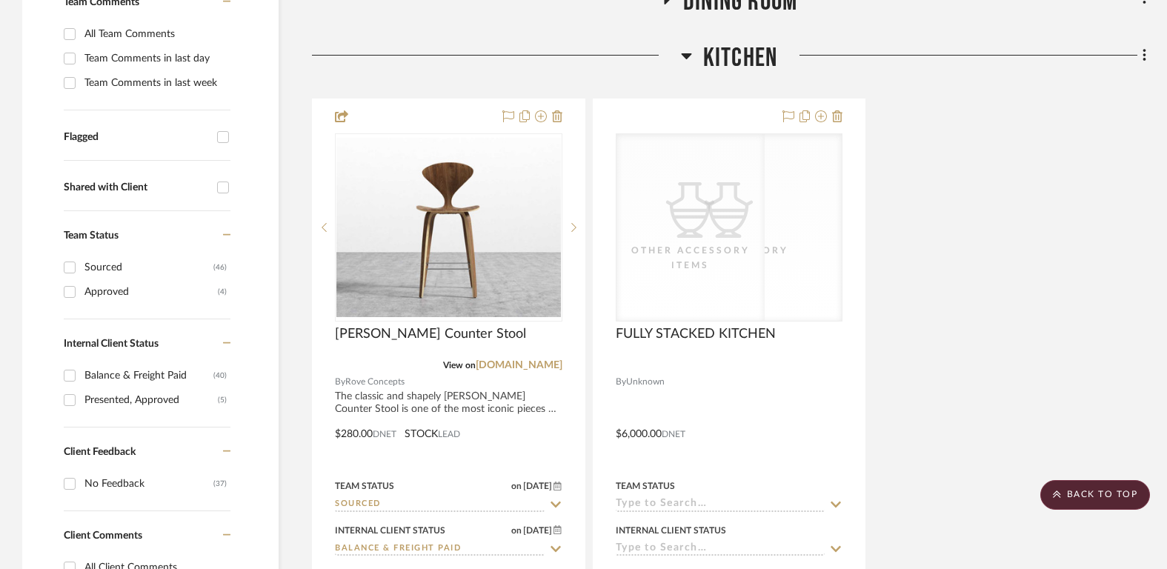
click at [727, 62] on span "Kitchen" at bounding box center [740, 58] width 74 height 32
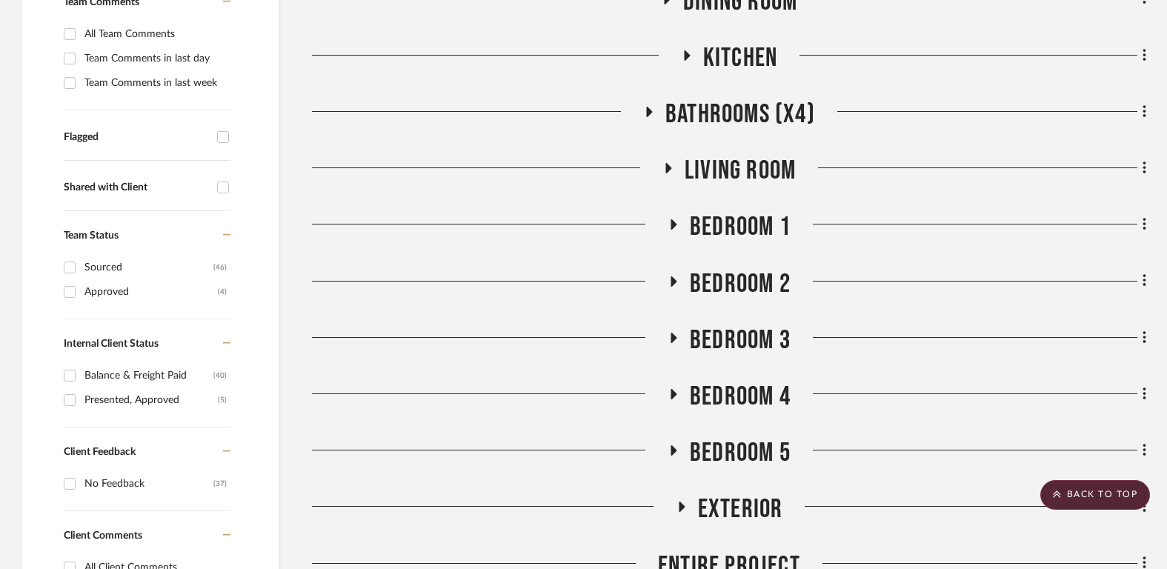
click at [734, 113] on span "Bathrooms (x4)" at bounding box center [740, 115] width 150 height 32
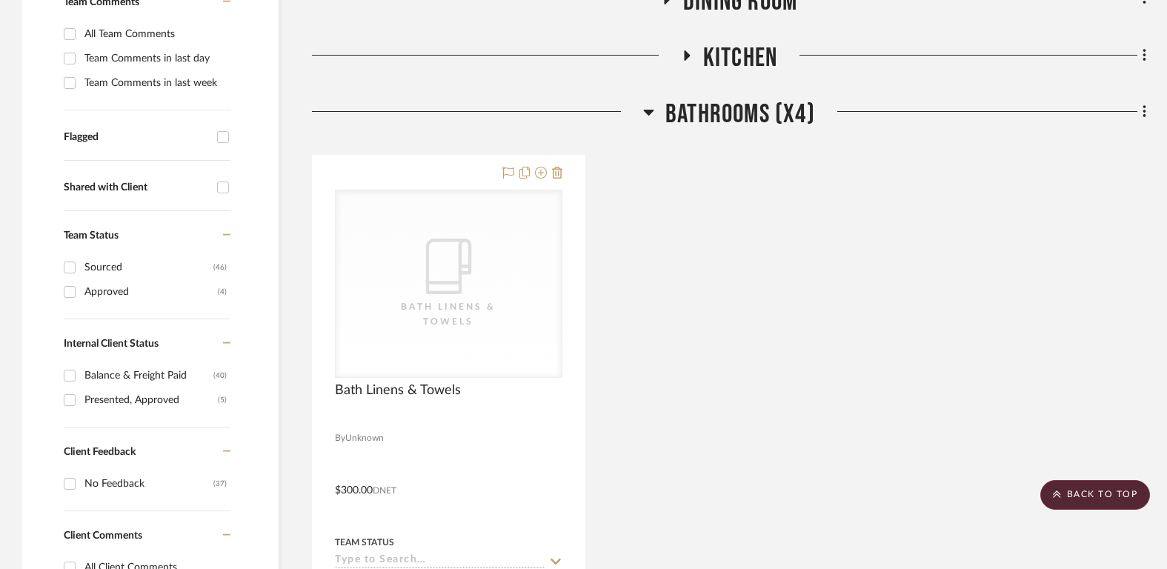
click at [734, 113] on span "Bathrooms (x4)" at bounding box center [740, 115] width 150 height 32
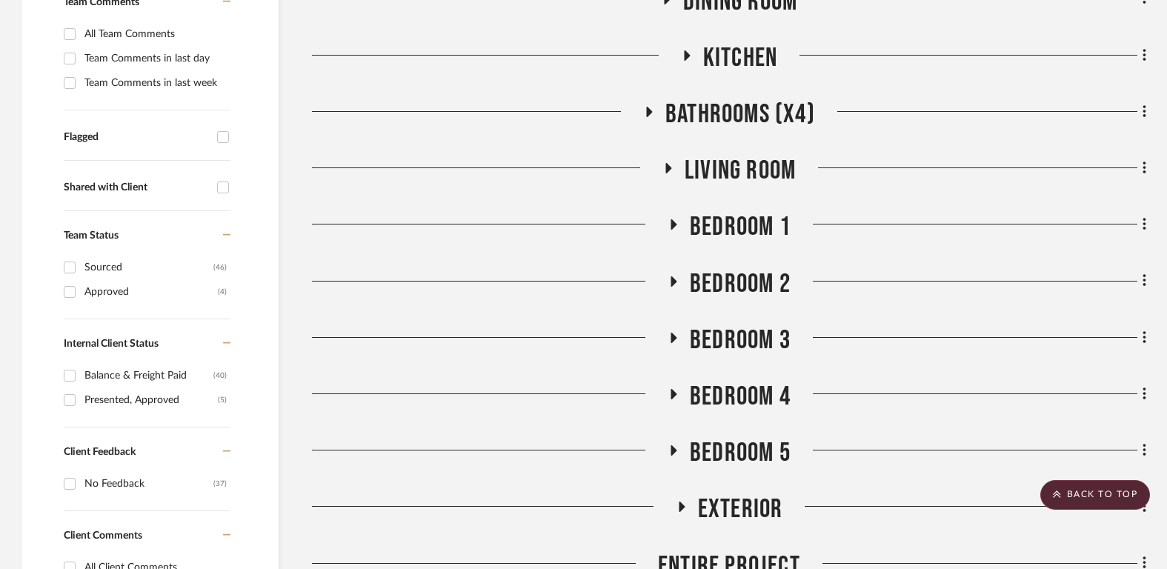
click at [734, 174] on span "Living Room" at bounding box center [739, 171] width 111 height 32
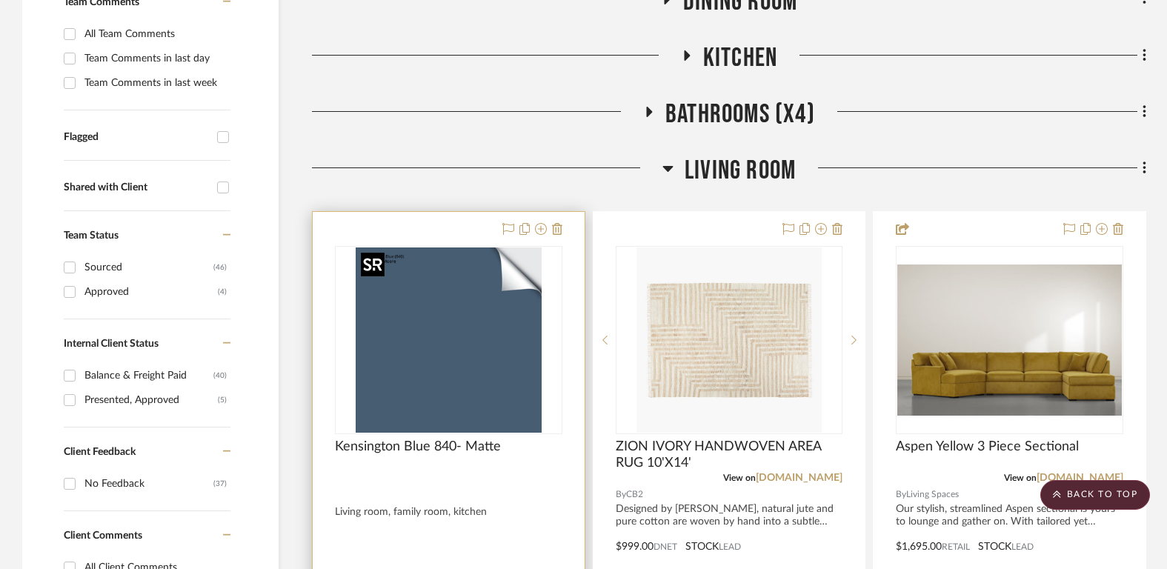
click at [0, 0] on img at bounding box center [0, 0] width 0 height 0
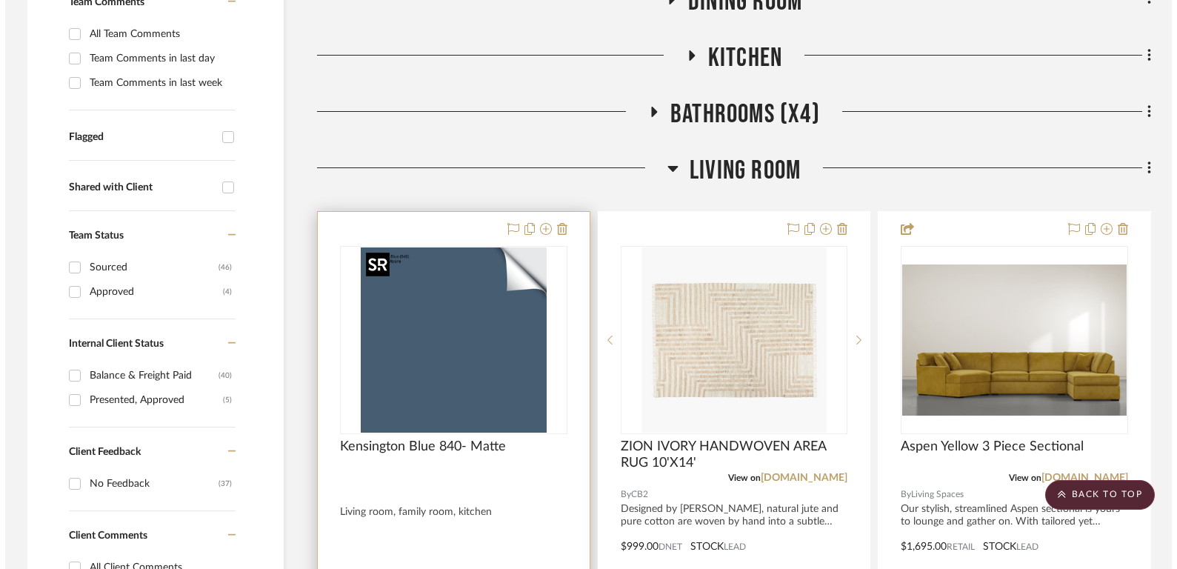
scroll to position [0, 0]
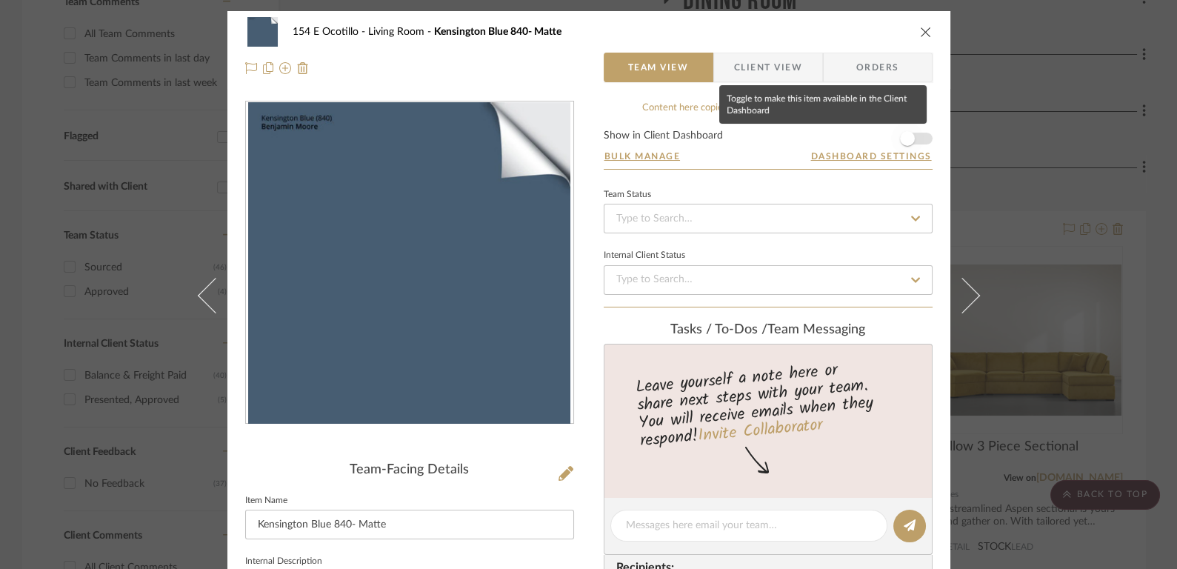
click at [910, 141] on span "button" at bounding box center [907, 138] width 33 height 33
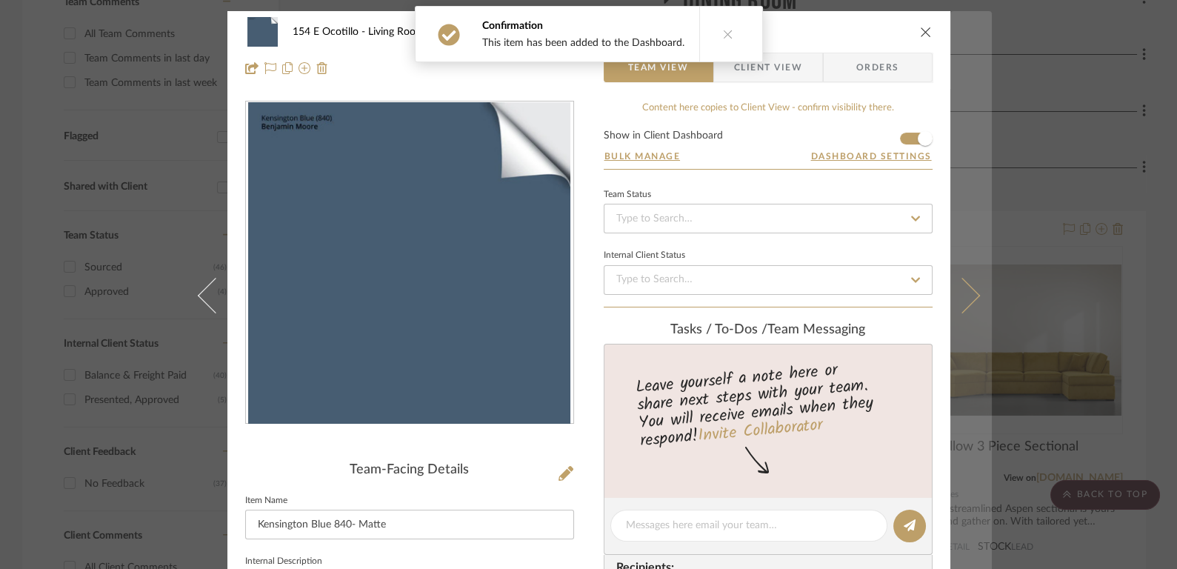
click at [964, 287] on icon at bounding box center [962, 296] width 36 height 36
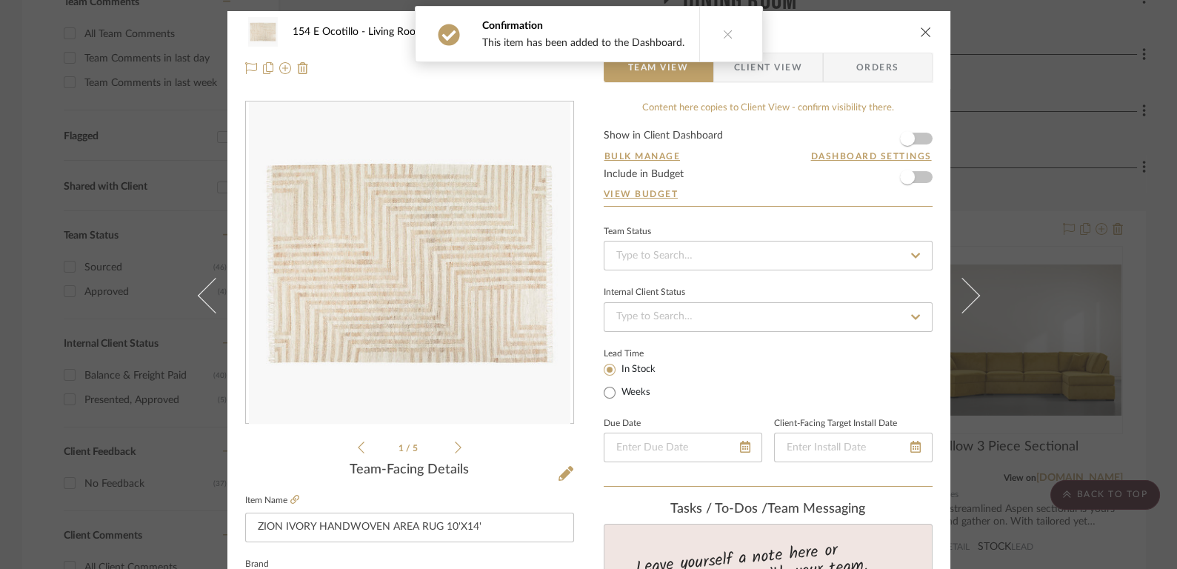
click at [919, 133] on form "Show in Client Dashboard Bulk Manage Dashboard Settings Include in Budget View …" at bounding box center [768, 168] width 329 height 76
click at [911, 136] on span "button" at bounding box center [907, 138] width 33 height 33
click at [924, 27] on icon "close" at bounding box center [926, 32] width 12 height 12
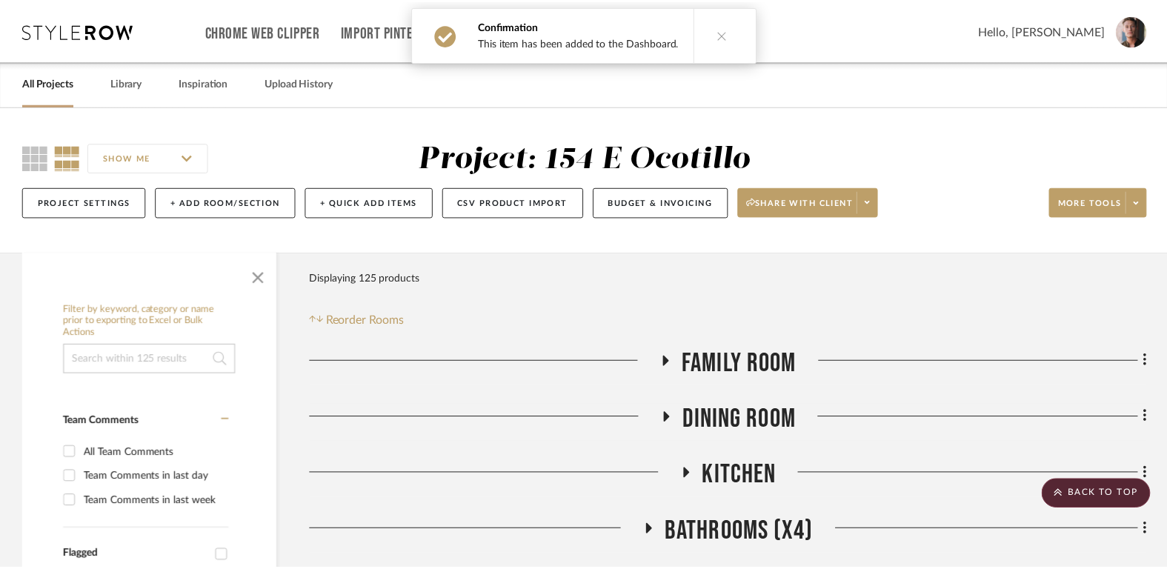
scroll to position [419, 0]
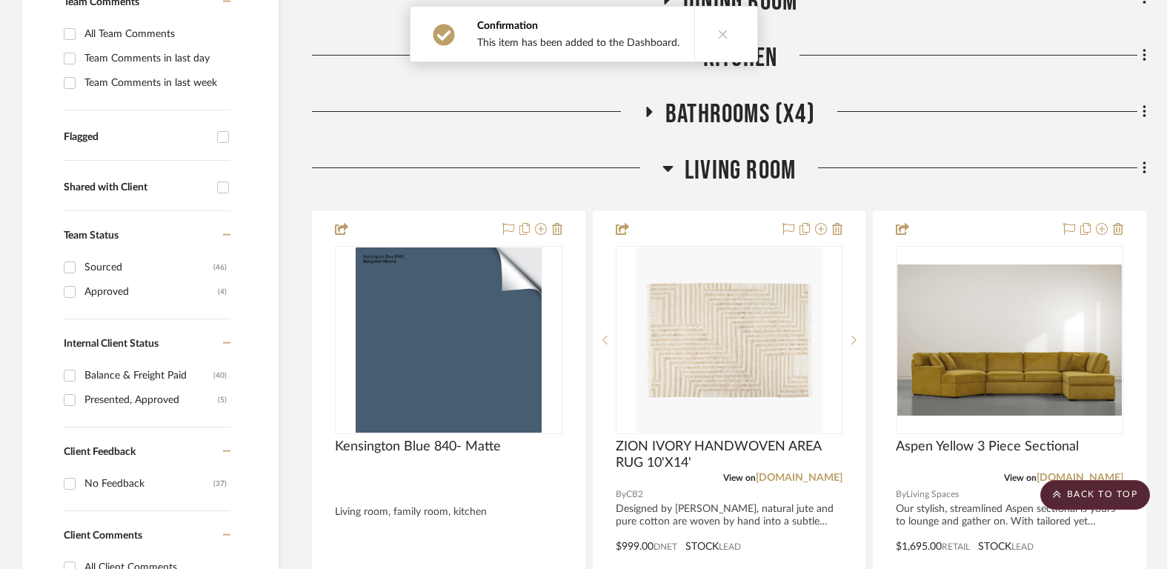
click at [731, 159] on span "Living Room" at bounding box center [739, 171] width 111 height 32
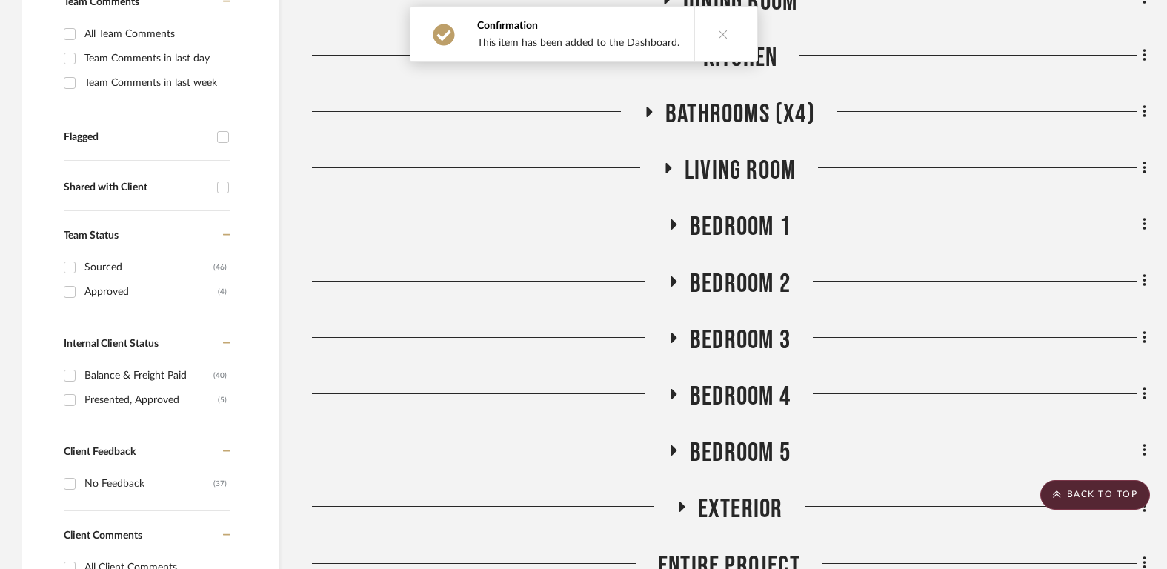
click at [734, 221] on span "Bedroom 1" at bounding box center [740, 227] width 101 height 32
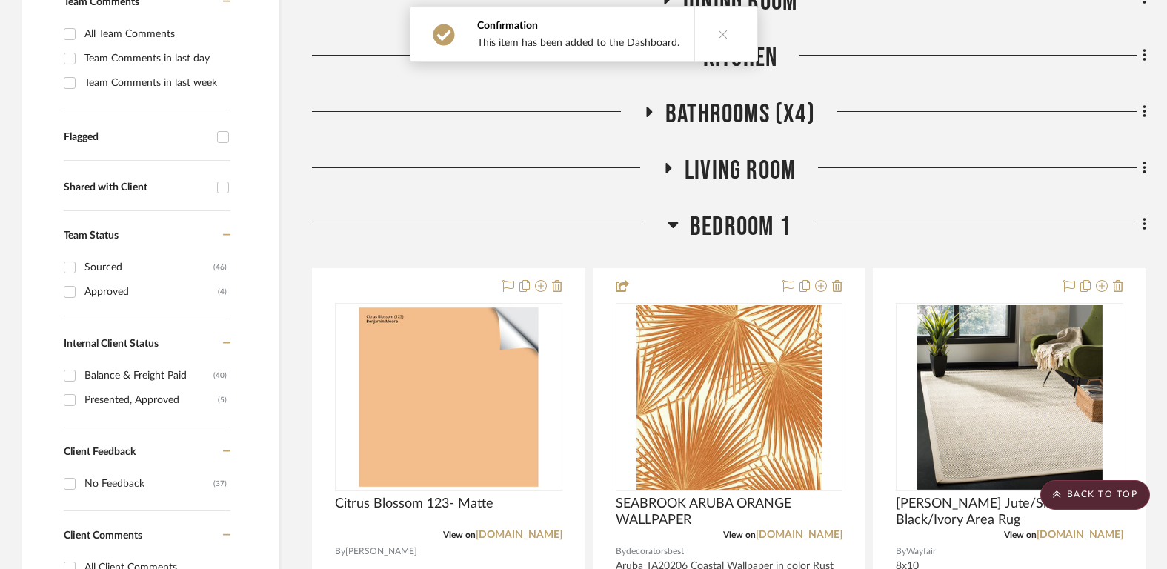
scroll to position [612, 0]
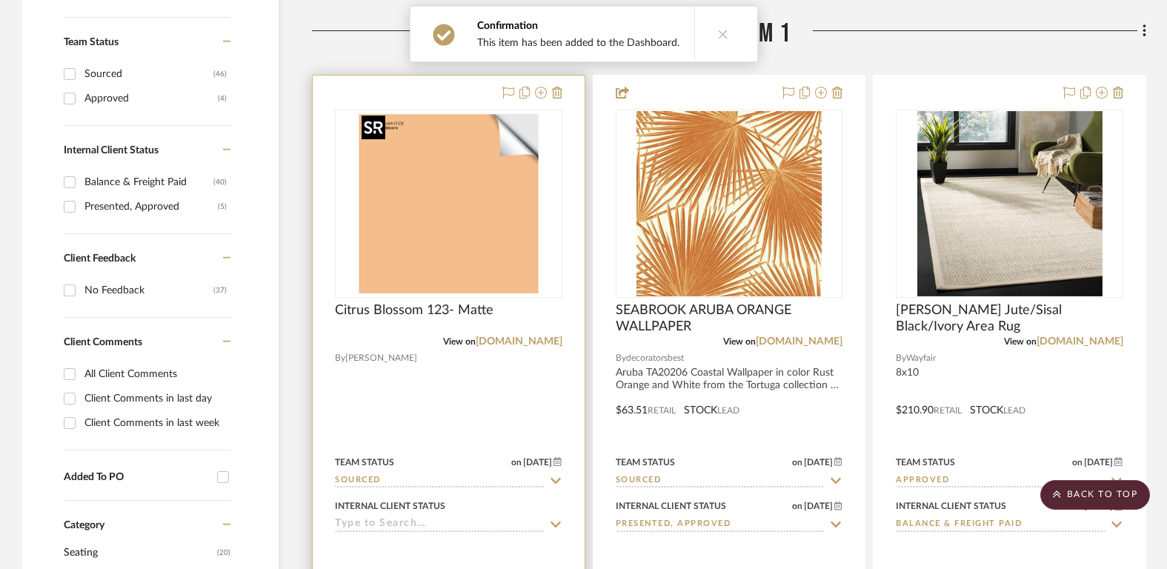
click at [0, 0] on img at bounding box center [0, 0] width 0 height 0
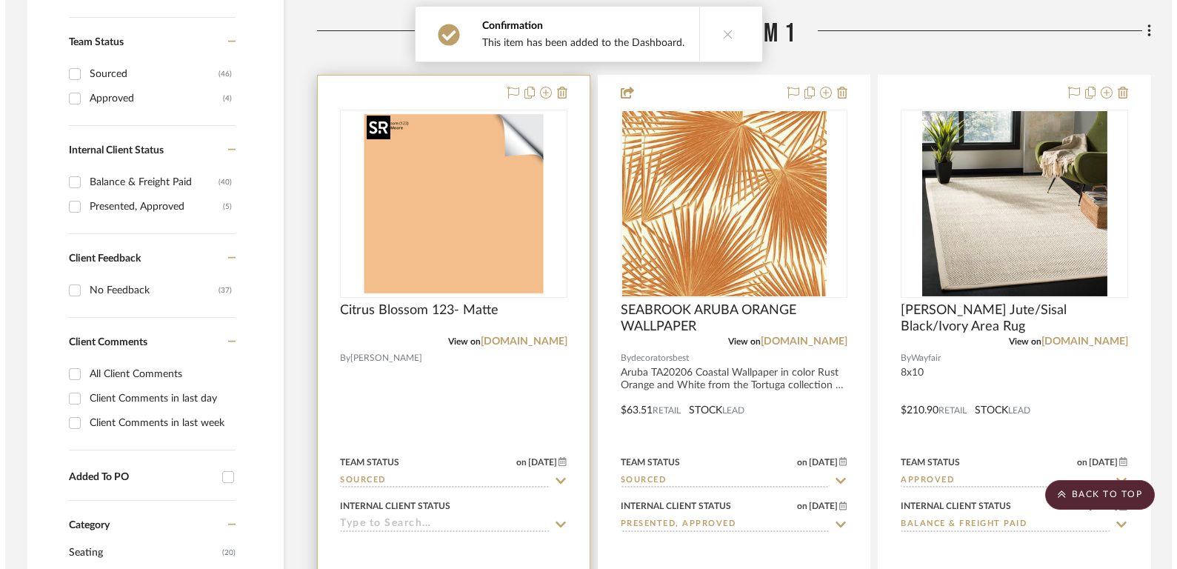
scroll to position [0, 0]
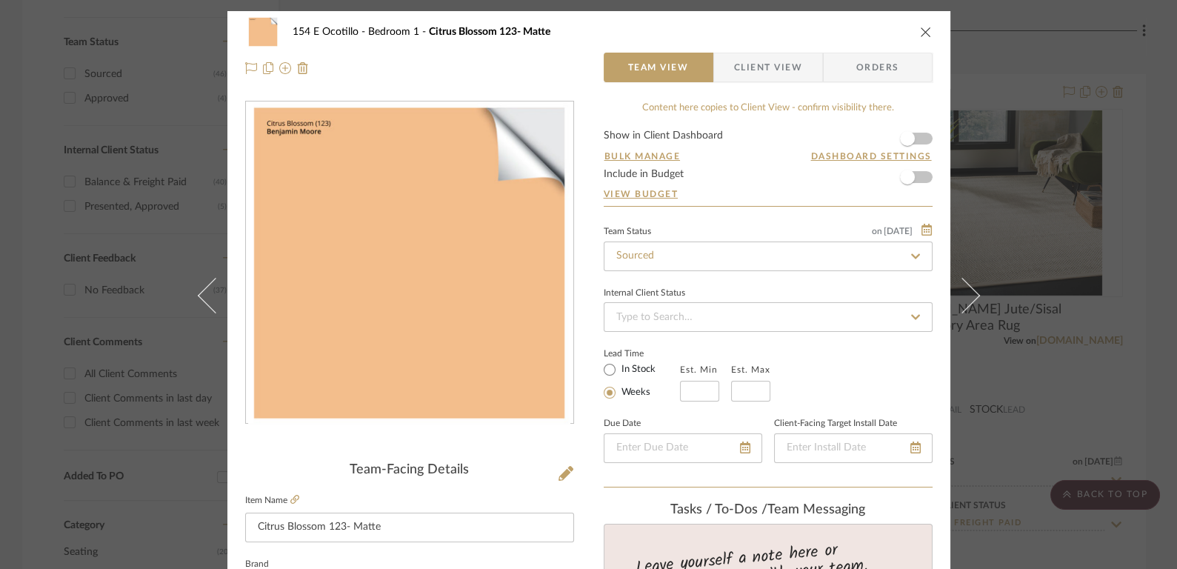
click at [912, 137] on span "button" at bounding box center [907, 138] width 33 height 33
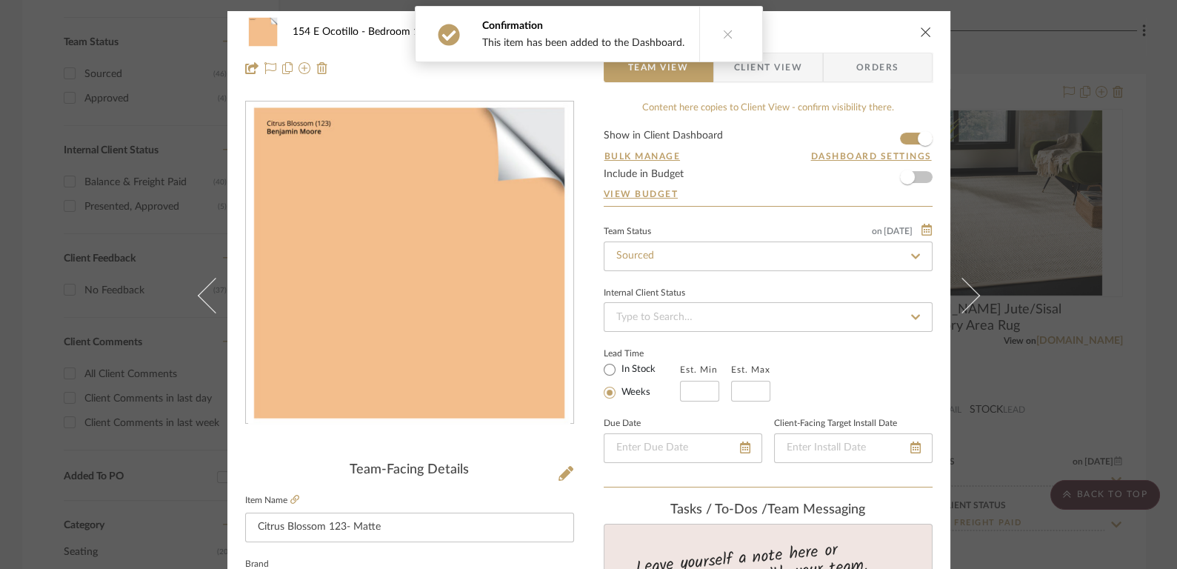
click at [921, 29] on icon "close" at bounding box center [926, 32] width 12 height 12
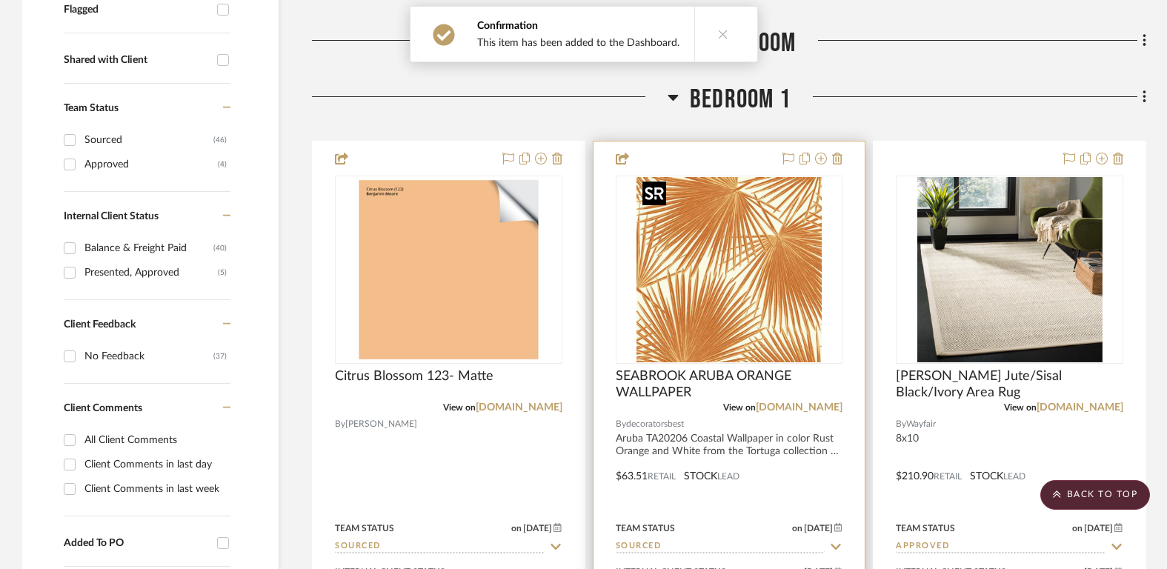
scroll to position [544, 0]
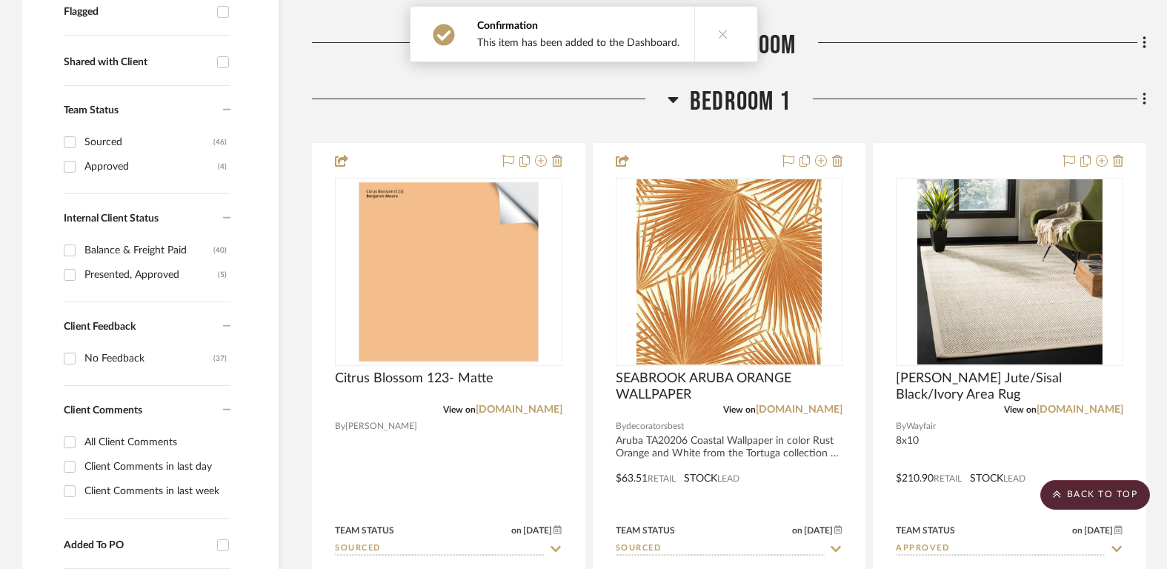
click at [727, 92] on span "Bedroom 1" at bounding box center [740, 102] width 101 height 32
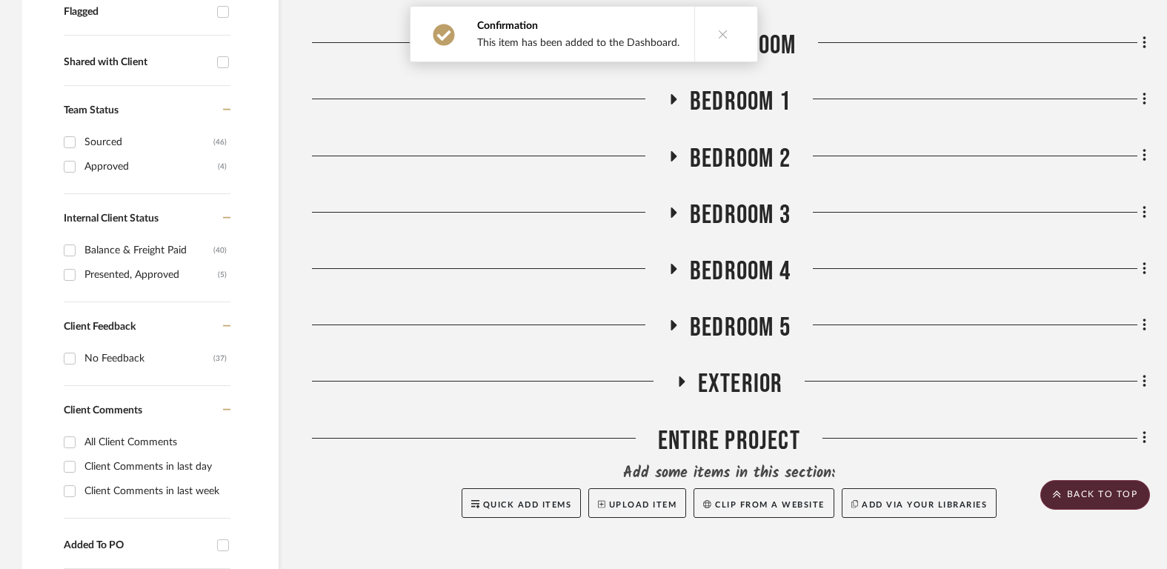
click at [733, 152] on span "Bedroom 2" at bounding box center [740, 159] width 101 height 32
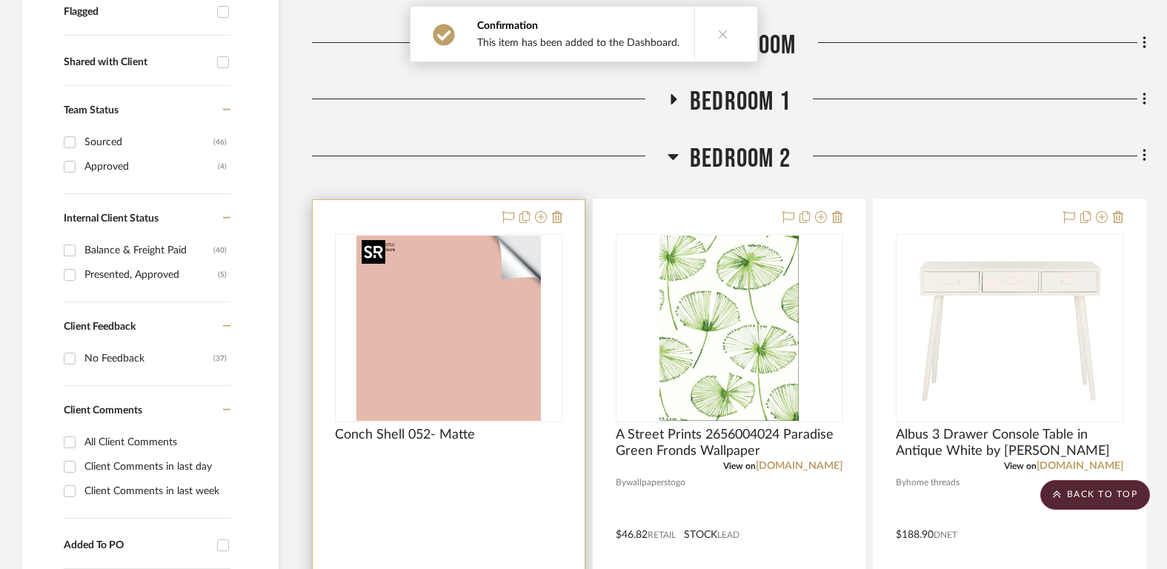
click at [0, 0] on img at bounding box center [0, 0] width 0 height 0
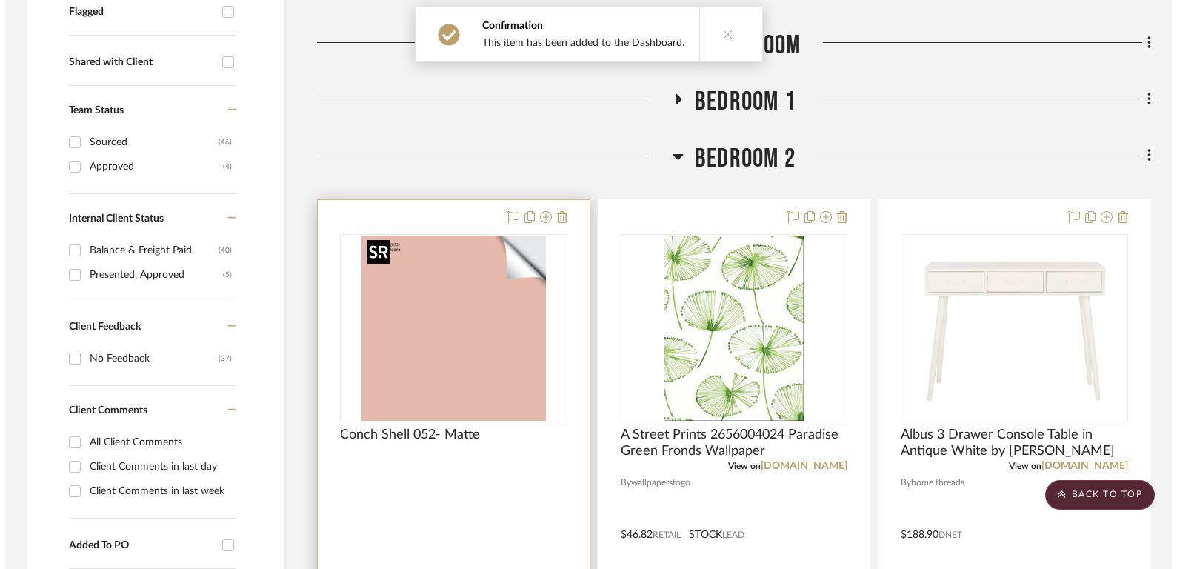
scroll to position [0, 0]
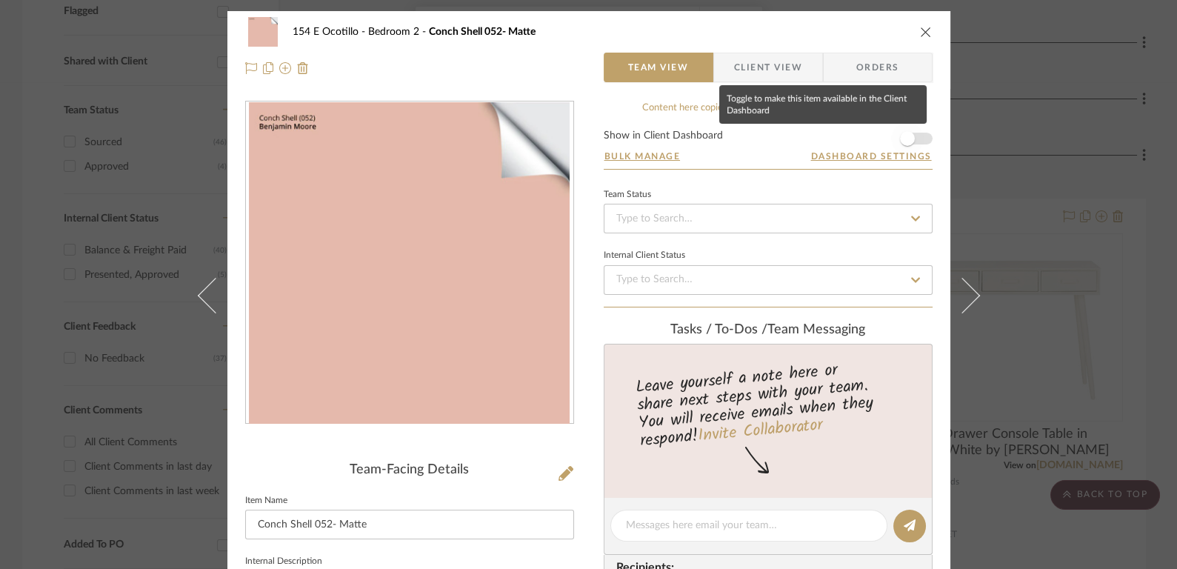
click at [901, 132] on span "button" at bounding box center [907, 138] width 15 height 15
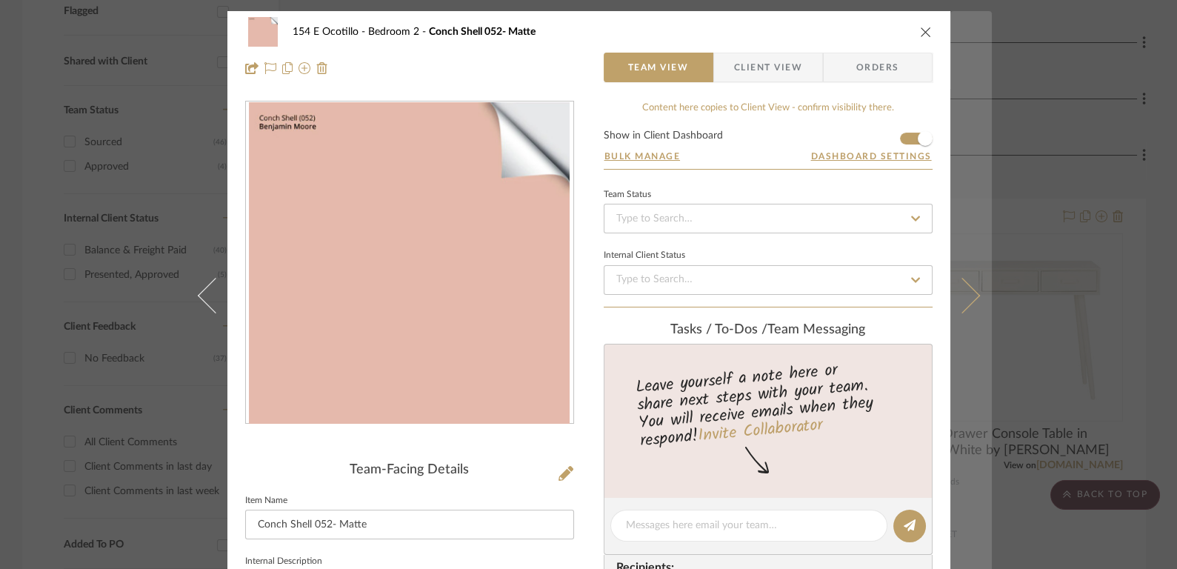
click at [973, 284] on button at bounding box center [970, 295] width 41 height 569
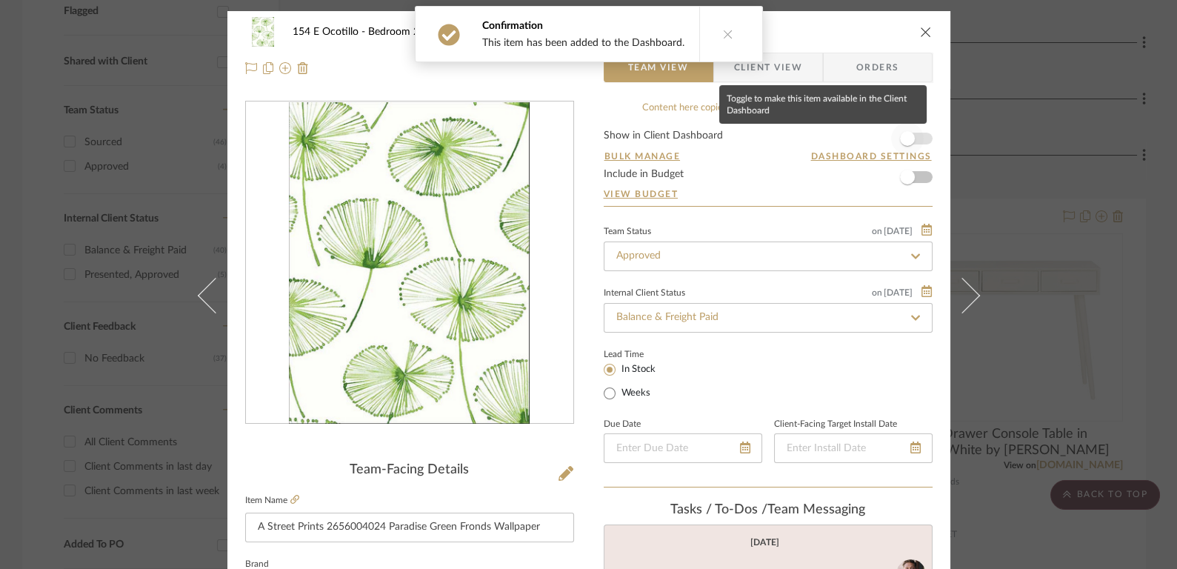
click at [901, 139] on span "button" at bounding box center [907, 138] width 15 height 15
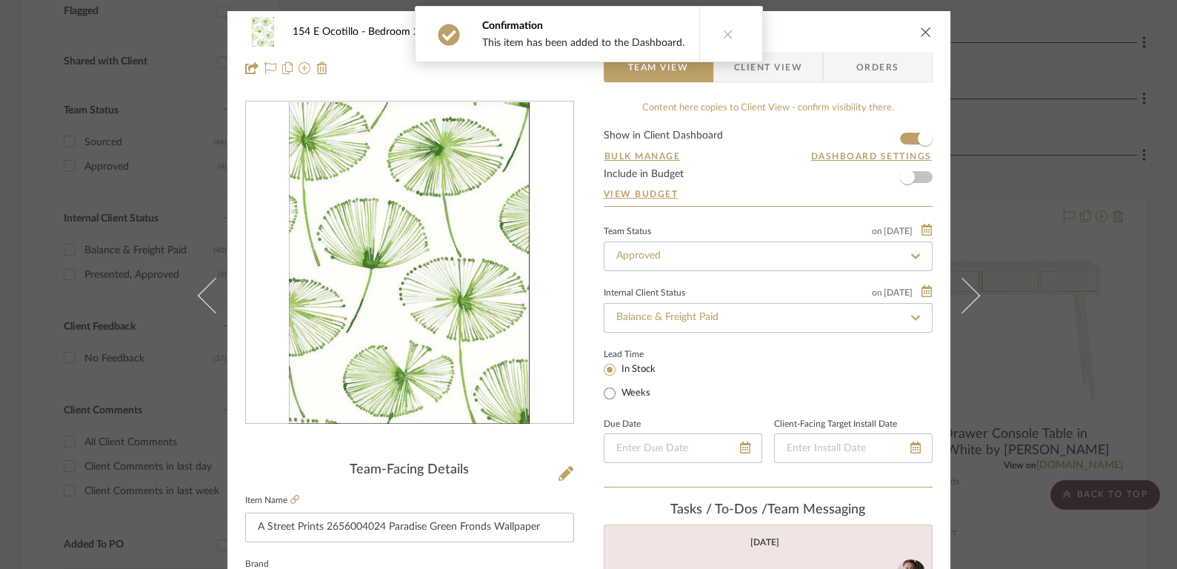
click at [920, 30] on icon "close" at bounding box center [926, 32] width 12 height 12
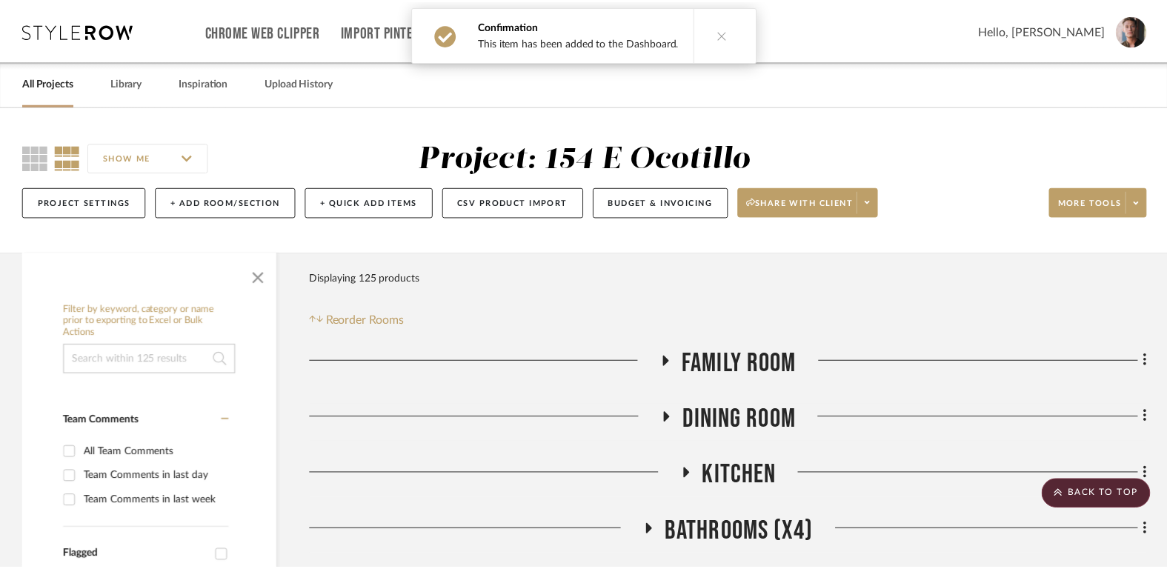
scroll to position [544, 0]
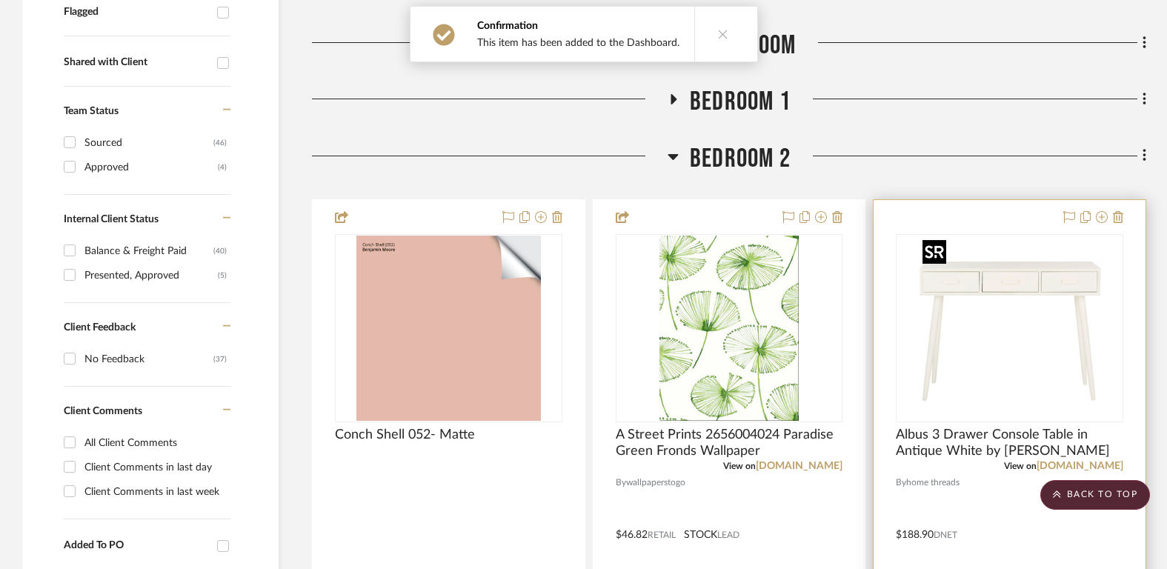
click at [0, 0] on img at bounding box center [0, 0] width 0 height 0
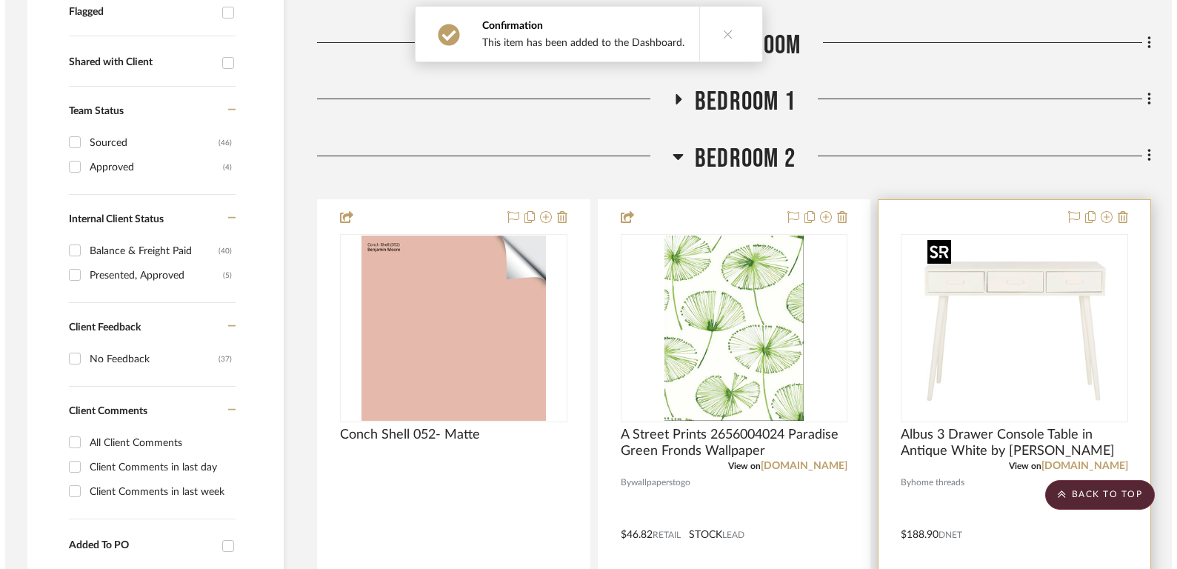
scroll to position [0, 0]
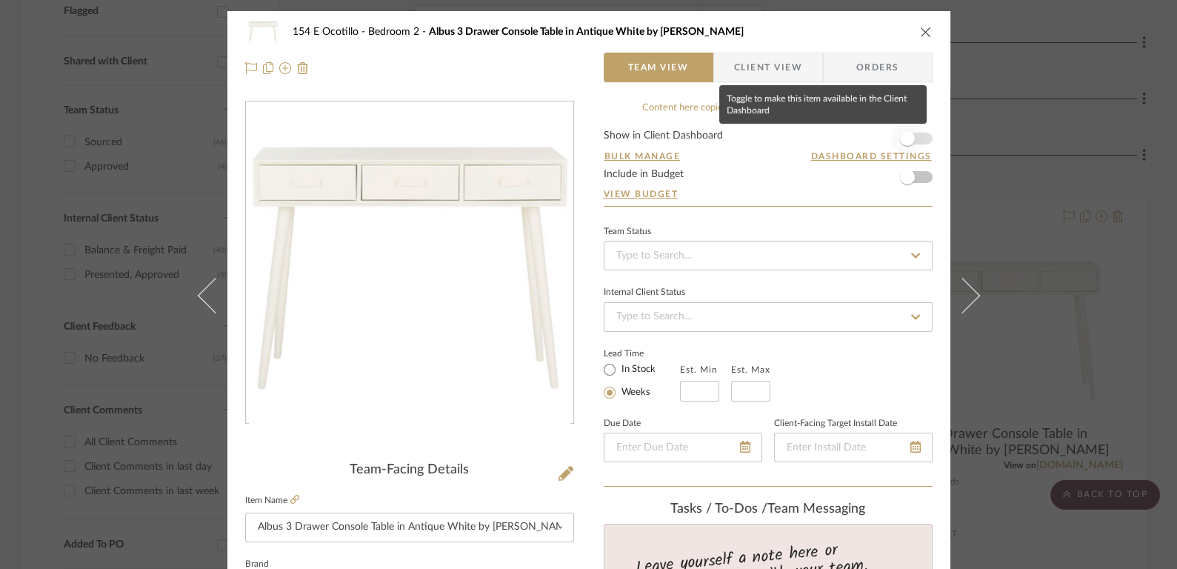
click at [903, 140] on span "button" at bounding box center [907, 138] width 15 height 15
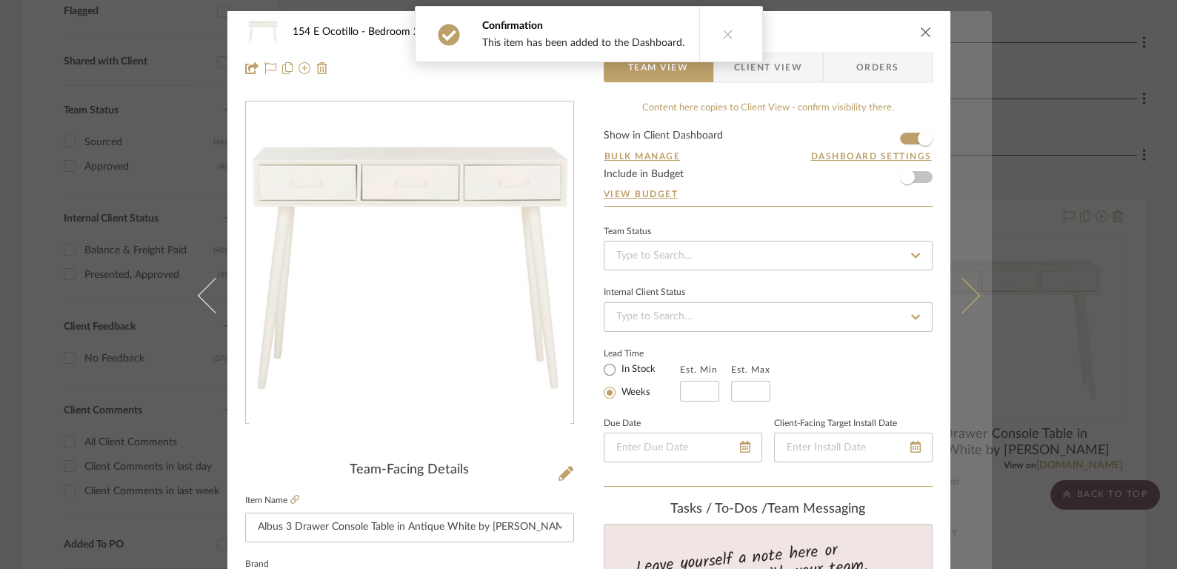
click at [975, 281] on button at bounding box center [970, 295] width 41 height 569
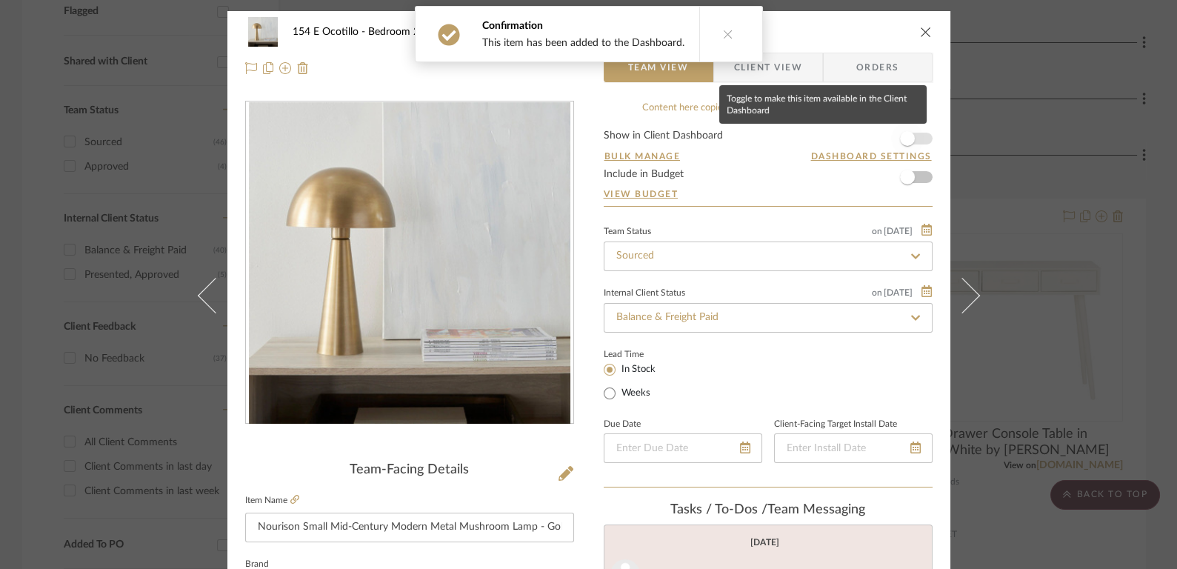
click at [914, 134] on span "button" at bounding box center [907, 138] width 33 height 33
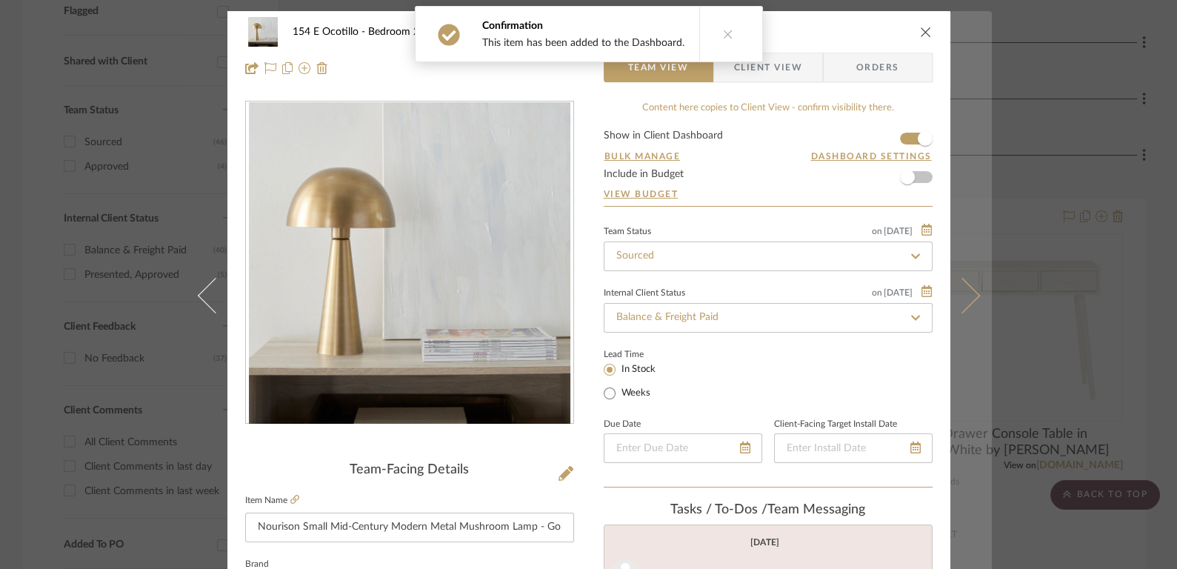
click at [961, 282] on button at bounding box center [970, 295] width 41 height 569
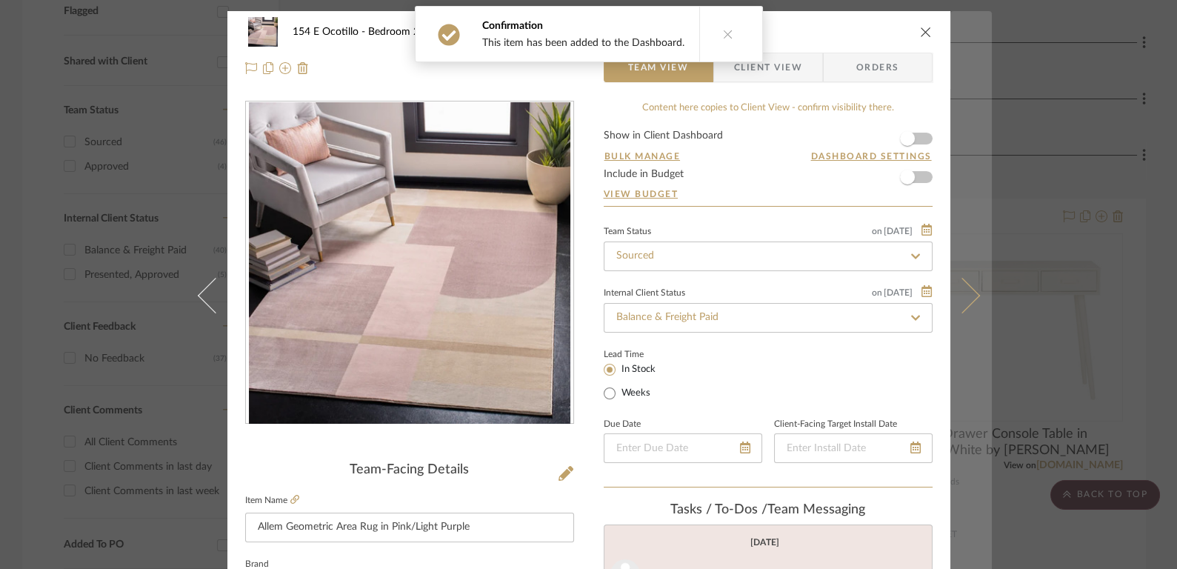
click at [967, 298] on icon at bounding box center [962, 296] width 36 height 36
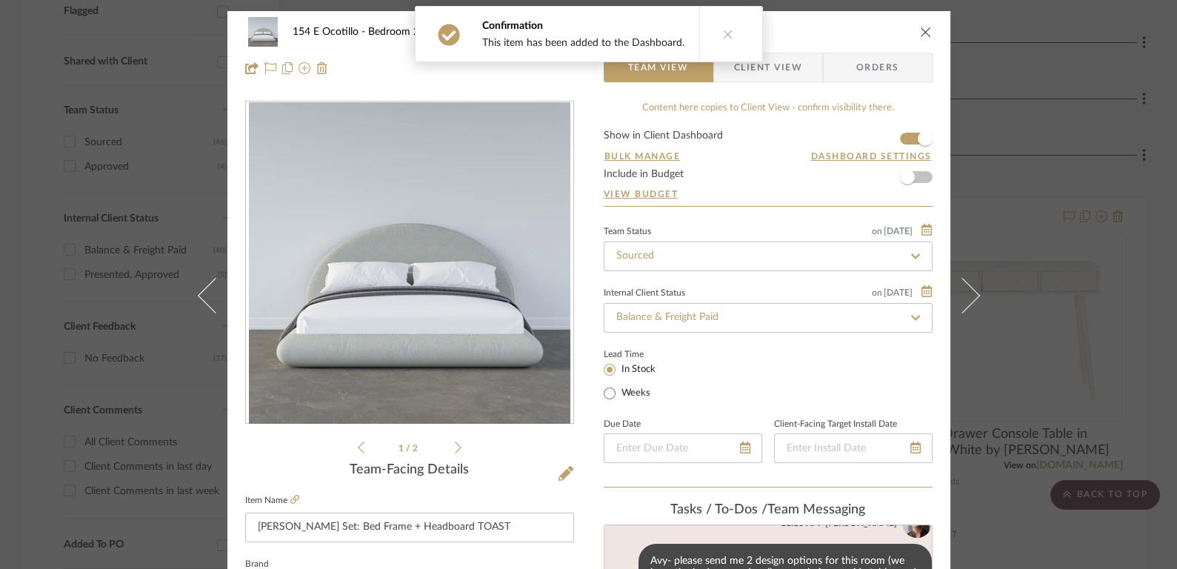
scroll to position [239, 0]
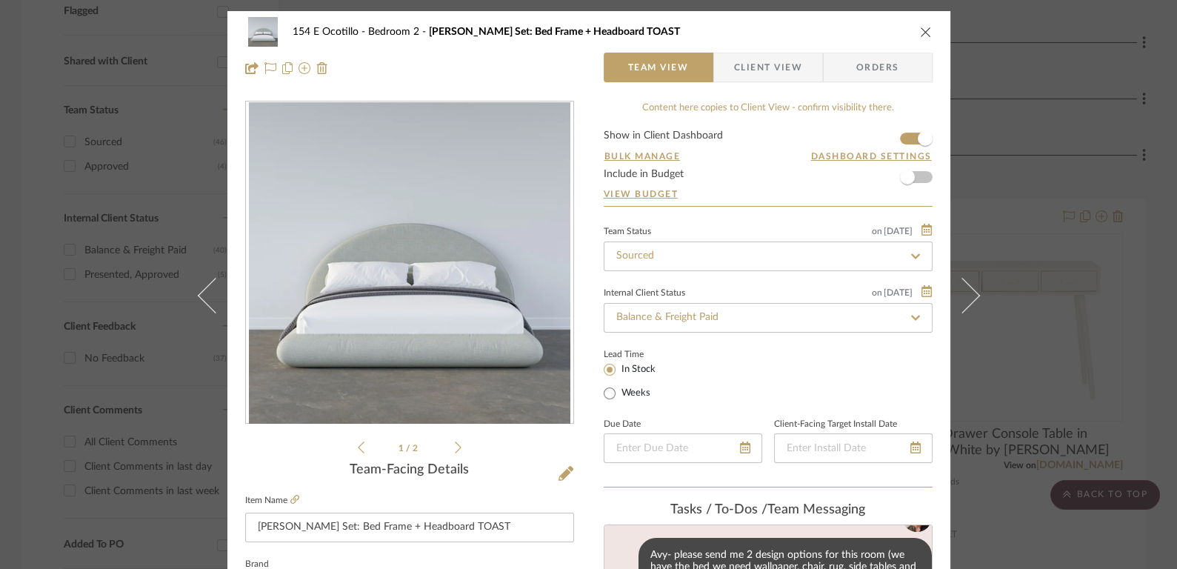
click at [920, 30] on icon "close" at bounding box center [926, 32] width 12 height 12
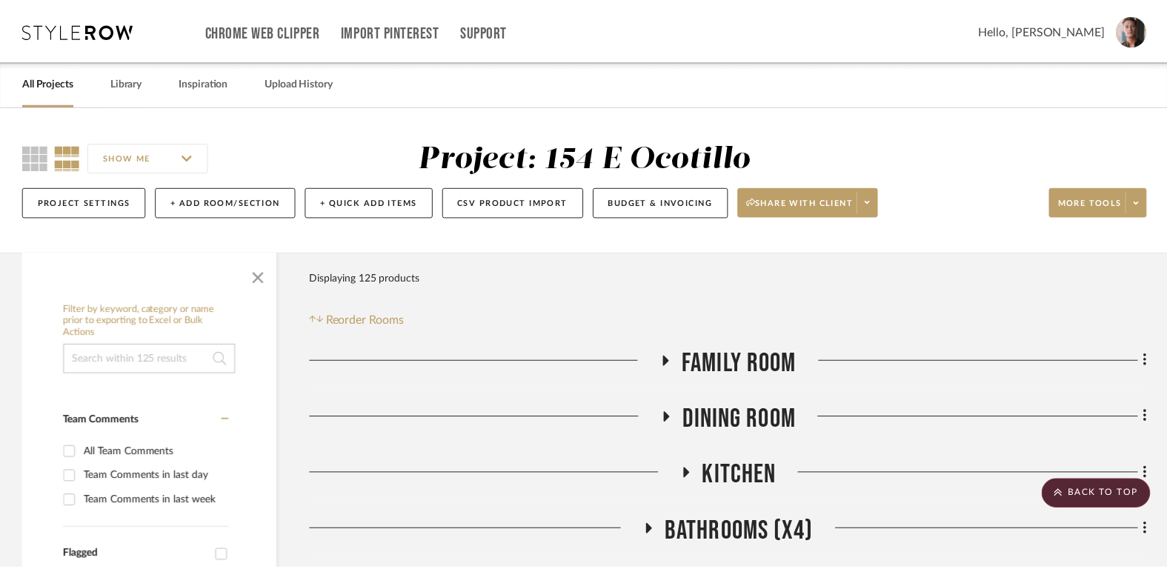
scroll to position [544, 0]
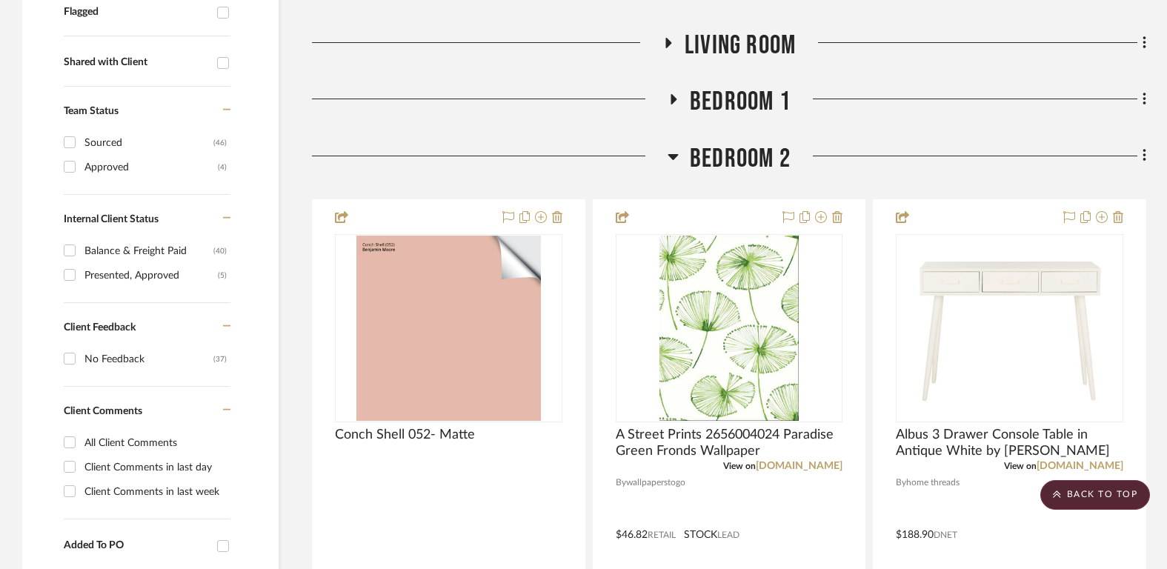
click at [727, 159] on span "Bedroom 2" at bounding box center [740, 159] width 101 height 32
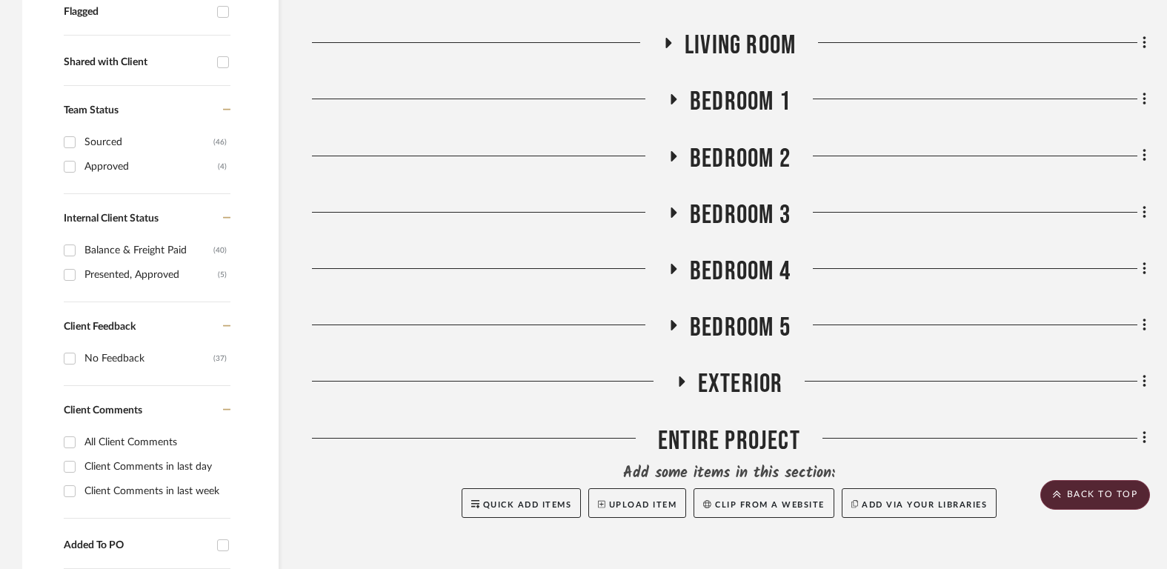
click at [738, 236] on div "Family Room Dining Room Kitchen Bathrooms (x4) Living Room Bedroom 1 Bedroom 2 …" at bounding box center [729, 302] width 834 height 996
click at [735, 215] on span "Bedroom 3" at bounding box center [740, 215] width 101 height 32
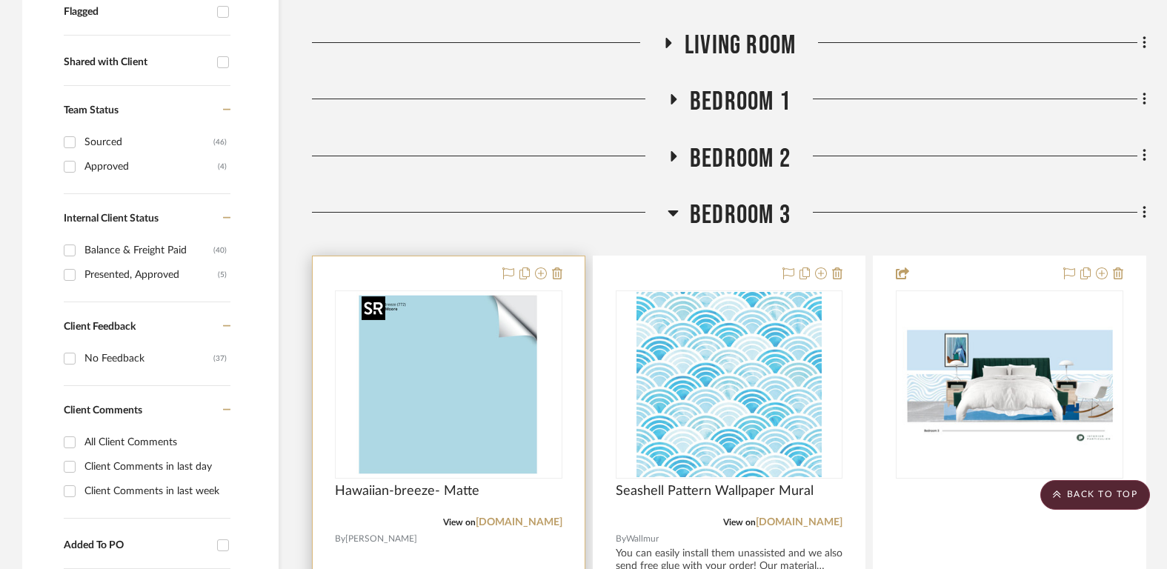
click at [0, 0] on img at bounding box center [0, 0] width 0 height 0
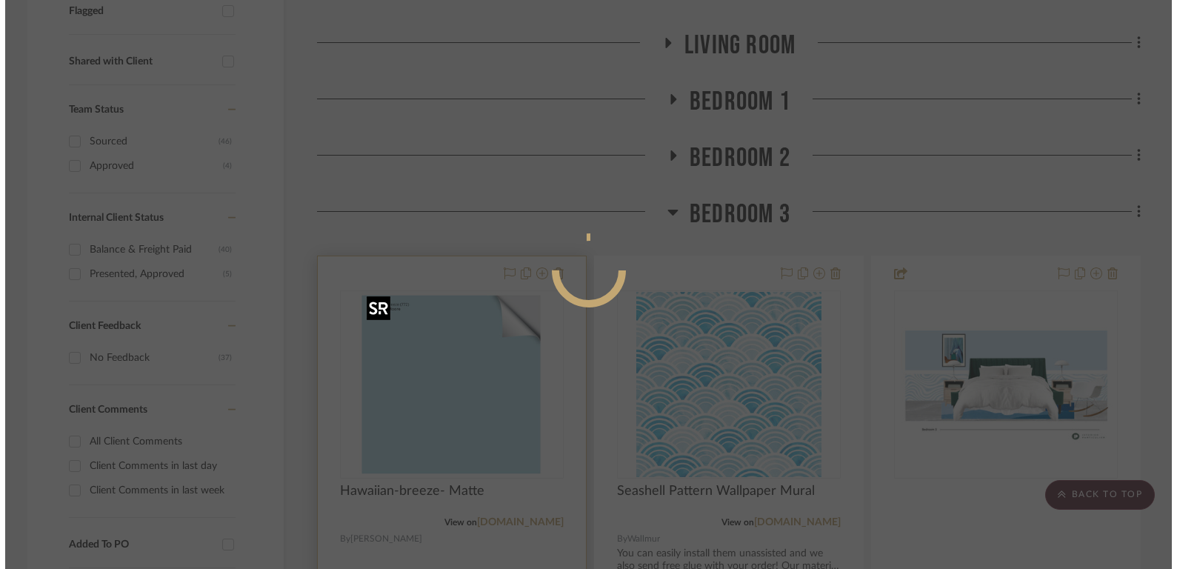
scroll to position [0, 0]
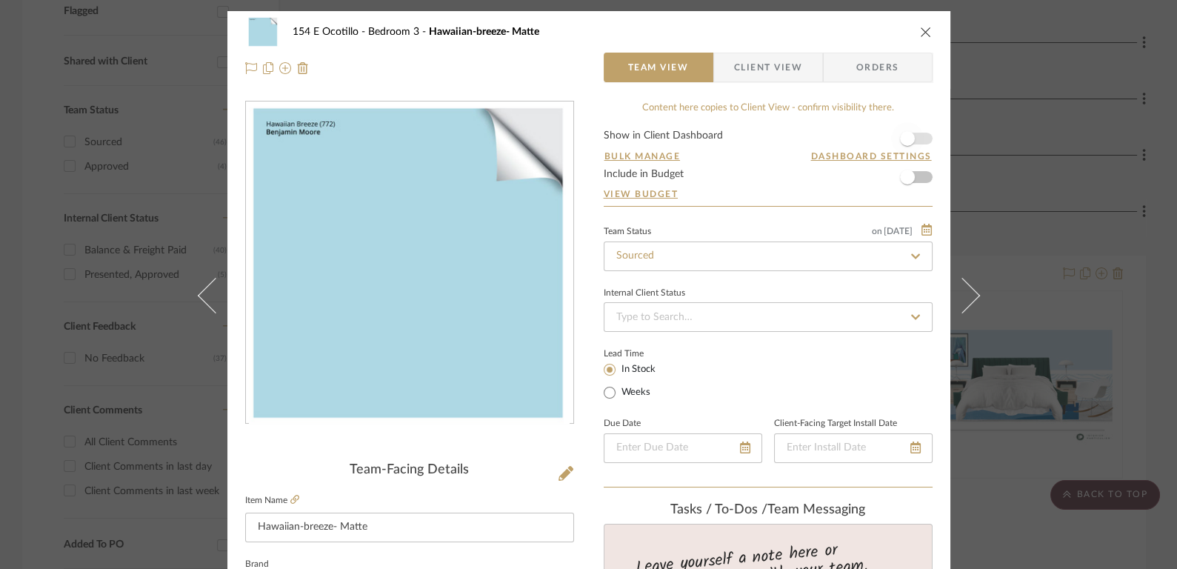
click at [912, 145] on span "button" at bounding box center [907, 138] width 33 height 33
click at [986, 309] on div "154 E Ocotillo Bedroom 3 Hawaiian-breeze- Matte Team View Client View Orders Te…" at bounding box center [588, 284] width 1177 height 569
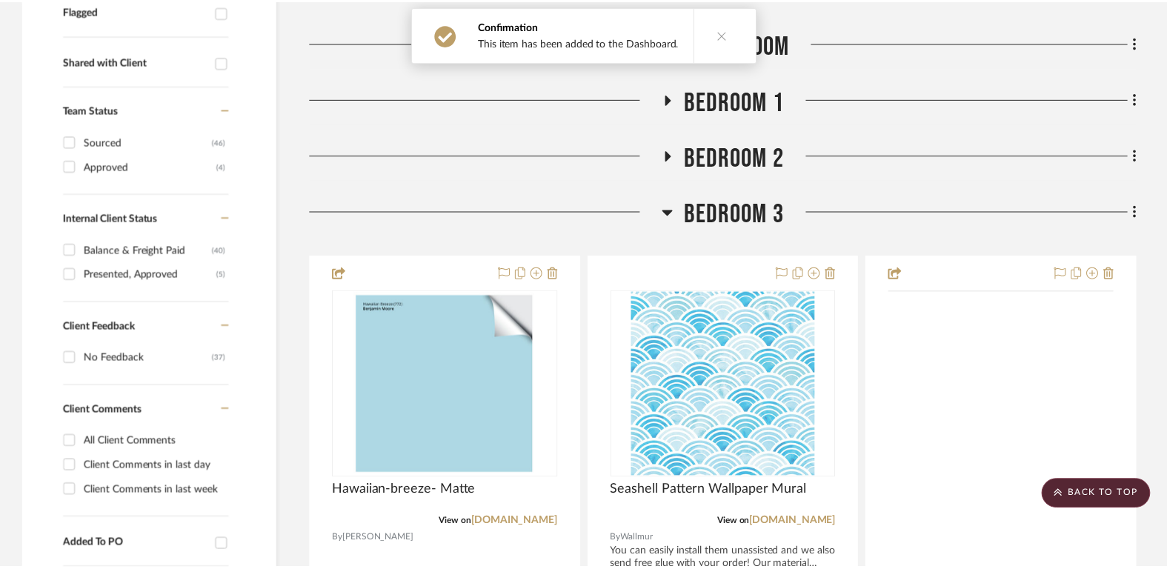
scroll to position [544, 0]
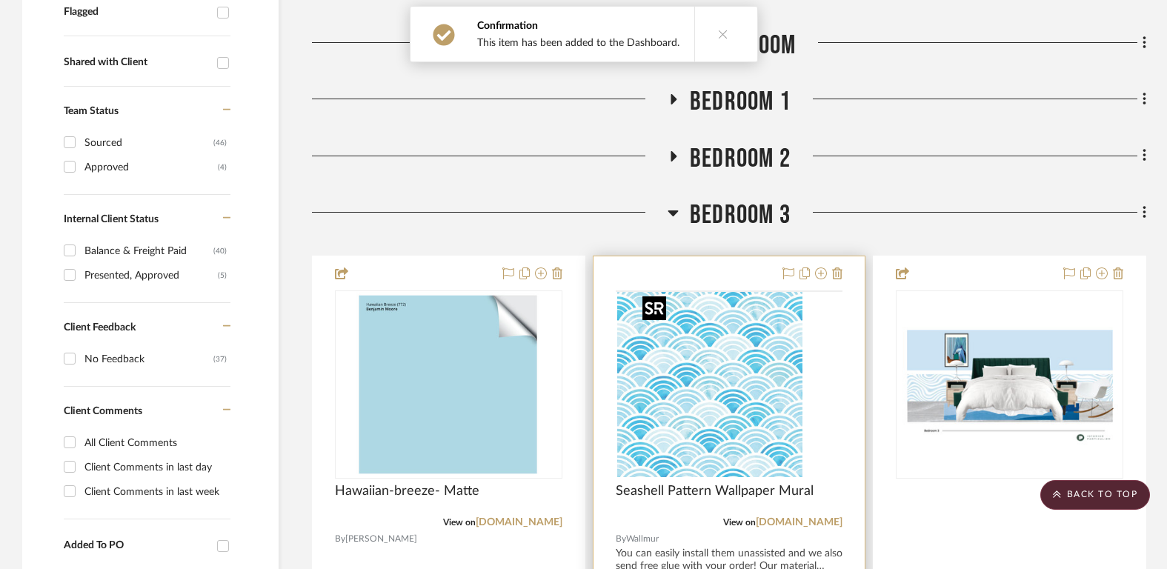
click at [0, 0] on img at bounding box center [0, 0] width 0 height 0
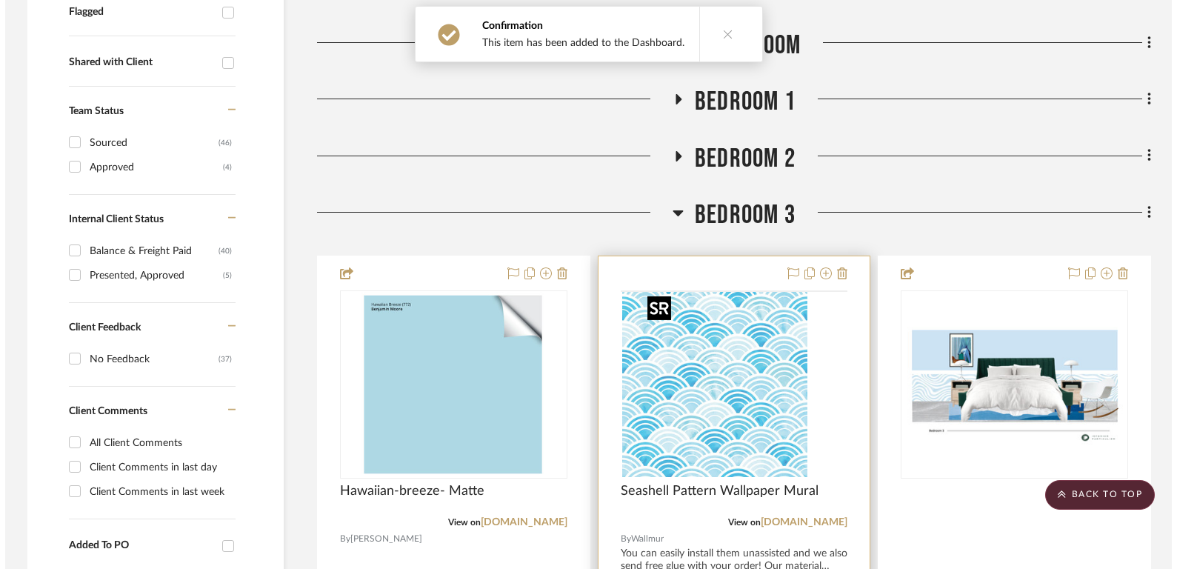
scroll to position [0, 0]
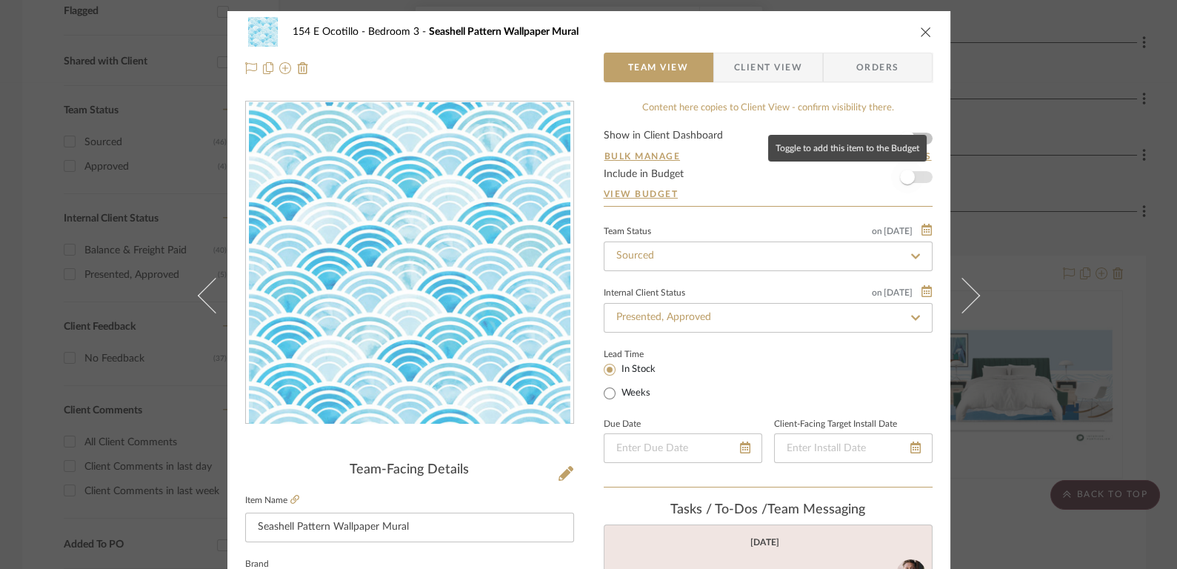
click at [918, 171] on span "button" at bounding box center [907, 177] width 33 height 33
click at [918, 171] on span "button" at bounding box center [925, 177] width 15 height 15
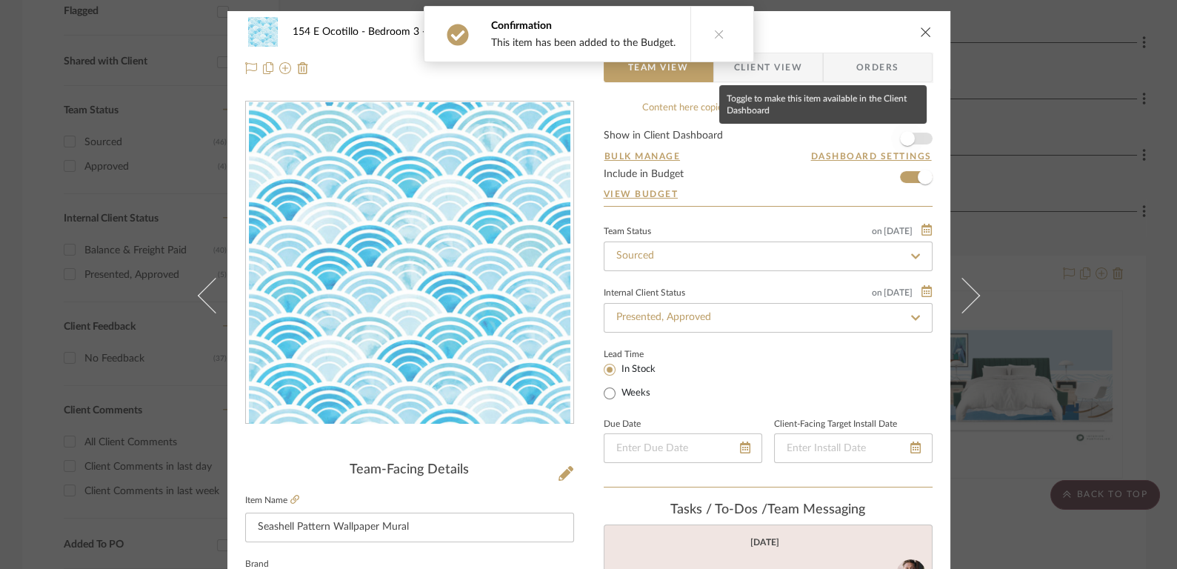
click at [915, 142] on span "button" at bounding box center [907, 138] width 33 height 33
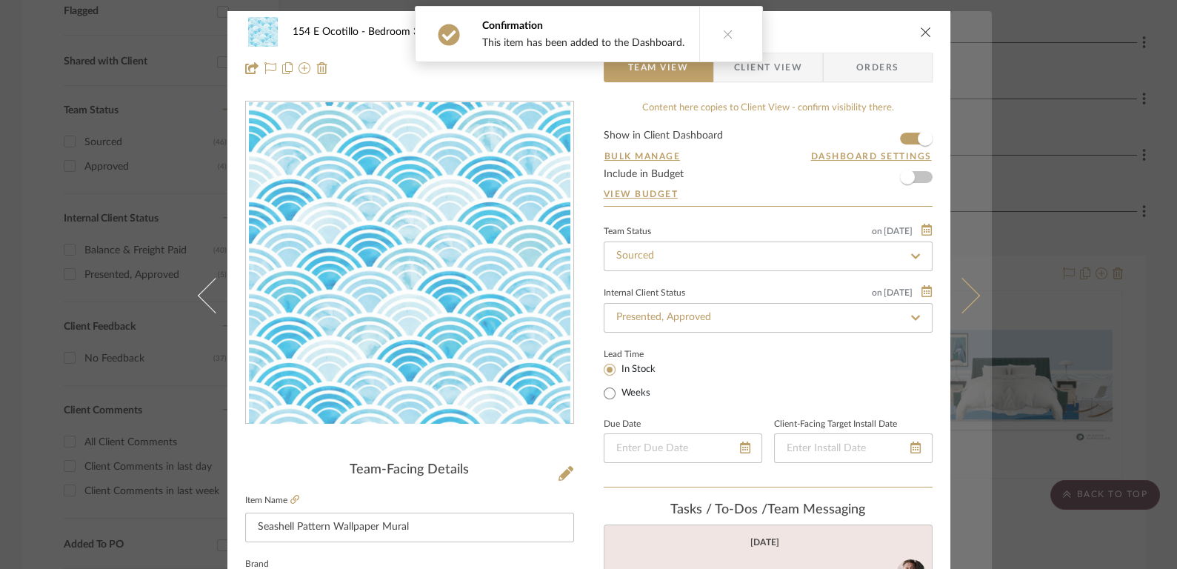
click at [965, 281] on button at bounding box center [970, 295] width 41 height 569
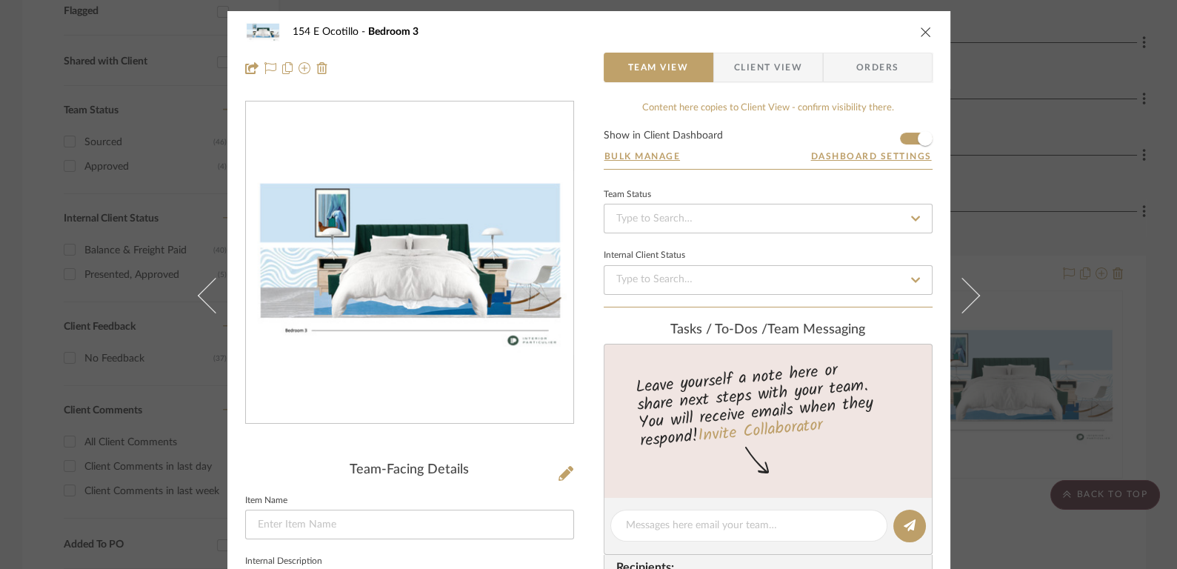
click at [923, 30] on icon "close" at bounding box center [926, 32] width 12 height 12
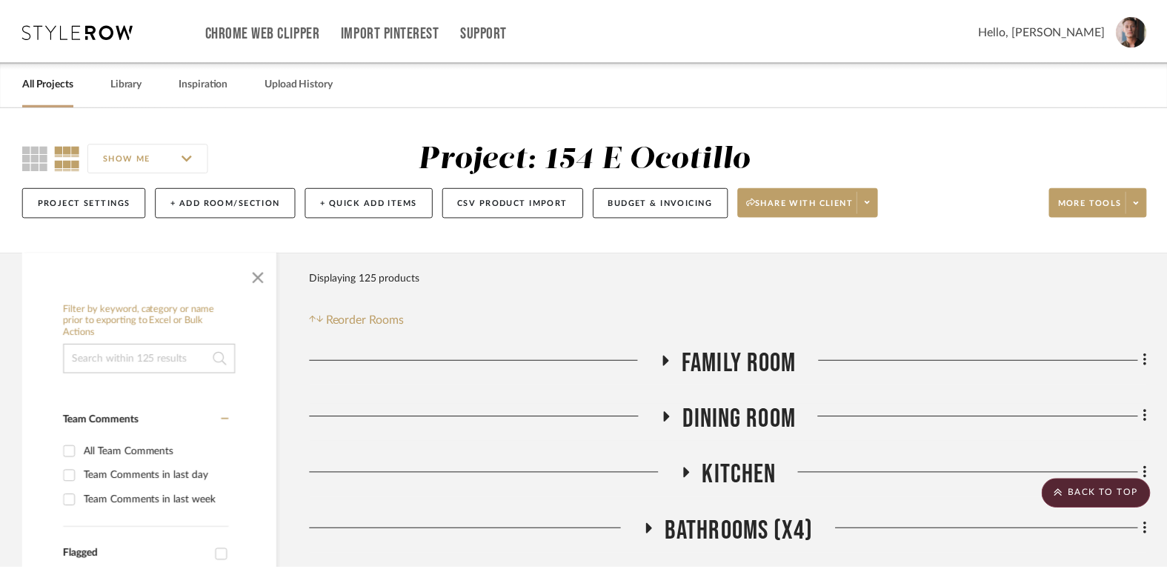
scroll to position [544, 0]
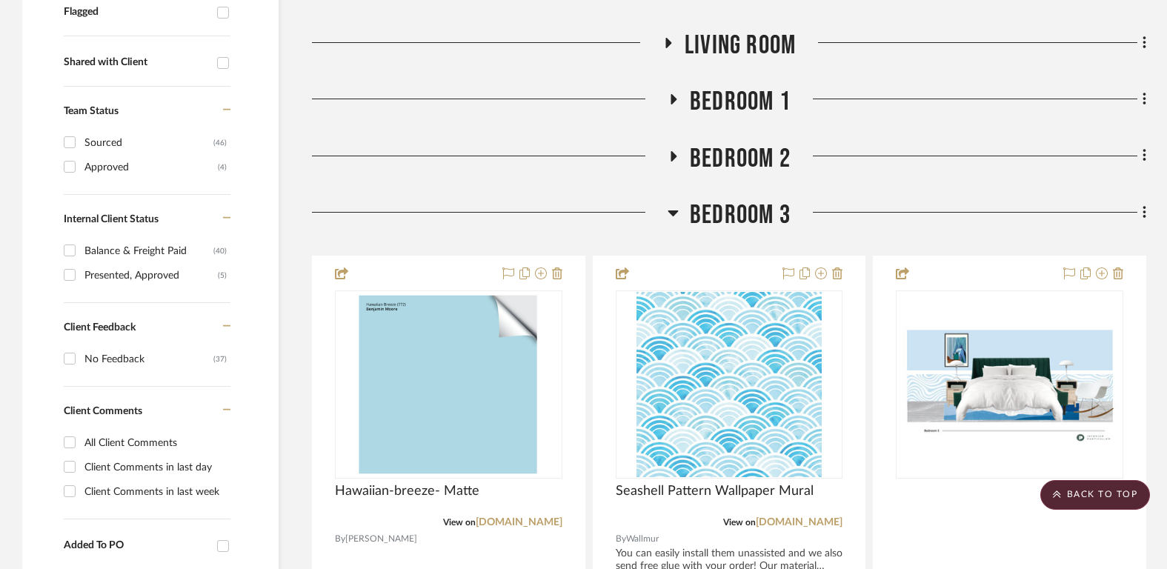
click at [733, 212] on span "Bedroom 3" at bounding box center [740, 215] width 101 height 32
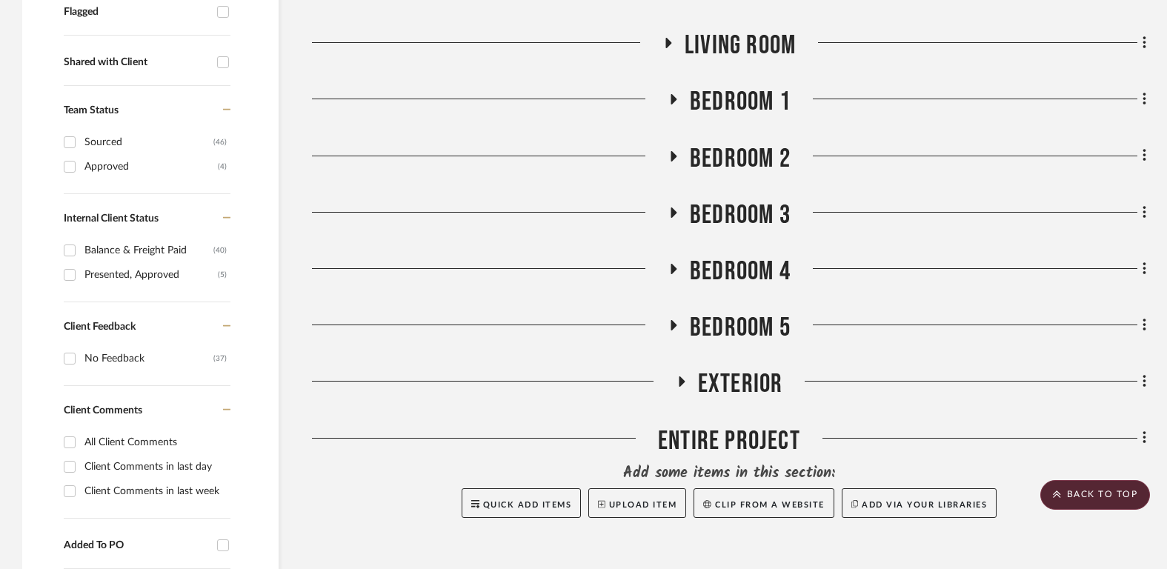
click at [734, 250] on div "Family Room Dining Room Kitchen Bathrooms (x4) Living Room Bedroom 1 Bedroom 2 …" at bounding box center [729, 302] width 834 height 996
click at [734, 269] on span "Bedroom 4" at bounding box center [740, 272] width 101 height 32
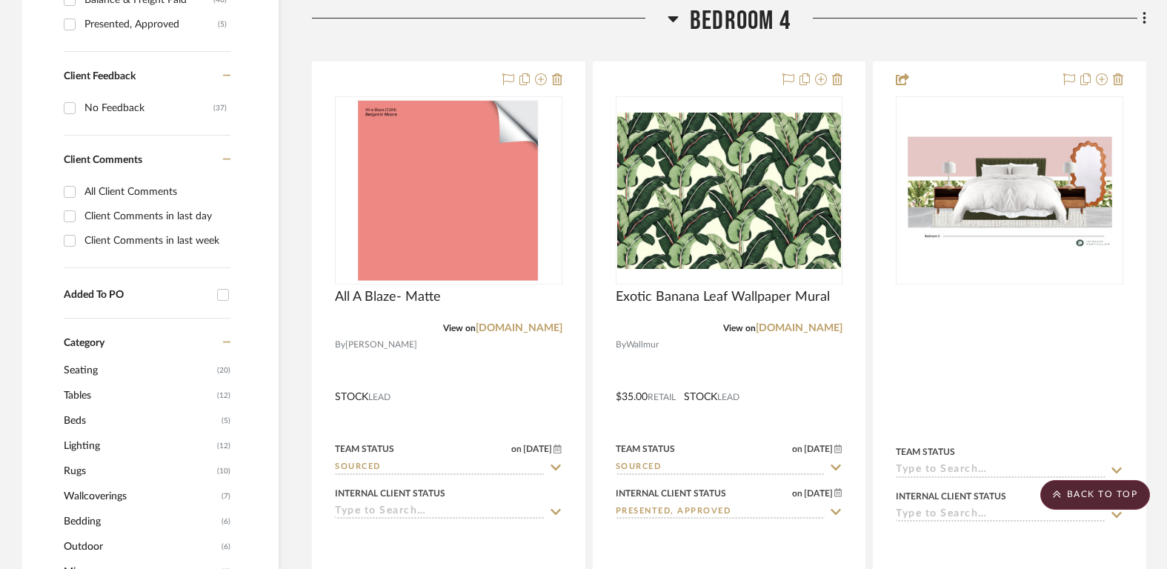
scroll to position [821, 0]
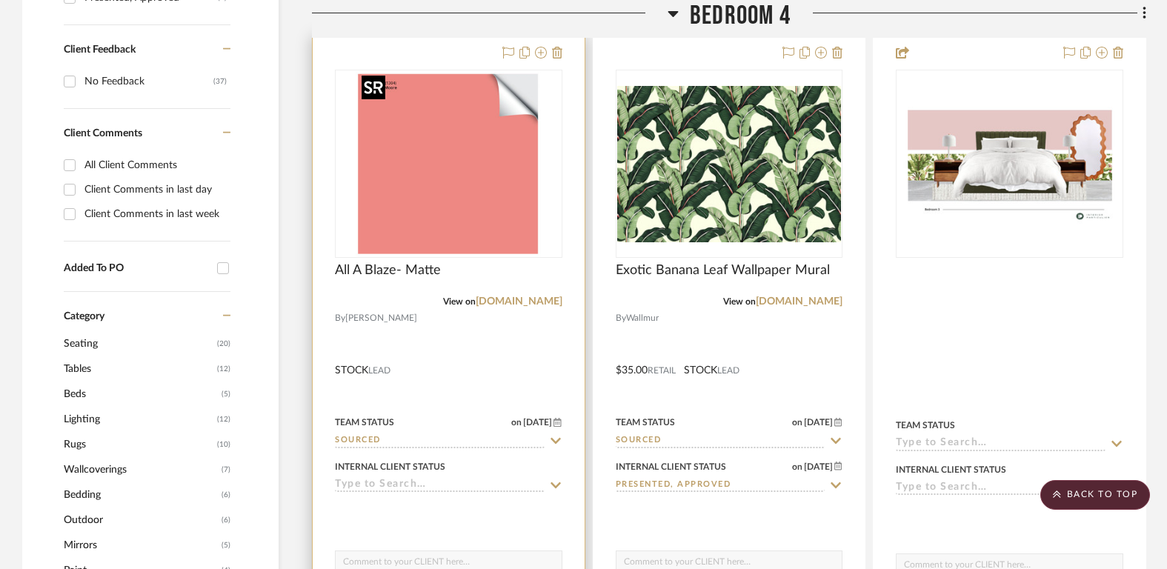
click at [0, 0] on img at bounding box center [0, 0] width 0 height 0
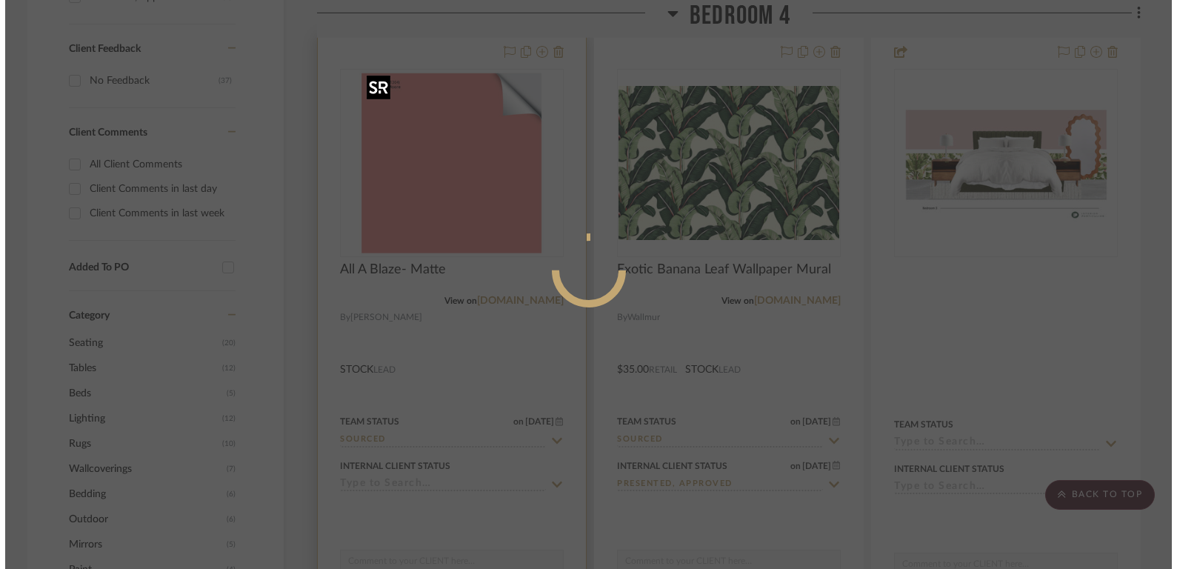
scroll to position [0, 0]
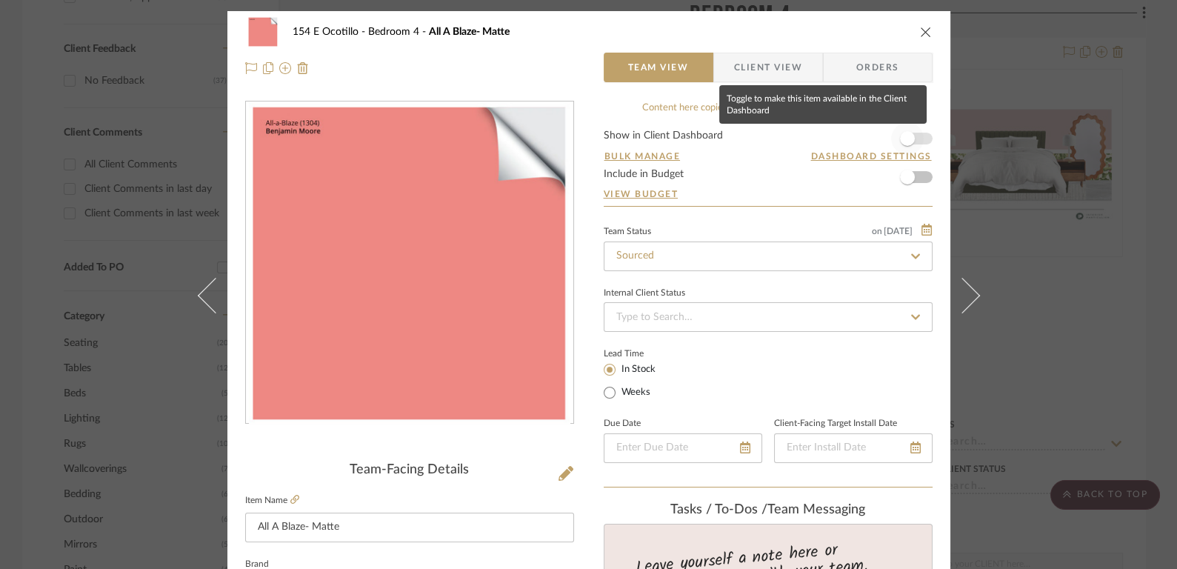
click at [905, 134] on span "button" at bounding box center [907, 138] width 15 height 15
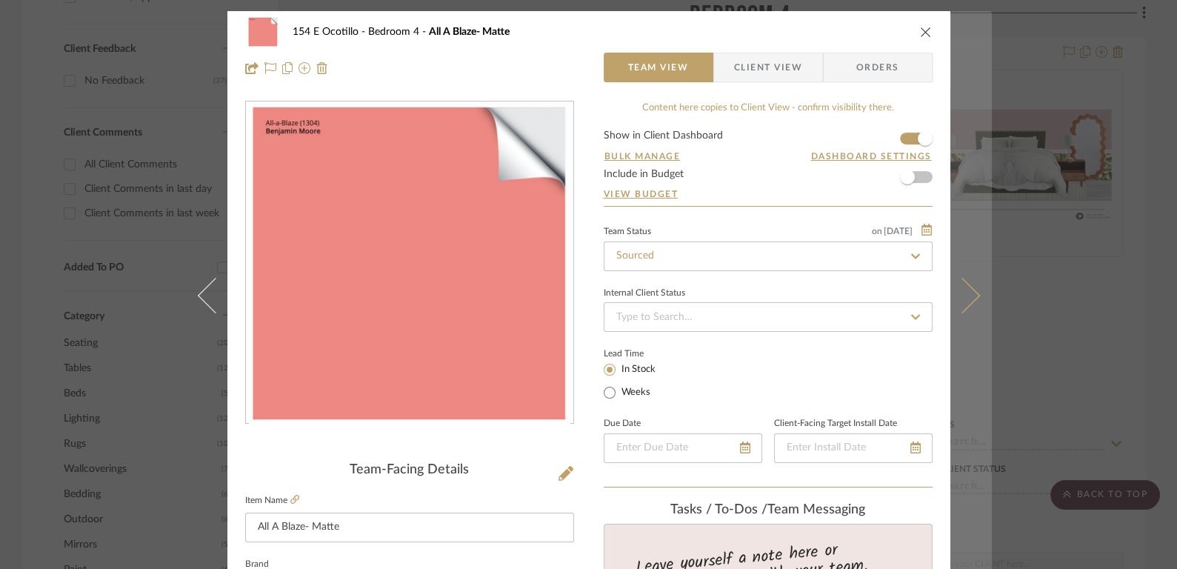
click at [959, 300] on icon at bounding box center [962, 296] width 36 height 36
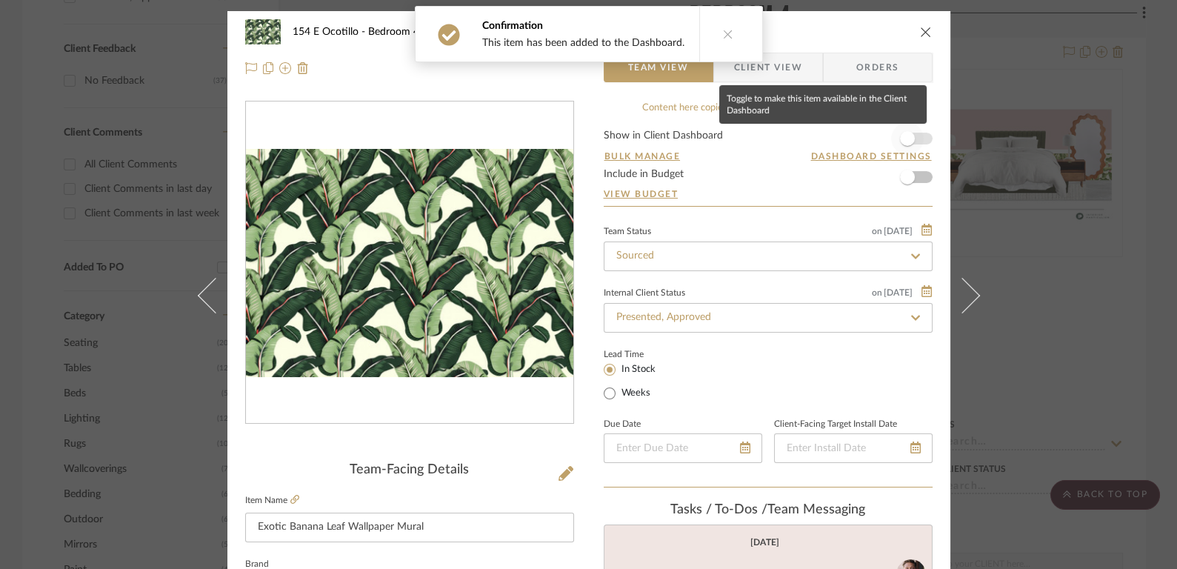
click at [911, 136] on span "button" at bounding box center [907, 138] width 33 height 33
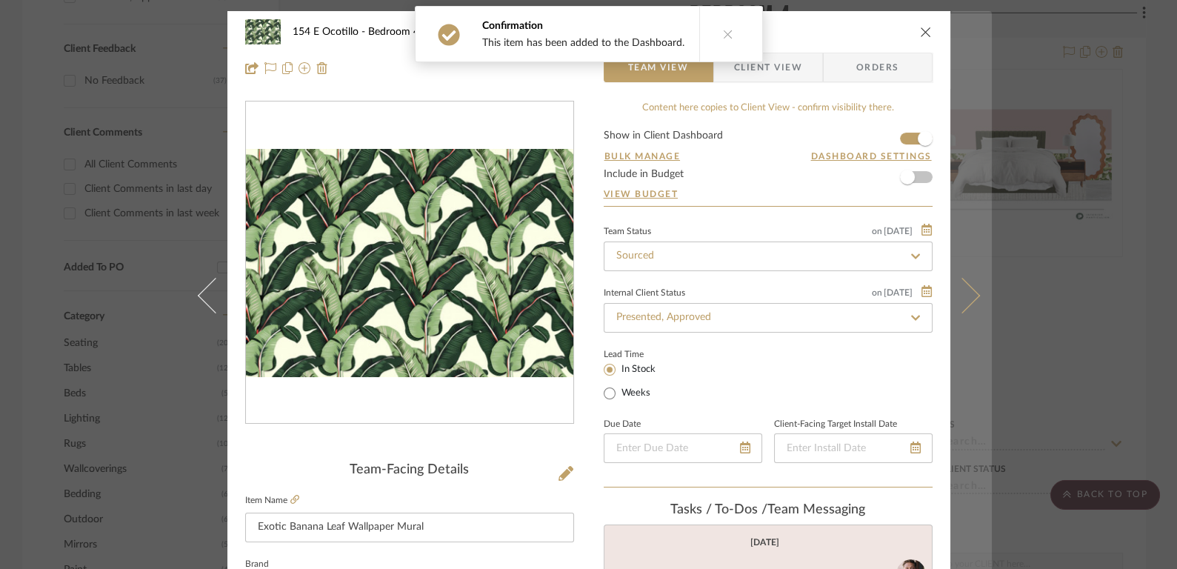
click at [958, 281] on icon at bounding box center [962, 296] width 36 height 36
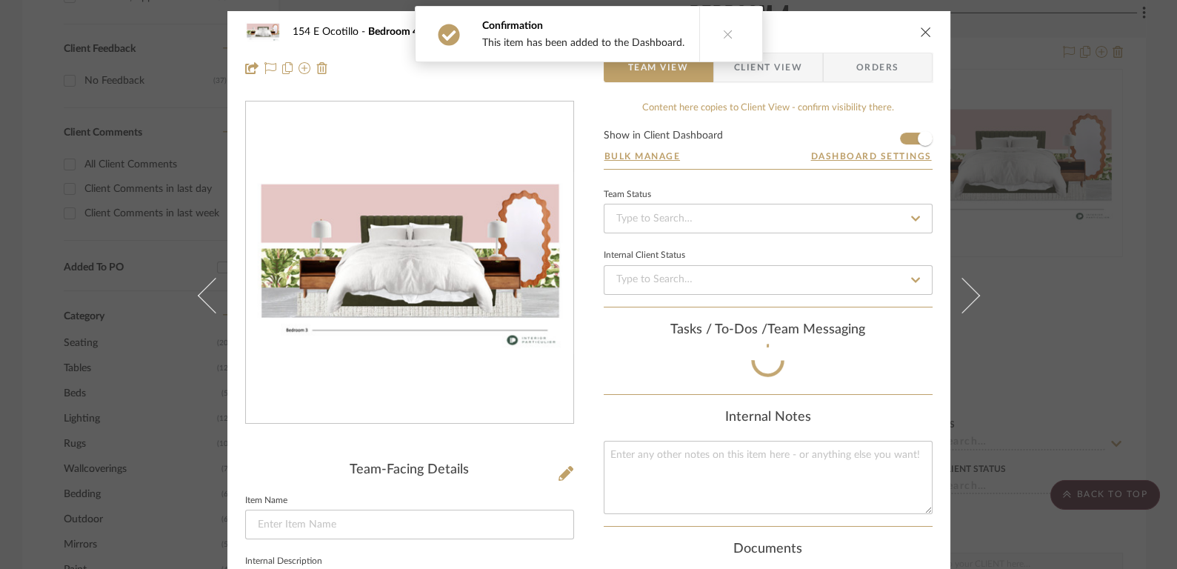
click at [921, 31] on icon "close" at bounding box center [926, 32] width 12 height 12
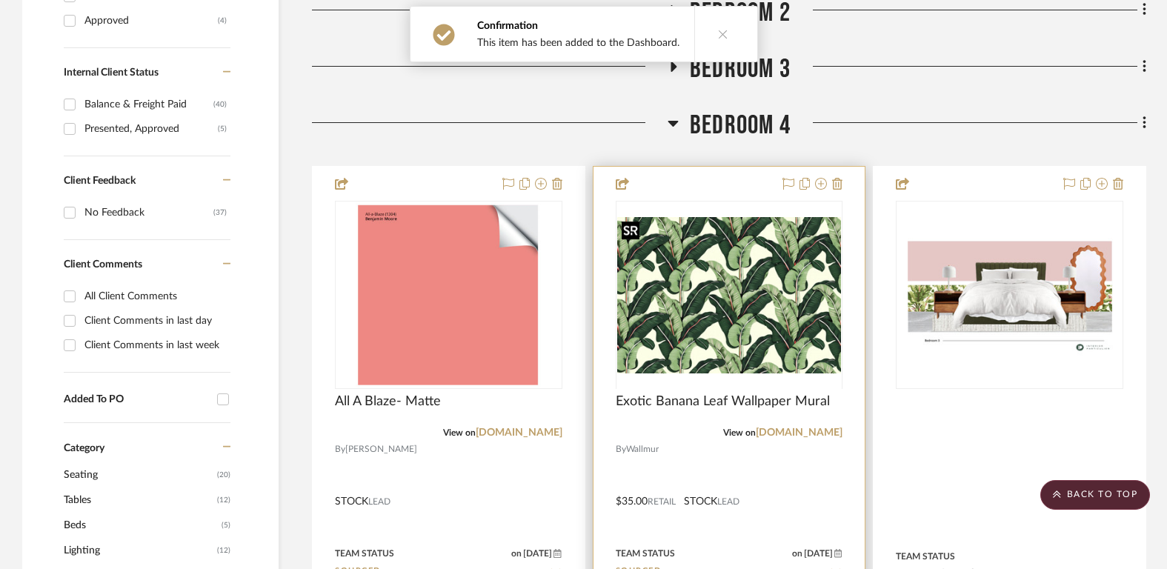
scroll to position [667, 0]
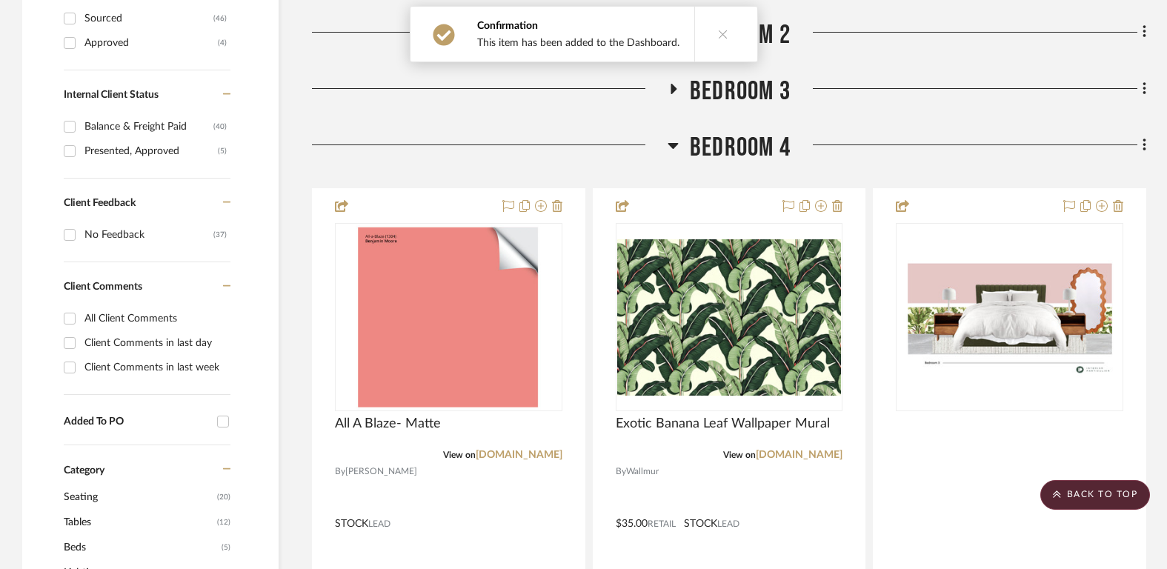
click at [736, 149] on span "Bedroom 4" at bounding box center [740, 148] width 101 height 32
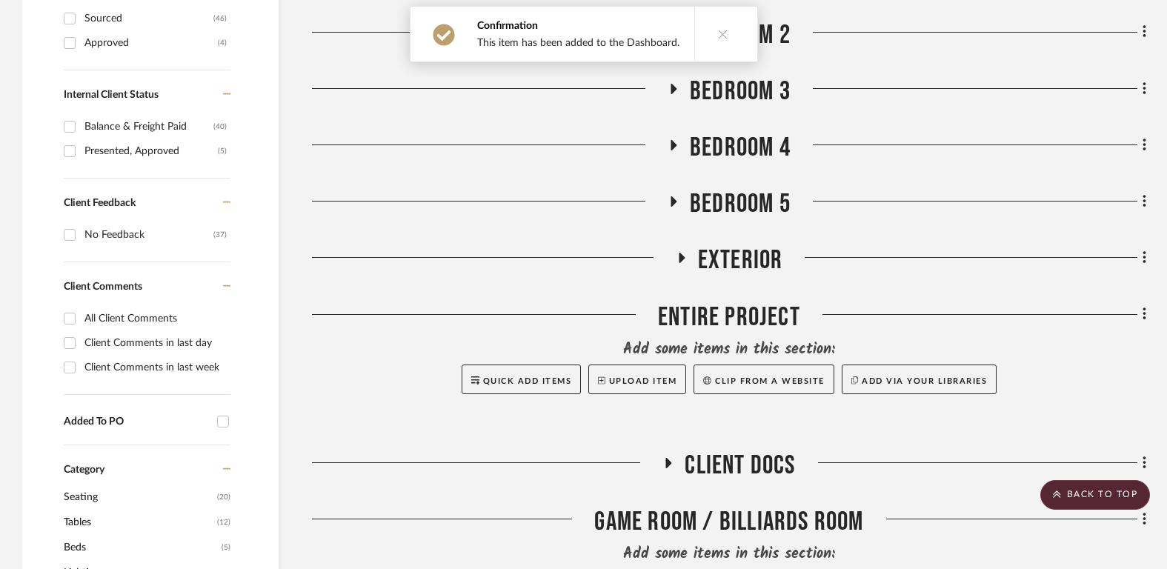
click at [738, 207] on span "Bedroom 5" at bounding box center [740, 204] width 101 height 32
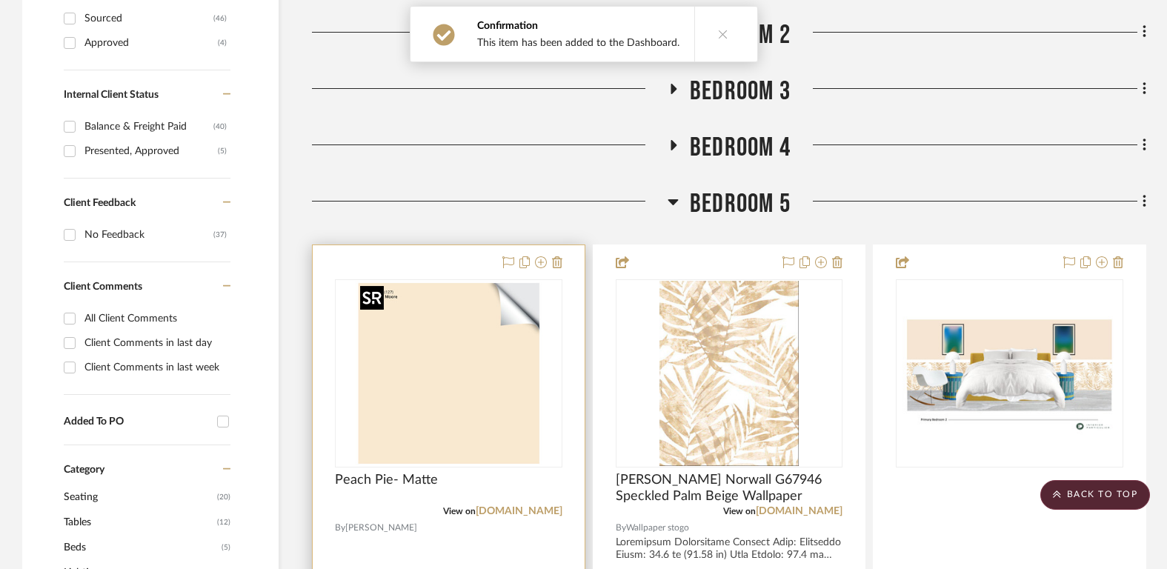
click at [0, 0] on img at bounding box center [0, 0] width 0 height 0
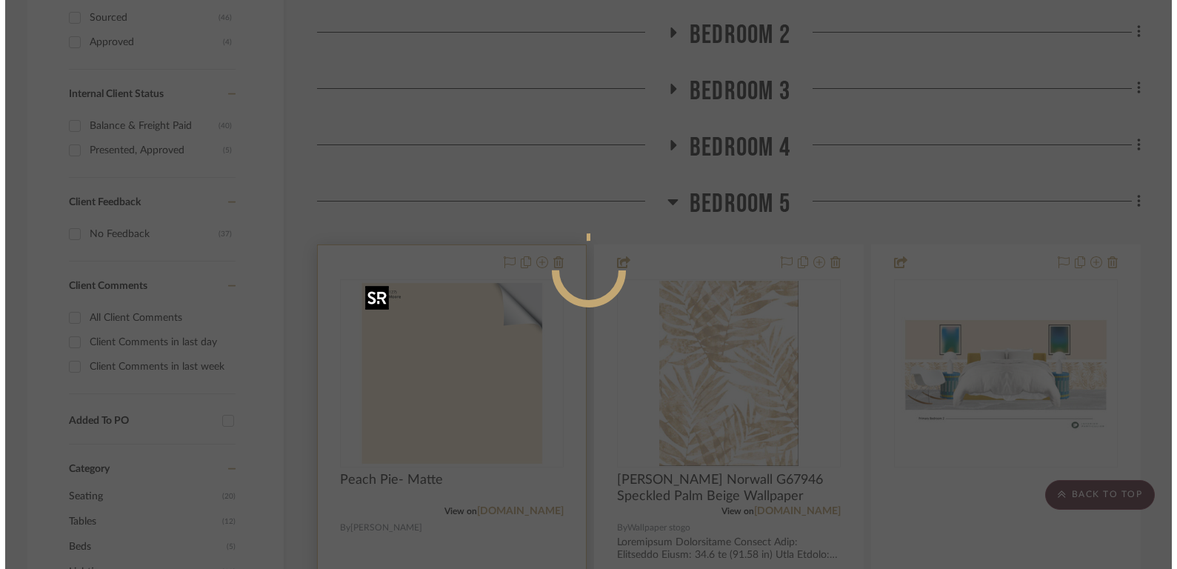
scroll to position [0, 0]
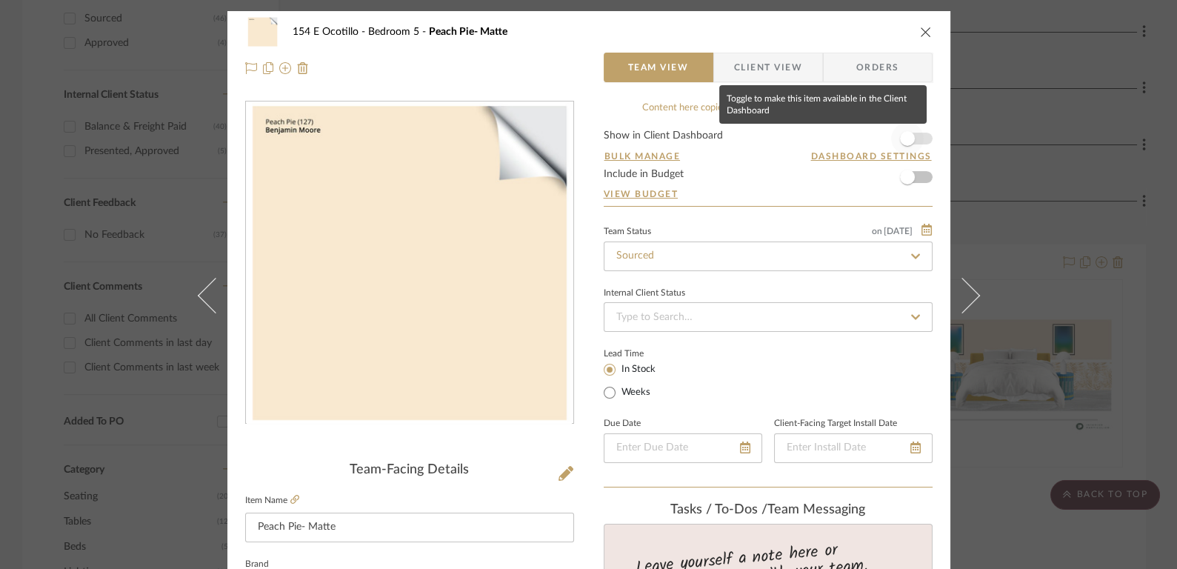
click at [912, 144] on span "button" at bounding box center [907, 138] width 33 height 33
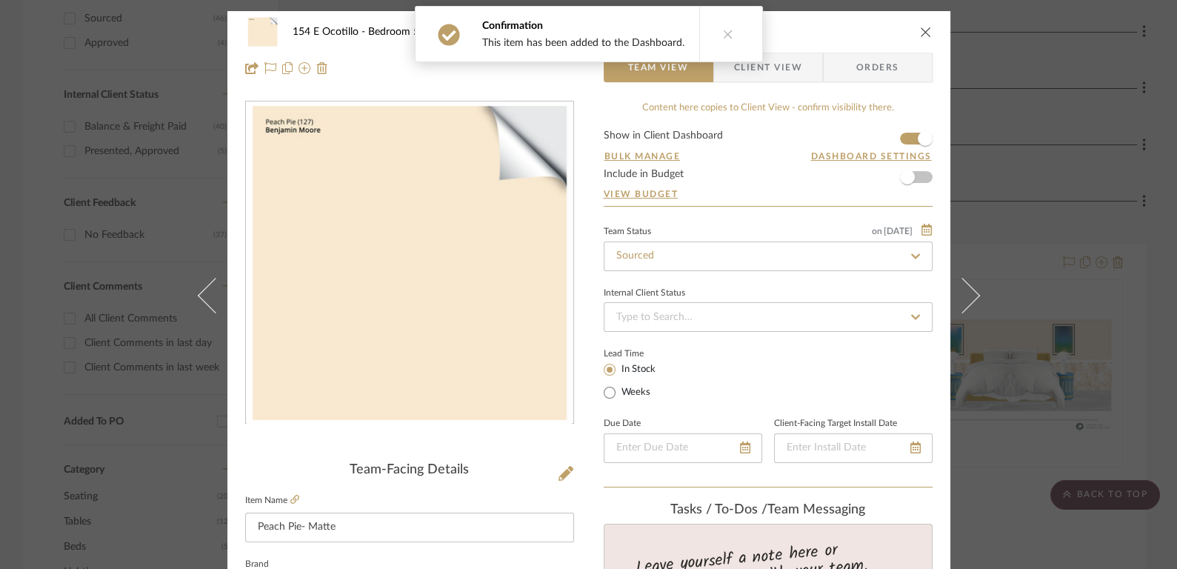
click at [920, 27] on icon "close" at bounding box center [926, 32] width 12 height 12
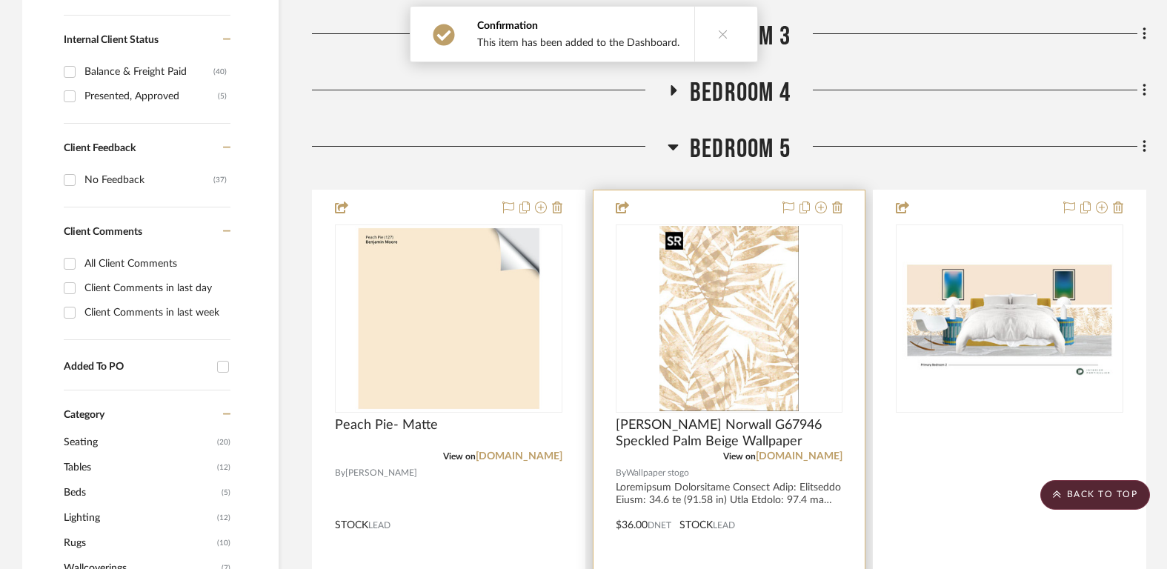
scroll to position [676, 0]
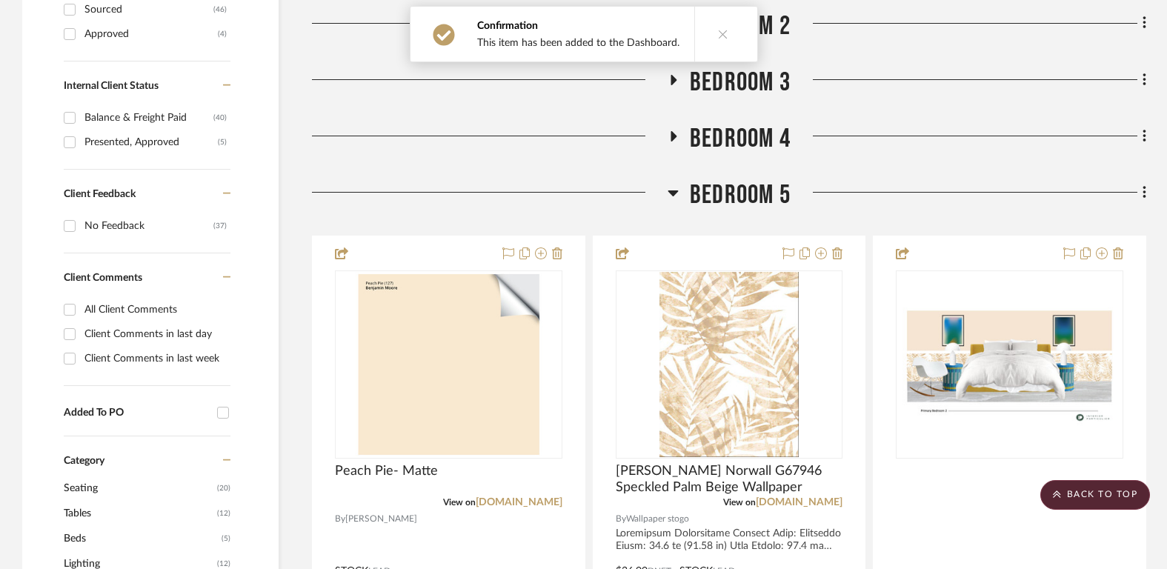
click at [739, 191] on span "Bedroom 5" at bounding box center [740, 195] width 101 height 32
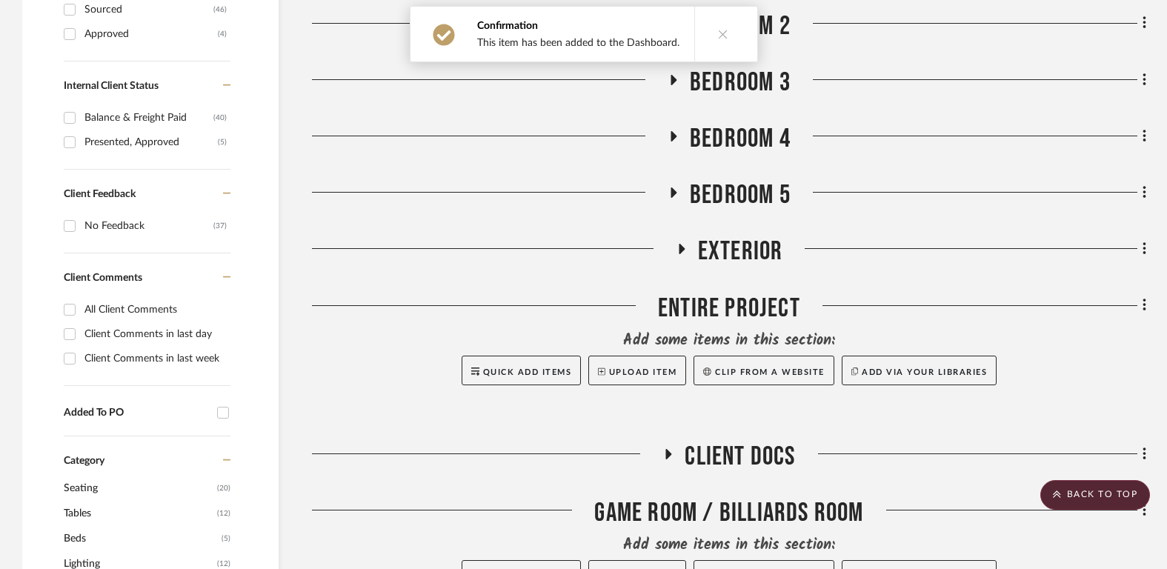
click at [733, 244] on span "Exterior" at bounding box center [740, 252] width 85 height 32
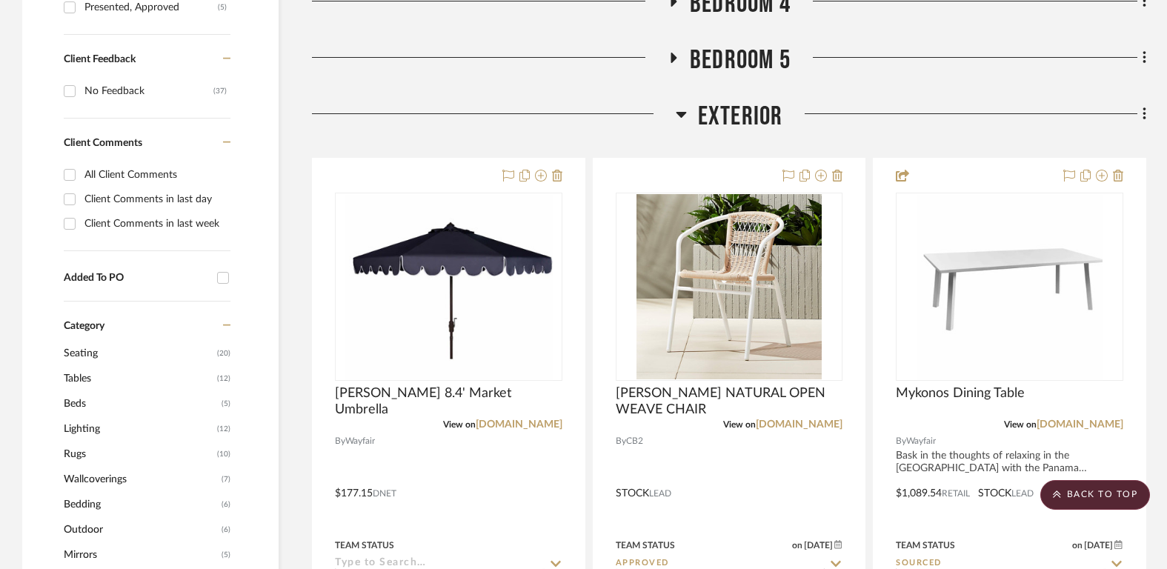
scroll to position [810, 0]
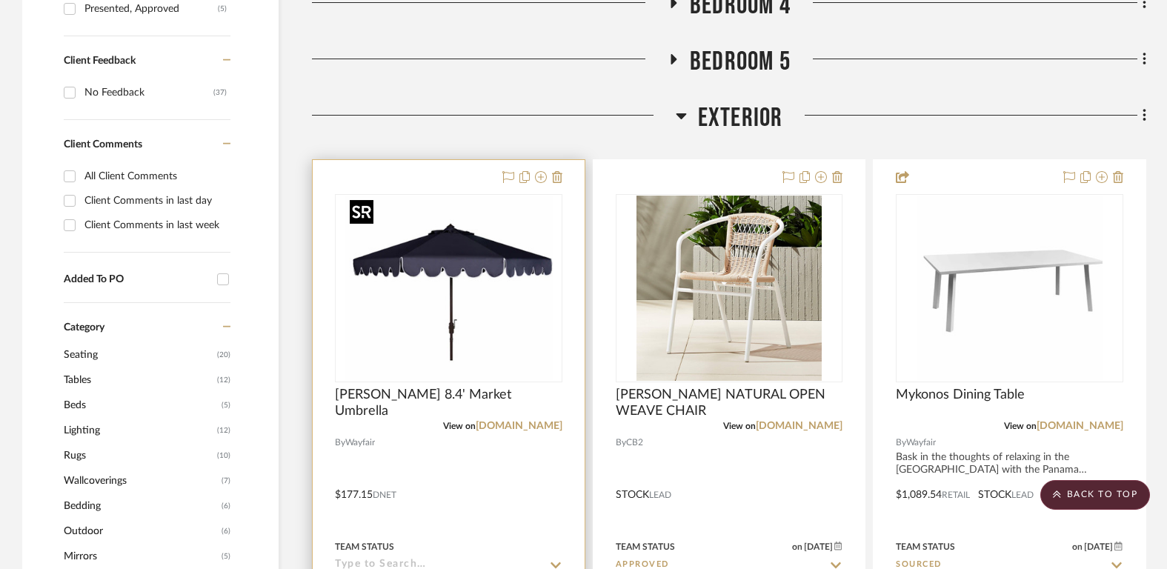
click at [0, 0] on img at bounding box center [0, 0] width 0 height 0
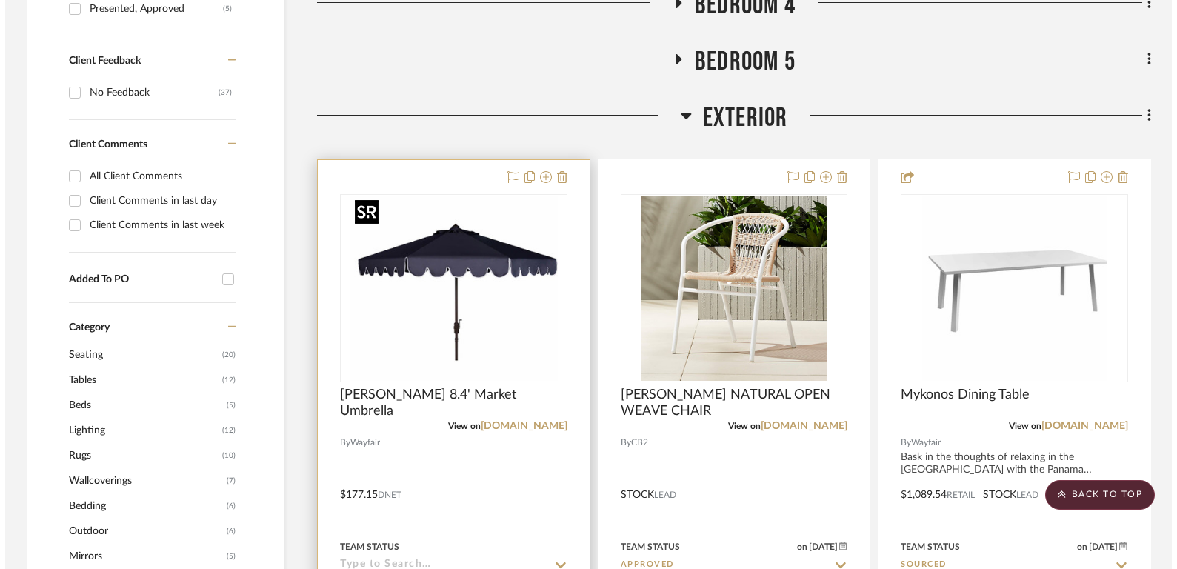
scroll to position [0, 0]
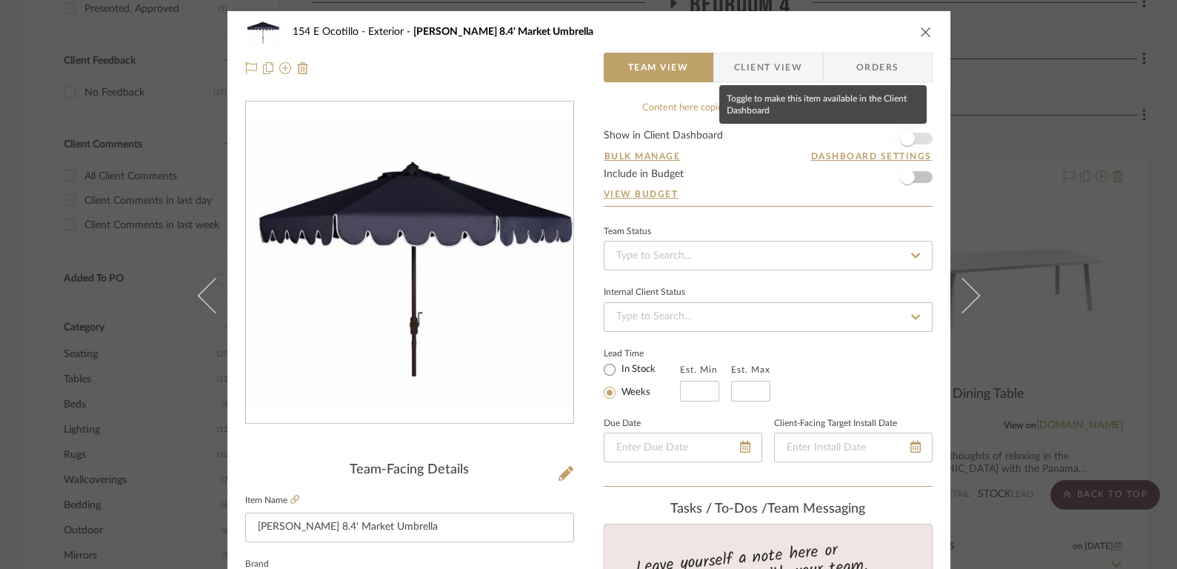
click at [915, 137] on span "button" at bounding box center [907, 138] width 33 height 33
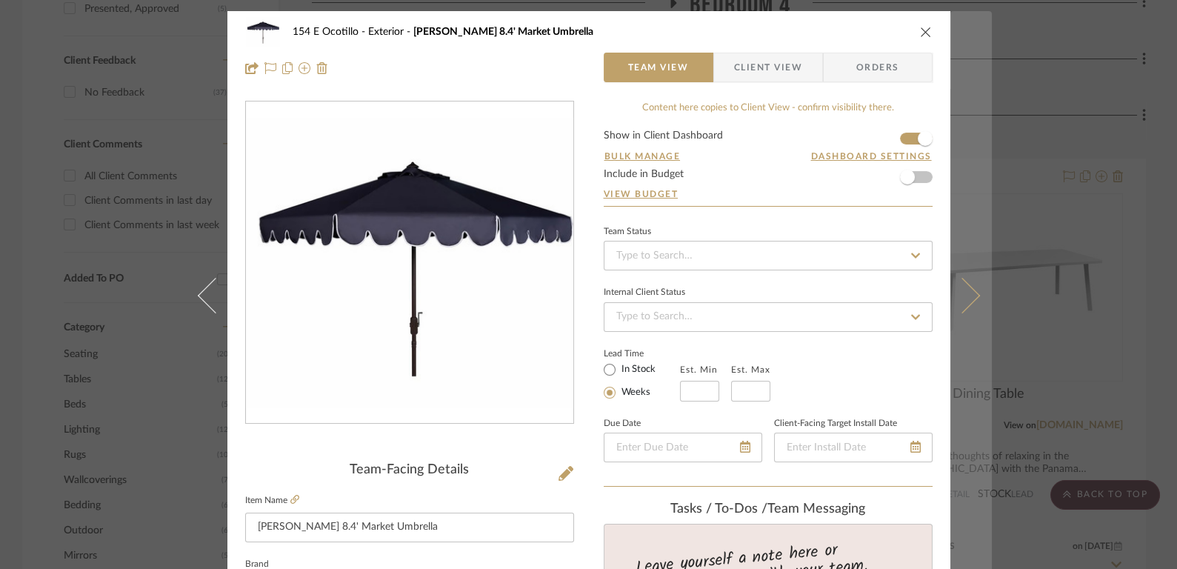
click at [953, 287] on icon at bounding box center [962, 296] width 36 height 36
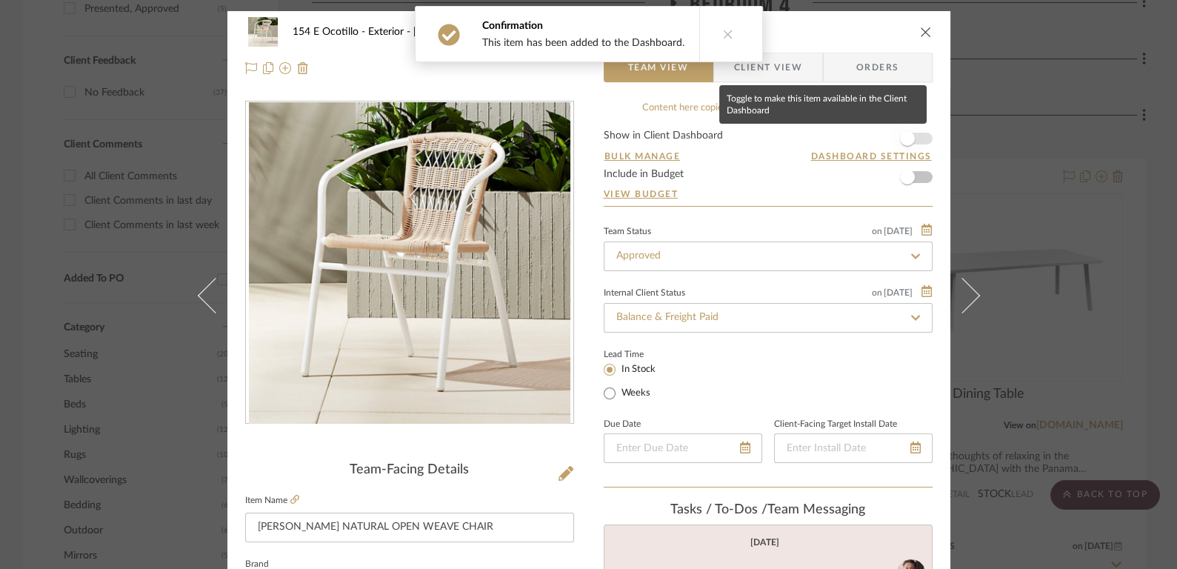
click at [904, 136] on span "button" at bounding box center [907, 138] width 15 height 15
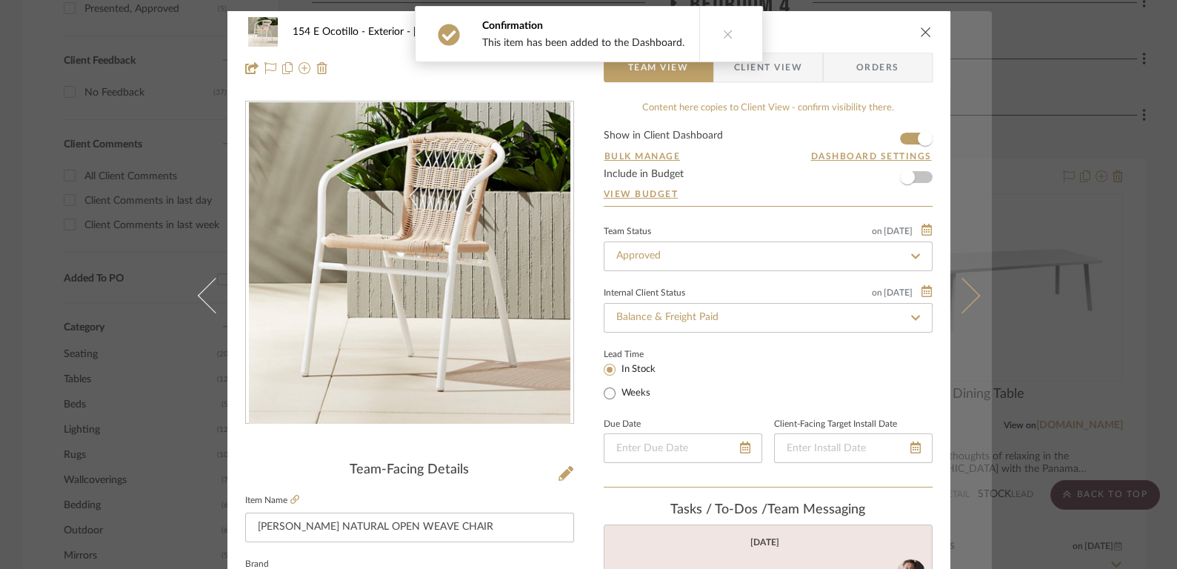
click at [973, 291] on button at bounding box center [970, 295] width 41 height 569
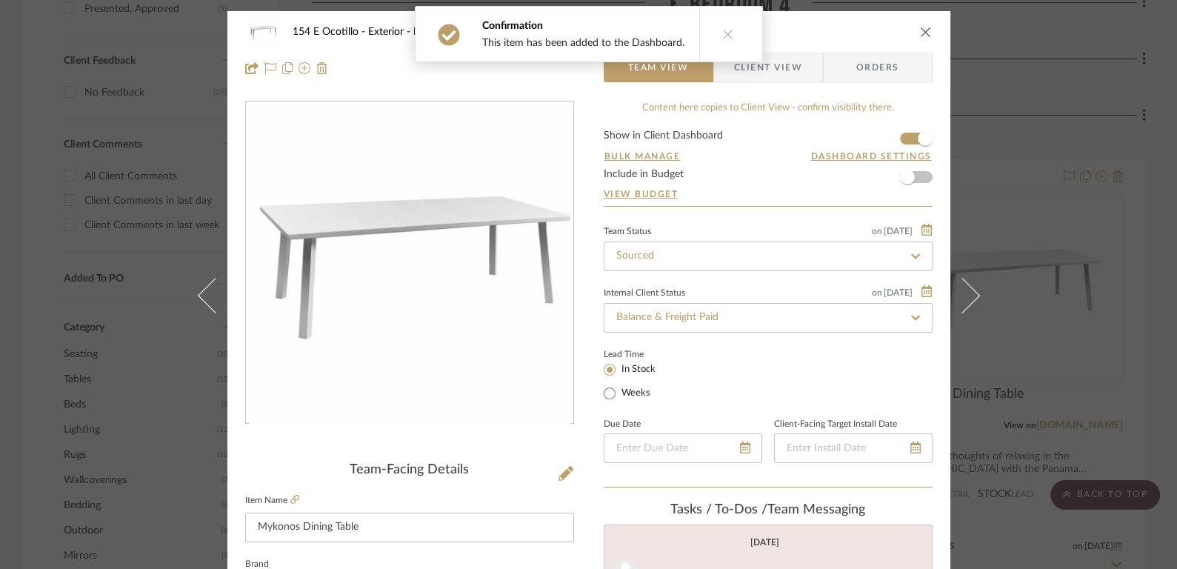
click at [921, 30] on icon "close" at bounding box center [926, 32] width 12 height 12
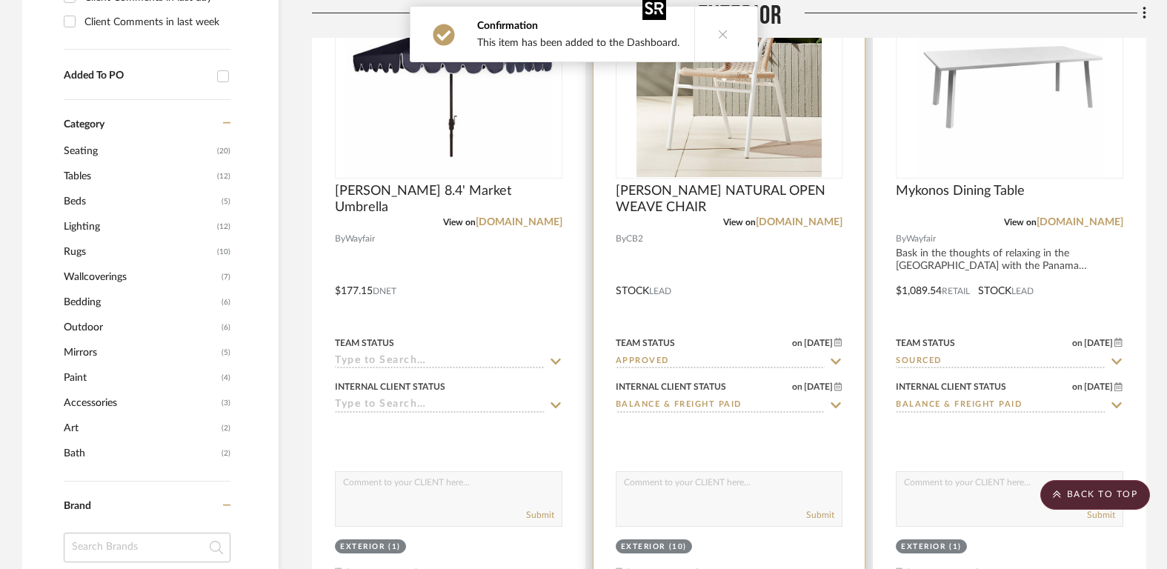
scroll to position [790, 0]
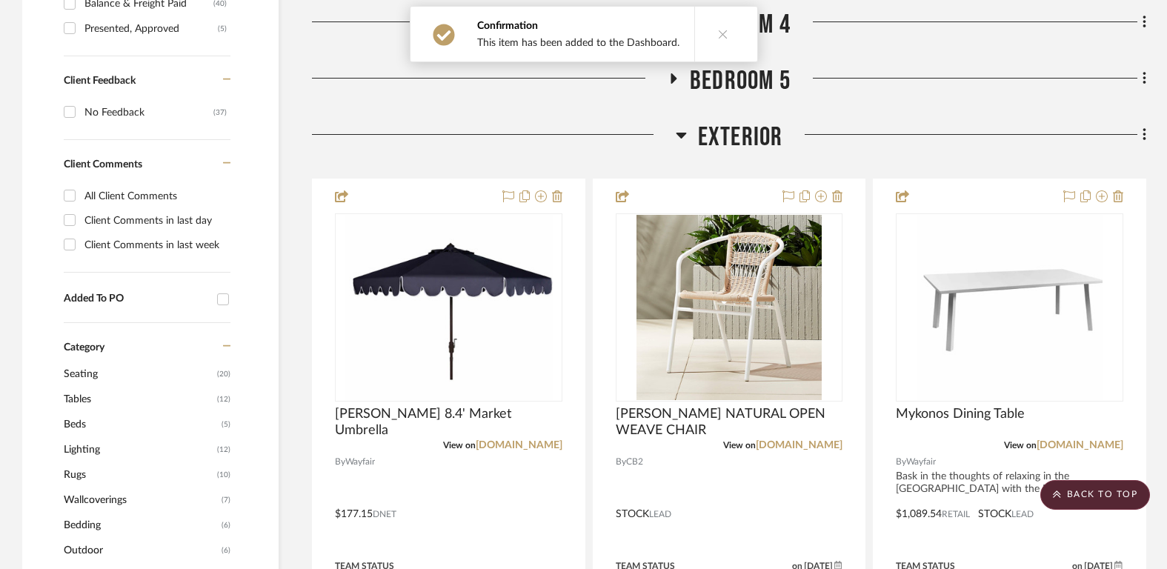
click at [721, 132] on span "Exterior" at bounding box center [740, 137] width 85 height 32
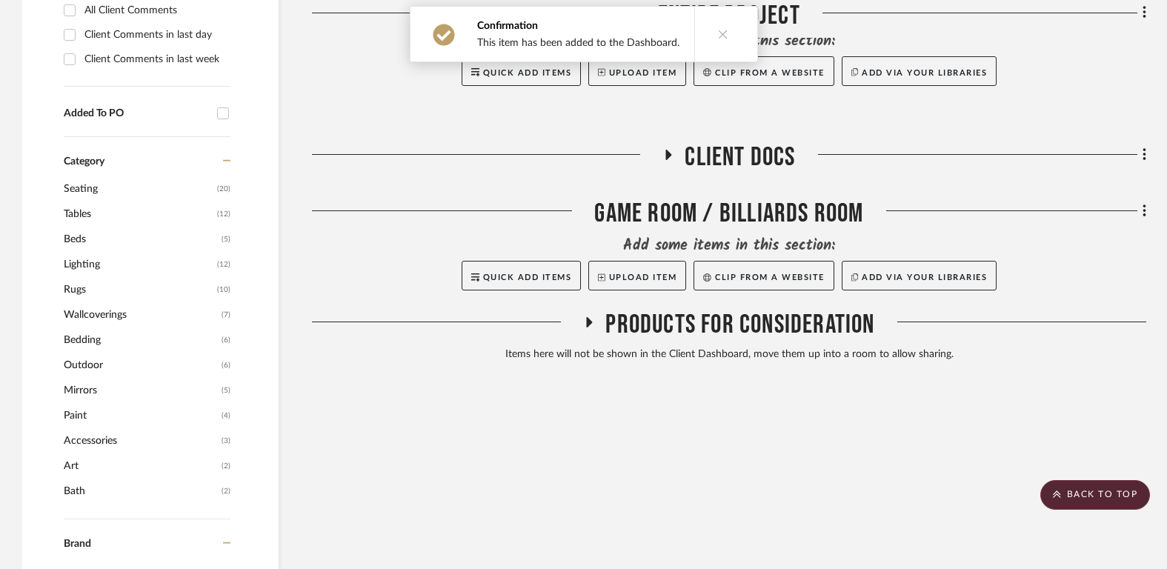
scroll to position [986, 0]
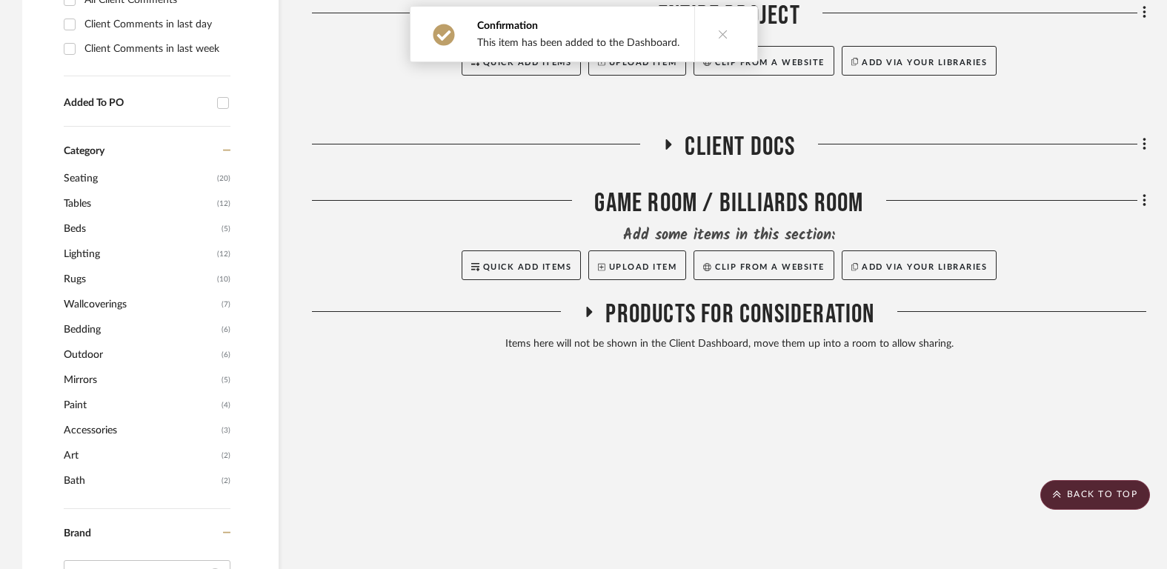
click at [733, 147] on span "Client Docs" at bounding box center [739, 147] width 110 height 32
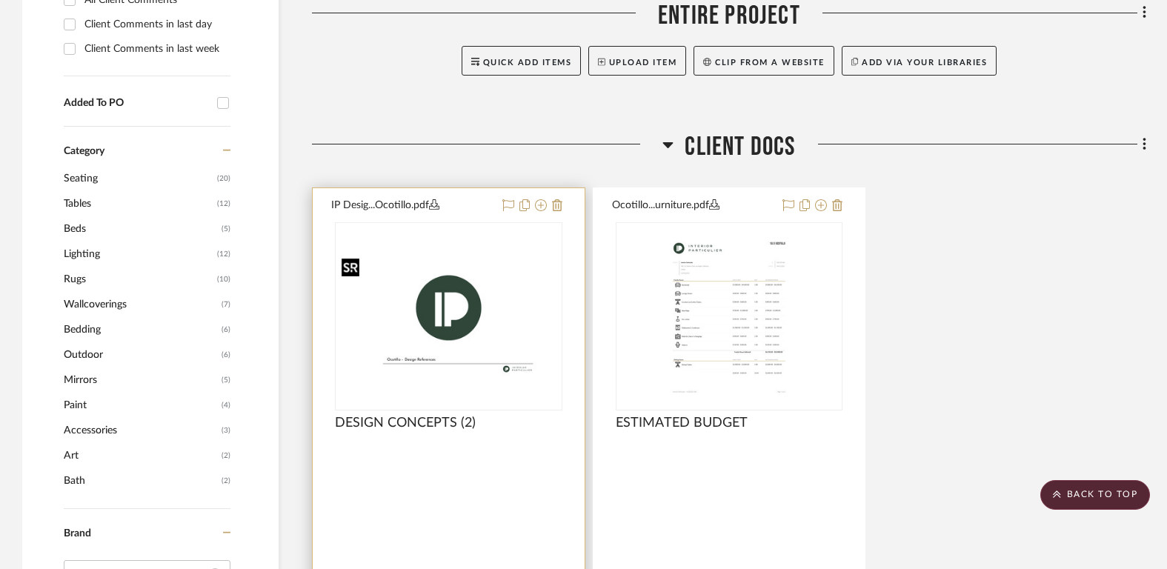
click at [0, 0] on img at bounding box center [0, 0] width 0 height 0
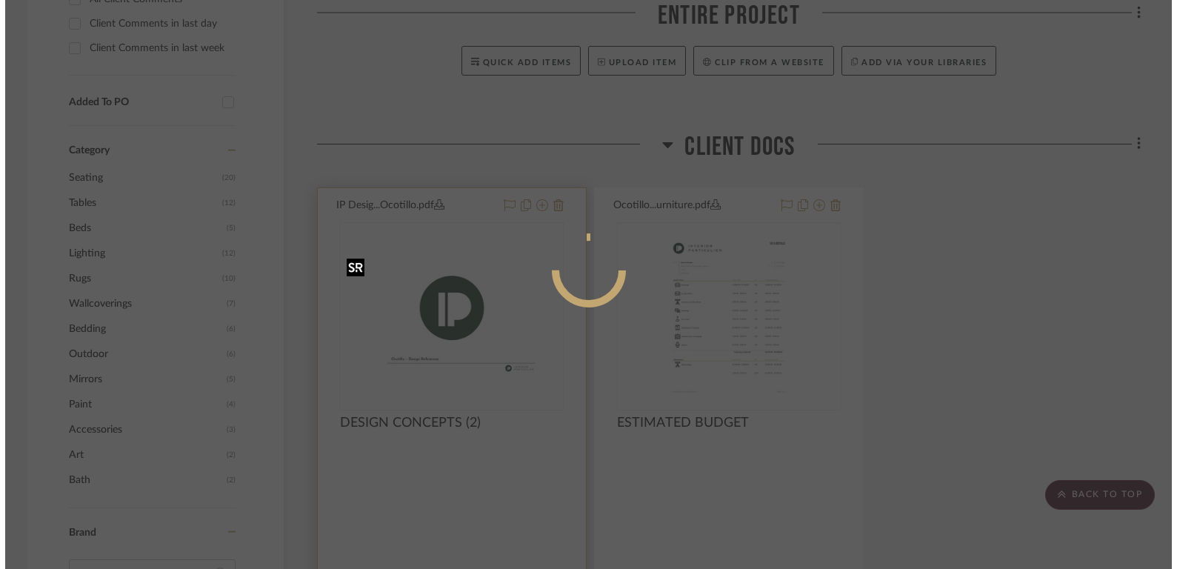
scroll to position [0, 0]
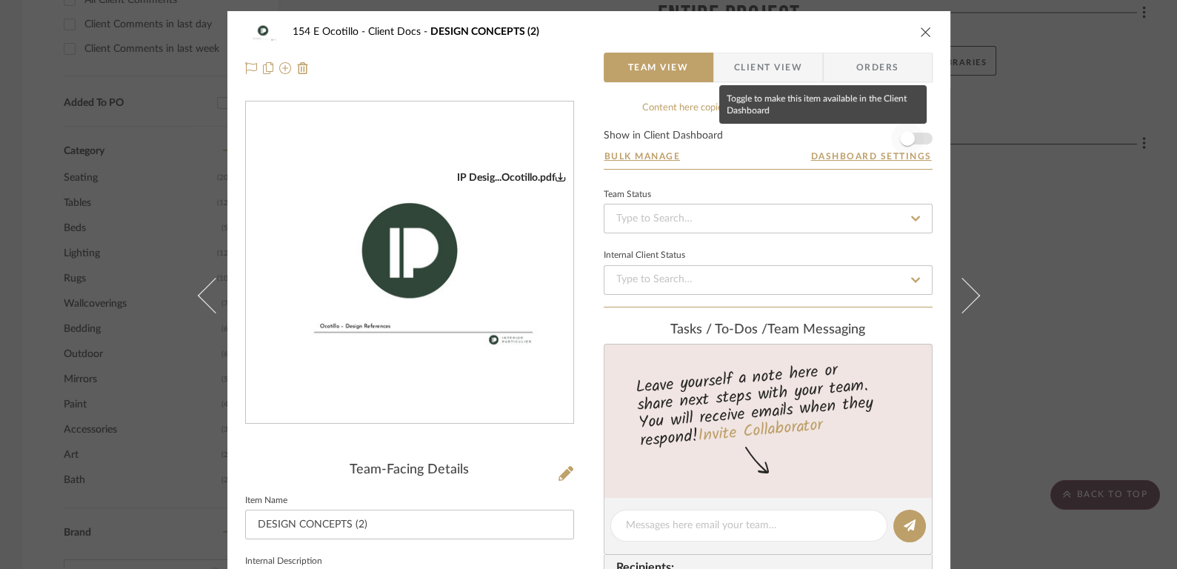
click at [910, 134] on span "button" at bounding box center [907, 138] width 33 height 33
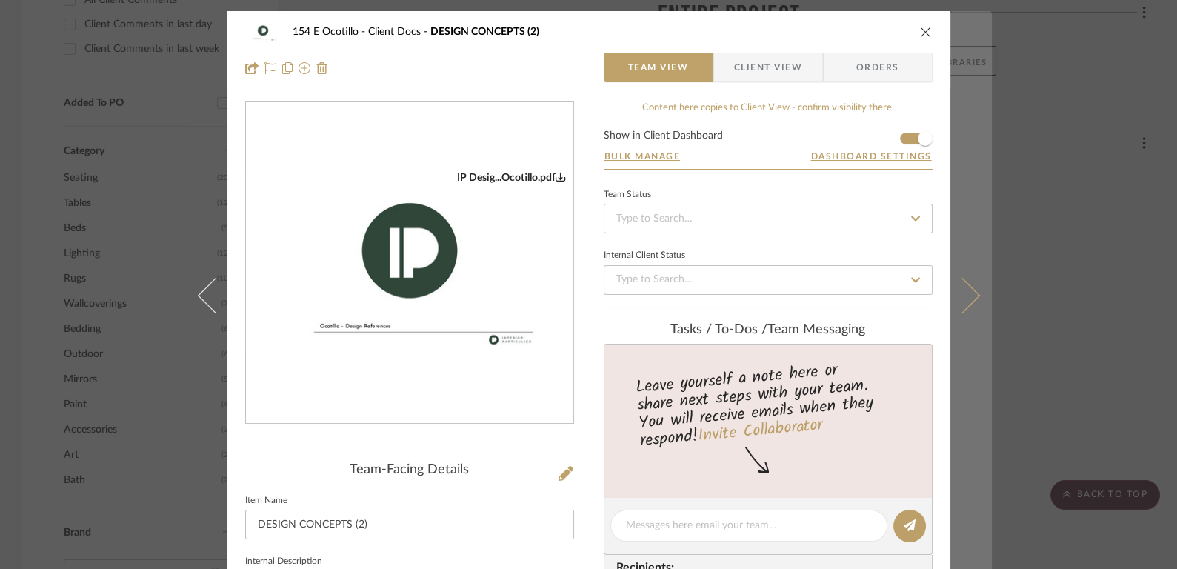
click at [965, 276] on button at bounding box center [970, 295] width 41 height 569
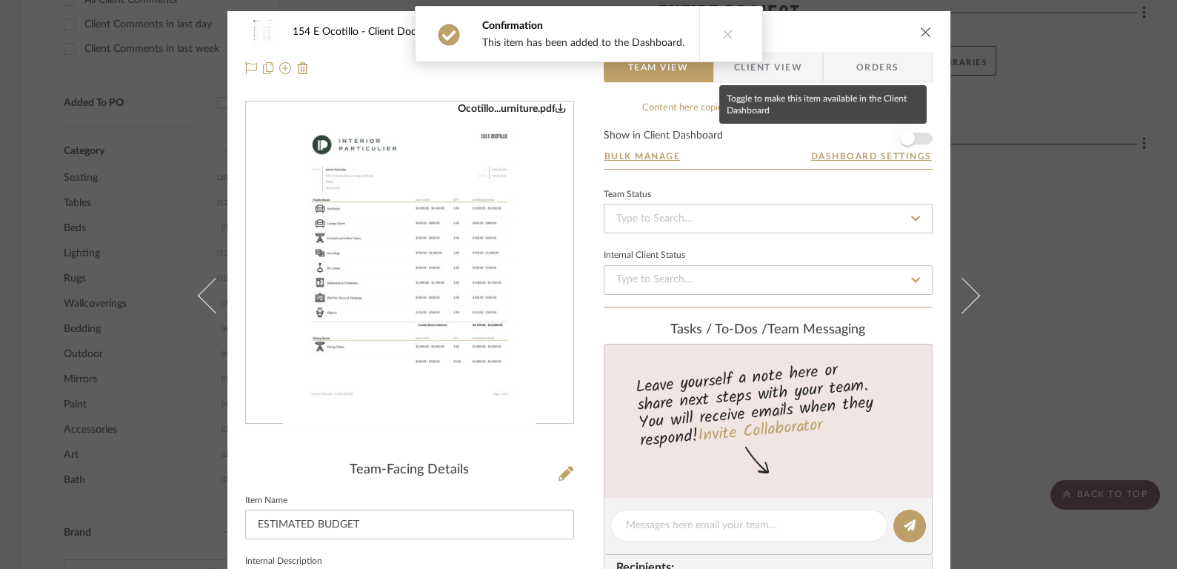
click at [910, 136] on span "button" at bounding box center [907, 138] width 33 height 33
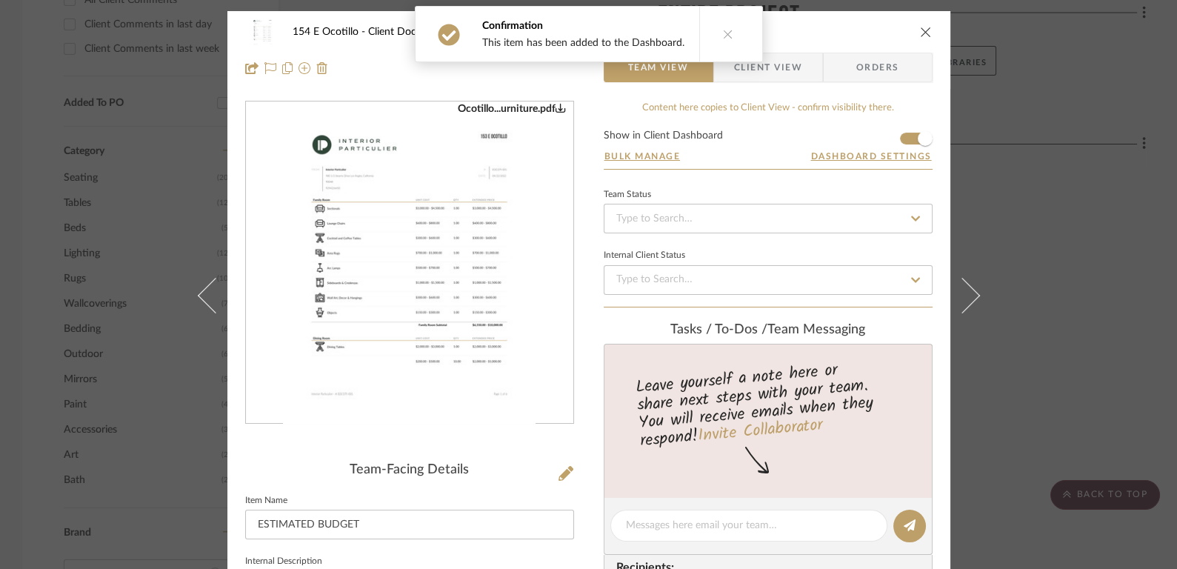
click at [920, 27] on icon "close" at bounding box center [926, 32] width 12 height 12
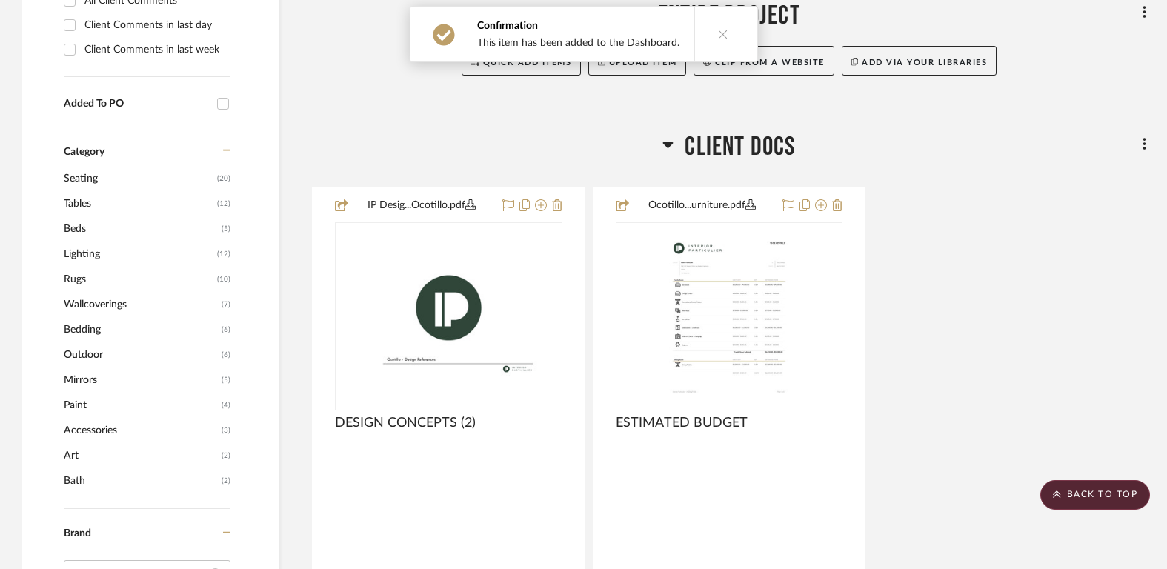
scroll to position [797, 0]
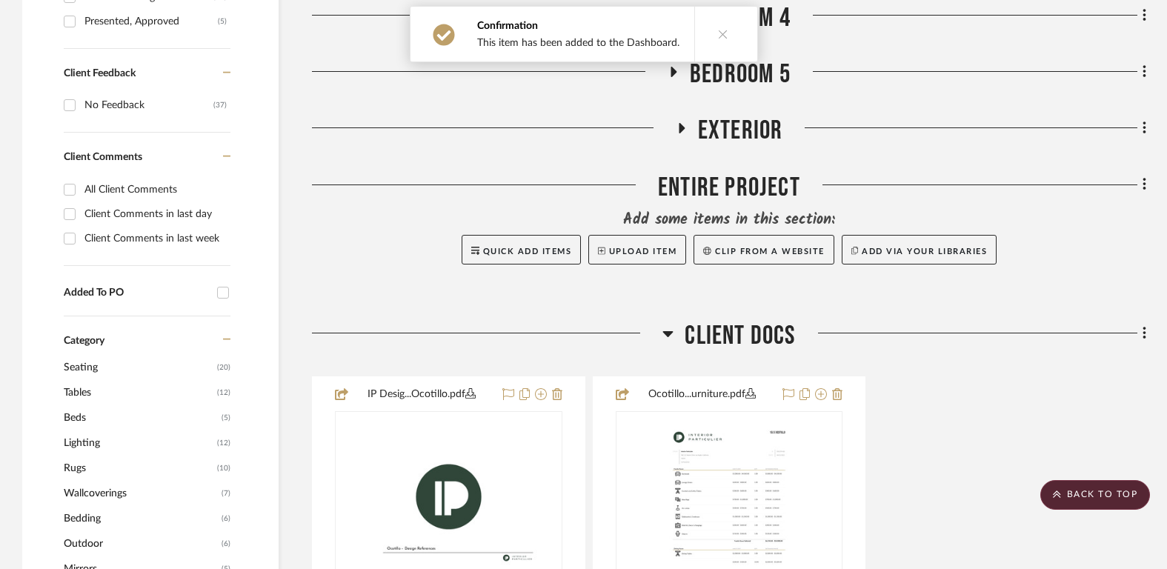
click at [744, 339] on span "Client Docs" at bounding box center [739, 336] width 110 height 32
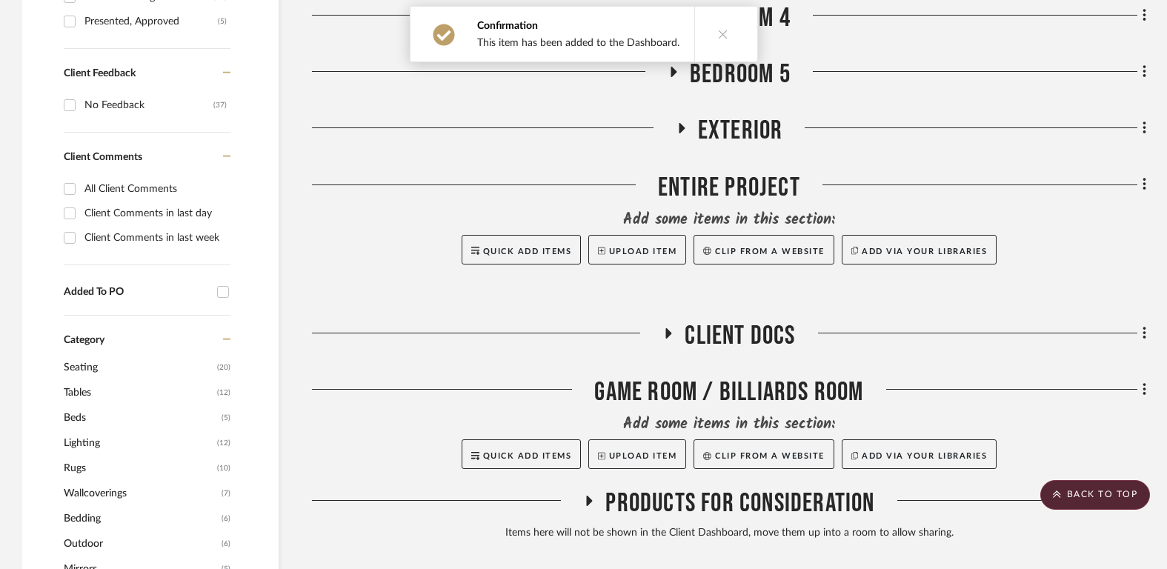
scroll to position [0, 0]
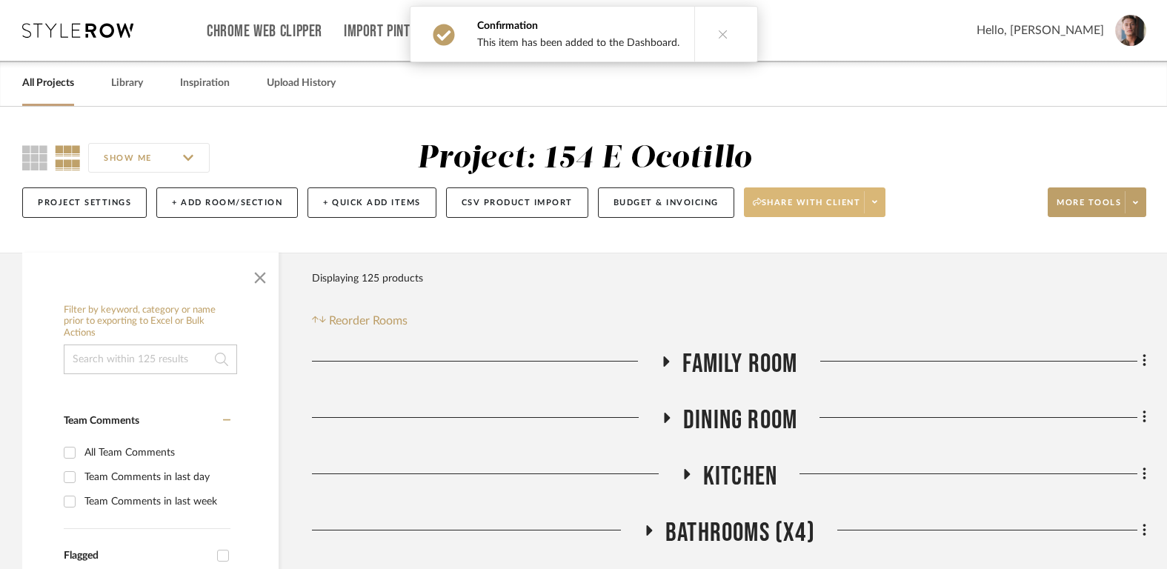
click at [869, 196] on span at bounding box center [874, 202] width 21 height 22
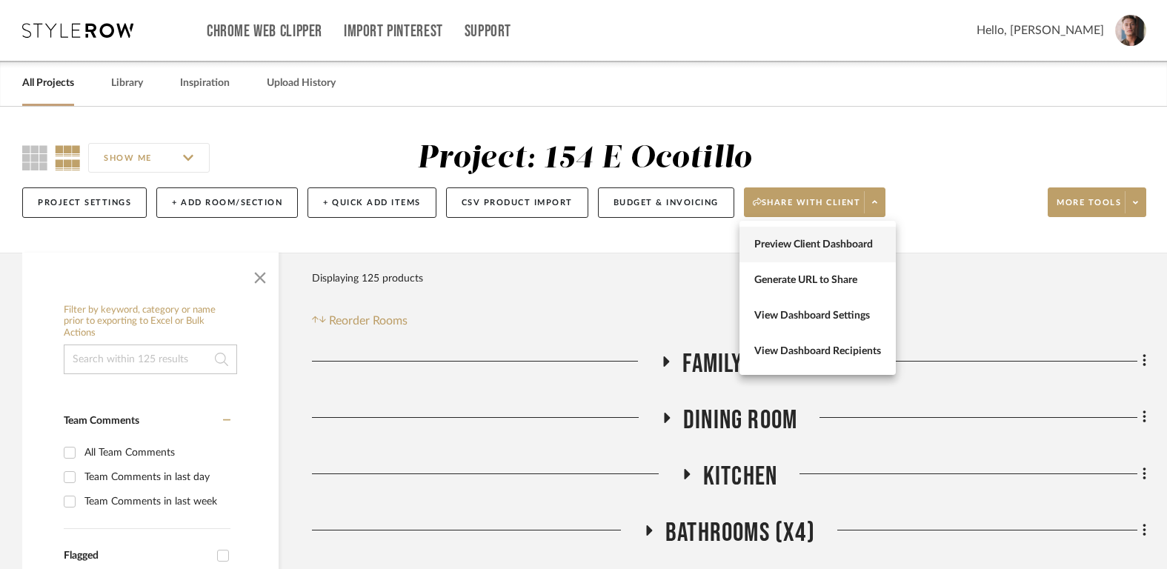
click at [823, 247] on span "Preview Client Dashboard" at bounding box center [817, 245] width 127 height 13
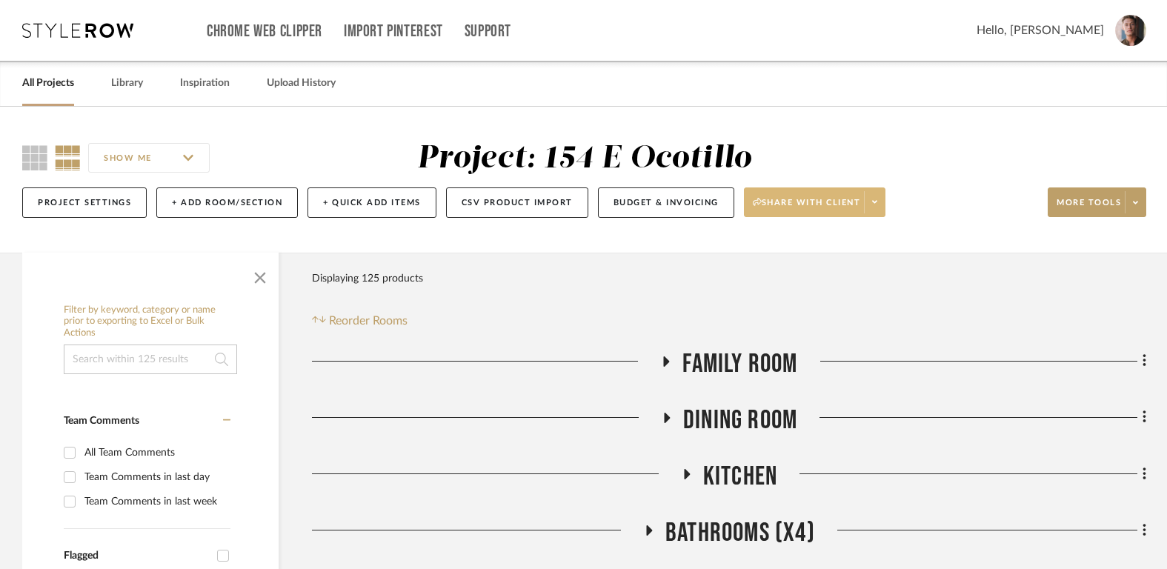
click at [866, 199] on span at bounding box center [874, 202] width 21 height 22
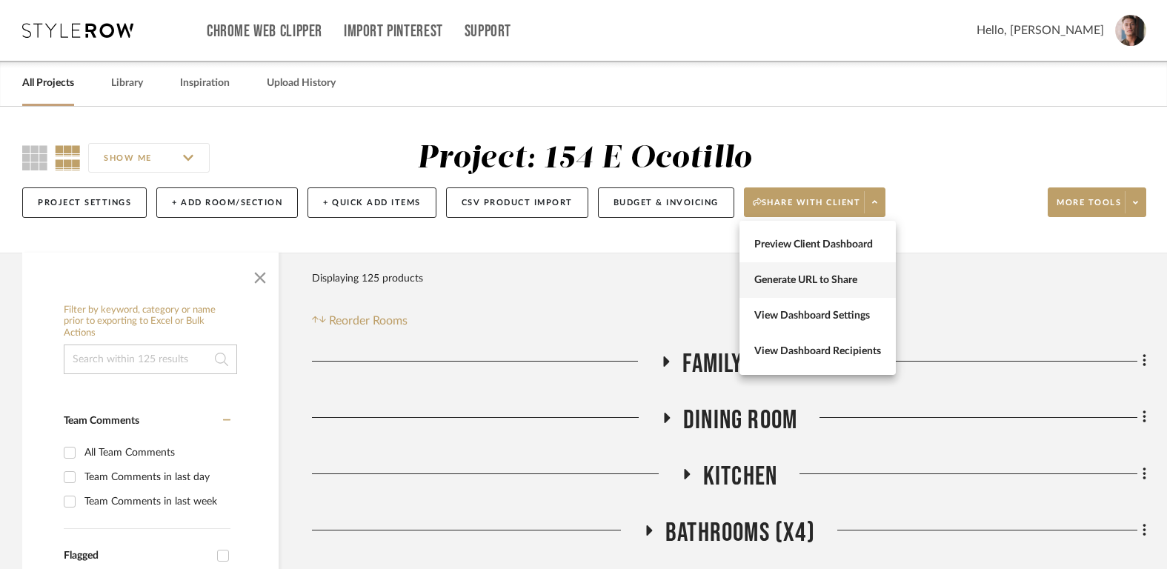
click at [821, 285] on span "Generate URL to Share" at bounding box center [817, 280] width 127 height 13
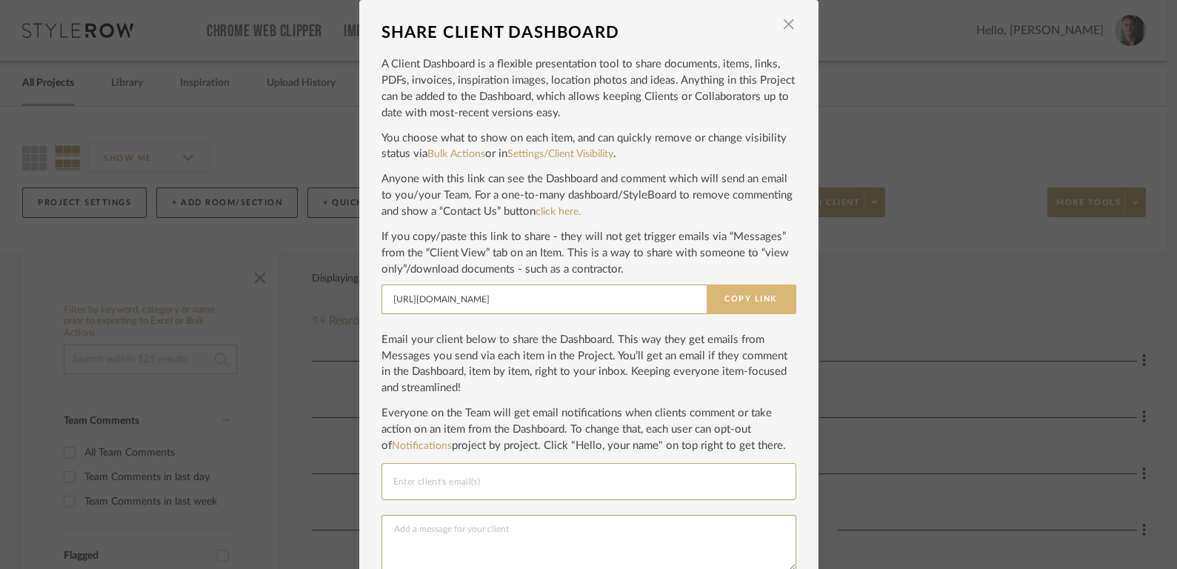
click at [707, 299] on button "Copy Link" at bounding box center [752, 299] width 90 height 30
click at [781, 24] on span "button" at bounding box center [789, 25] width 30 height 30
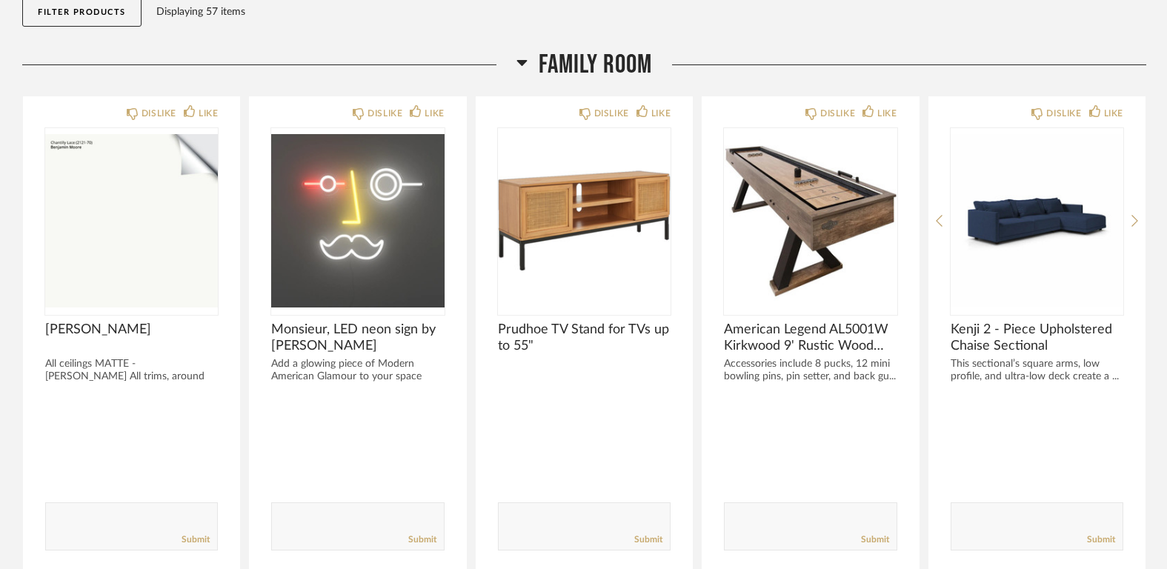
scroll to position [178, 0]
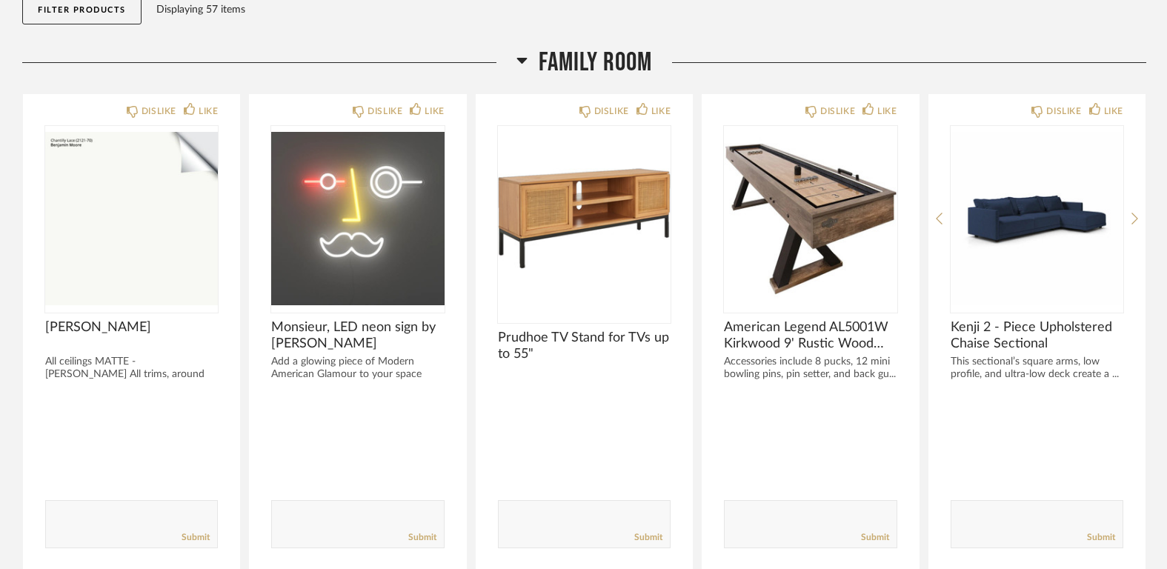
click at [596, 59] on span "Family Room" at bounding box center [595, 63] width 113 height 32
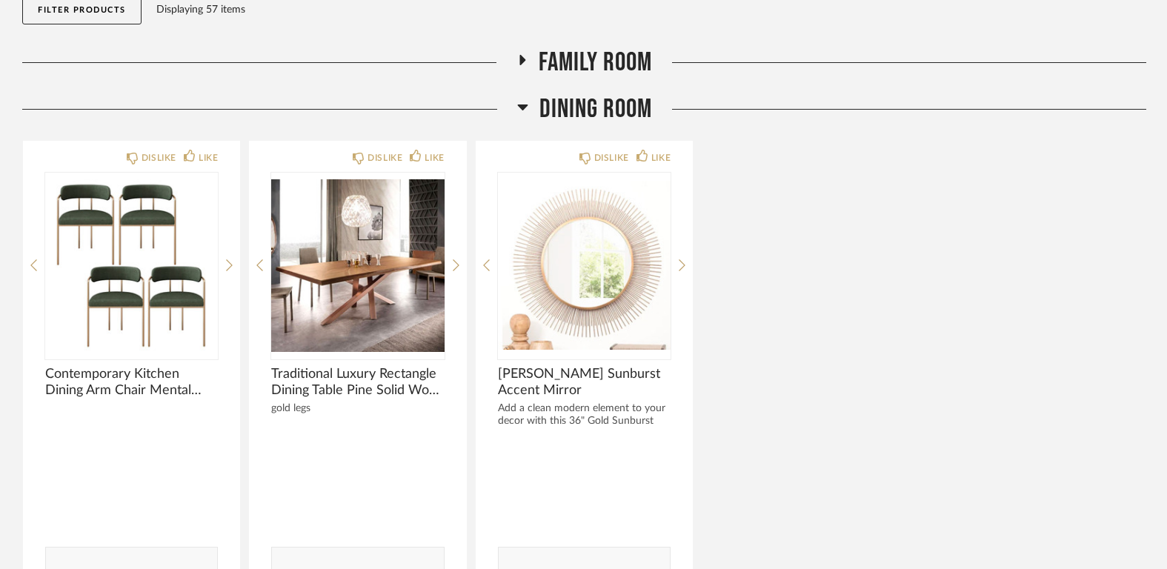
click at [585, 114] on span "Dining Room" at bounding box center [595, 109] width 113 height 32
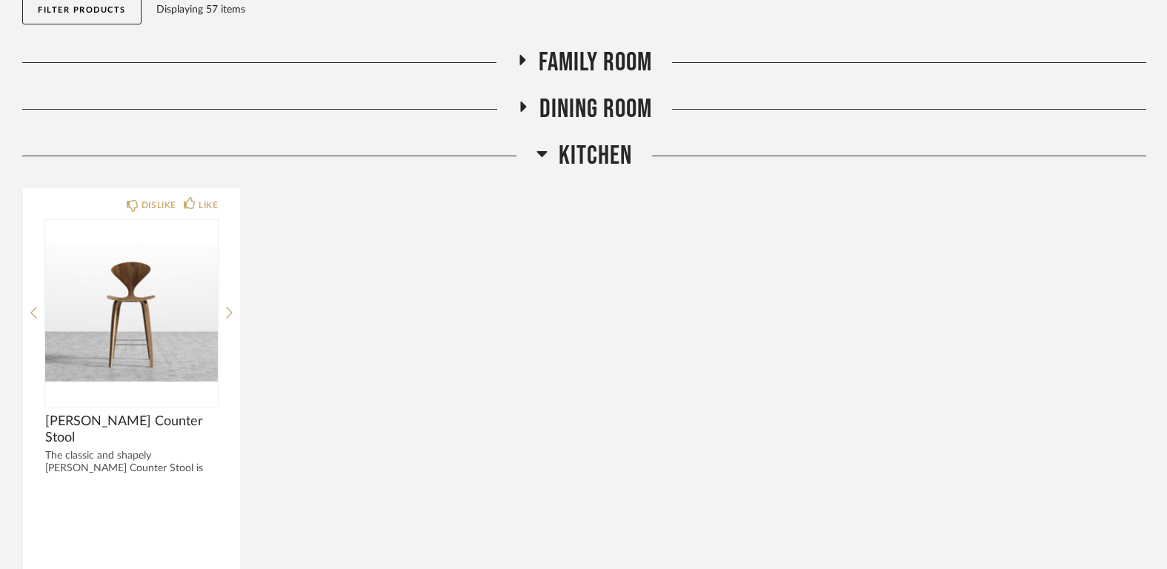
click at [590, 159] on span "Kitchen" at bounding box center [595, 156] width 73 height 32
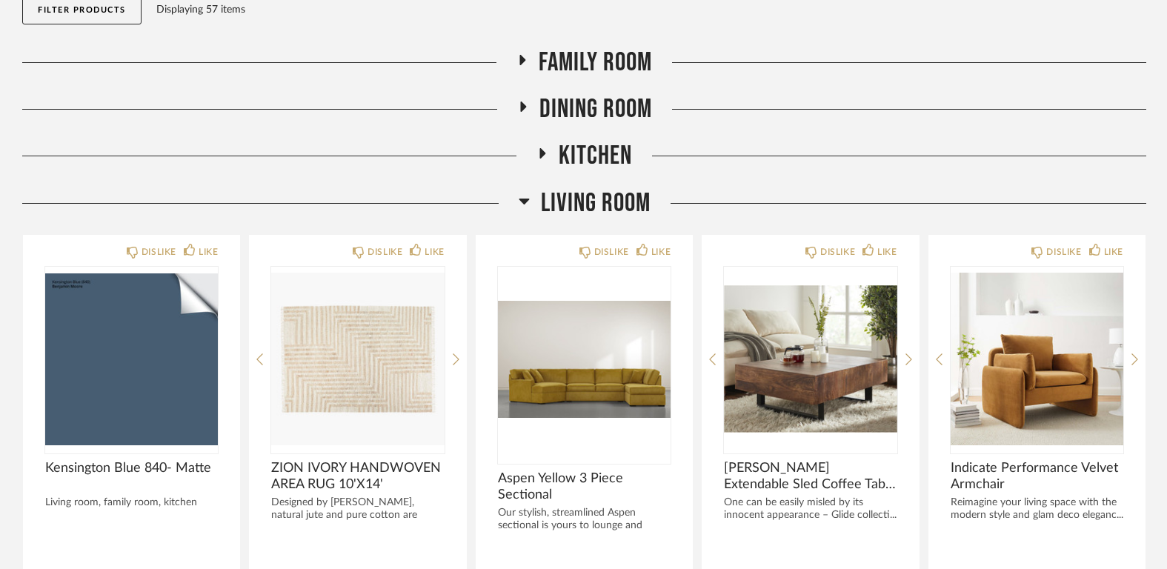
click at [595, 205] on span "Living Room" at bounding box center [596, 203] width 110 height 32
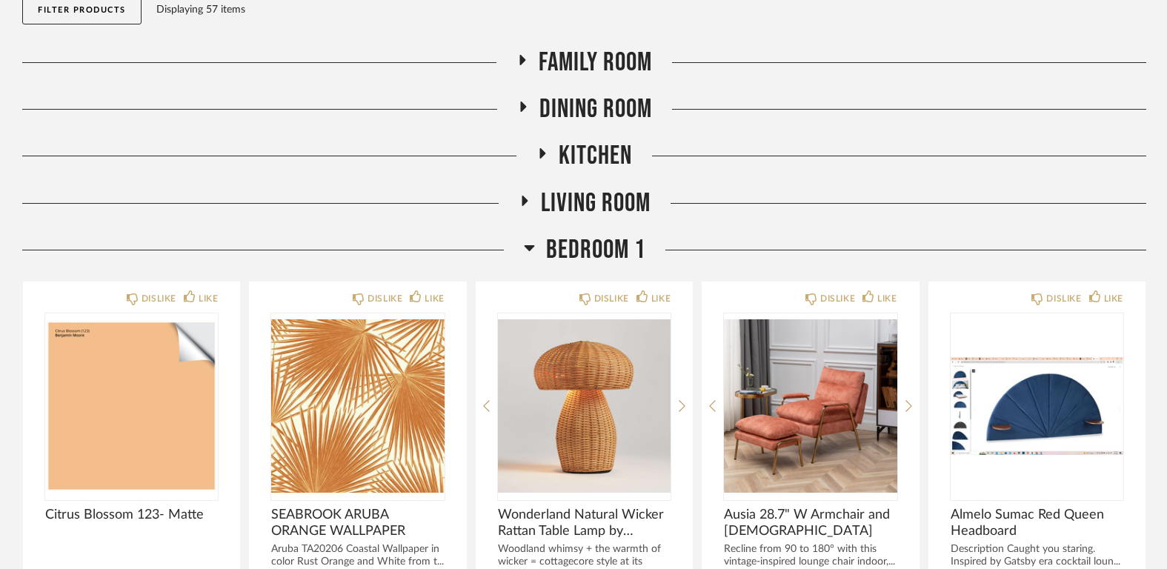
click at [593, 250] on span "Bedroom 1" at bounding box center [595, 250] width 99 height 32
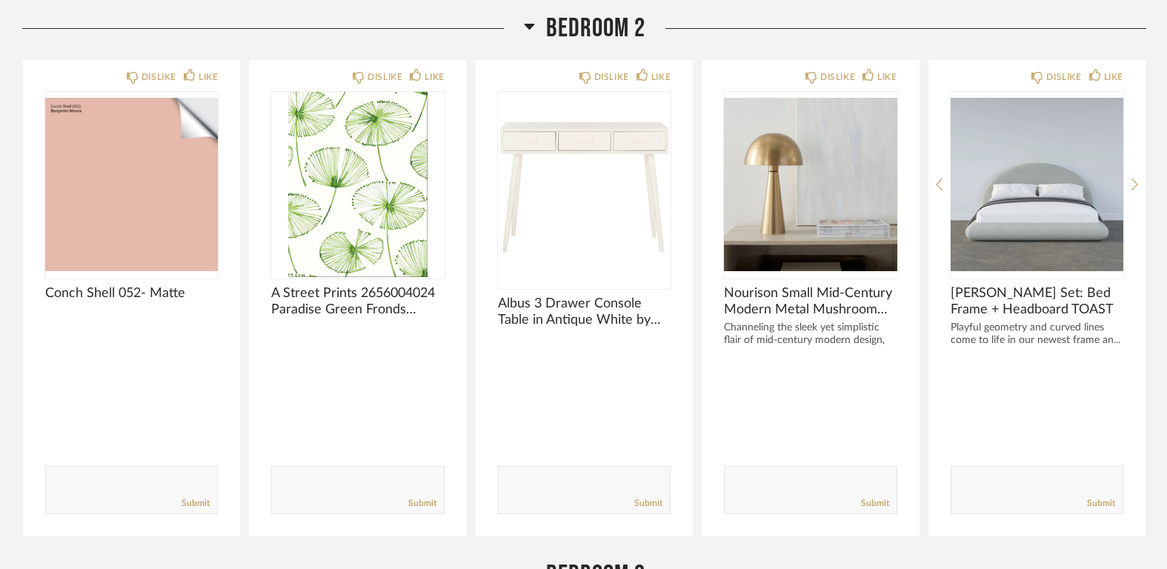
scroll to position [418, 0]
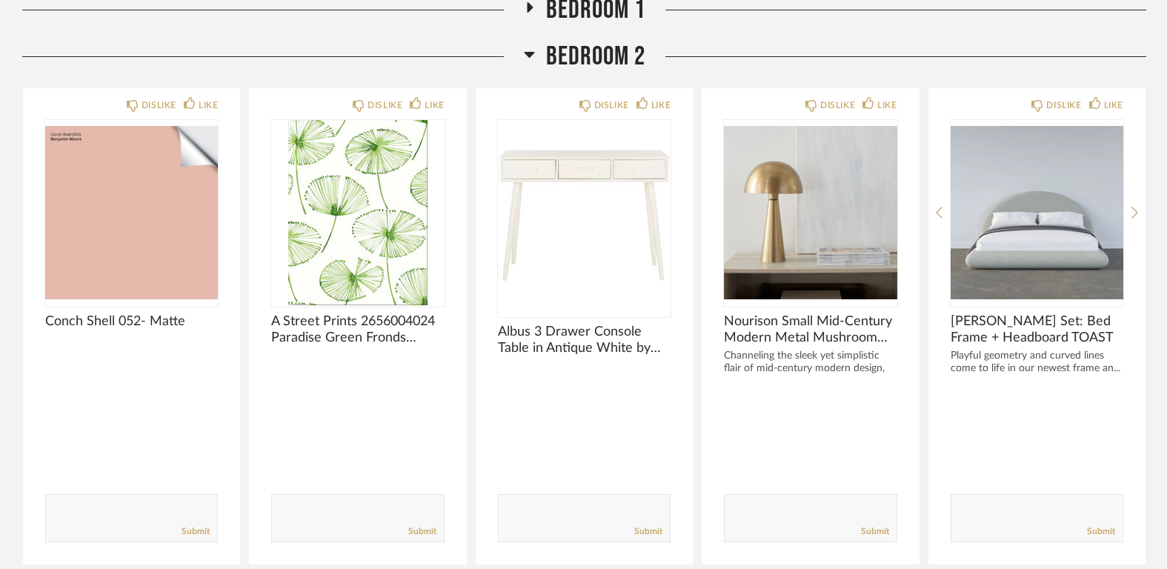
click at [590, 53] on span "Bedroom 2" at bounding box center [595, 57] width 99 height 32
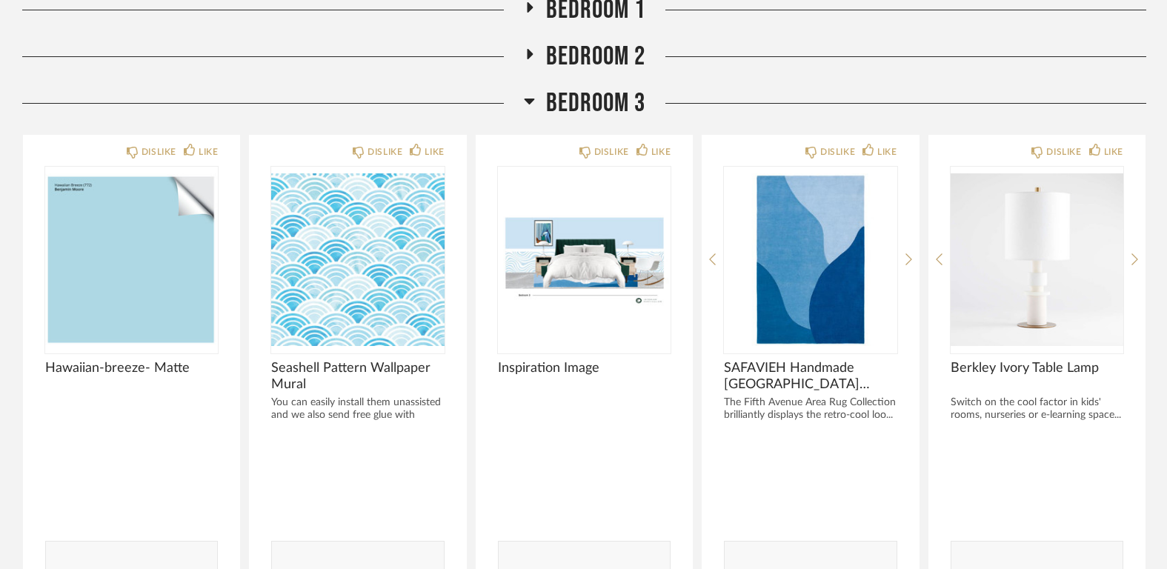
click at [587, 107] on span "Bedroom 3" at bounding box center [595, 103] width 99 height 32
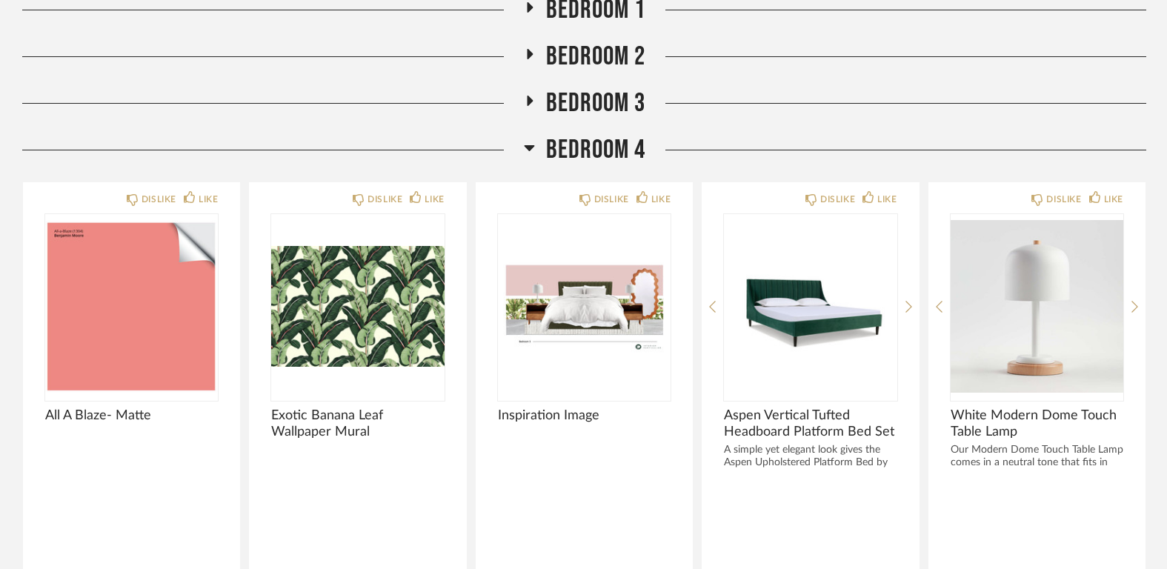
click at [587, 151] on span "Bedroom 4" at bounding box center [595, 150] width 99 height 32
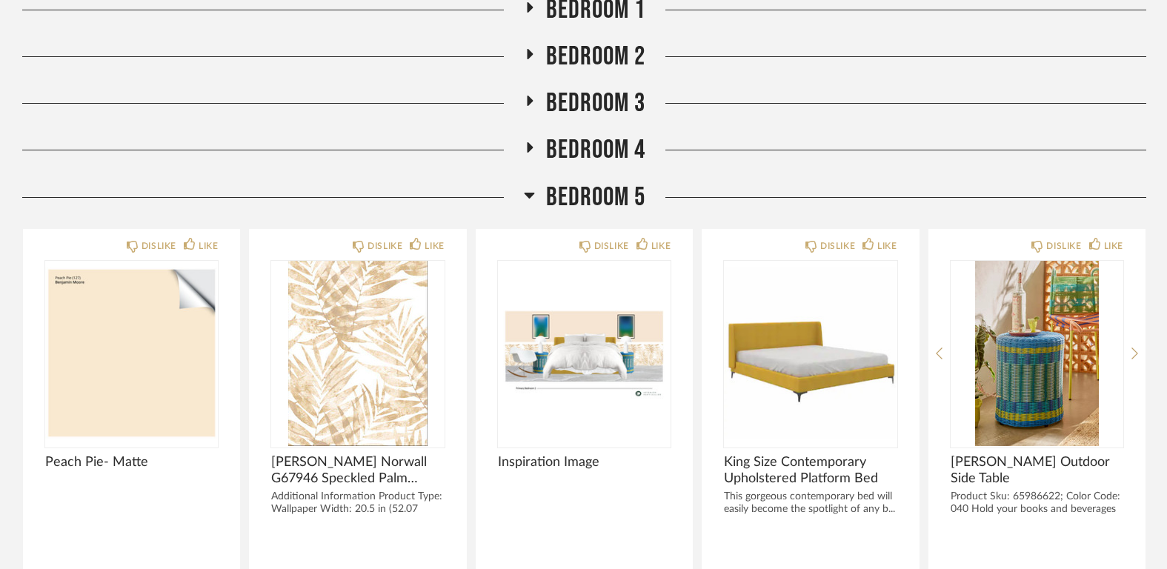
click at [589, 195] on span "Bedroom 5" at bounding box center [595, 197] width 99 height 32
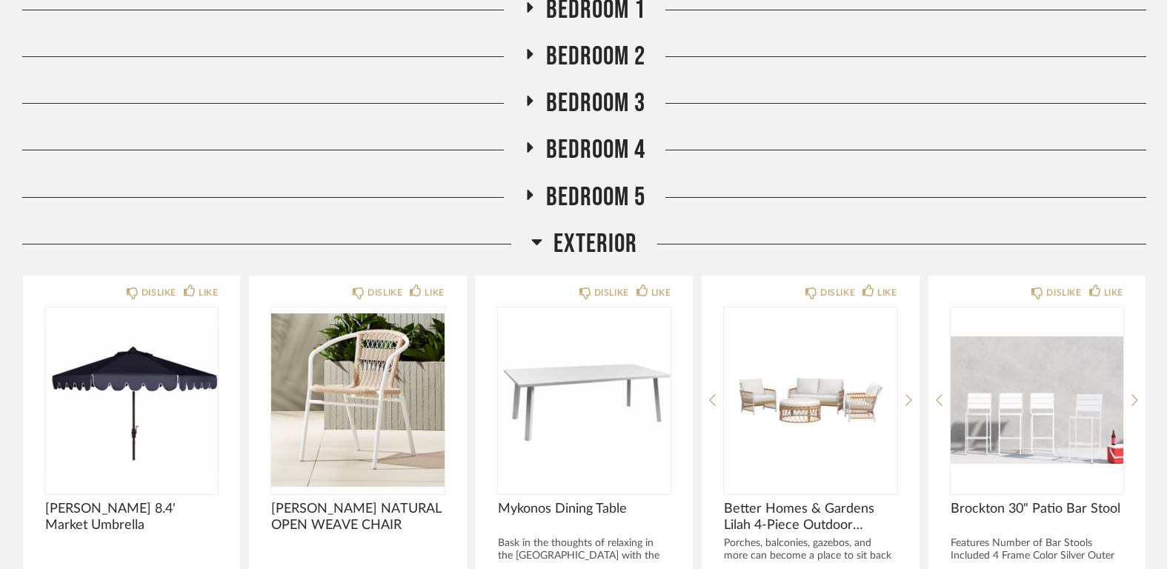
click at [588, 242] on span "Exterior" at bounding box center [595, 244] width 84 height 32
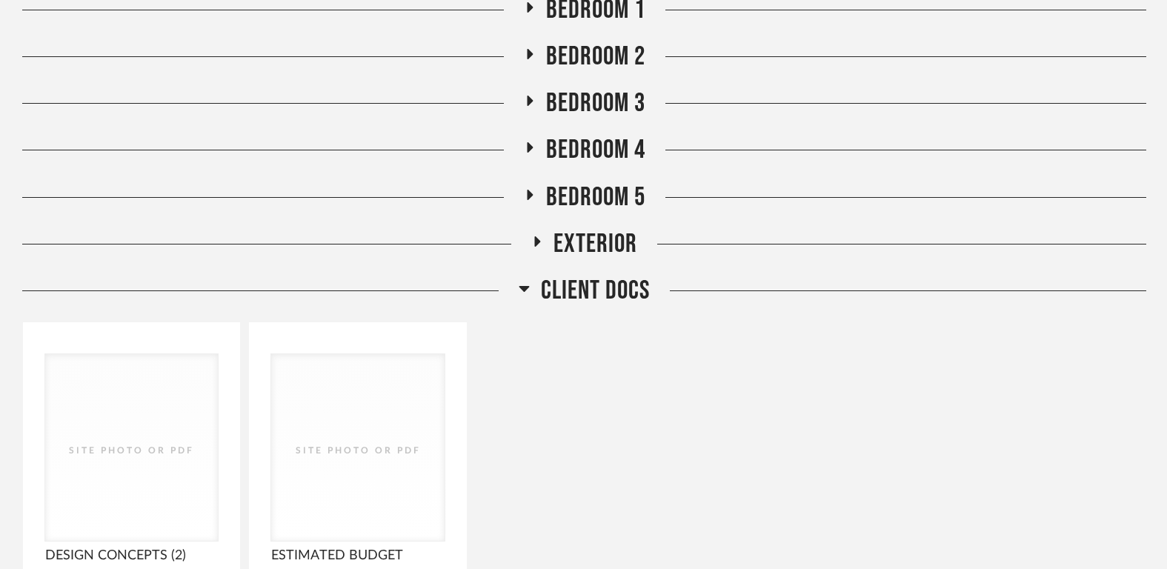
scroll to position [596, 0]
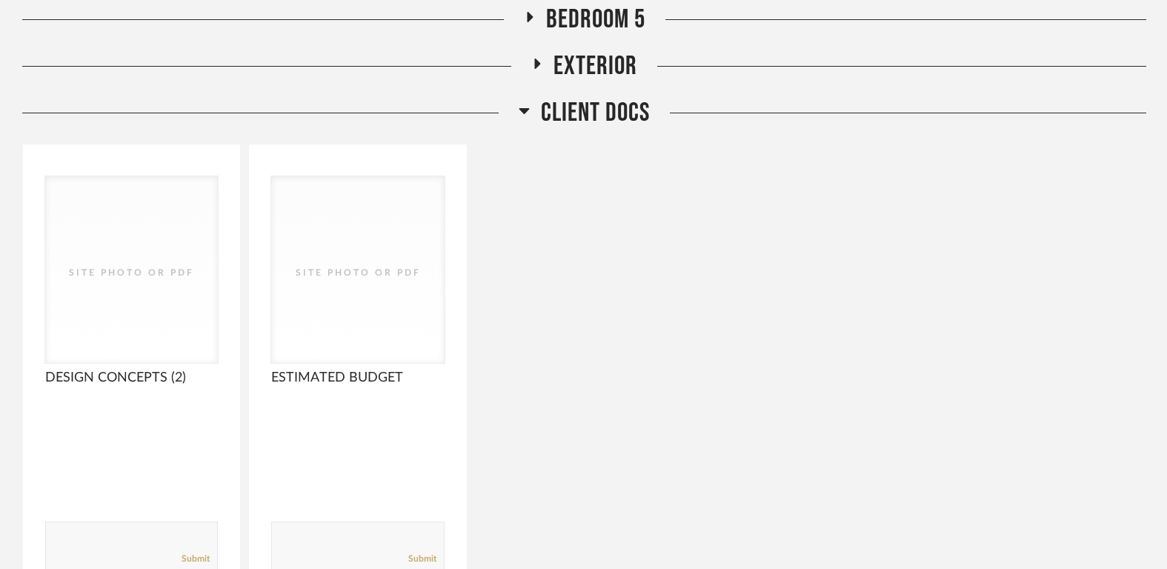
click at [594, 122] on span "Client Docs" at bounding box center [595, 113] width 109 height 32
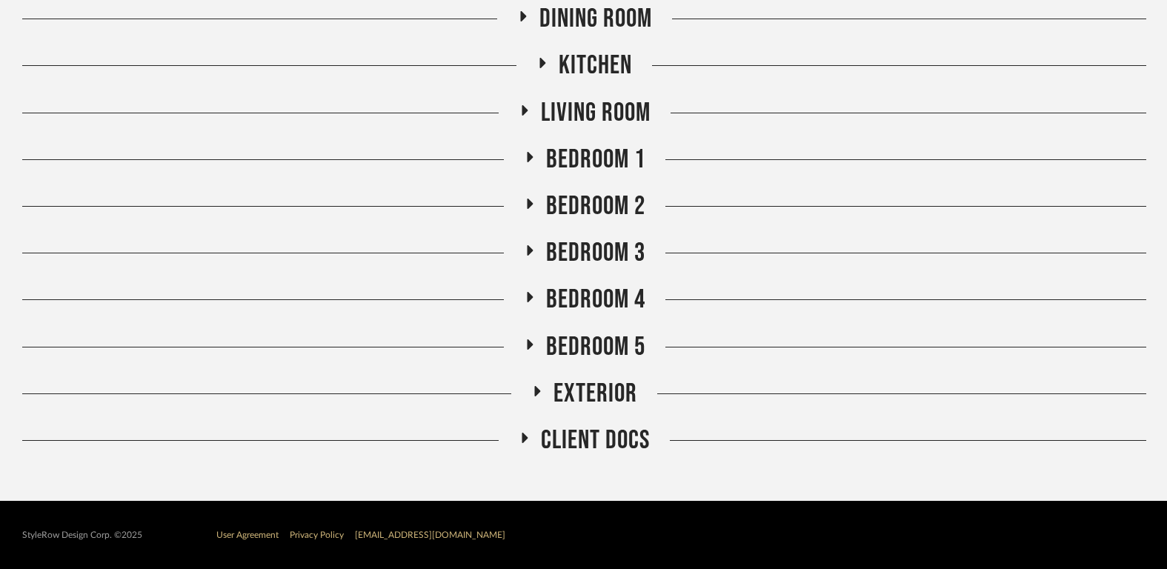
scroll to position [0, 0]
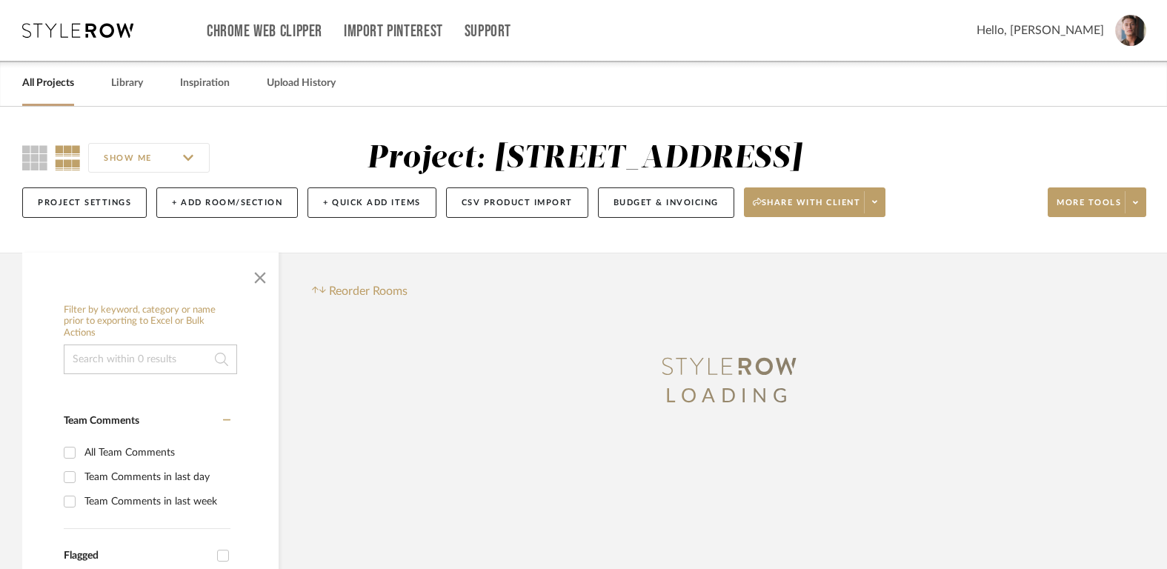
click at [61, 86] on link "All Projects" at bounding box center [48, 83] width 52 height 20
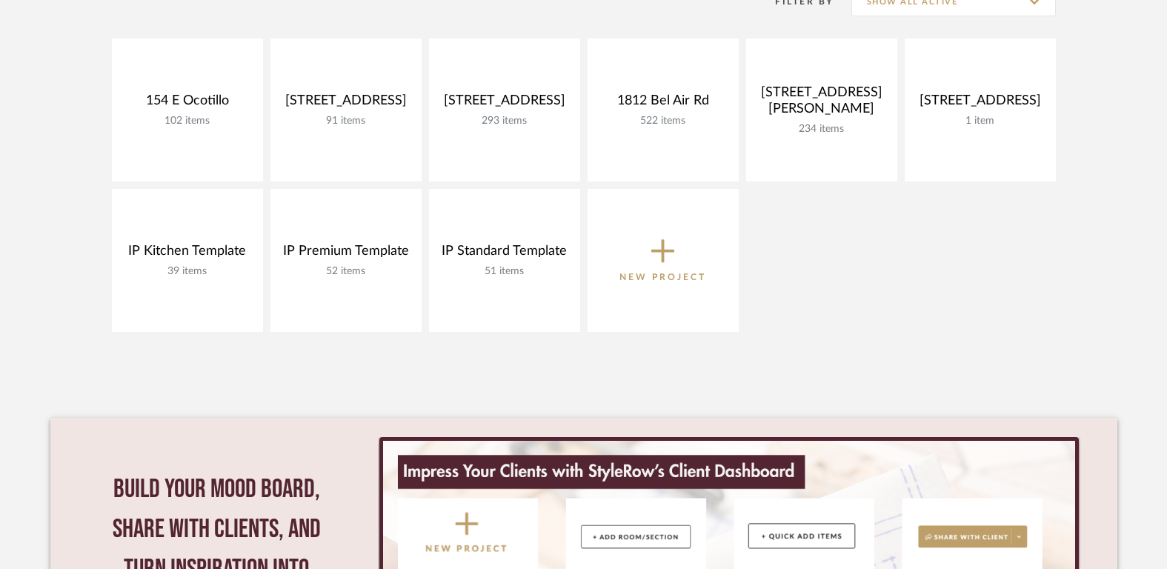
scroll to position [330, 0]
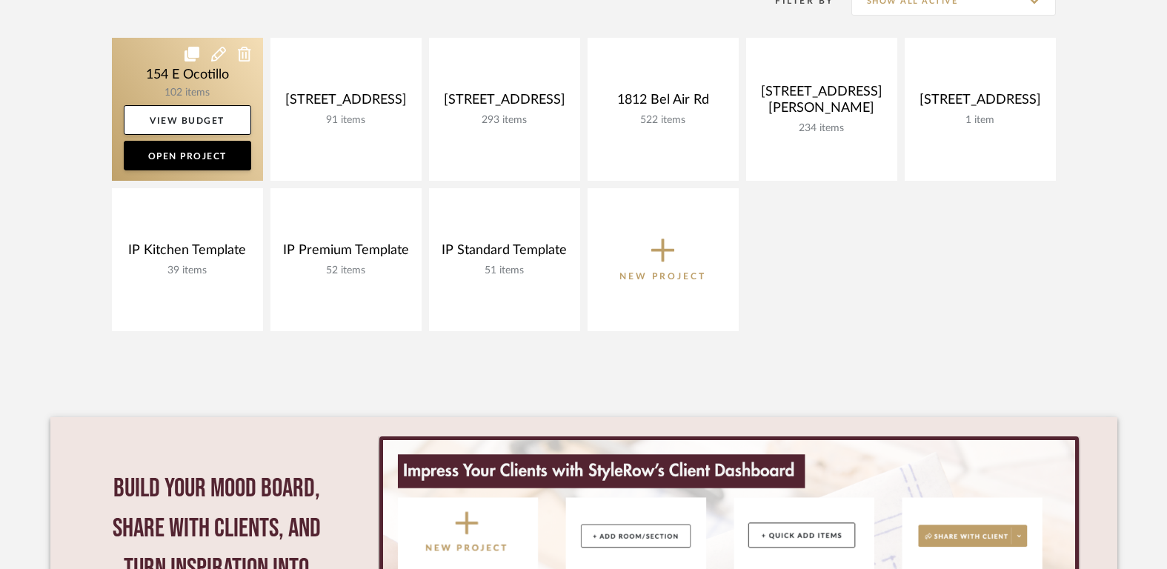
click at [219, 57] on icon at bounding box center [218, 54] width 15 height 15
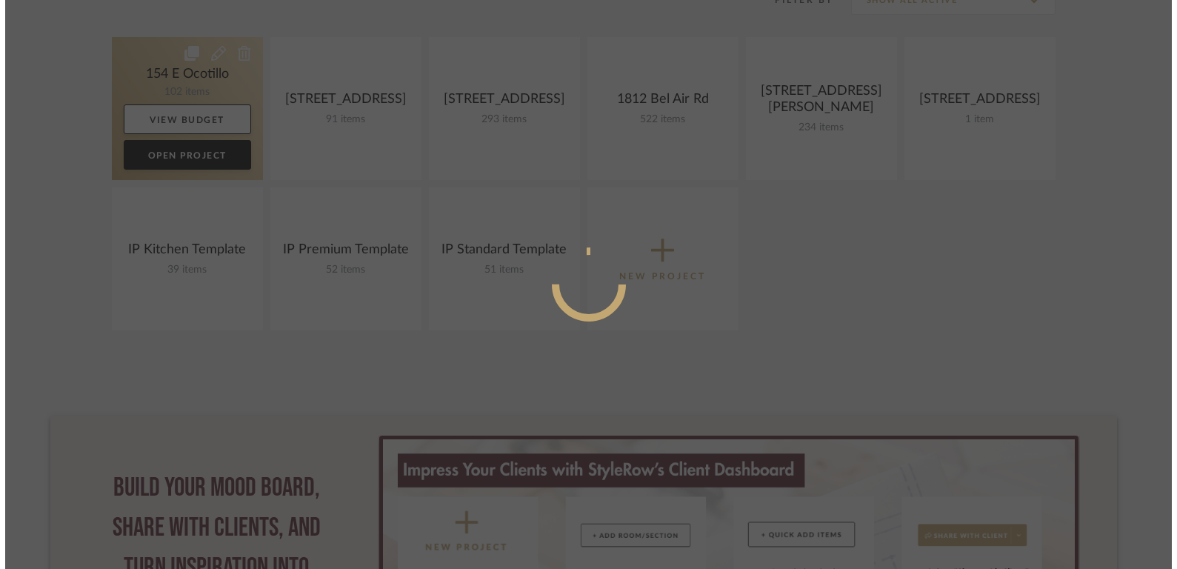
scroll to position [0, 0]
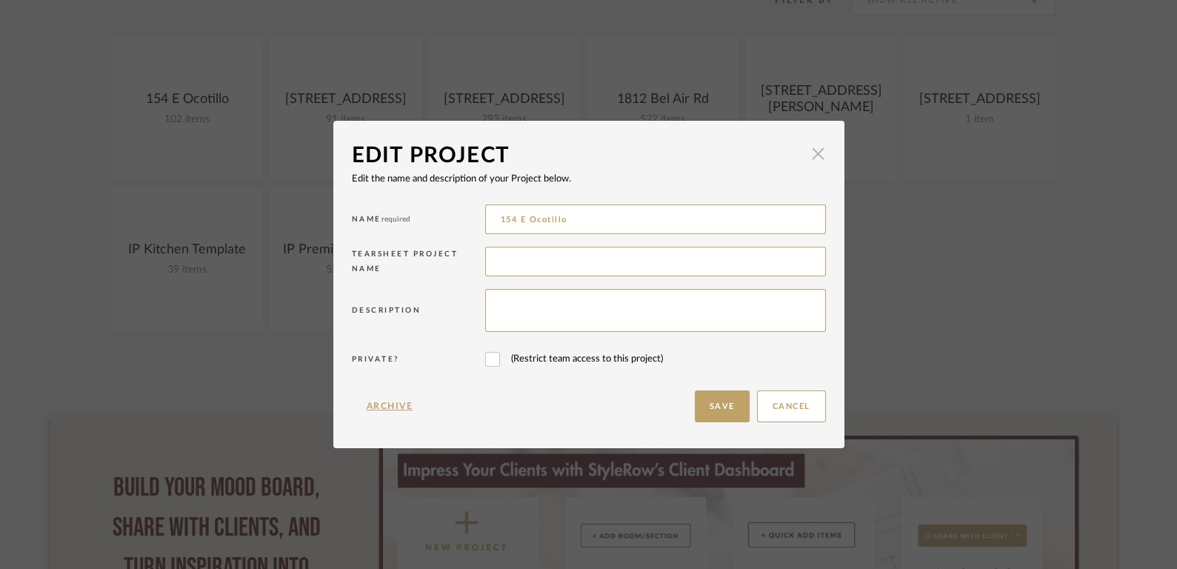
click at [812, 156] on span "button" at bounding box center [819, 154] width 30 height 30
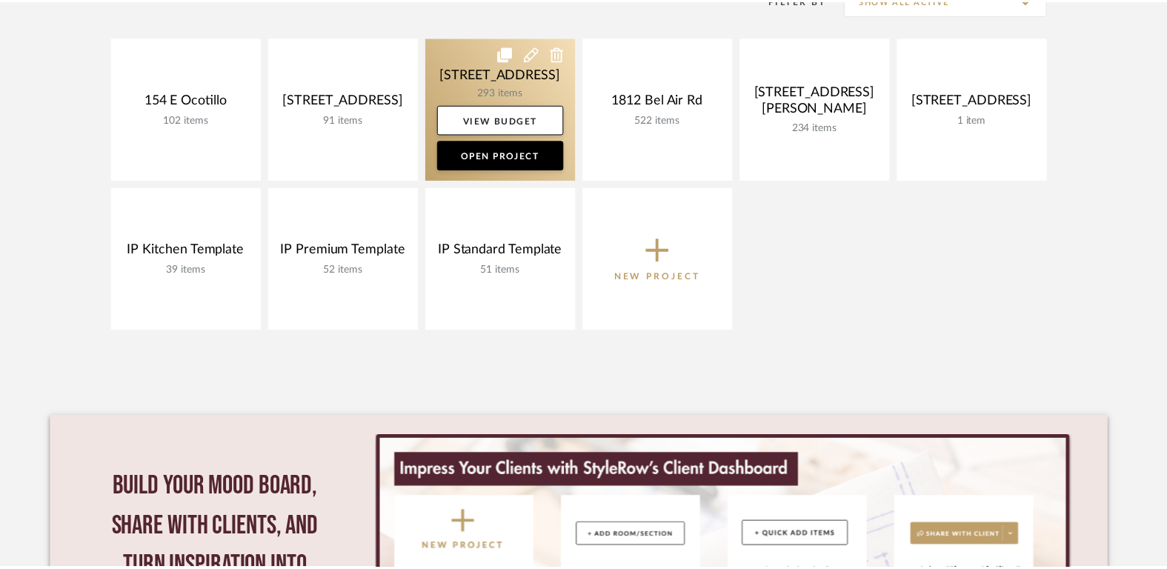
scroll to position [330, 0]
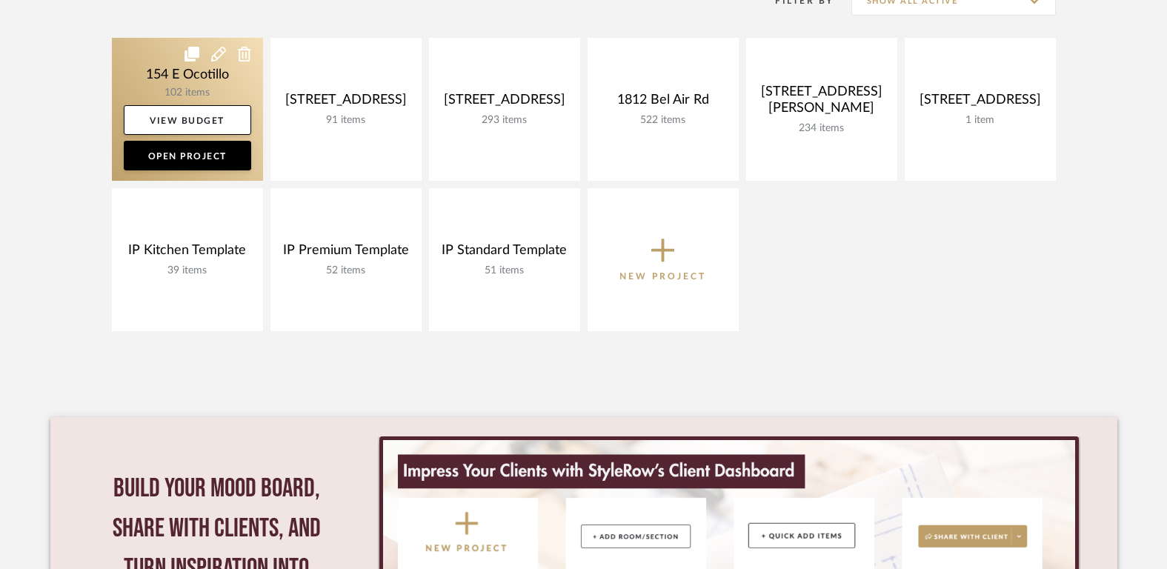
click at [192, 55] on icon at bounding box center [191, 54] width 15 height 15
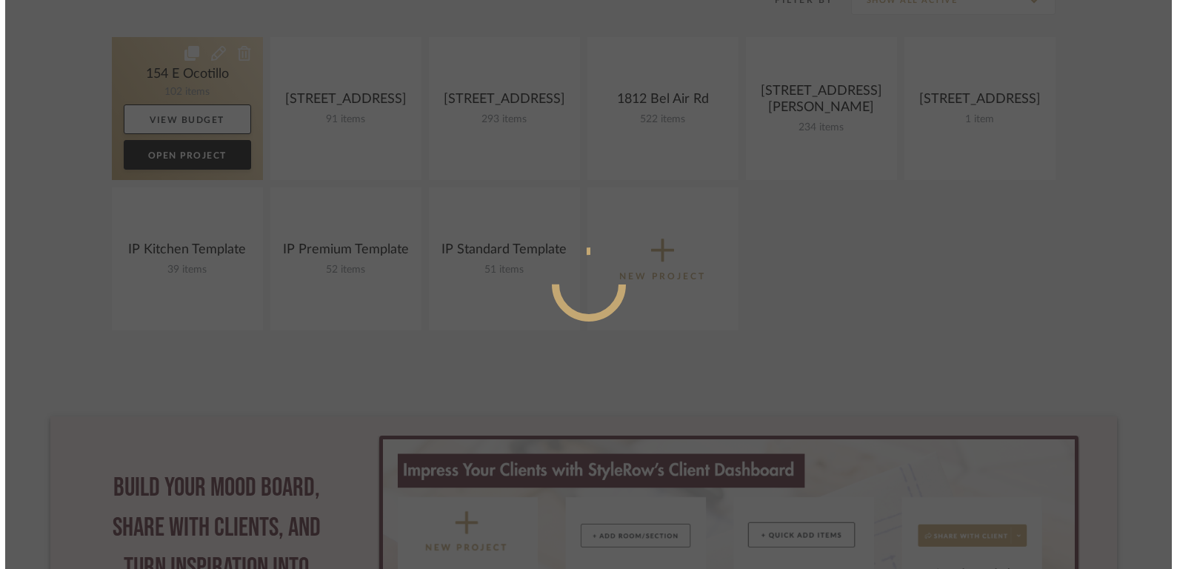
scroll to position [0, 0]
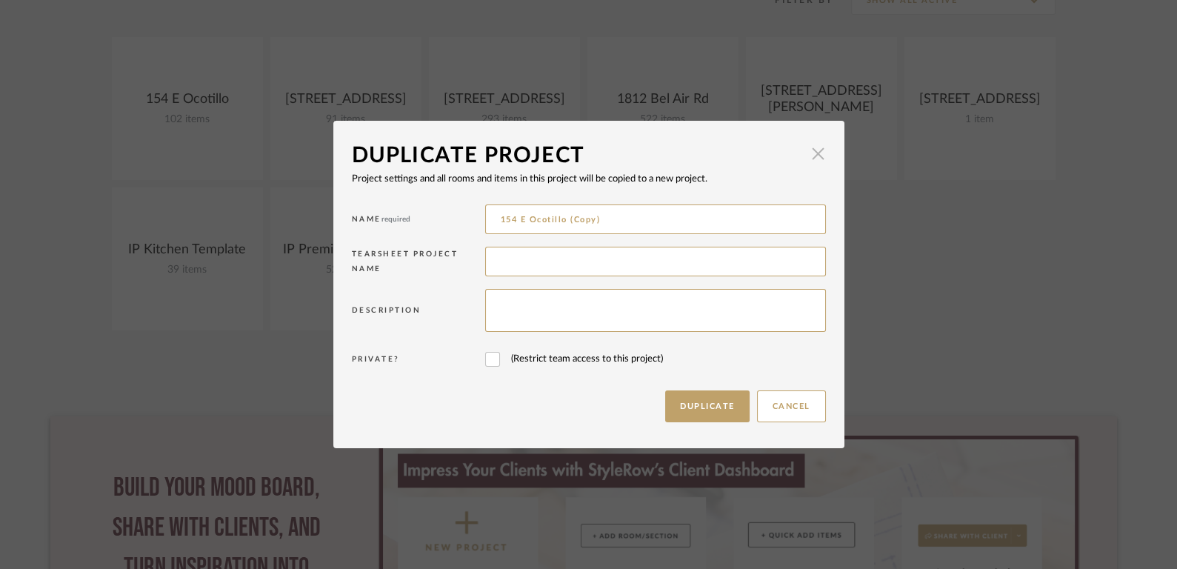
click at [814, 156] on span "button" at bounding box center [819, 154] width 30 height 30
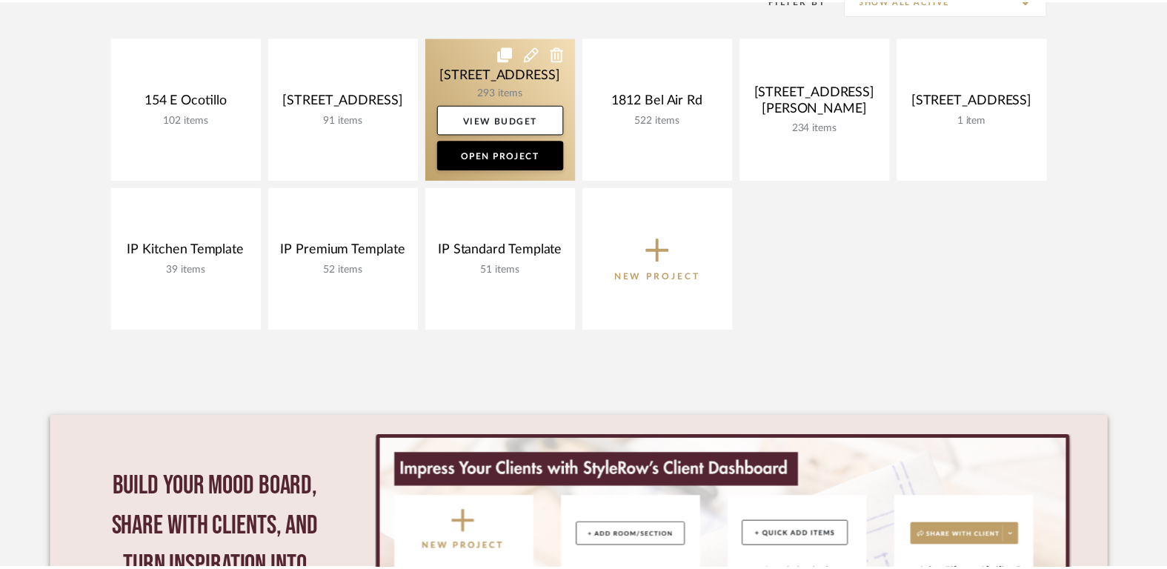
scroll to position [330, 0]
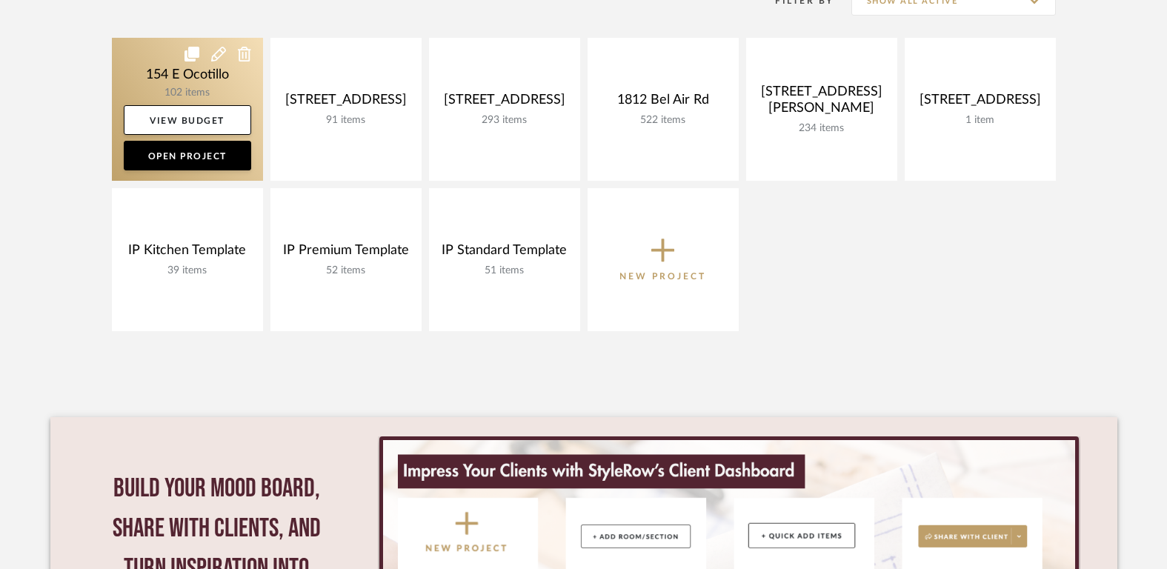
click at [244, 56] on icon at bounding box center [244, 54] width 13 height 15
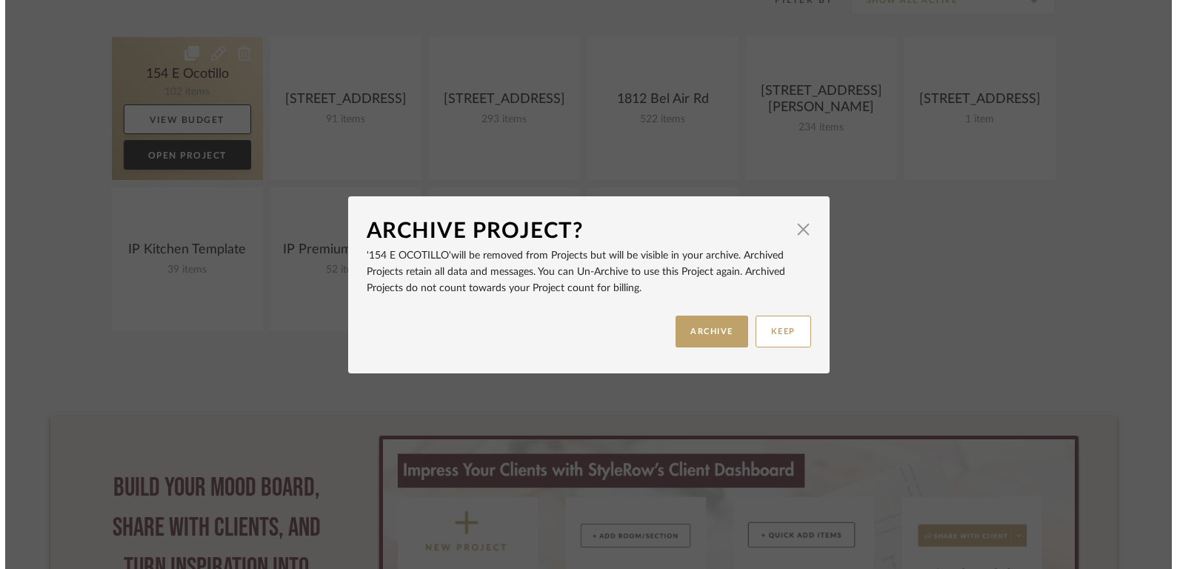
scroll to position [0, 0]
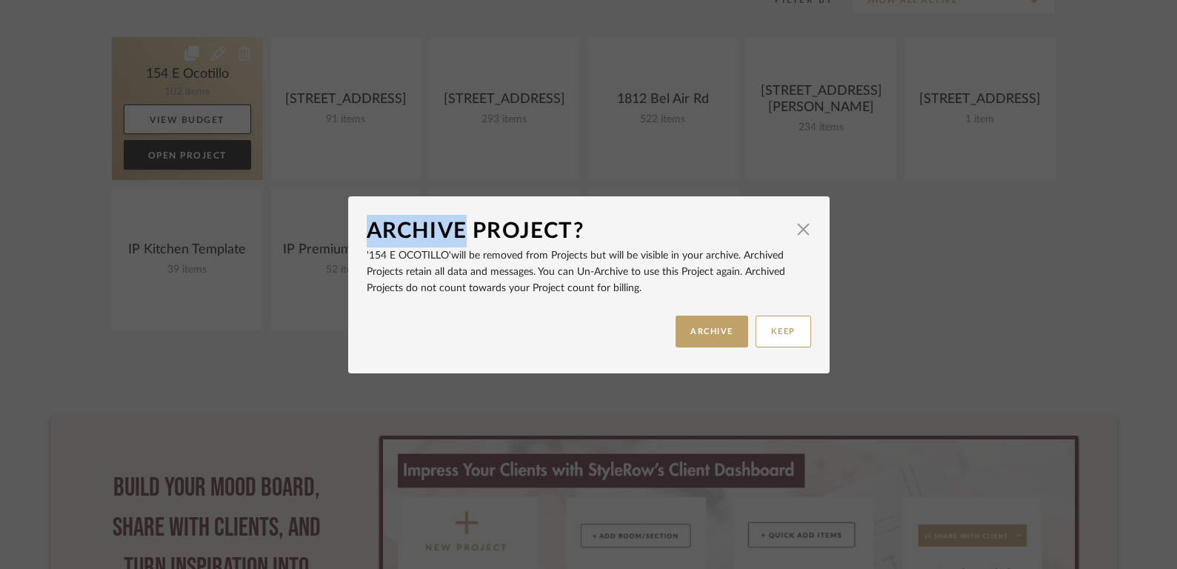
click at [274, 59] on div "Archive Project? × '154 E Ocotillo' will be removed from Projects but will be v…" at bounding box center [588, 284] width 1177 height 569
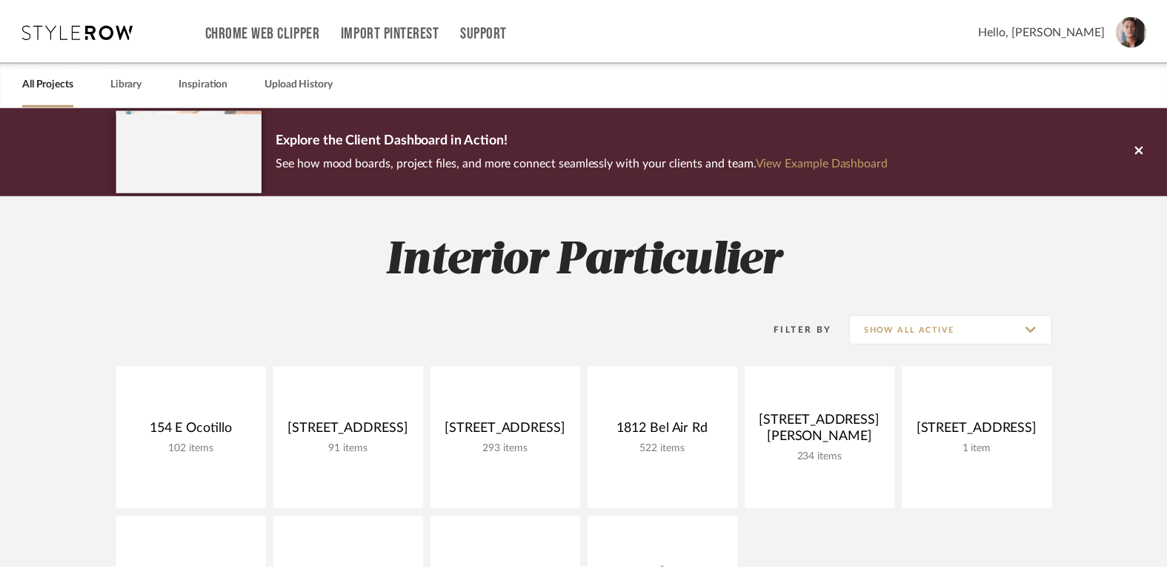
scroll to position [330, 0]
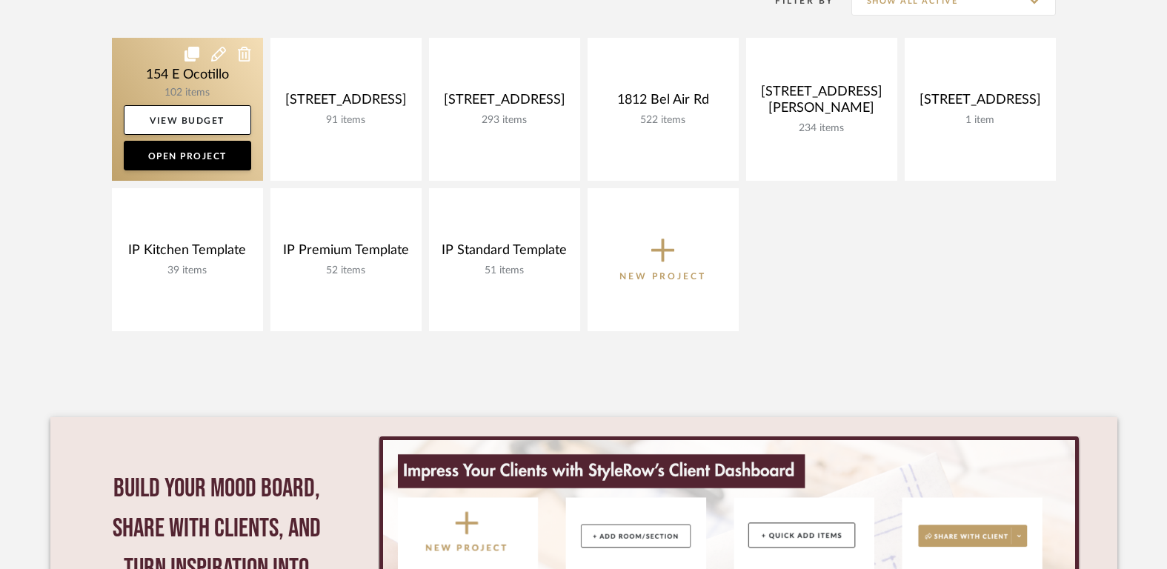
click at [242, 57] on icon at bounding box center [244, 54] width 13 height 15
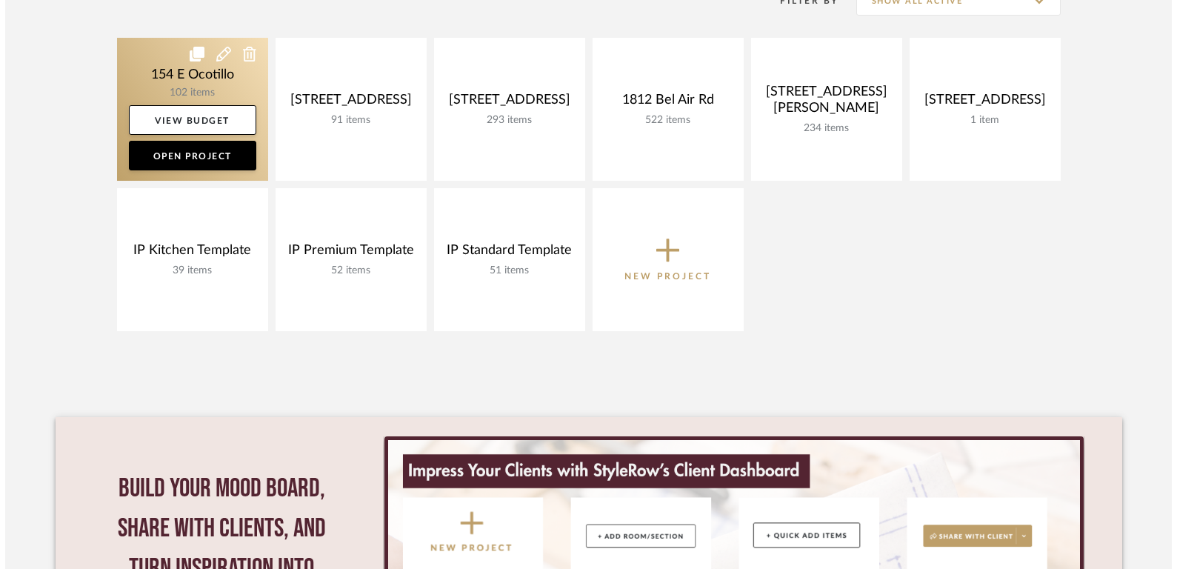
scroll to position [0, 0]
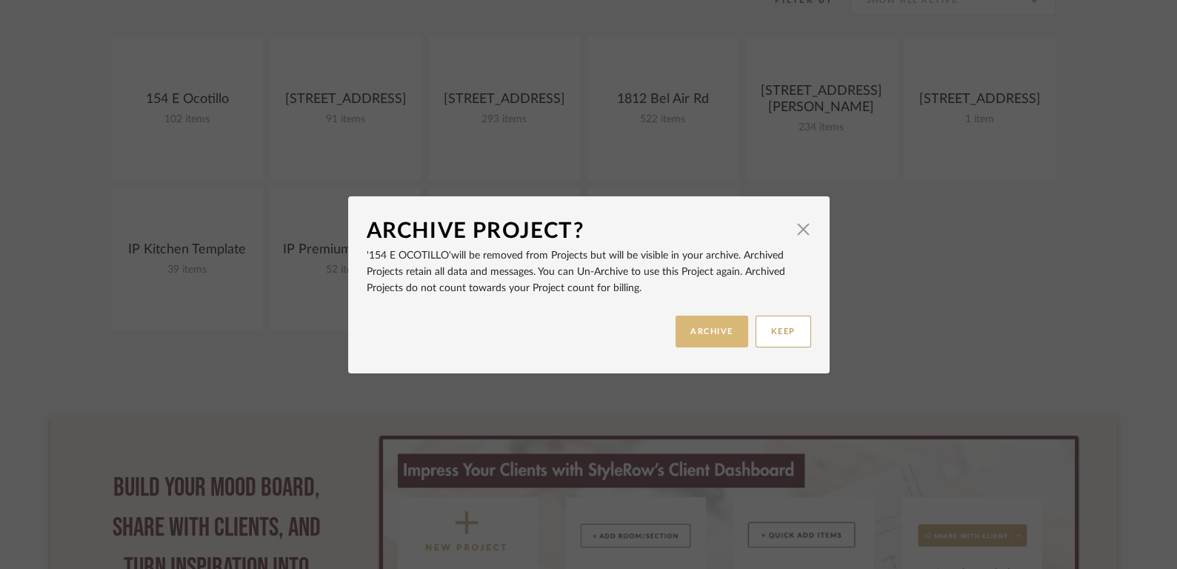
click at [697, 330] on button "ARCHIVE" at bounding box center [712, 332] width 73 height 32
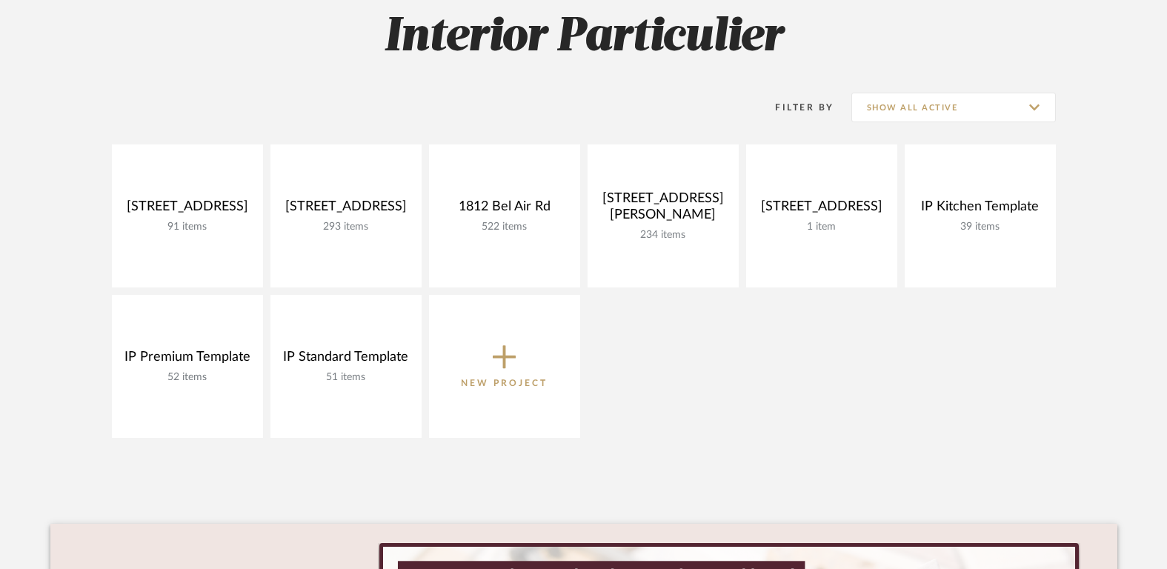
scroll to position [224, 0]
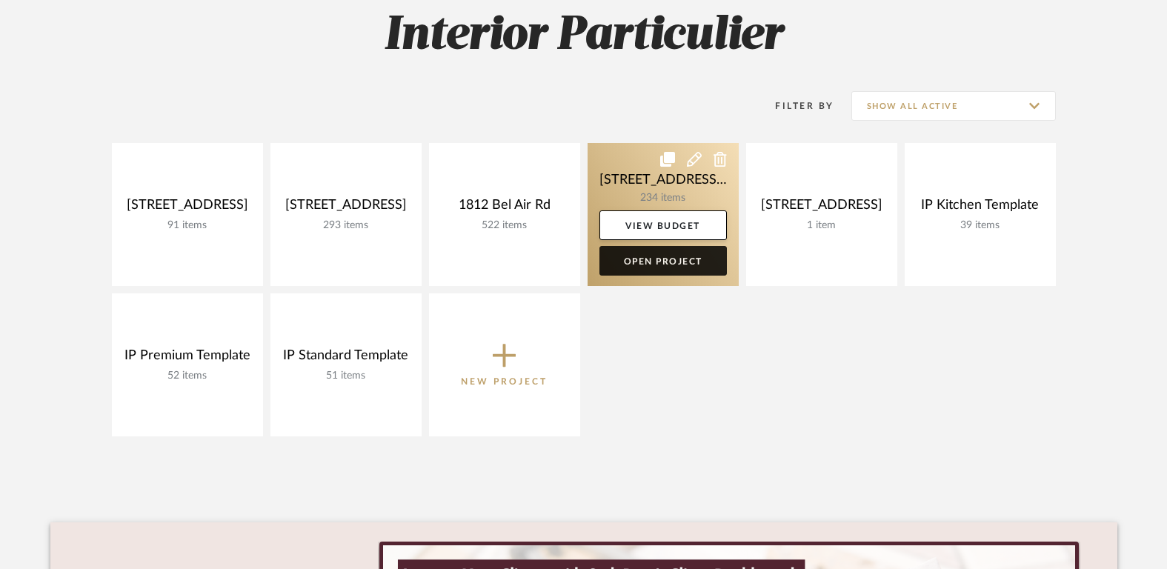
click at [658, 265] on link "Open Project" at bounding box center [662, 261] width 127 height 30
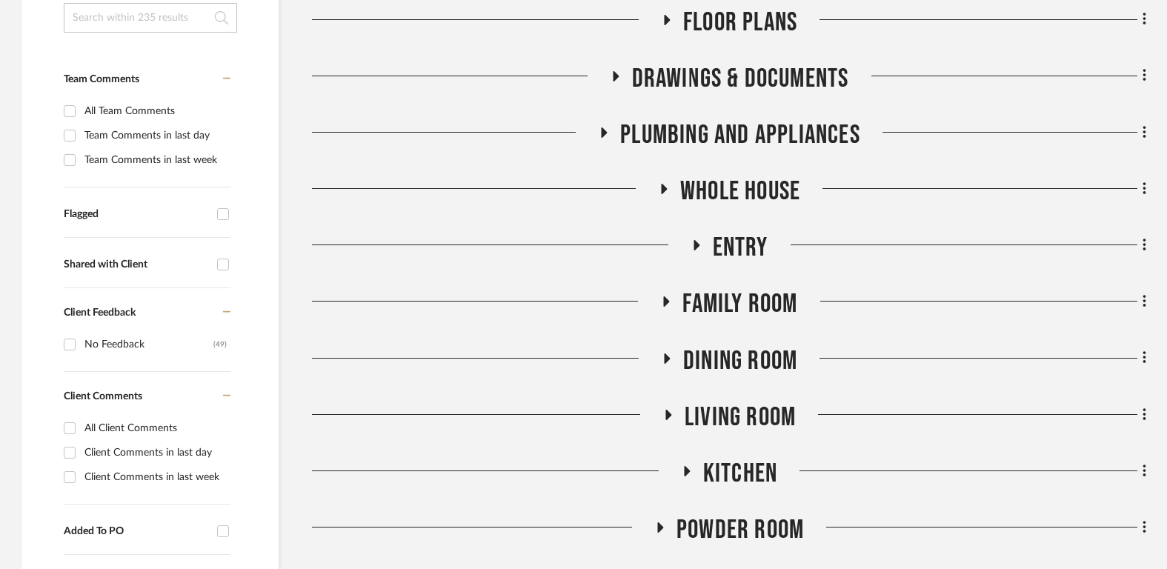
scroll to position [379, 0]
click at [734, 196] on span "Whole House" at bounding box center [740, 192] width 120 height 32
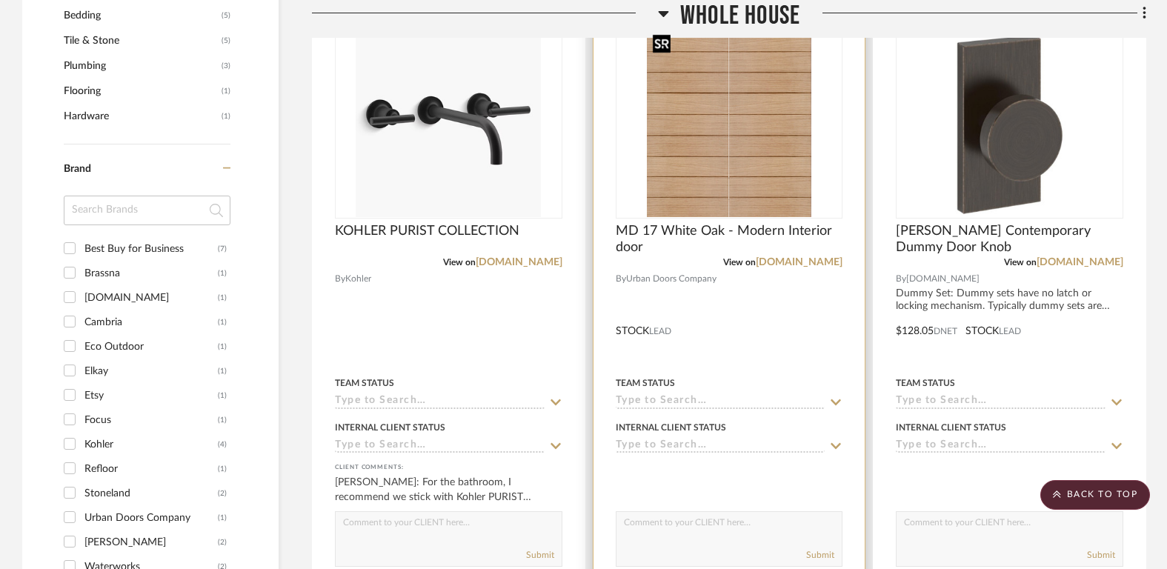
scroll to position [1256, 0]
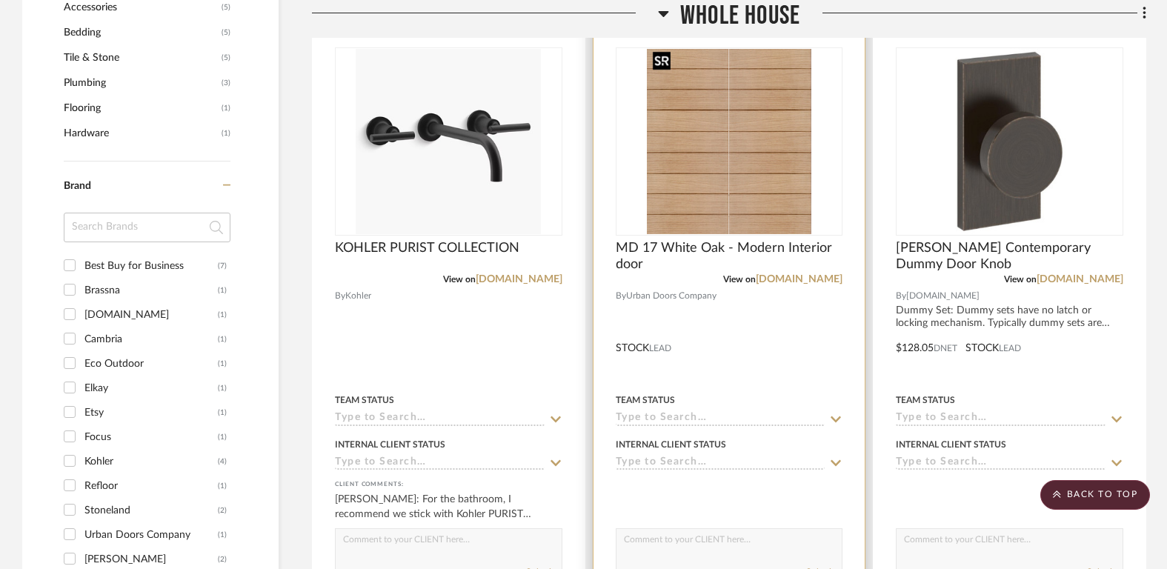
click at [720, 177] on img "0" at bounding box center [729, 141] width 164 height 185
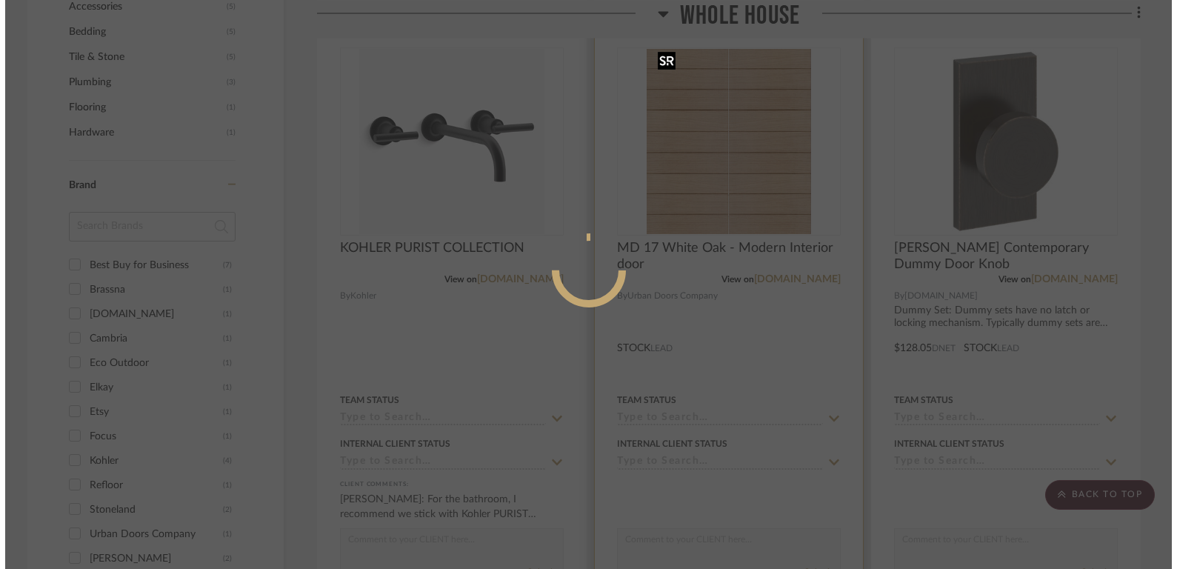
scroll to position [0, 0]
